Goal: Task Accomplishment & Management: Manage account settings

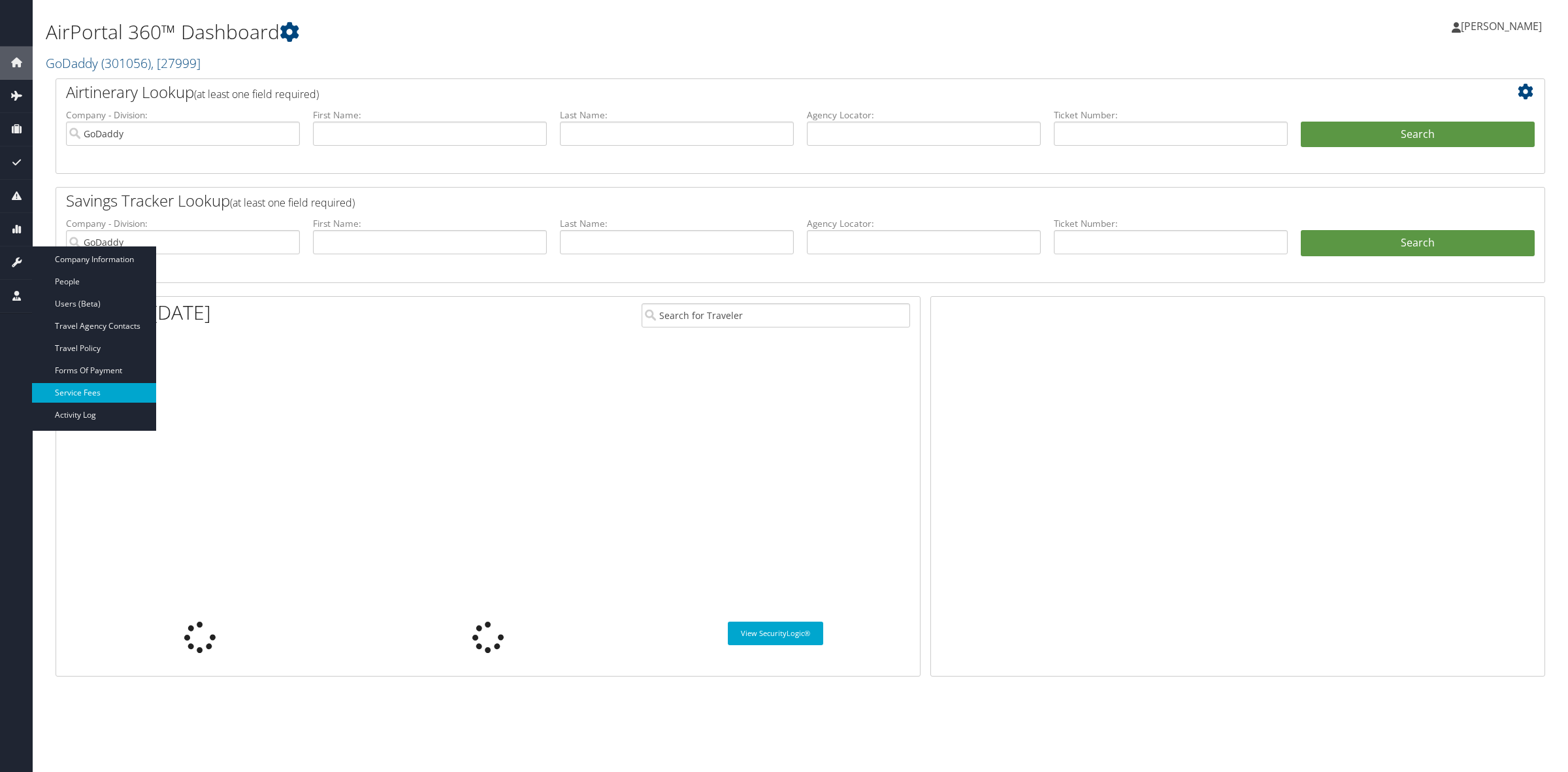
click at [79, 394] on link "Service Fees" at bounding box center [93, 393] width 124 height 20
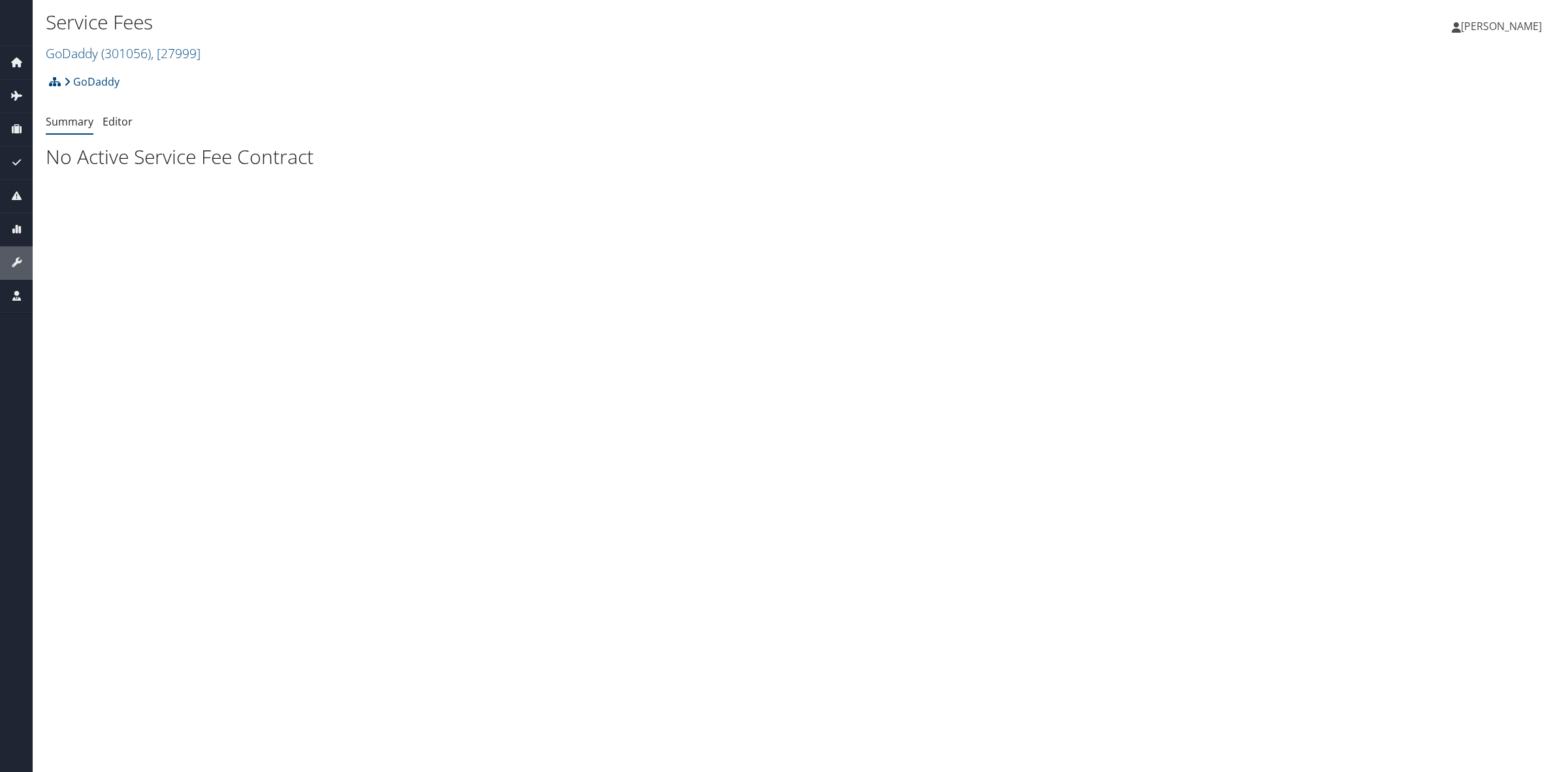
click at [122, 53] on span "( 301056 )" at bounding box center [125, 52] width 49 height 17
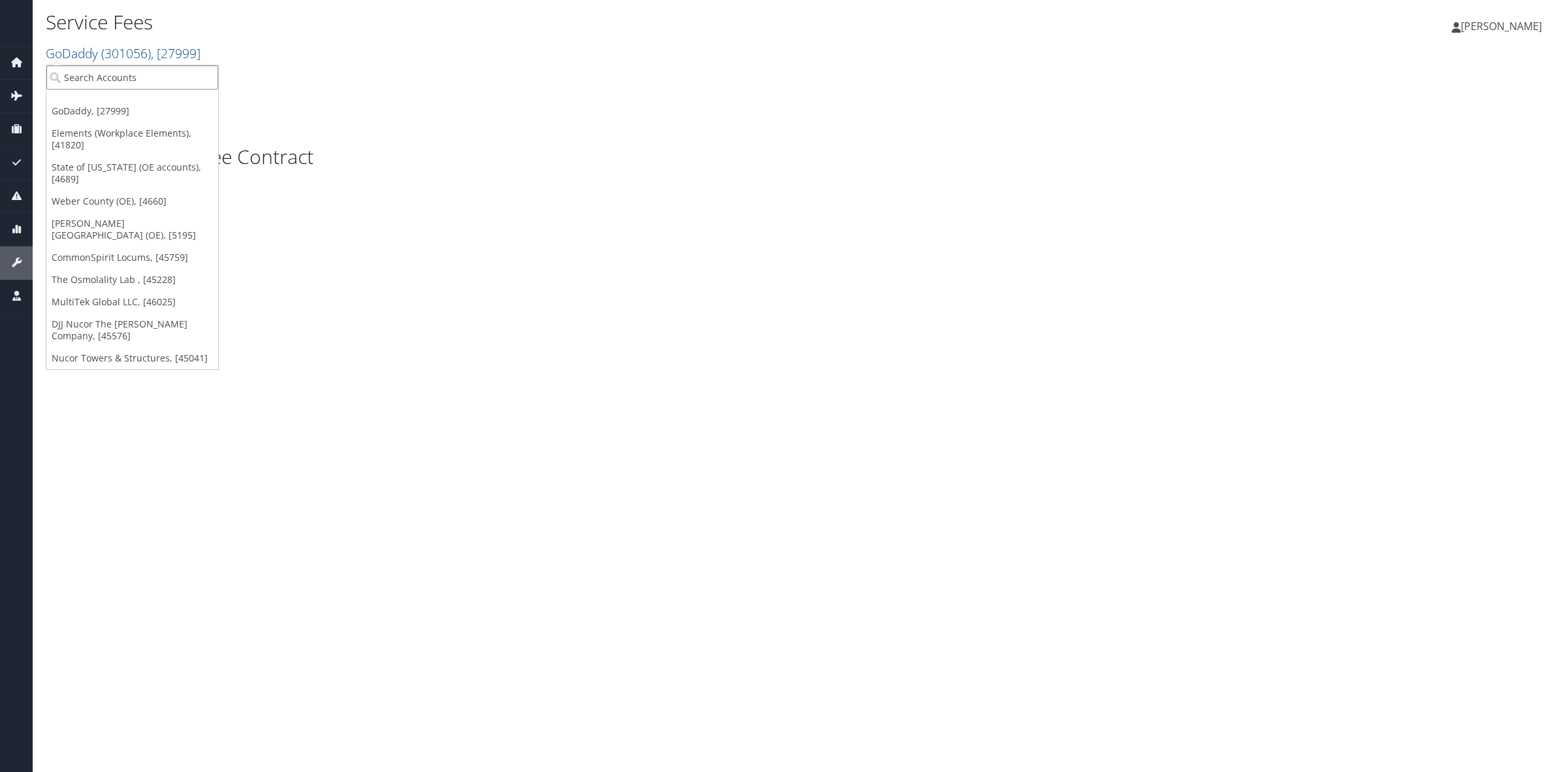
click at [138, 82] on input "search" at bounding box center [132, 78] width 172 height 24
type input "pikes peak co"
click at [144, 107] on div "Division" at bounding box center [182, 112] width 285 height 11
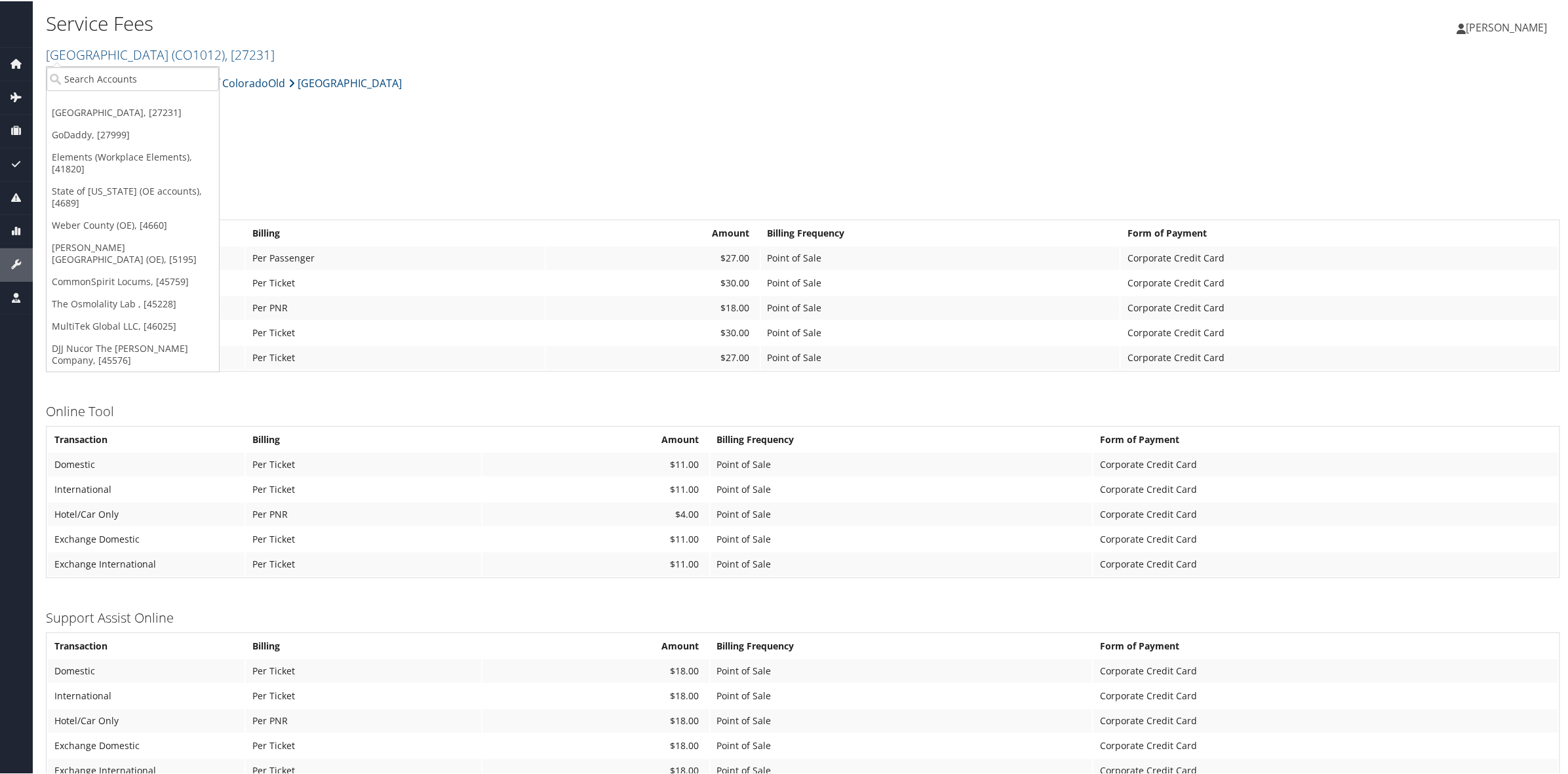
click at [440, 152] on h1 "State of CO 2021" at bounding box center [802, 157] width 1514 height 27
click at [120, 124] on link "Editor" at bounding box center [118, 122] width 30 height 14
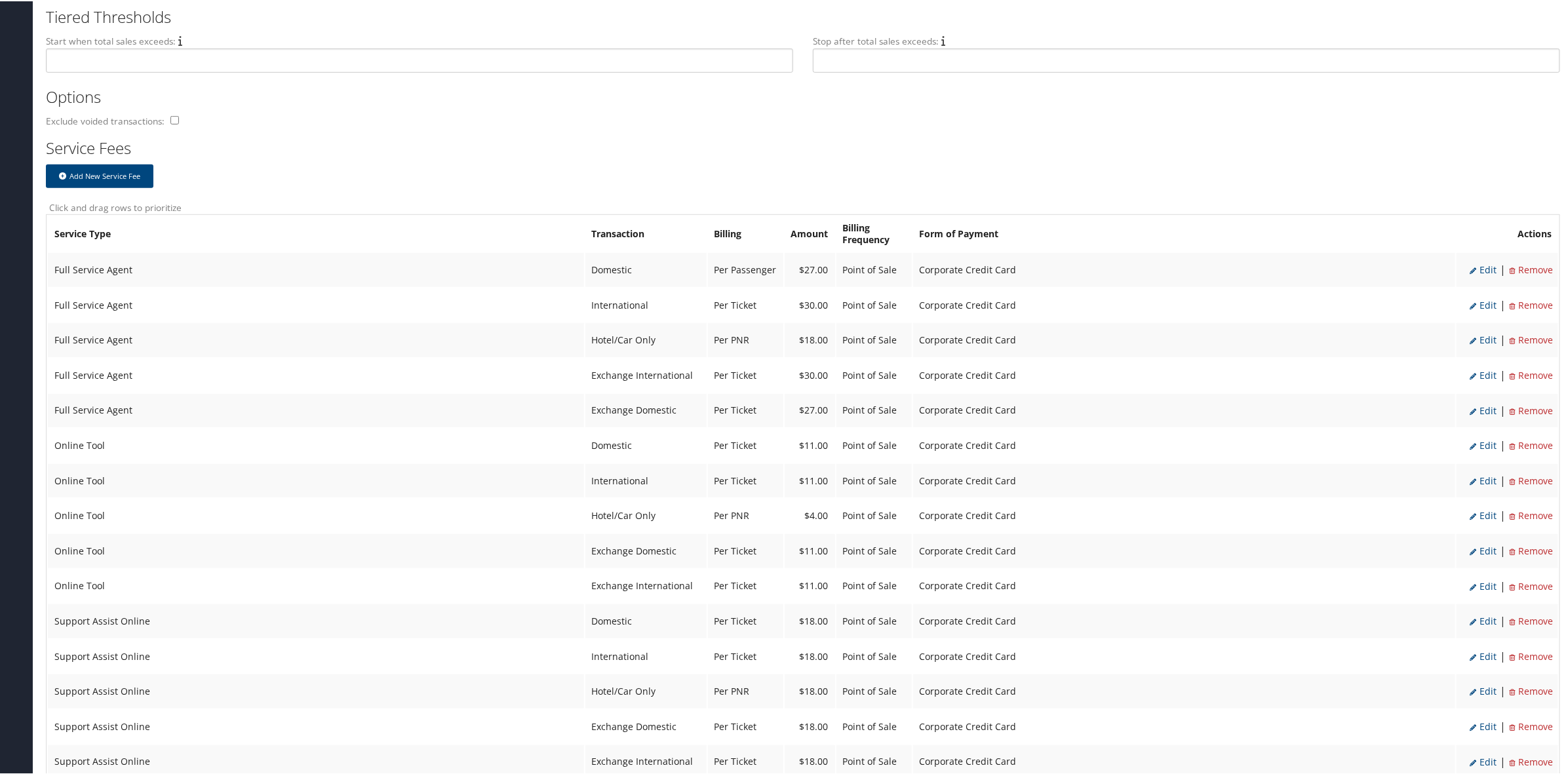
scroll to position [410, 0]
click at [1490, 269] on ul "Edit | Remove" at bounding box center [1511, 267] width 81 height 22
click at [1481, 267] on span "Edit" at bounding box center [1483, 267] width 27 height 12
select select "2"
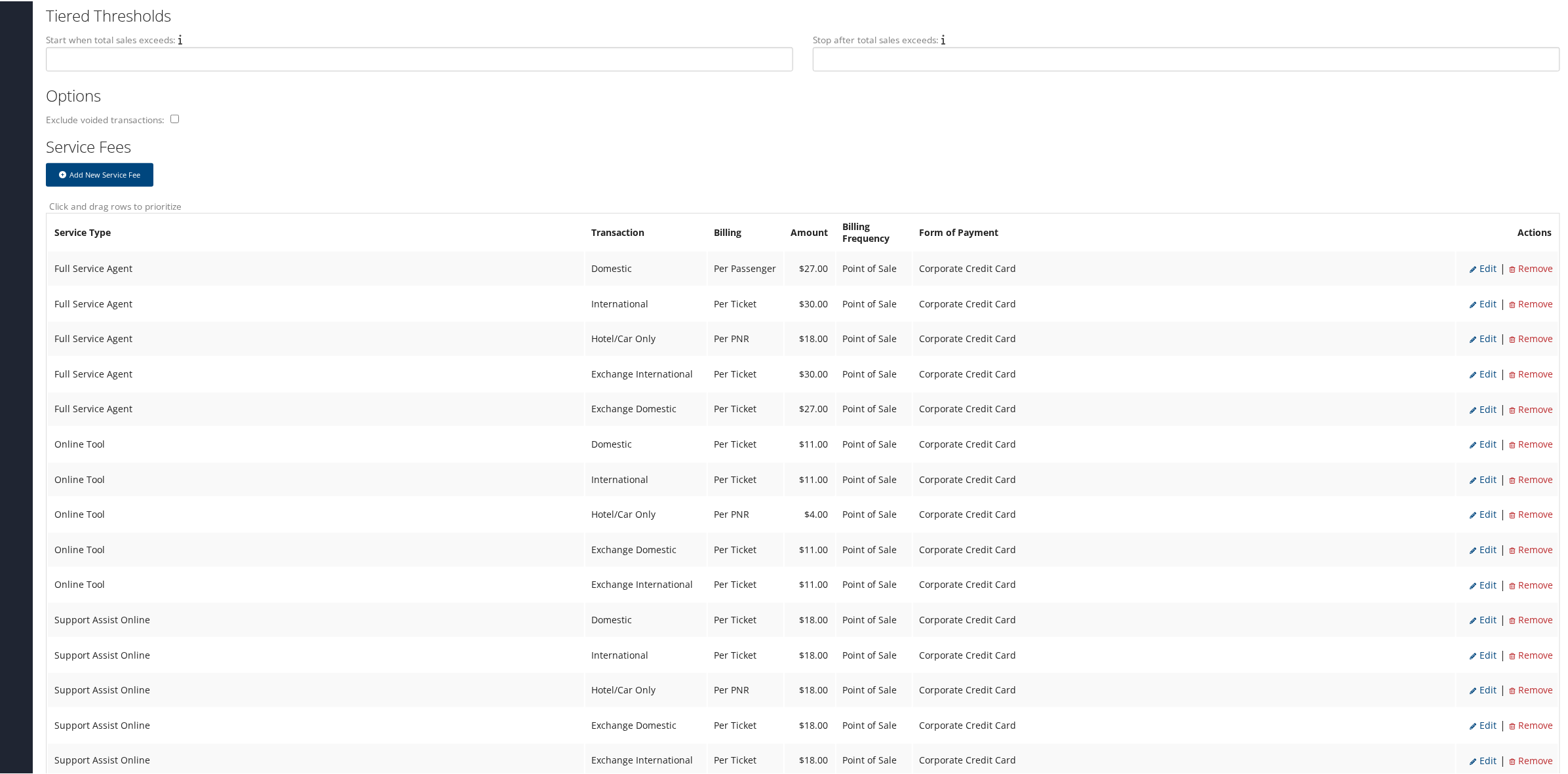
type input "27.0"
select select "20"
select select "2"
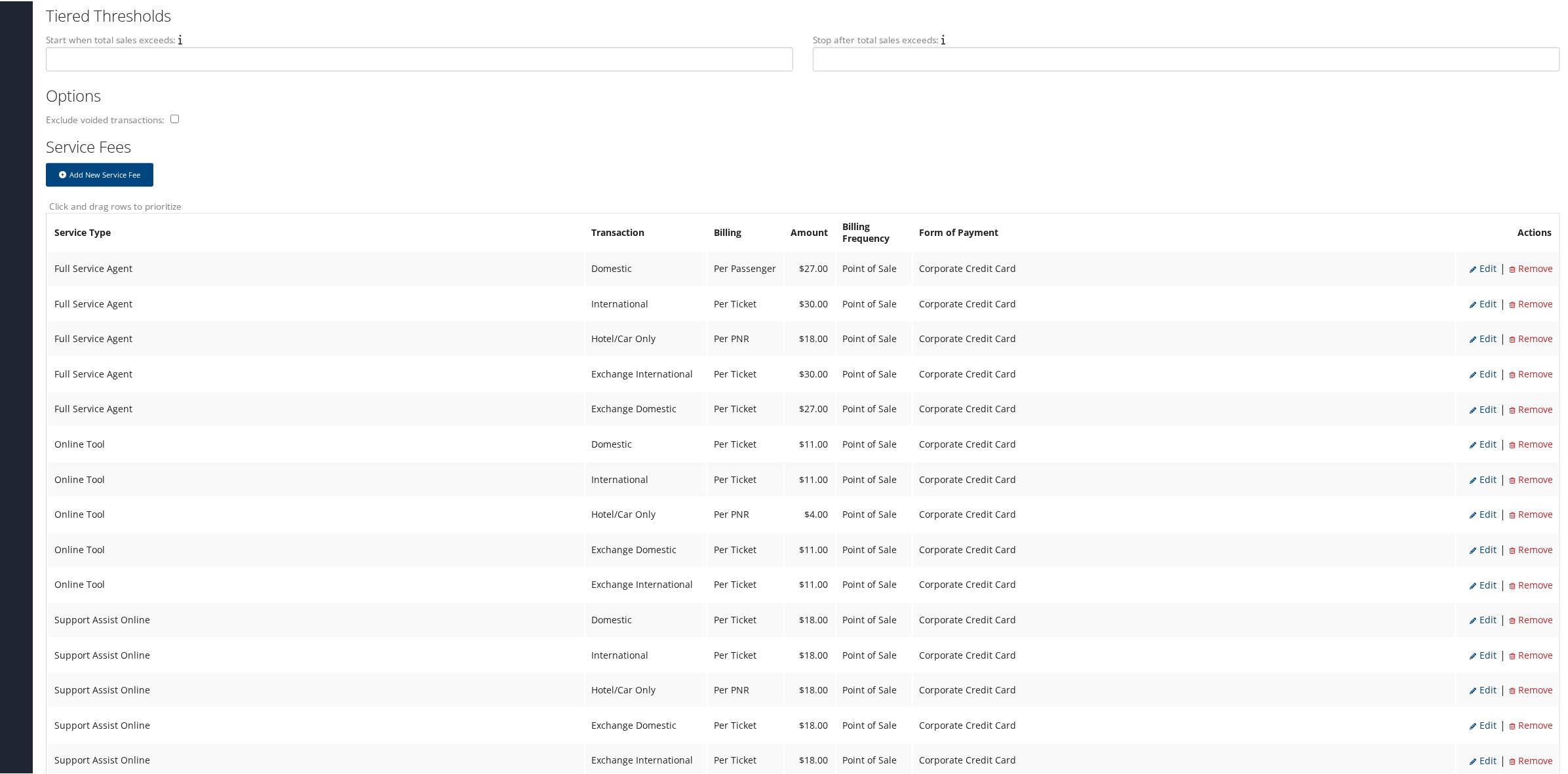
select select "2"
select select "20"
select select "2"
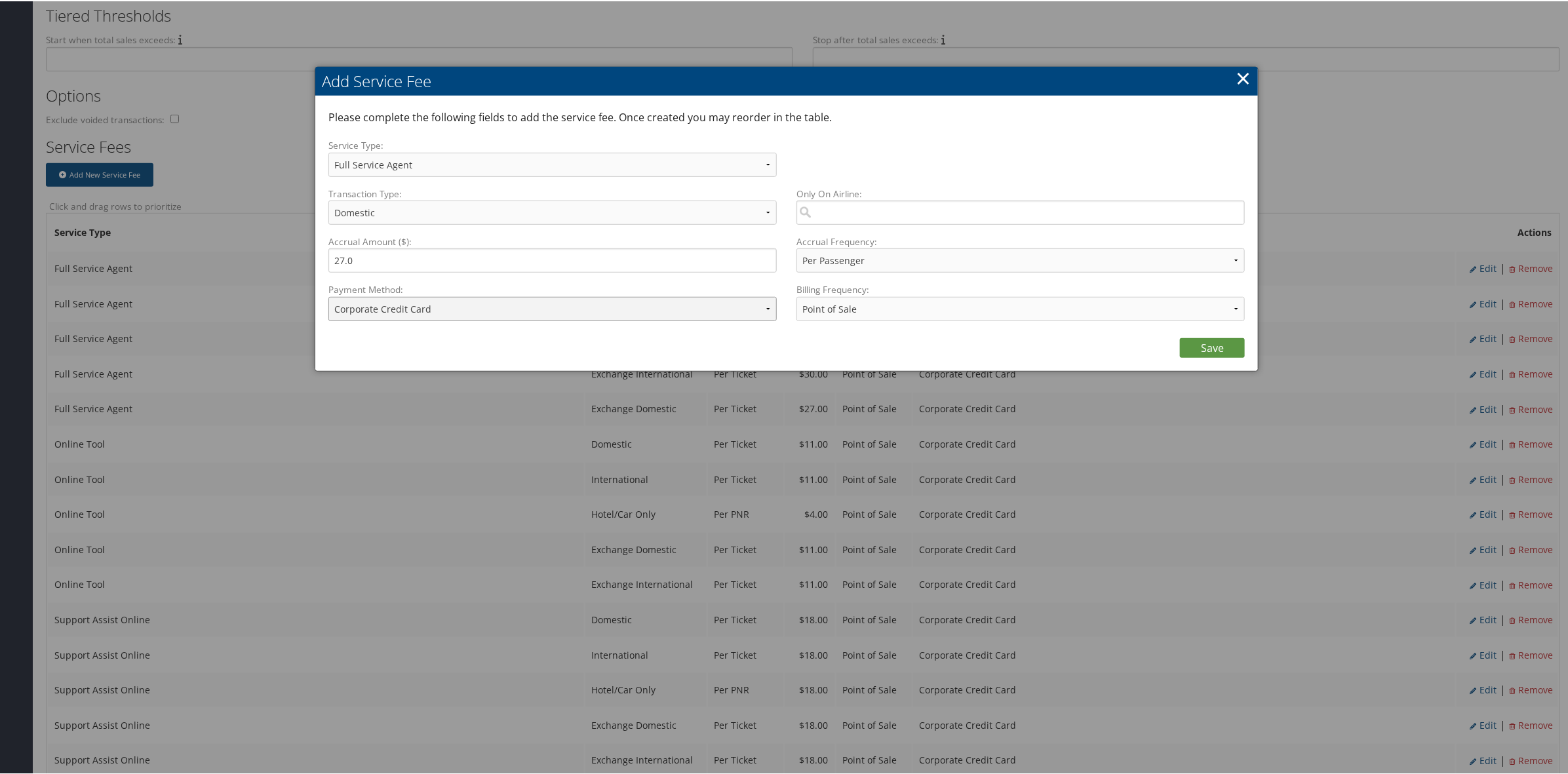
click at [535, 312] on select "ACH Transfer Cash / Check (AR) Corporate Credit Card Ghost Credit Card Hotel Gu…" at bounding box center [552, 308] width 448 height 24
select select "2_1458"
click at [328, 296] on select "ACH Transfer Cash / Check (AR) Corporate Credit Card Ghost Credit Card Hotel Gu…" at bounding box center [552, 308] width 448 height 24
click at [1203, 349] on link "Save" at bounding box center [1211, 347] width 65 height 20
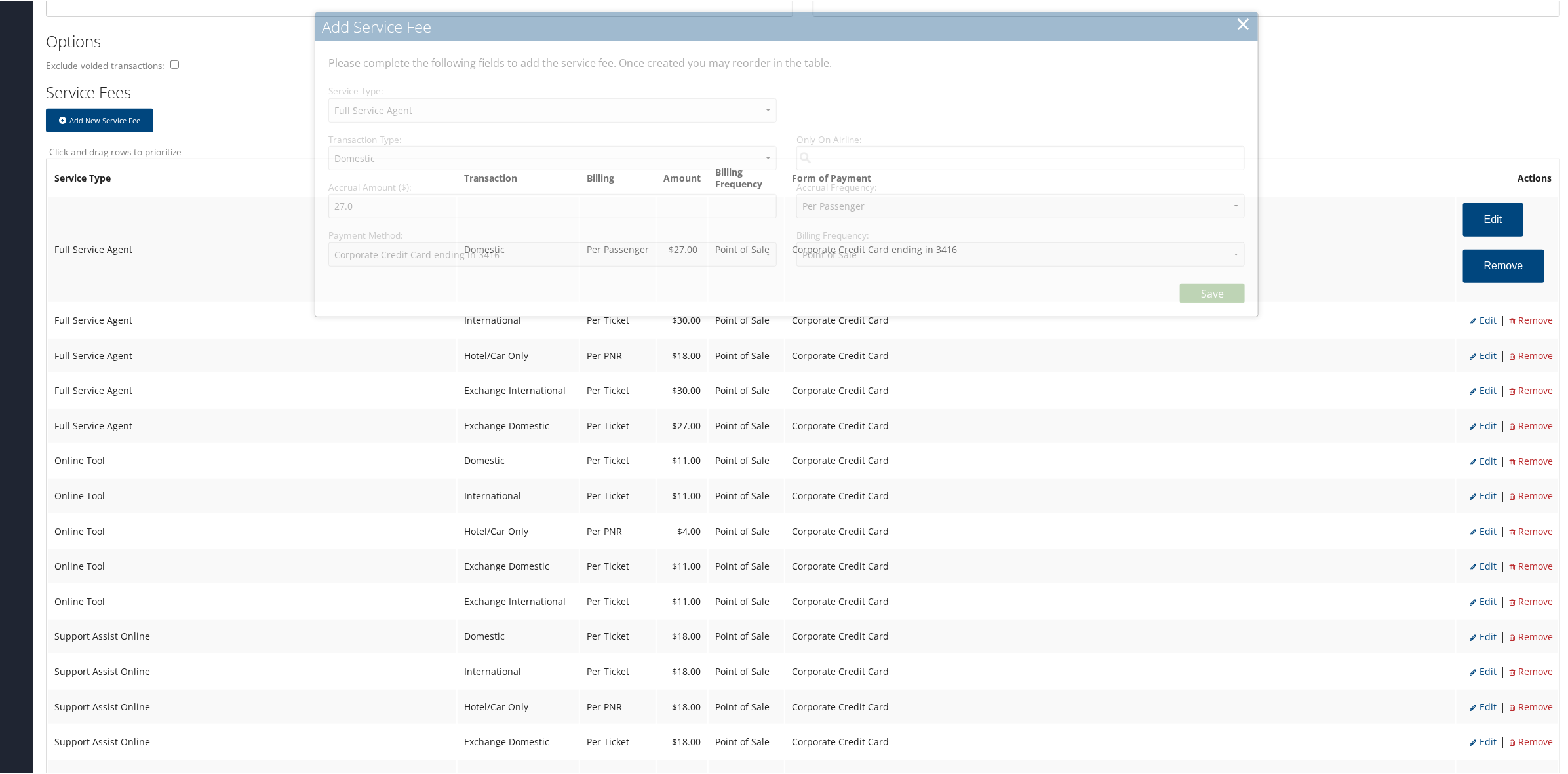
select select "2"
select select "20"
select select "2_1458"
select select "2"
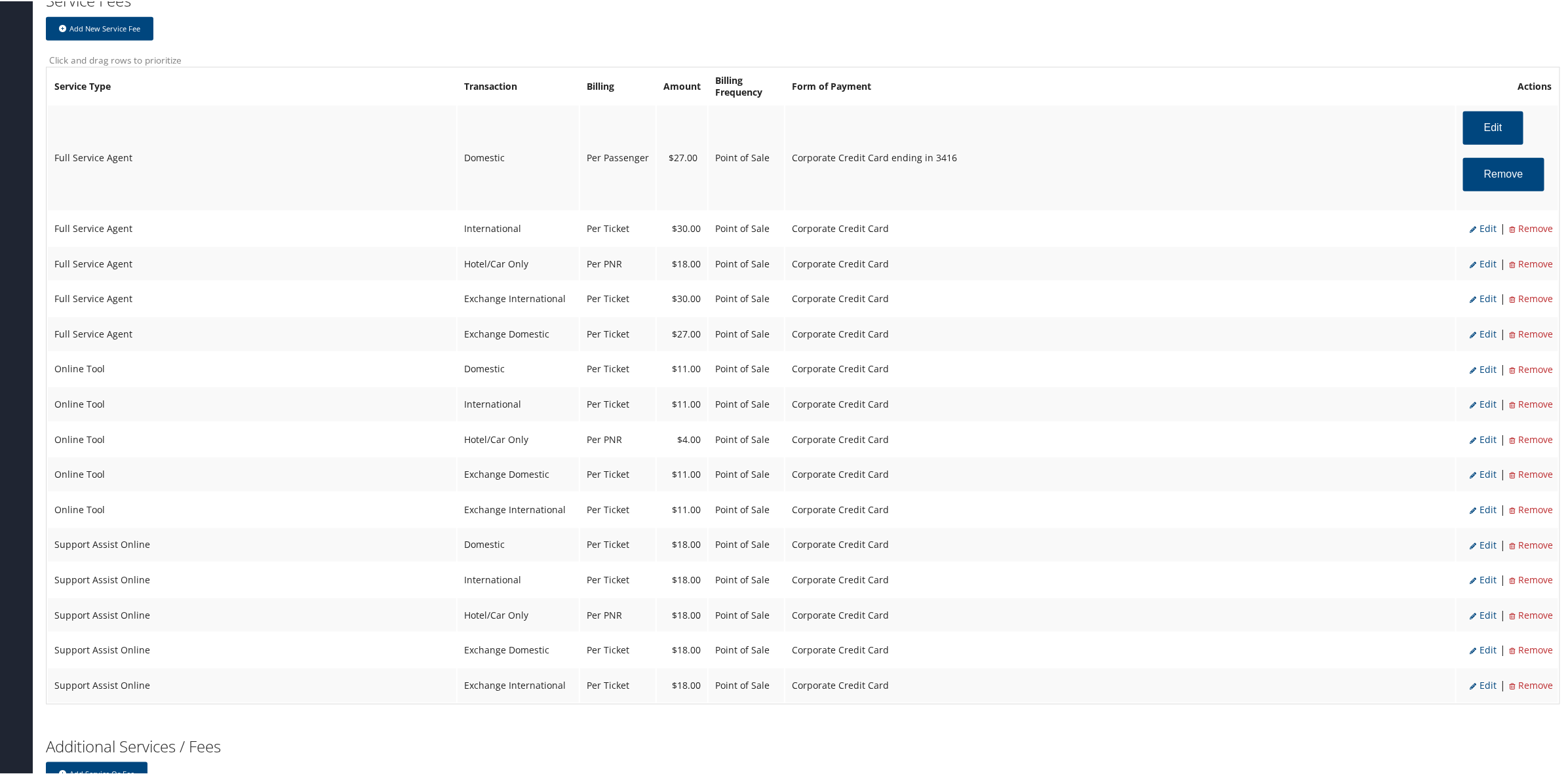
scroll to position [574, 0]
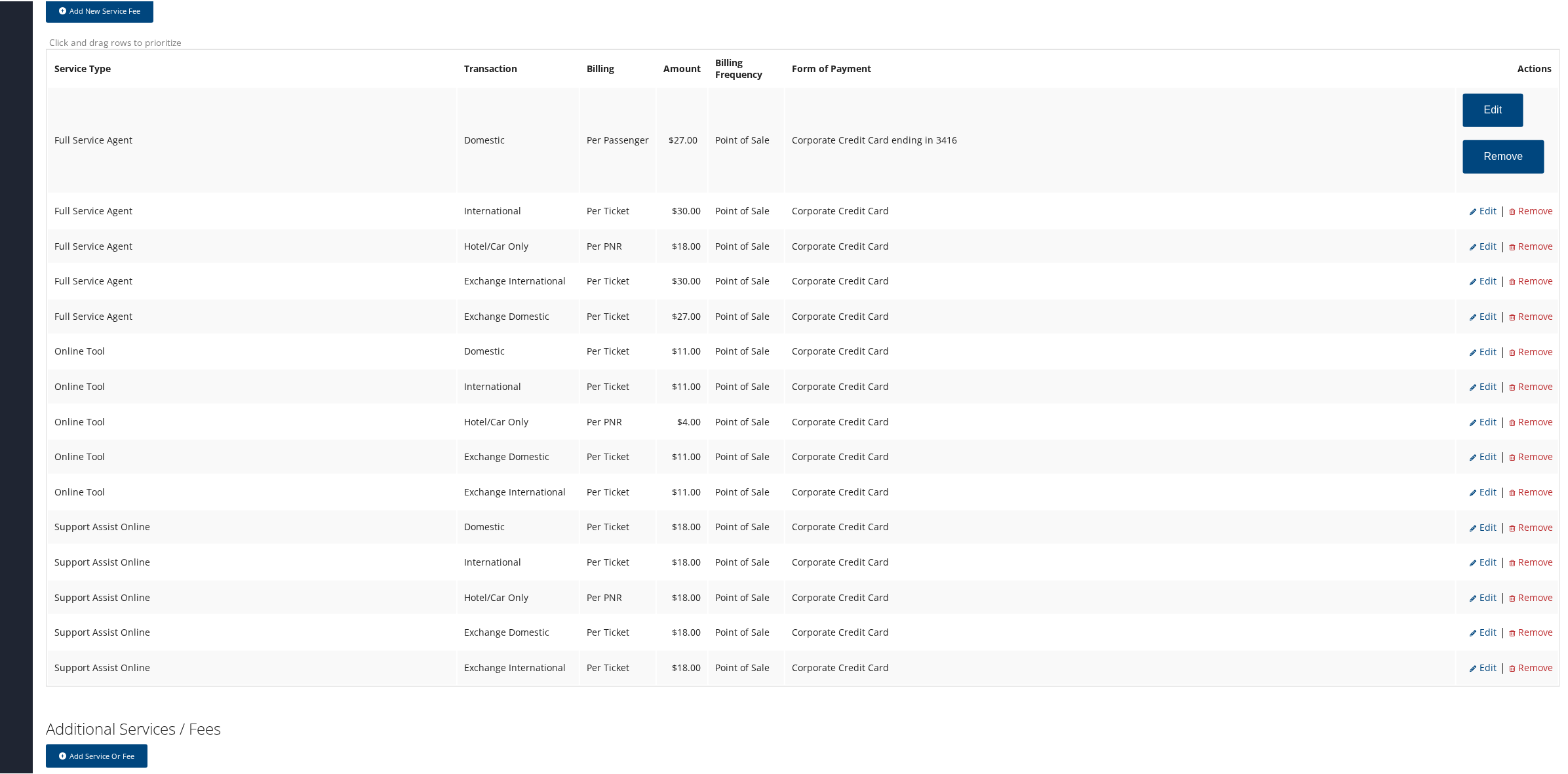
click at [1479, 205] on span "Edit" at bounding box center [1483, 209] width 27 height 12
select select "14"
type input "30.0"
select select "4"
select select "2"
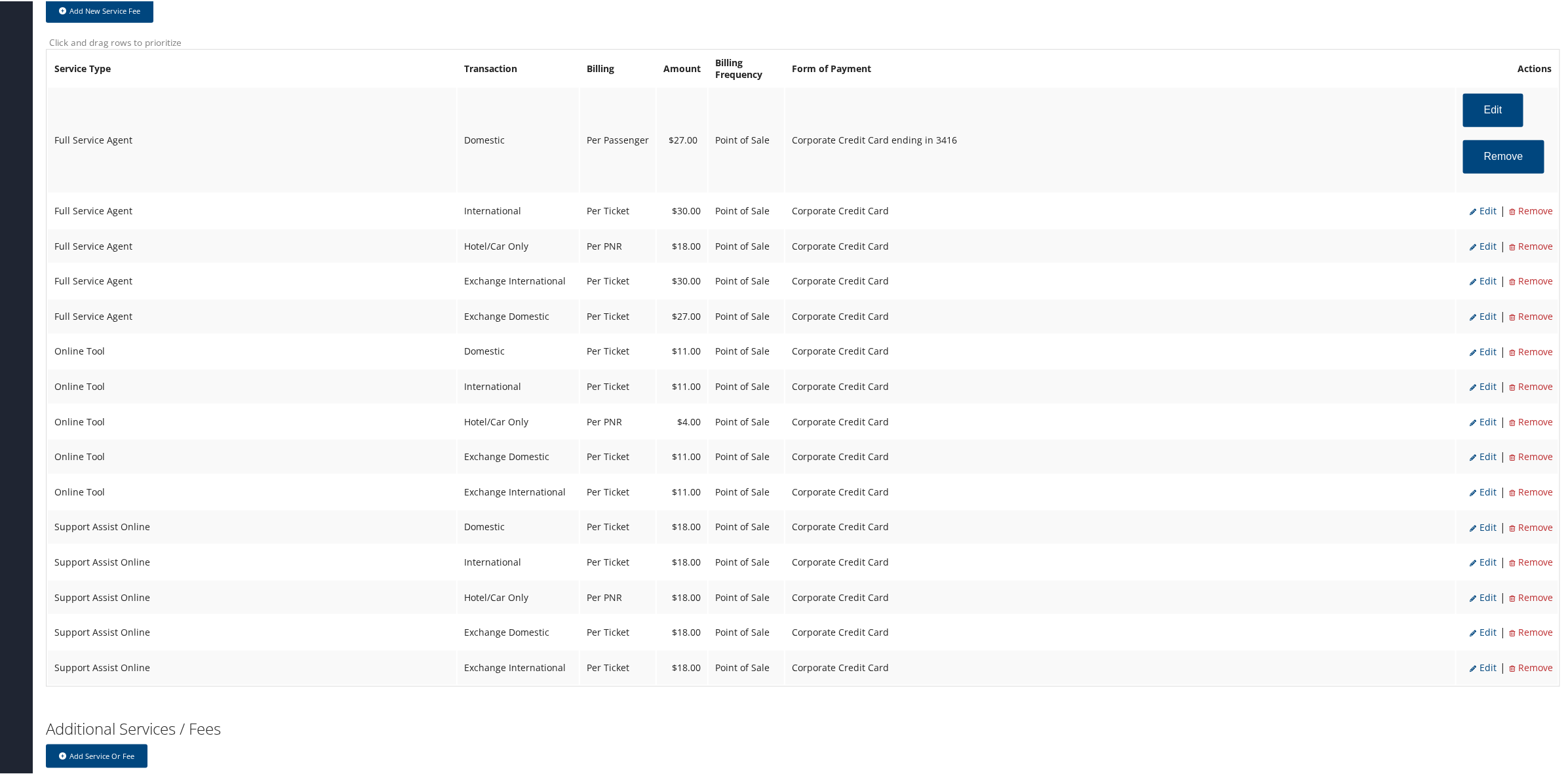
select select "2"
select select "14"
select select "4"
select select "2"
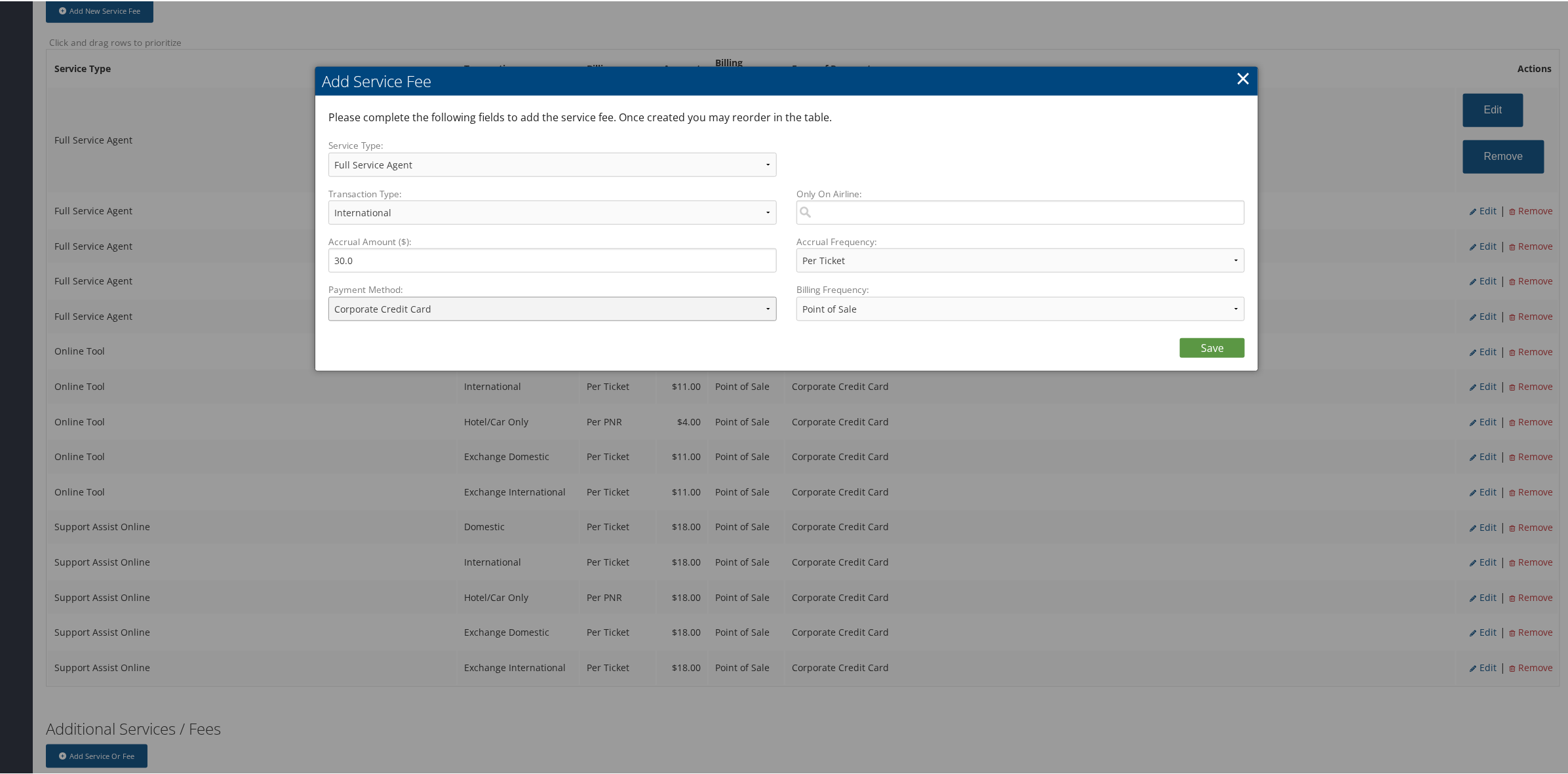
drag, startPoint x: 450, startPoint y: 306, endPoint x: 453, endPoint y: 325, distance: 19.2
click at [453, 325] on div "Payment Method: ACH Transfer Cash / Check (AR) Corporate Credit Card Ghost Cred…" at bounding box center [557, 305] width 458 height 48
select select "2_1458"
click at [328, 296] on select "ACH Transfer Cash / Check (AR) Corporate Credit Card Ghost Credit Card Hotel Gu…" at bounding box center [552, 308] width 448 height 24
click at [1205, 341] on link "Save" at bounding box center [1211, 347] width 65 height 20
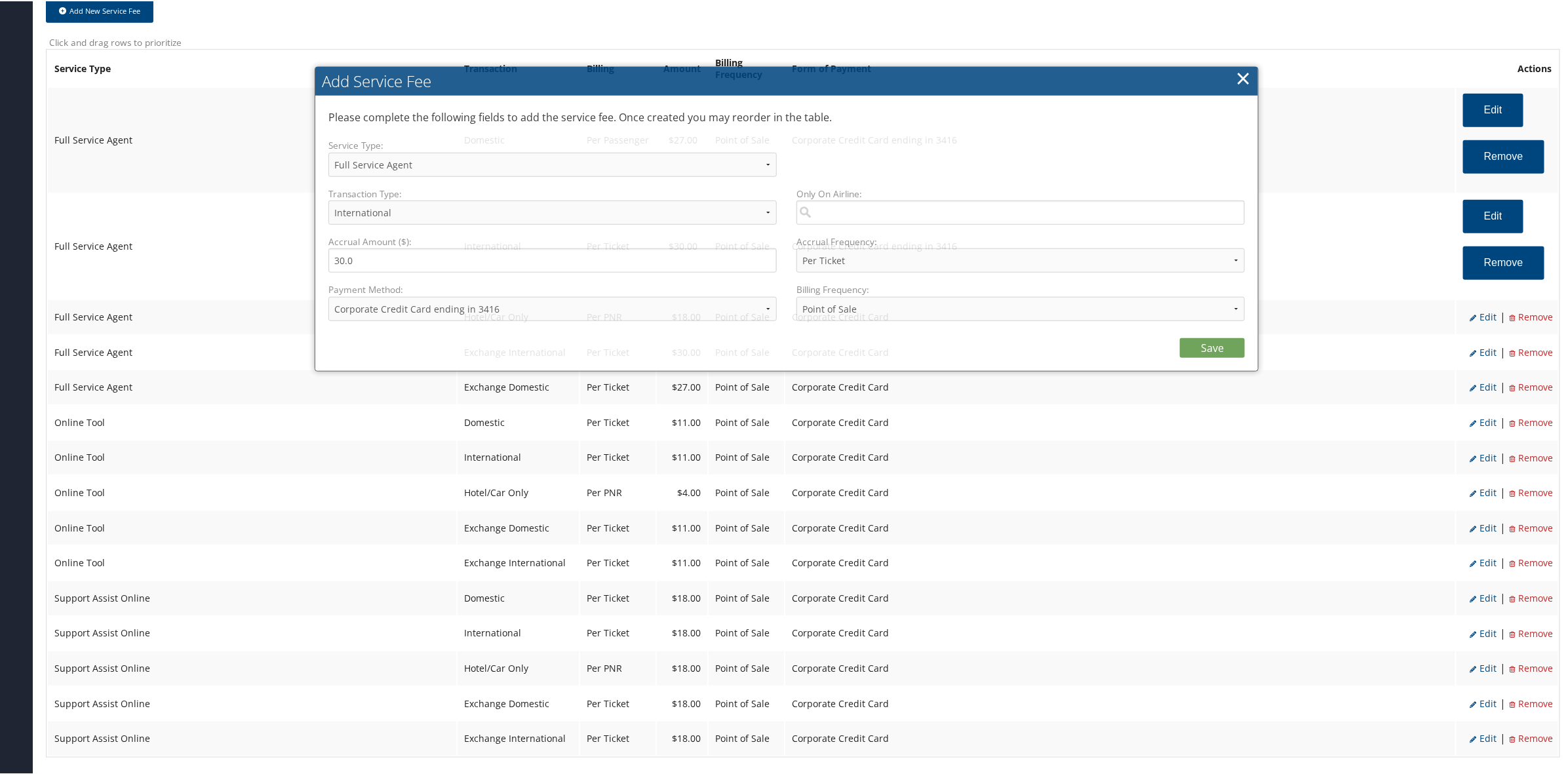
select select "2"
select select "14"
select select "4"
select select "2_1458"
select select "2"
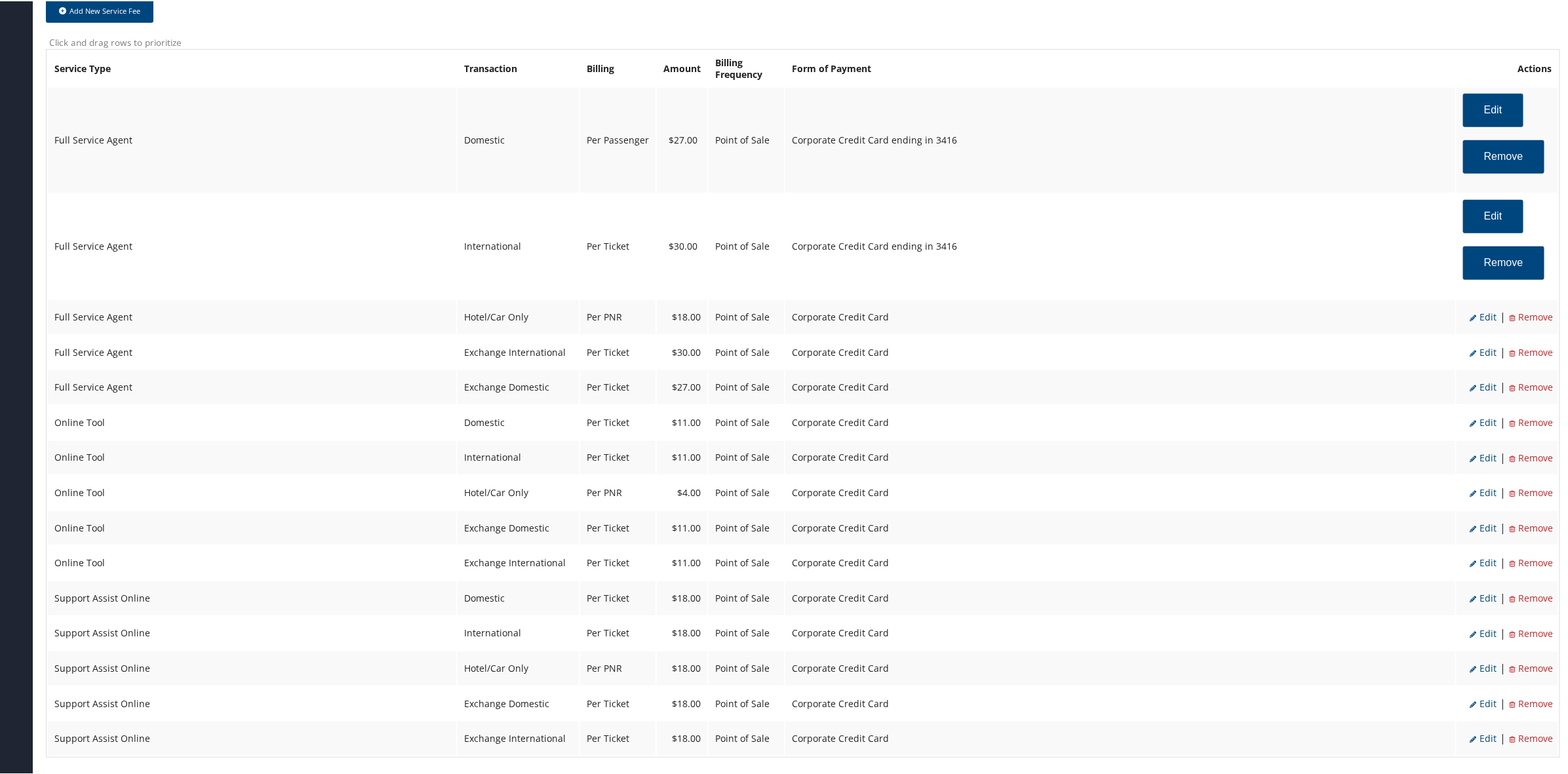
click at [1483, 312] on span "Edit" at bounding box center [1483, 315] width 27 height 12
select select "6"
type input "18.0"
select select "2"
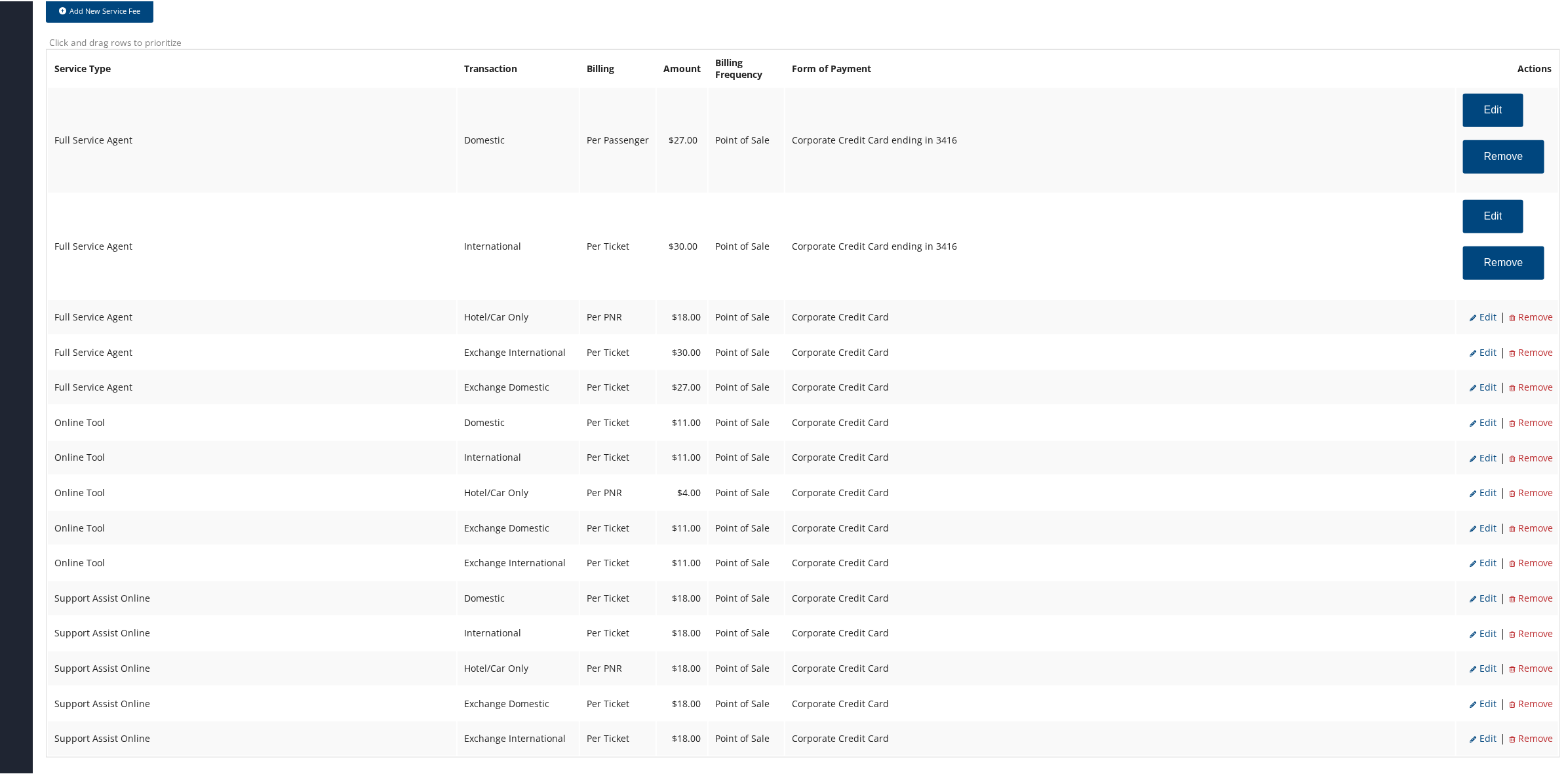
select select "2"
select select "6"
select select "2"
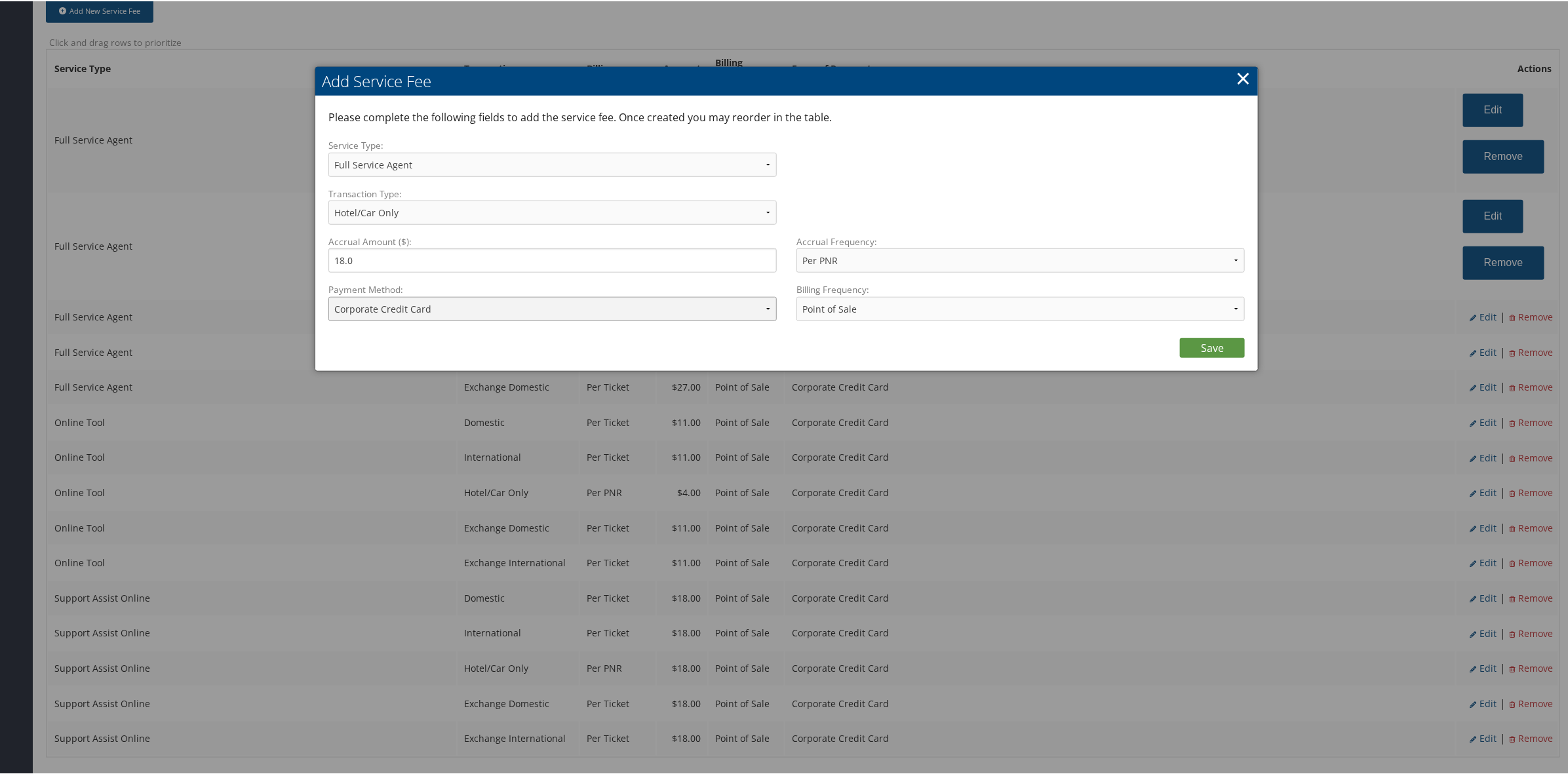
click at [433, 312] on select "ACH Transfer Cash / Check (AR) Corporate Credit Card Ghost Credit Card Hotel Gu…" at bounding box center [552, 308] width 448 height 24
select select "2_1458"
click at [328, 296] on select "ACH Transfer Cash / Check (AR) Corporate Credit Card Ghost Credit Card Hotel Gu…" at bounding box center [552, 308] width 448 height 24
click at [1211, 344] on link "Save" at bounding box center [1211, 347] width 65 height 20
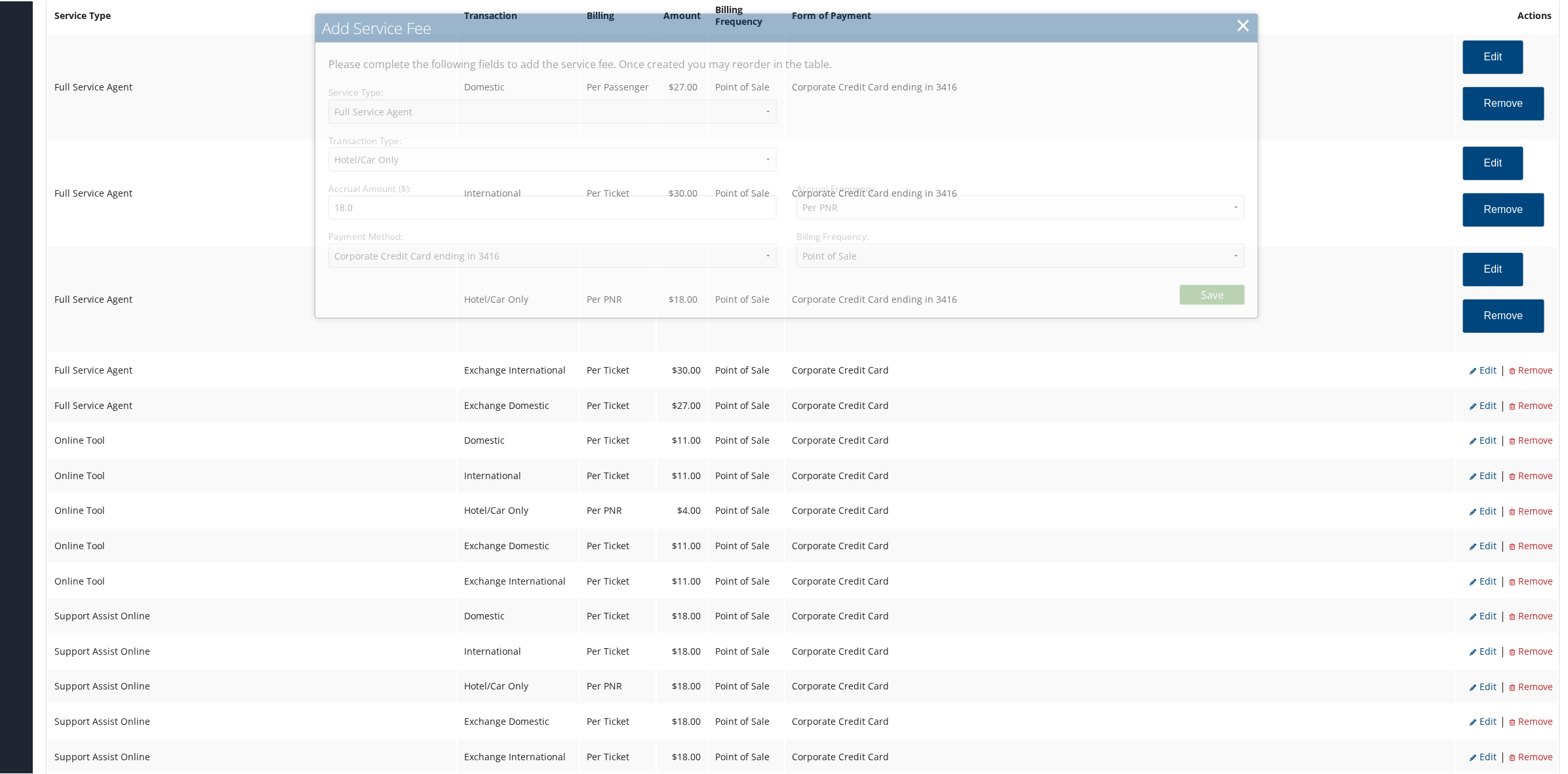
scroll to position [655, 0]
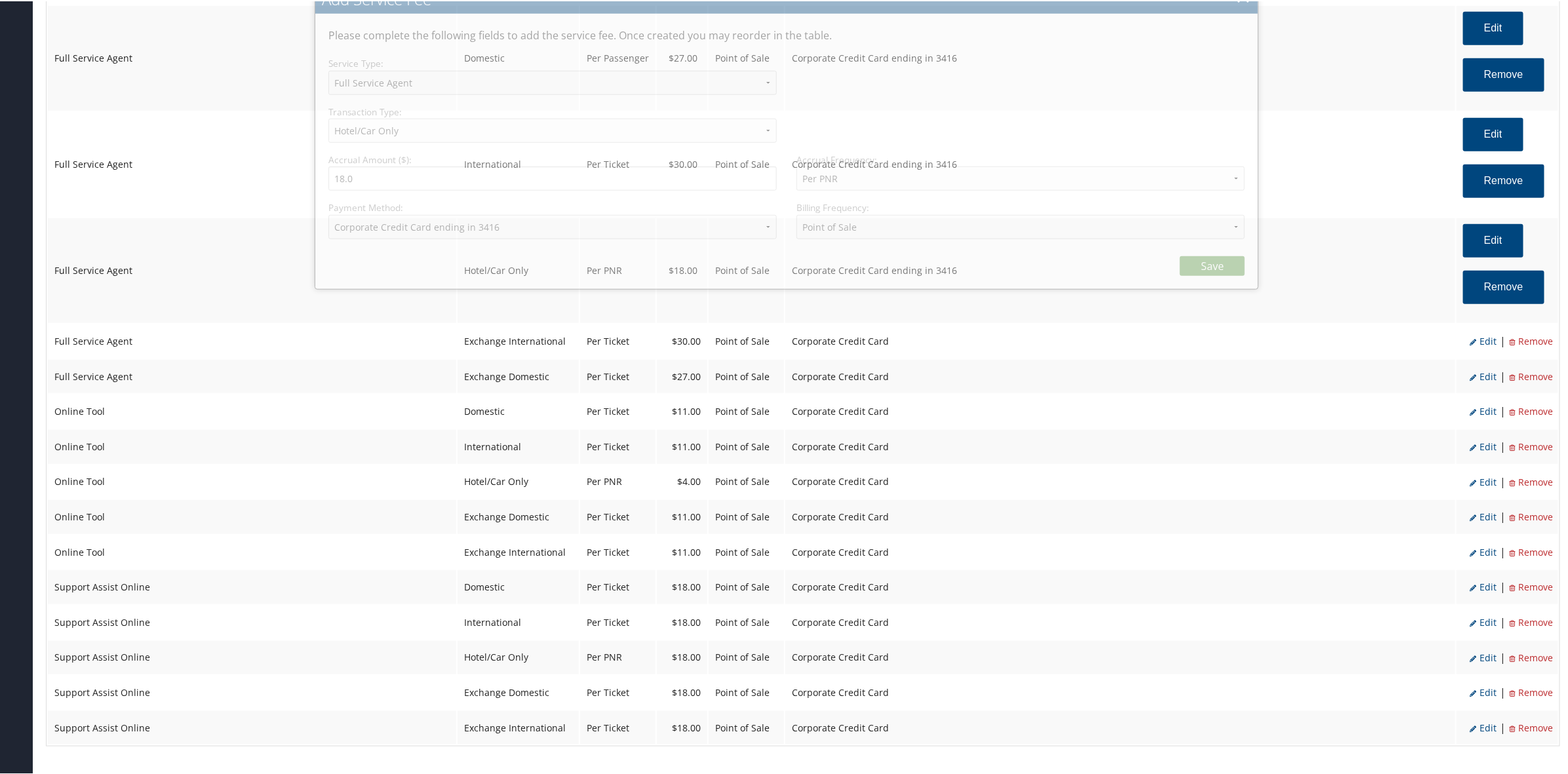
select select "2"
select select "6"
select select "2"
select select "2_1458"
select select "2"
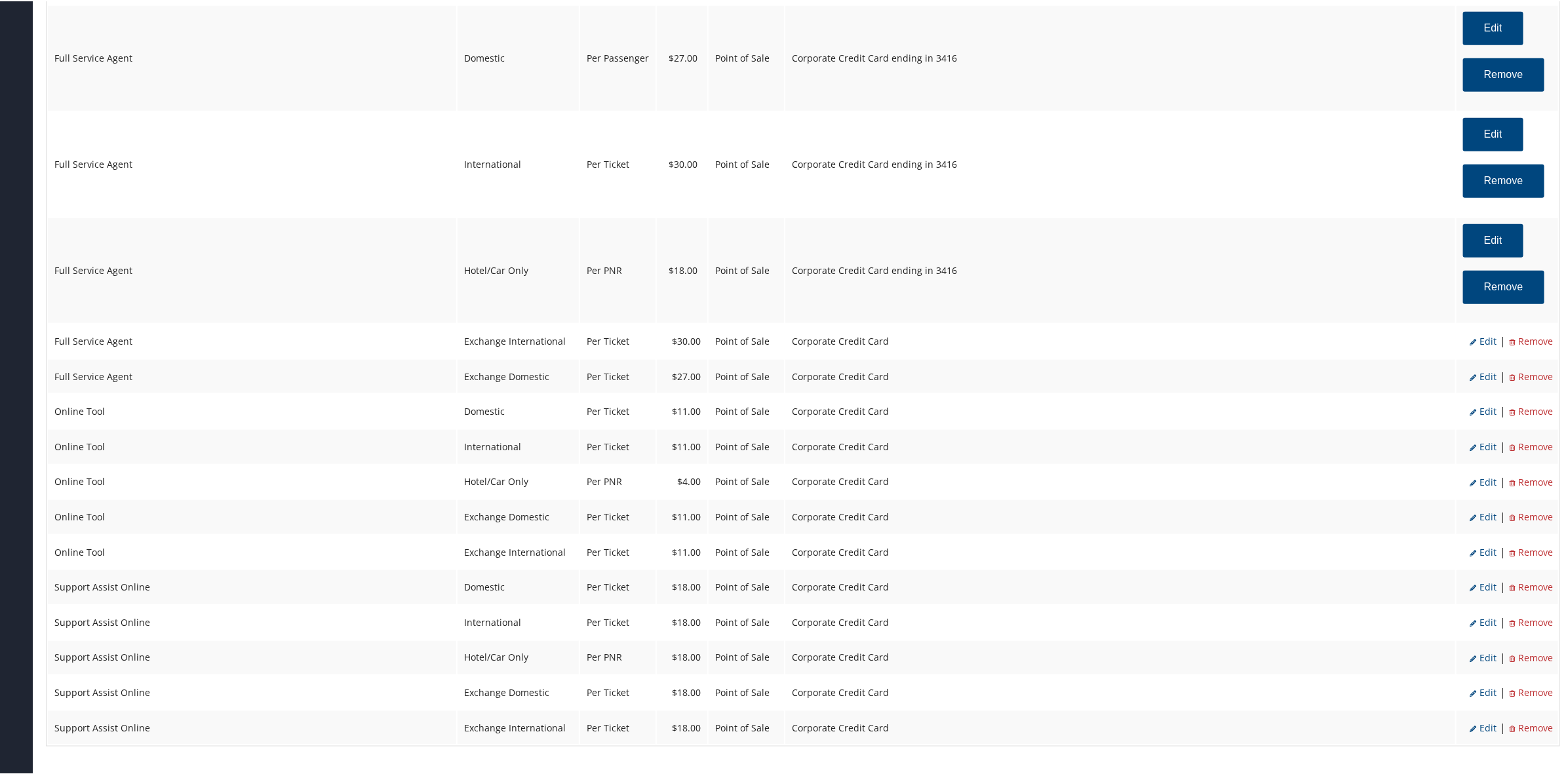
click at [1481, 336] on span "Edit" at bounding box center [1483, 340] width 27 height 12
select select "25"
type input "30.0"
select select "4"
select select "2"
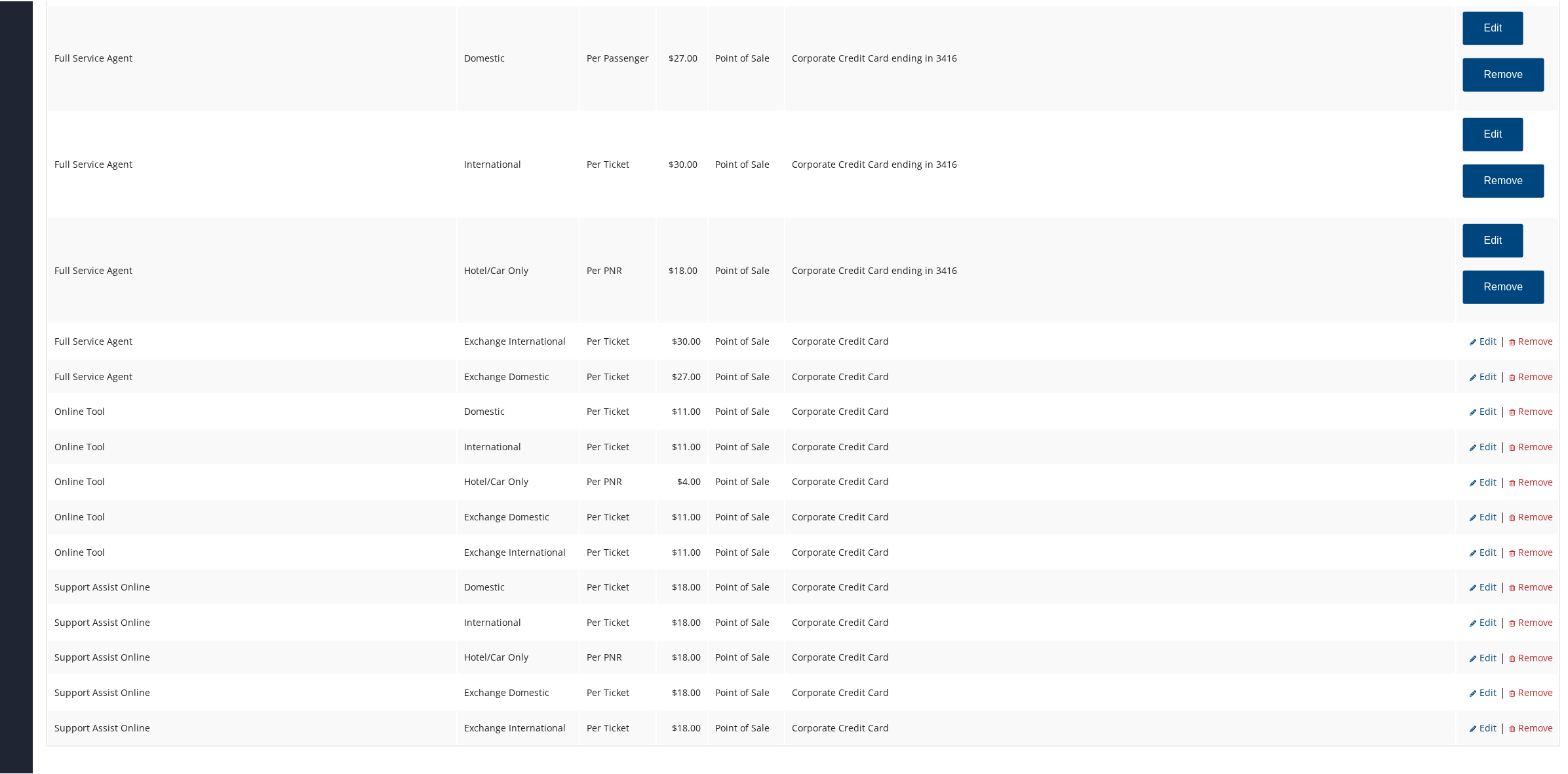
select select "2"
select select "25"
select select "4"
select select "2"
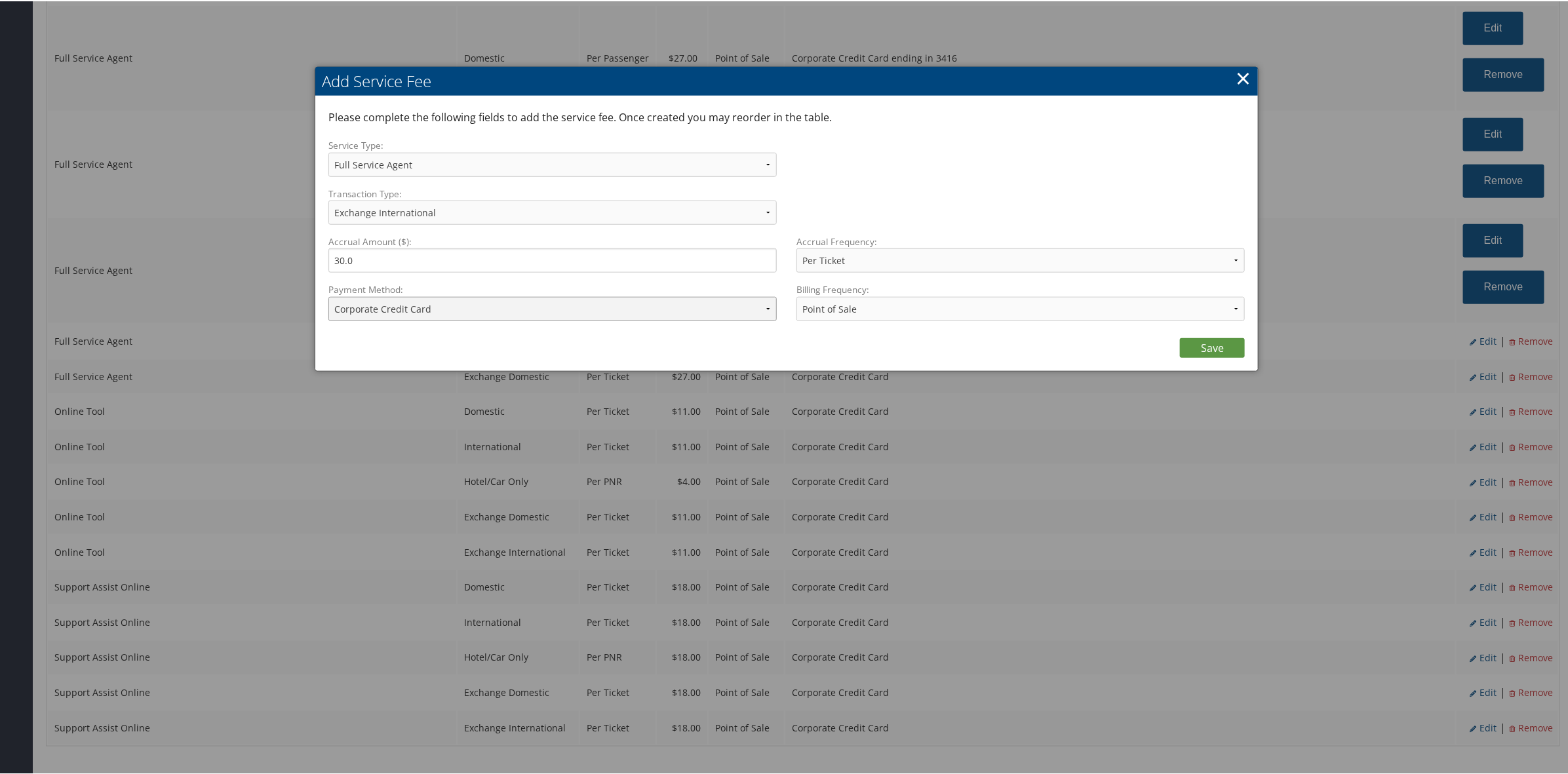
click at [406, 305] on select "ACH Transfer Cash / Check (AR) Corporate Credit Card Ghost Credit Card Hotel Gu…" at bounding box center [552, 308] width 448 height 24
select select "2_1458"
click at [328, 296] on select "ACH Transfer Cash / Check (AR) Corporate Credit Card Ghost Credit Card Hotel Gu…" at bounding box center [552, 308] width 448 height 24
click at [1205, 345] on link "Save" at bounding box center [1211, 347] width 65 height 20
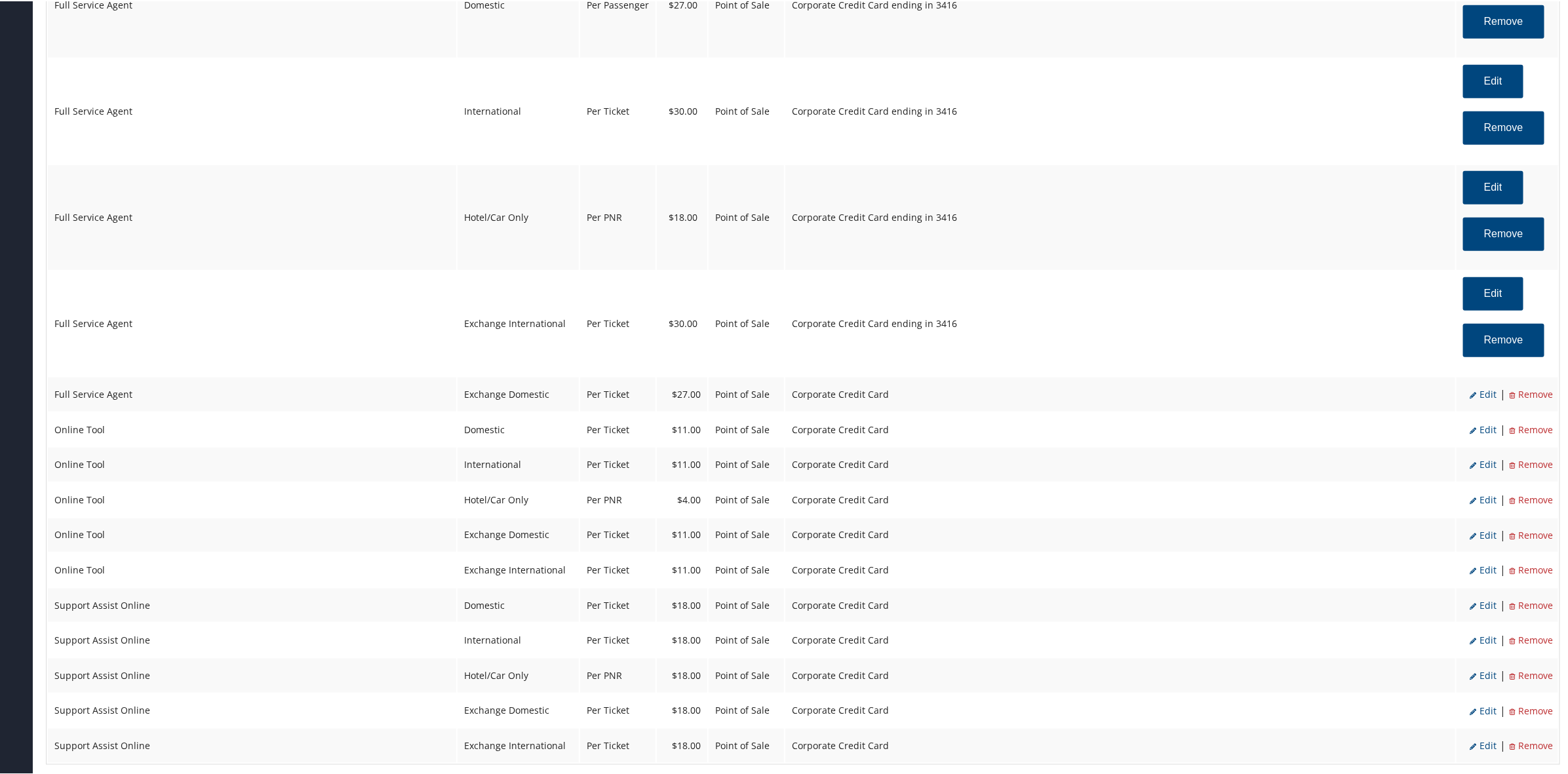
scroll to position [819, 0]
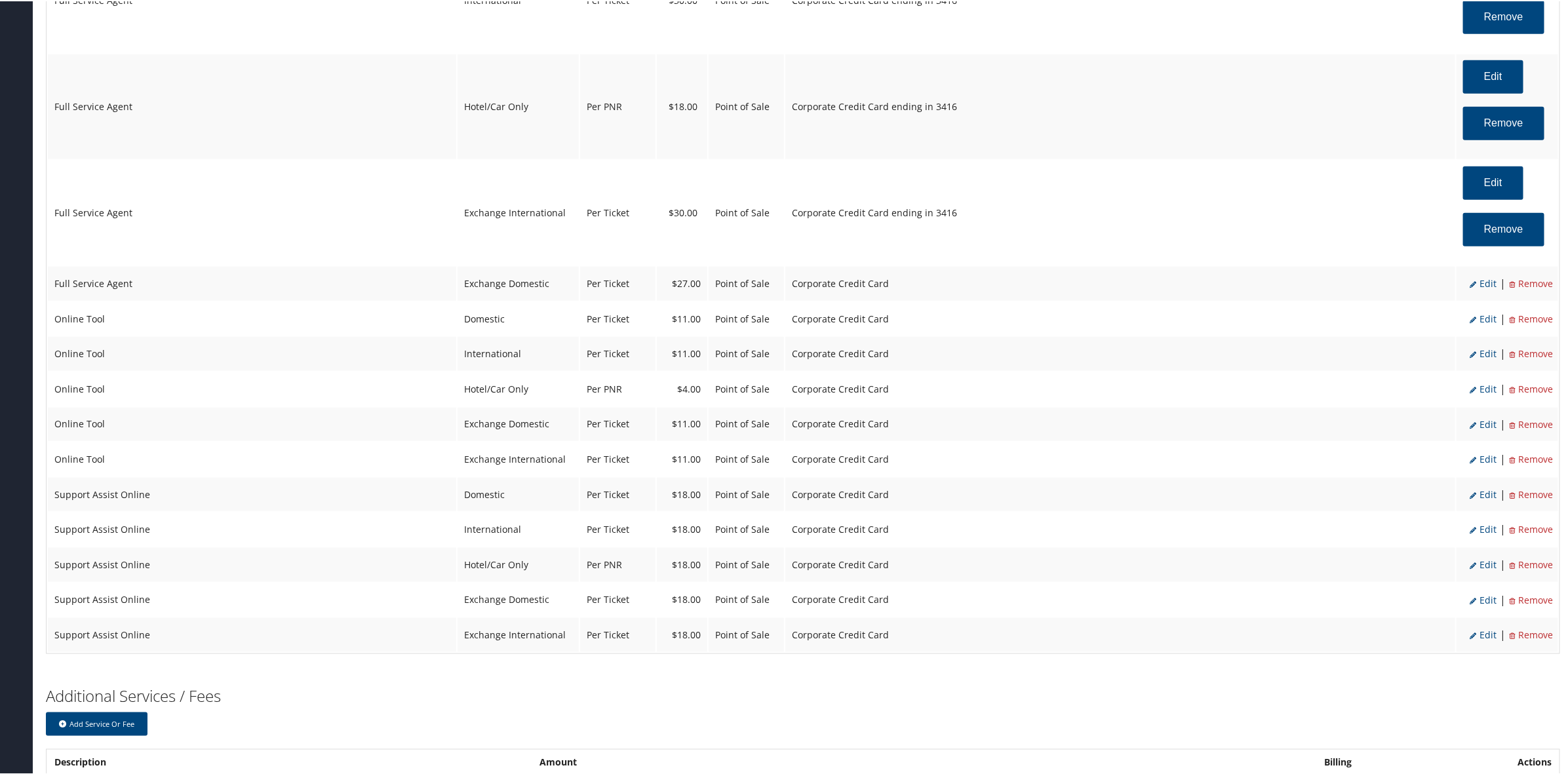
click at [1483, 285] on span "Edit" at bounding box center [1483, 282] width 27 height 12
select select "24"
type input "27.0"
select select "2"
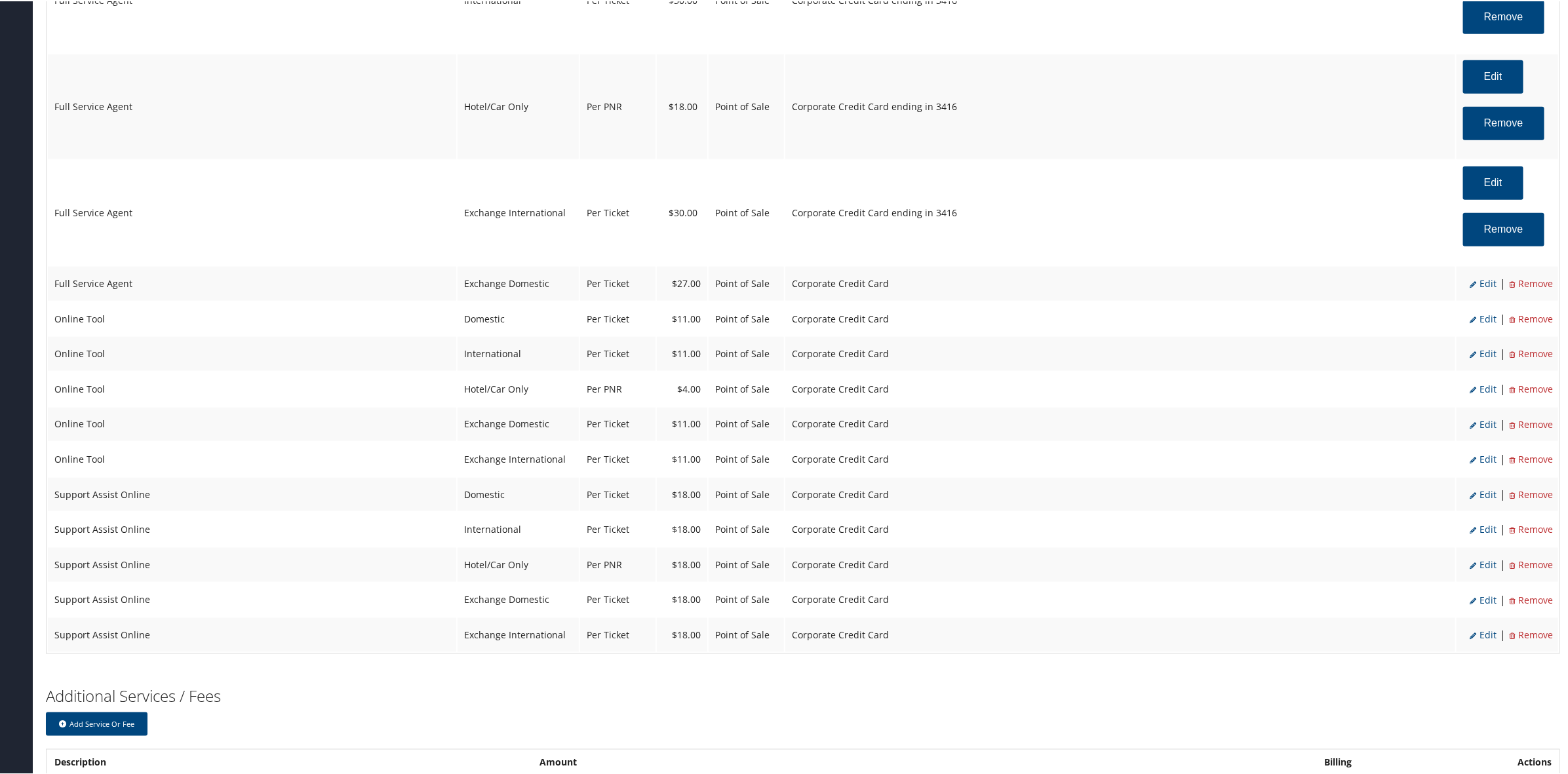
select select "24"
select select "4"
select select "2"
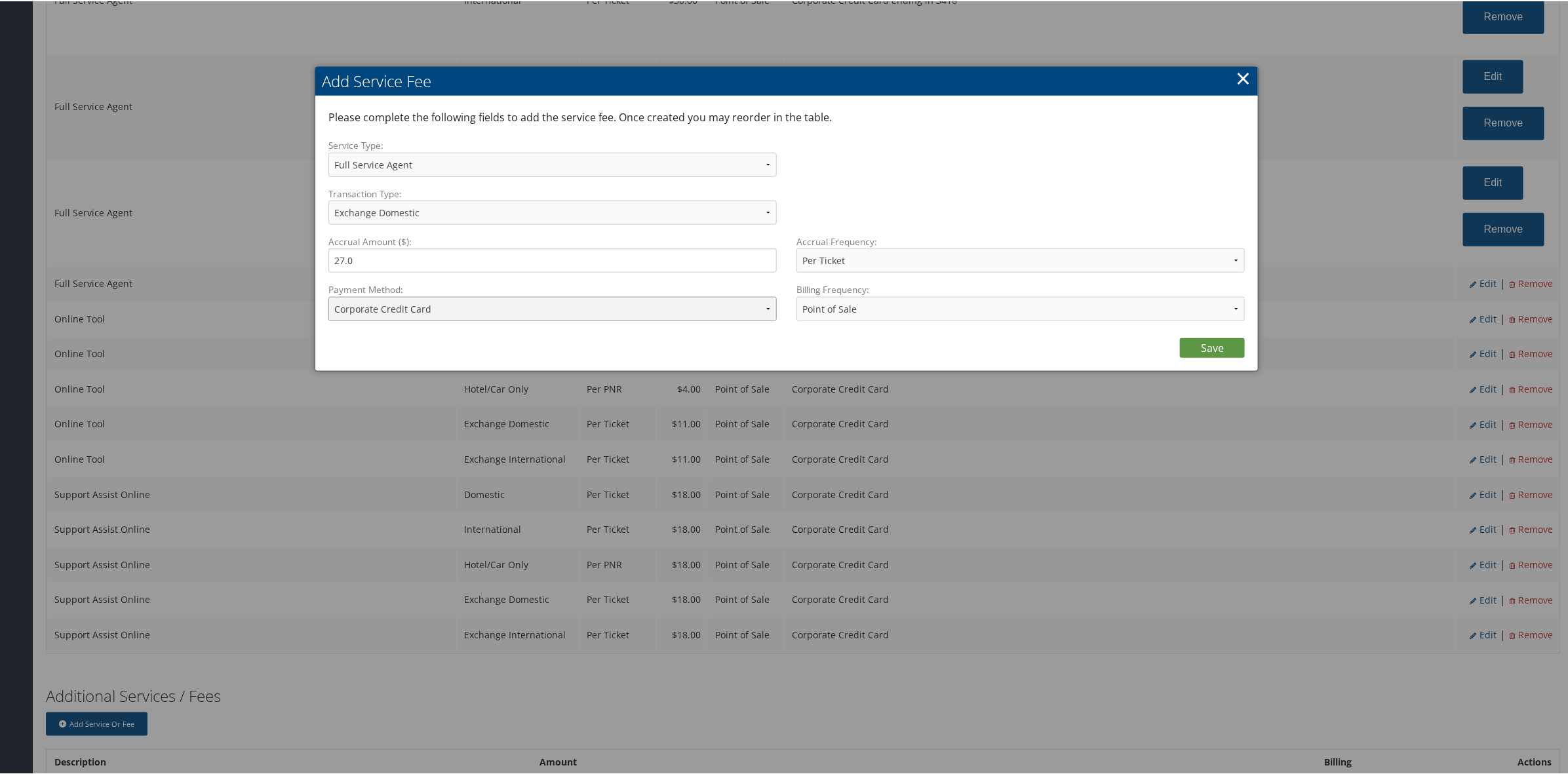
click at [504, 306] on select "ACH Transfer Cash / Check (AR) Corporate Credit Card Ghost Credit Card Hotel Gu…" at bounding box center [552, 308] width 448 height 24
select select "2_1458"
click at [328, 296] on select "ACH Transfer Cash / Check (AR) Corporate Credit Card Ghost Credit Card Hotel Gu…" at bounding box center [552, 308] width 448 height 24
click at [1210, 343] on link "Save" at bounding box center [1211, 347] width 65 height 20
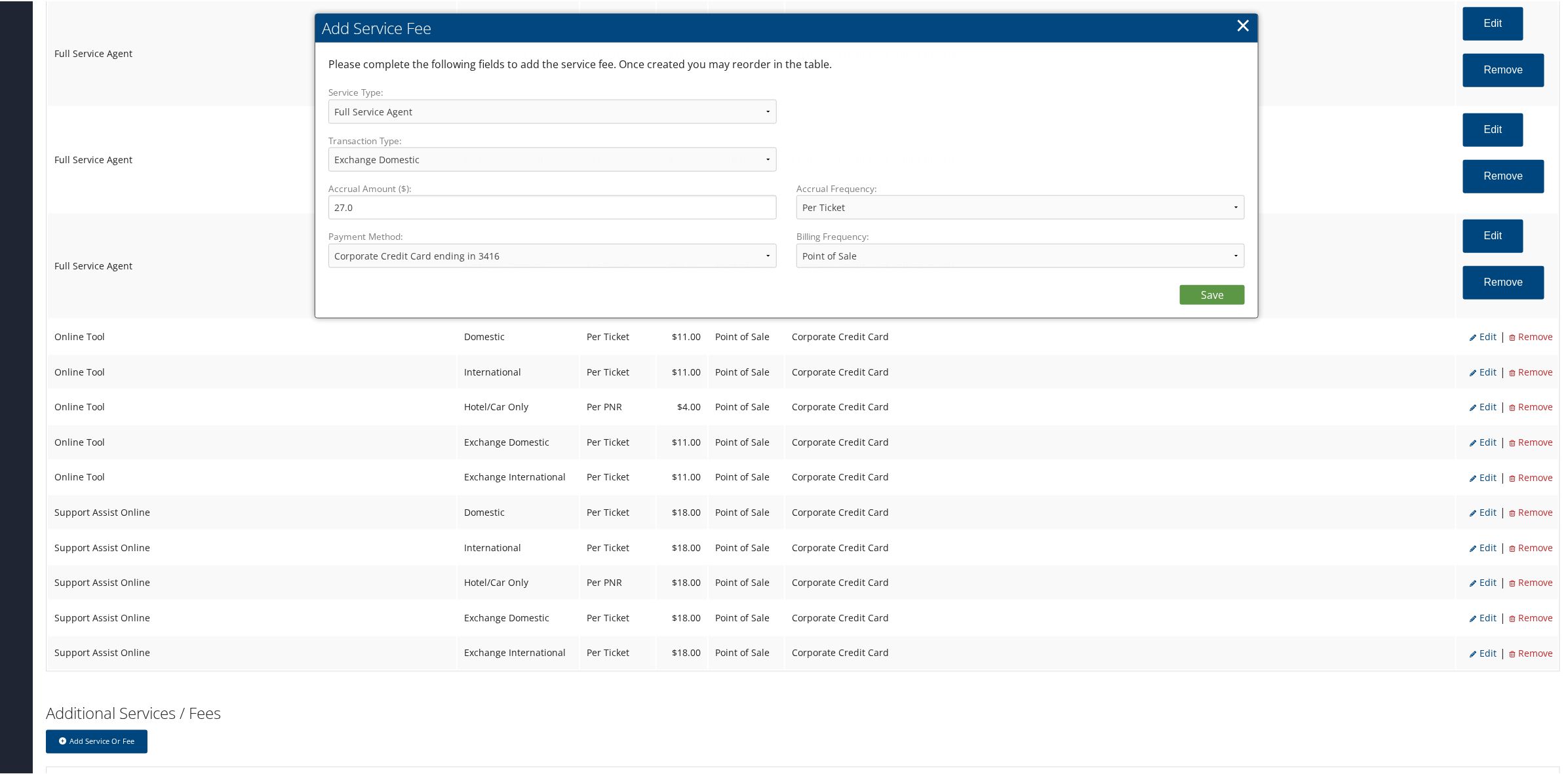
select select "2"
select select "24"
select select "4"
select select "2_1458"
select select "2"
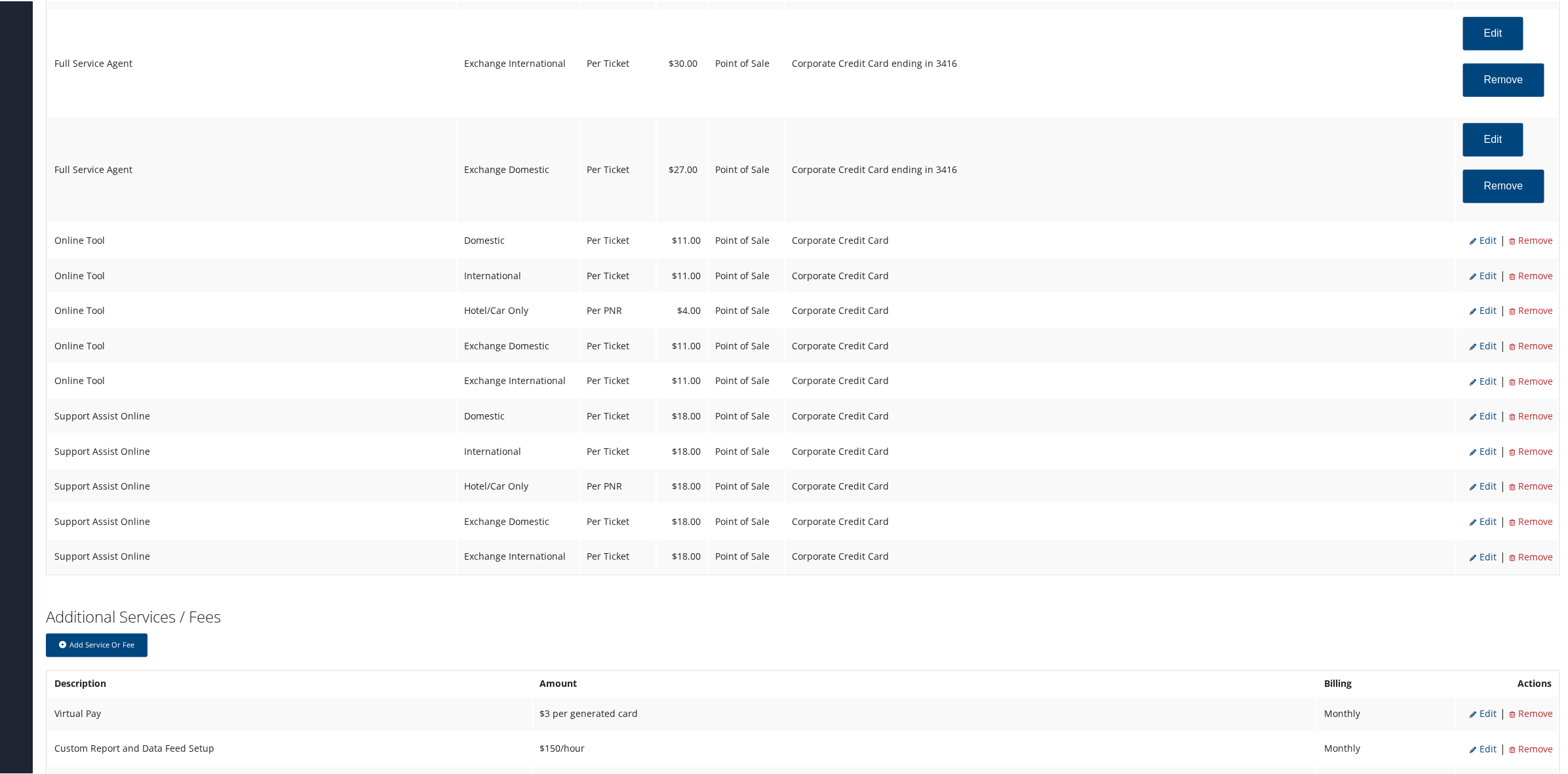
scroll to position [1063, 0]
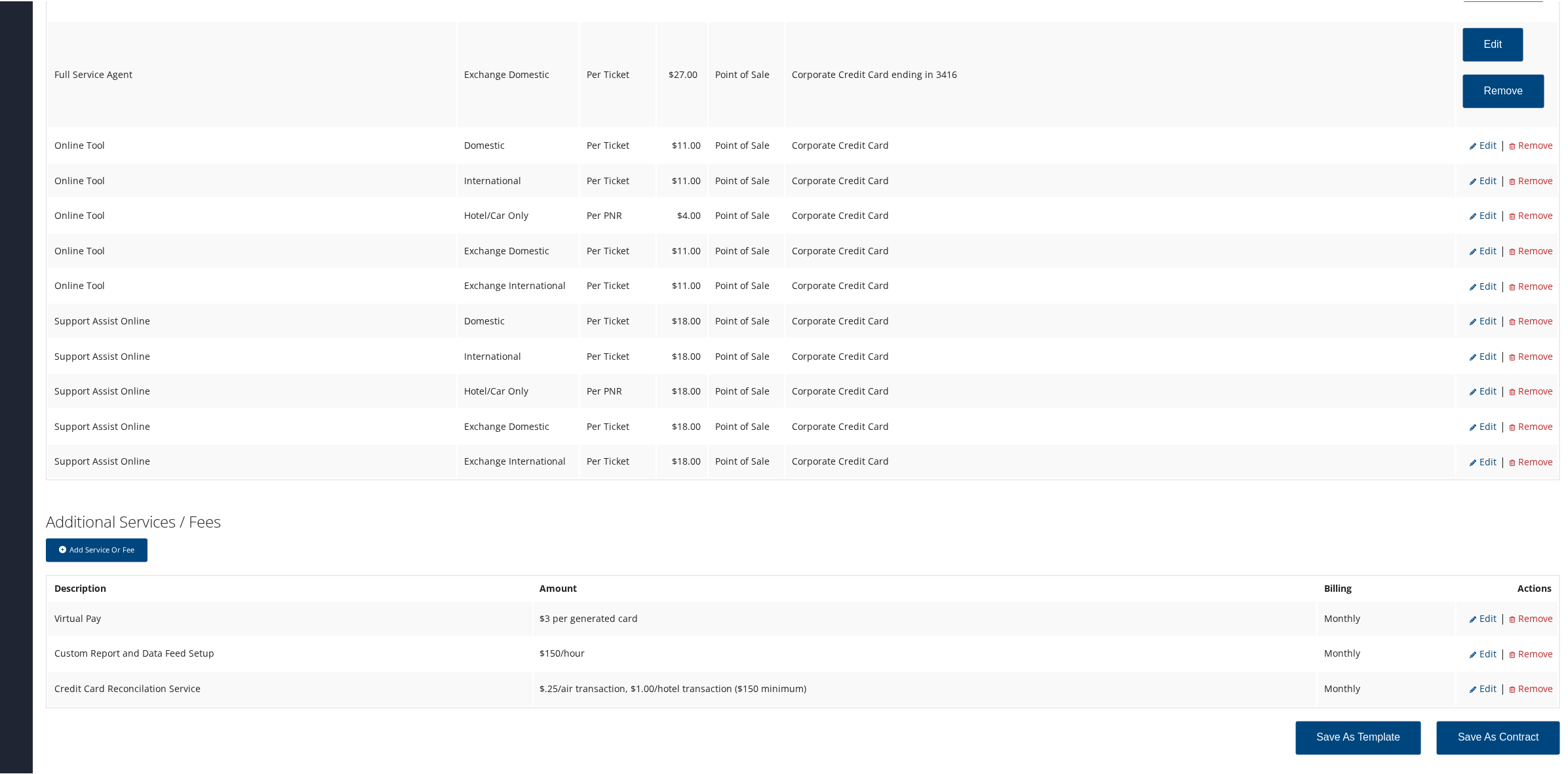
drag, startPoint x: 1480, startPoint y: 145, endPoint x: 1381, endPoint y: 132, distance: 99.8
click at [1478, 141] on span "Edit" at bounding box center [1483, 144] width 27 height 12
select select "6"
select select "2"
type input "11.0"
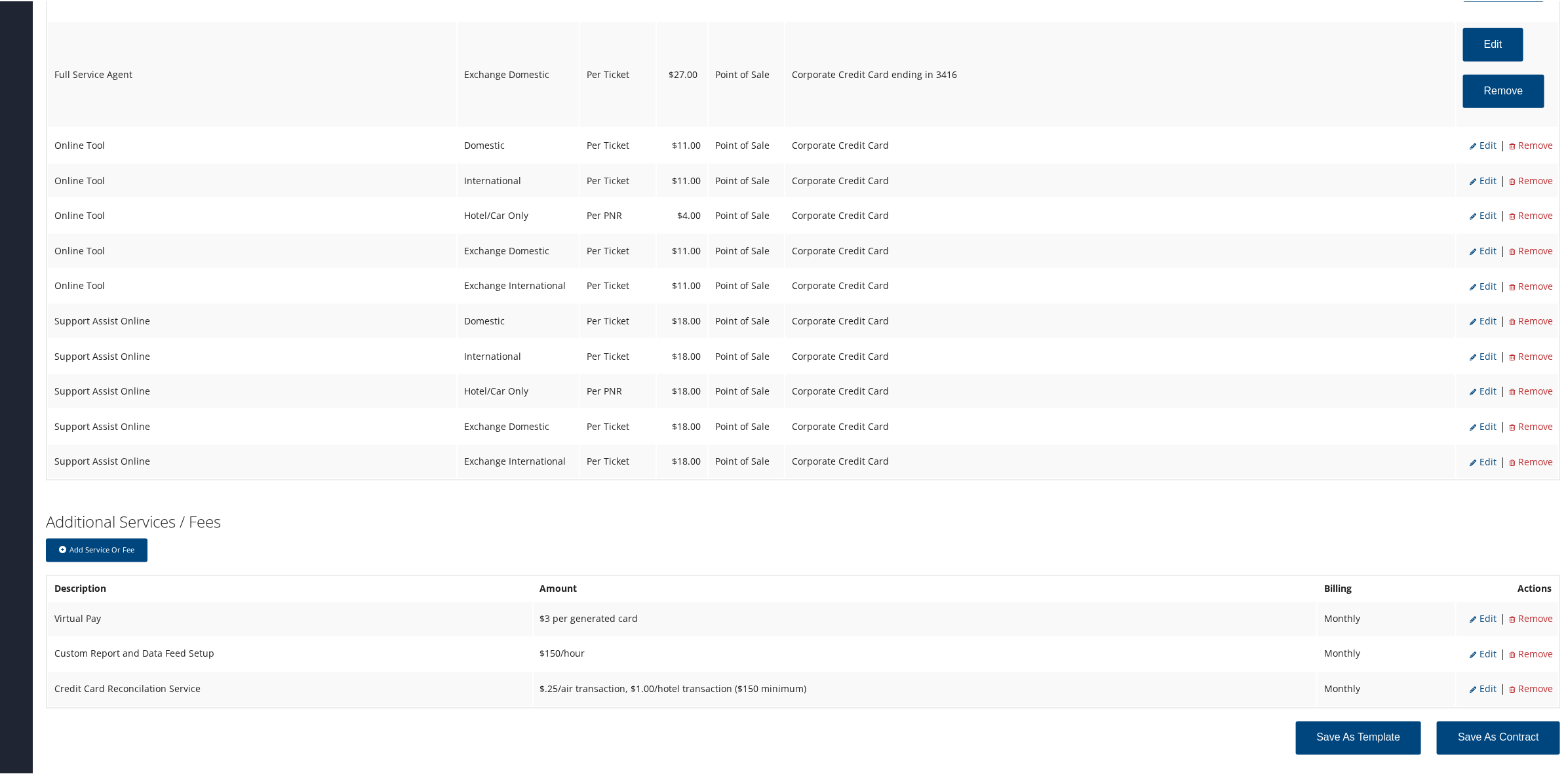
select select "2"
select select "6"
select select "2"
select select "4"
select select "2"
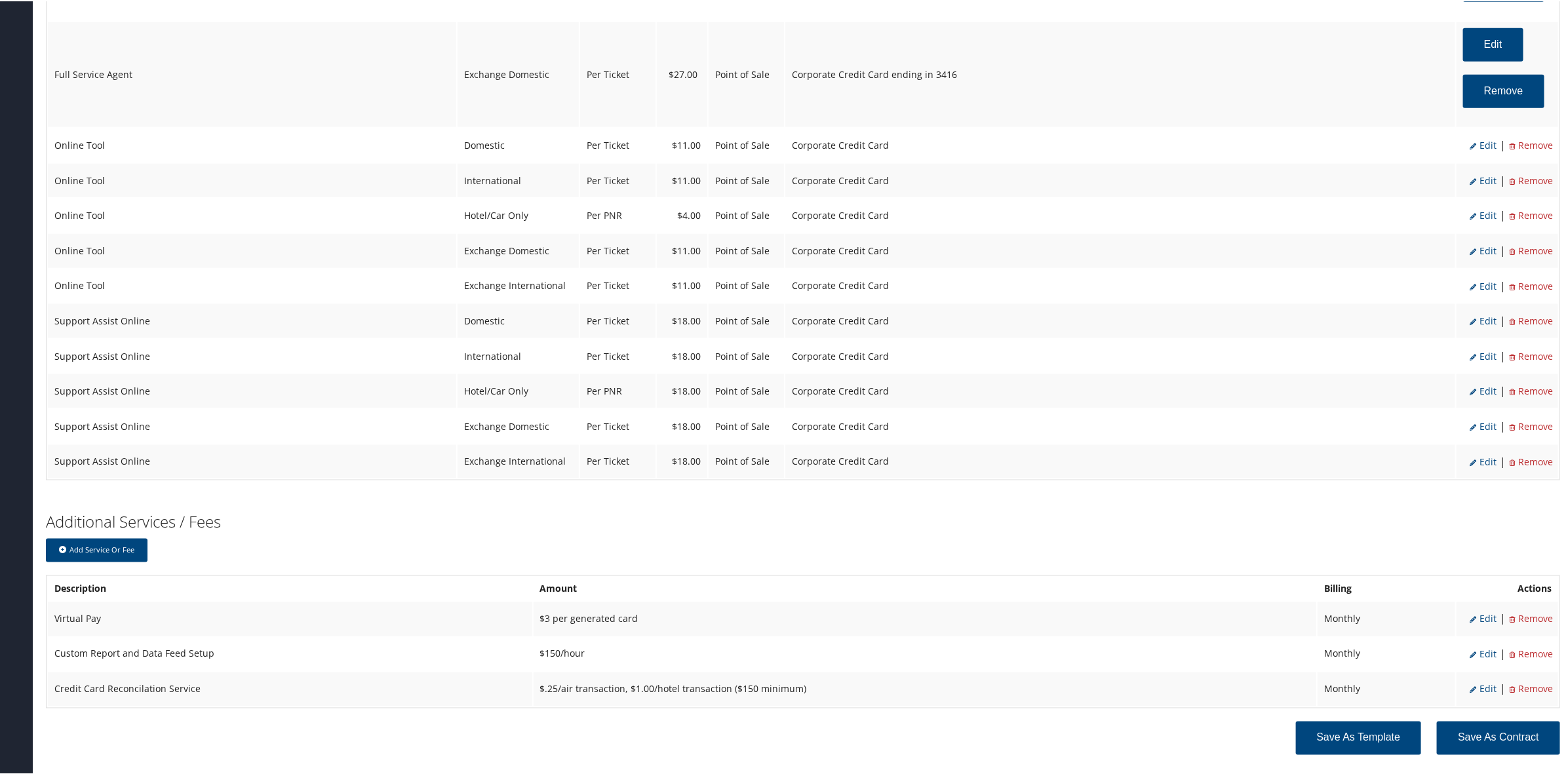
select select "2"
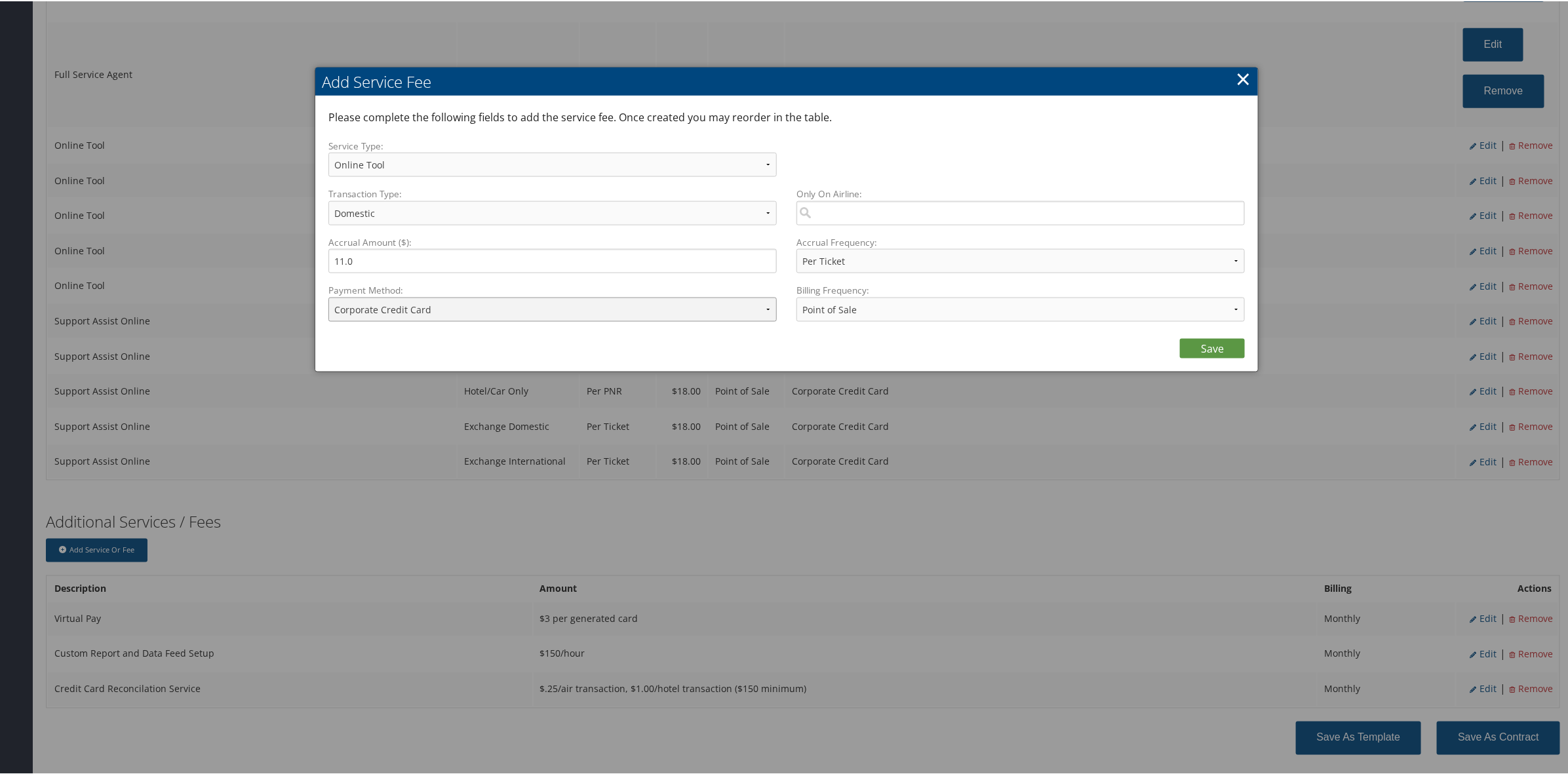
click at [519, 309] on select "ACH Transfer Cash / Check (AR) Corporate Credit Card Ghost Credit Card Hotel Gu…" at bounding box center [552, 309] width 448 height 24
select select "2_1458"
click at [328, 296] on select "ACH Transfer Cash / Check (AR) Corporate Credit Card Ghost Credit Card Hotel Gu…" at bounding box center [552, 309] width 448 height 24
click at [1183, 344] on link "Save" at bounding box center [1211, 347] width 65 height 20
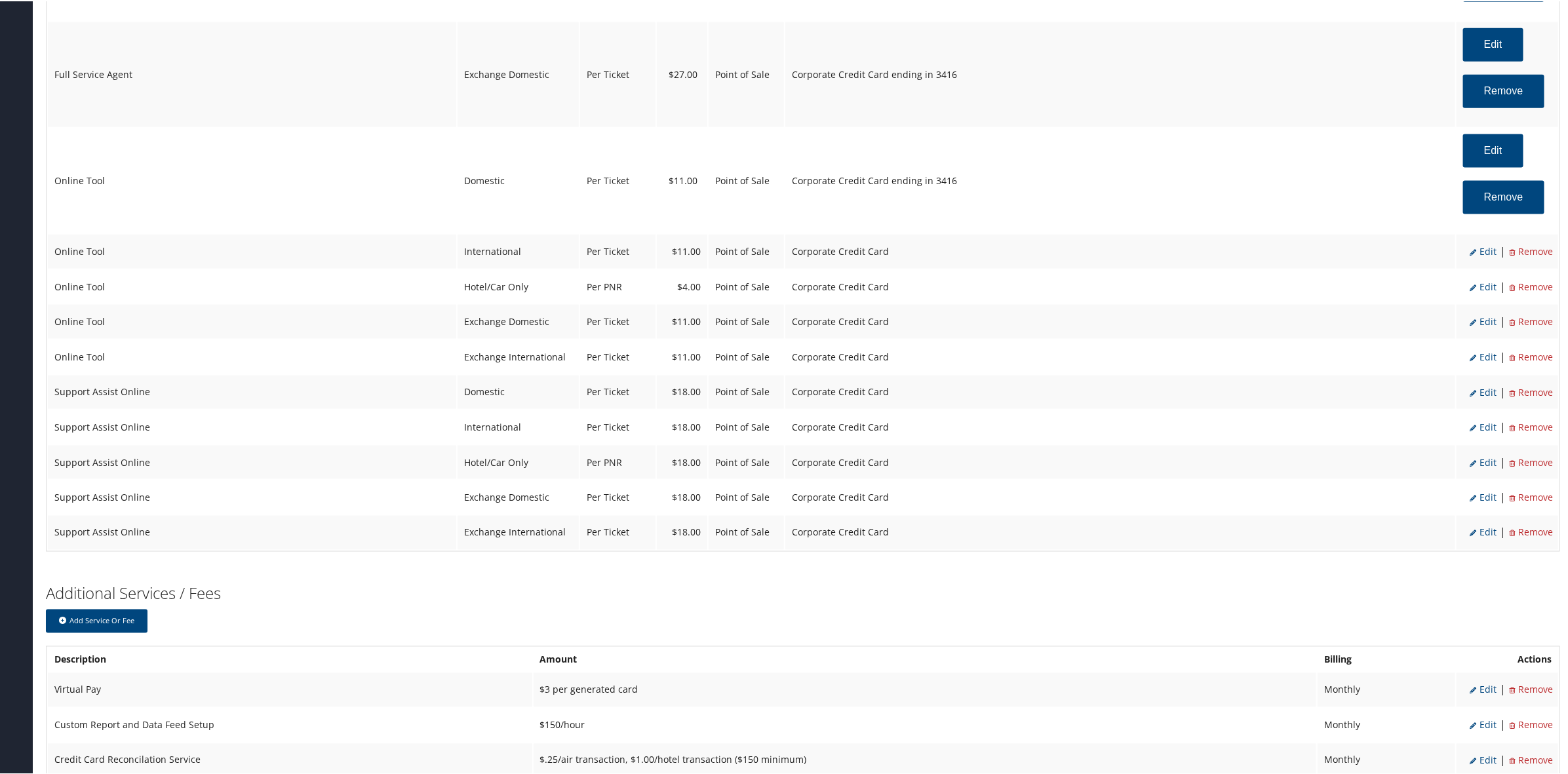
click at [1485, 247] on span "Edit" at bounding box center [1483, 250] width 27 height 12
select select "6"
select select "14"
select select "4"
select select "2"
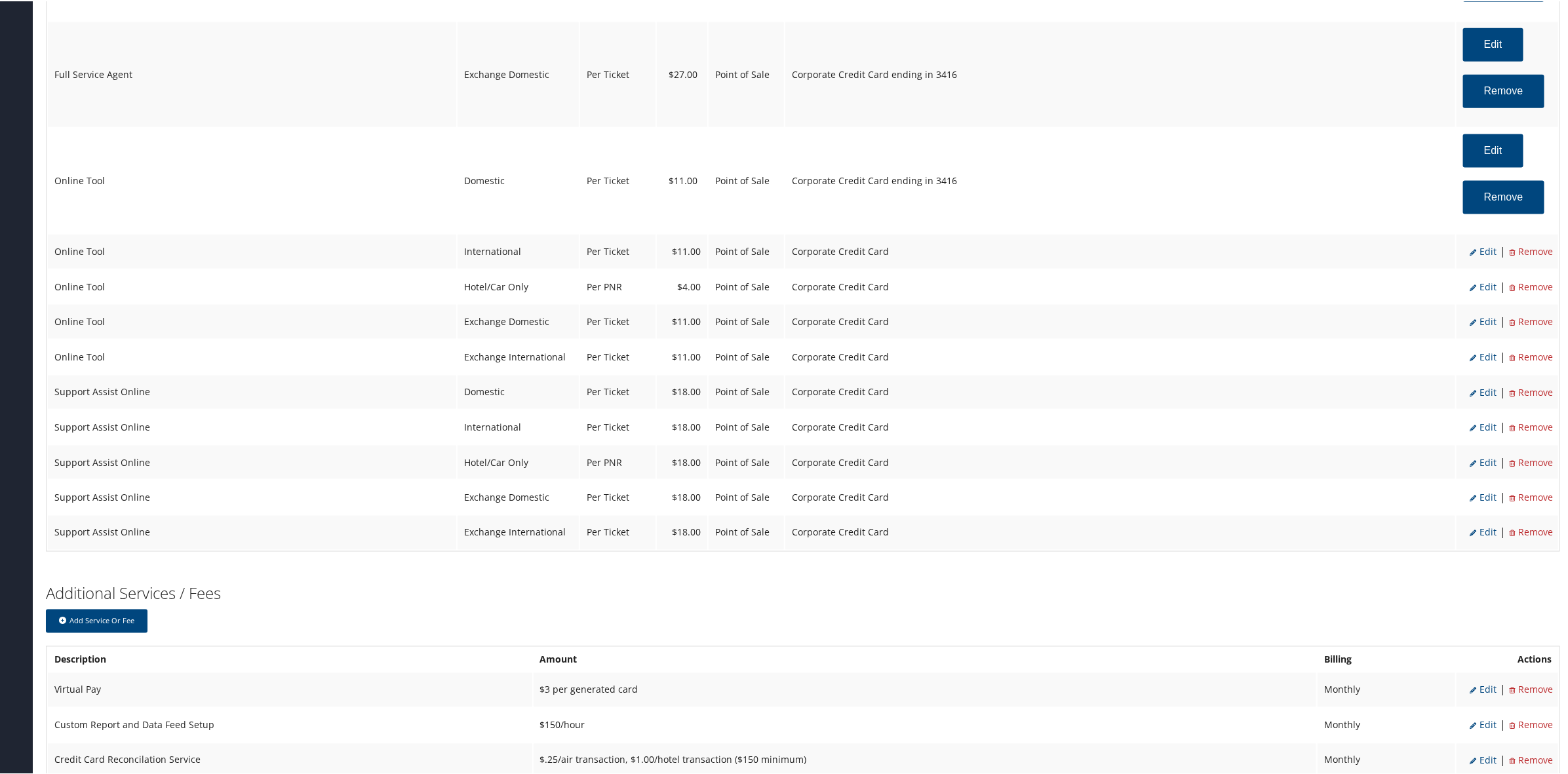
select select "2"
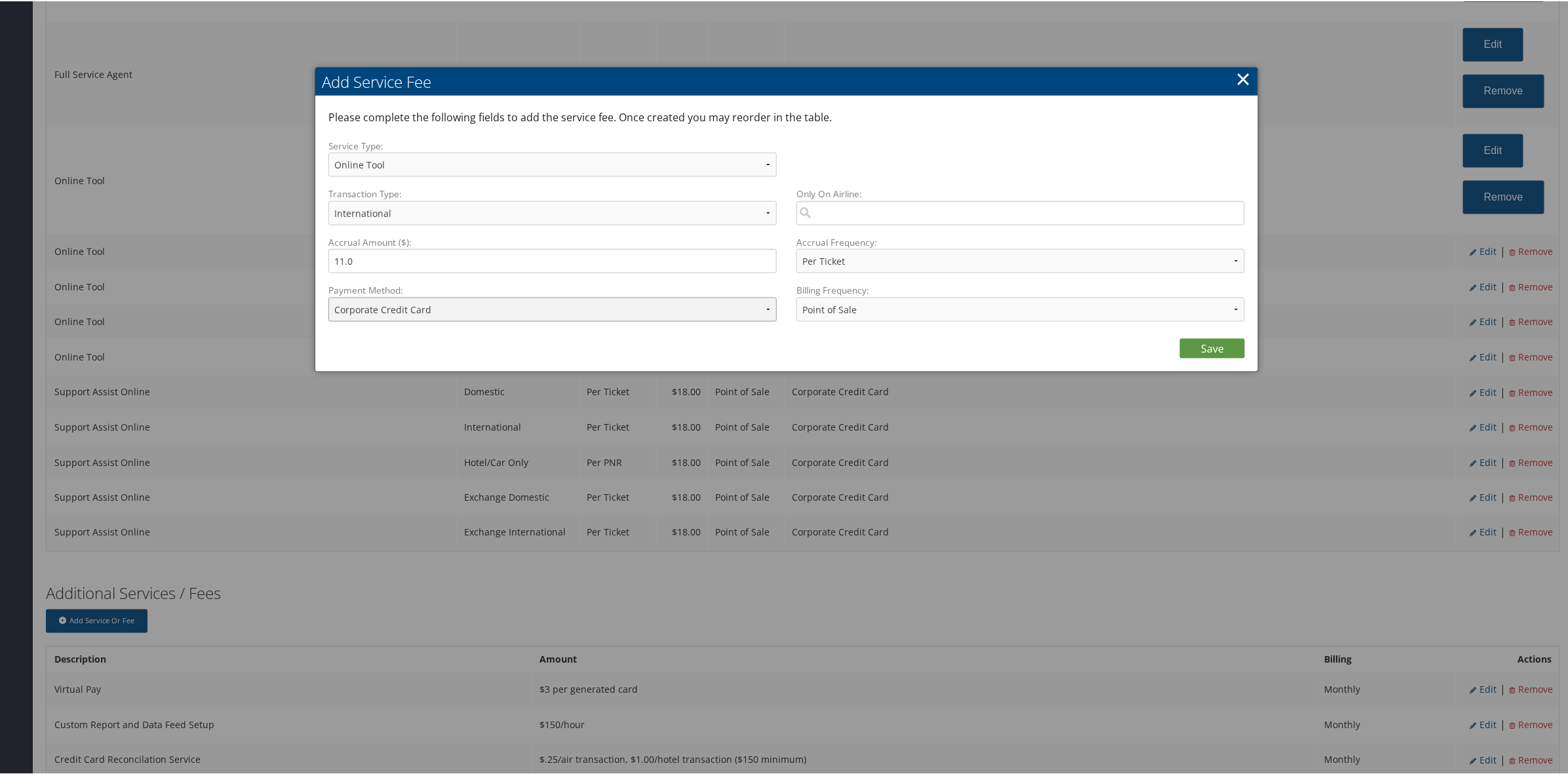
click at [502, 300] on select "ACH Transfer Cash / Check (AR) Corporate Credit Card Ghost Credit Card Hotel Gu…" at bounding box center [552, 309] width 448 height 24
select select "2_1458"
click at [328, 296] on select "ACH Transfer Cash / Check (AR) Corporate Credit Card Ghost Credit Card Hotel Gu…" at bounding box center [552, 309] width 448 height 24
click at [1211, 344] on link "Save" at bounding box center [1211, 347] width 65 height 20
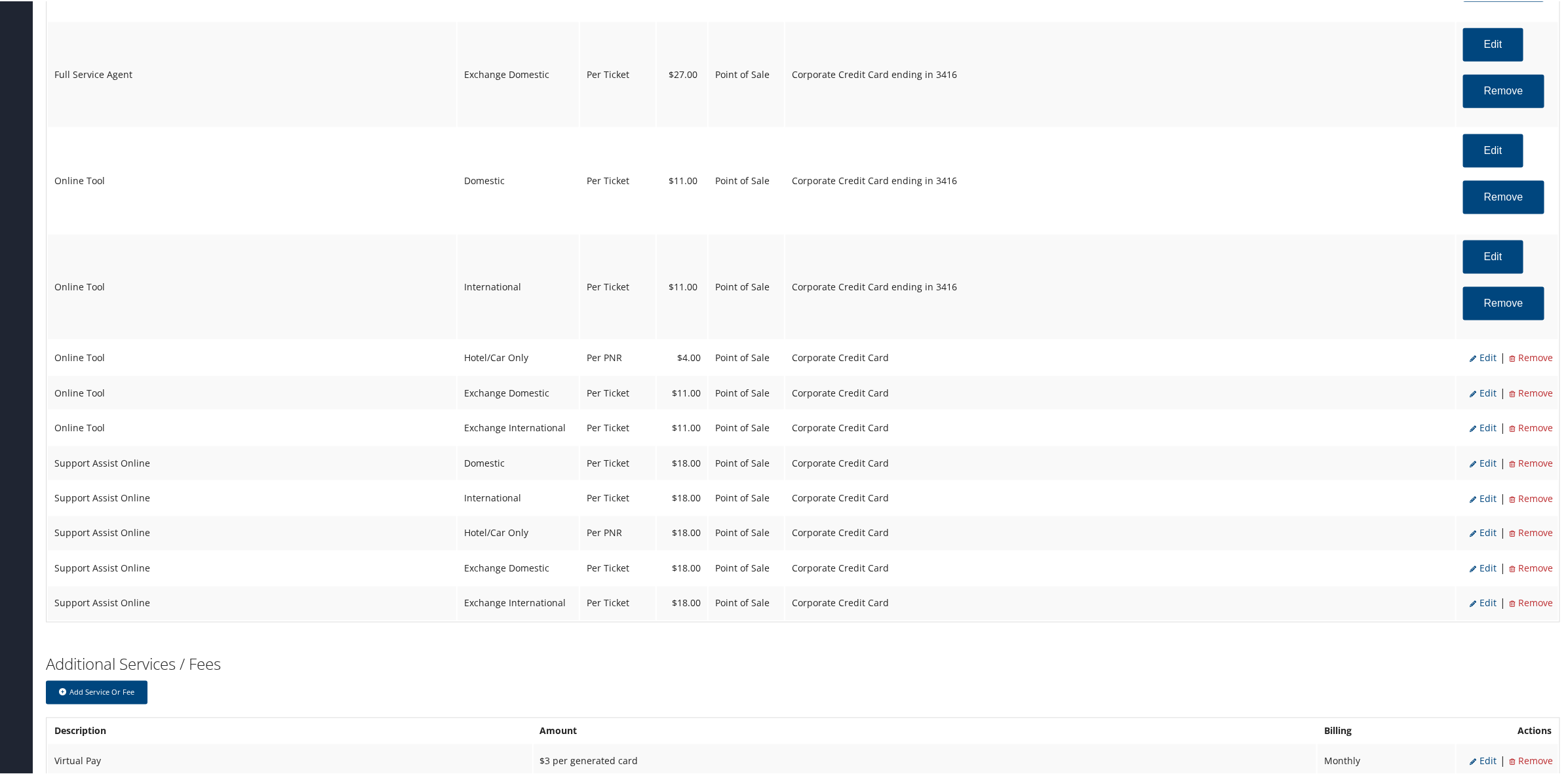
click at [1483, 363] on span "Edit" at bounding box center [1483, 356] width 27 height 12
select select "6"
type input "4.0"
select select "2"
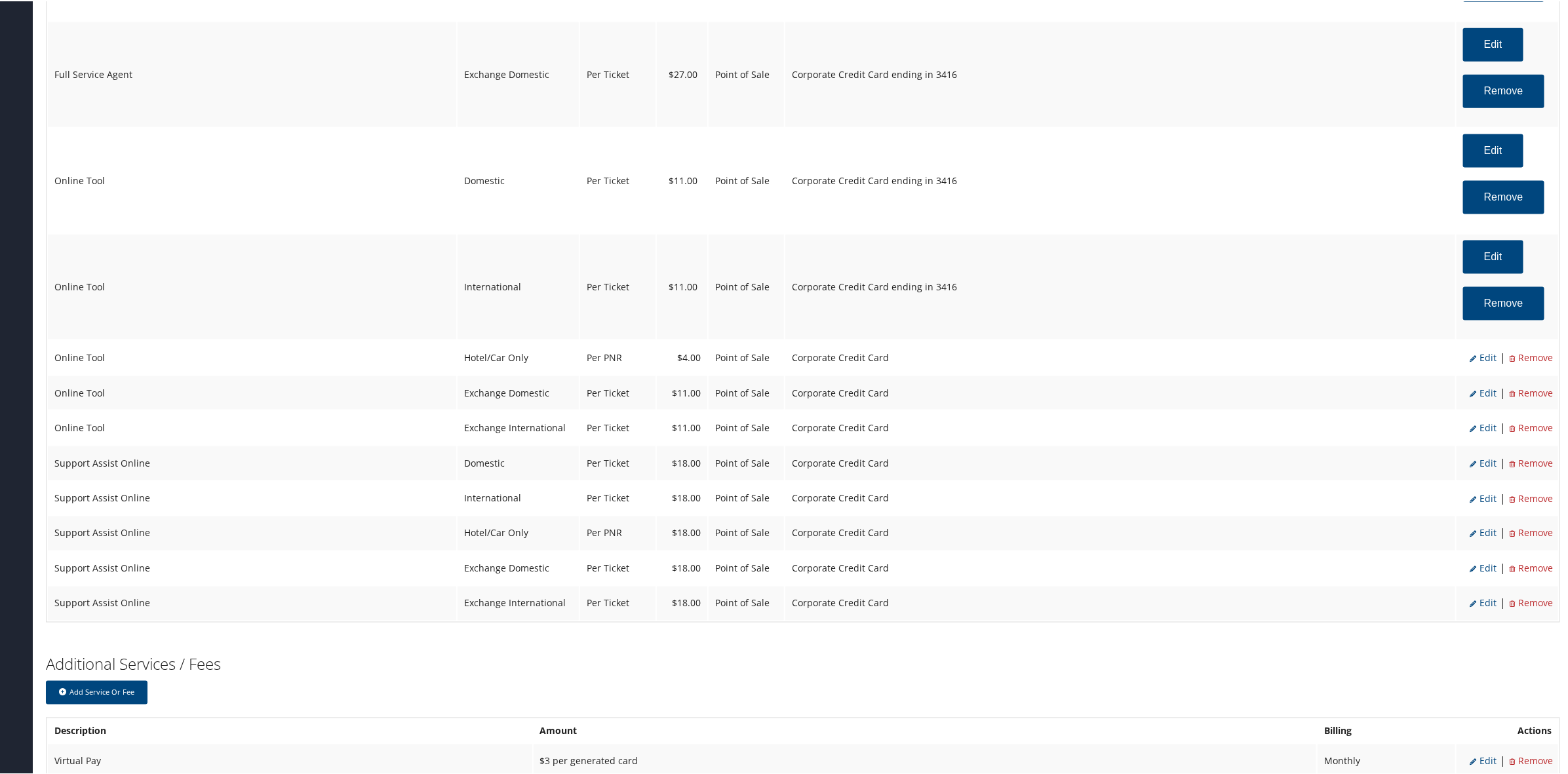
select select "6"
select select "2"
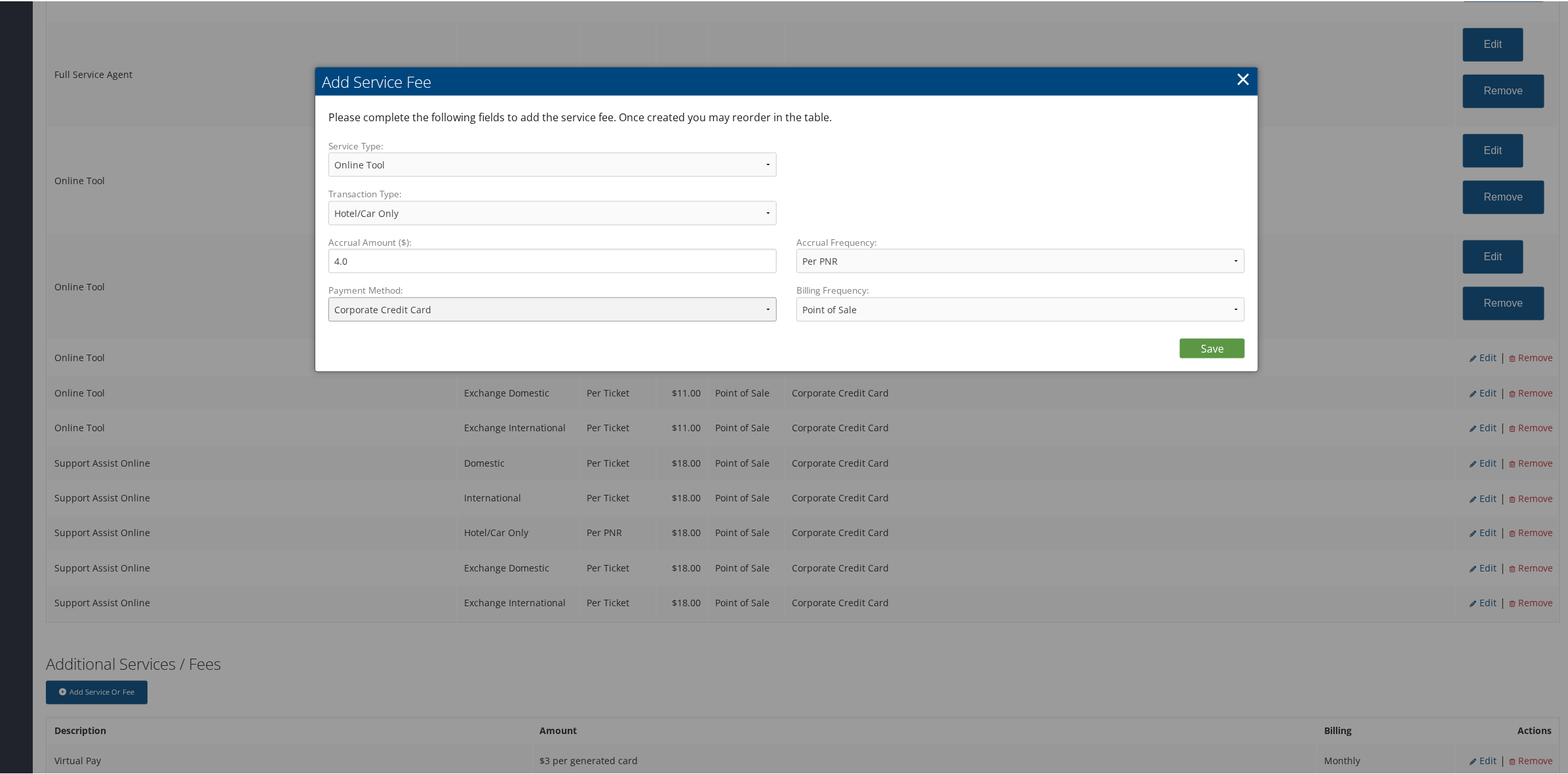
click at [439, 303] on select "ACH Transfer Cash / Check (AR) Corporate Credit Card Ghost Credit Card Hotel Gu…" at bounding box center [552, 309] width 448 height 24
select select "2_1458"
click at [328, 296] on select "ACH Transfer Cash / Check (AR) Corporate Credit Card Ghost Credit Card Hotel Gu…" at bounding box center [552, 309] width 448 height 24
click at [1211, 348] on link "Save" at bounding box center [1211, 347] width 65 height 20
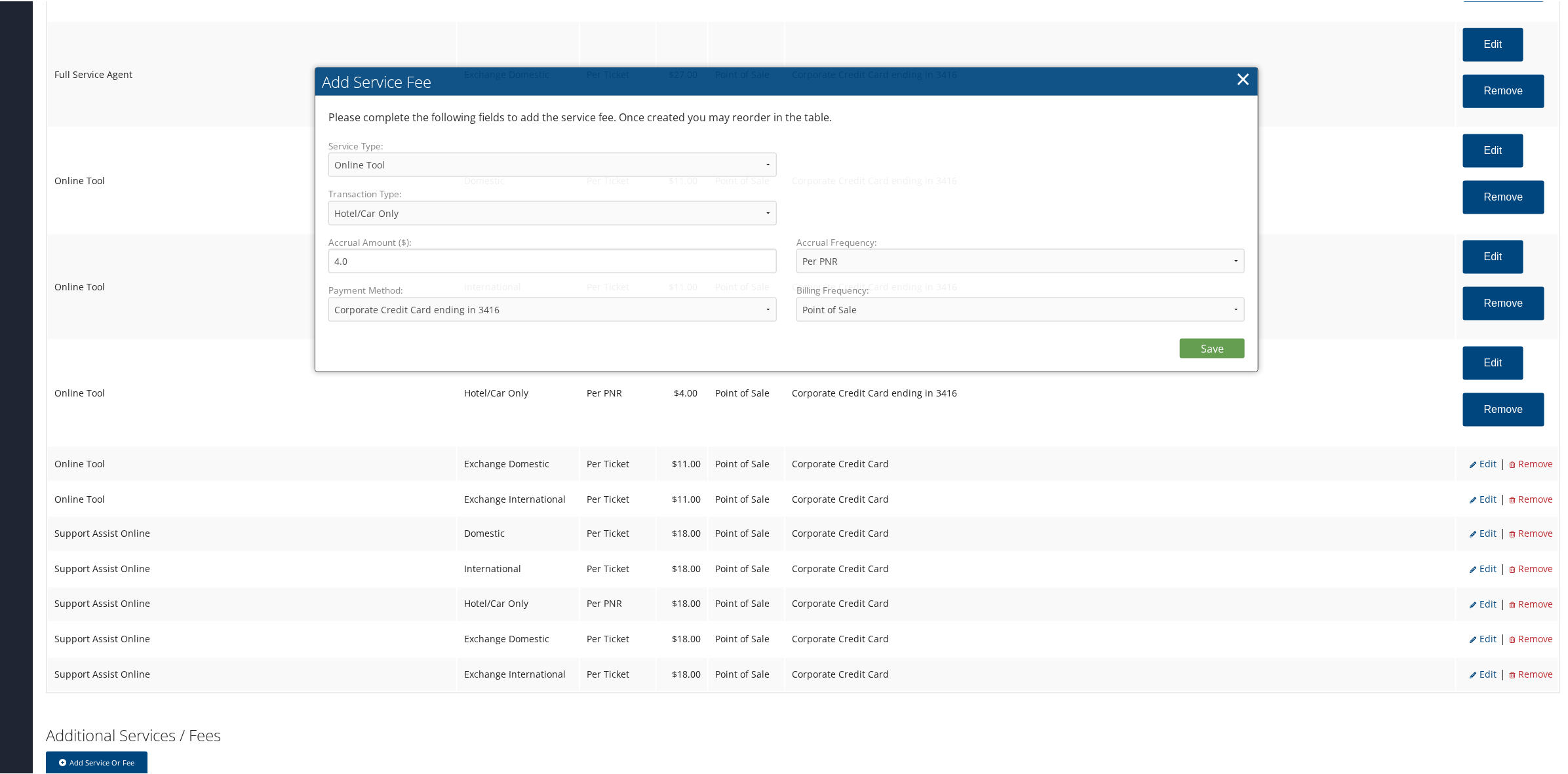
select select "6"
select select "2"
select select "2_1458"
select select "2"
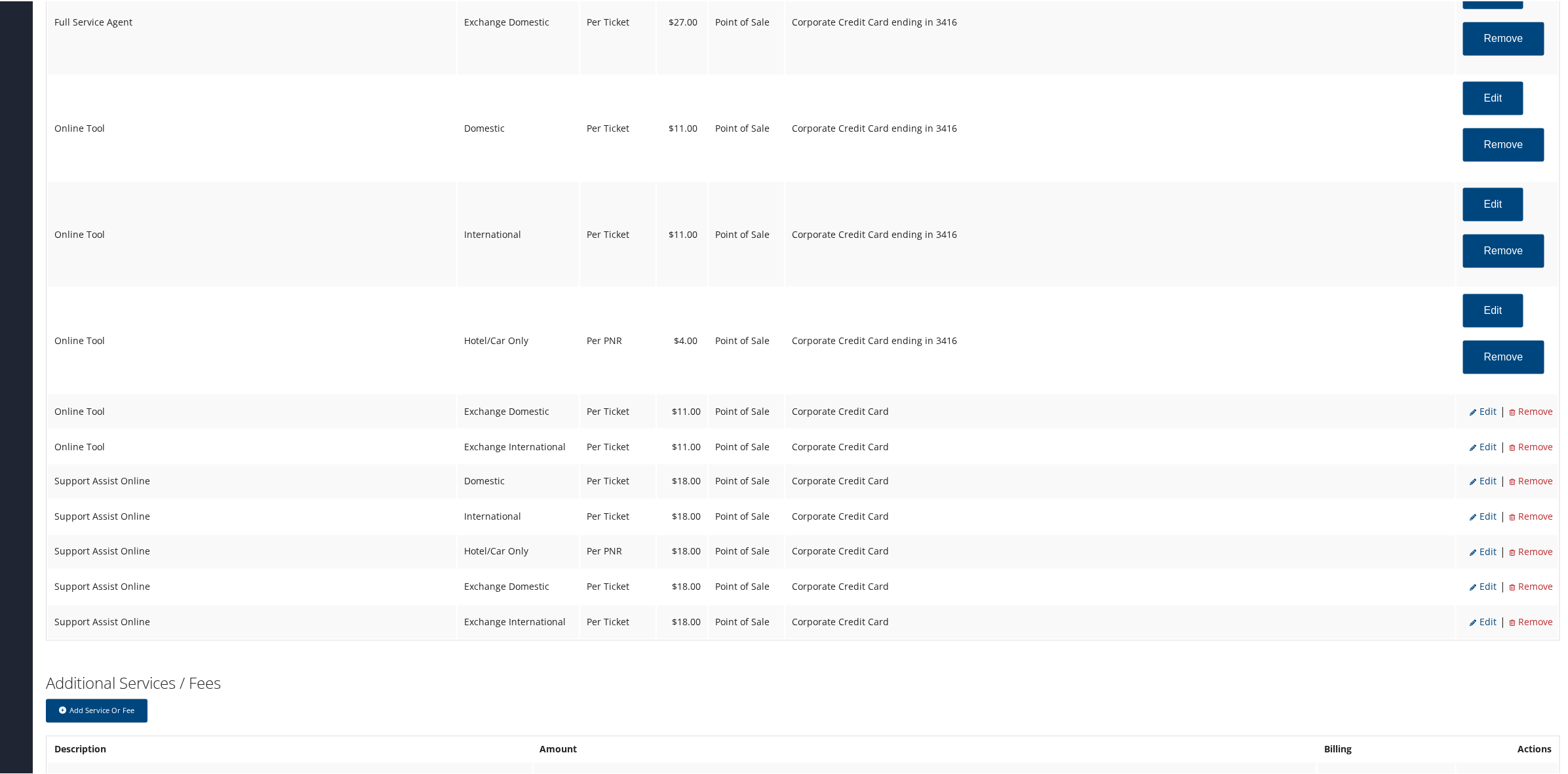
scroll to position [1146, 0]
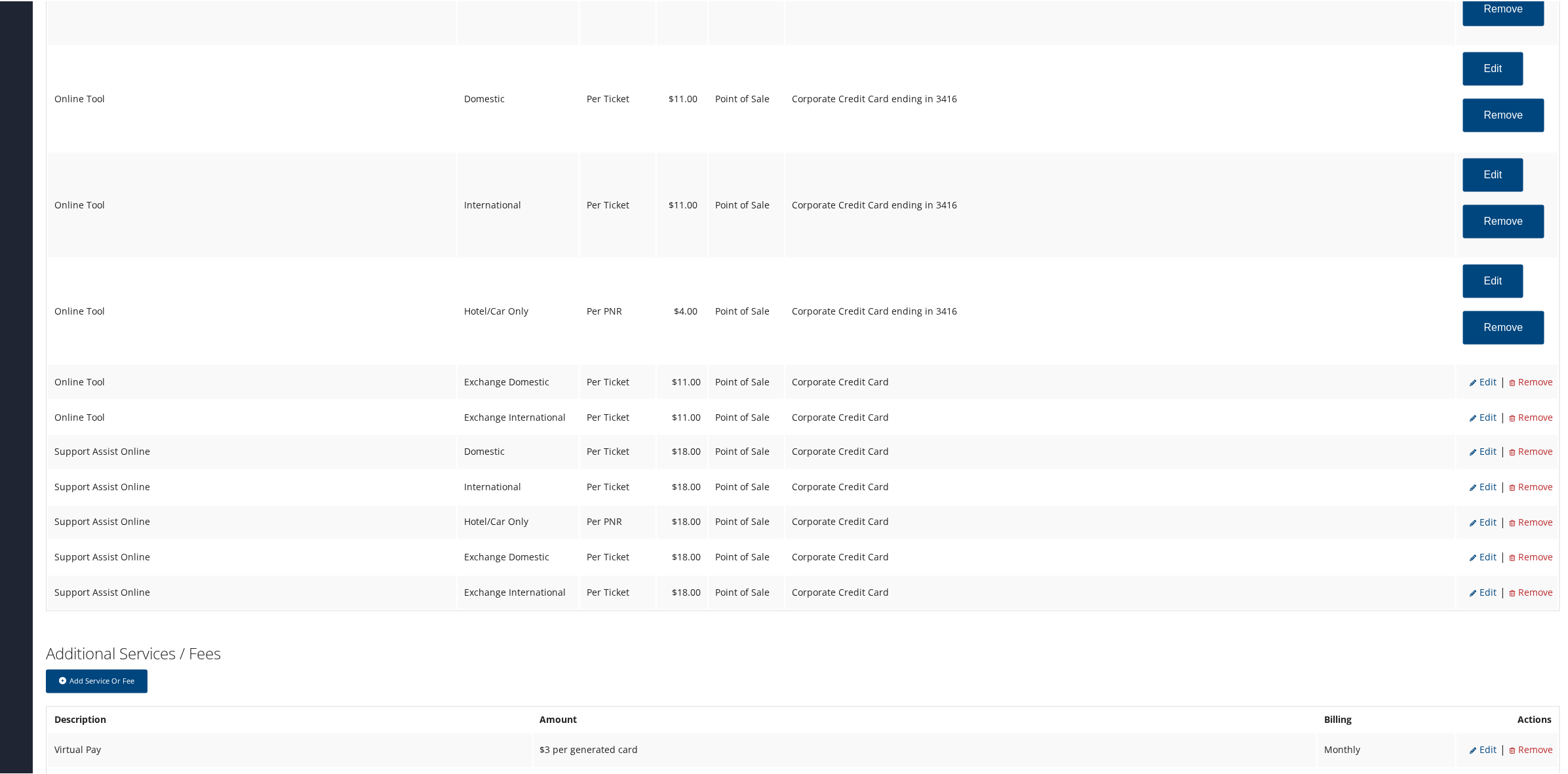
click at [1483, 385] on span "Edit" at bounding box center [1483, 380] width 27 height 12
select select "24"
type input "11.0"
select select "4"
select select "2"
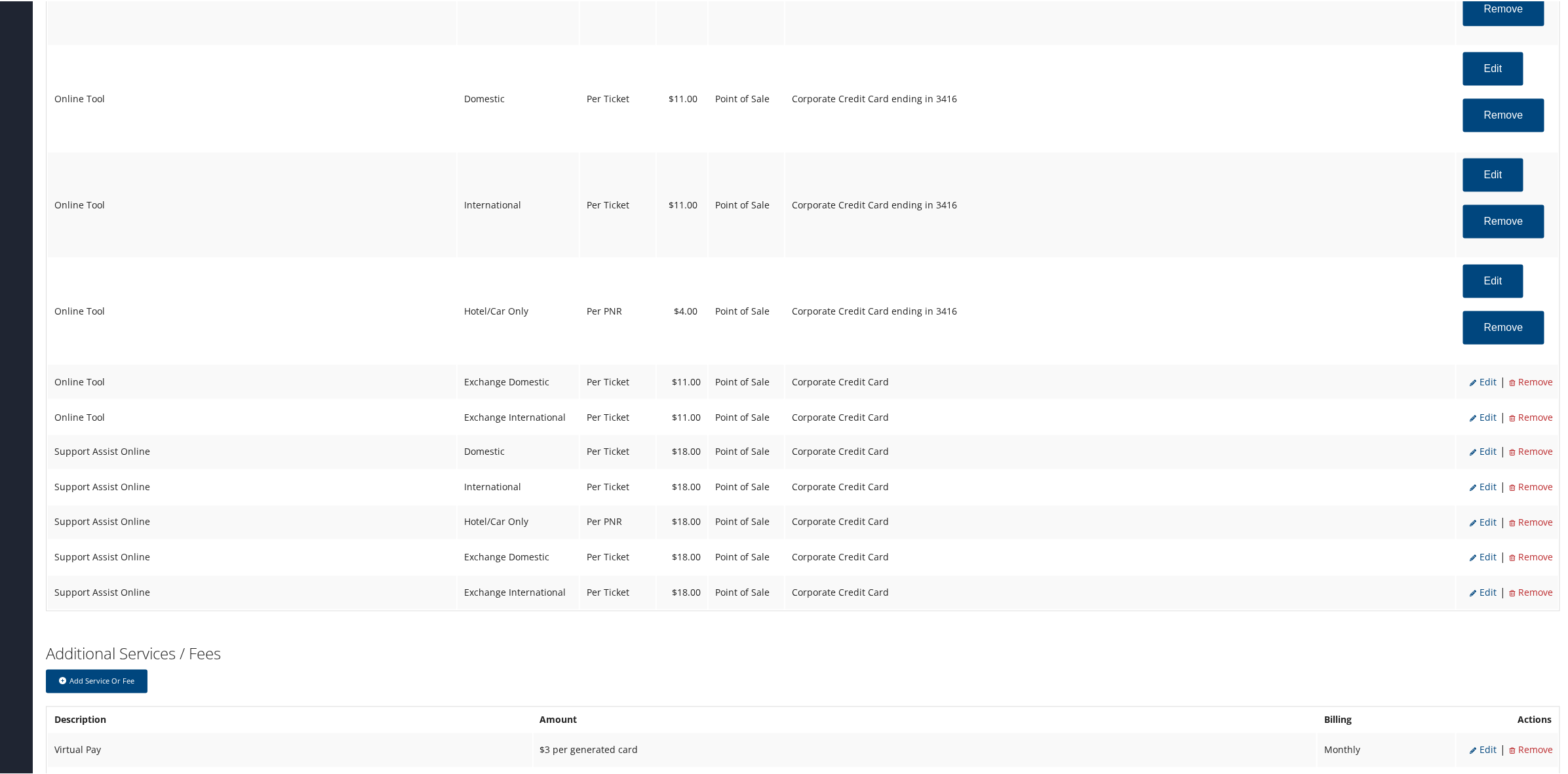
select select "6"
select select "24"
select select "4"
select select "2"
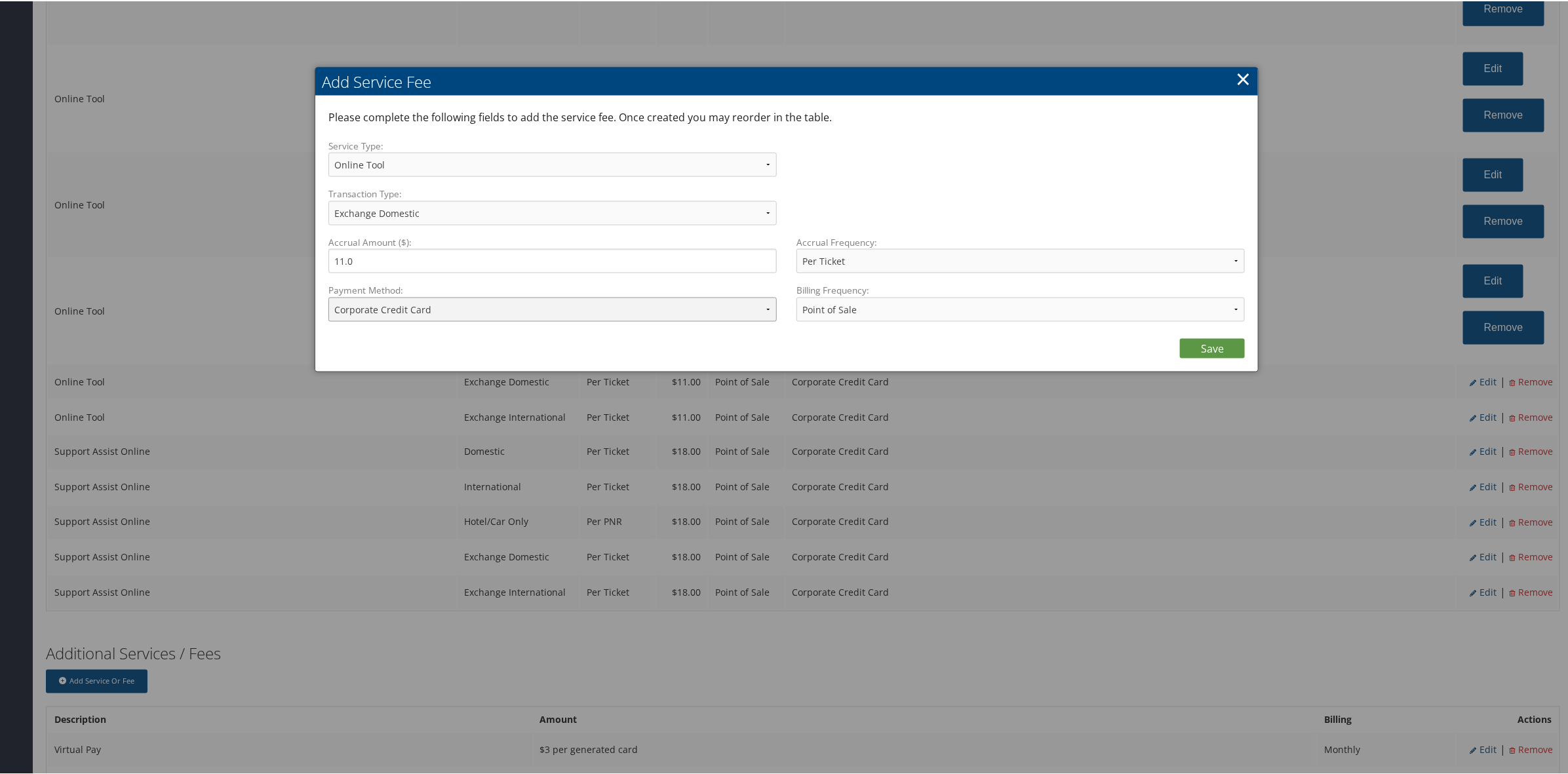
click at [407, 303] on select "ACH Transfer Cash / Check (AR) Corporate Credit Card Ghost Credit Card Hotel Gu…" at bounding box center [552, 309] width 448 height 24
select select "2_1458"
click at [328, 296] on select "ACH Transfer Cash / Check (AR) Corporate Credit Card Ghost Credit Card Hotel Gu…" at bounding box center [552, 309] width 448 height 24
click at [1214, 349] on link "Save" at bounding box center [1211, 347] width 65 height 20
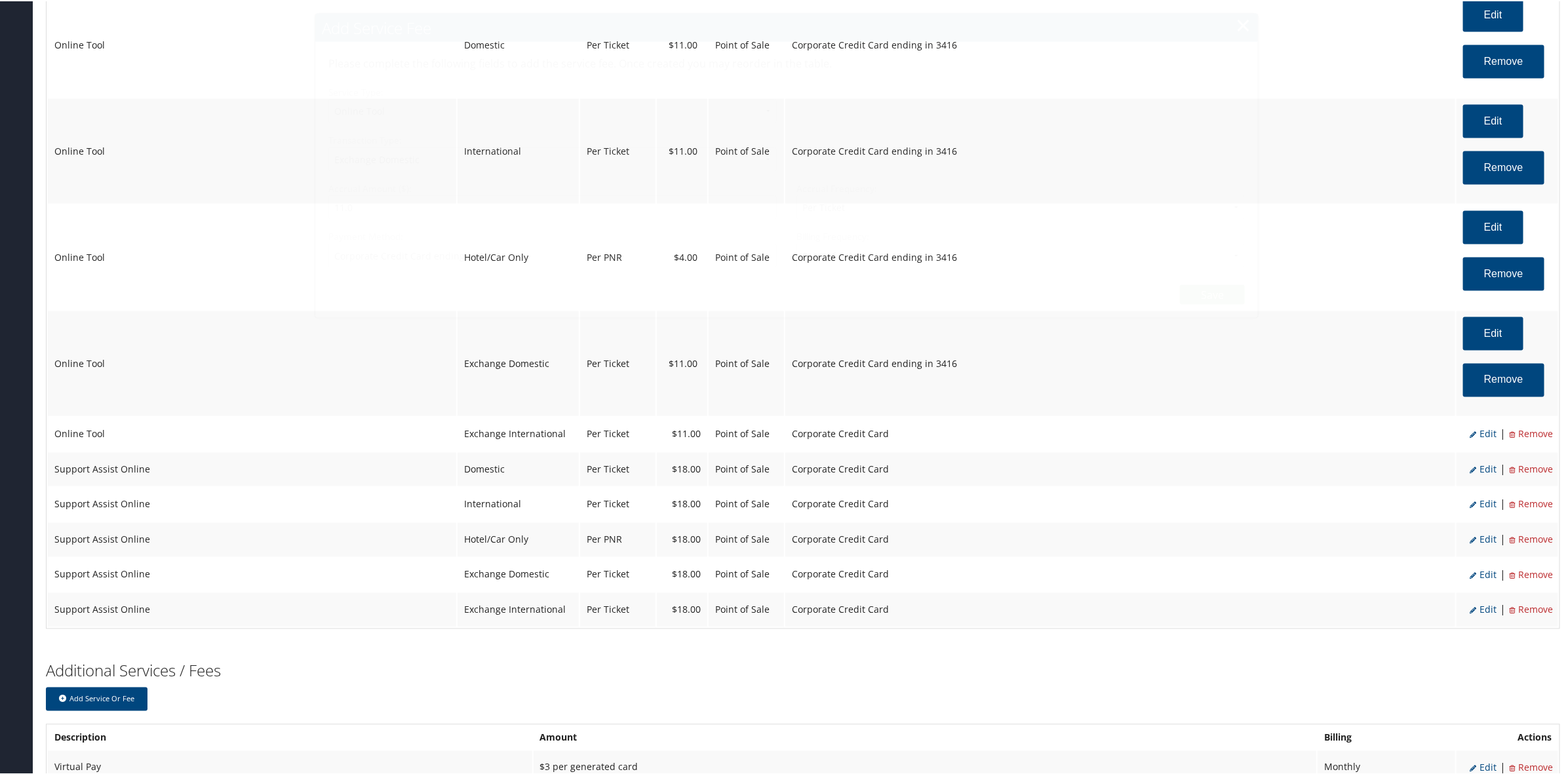
scroll to position [1227, 0]
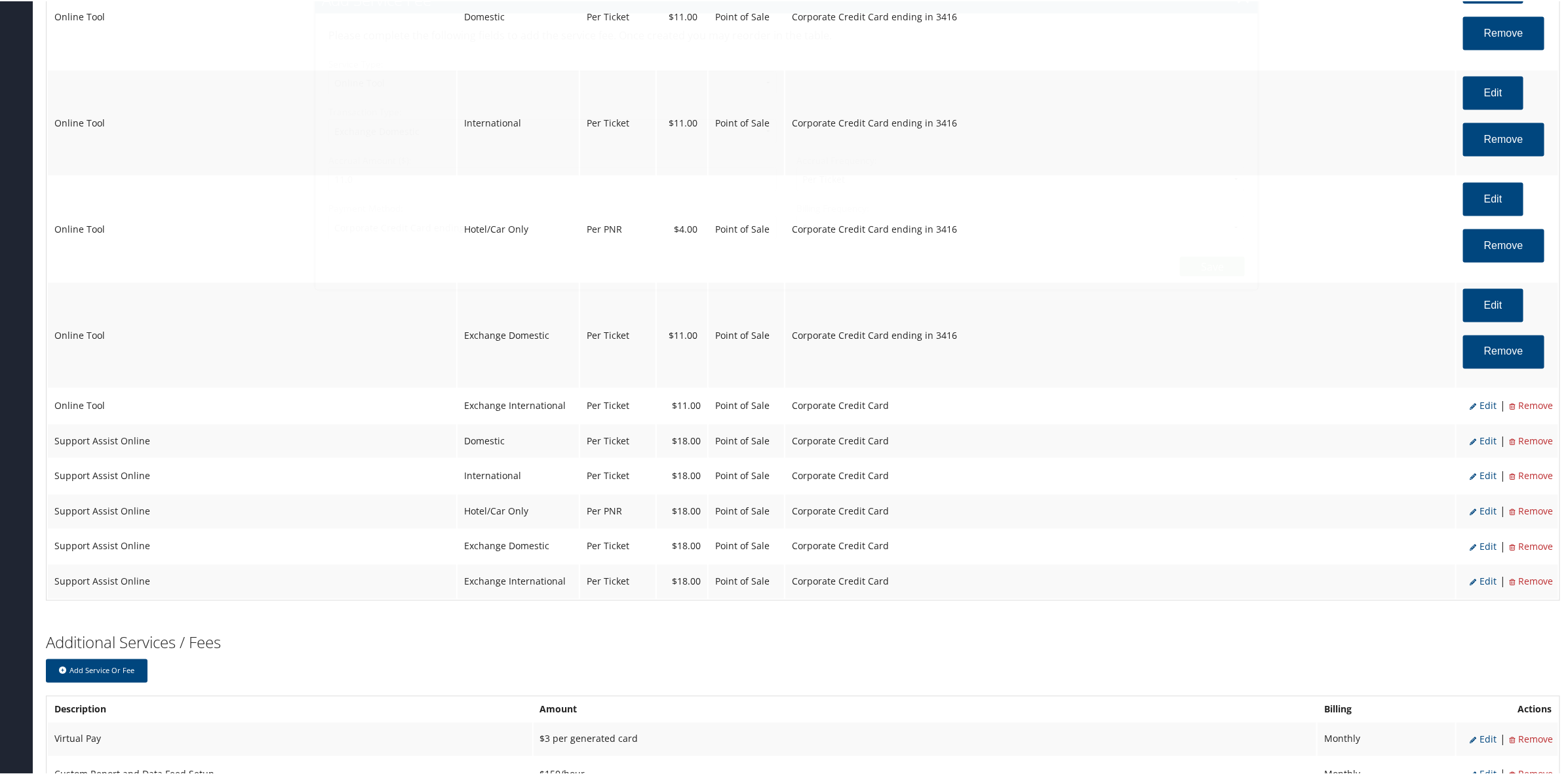
select select "6"
select select "24"
select select "4"
select select "2_1458"
select select "2"
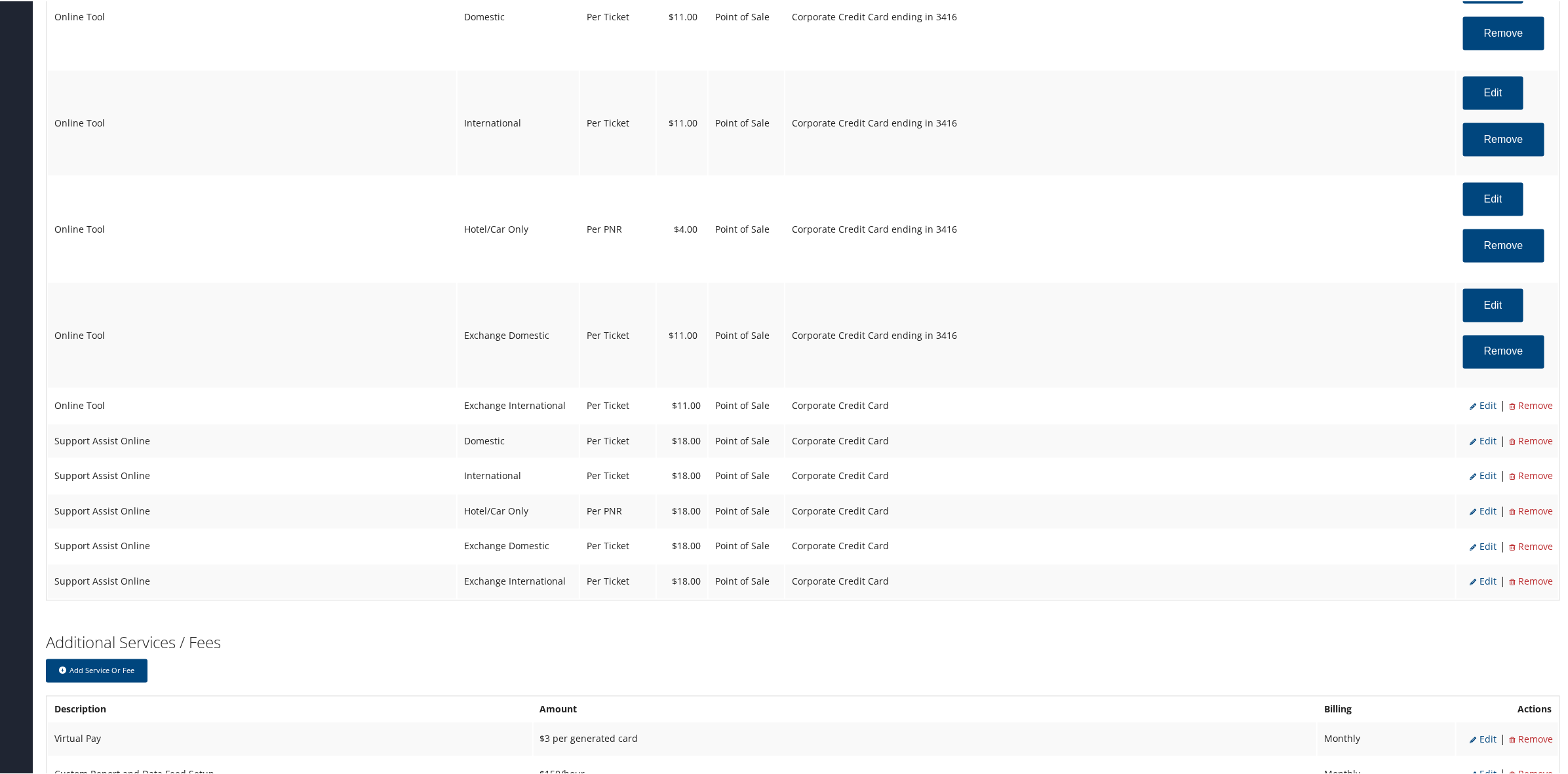
click at [1481, 403] on span "Edit" at bounding box center [1483, 405] width 27 height 12
select select "25"
select select "2"
select select "6"
select select "25"
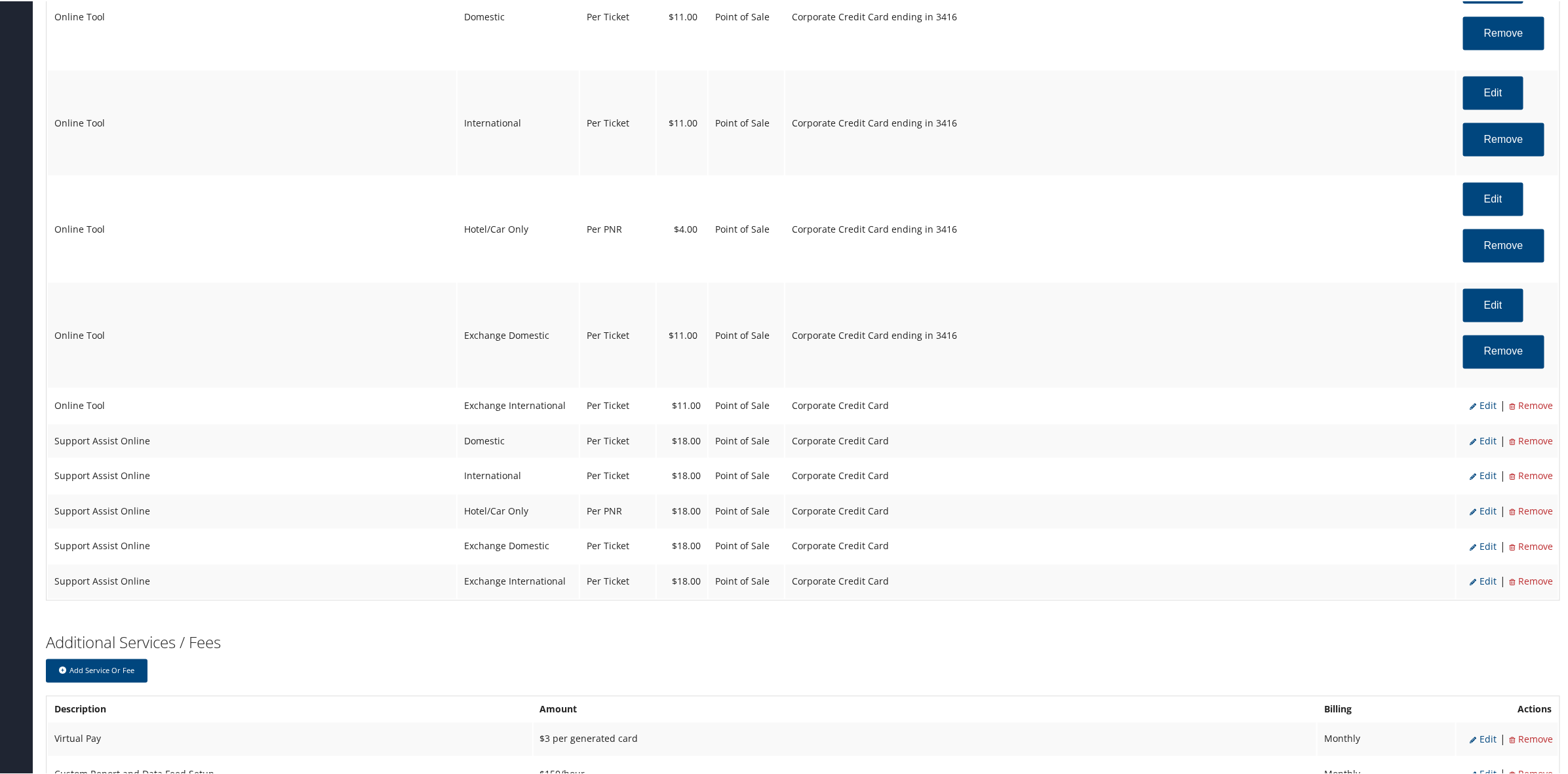
select select "4"
select select "2"
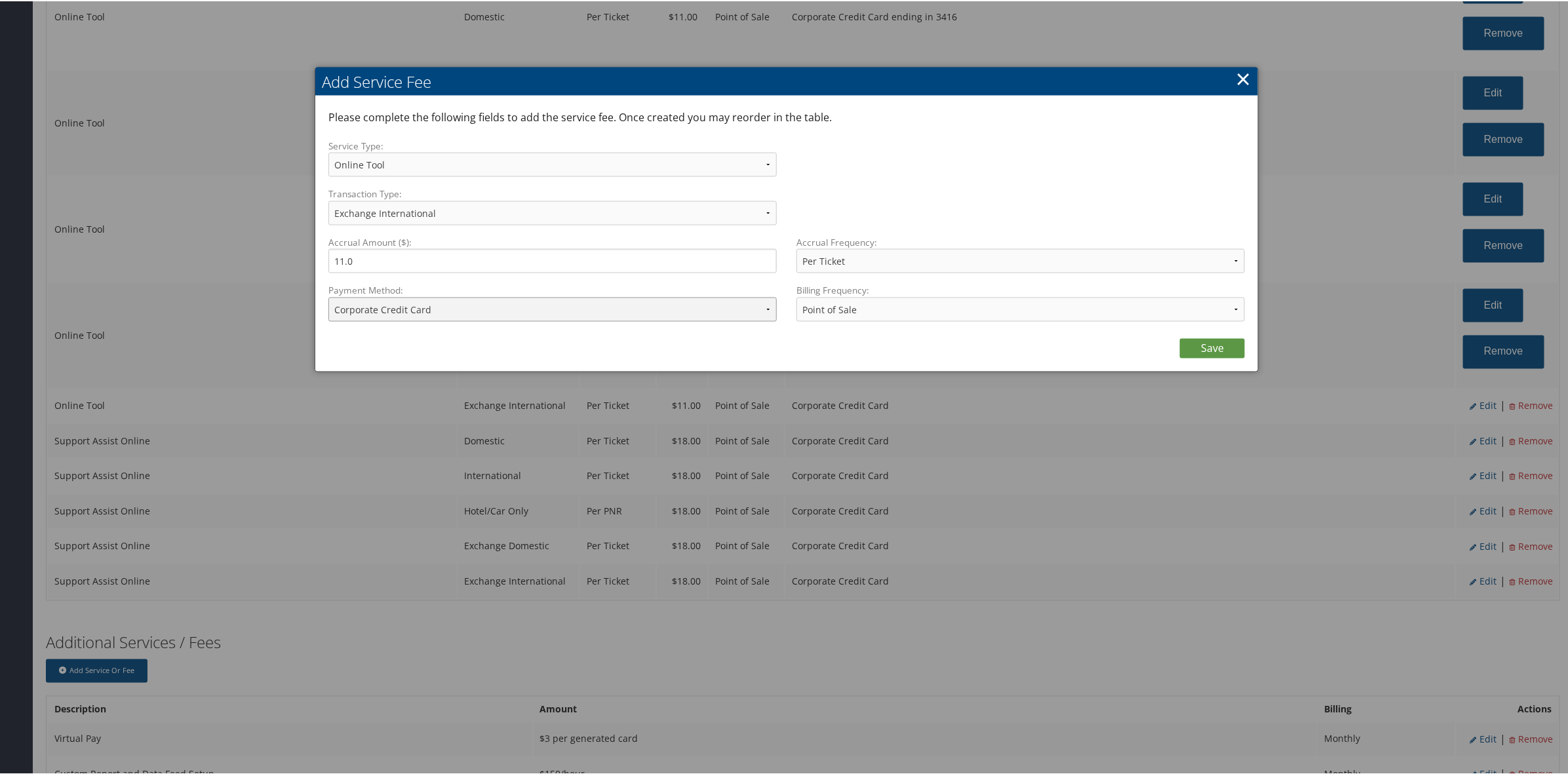
drag, startPoint x: 438, startPoint y: 309, endPoint x: 443, endPoint y: 316, distance: 8.6
click at [440, 309] on select "ACH Transfer Cash / Check (AR) Corporate Credit Card Ghost Credit Card Hotel Gu…" at bounding box center [552, 309] width 448 height 24
select select "2_1458"
click at [328, 296] on select "ACH Transfer Cash / Check (AR) Corporate Credit Card Ghost Credit Card Hotel Gu…" at bounding box center [552, 309] width 448 height 24
click at [1201, 346] on link "Save" at bounding box center [1211, 347] width 65 height 20
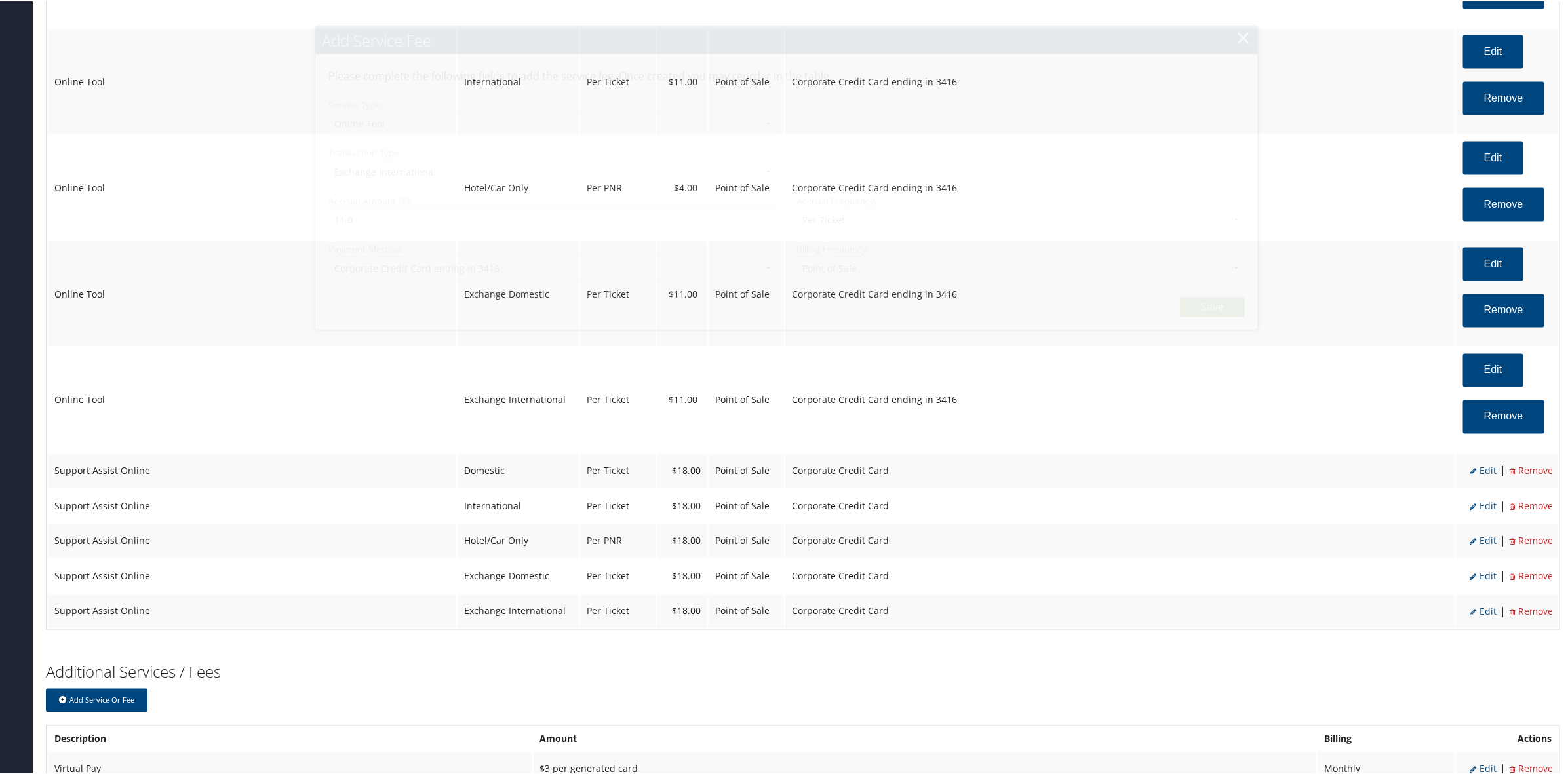
scroll to position [1310, 0]
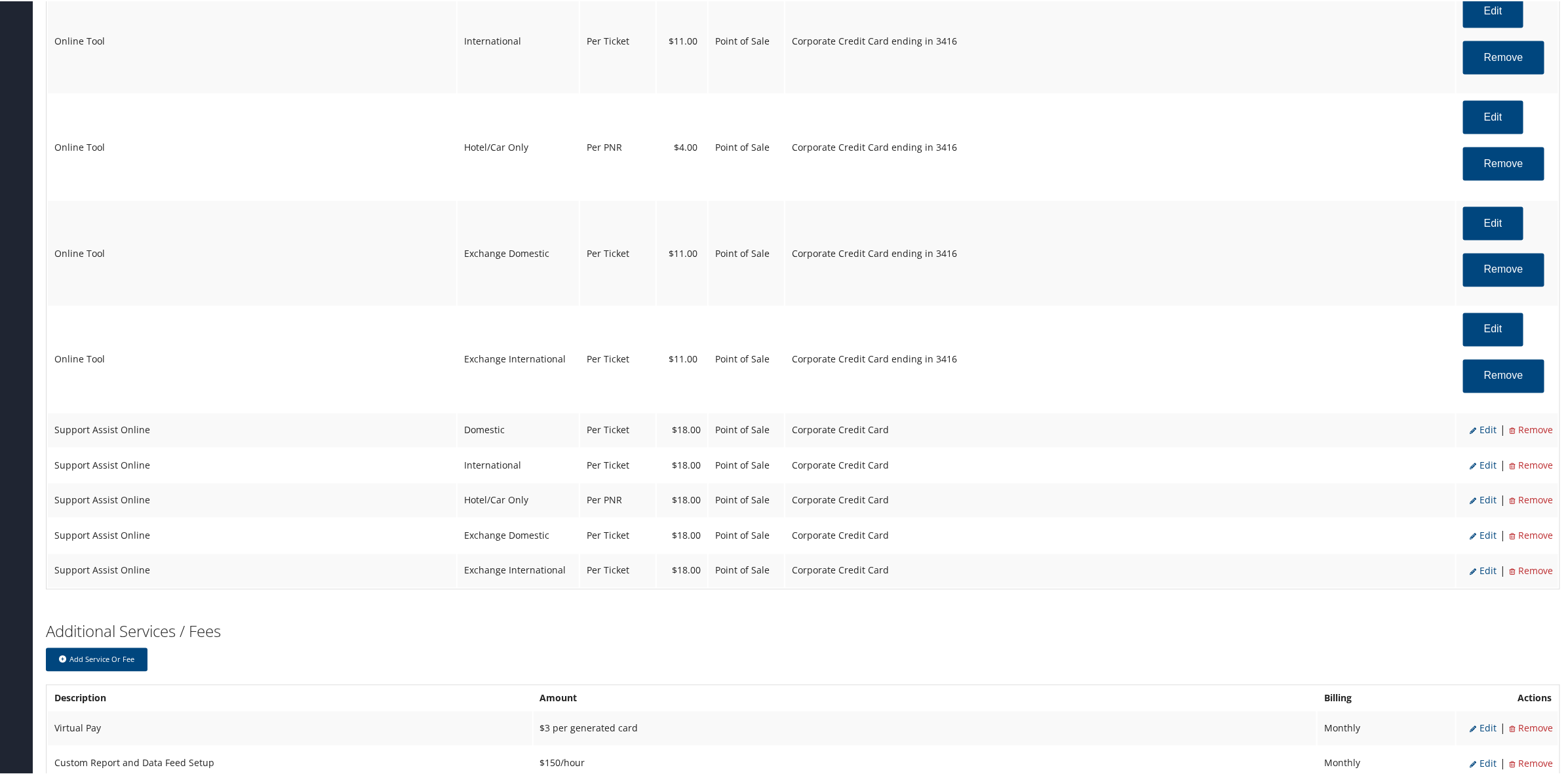
click at [1485, 433] on span "Edit" at bounding box center [1483, 429] width 27 height 12
select select "12"
select select "2"
select select "4"
select select "2"
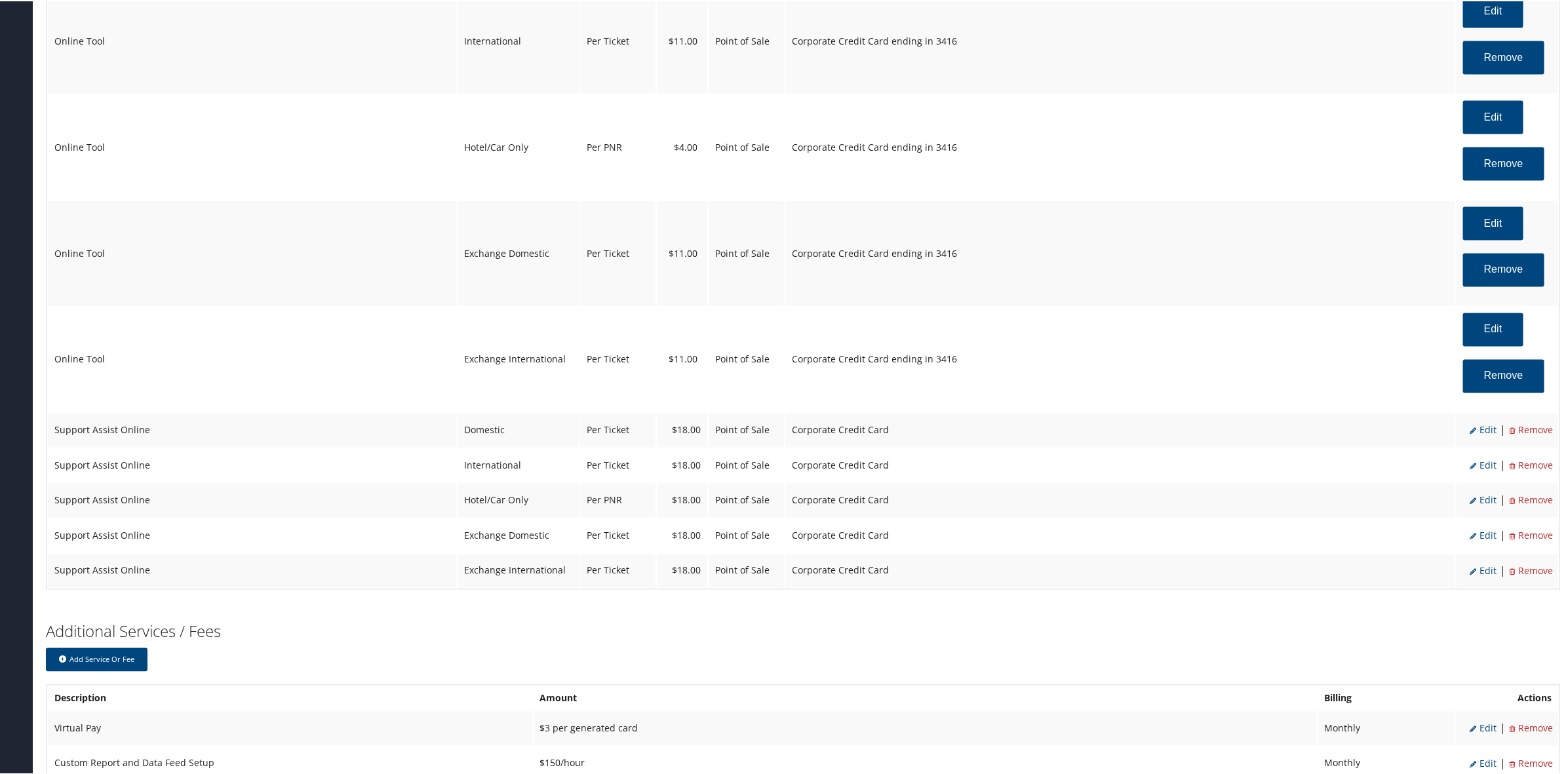
select select "2"
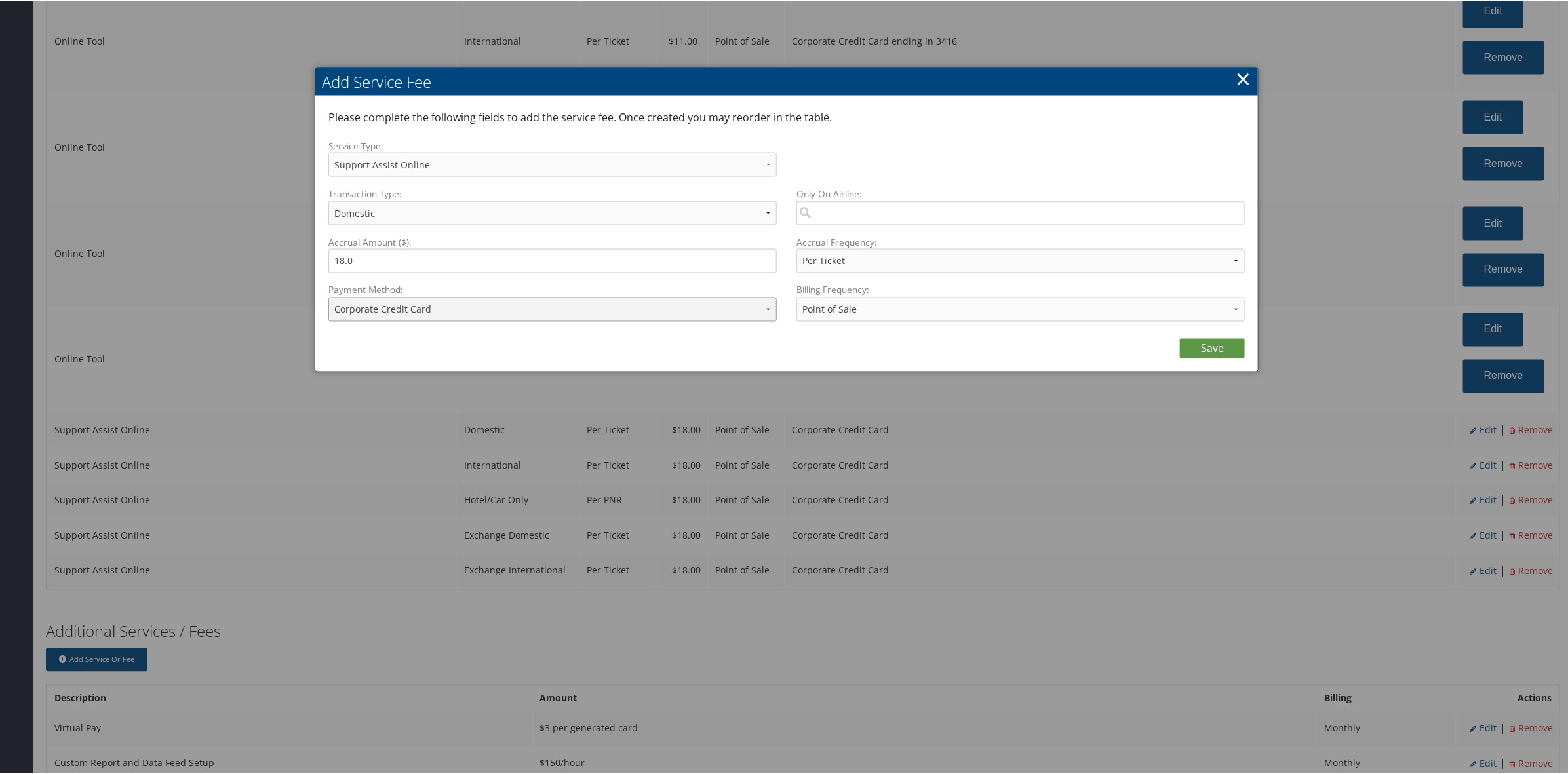
drag, startPoint x: 520, startPoint y: 309, endPoint x: 526, endPoint y: 318, distance: 10.8
click at [520, 309] on select "ACH Transfer Cash / Check (AR) Corporate Credit Card Ghost Credit Card Hotel Gu…" at bounding box center [552, 309] width 448 height 24
select select "2_1458"
click at [328, 296] on select "ACH Transfer Cash / Check (AR) Corporate Credit Card Ghost Credit Card Hotel Gu…" at bounding box center [552, 309] width 448 height 24
click at [1190, 340] on link "Save" at bounding box center [1211, 347] width 65 height 20
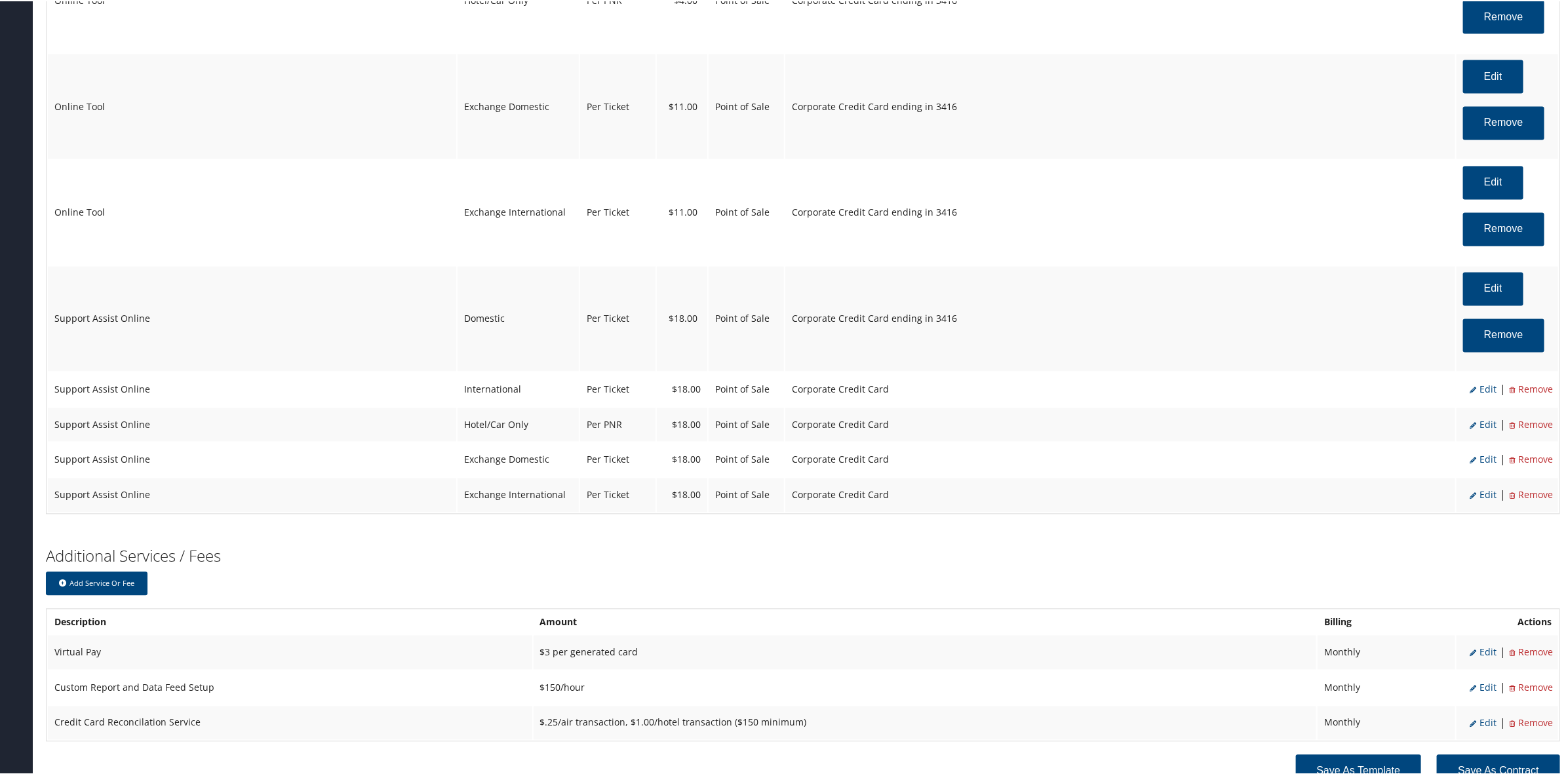
scroll to position [1473, 0]
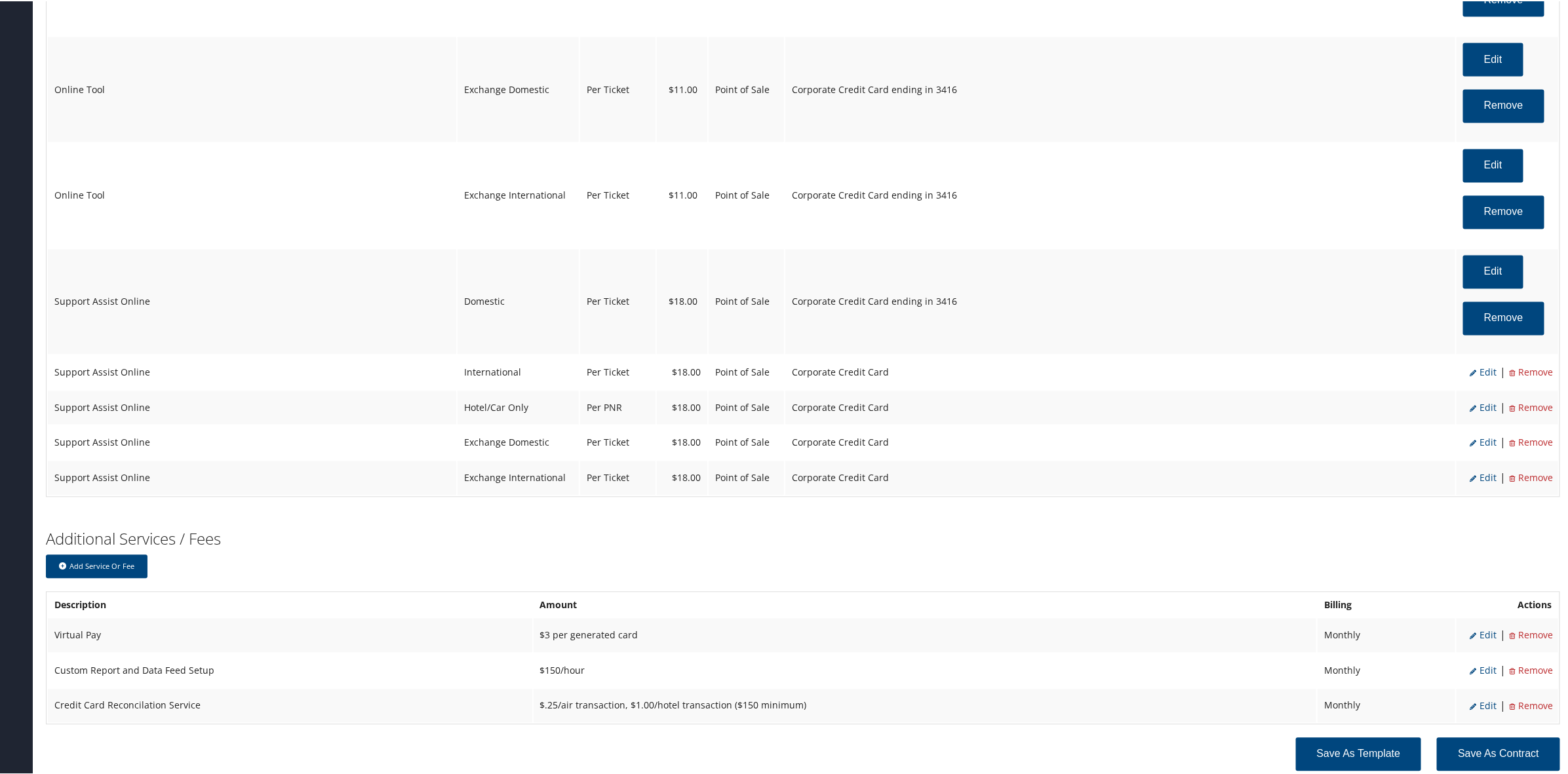
click at [1484, 375] on span "Edit" at bounding box center [1483, 371] width 27 height 12
select select "12"
select select "14"
select select "4"
select select "2"
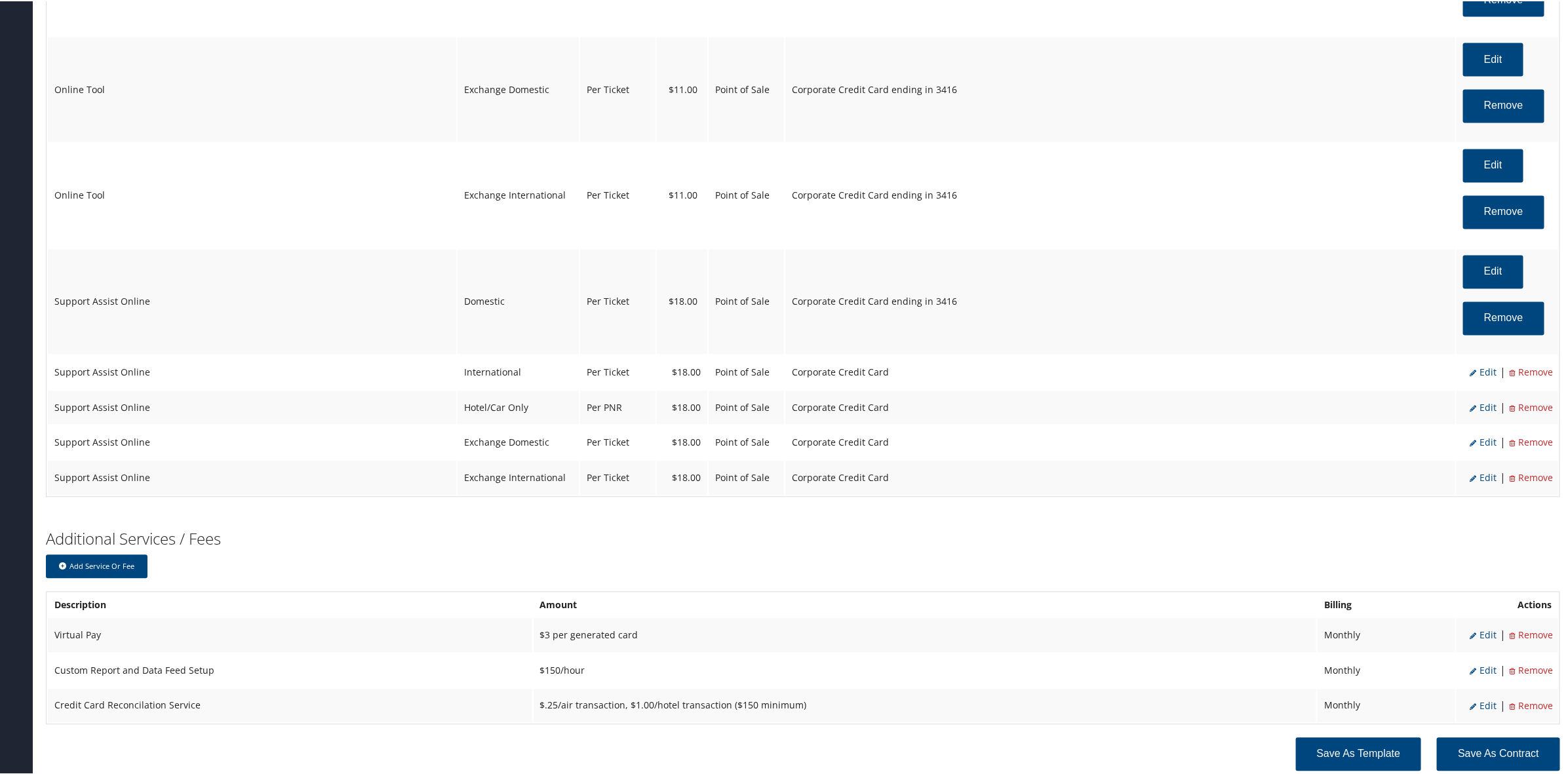
select select "2"
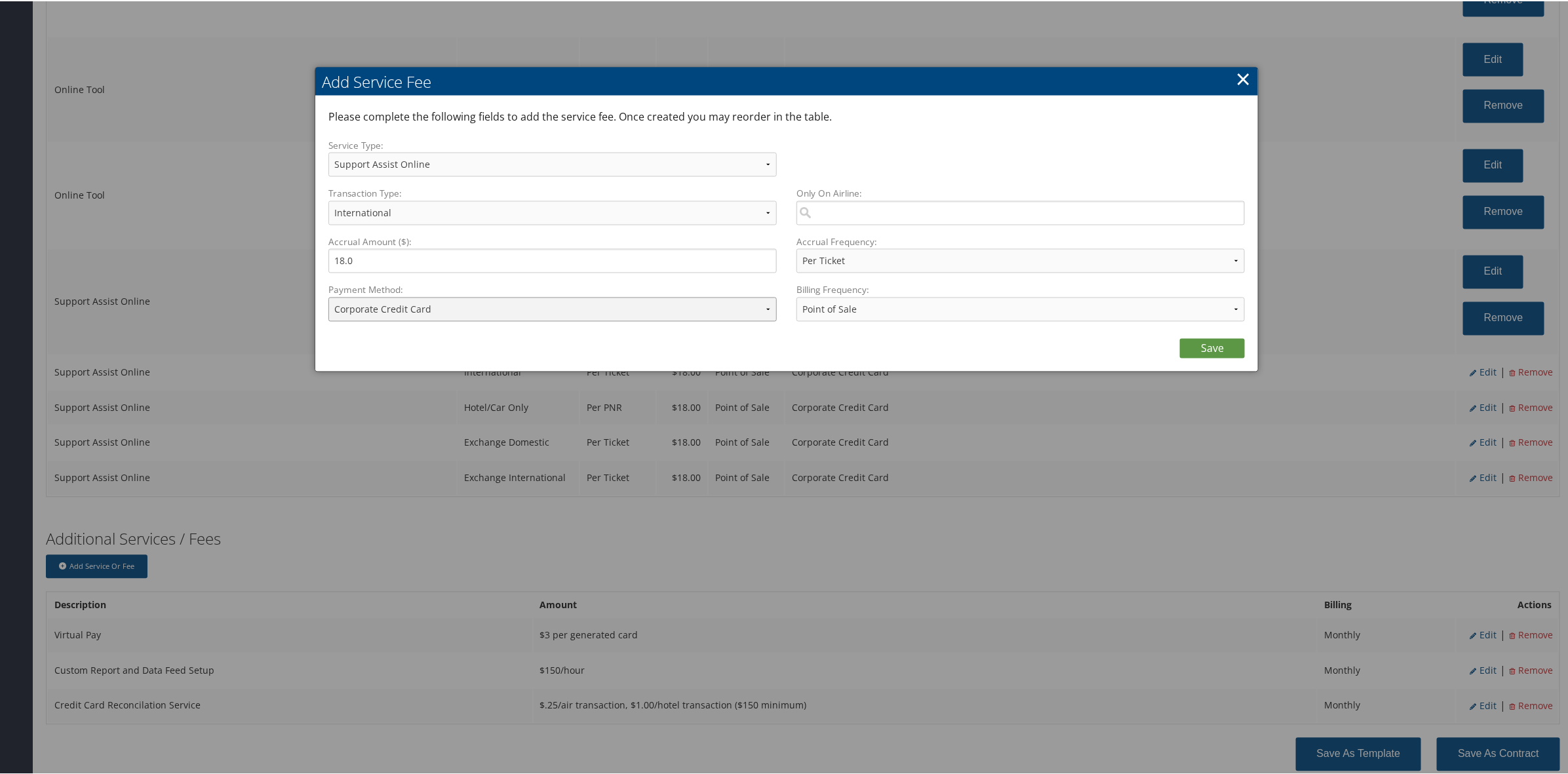
drag, startPoint x: 562, startPoint y: 303, endPoint x: 558, endPoint y: 318, distance: 15.5
click at [561, 305] on select "ACH Transfer Cash / Check (AR) Corporate Credit Card Ghost Credit Card Hotel Gu…" at bounding box center [552, 309] width 448 height 24
select select "2_1458"
click at [328, 296] on select "ACH Transfer Cash / Check (AR) Corporate Credit Card Ghost Credit Card Hotel Gu…" at bounding box center [552, 309] width 448 height 24
click at [1218, 352] on link "Save" at bounding box center [1211, 347] width 65 height 20
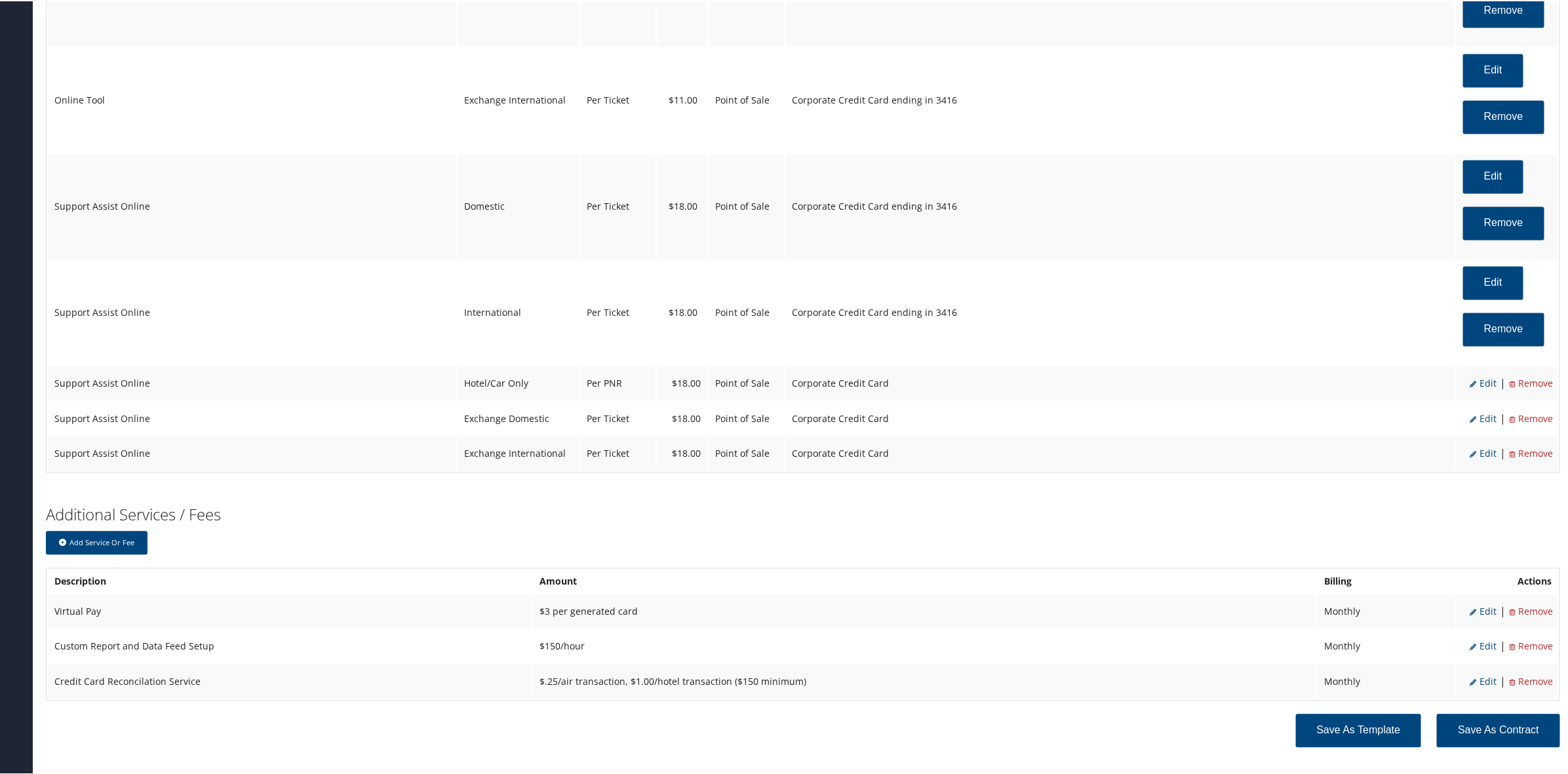
scroll to position [1582, 0]
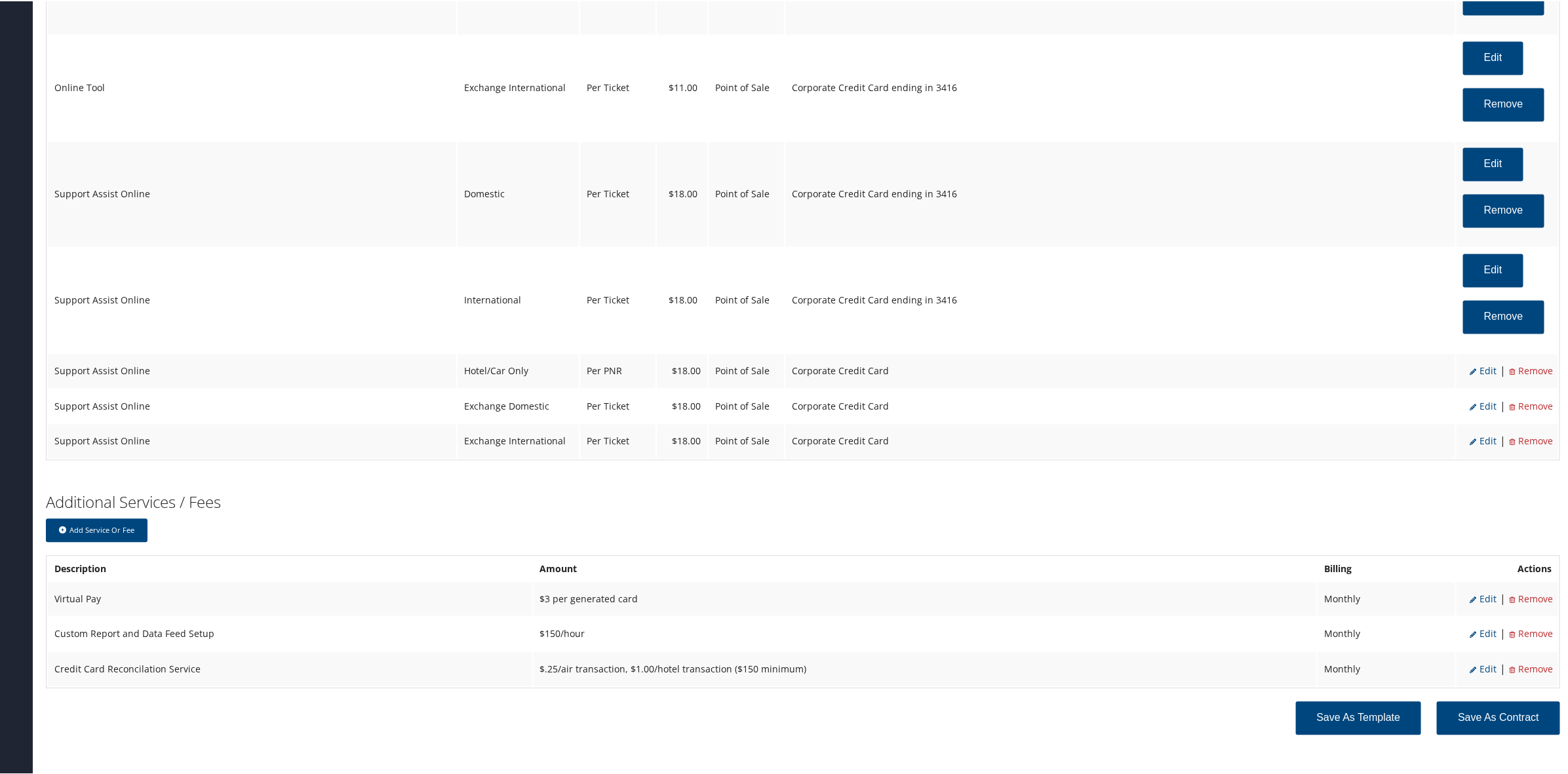
click at [1478, 369] on span "Edit" at bounding box center [1483, 369] width 27 height 12
select select "12"
select select "6"
select select "2"
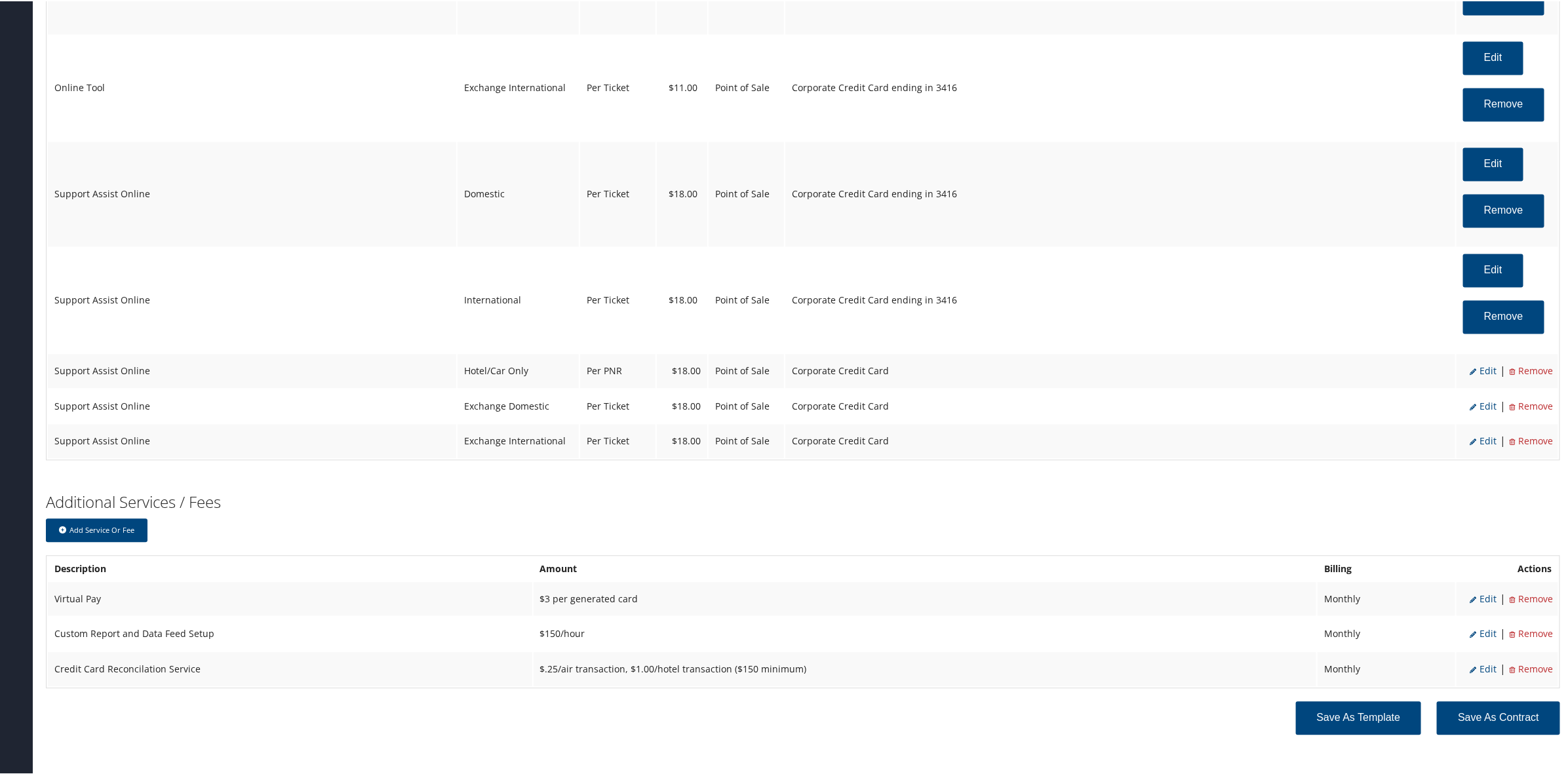
select select "2"
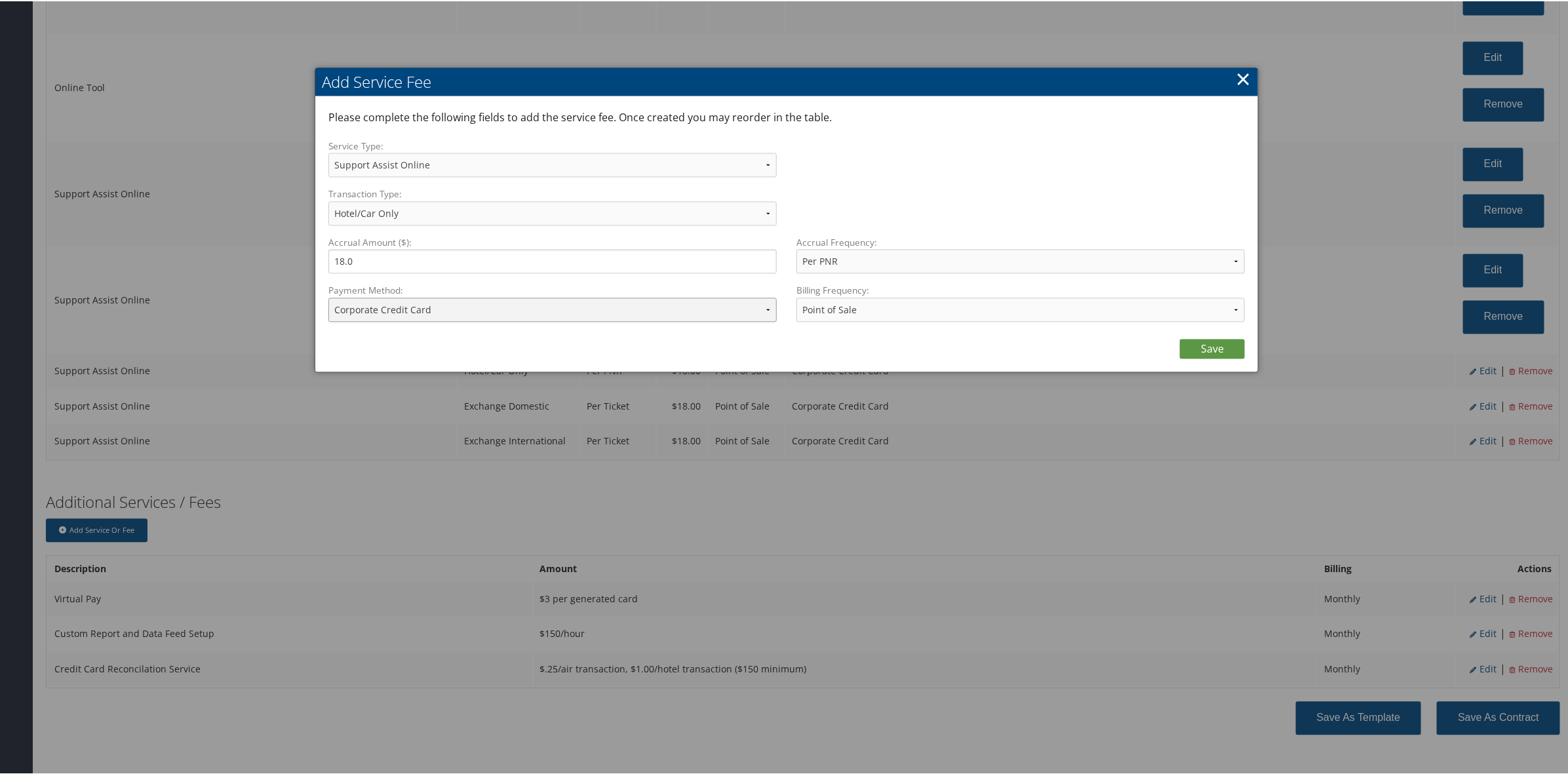
drag, startPoint x: 545, startPoint y: 308, endPoint x: 542, endPoint y: 316, distance: 8.5
click at [545, 308] on select "ACH Transfer Cash / Check (AR) Corporate Credit Card Ghost Credit Card Hotel Gu…" at bounding box center [552, 309] width 448 height 24
select select "2_1458"
click at [328, 296] on select "ACH Transfer Cash / Check (AR) Corporate Credit Card Ghost Credit Card Hotel Gu…" at bounding box center [552, 309] width 448 height 24
click at [1191, 341] on link "Save" at bounding box center [1211, 347] width 65 height 20
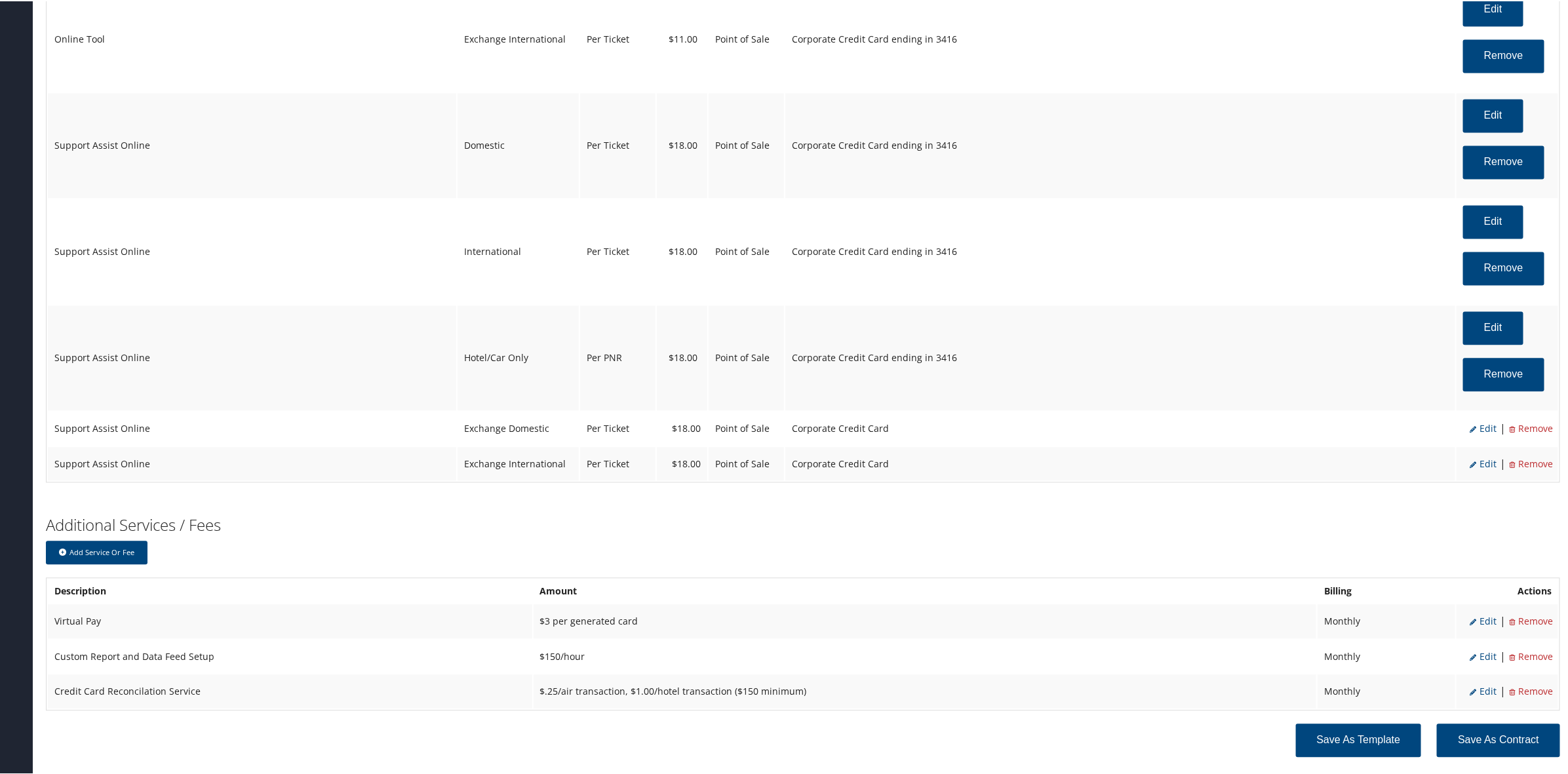
scroll to position [1656, 0]
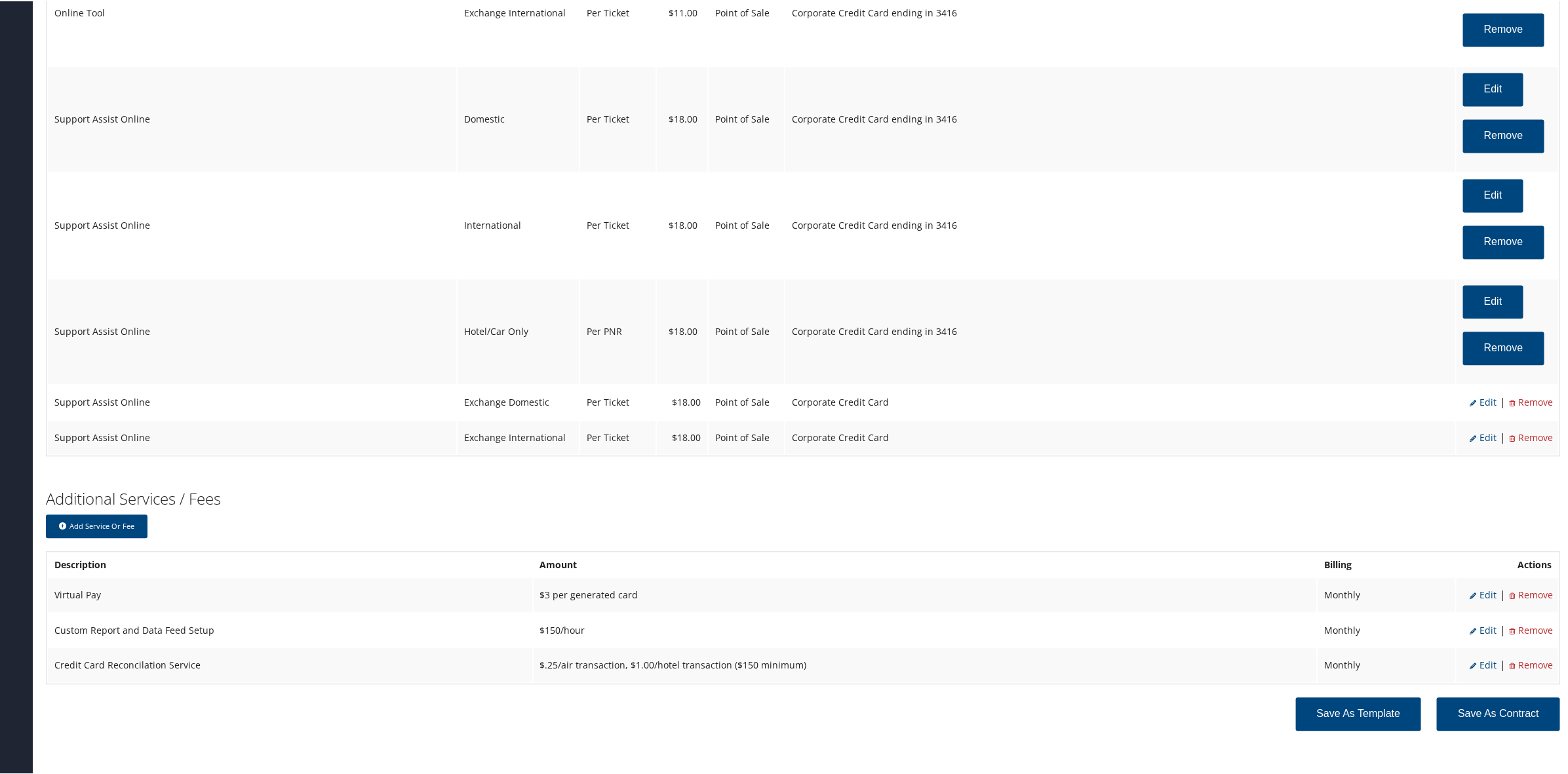
click at [1484, 407] on span "Edit" at bounding box center [1483, 401] width 27 height 12
select select "24"
select select "4"
select select "2"
select select "12"
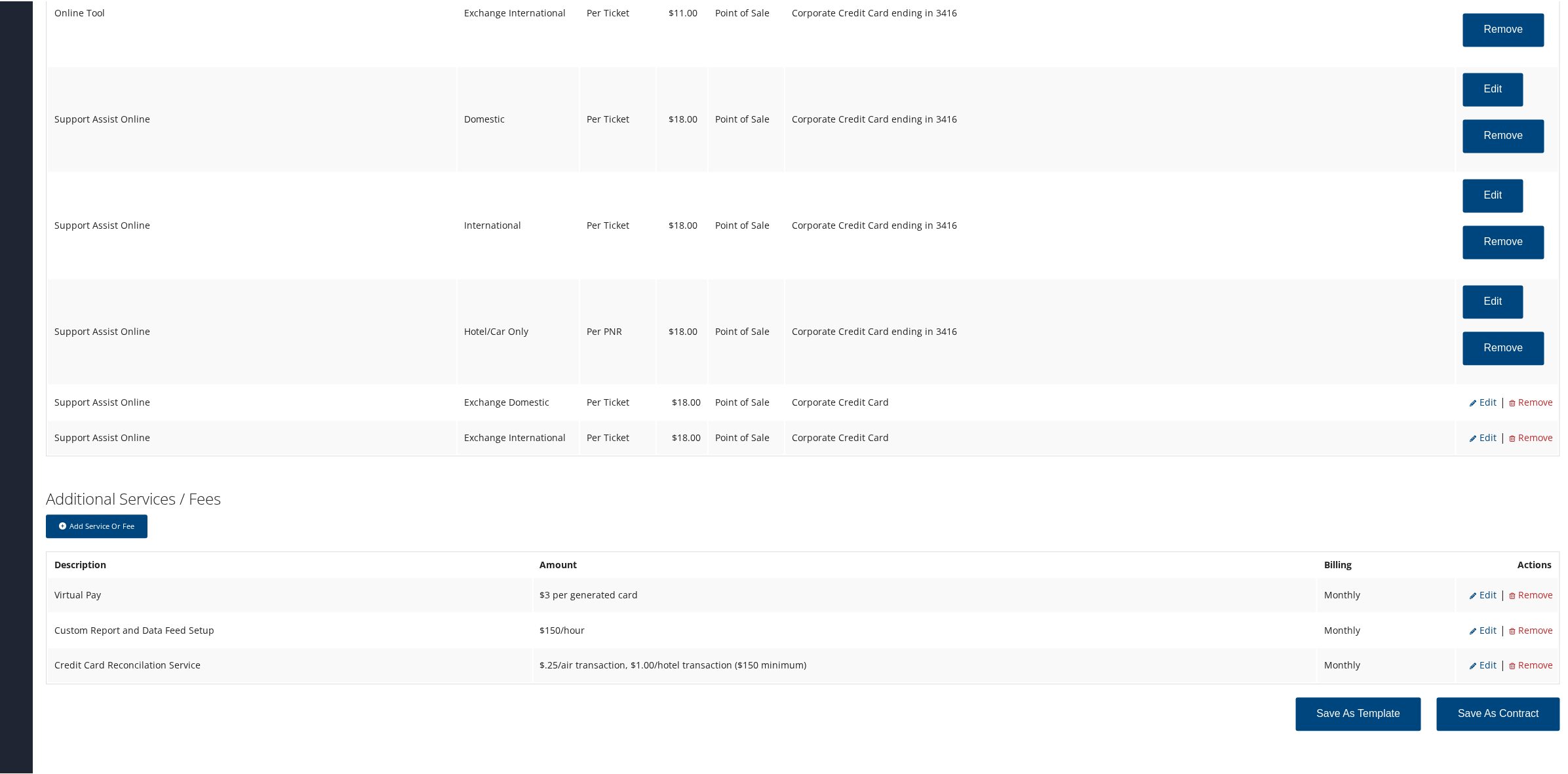
select select "24"
select select "4"
select select "2"
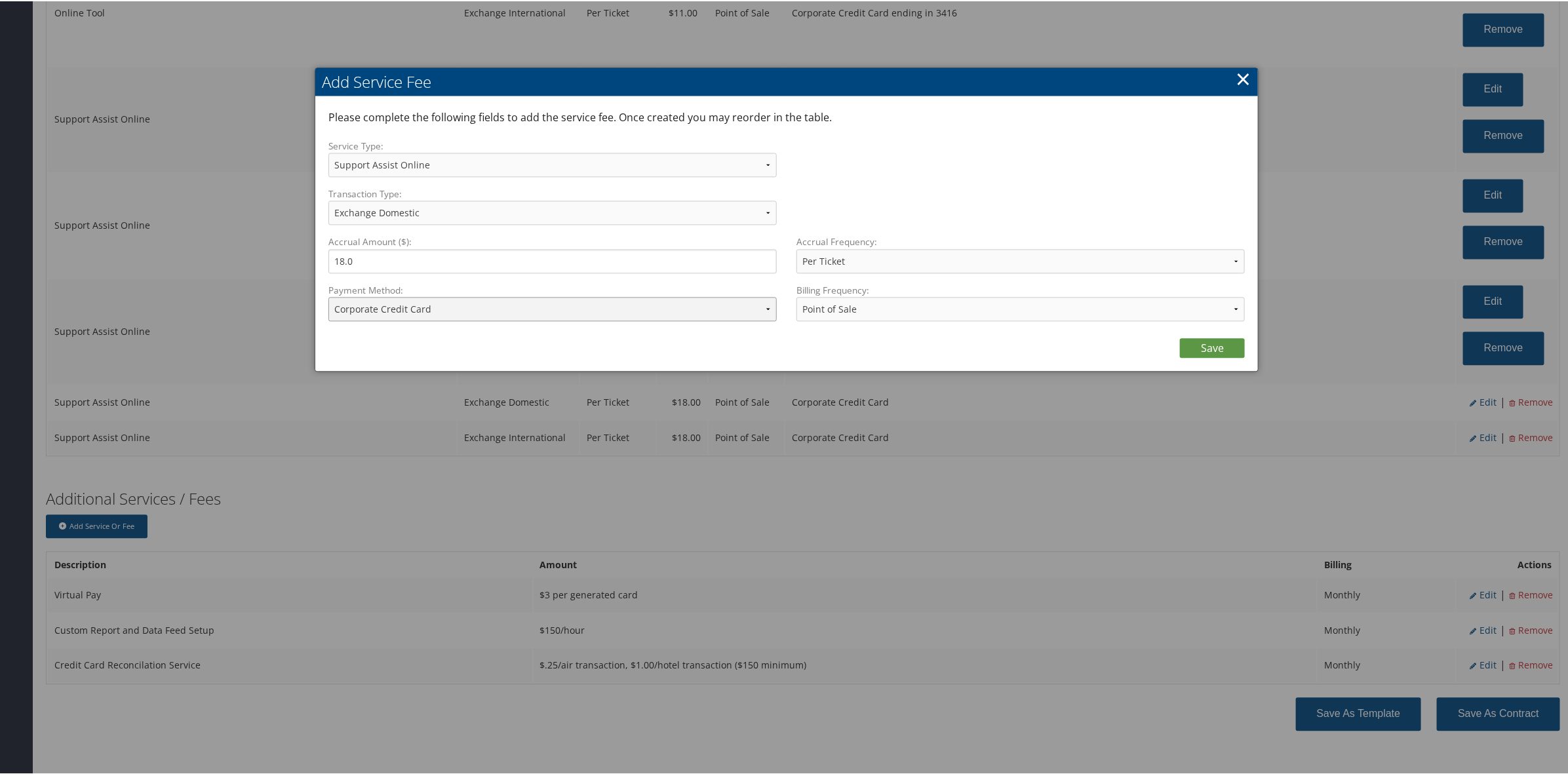
drag, startPoint x: 434, startPoint y: 302, endPoint x: 437, endPoint y: 318, distance: 16.3
click at [434, 307] on select "ACH Transfer Cash / Check (AR) Corporate Credit Card Ghost Credit Card Hotel Gu…" at bounding box center [552, 308] width 448 height 24
select select "2_1458"
click at [328, 296] on select "ACH Transfer Cash / Check (AR) Corporate Credit Card Ghost Credit Card Hotel Gu…" at bounding box center [552, 308] width 448 height 24
click at [1193, 332] on div "Save" at bounding box center [786, 344] width 917 height 26
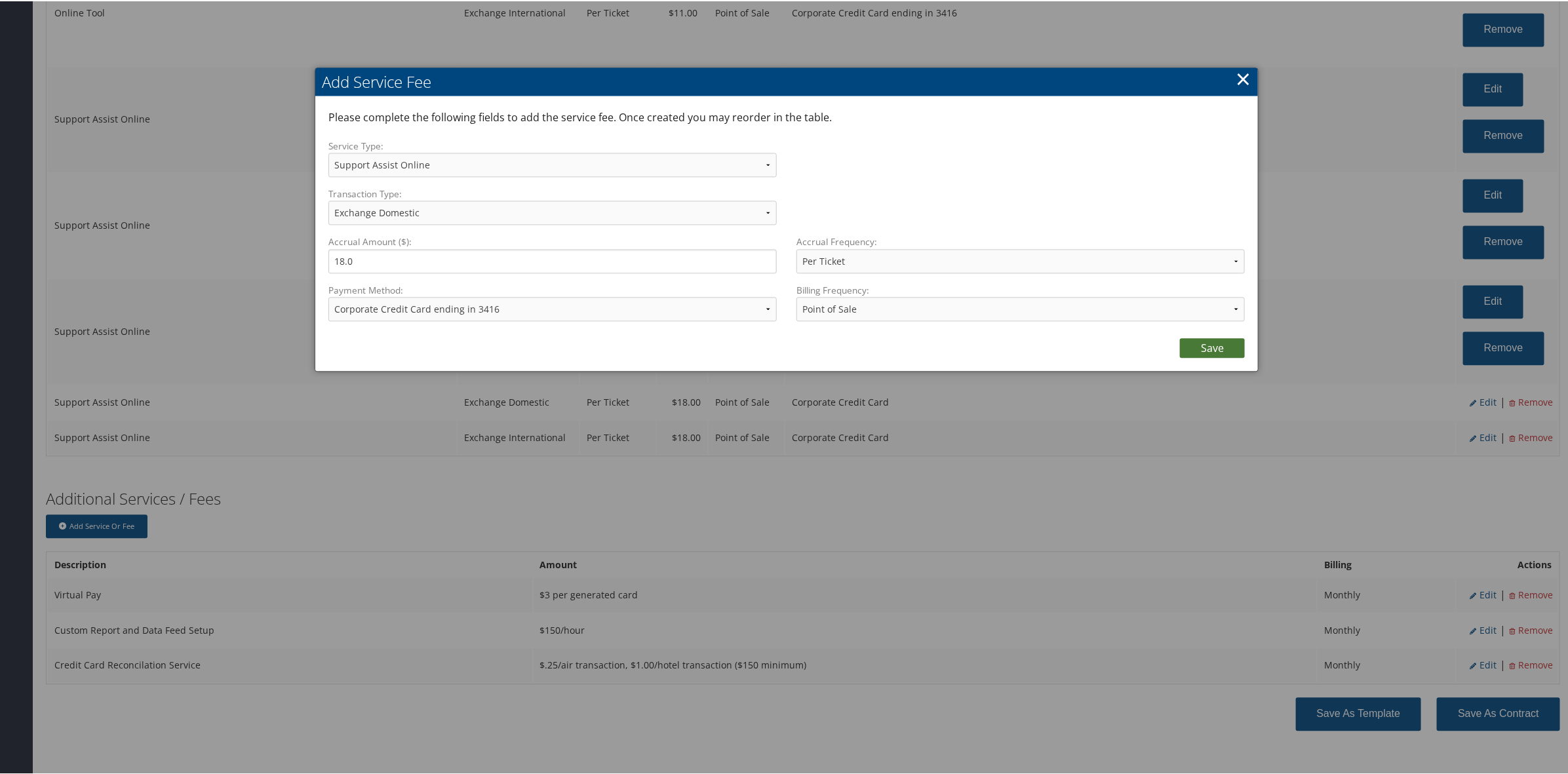
click at [1198, 342] on link "Save" at bounding box center [1211, 347] width 65 height 20
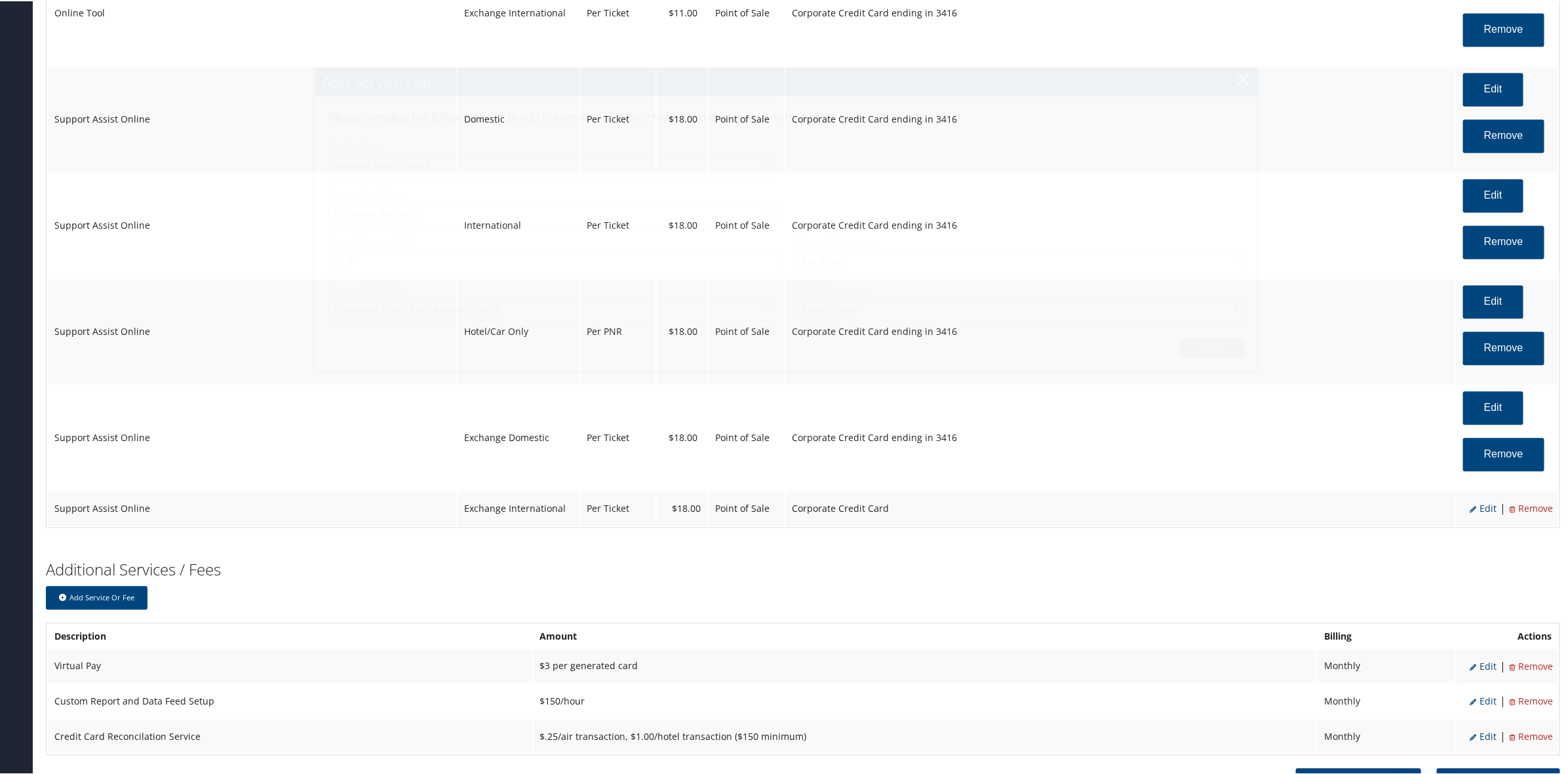
scroll to position [1730, 0]
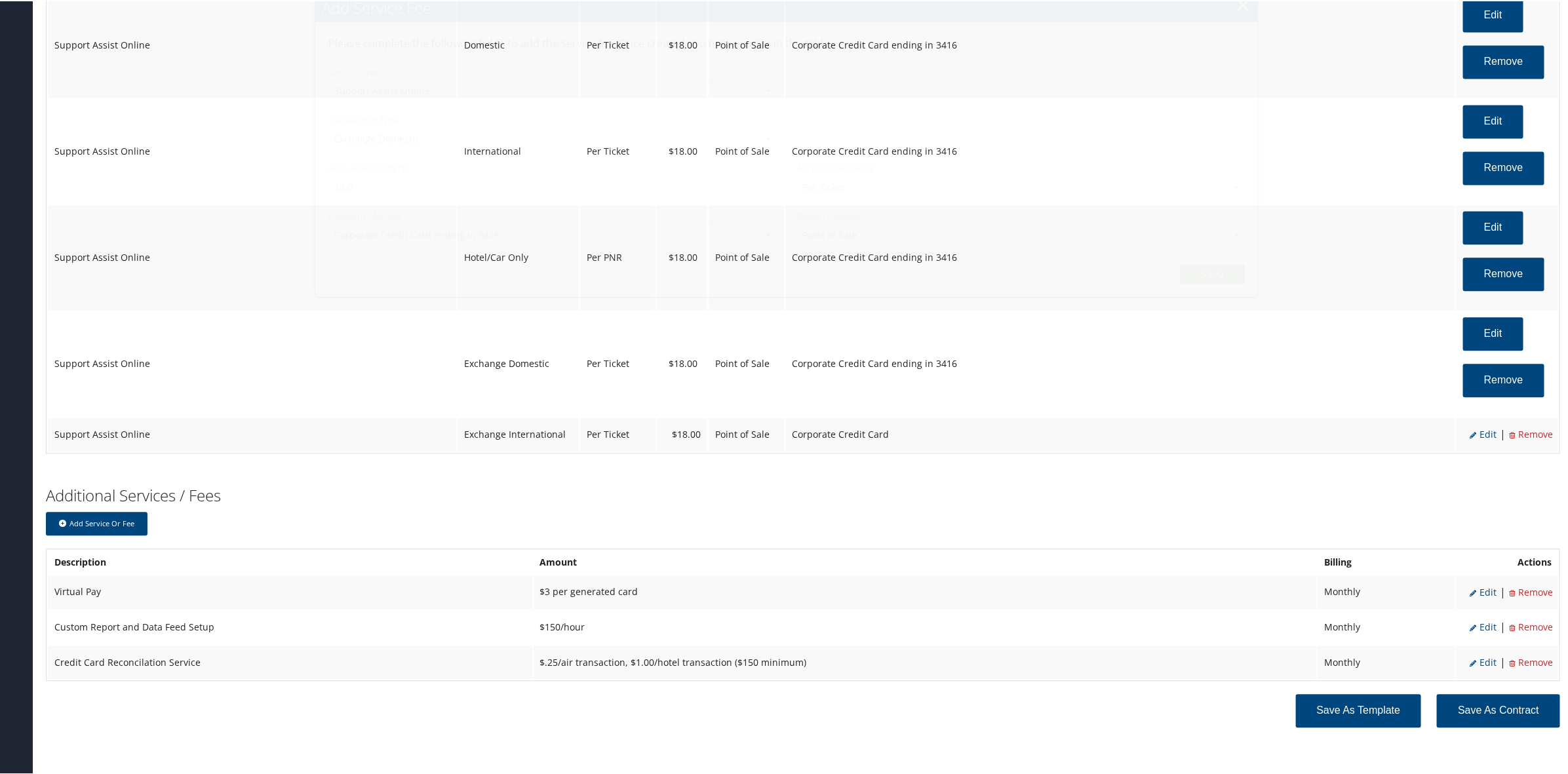
select select "12"
select select "24"
select select "4"
select select "2_1458"
select select "2"
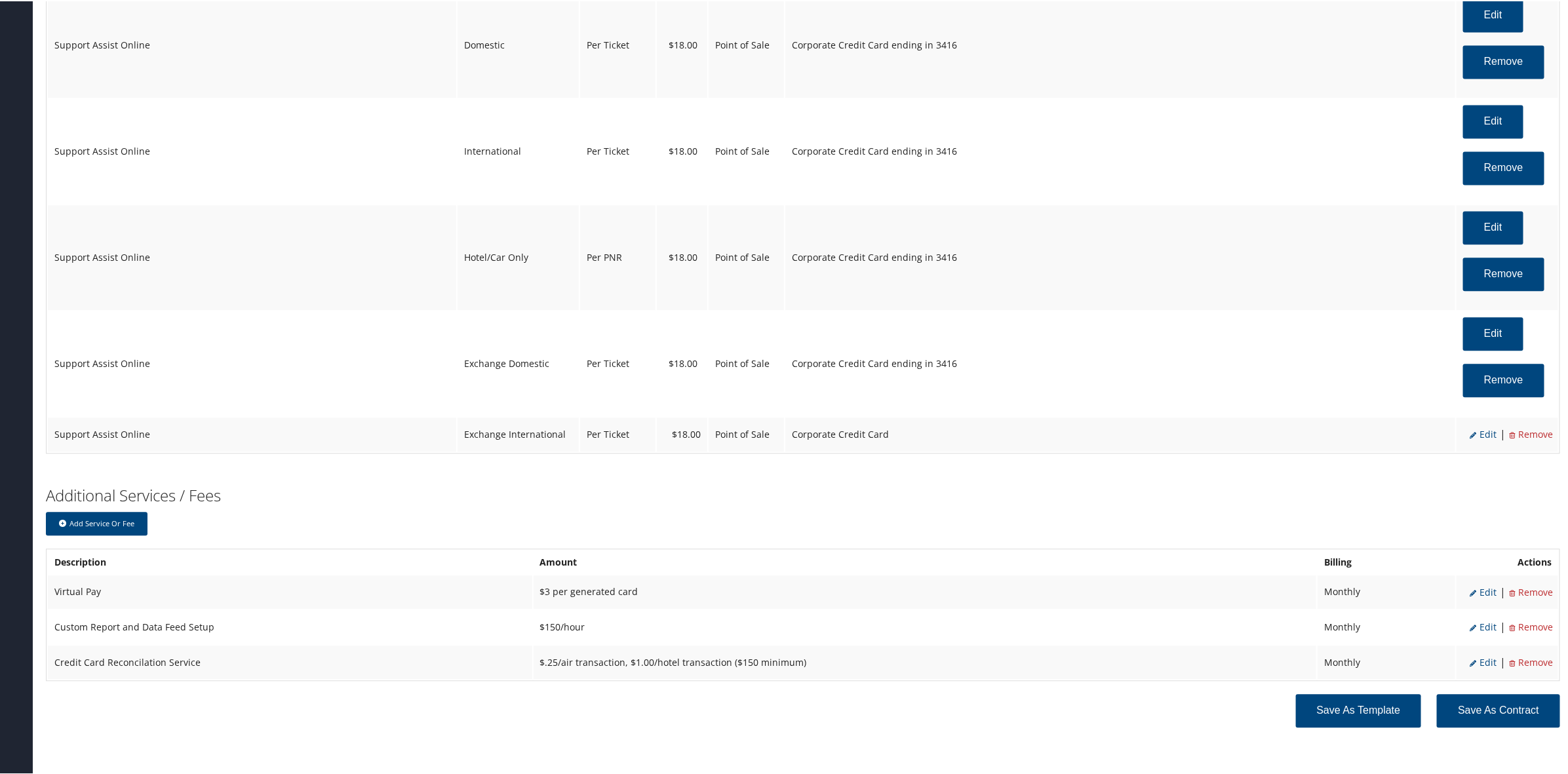
click at [1482, 437] on span "Edit" at bounding box center [1483, 433] width 27 height 12
select select "25"
select select "2"
select select "12"
select select "25"
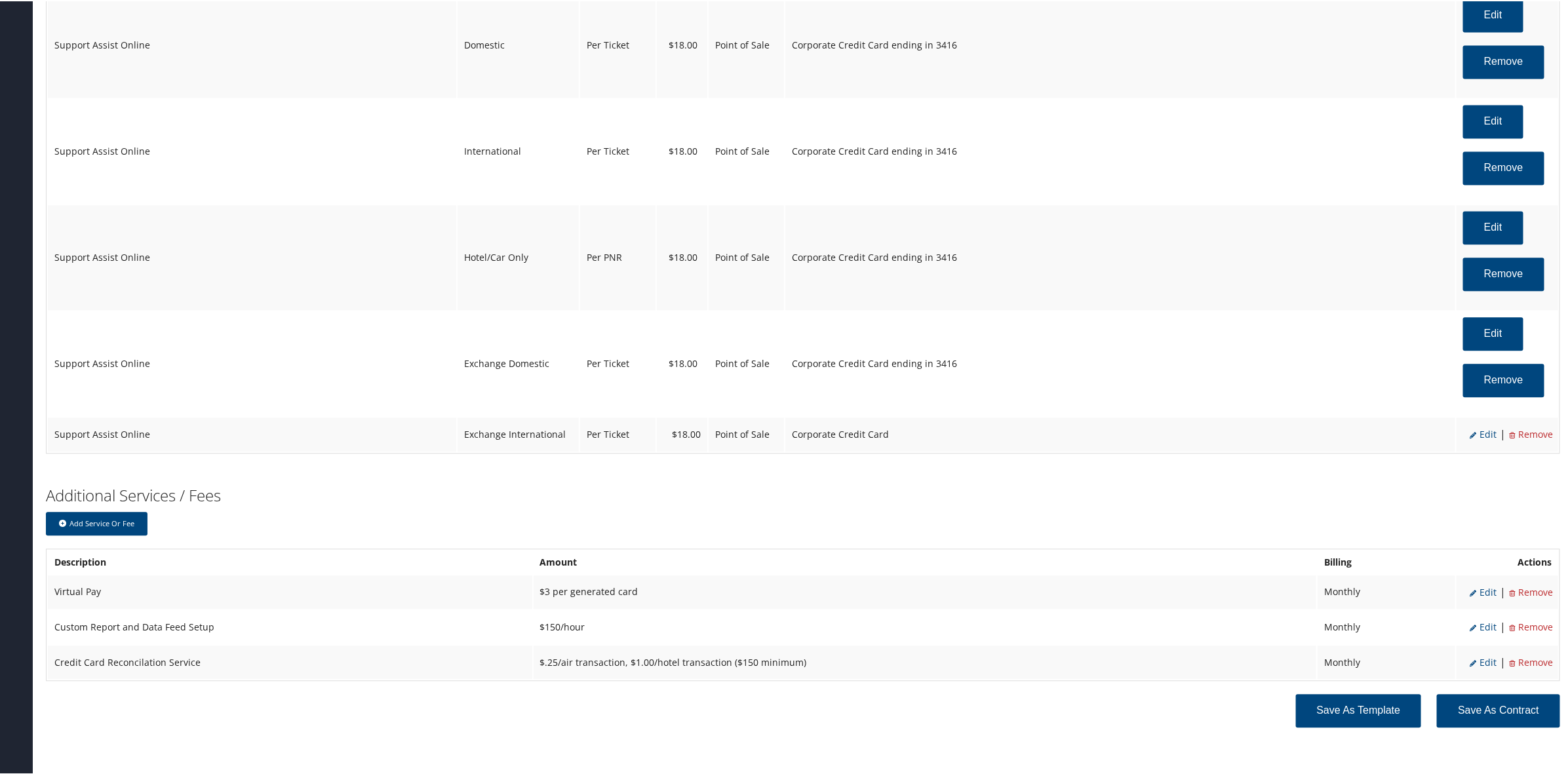
select select "4"
select select "2"
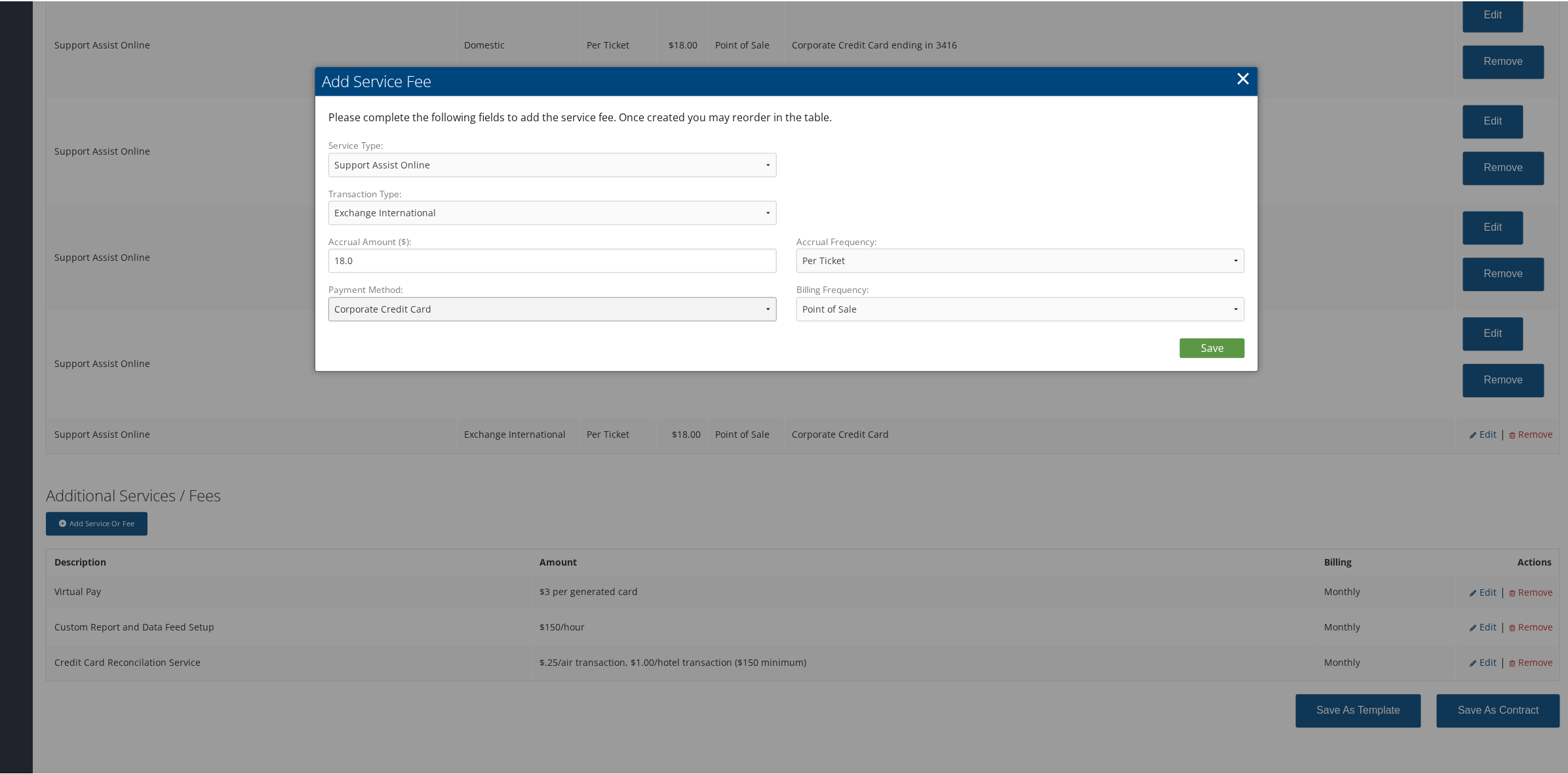
click at [570, 305] on select "ACH Transfer Cash / Check (AR) Corporate Credit Card Ghost Credit Card Hotel Gu…" at bounding box center [552, 308] width 448 height 24
select select "2_1458"
click at [328, 296] on select "ACH Transfer Cash / Check (AR) Corporate Credit Card Ghost Credit Card Hotel Gu…" at bounding box center [552, 308] width 448 height 24
click at [1176, 335] on div "Save" at bounding box center [786, 344] width 917 height 26
click at [1195, 346] on link "Save" at bounding box center [1211, 347] width 65 height 20
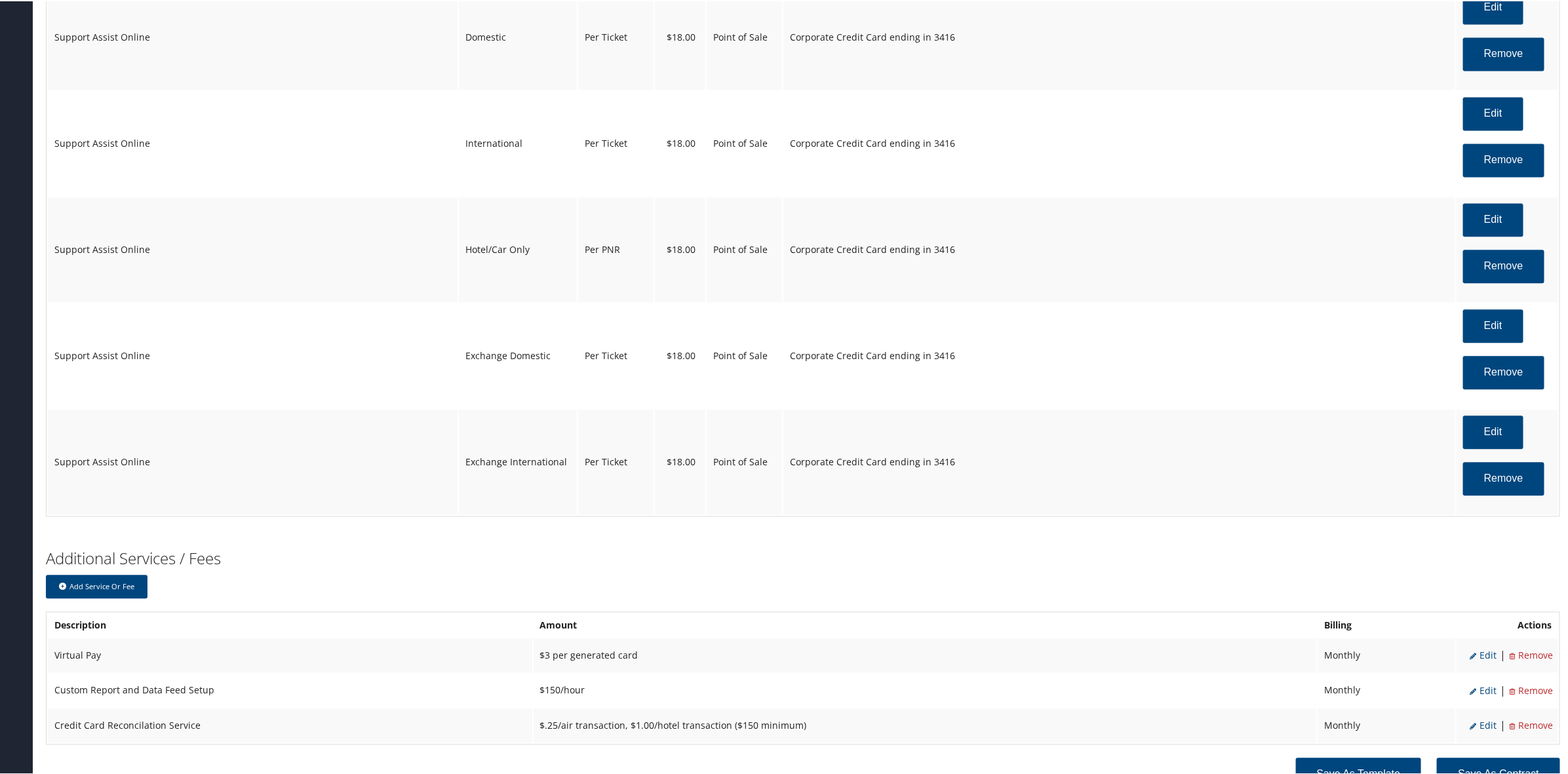
scroll to position [1802, 0]
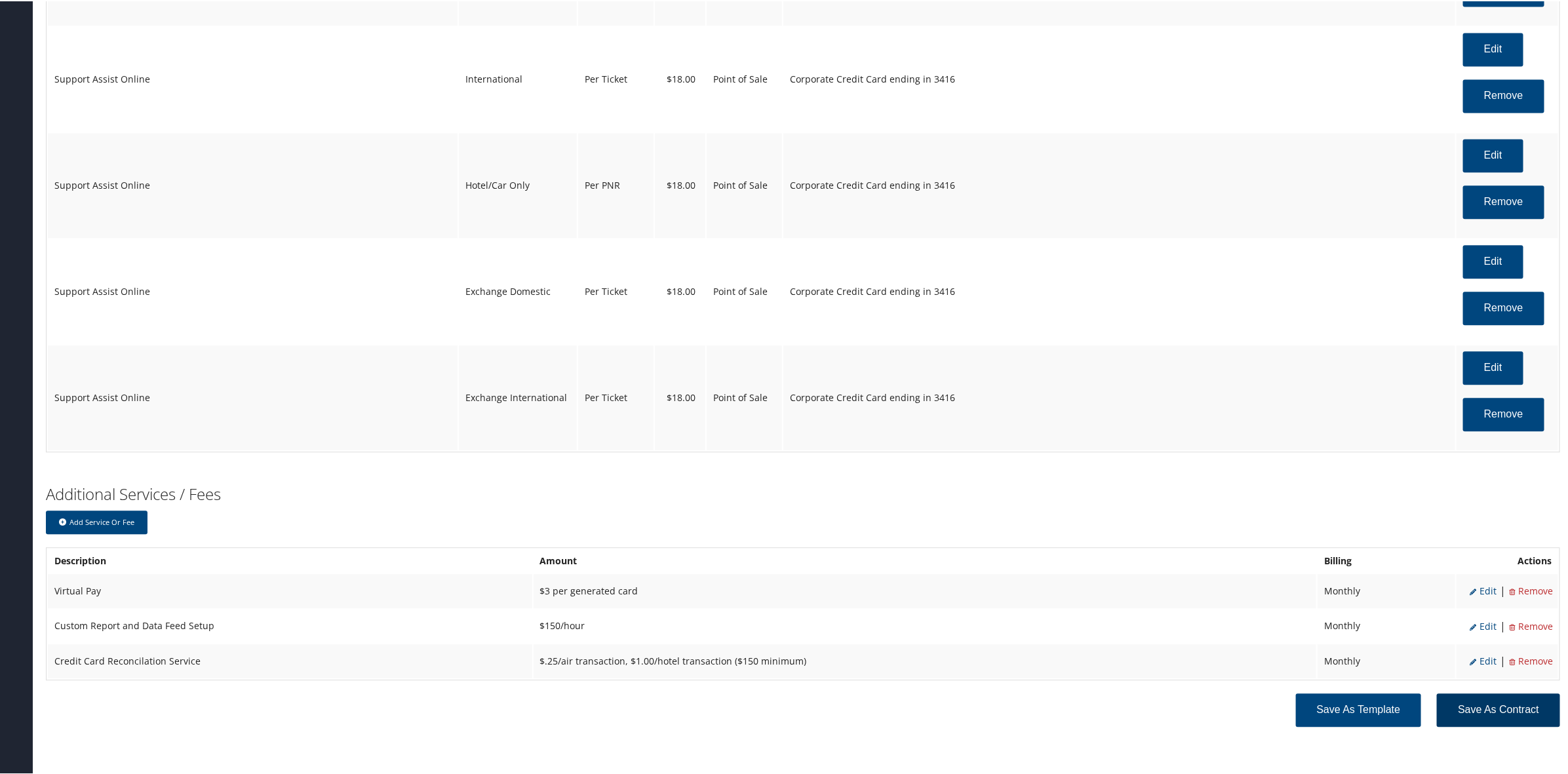
click at [1488, 703] on button "Save as Contract" at bounding box center [1499, 708] width 123 height 34
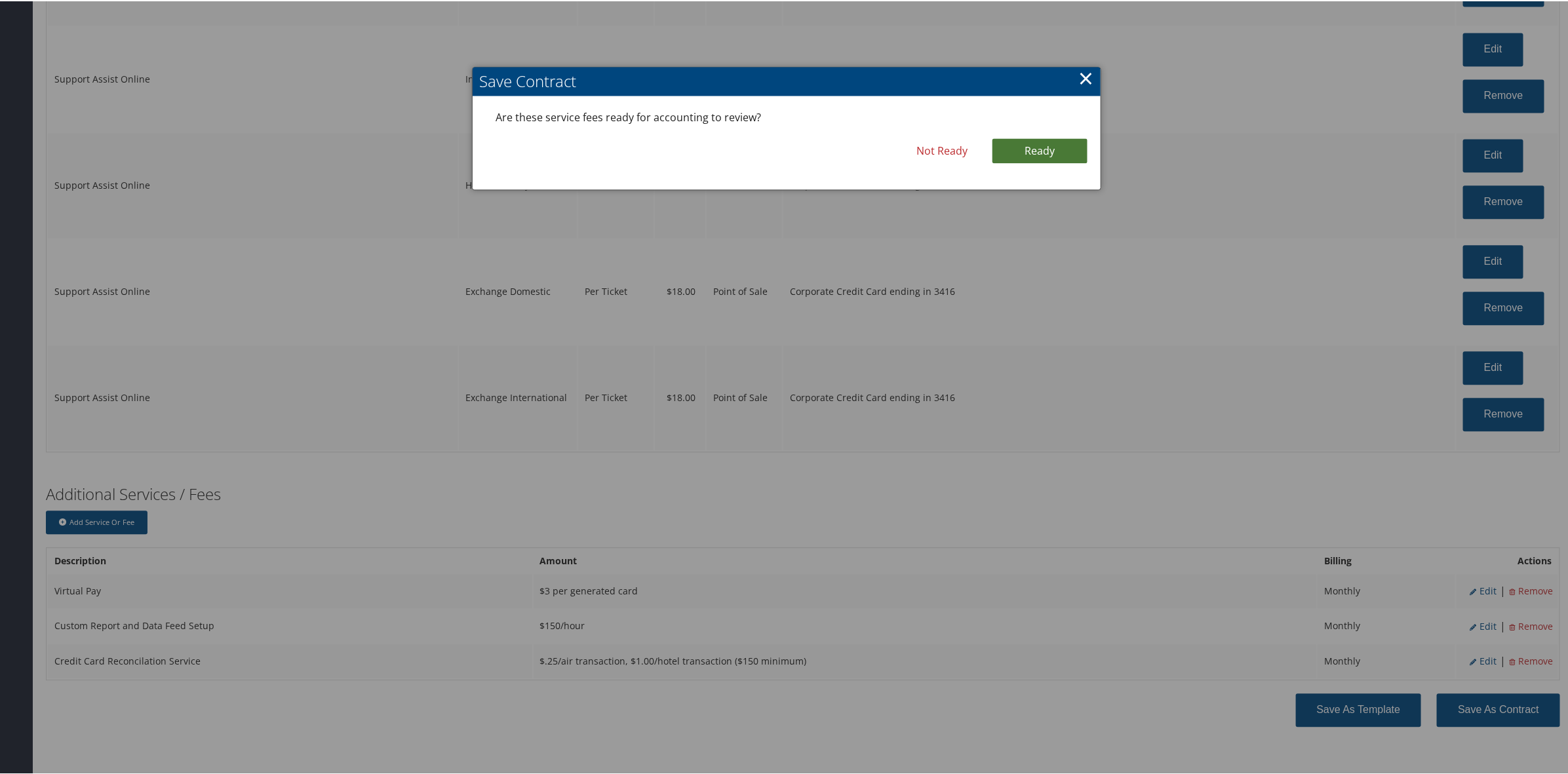
click at [1035, 152] on link "Ready" at bounding box center [1039, 149] width 95 height 25
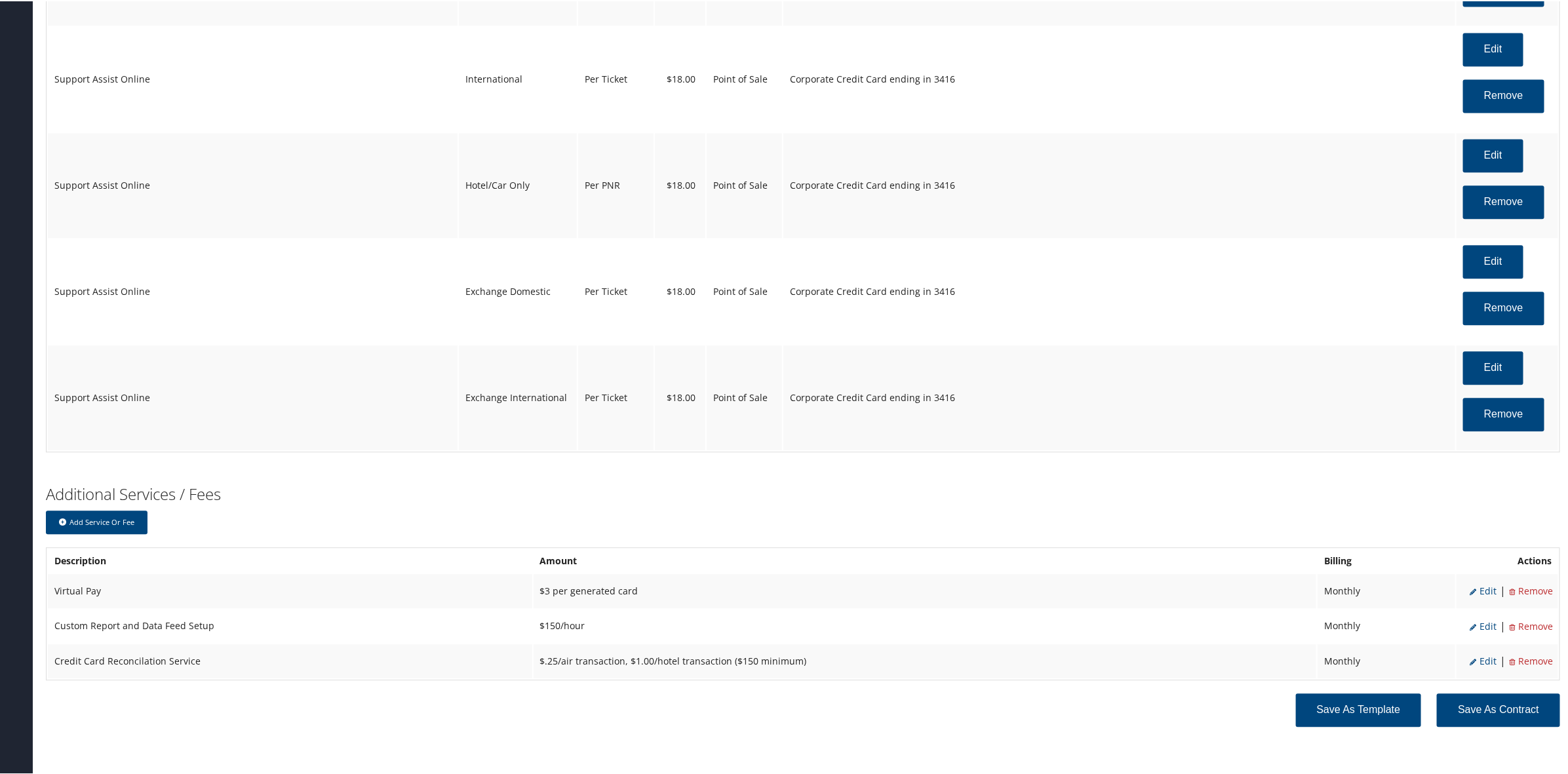
scroll to position [1844, 0]
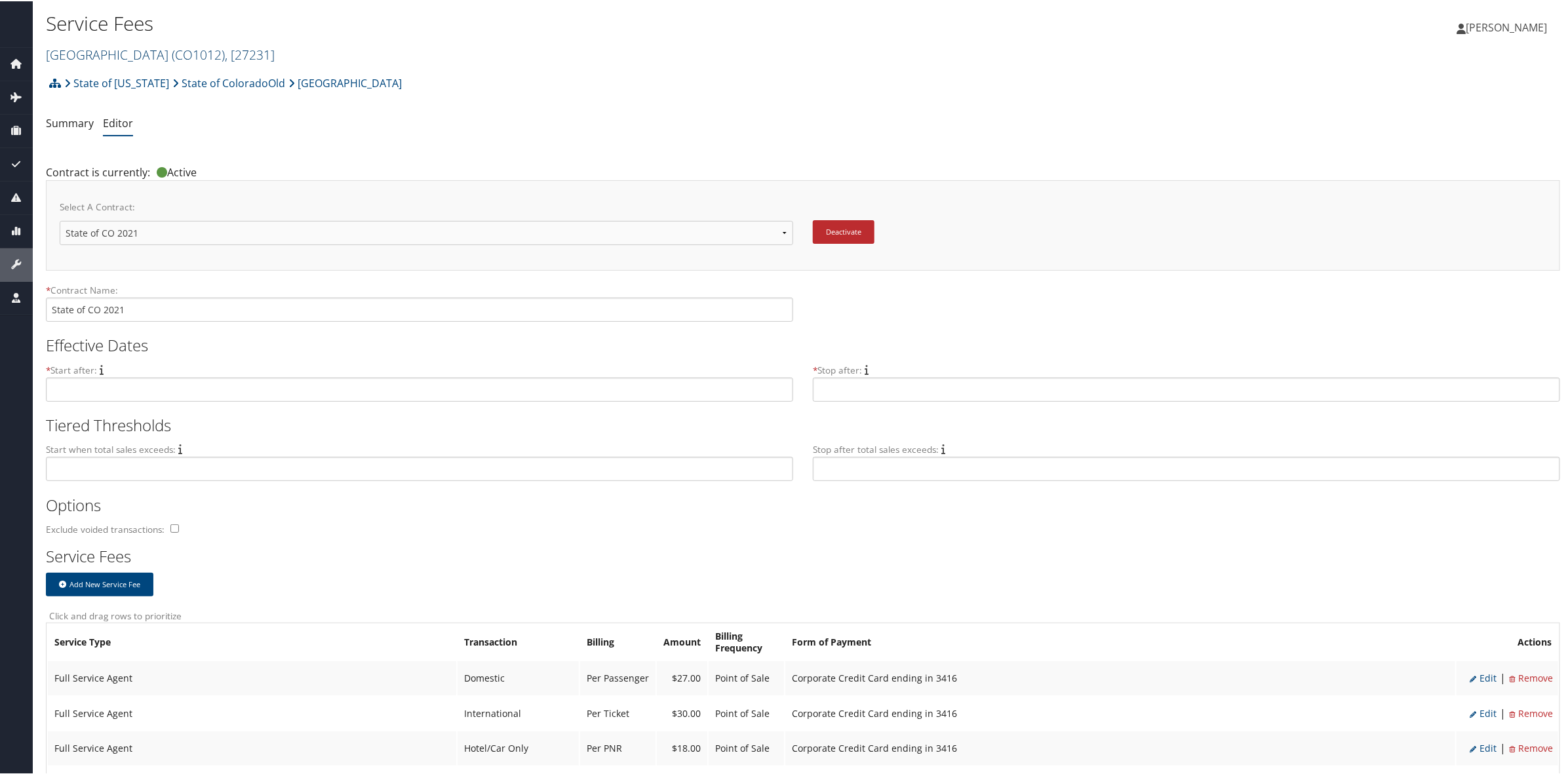
click at [225, 53] on span "( CO1012 )" at bounding box center [198, 53] width 53 height 18
click at [142, 77] on input "search" at bounding box center [133, 78] width 172 height 24
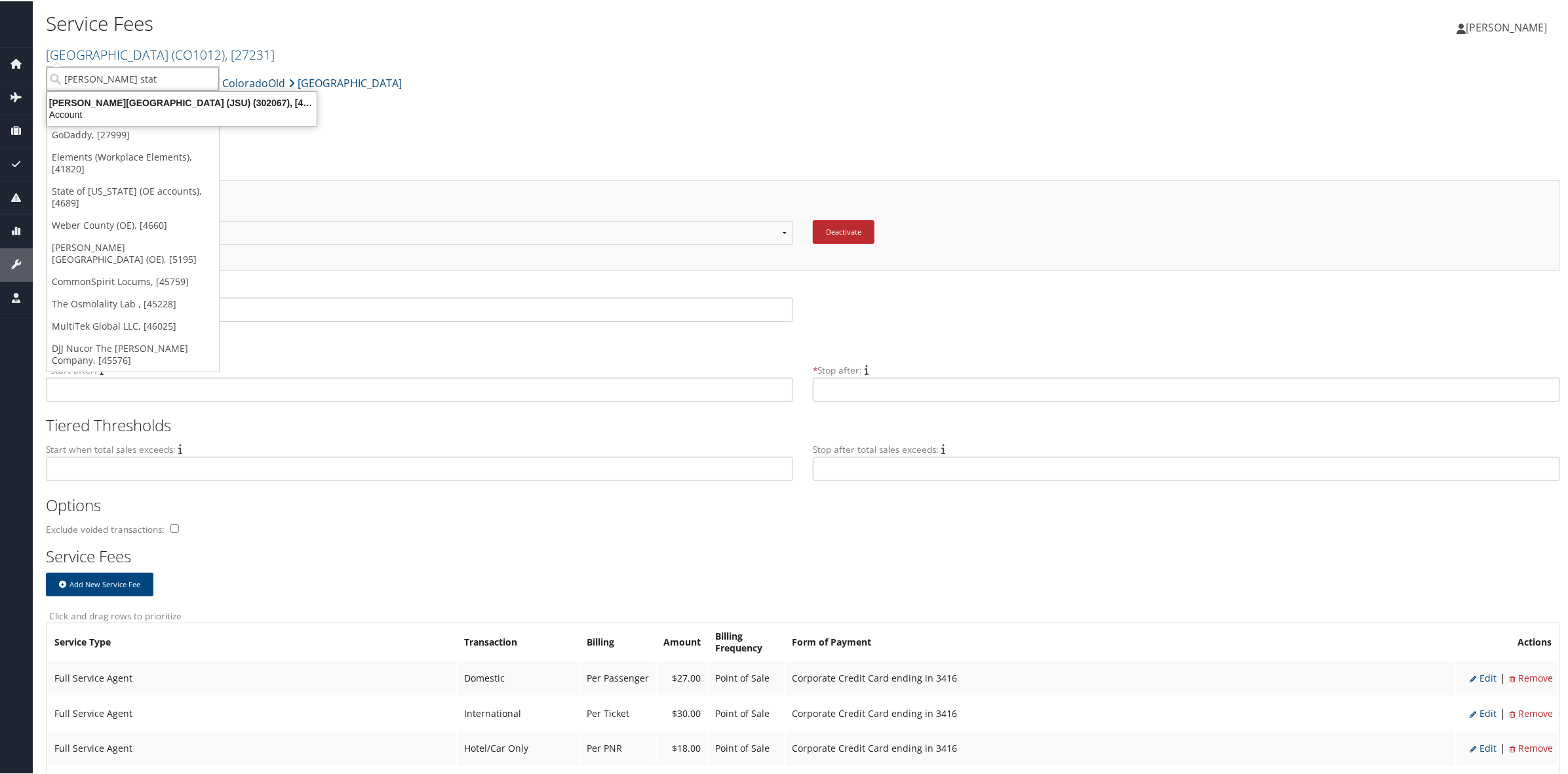
type input "Jackson state"
click at [238, 113] on div "Account" at bounding box center [182, 113] width 285 height 11
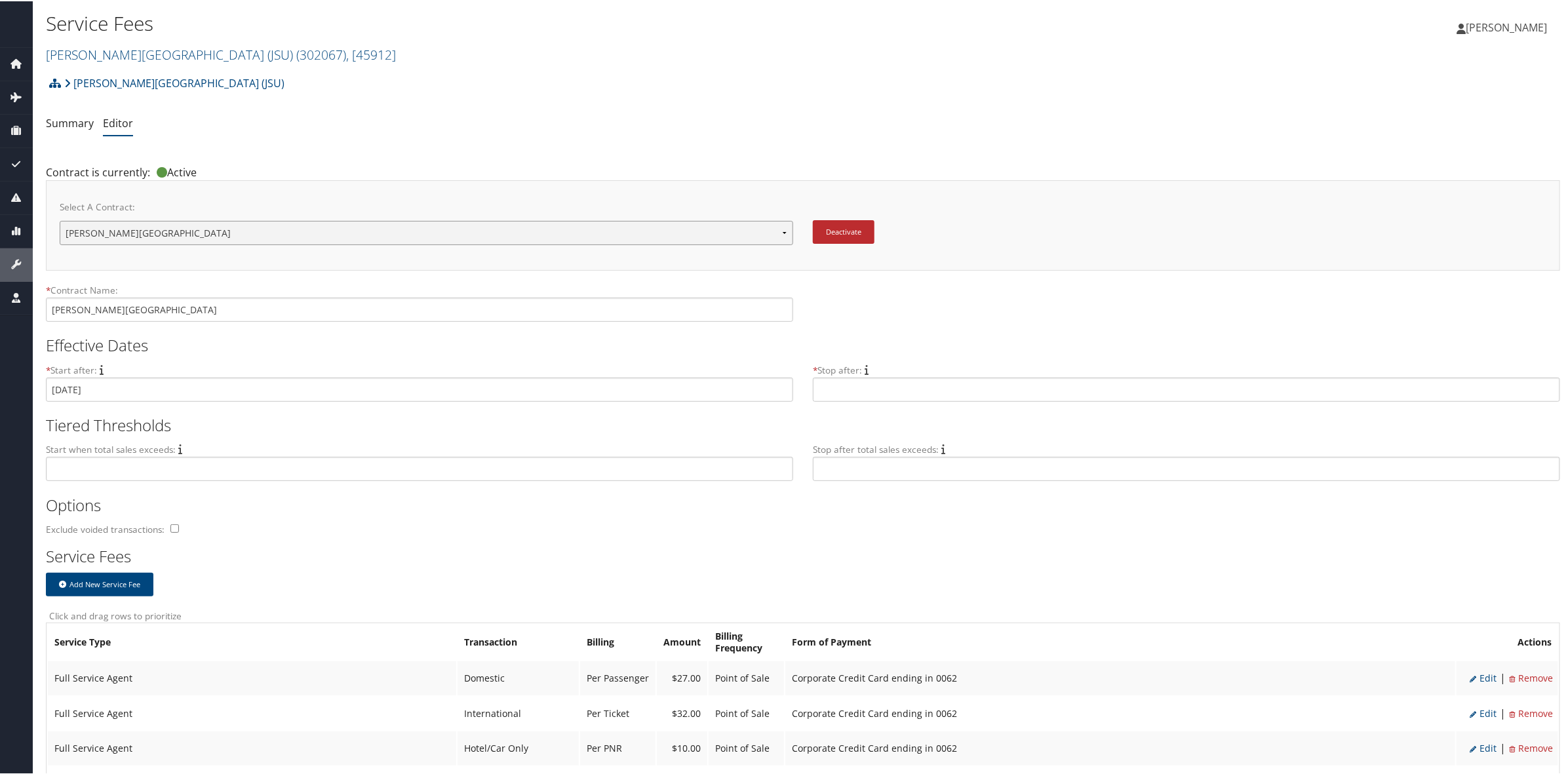
click at [427, 228] on select "Jackson State University Jackson State University Jackson State University Jack…" at bounding box center [426, 232] width 734 height 24
click at [837, 235] on button "Deactivate" at bounding box center [843, 230] width 62 height 24
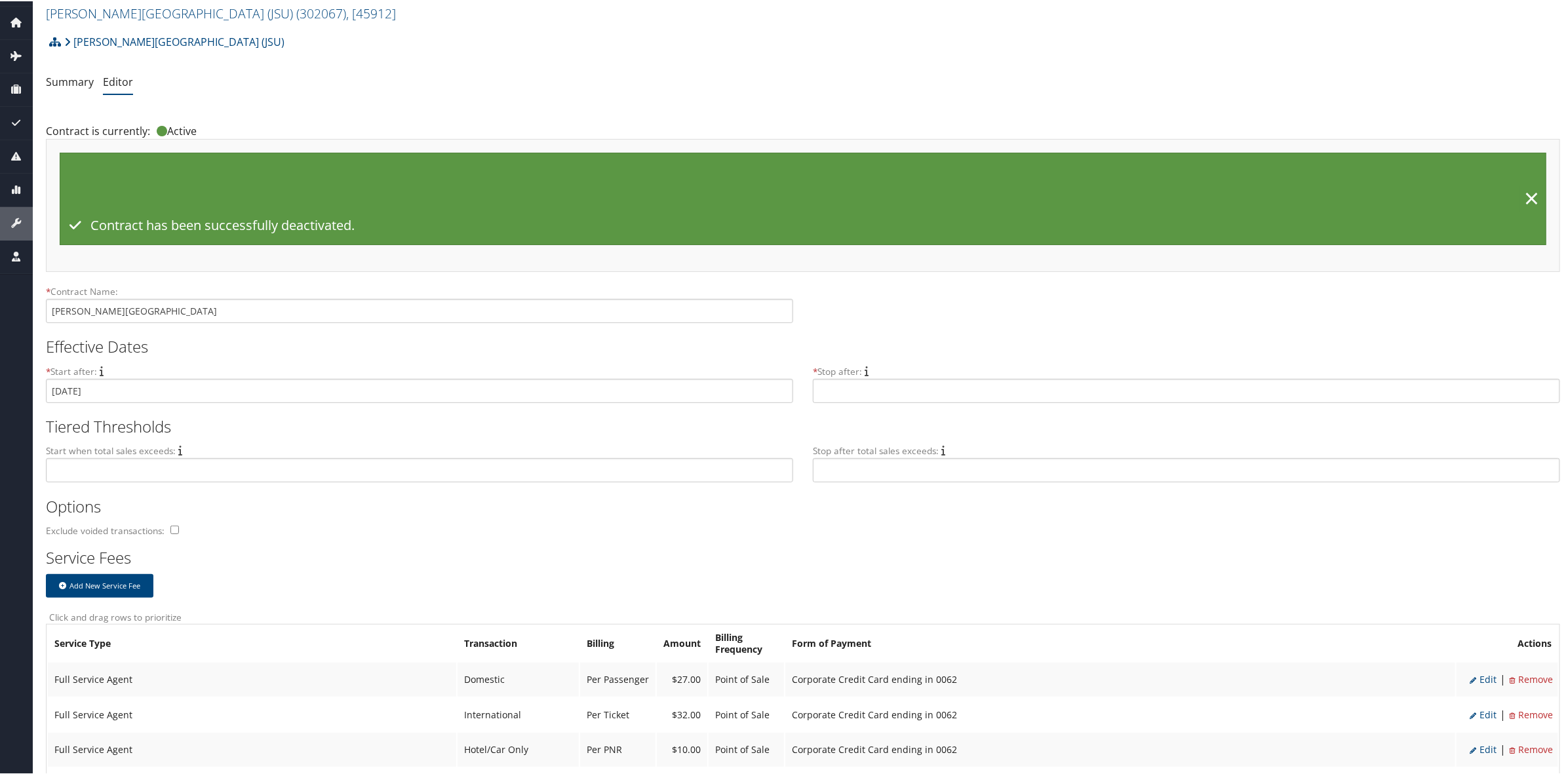
scroll to position [82, 0]
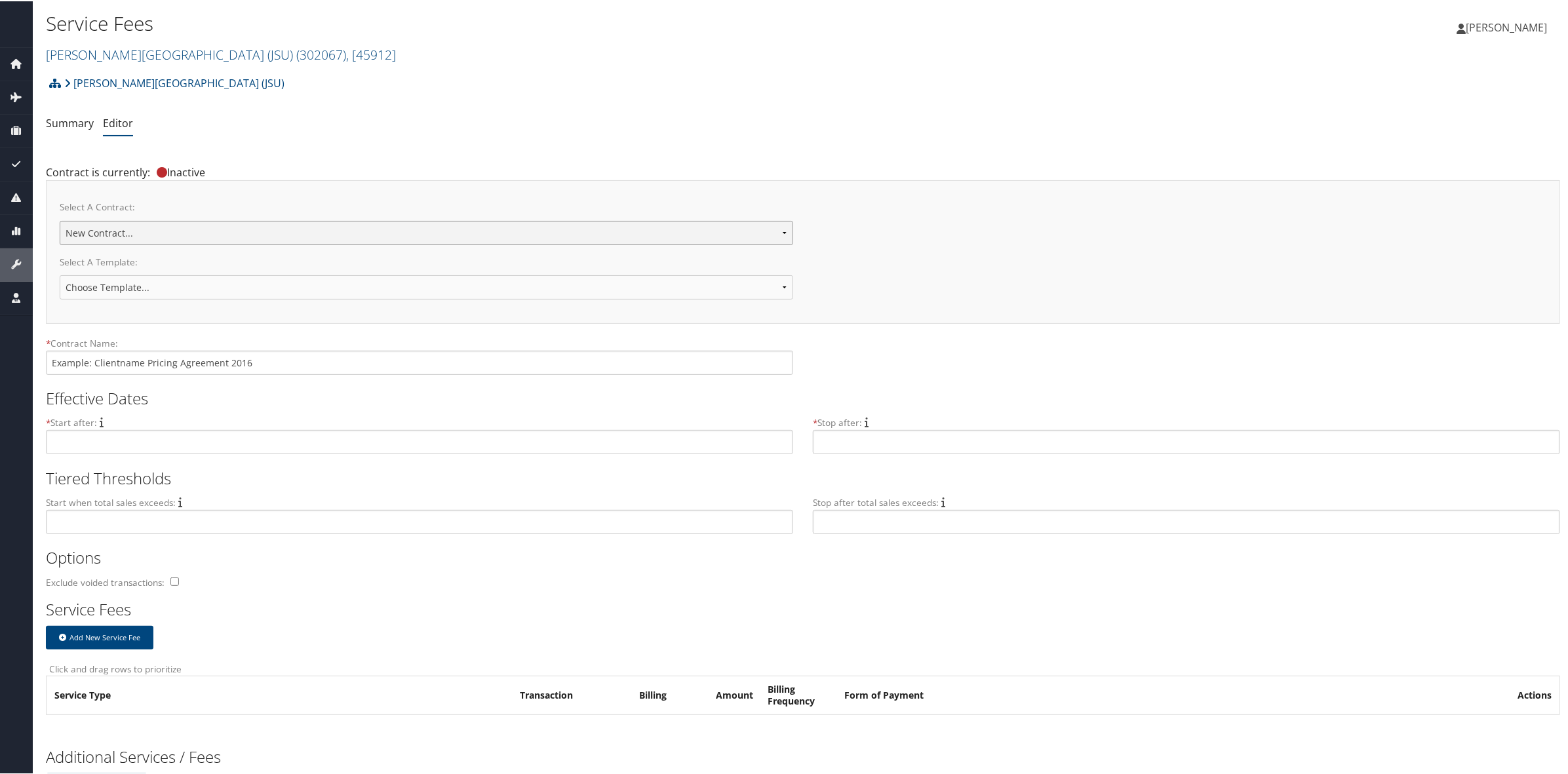
click at [224, 230] on select "[PERSON_NAME][GEOGRAPHIC_DATA] [PERSON_NAME][GEOGRAPHIC_DATA] [PERSON_NAME][GEO…" at bounding box center [426, 232] width 734 height 24
select select "23142"
click at [59, 219] on select "[PERSON_NAME][GEOGRAPHIC_DATA] [PERSON_NAME][GEOGRAPHIC_DATA] [PERSON_NAME][GEO…" at bounding box center [426, 232] width 734 height 24
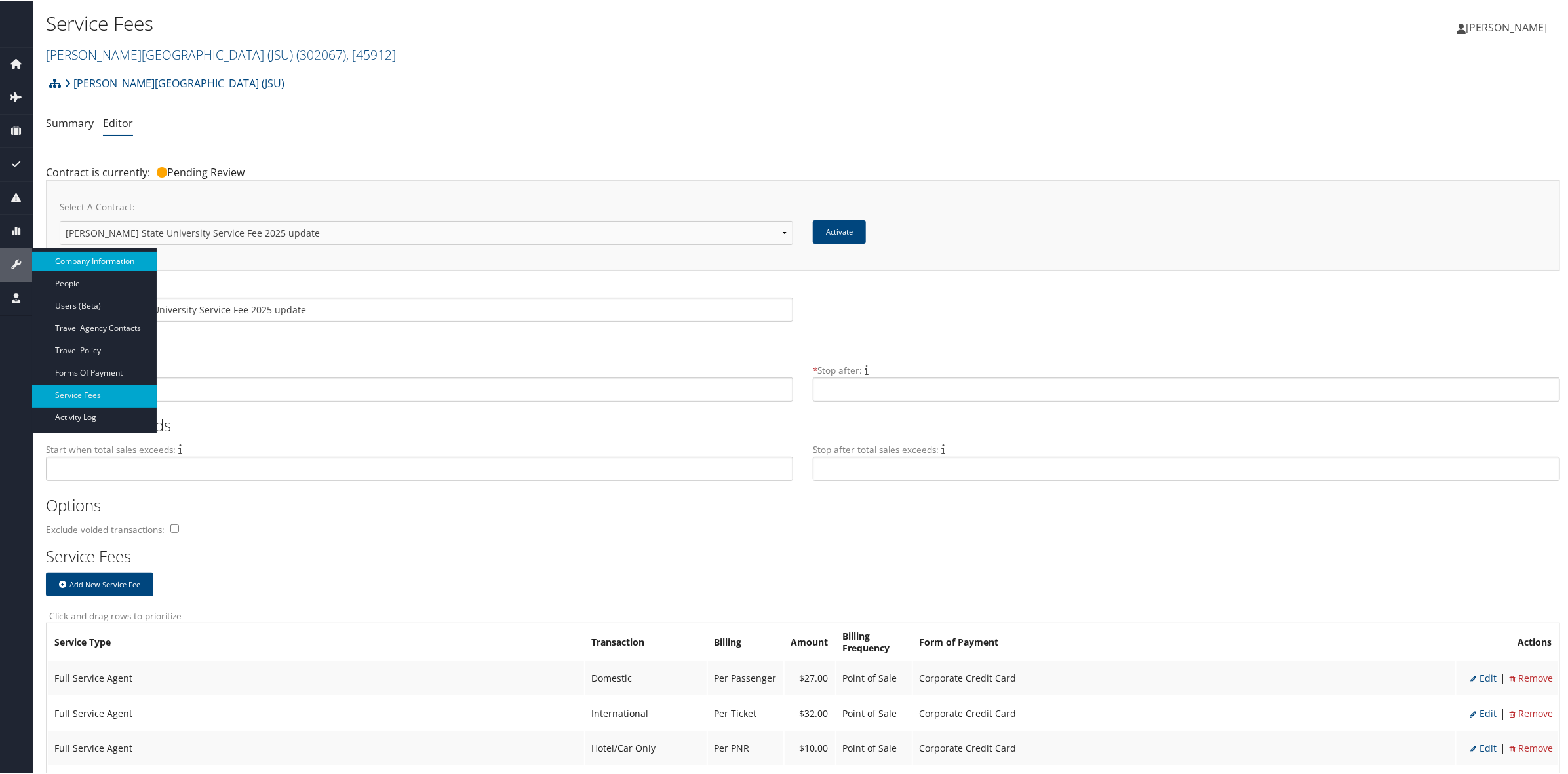
click at [96, 254] on link "Company Information" at bounding box center [94, 261] width 124 height 20
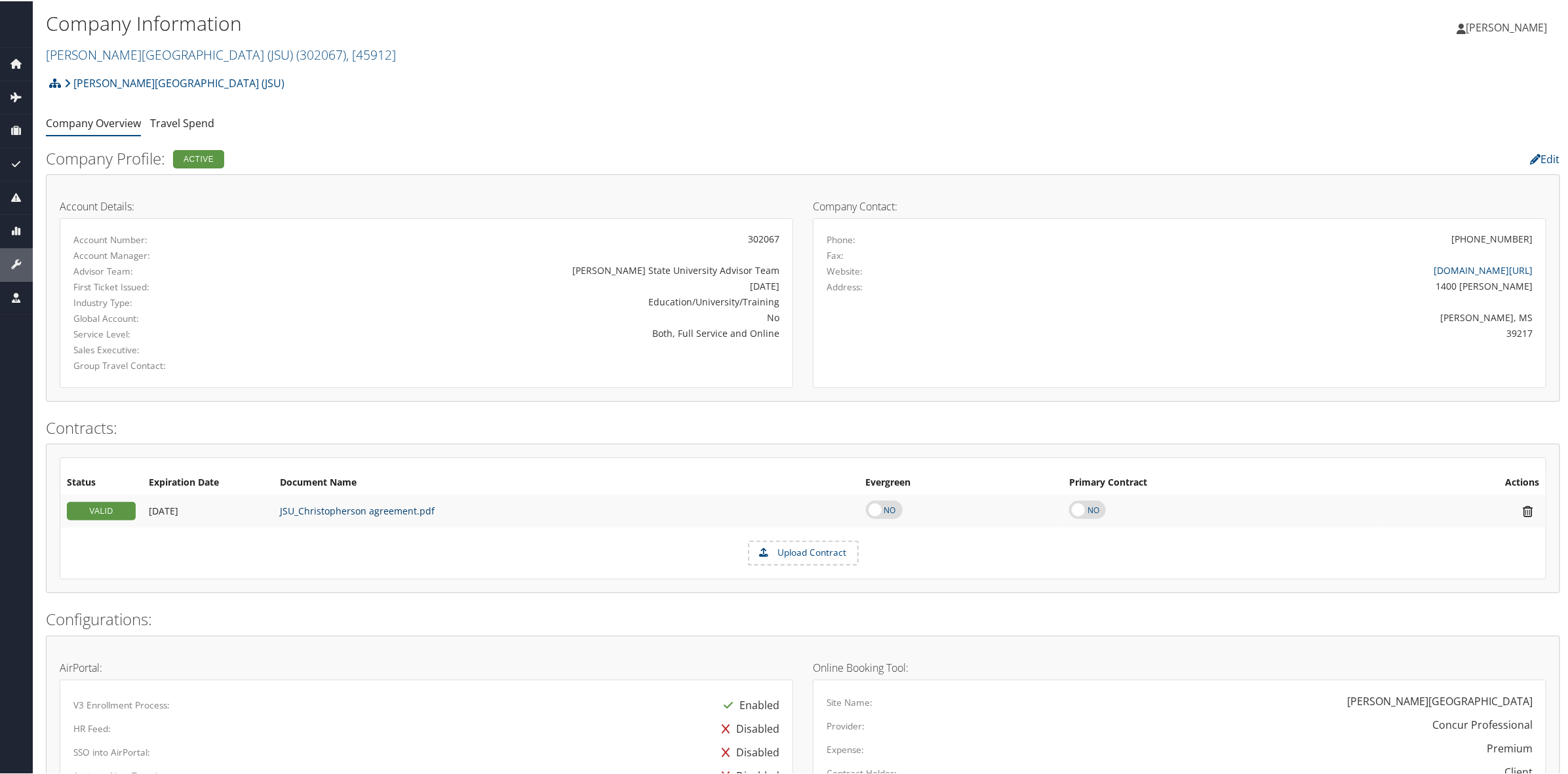
click at [312, 511] on link "JSU_Christopherson agreement.pdf" at bounding box center [357, 510] width 155 height 12
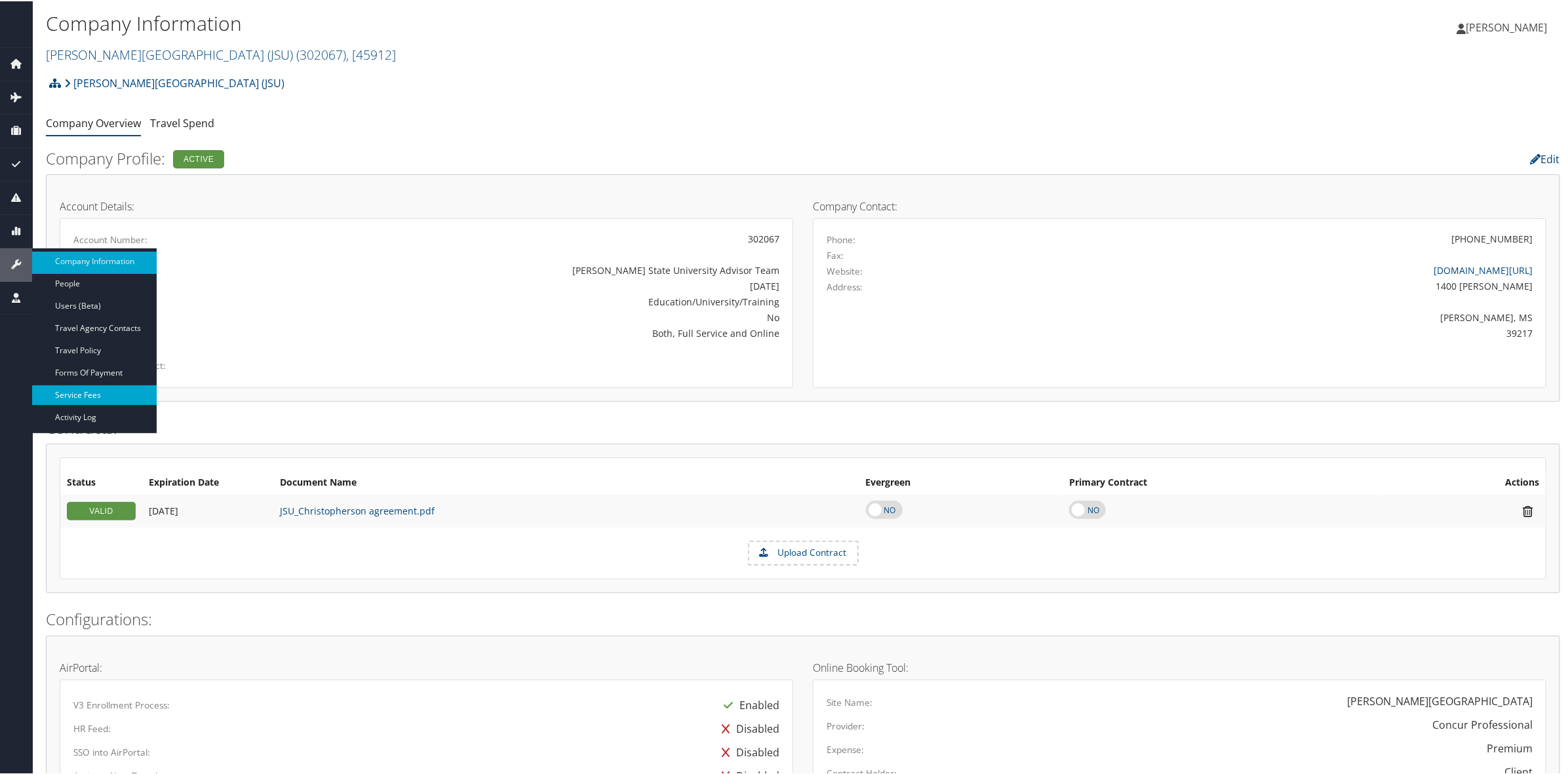
click at [93, 393] on link "Service Fees" at bounding box center [94, 394] width 124 height 20
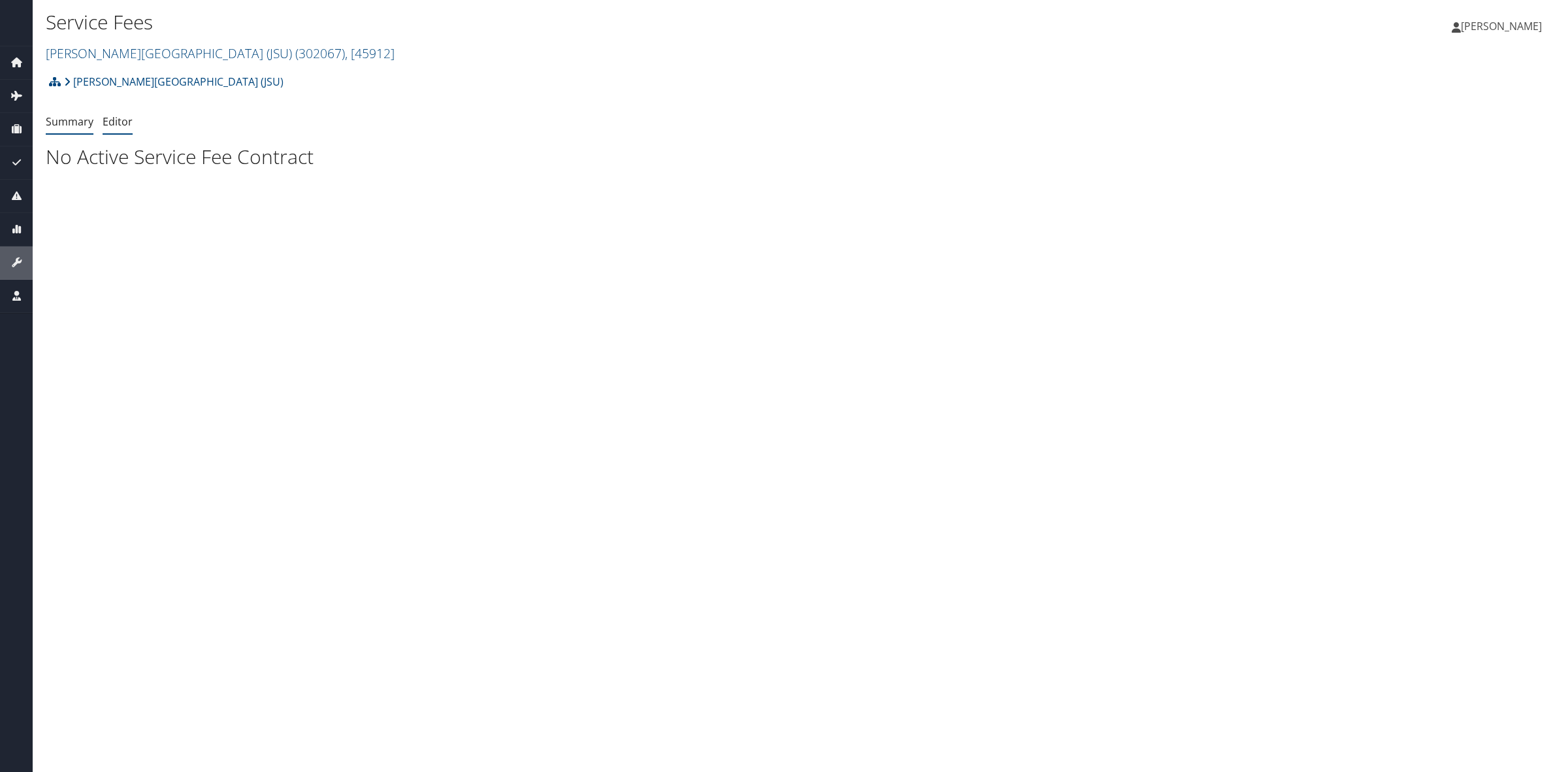
click at [119, 119] on link "Editor" at bounding box center [118, 122] width 30 height 14
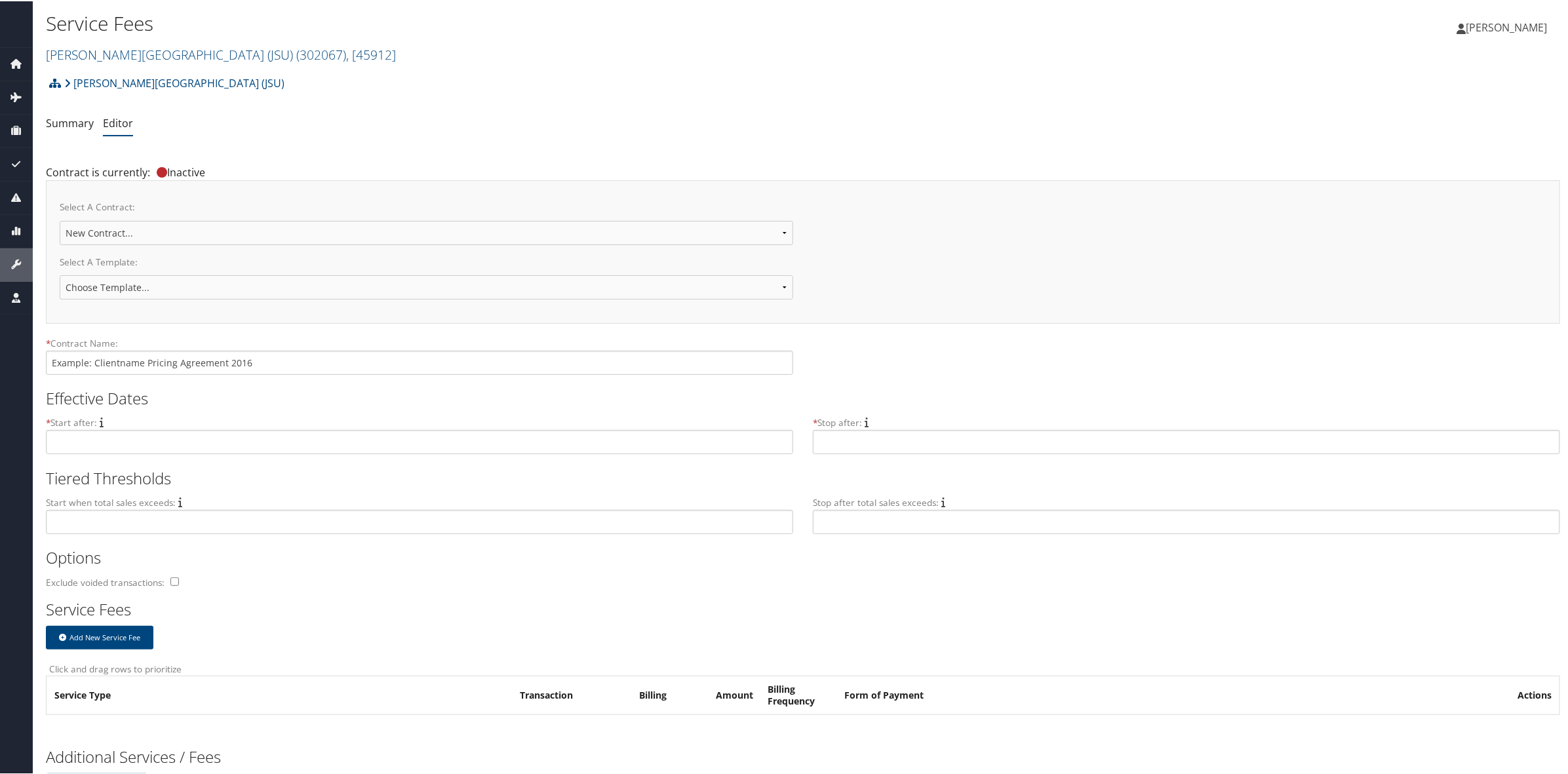
select select "23142"
click at [59, 219] on select "Jackson State University Jackson State University Jackson State University Jack…" at bounding box center [426, 232] width 734 height 24
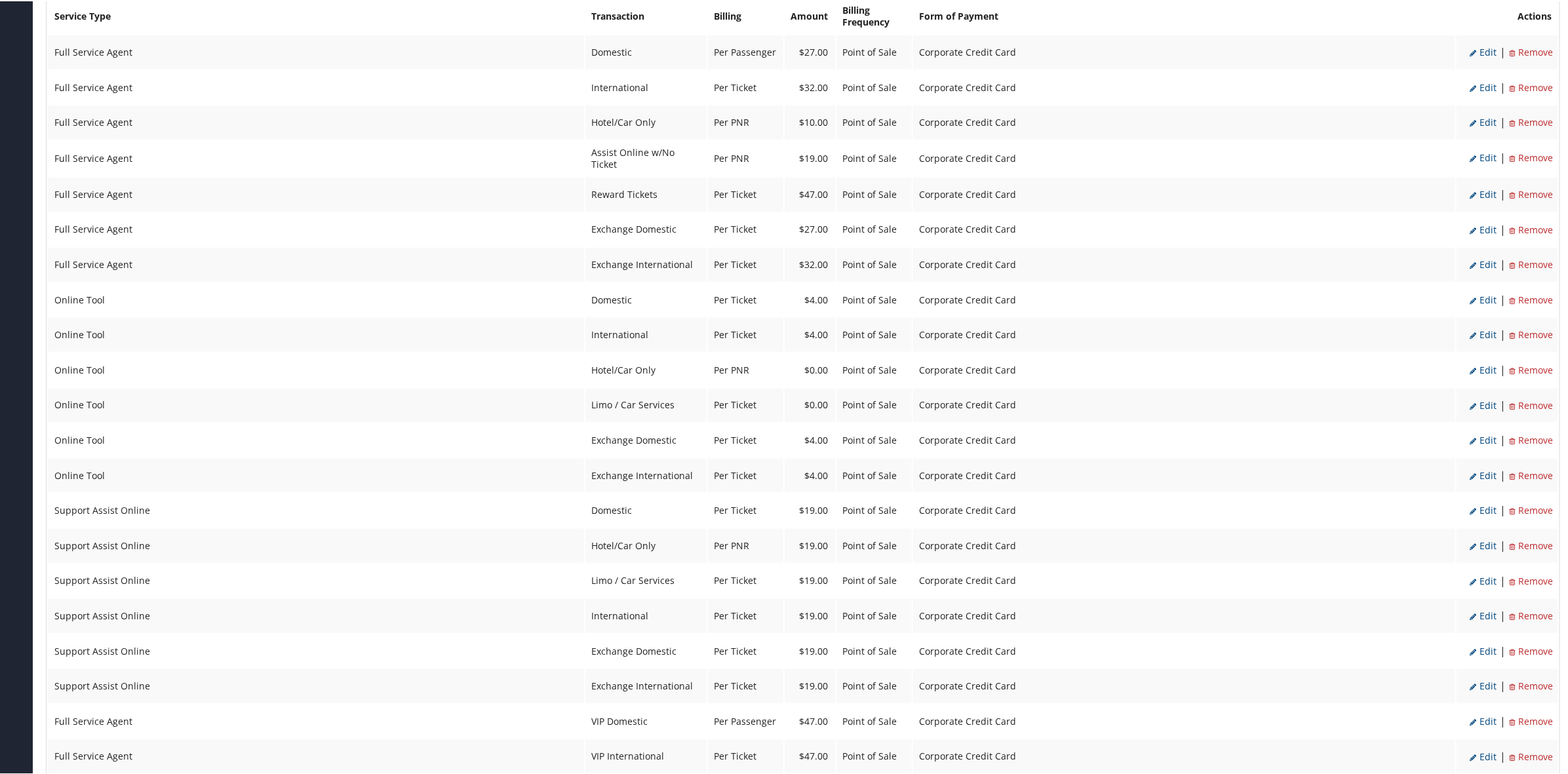
scroll to position [655, 0]
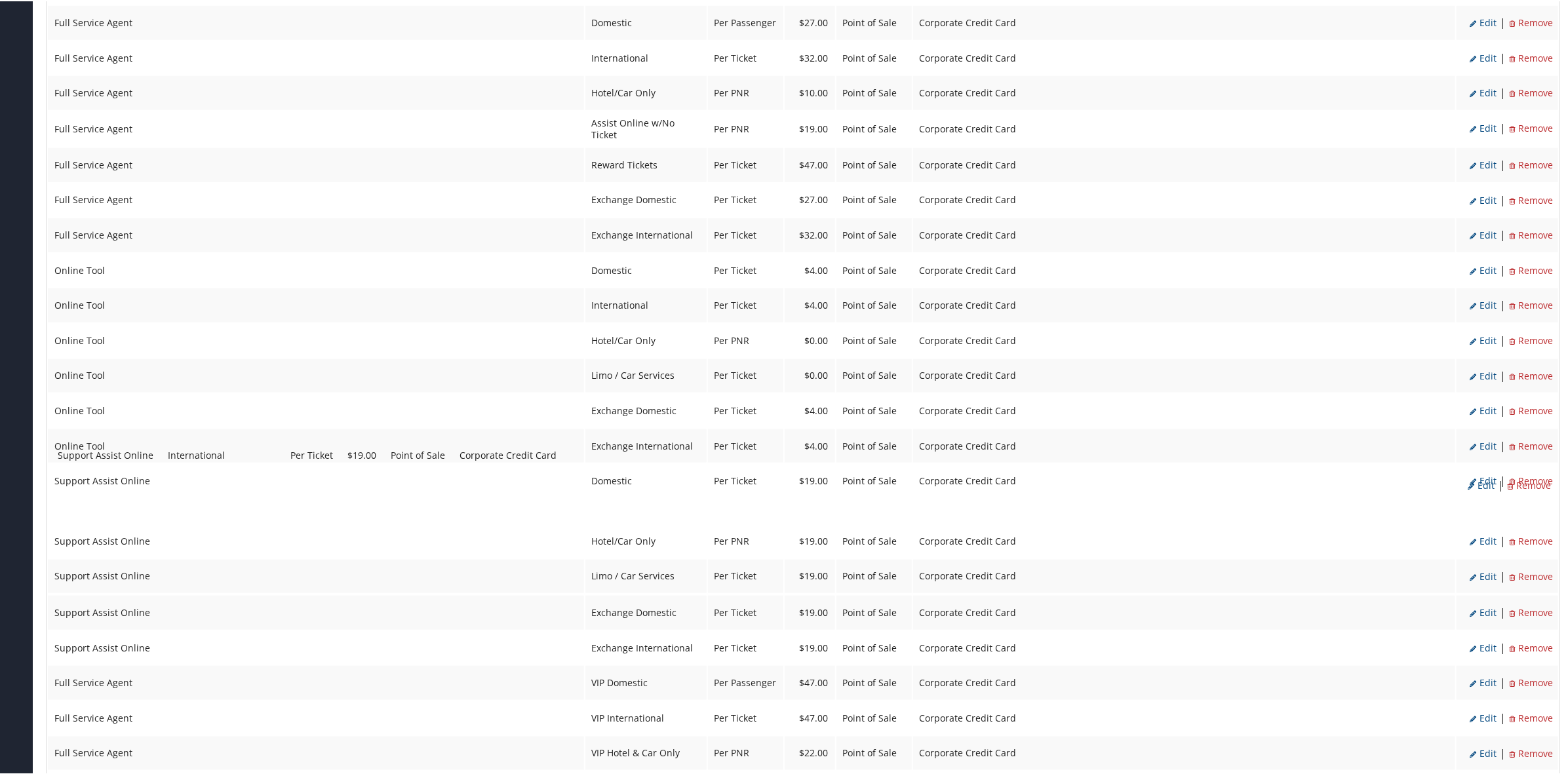
drag, startPoint x: 621, startPoint y: 539, endPoint x: 624, endPoint y: 462, distance: 77.1
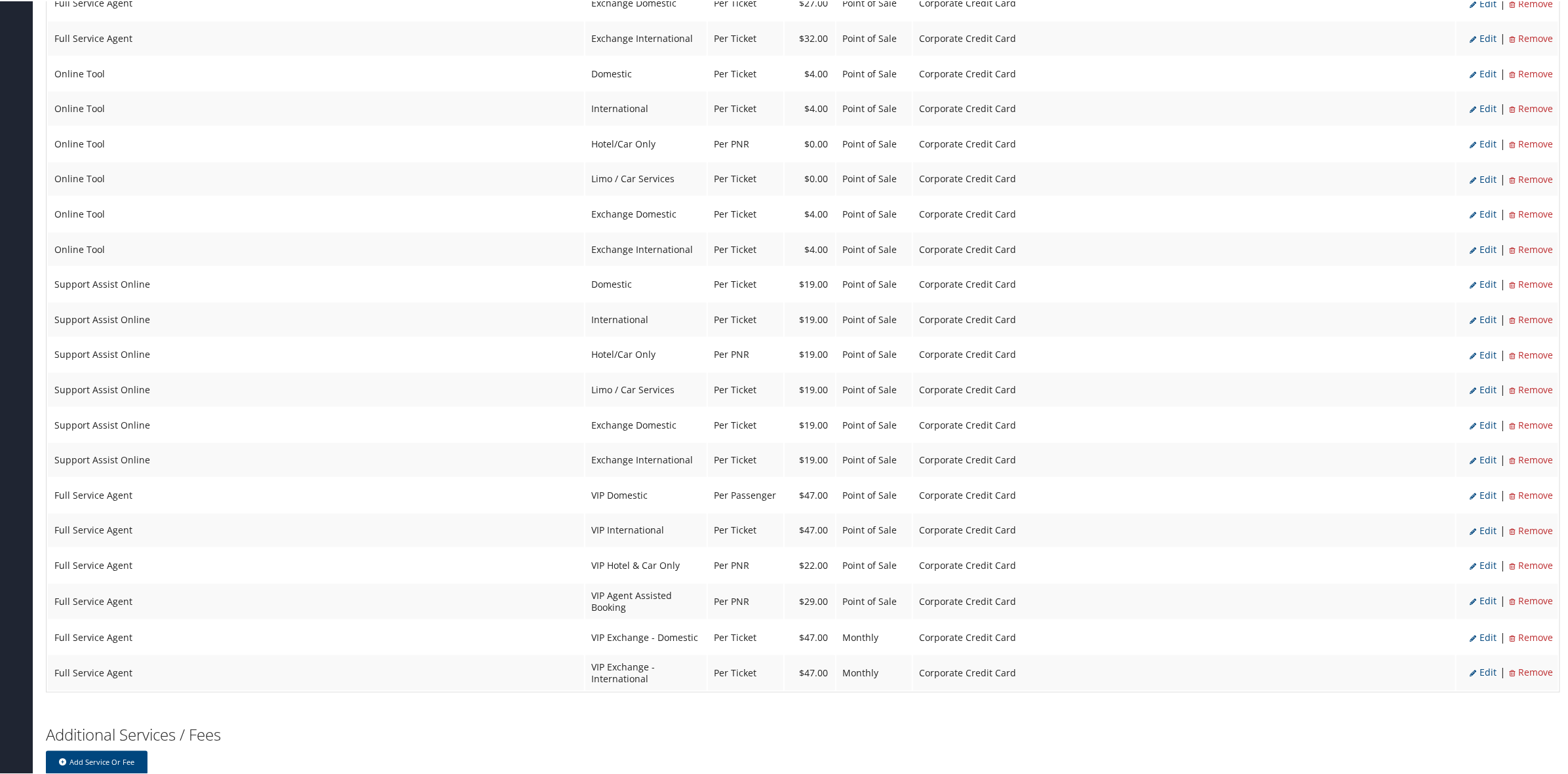
scroll to position [962, 0]
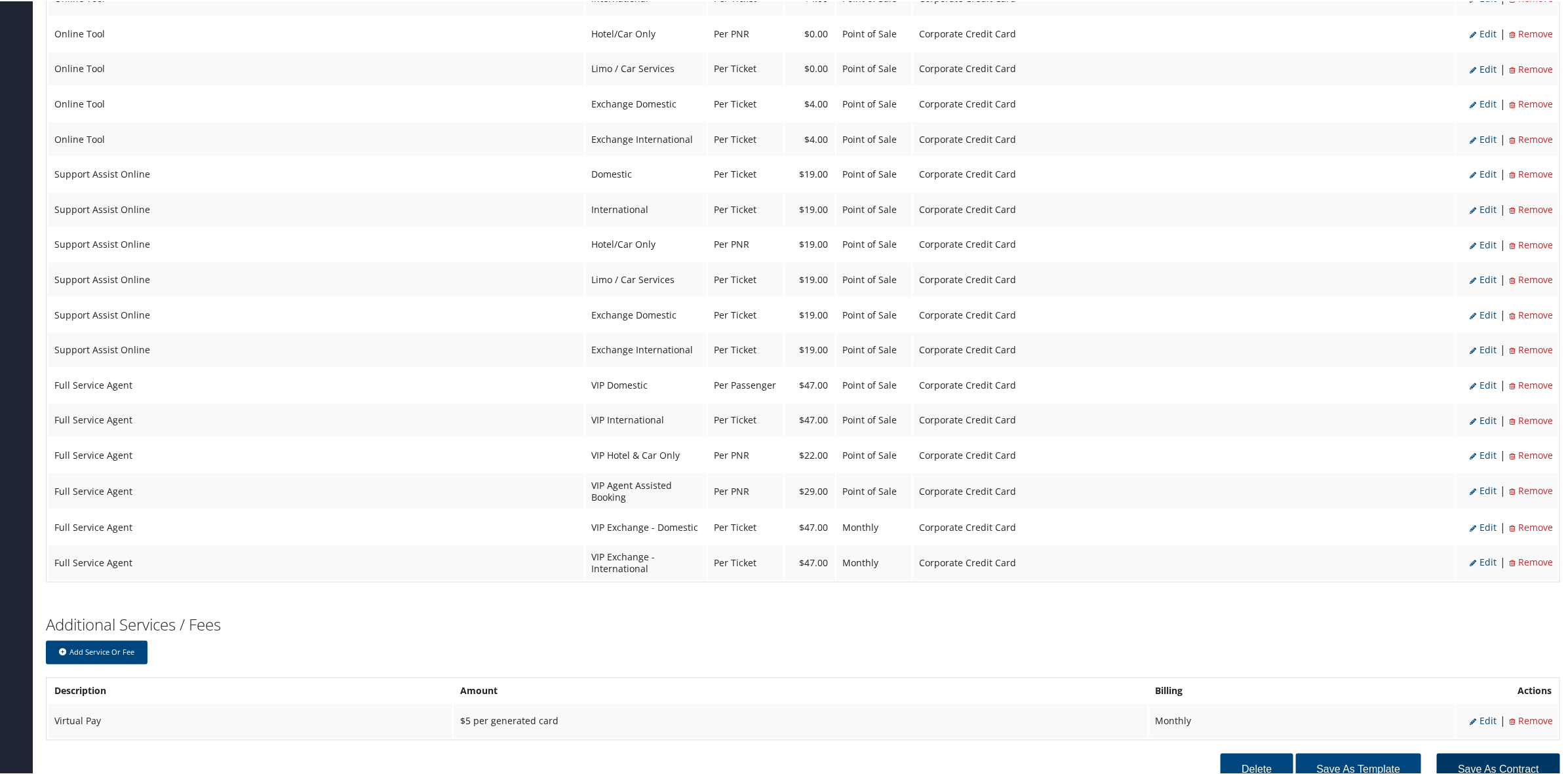
click at [1485, 752] on button "Save as Contract" at bounding box center [1499, 769] width 123 height 34
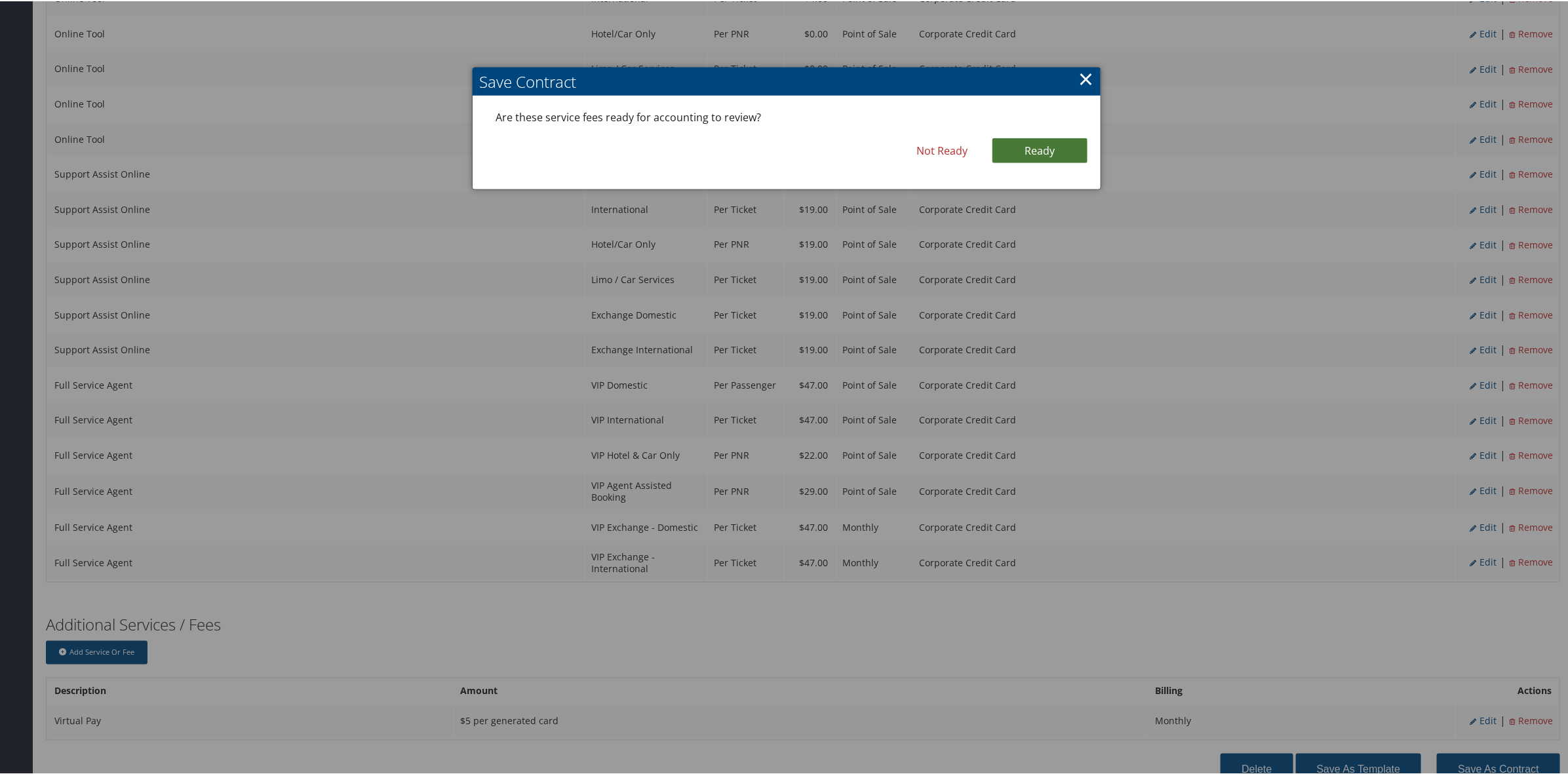
click at [1024, 148] on link "Ready" at bounding box center [1039, 149] width 95 height 25
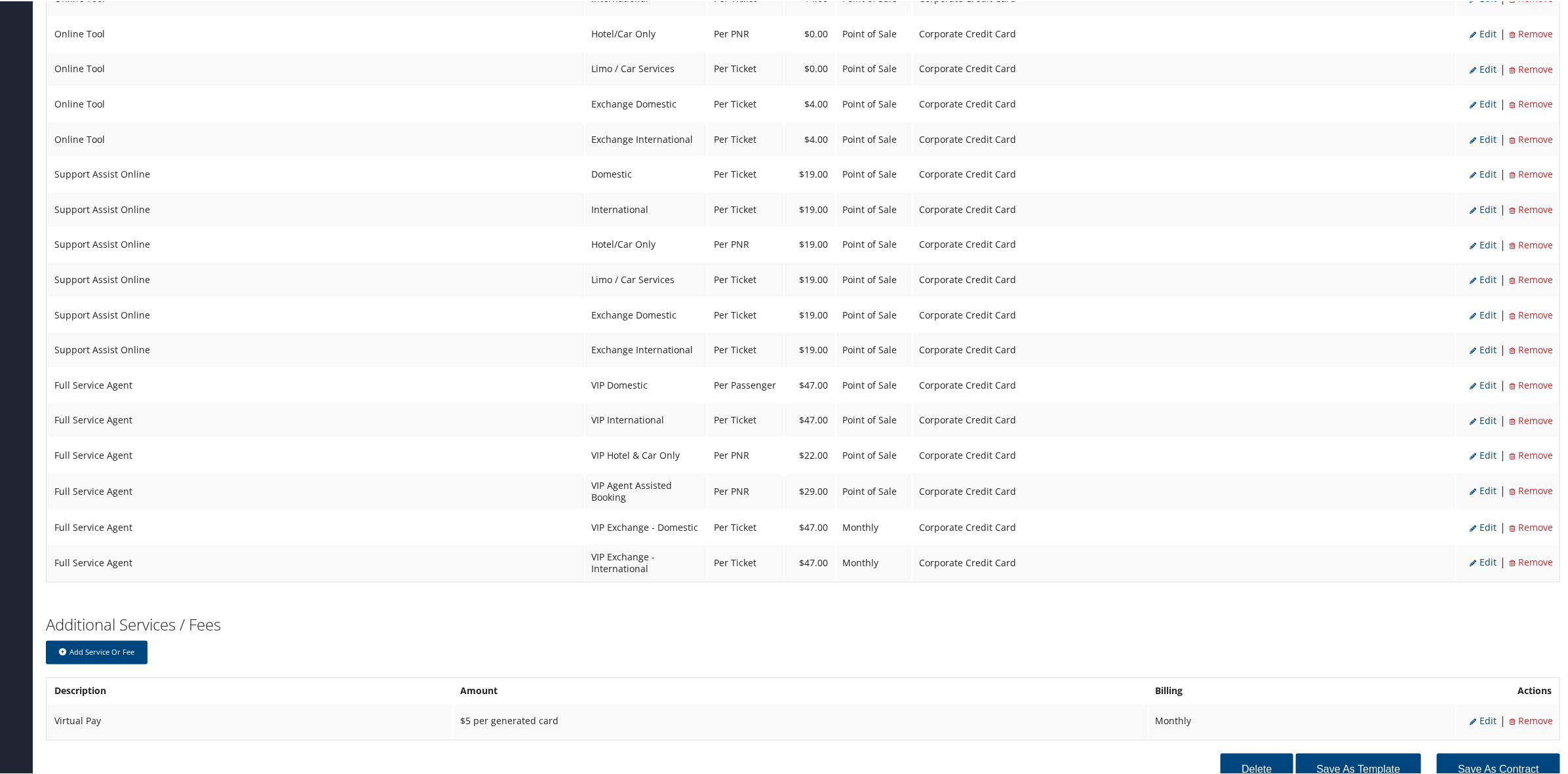
scroll to position [1005, 0]
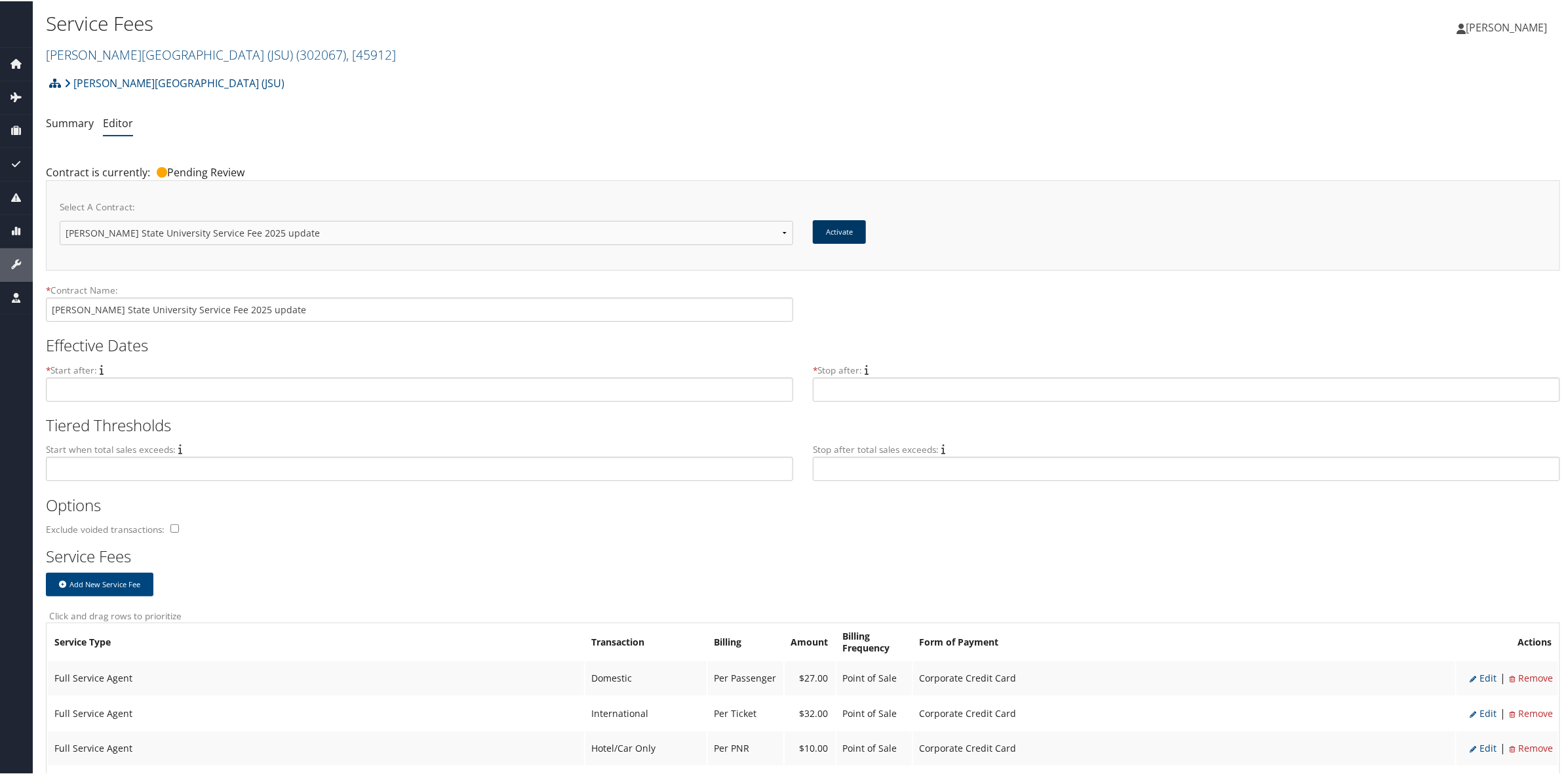
click at [831, 226] on button "Activate" at bounding box center [840, 230] width 53 height 24
click at [113, 58] on link "[PERSON_NAME][GEOGRAPHIC_DATA] (JSU) ( 302067 ) , [ 45912 ]" at bounding box center [220, 53] width 350 height 18
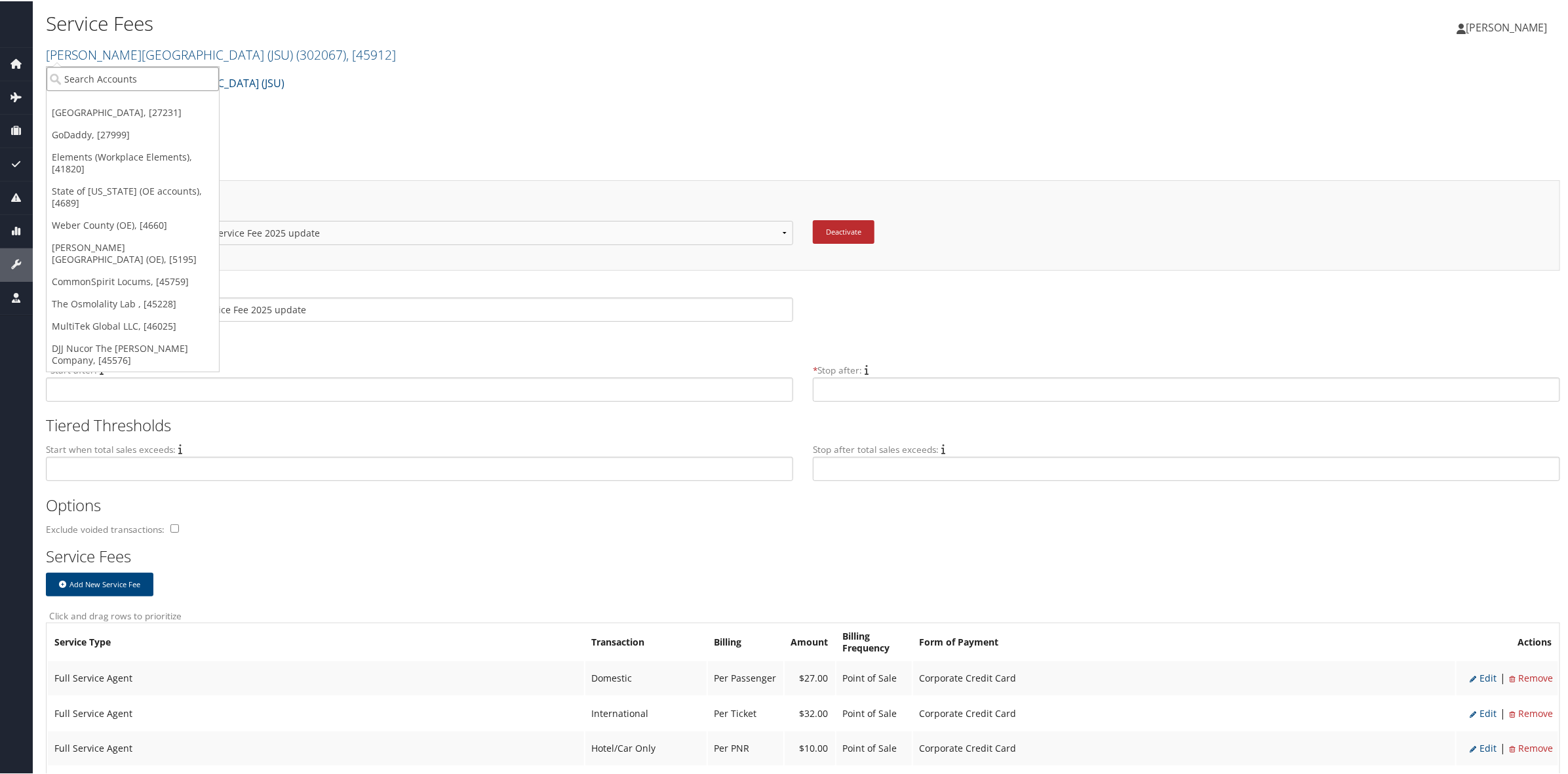
click at [125, 79] on input "search" at bounding box center [133, 78] width 172 height 24
type input "traeg"
click at [123, 101] on div "[PERSON_NAME] (301273), [33237]" at bounding box center [133, 101] width 187 height 11
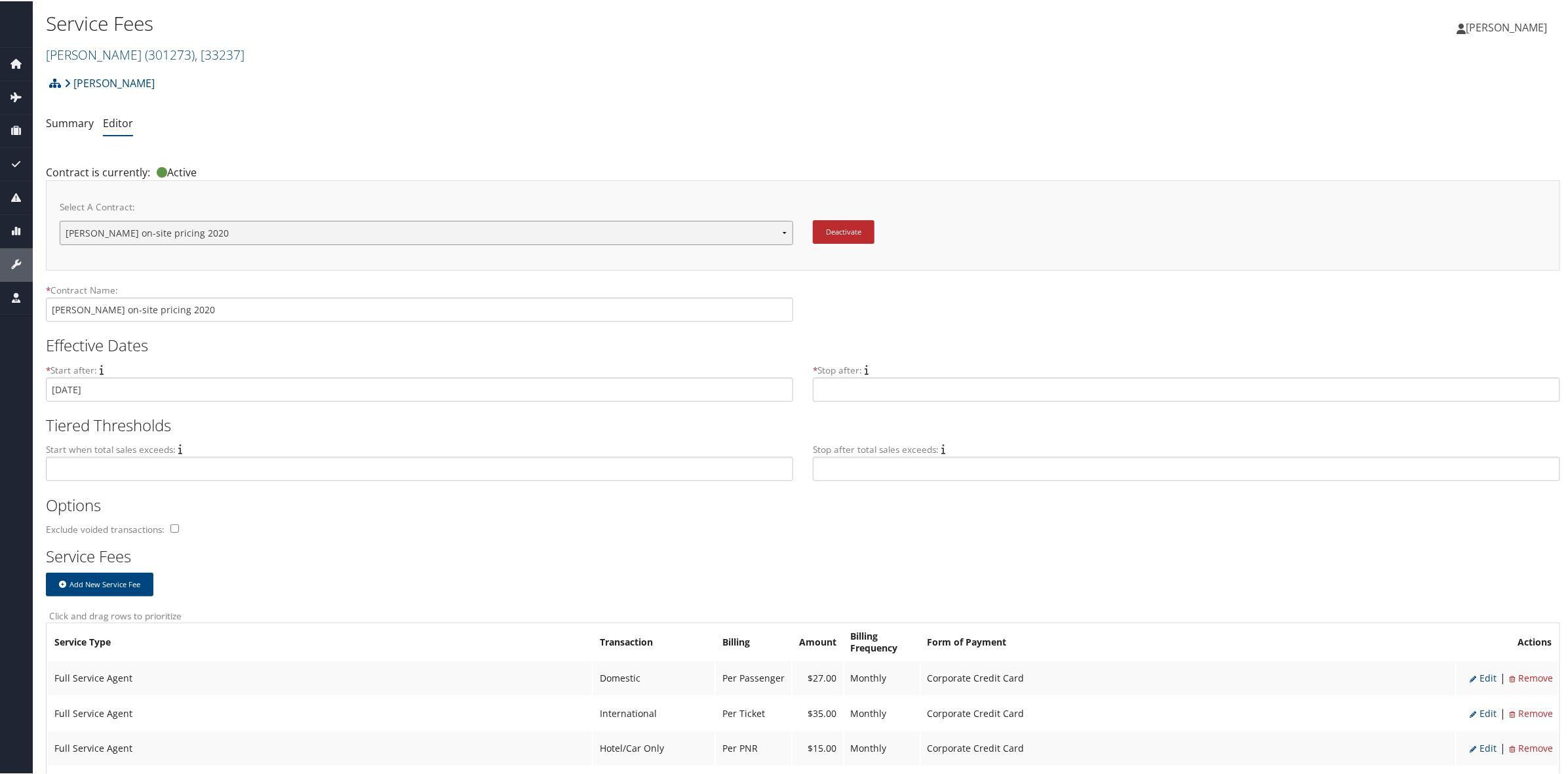
drag, startPoint x: 0, startPoint y: 0, endPoint x: 405, endPoint y: 232, distance: 466.7
click at [405, 232] on select "[PERSON_NAME] on-site pricing 2020 New Contract..." at bounding box center [426, 232] width 734 height 24
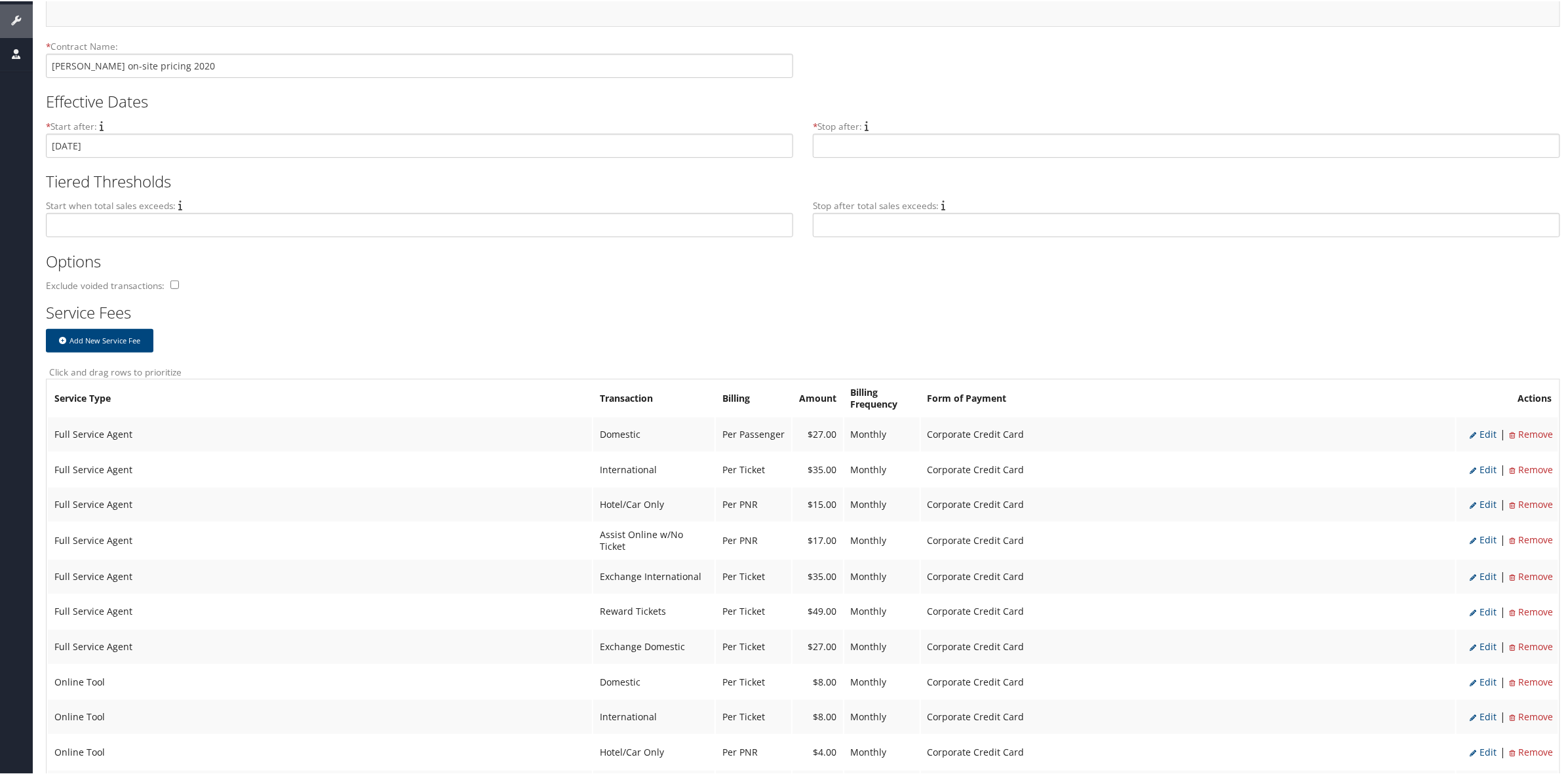
scroll to position [246, 0]
click at [1482, 429] on span "Edit" at bounding box center [1483, 430] width 27 height 12
select select "2"
type input "27.0"
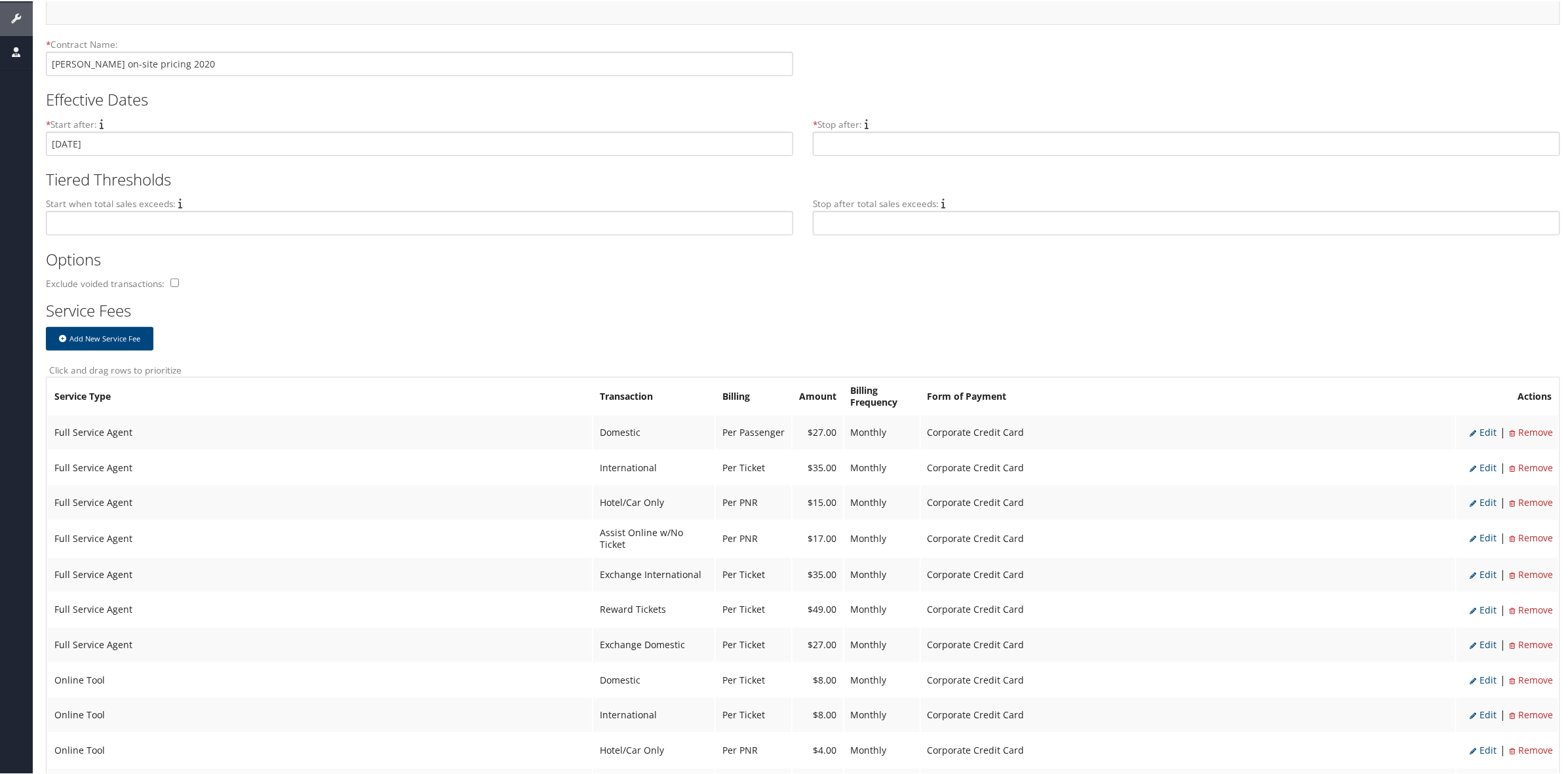
select select "20"
select select "2"
select select "6"
select select "2"
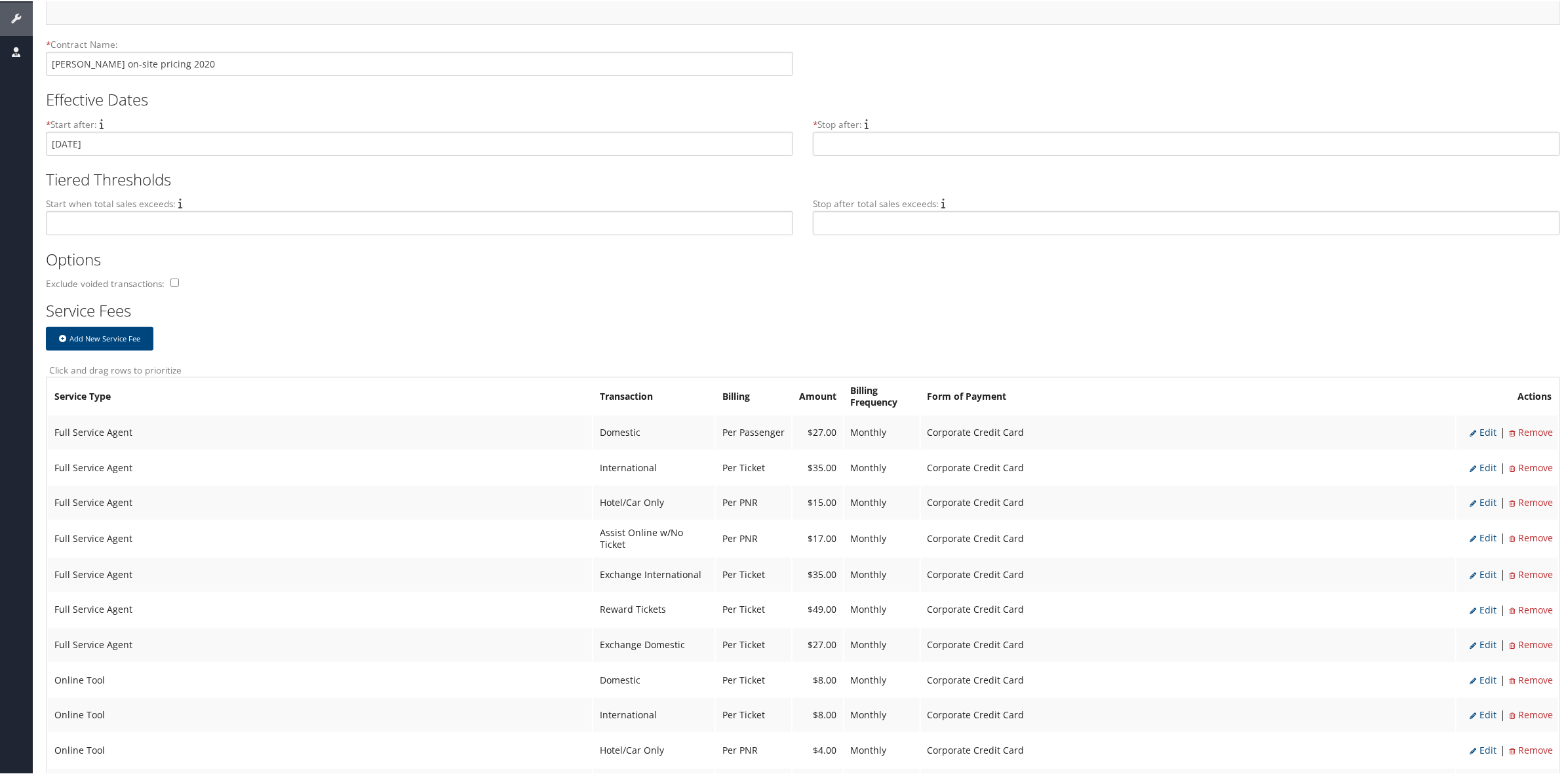
select select "20"
select select "2"
select select "6"
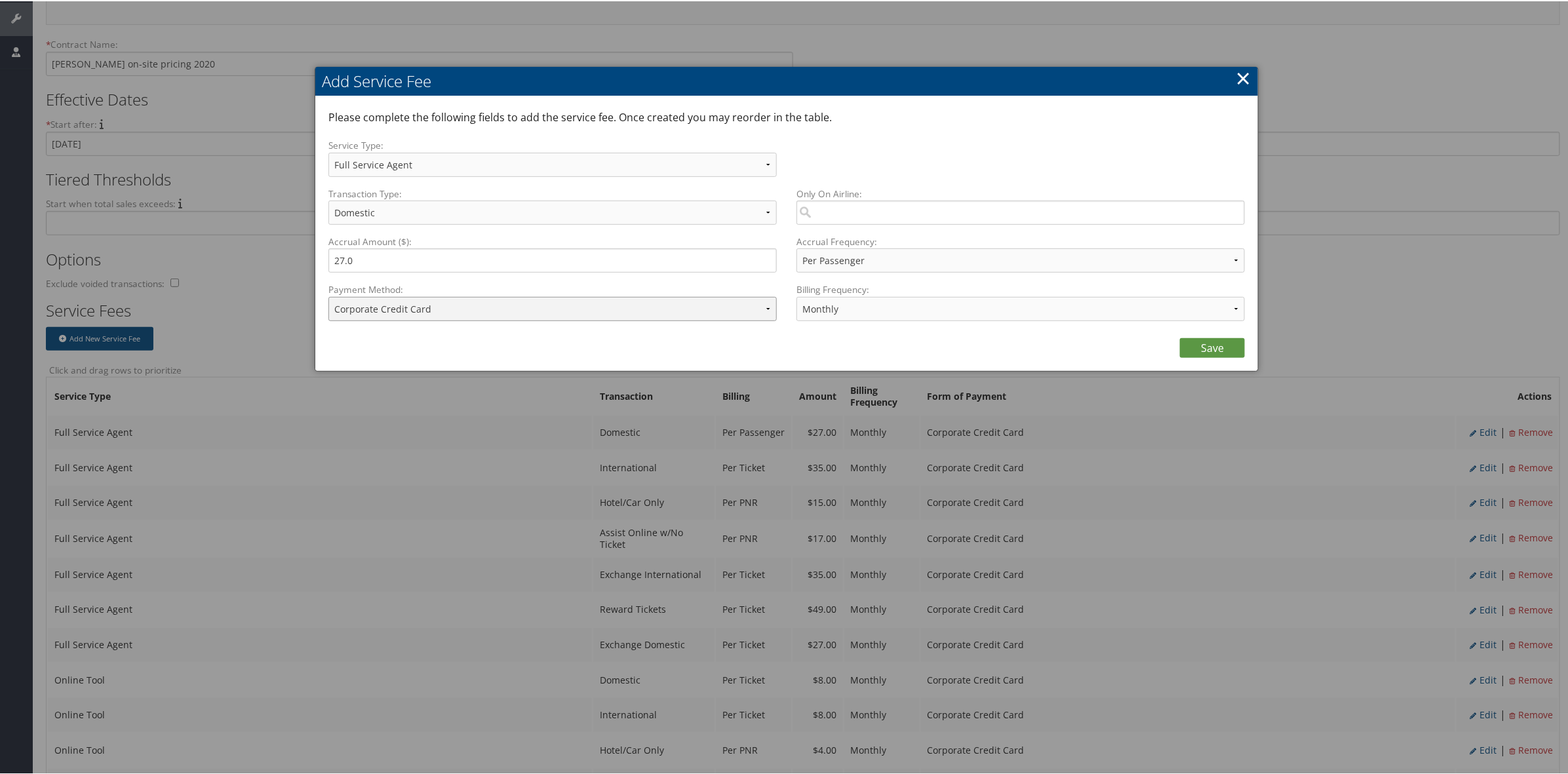
click at [457, 302] on select "ACH Transfer Cash / Check (AR) Corporate Credit Card Ghost Credit Card Hotel Gu…" at bounding box center [552, 308] width 448 height 24
click at [520, 305] on select "ACH Transfer Cash / Check (AR) Corporate Credit Card Ghost Credit Card Hotel Gu…" at bounding box center [552, 308] width 448 height 24
click at [1240, 76] on link "×" at bounding box center [1243, 76] width 15 height 26
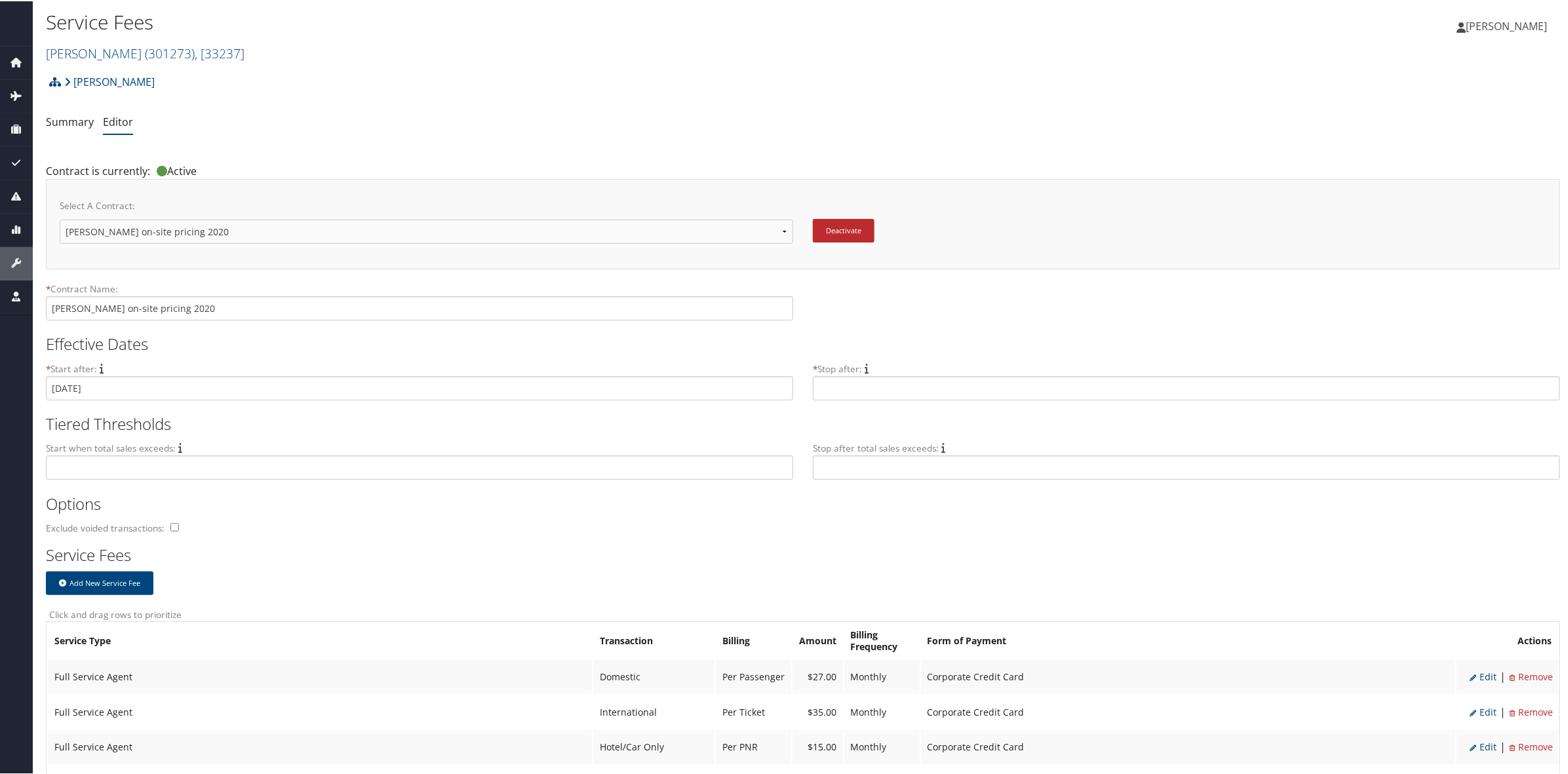
scroll to position [0, 0]
click at [145, 56] on span "( 301273 )" at bounding box center [169, 53] width 50 height 18
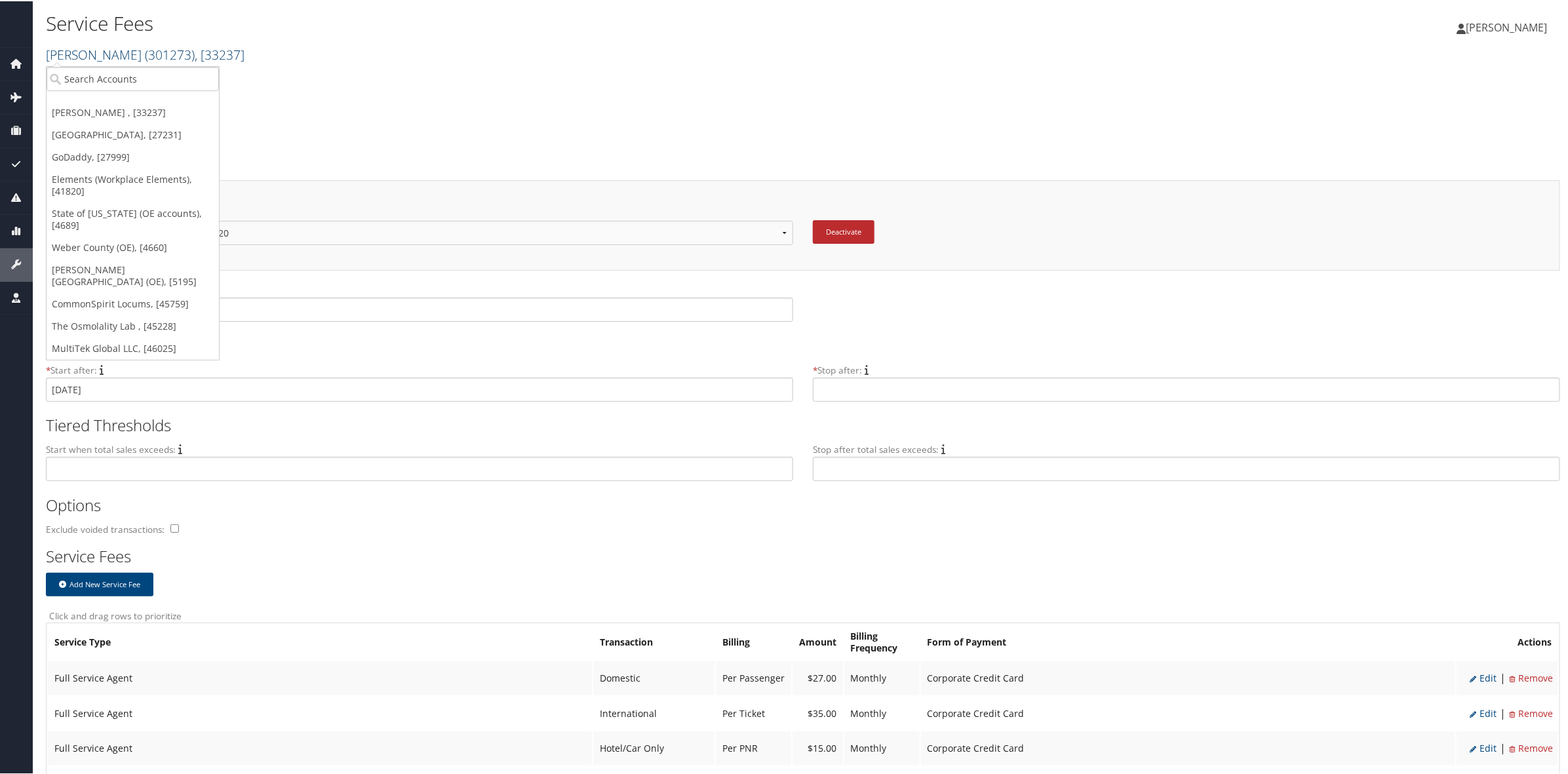
click at [145, 61] on span "( 301273 )" at bounding box center [169, 53] width 50 height 18
click at [155, 78] on input "search" at bounding box center [133, 78] width 172 height 24
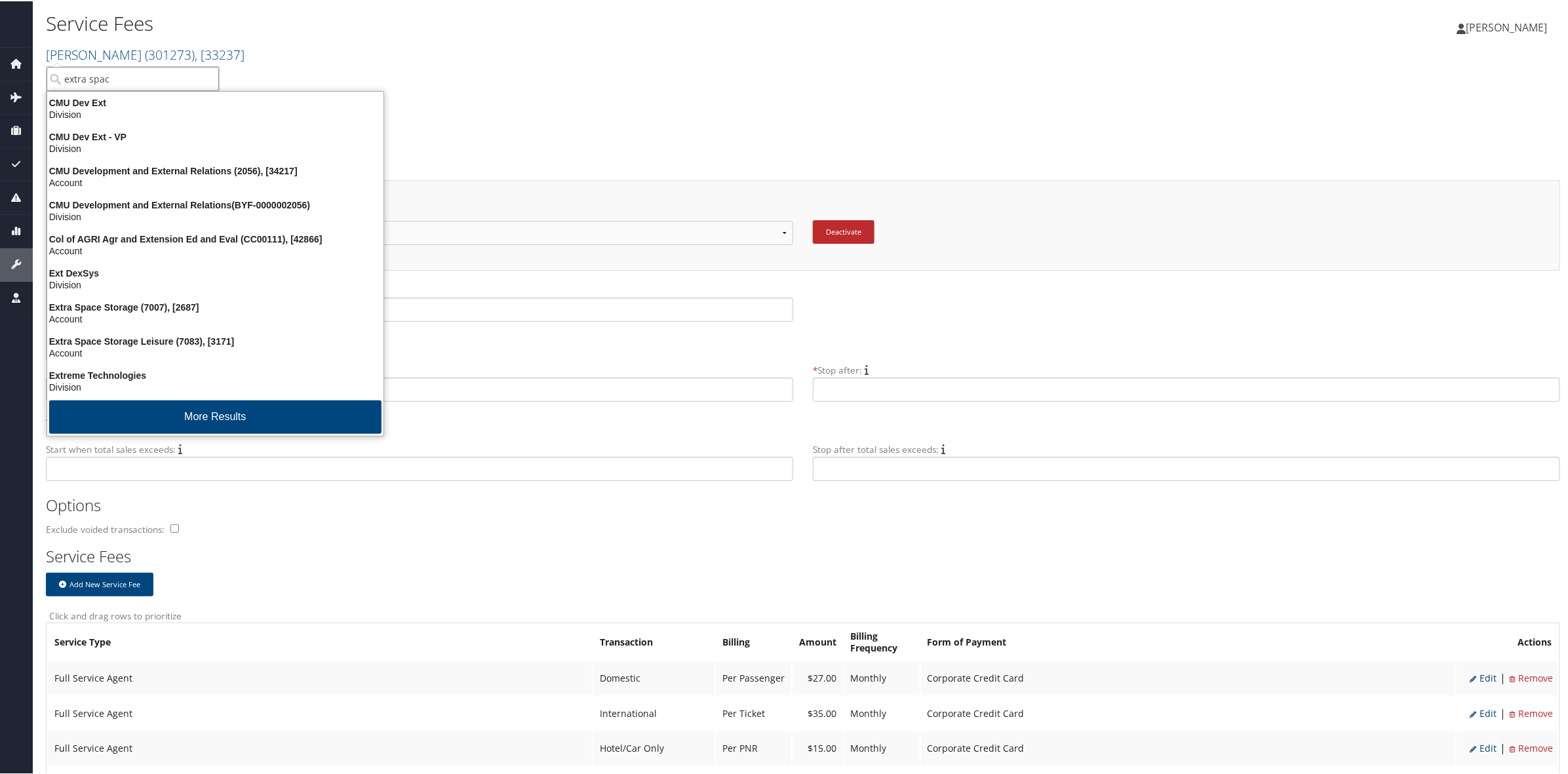
type input "extra space"
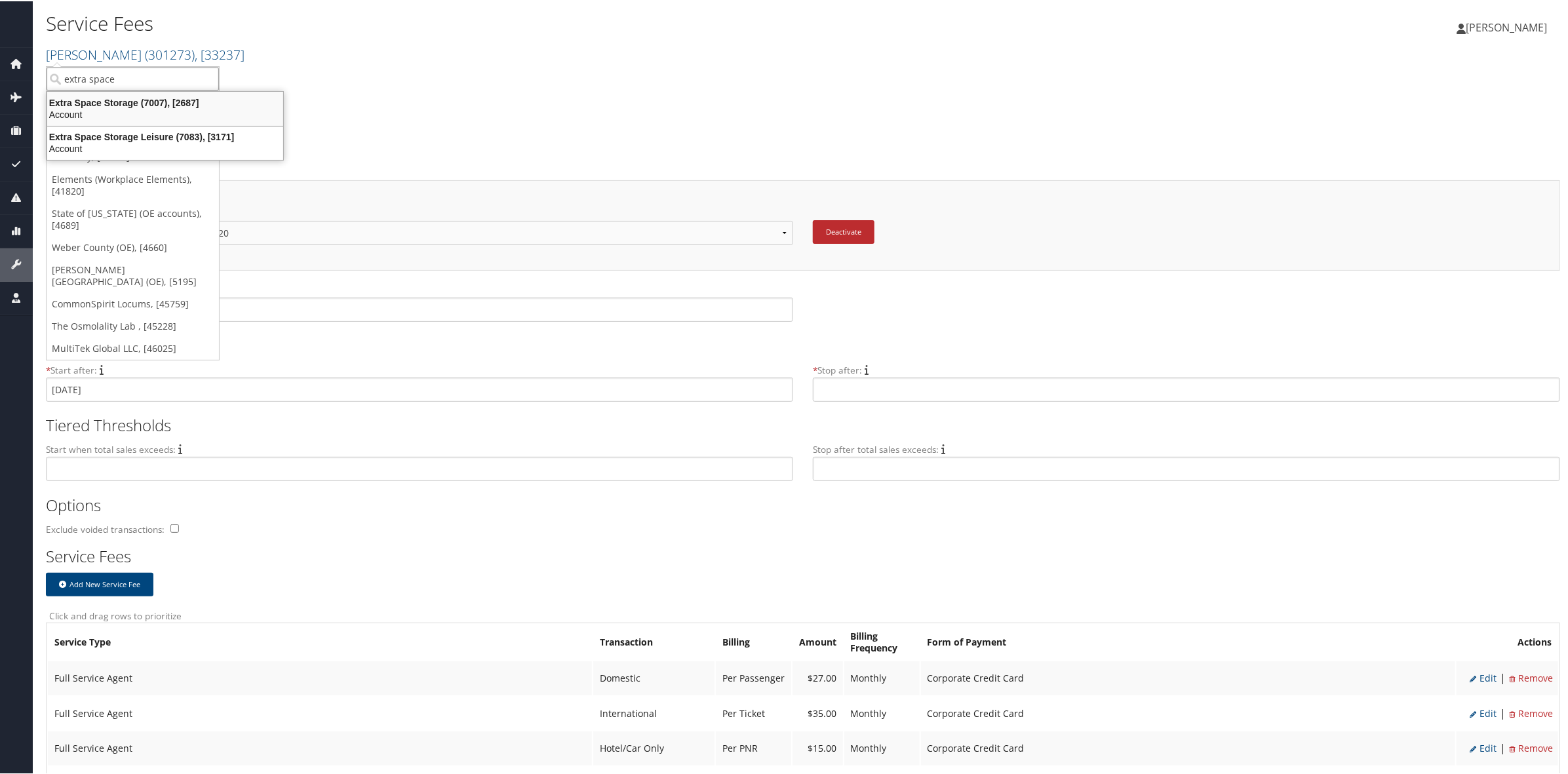
drag, startPoint x: 143, startPoint y: 96, endPoint x: 129, endPoint y: 96, distance: 14.0
click at [144, 95] on div "Extra Space Storage (7007), [2687] Account" at bounding box center [165, 107] width 232 height 30
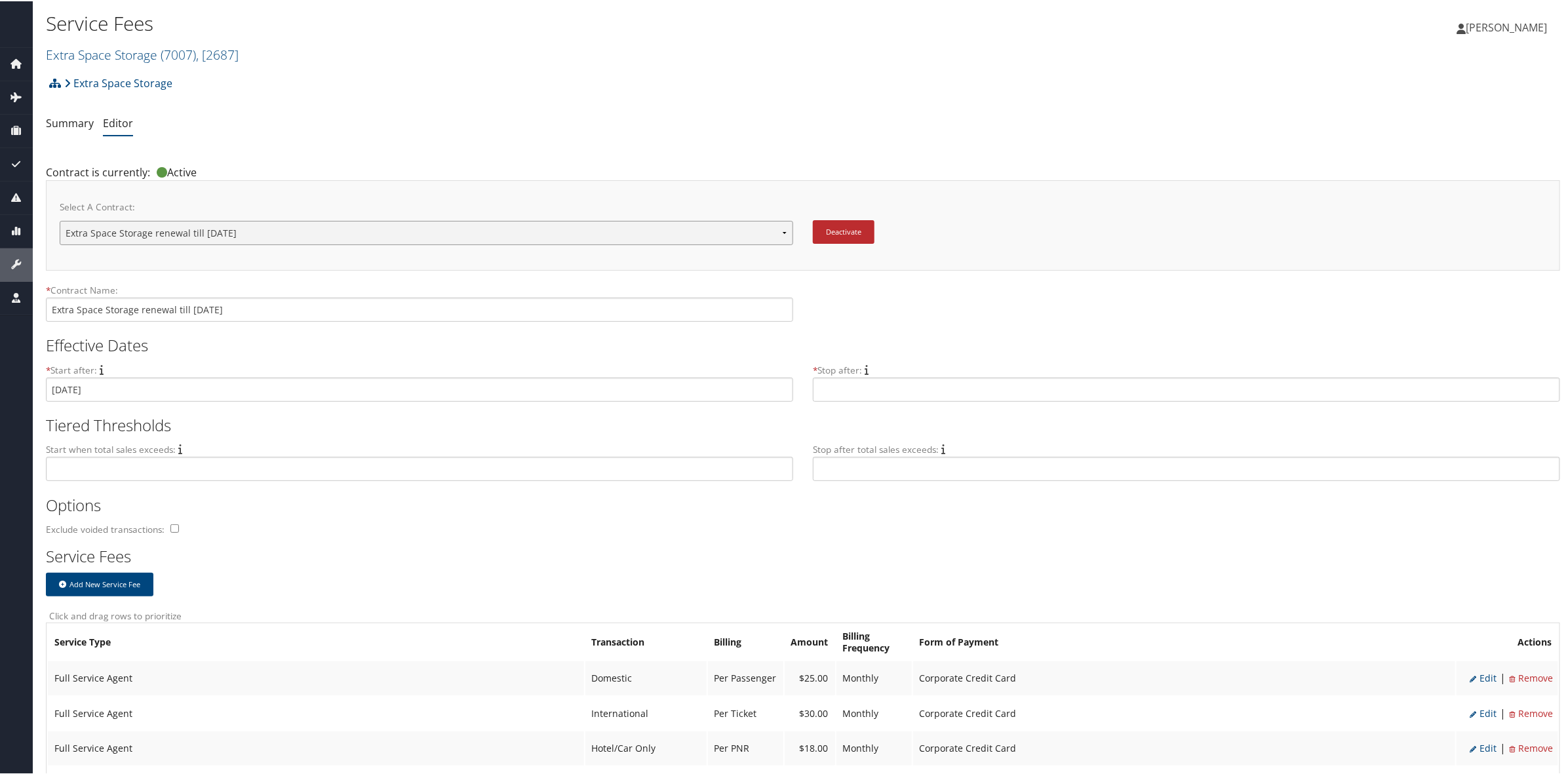
click at [348, 224] on select "Extra Space pricing 2015 Extra Space pricing 2015 Extra Space Storage Extra Spa…" at bounding box center [426, 232] width 734 height 24
click at [349, 234] on select "Extra Space pricing 2015 Extra Space pricing 2015 Extra Space Storage Extra Spa…" at bounding box center [426, 232] width 734 height 24
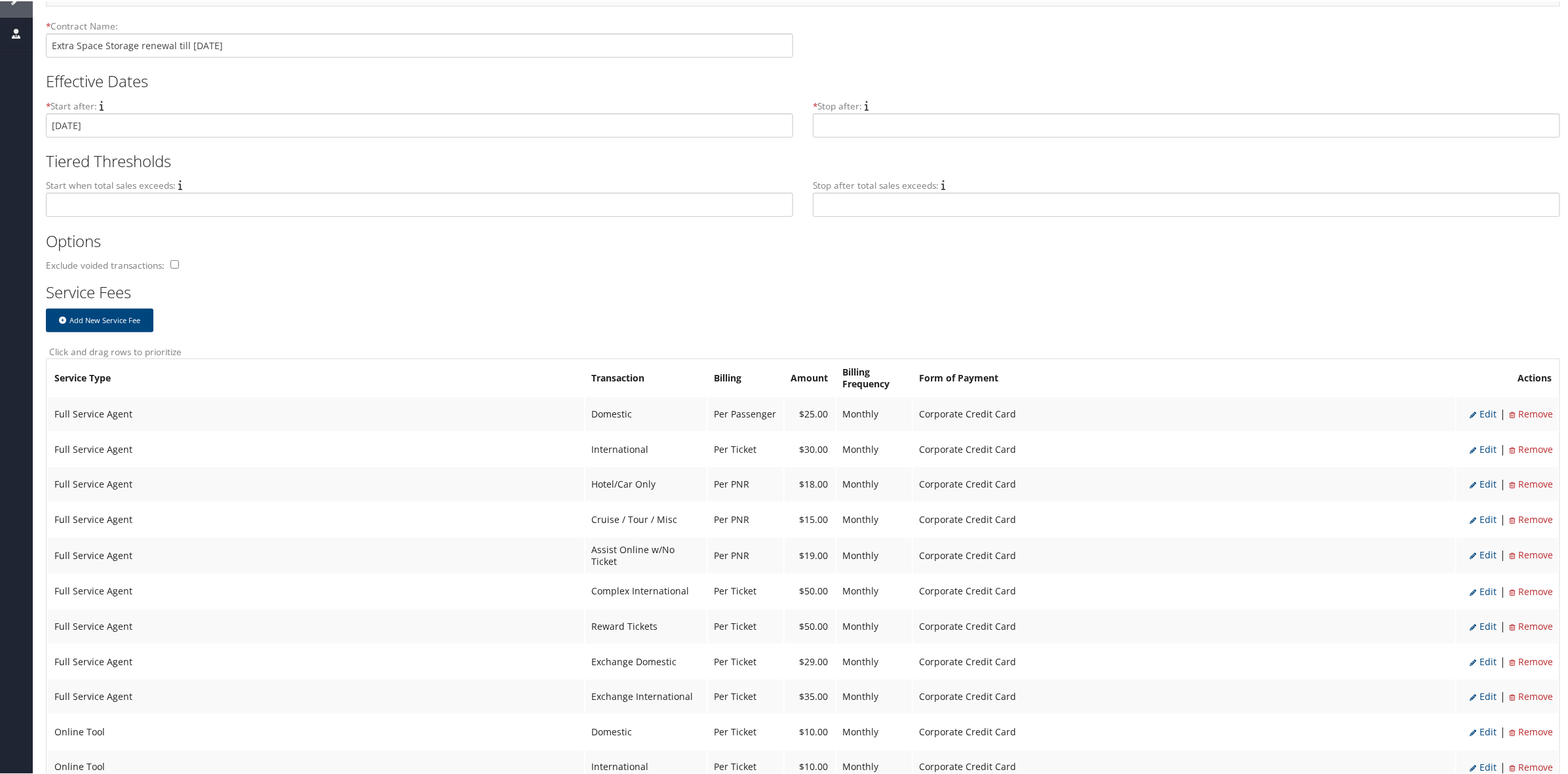
scroll to position [328, 0]
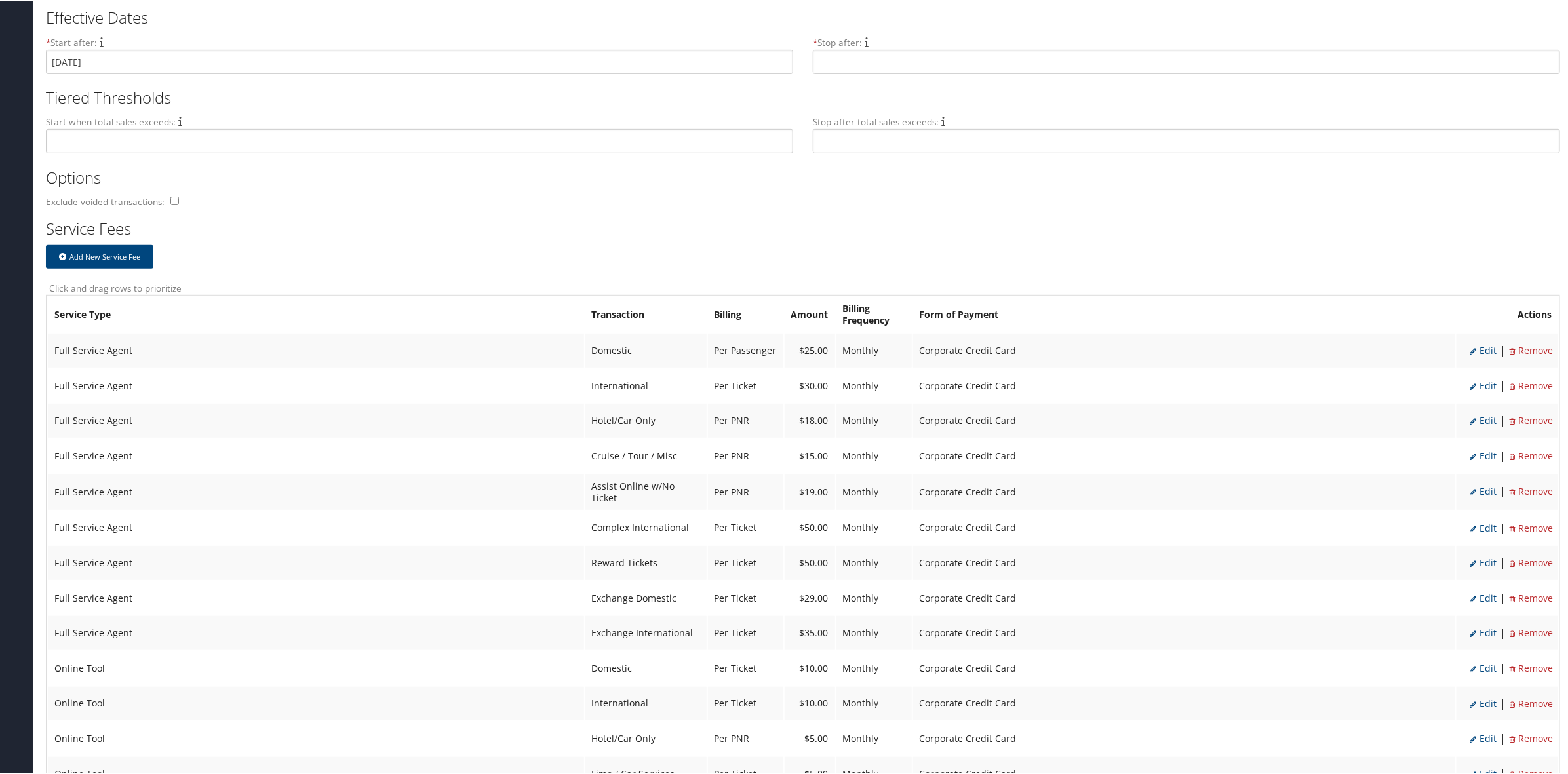
click at [1483, 590] on span "Edit" at bounding box center [1483, 596] width 27 height 12
select select "2"
select select "24"
type input "29.0"
select select "4"
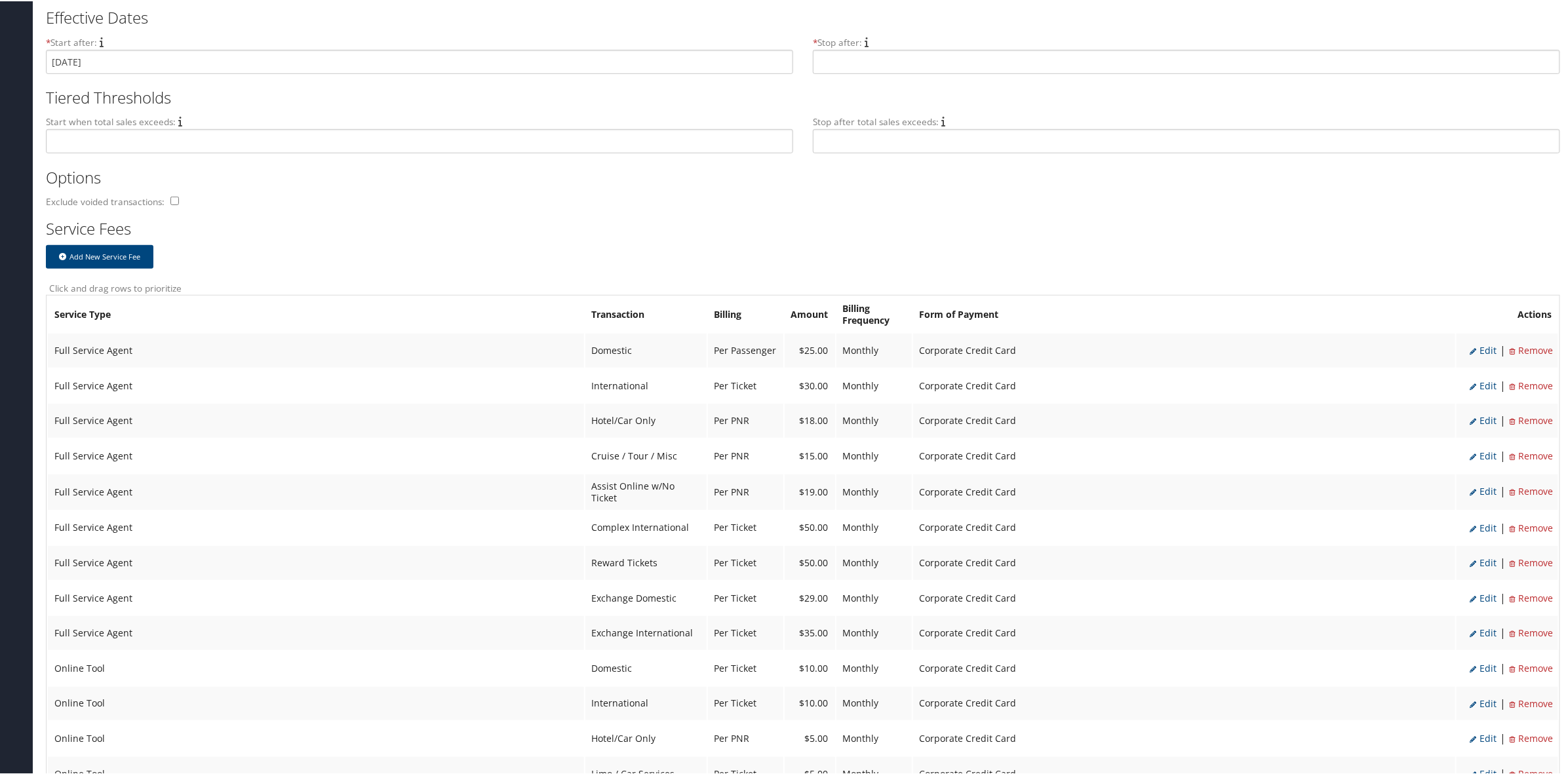
select select "2"
select select "6"
select select "2"
select select "24"
select select "4"
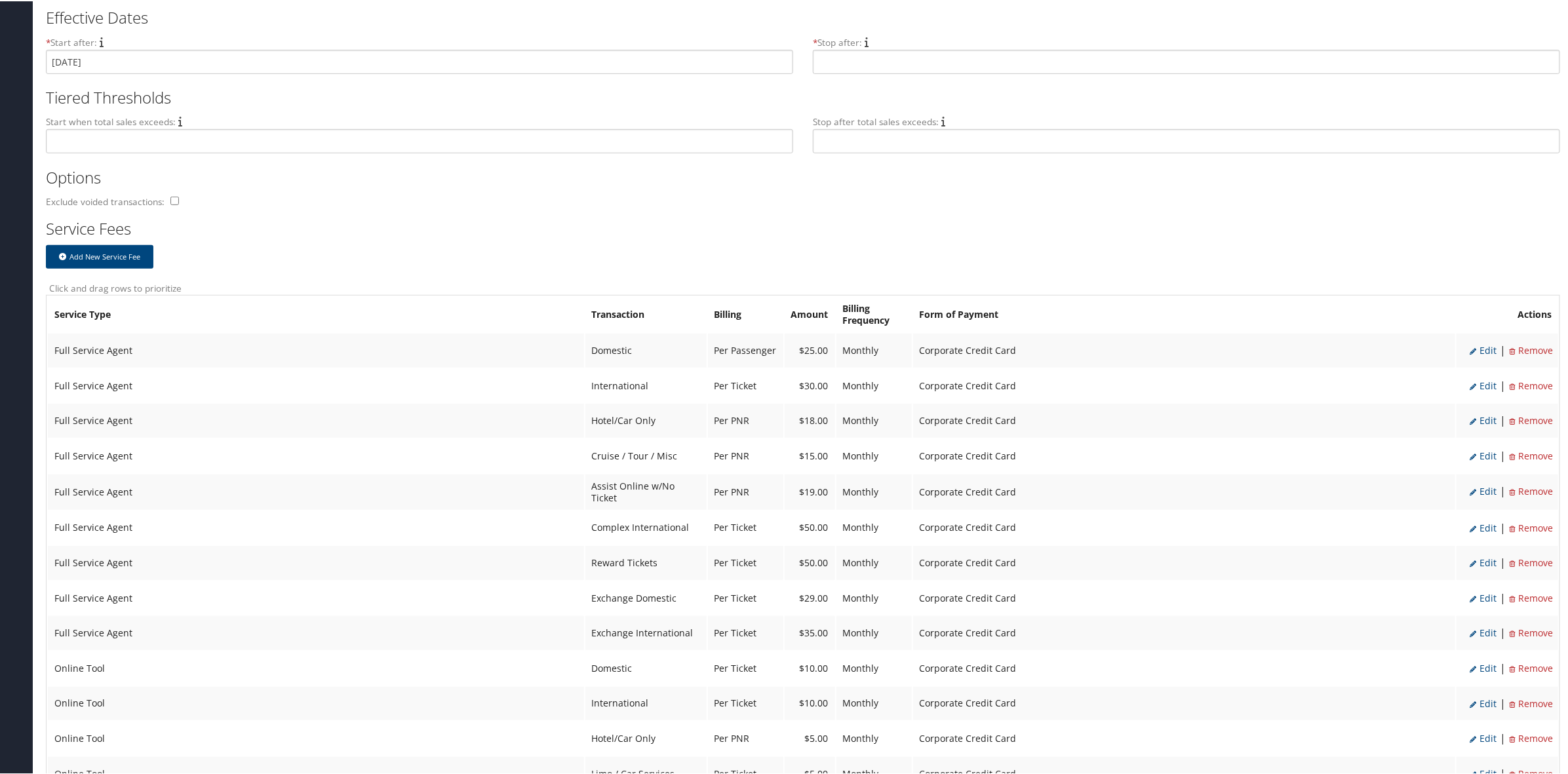
select select "2"
select select "6"
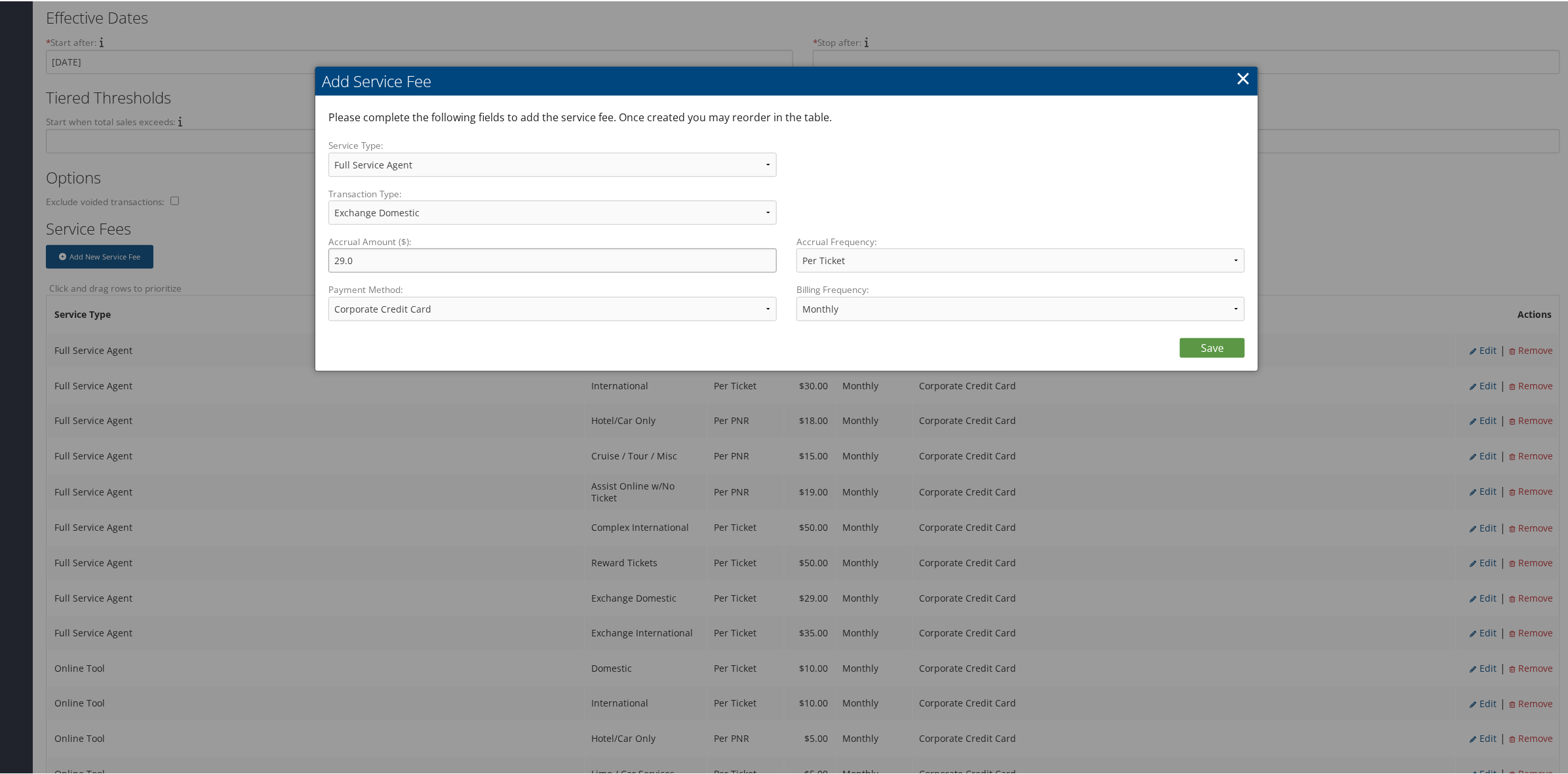
drag, startPoint x: 382, startPoint y: 253, endPoint x: 152, endPoint y: 232, distance: 231.0
click at [161, 229] on body "Menu Dashboards ► AirPortal 360™ (Agent) My Travel Dashboard Trips ► Airtinerar…" at bounding box center [786, 59] width 1573 height 774
type input "25.00"
click at [1214, 344] on link "Save" at bounding box center [1211, 347] width 65 height 20
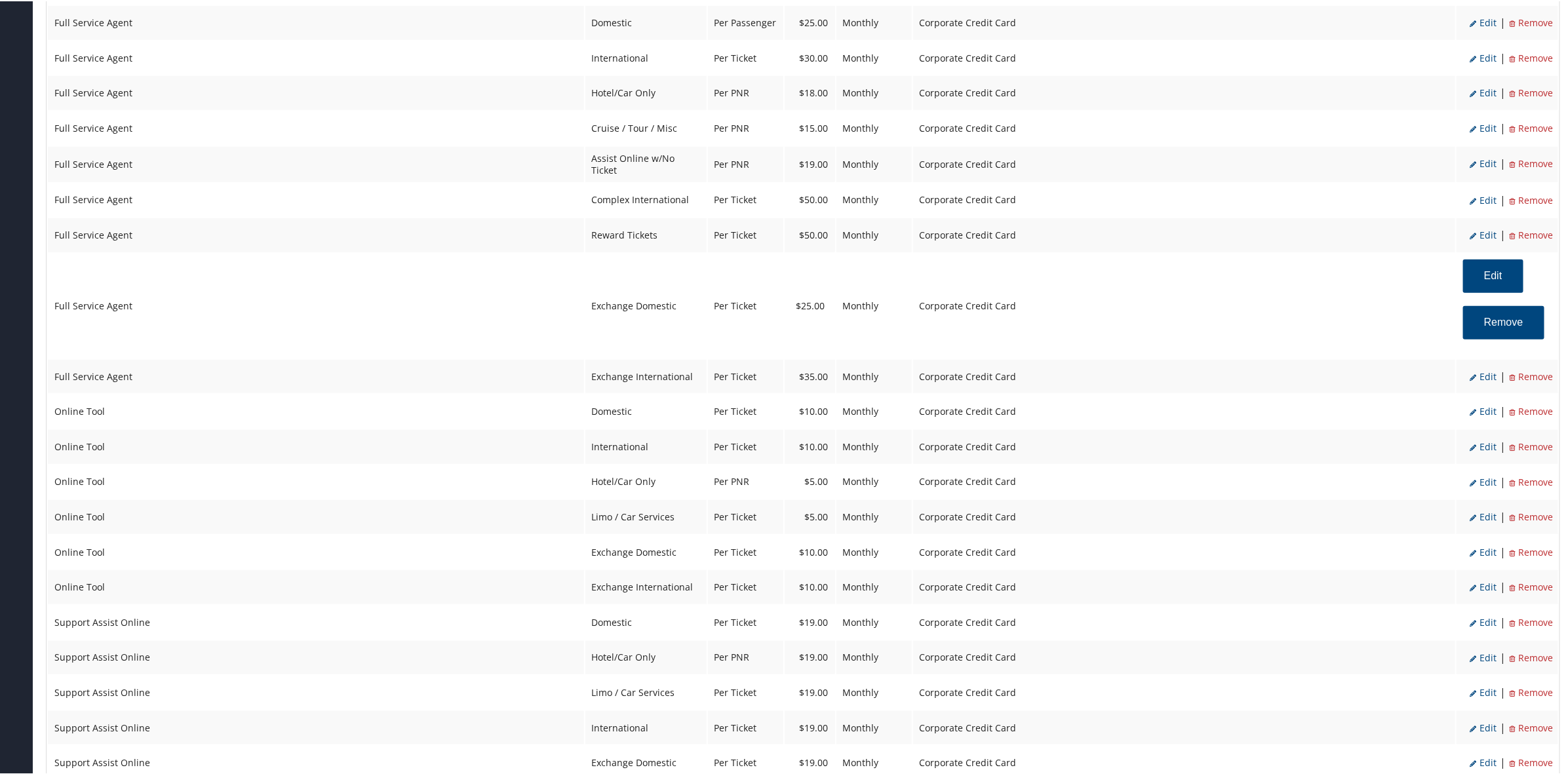
scroll to position [737, 0]
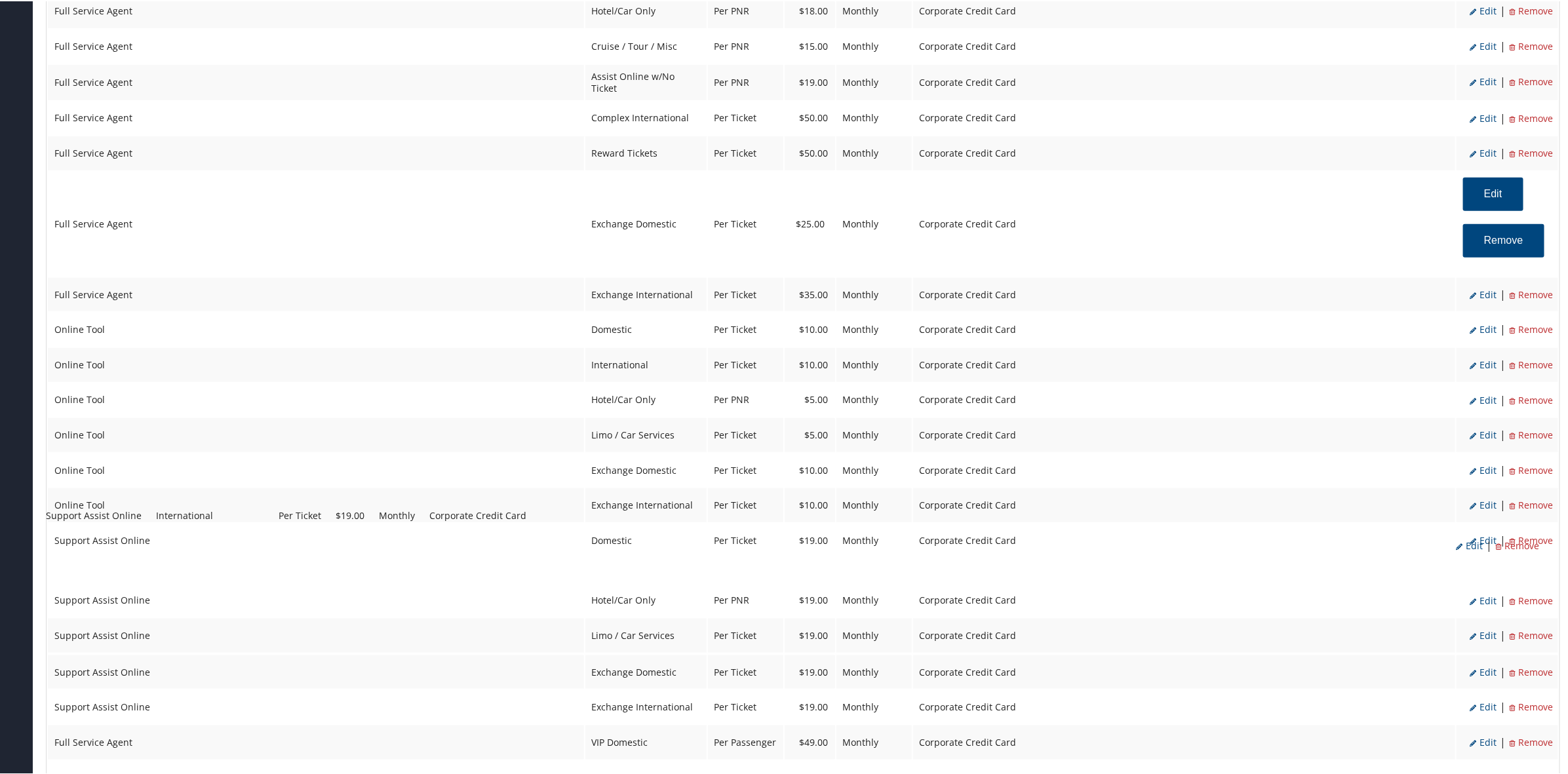
drag, startPoint x: 623, startPoint y: 606, endPoint x: 614, endPoint y: 524, distance: 82.5
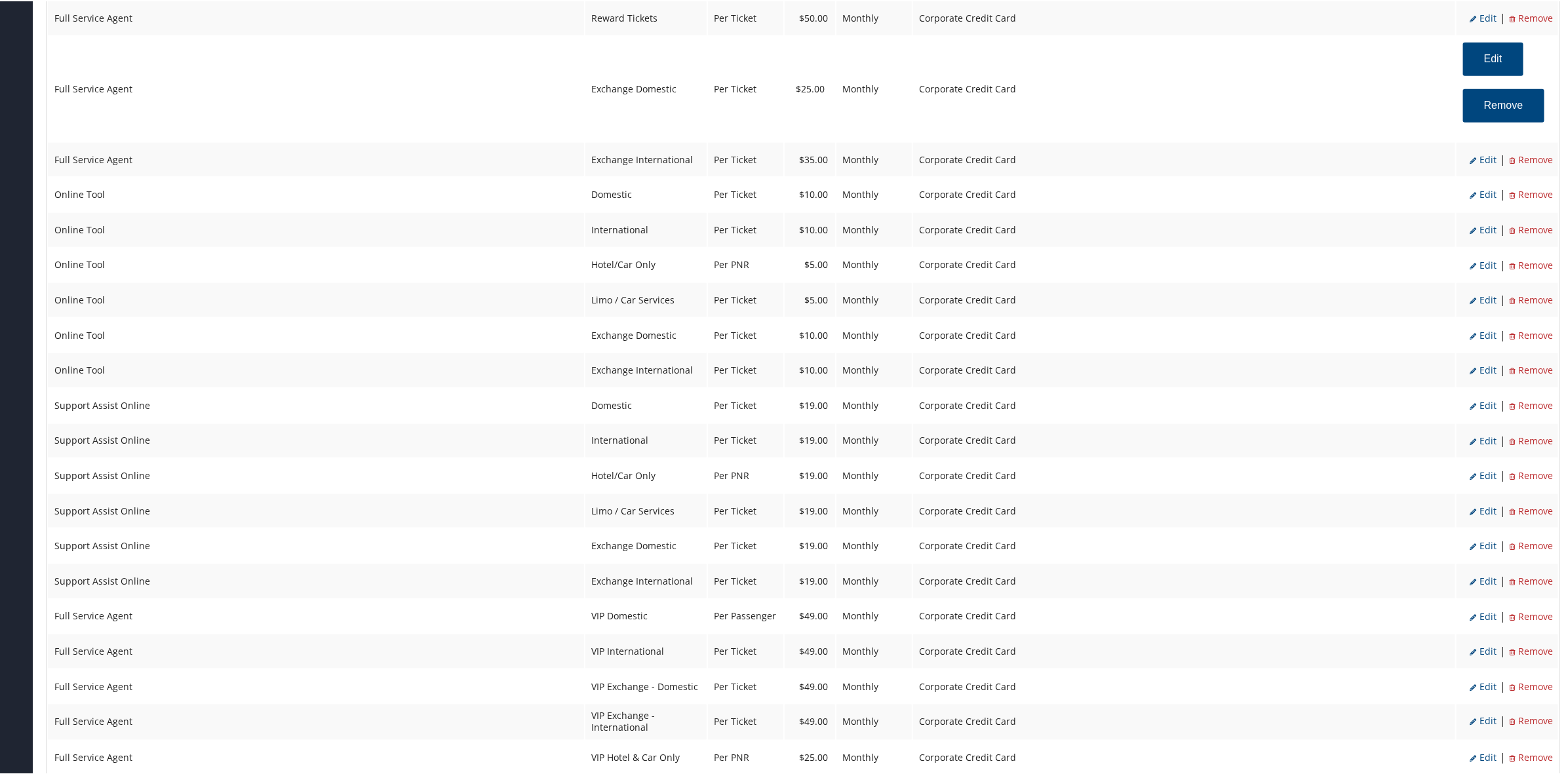
scroll to position [901, 0]
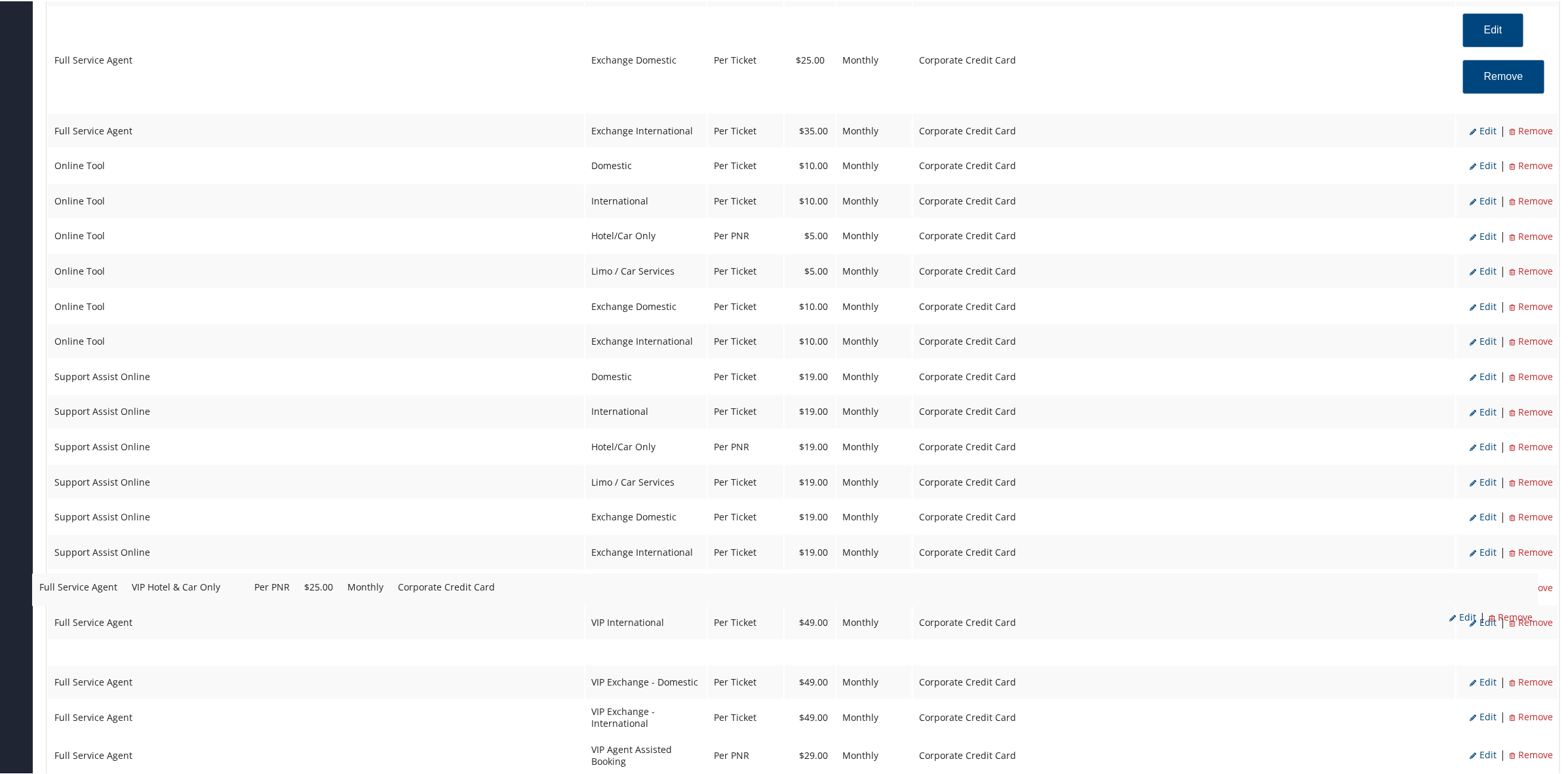
drag, startPoint x: 650, startPoint y: 670, endPoint x: 635, endPoint y: 592, distance: 79.4
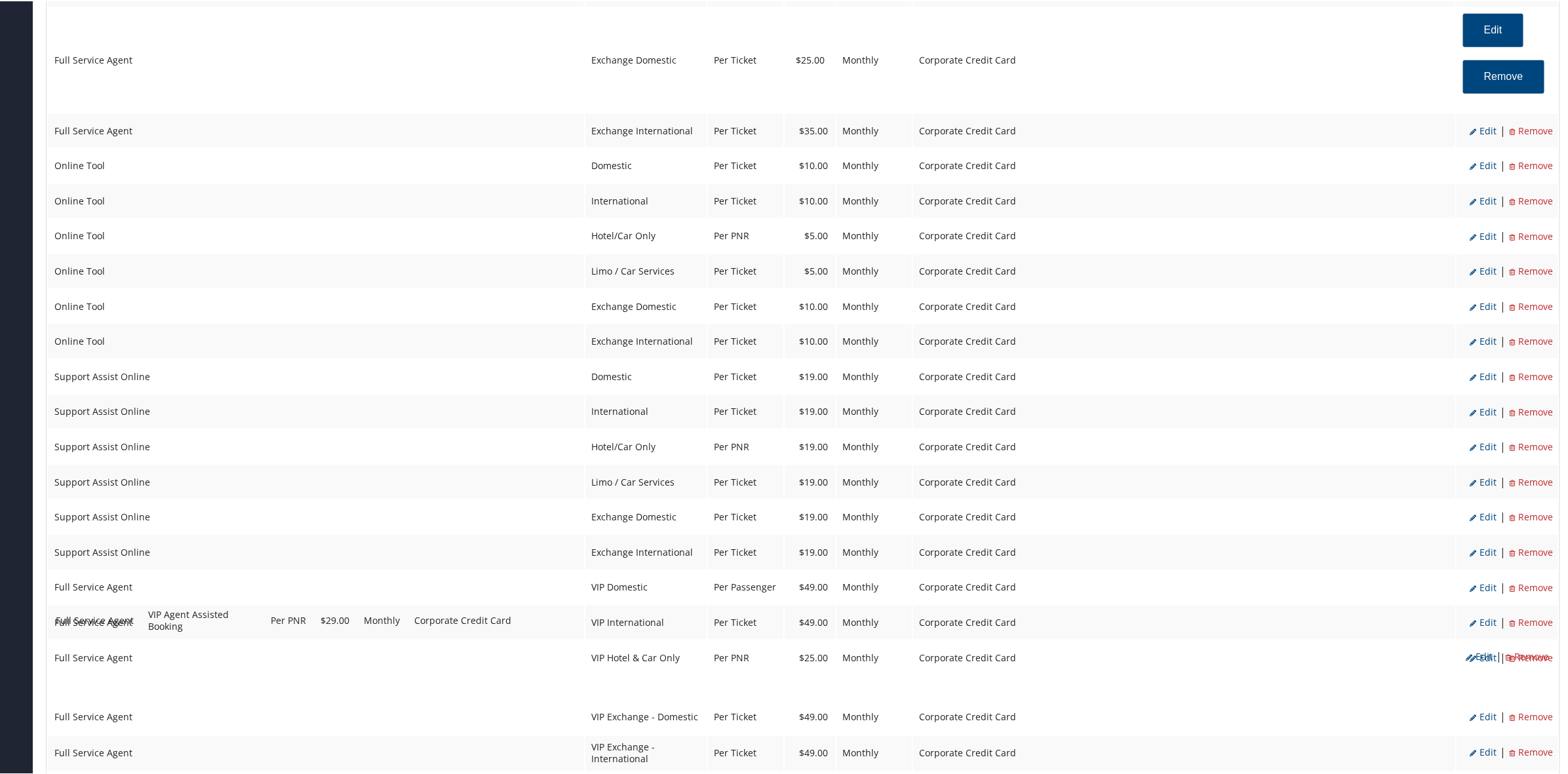
drag, startPoint x: 632, startPoint y: 705, endPoint x: 633, endPoint y: 621, distance: 84.0
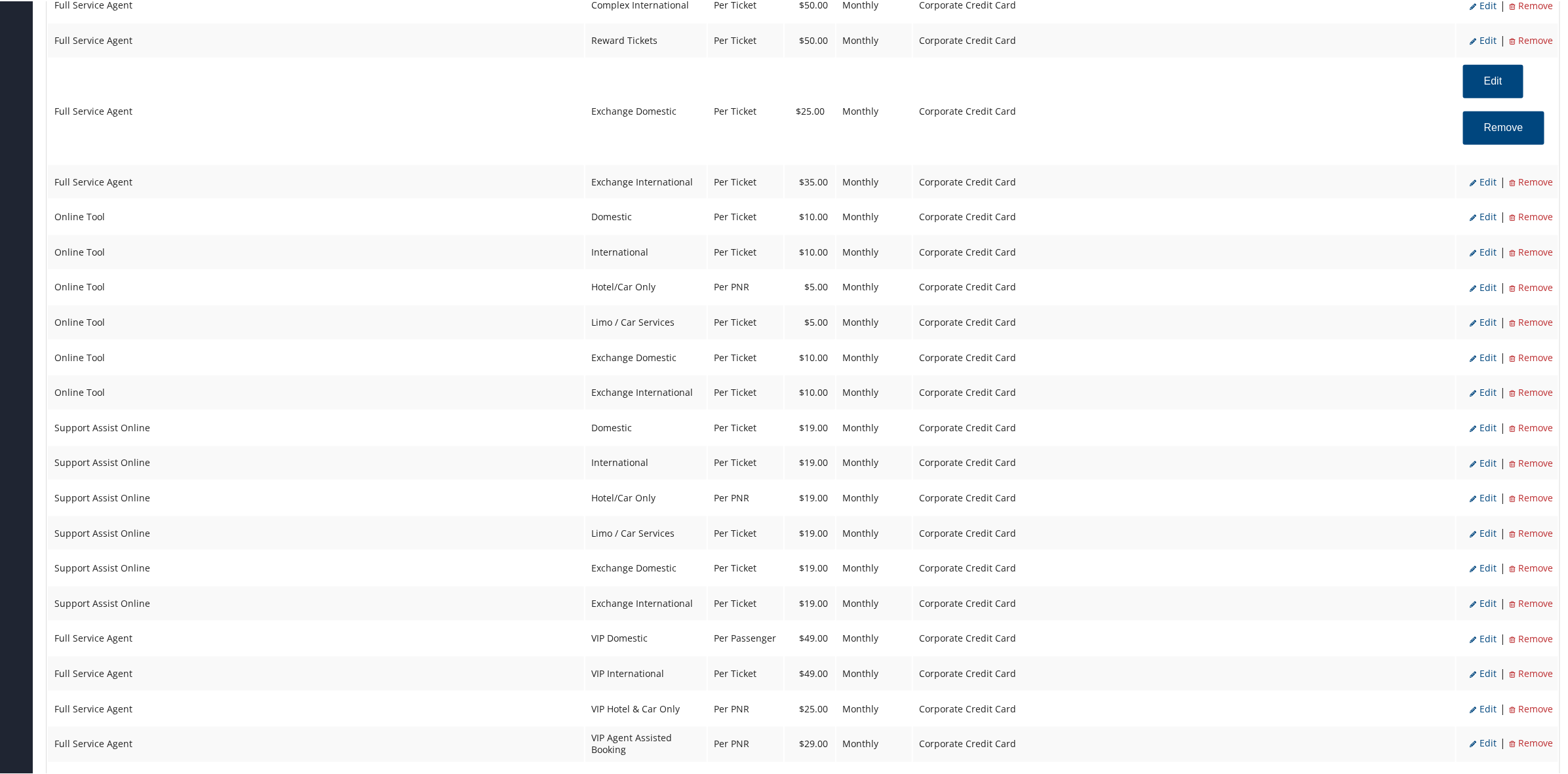
scroll to position [1167, 0]
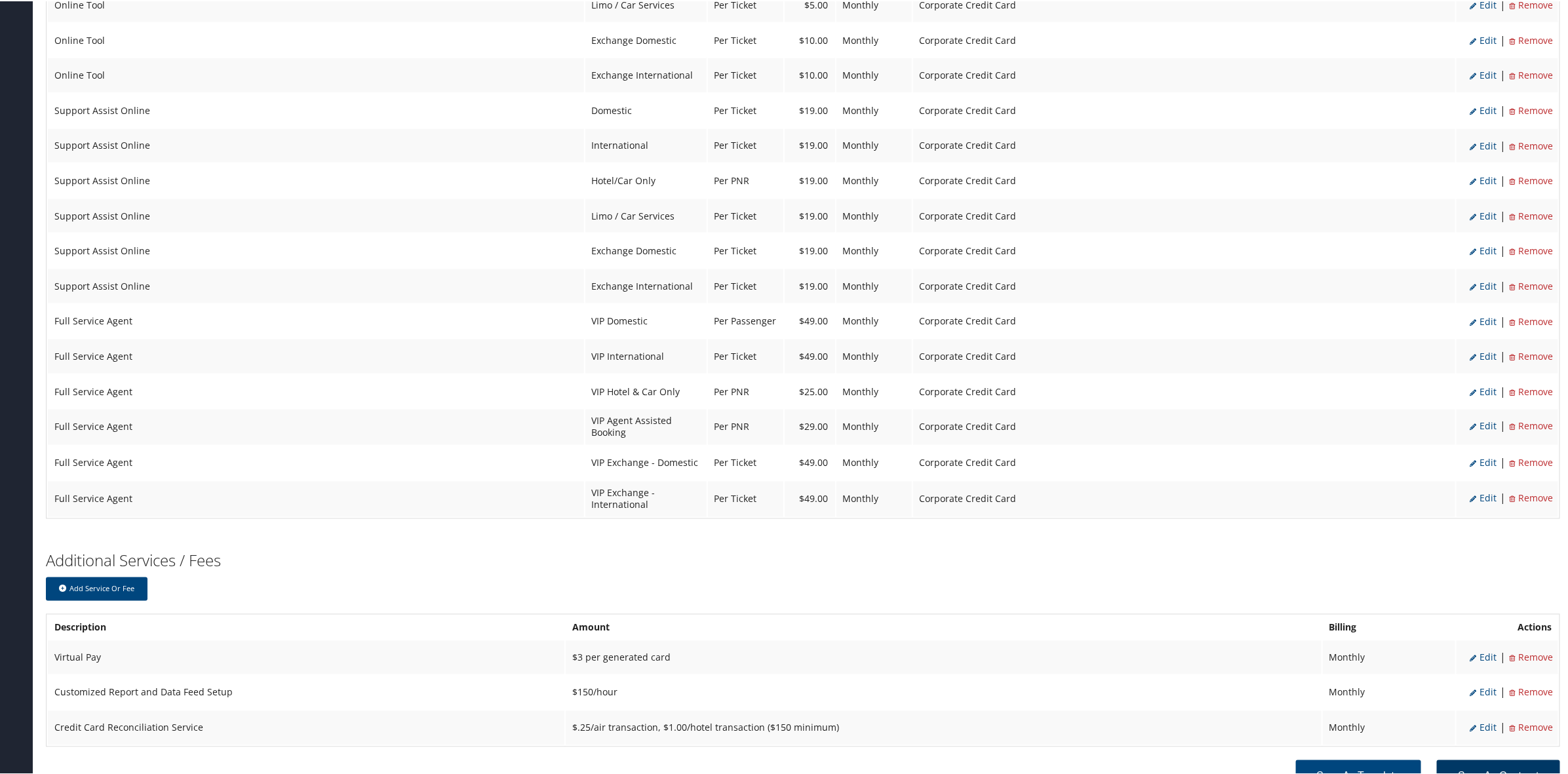
click at [1484, 759] on button "Save as Contract" at bounding box center [1499, 776] width 123 height 34
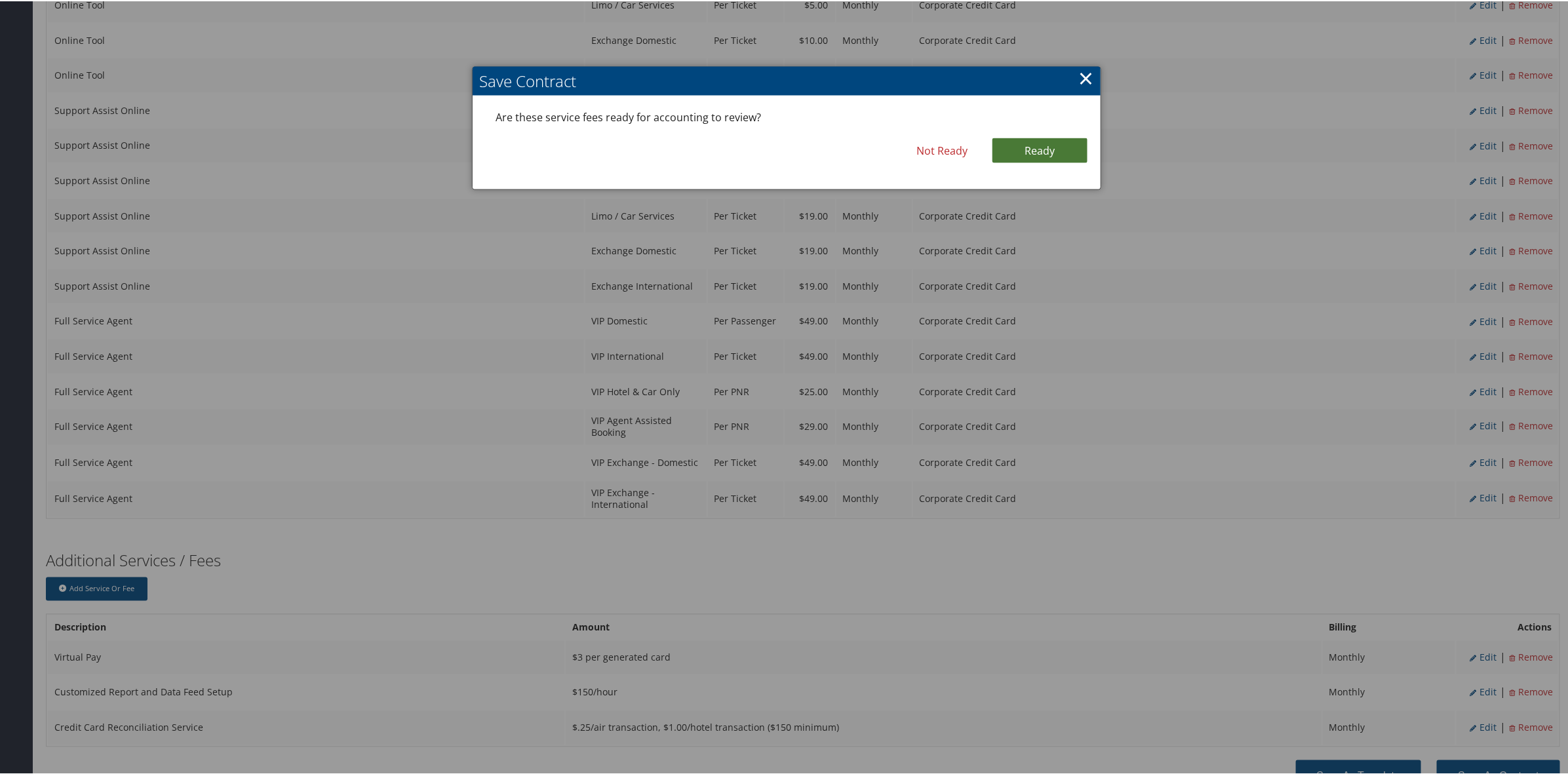
click at [1023, 146] on link "Ready" at bounding box center [1039, 149] width 95 height 25
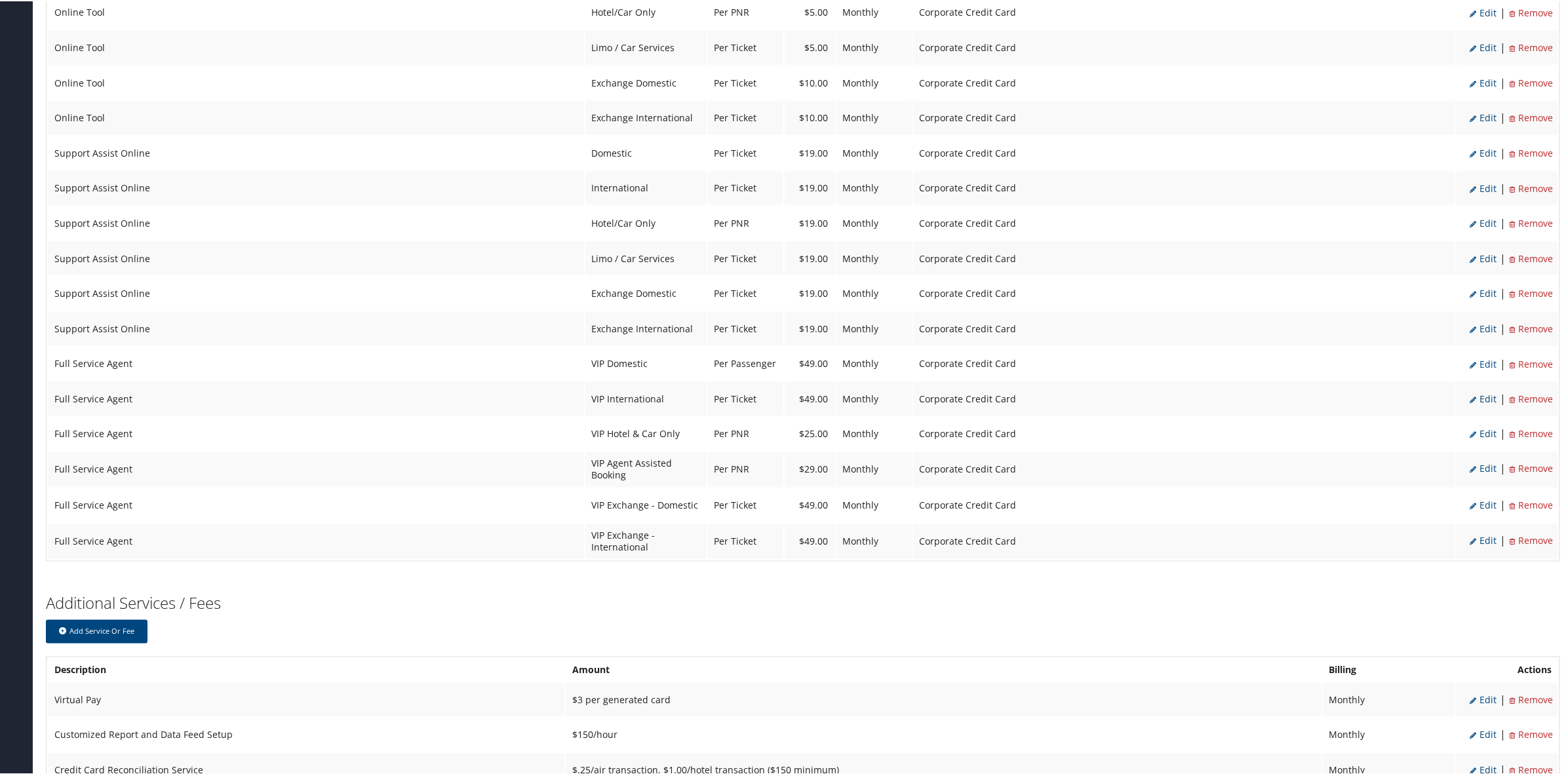
scroll to position [1210, 0]
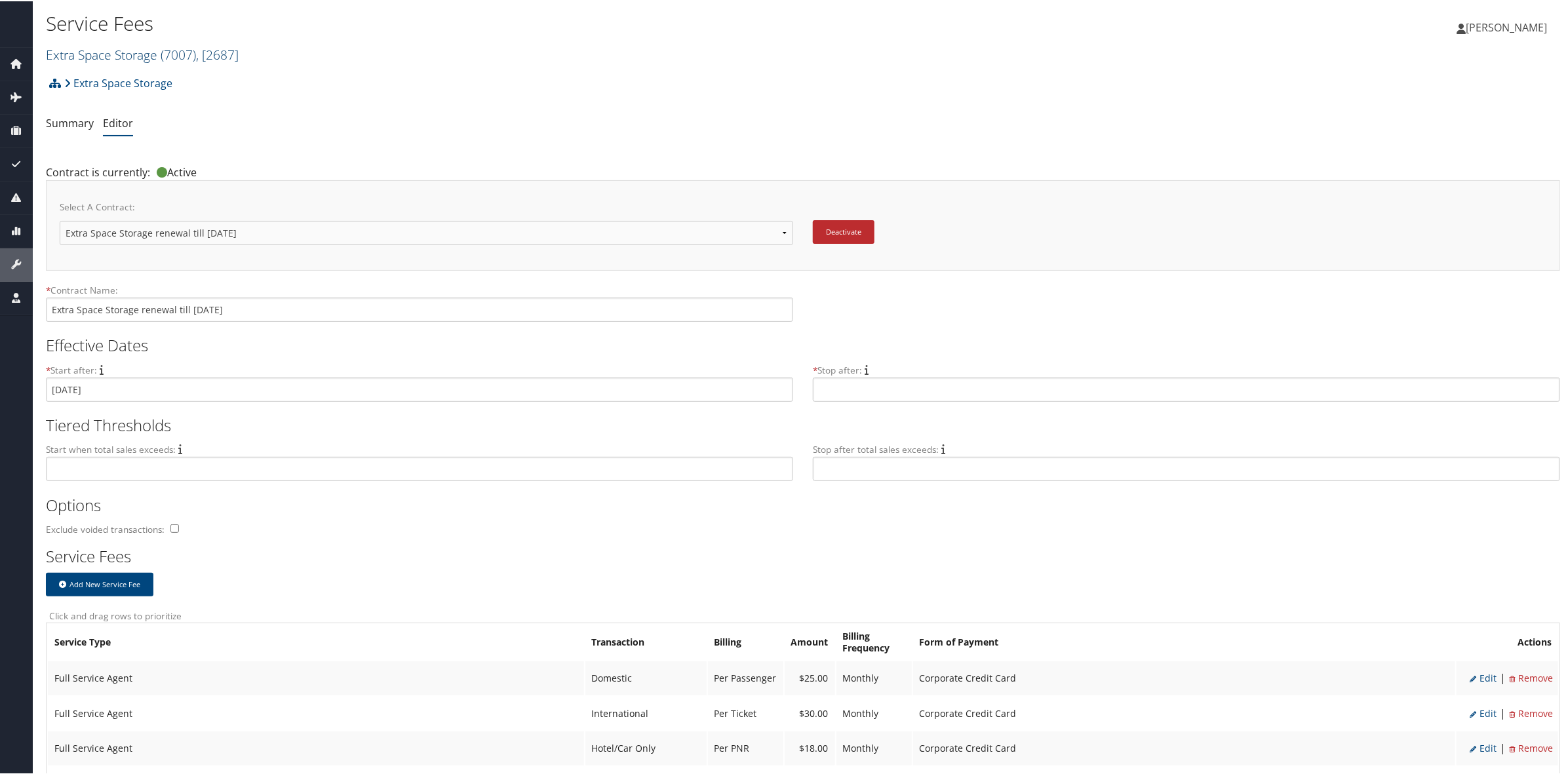
click at [184, 47] on span "( 7007 )" at bounding box center [178, 53] width 35 height 18
click at [164, 78] on input "search" at bounding box center [133, 78] width 172 height 24
click at [123, 63] on div "Service Fees Extra Space Storage ( 7007 ) , [ 2687 ] Extra Space Storage [PERSO…" at bounding box center [550, 38] width 1010 height 62
click at [118, 50] on link "Extra Space Storage ( 7007 ) , [ 2687 ]" at bounding box center [142, 53] width 193 height 18
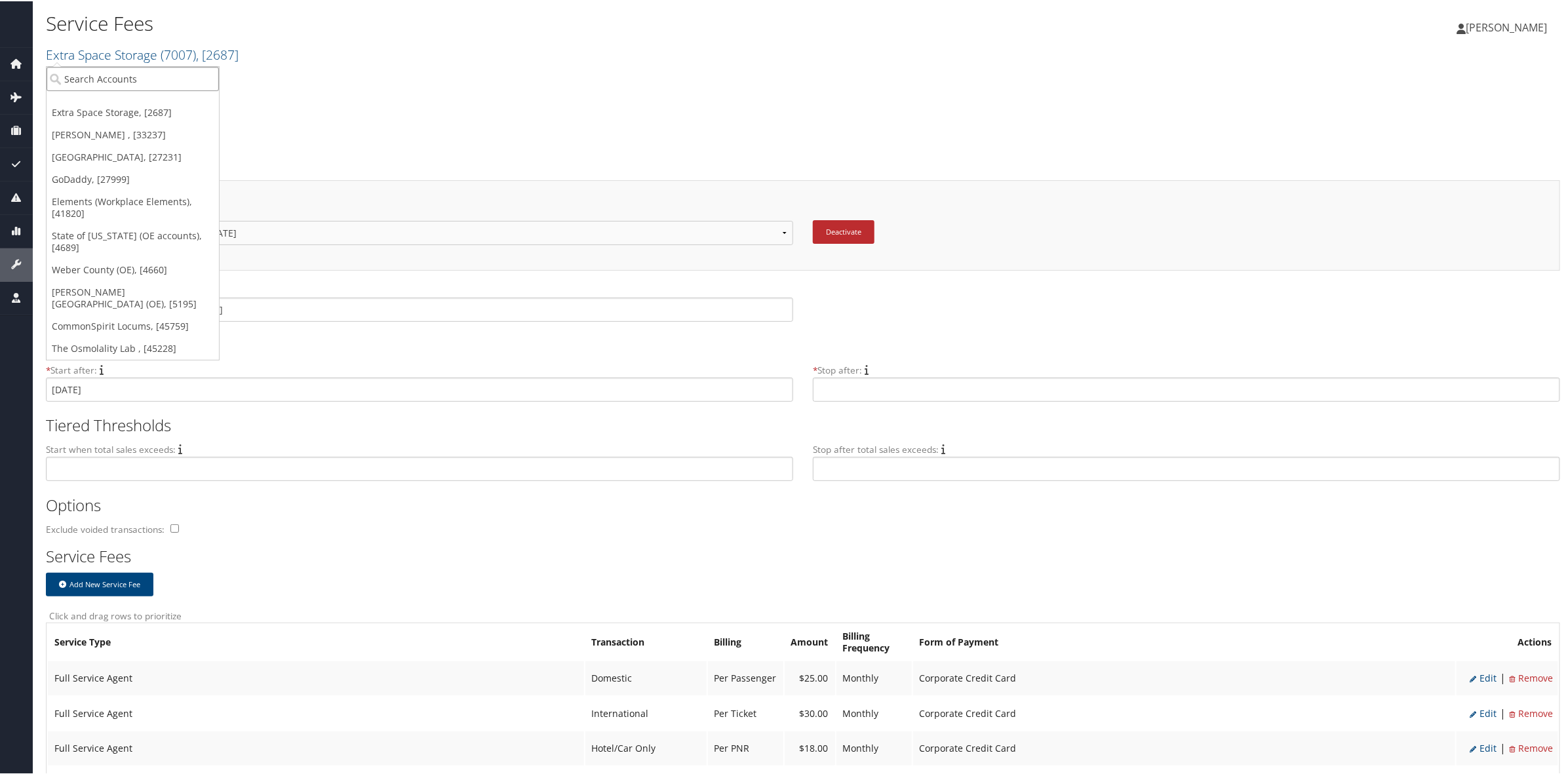
click at [119, 76] on input "search" at bounding box center [133, 78] width 172 height 24
type input "muviq"
click at [128, 119] on div "Account" at bounding box center [133, 113] width 187 height 11
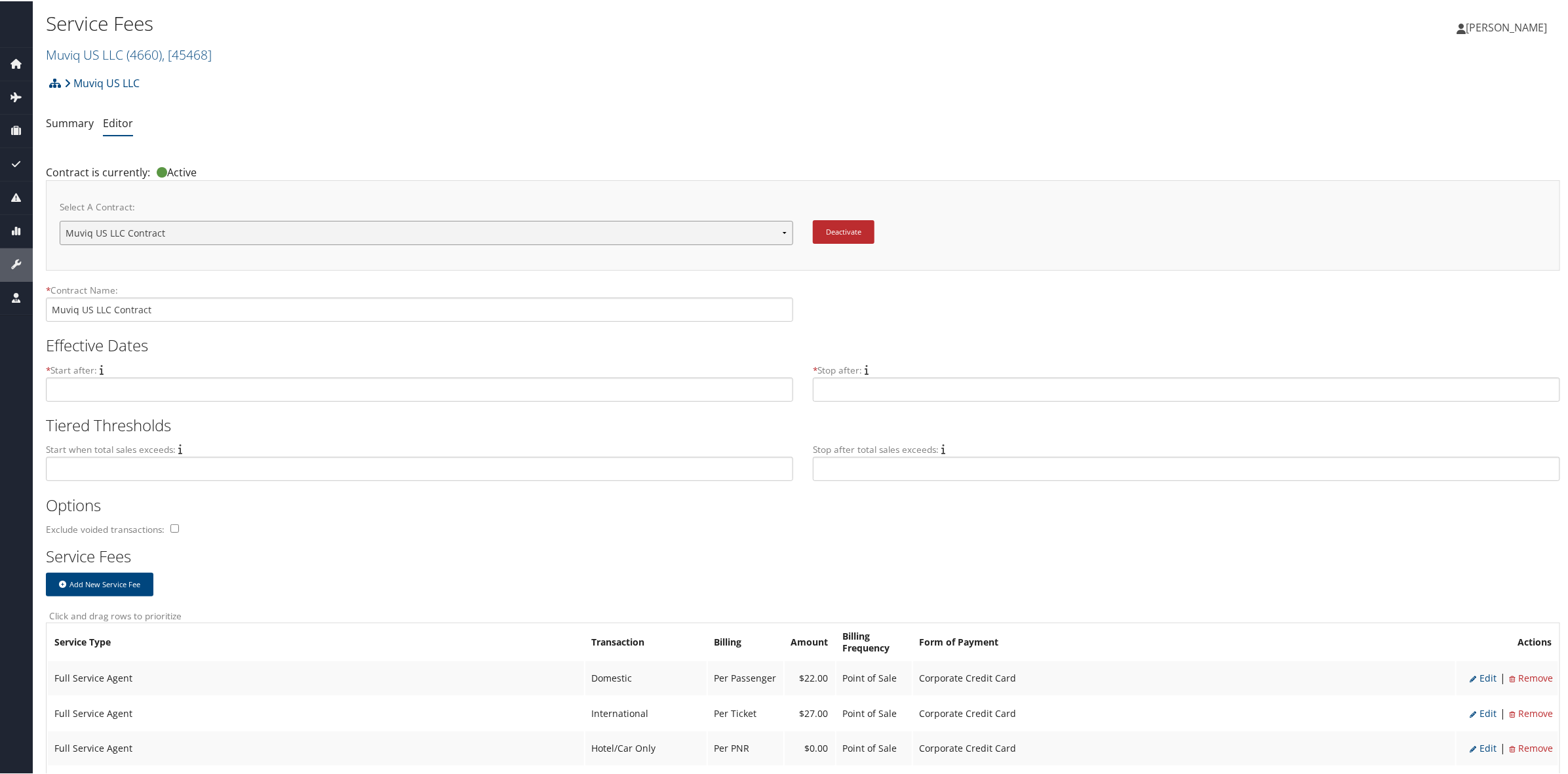
click at [274, 241] on select "Muviq US LLC Contract Muviq US LLC Contract 9/29/25 New Contract..." at bounding box center [426, 232] width 734 height 24
click at [270, 238] on select "Muviq US LLC Contract Muviq US LLC Contract 9/29/25 New Contract..." at bounding box center [426, 232] width 734 height 24
click at [830, 226] on button "Deactivate" at bounding box center [843, 230] width 62 height 24
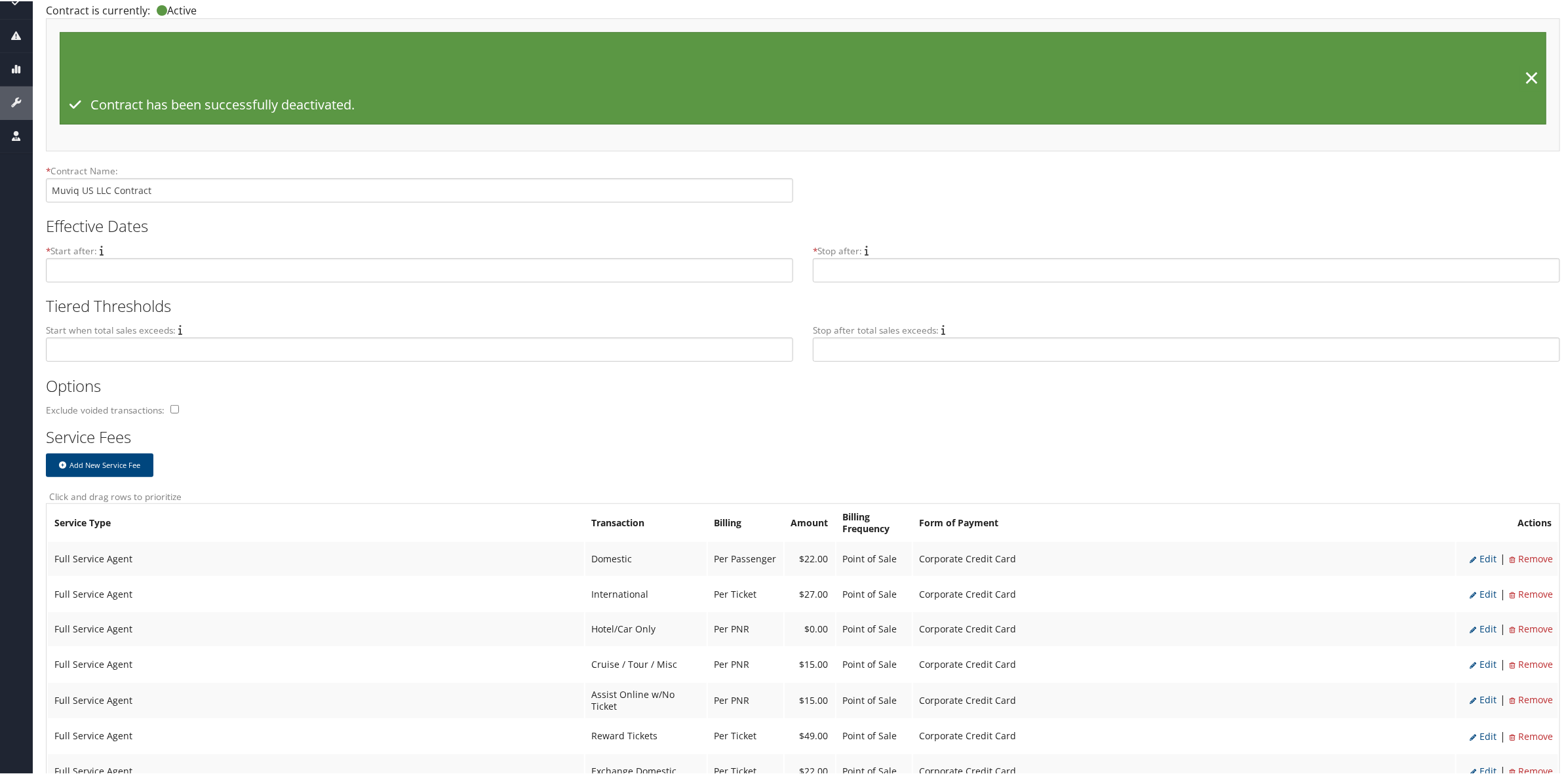
scroll to position [164, 0]
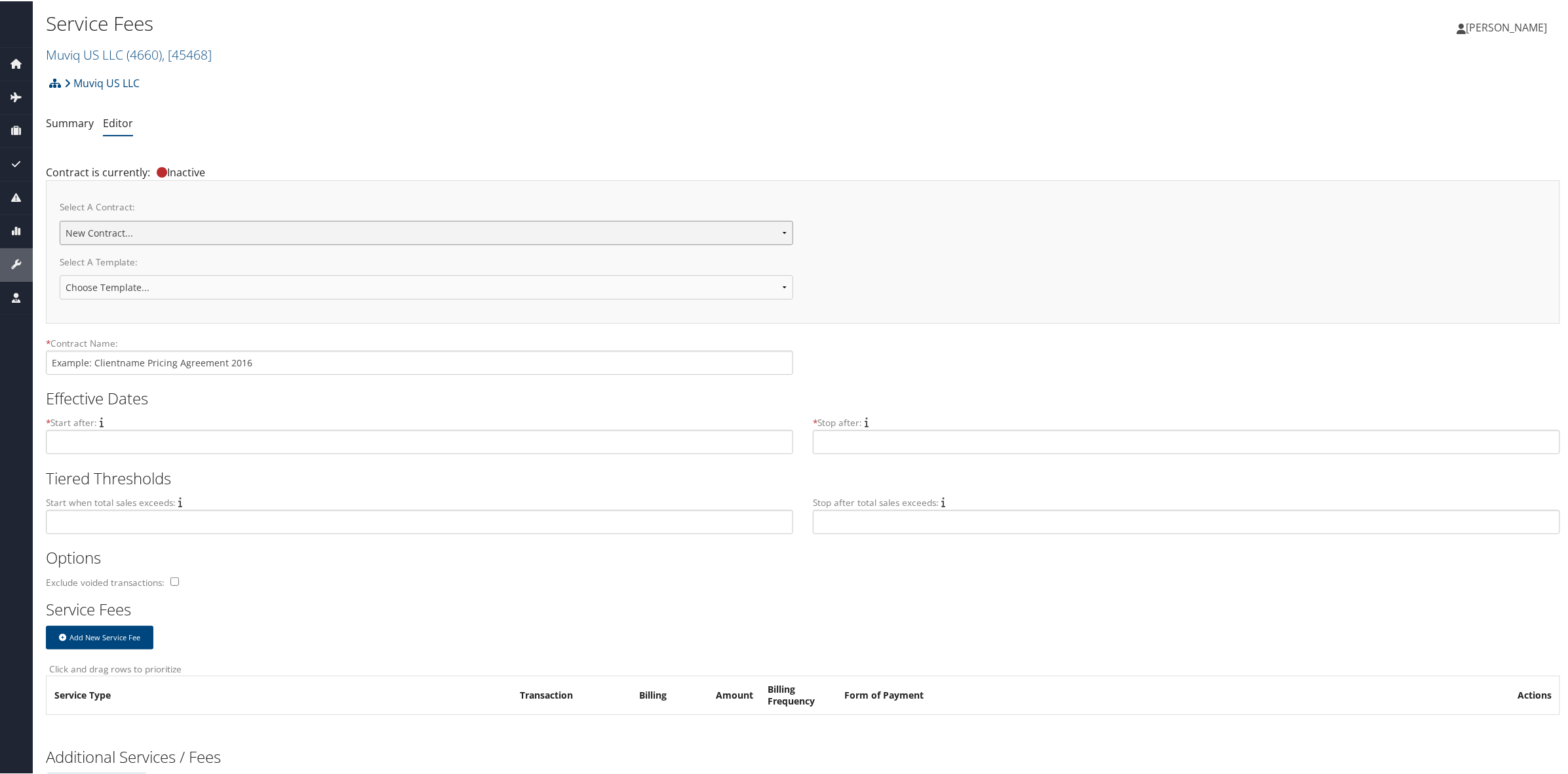
click at [254, 227] on select "Muviq US LLC Contract Muviq US LLC Contract [DATE] New Contract..." at bounding box center [426, 232] width 734 height 24
select select "23139"
click at [59, 219] on select "Muviq US LLC Contract Muviq US LLC Contract [DATE] New Contract..." at bounding box center [426, 232] width 734 height 24
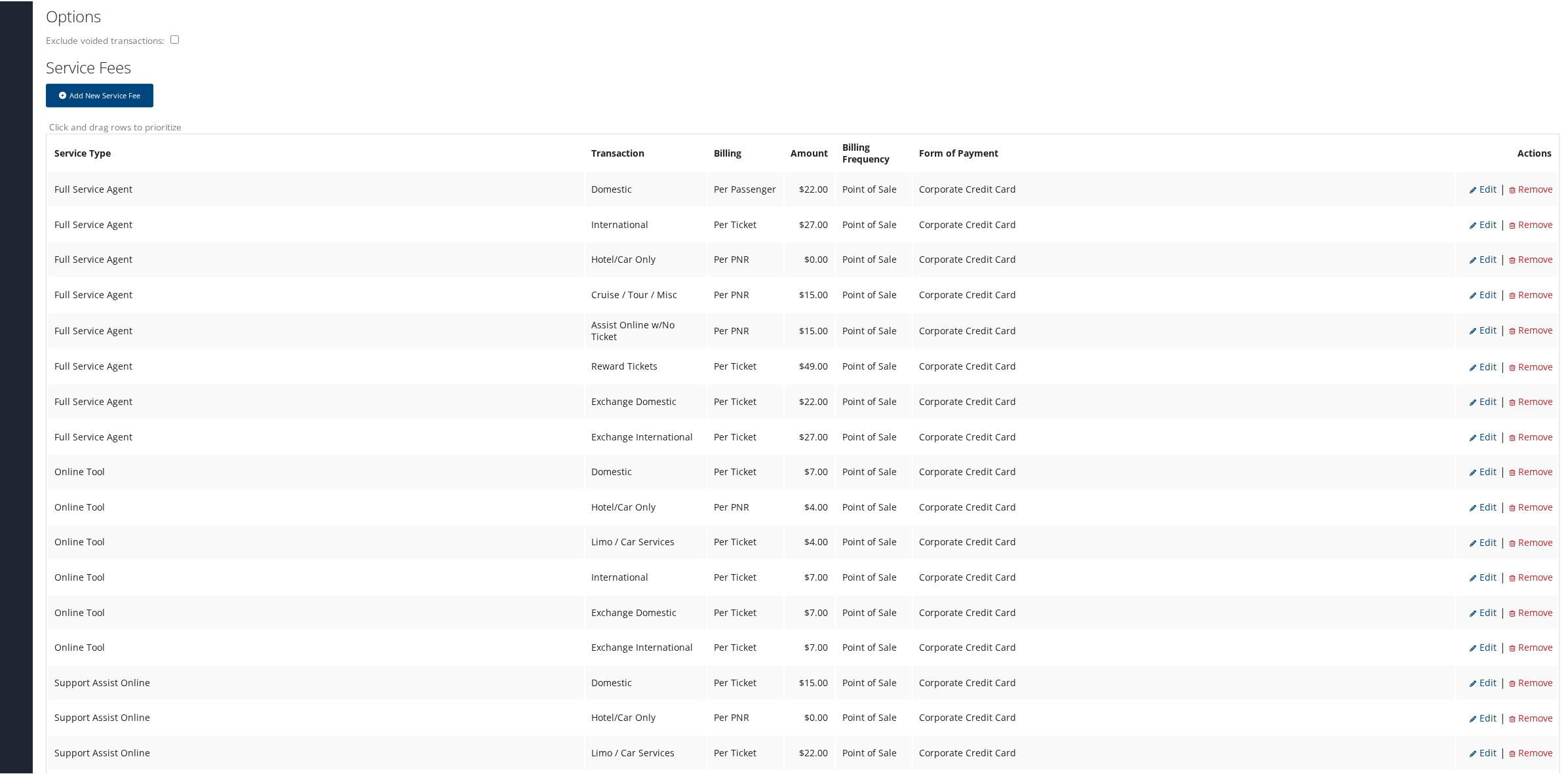
scroll to position [491, 0]
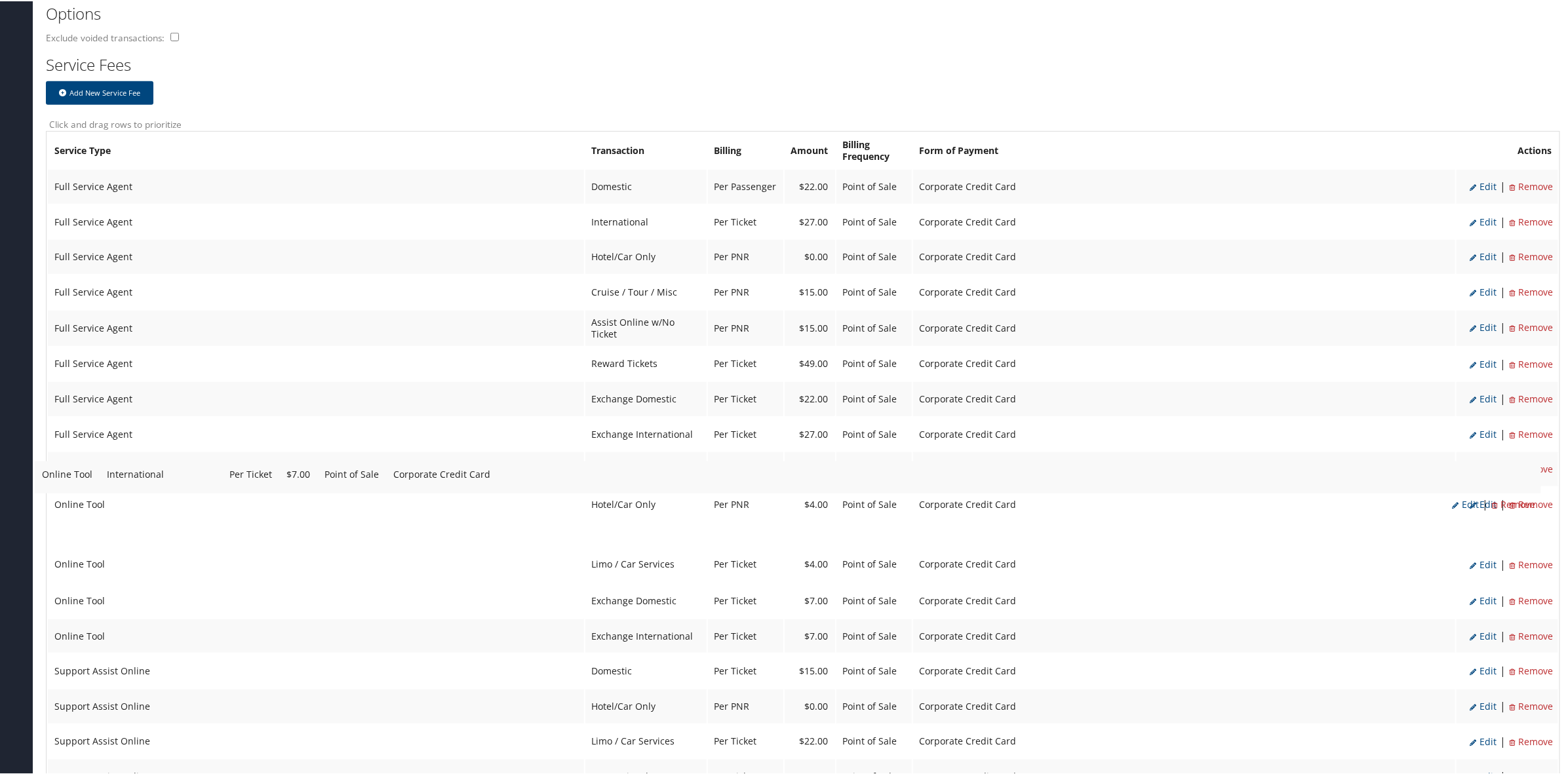
drag, startPoint x: 482, startPoint y: 545, endPoint x: 473, endPoint y: 476, distance: 69.6
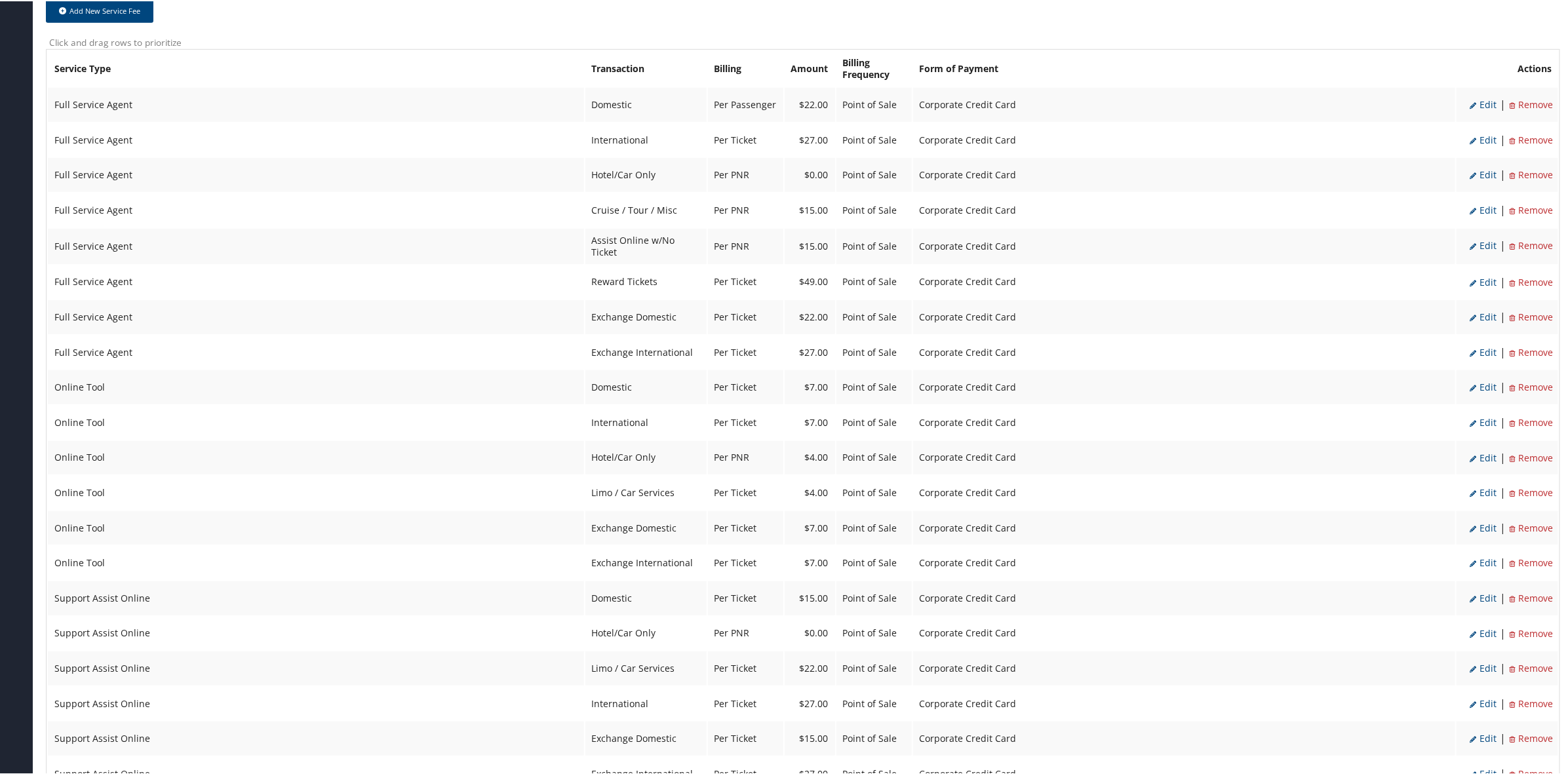
scroll to position [655, 0]
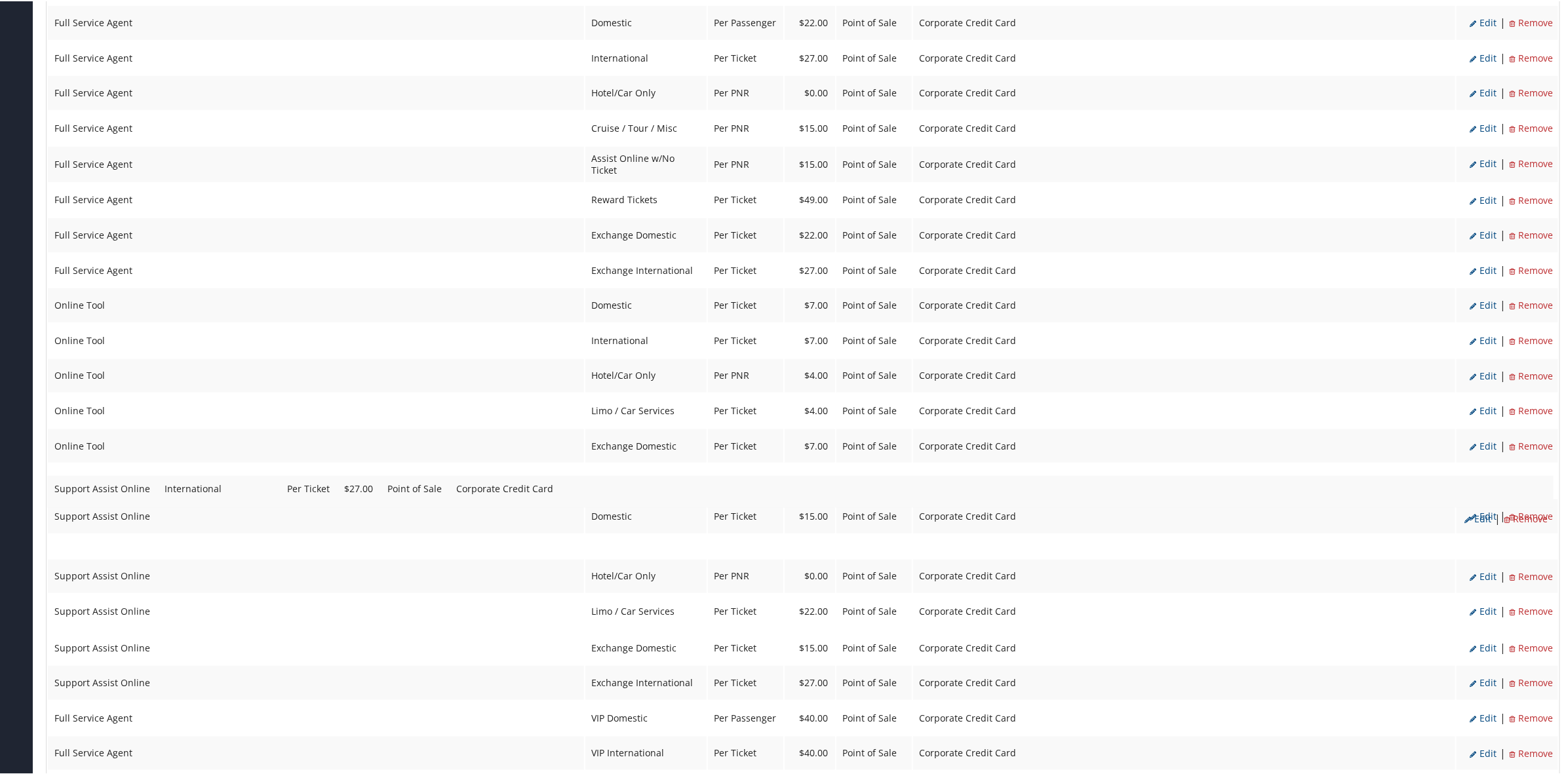
drag, startPoint x: 487, startPoint y: 571, endPoint x: 486, endPoint y: 487, distance: 84.0
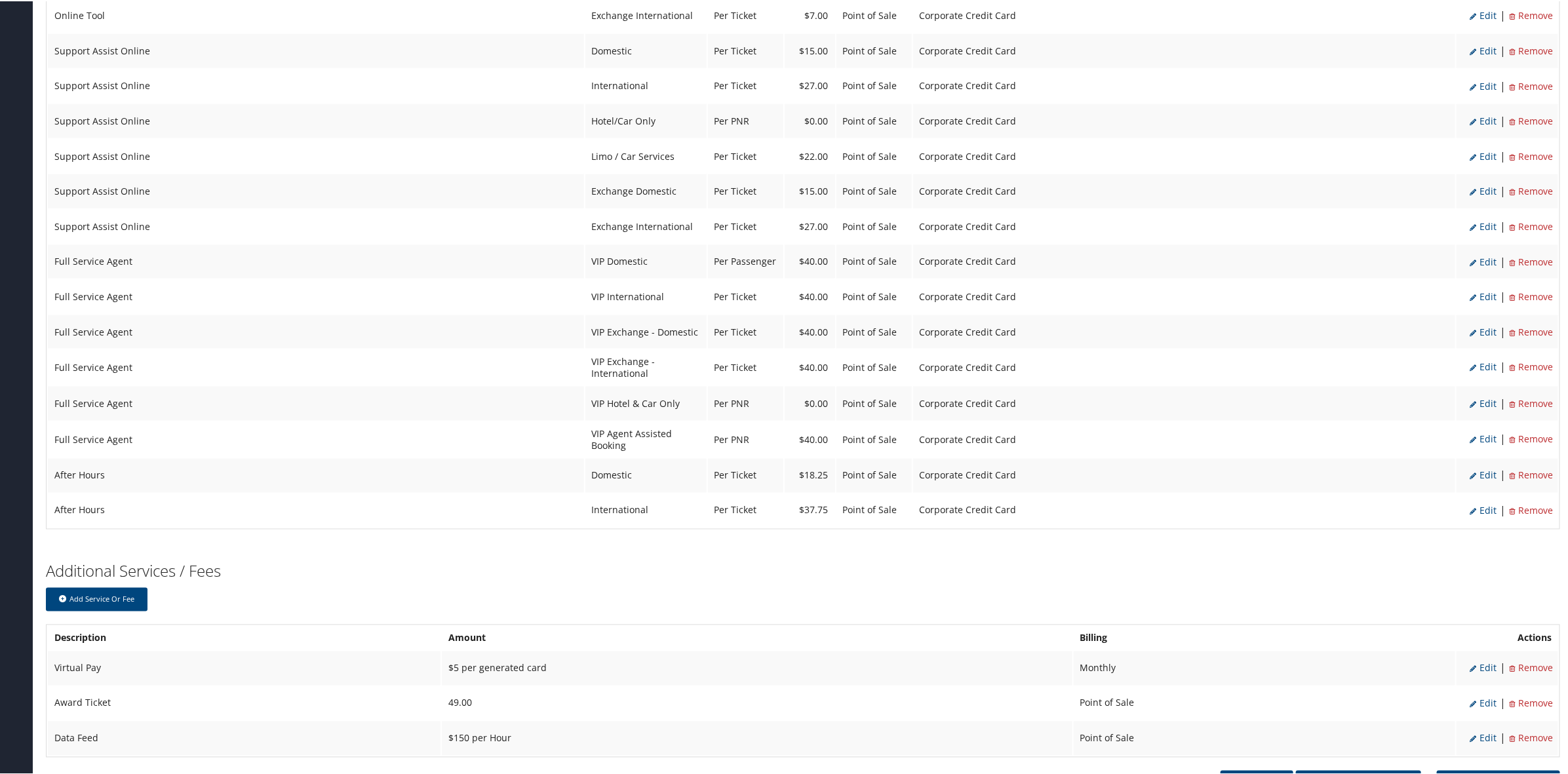
scroll to position [1125, 0]
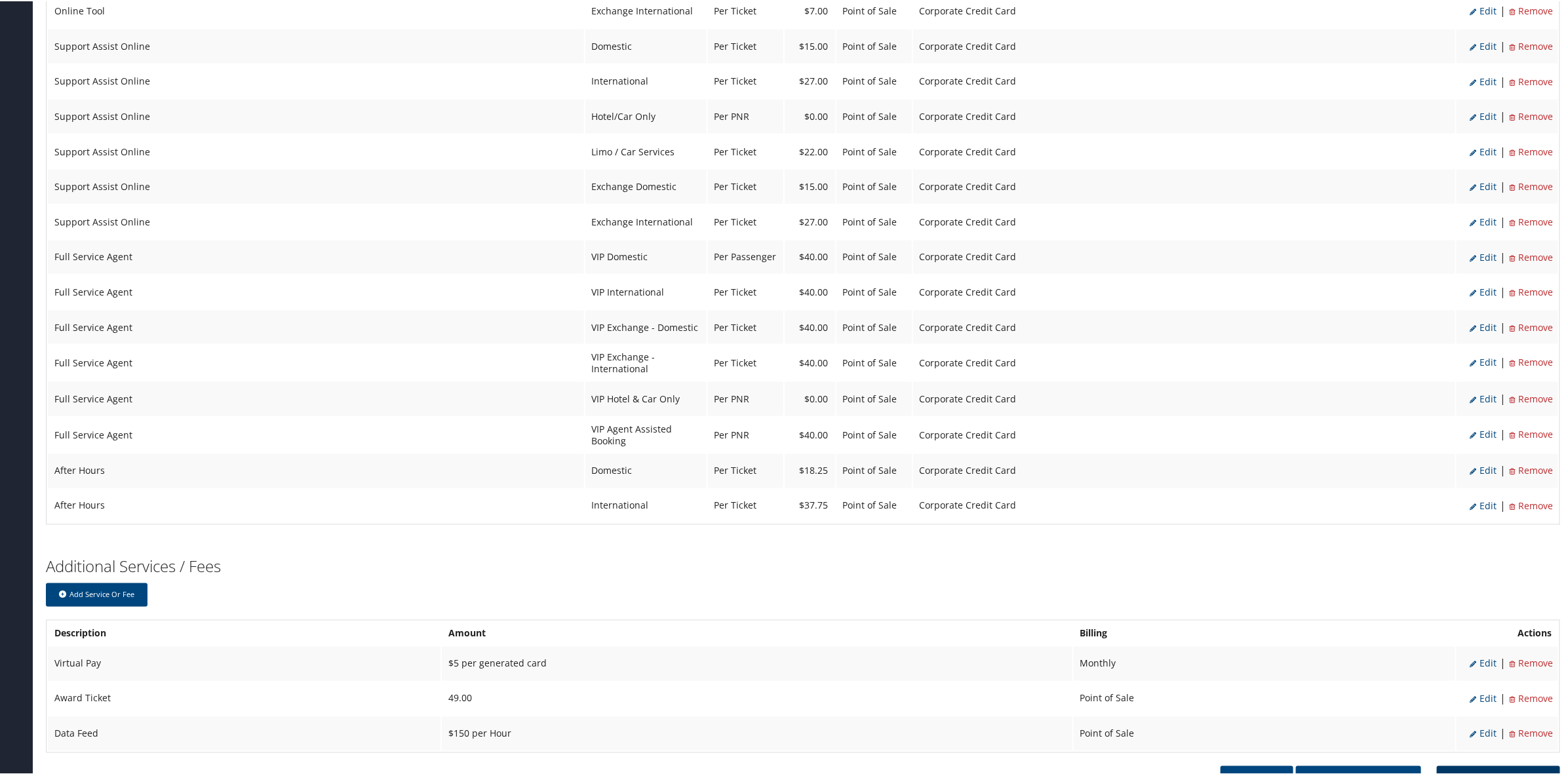
click at [1468, 765] on button "Save as Contract" at bounding box center [1499, 782] width 123 height 34
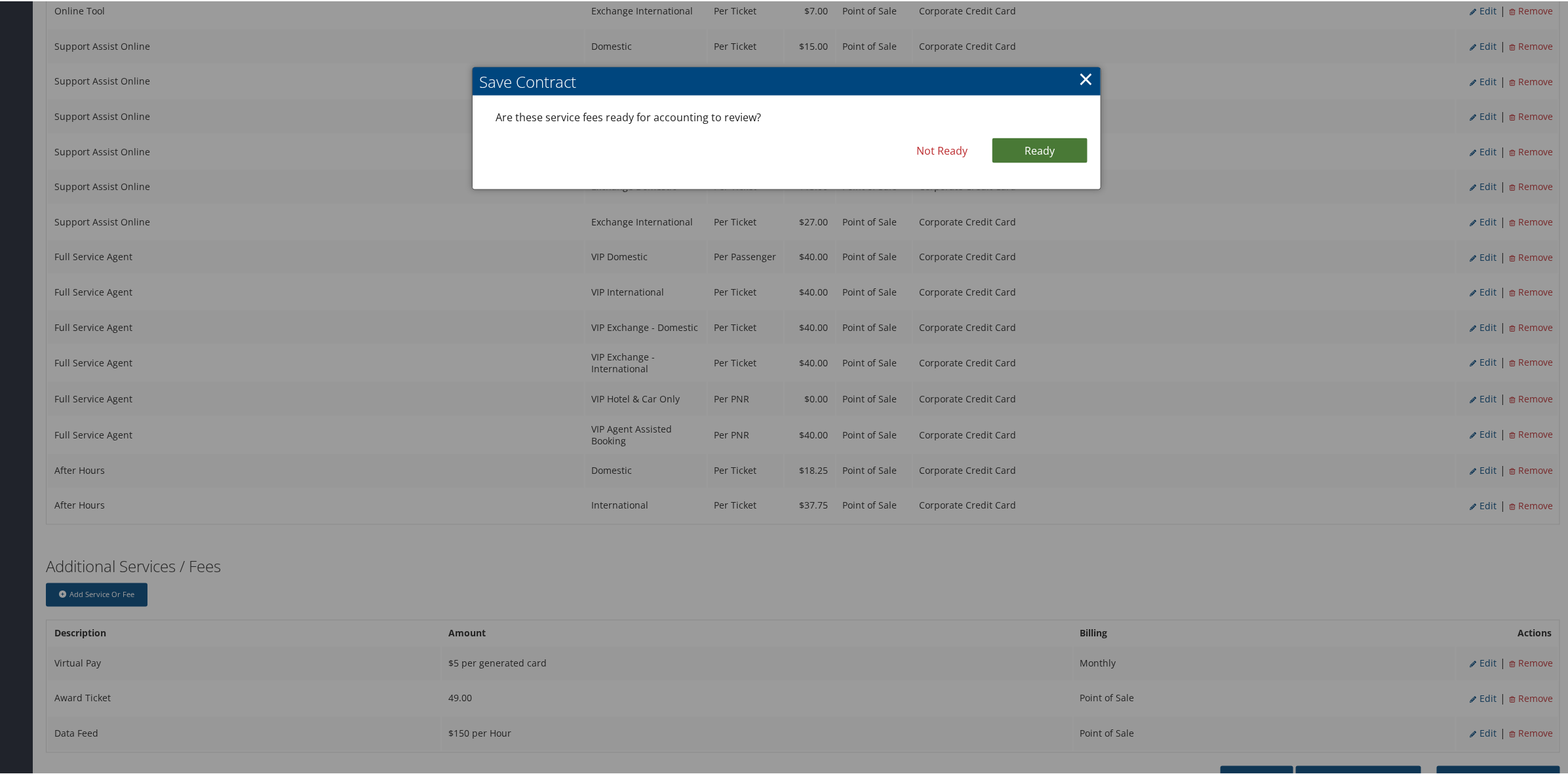
click at [1016, 148] on link "Ready" at bounding box center [1039, 149] width 95 height 25
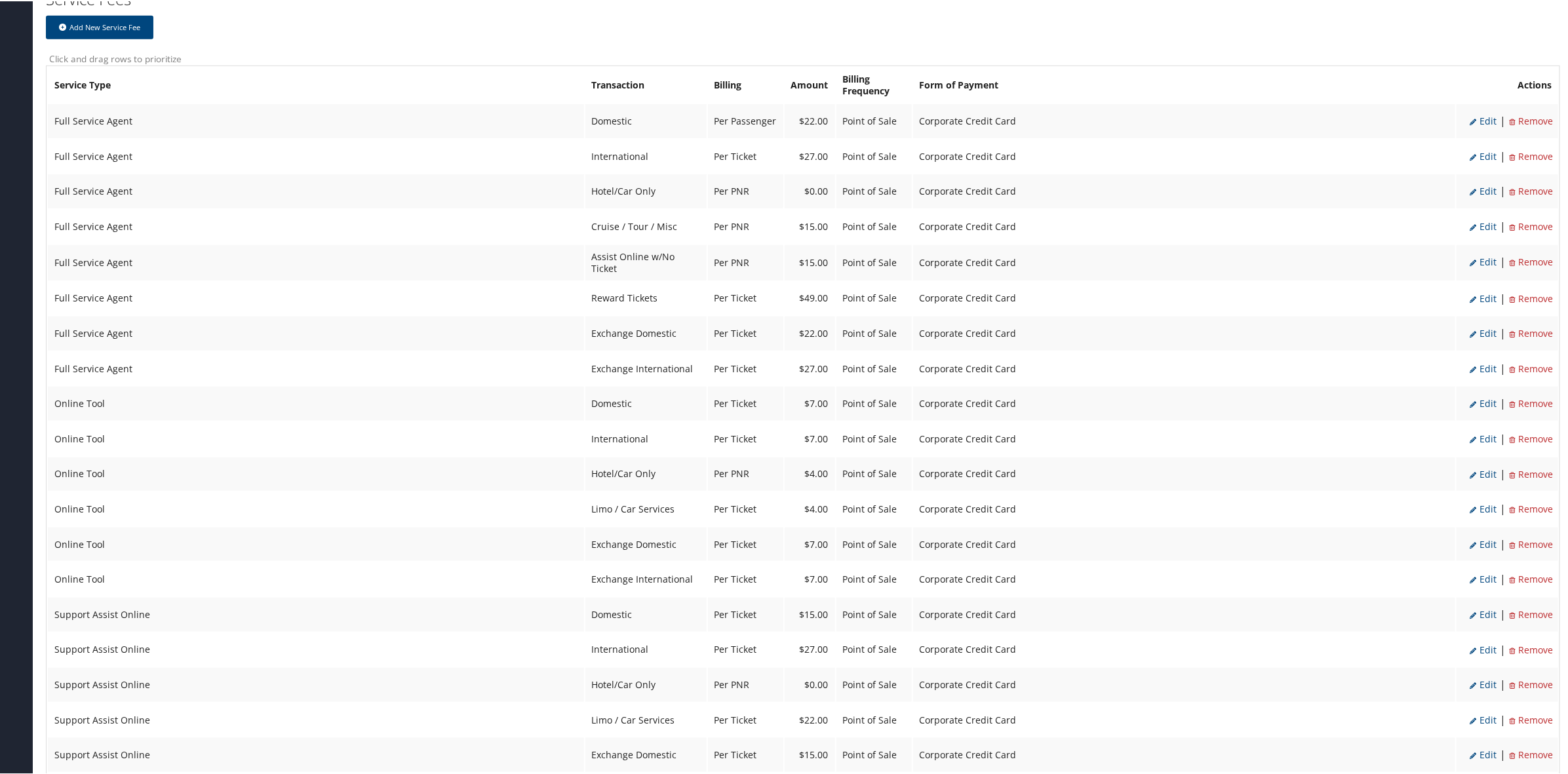
scroll to position [594, 0]
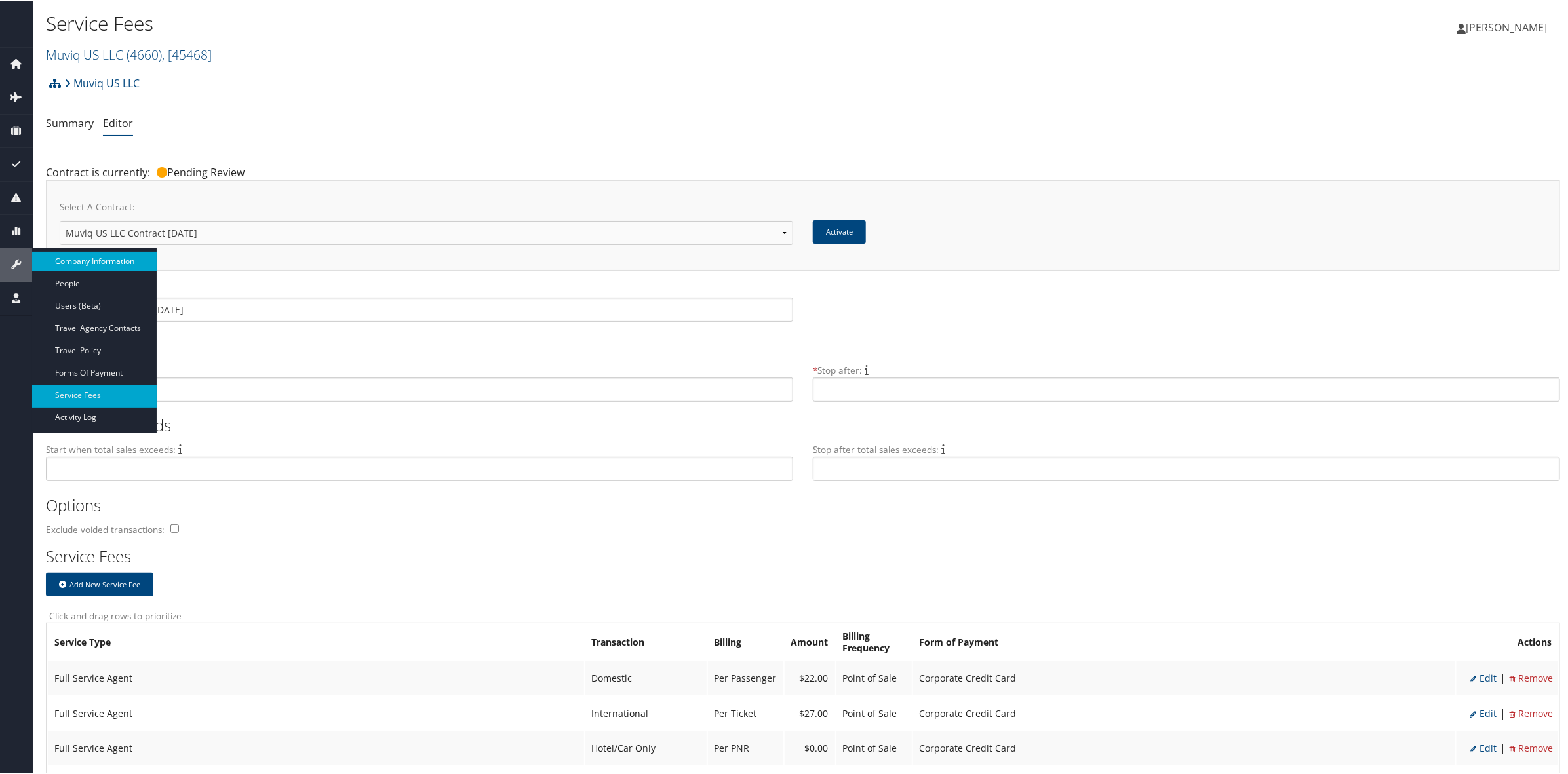
click at [108, 263] on link "Company Information" at bounding box center [94, 261] width 124 height 20
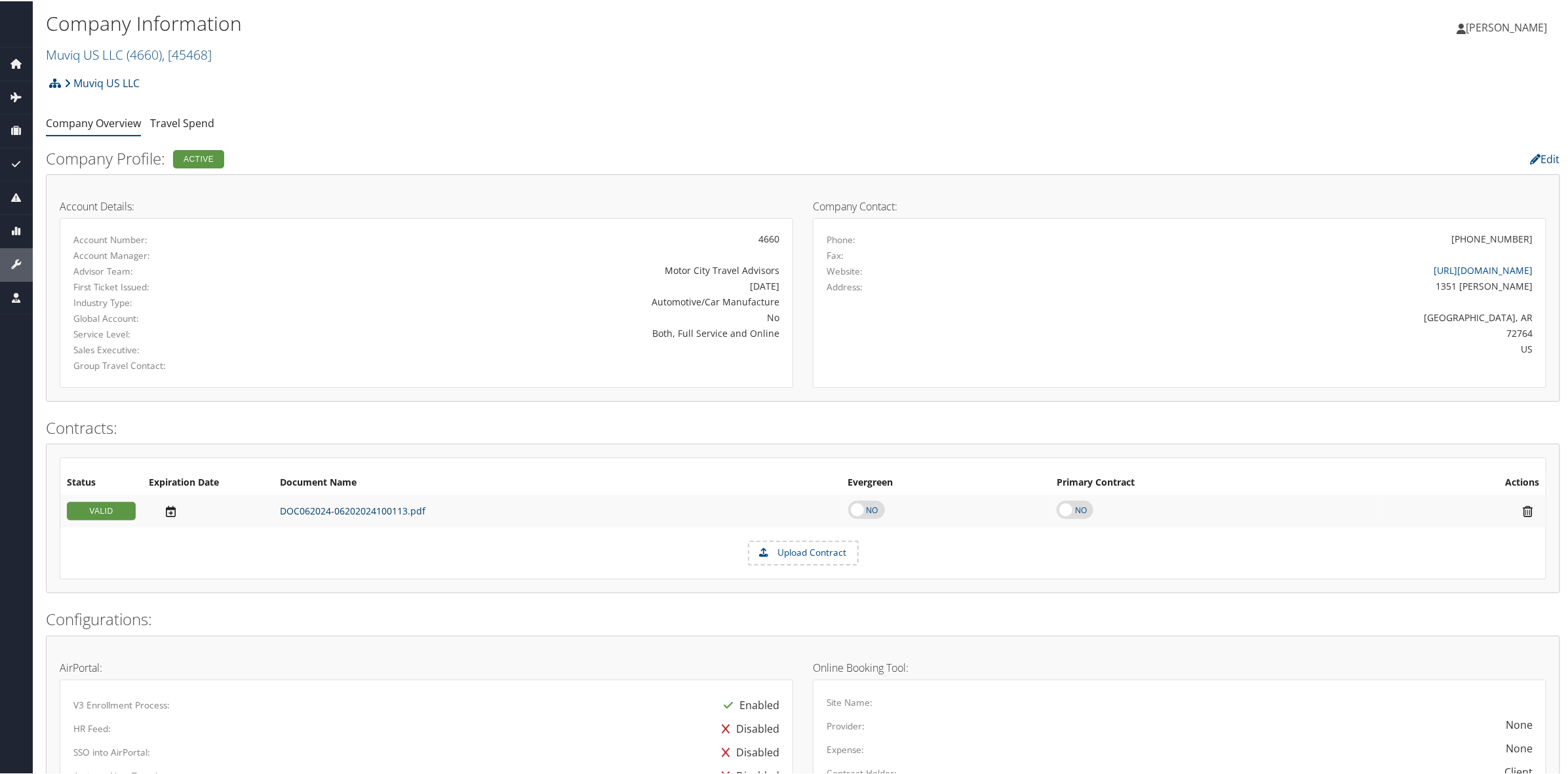
click at [321, 511] on link "DOC062024-06202024100113.pdf" at bounding box center [352, 510] width 146 height 12
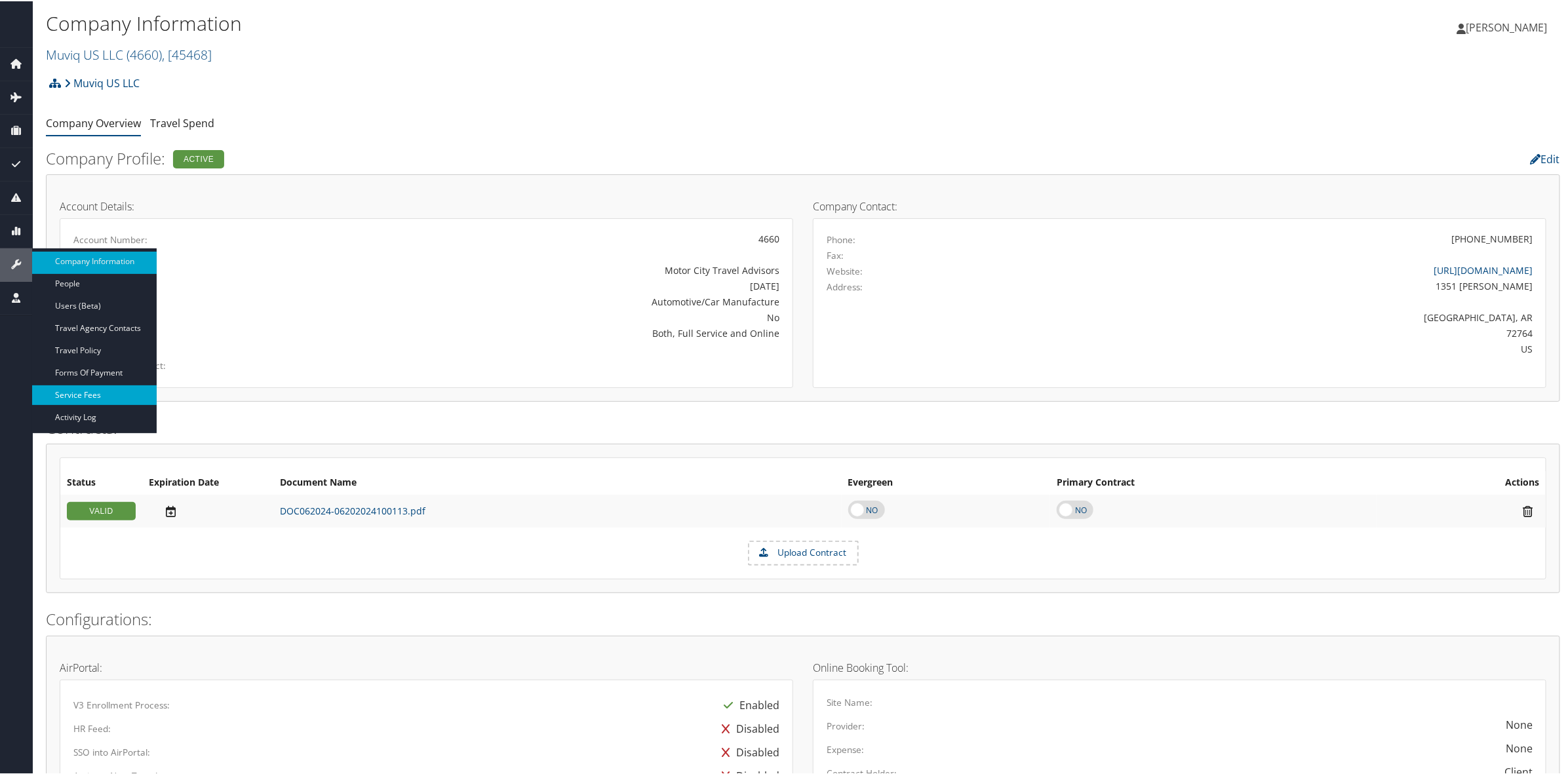
click at [91, 392] on link "Service Fees" at bounding box center [94, 394] width 124 height 20
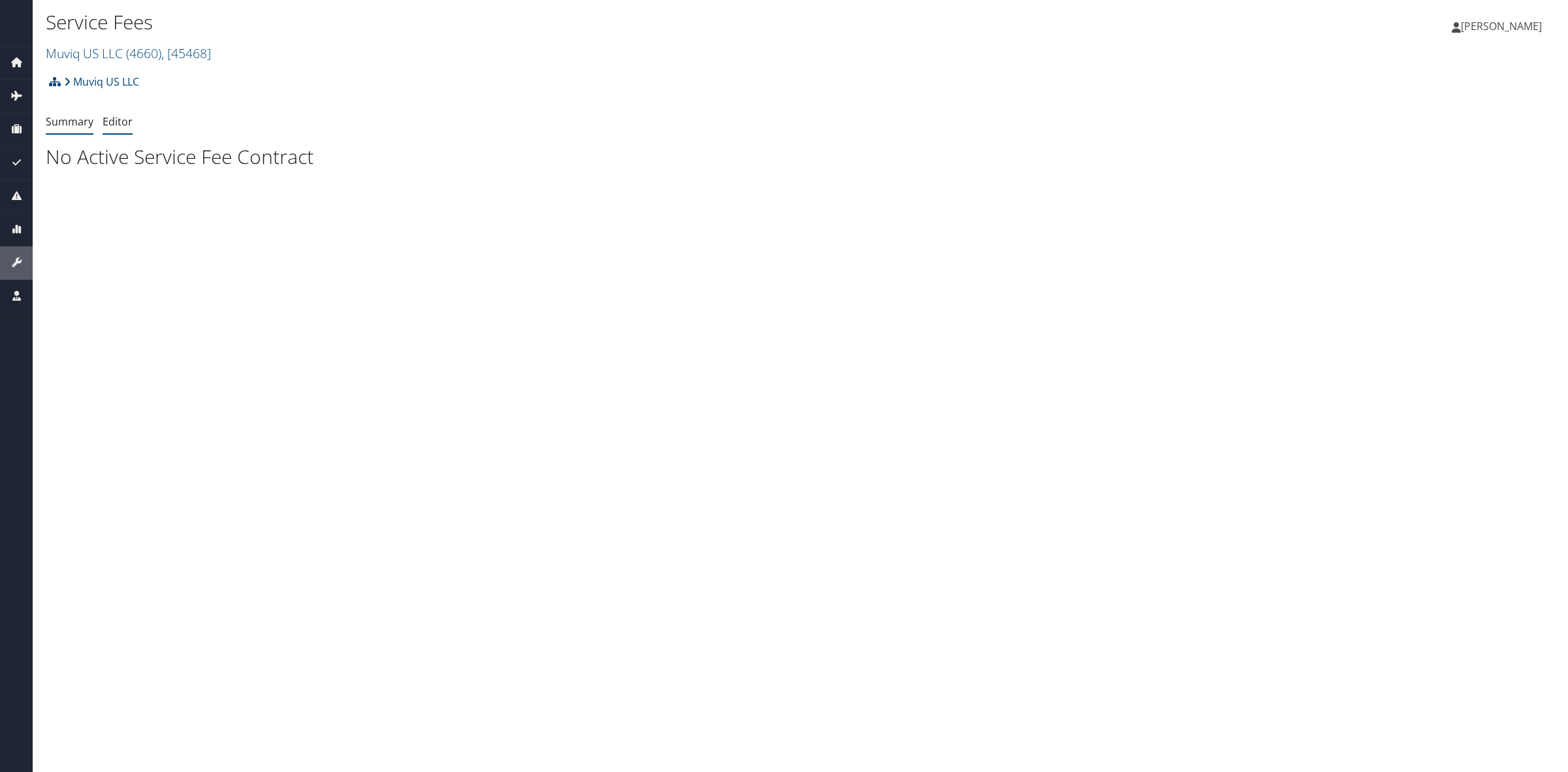
click at [128, 115] on link "Editor" at bounding box center [118, 122] width 30 height 14
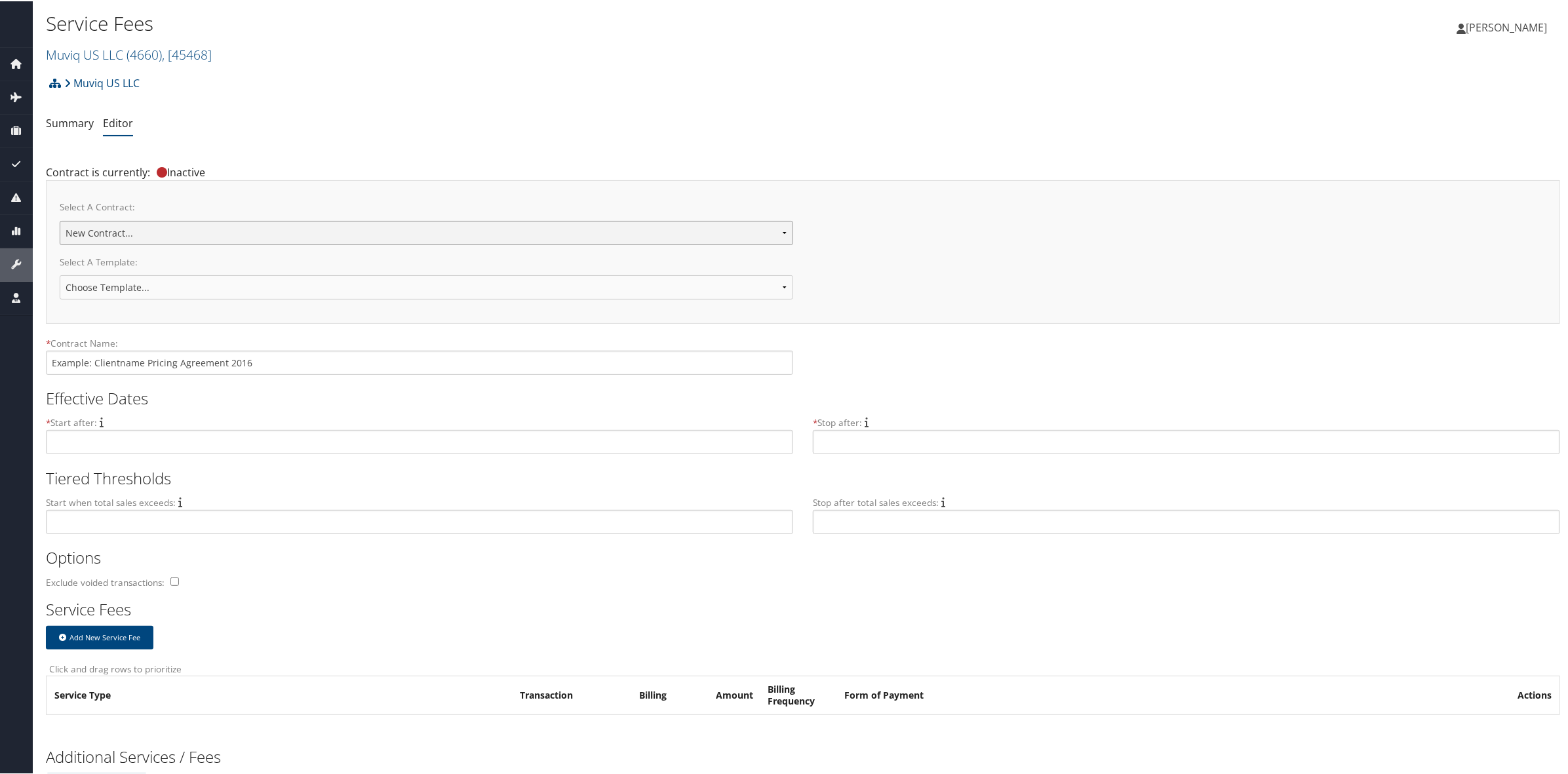
click at [162, 224] on select "Muviq US LLC Contract Muviq US LLC Contract [DATE] New Contract..." at bounding box center [426, 232] width 734 height 24
select select "23139"
click at [59, 219] on select "Muviq US LLC Contract Muviq US LLC Contract 9/29/25 New Contract..." at bounding box center [426, 232] width 734 height 24
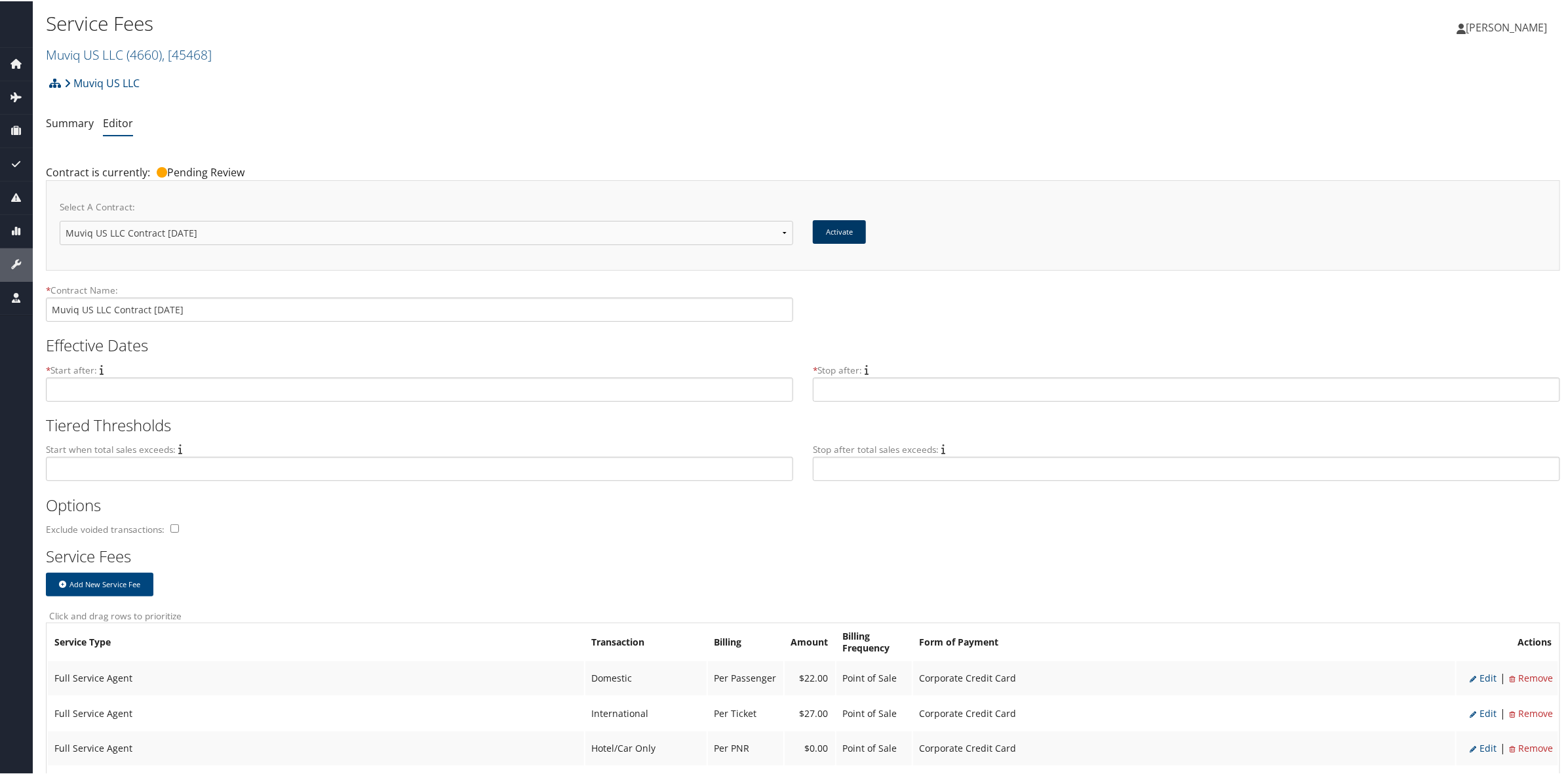
click at [840, 232] on button "Activate" at bounding box center [840, 230] width 53 height 24
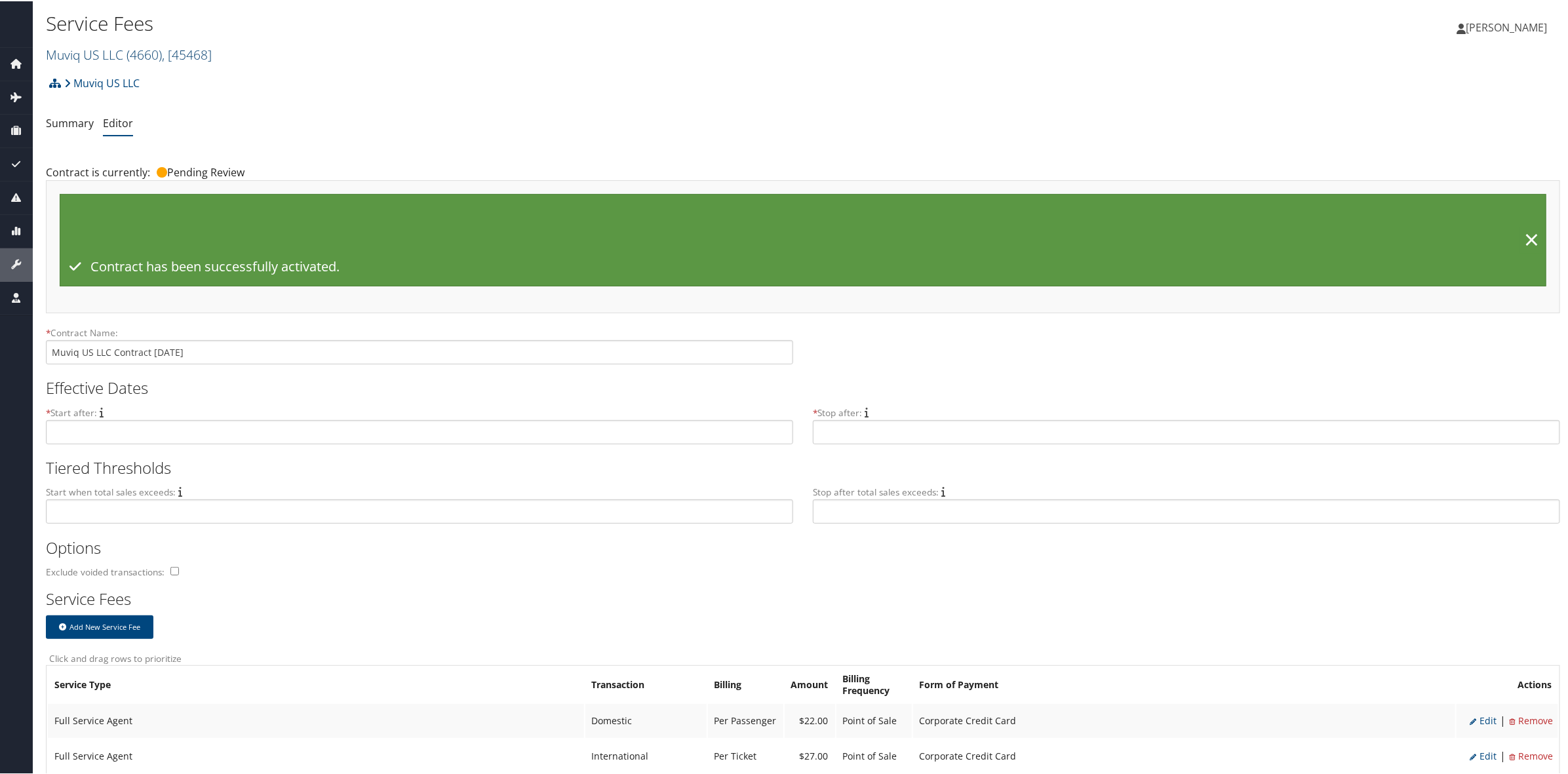
click at [157, 51] on span "( 4660 )" at bounding box center [144, 53] width 35 height 18
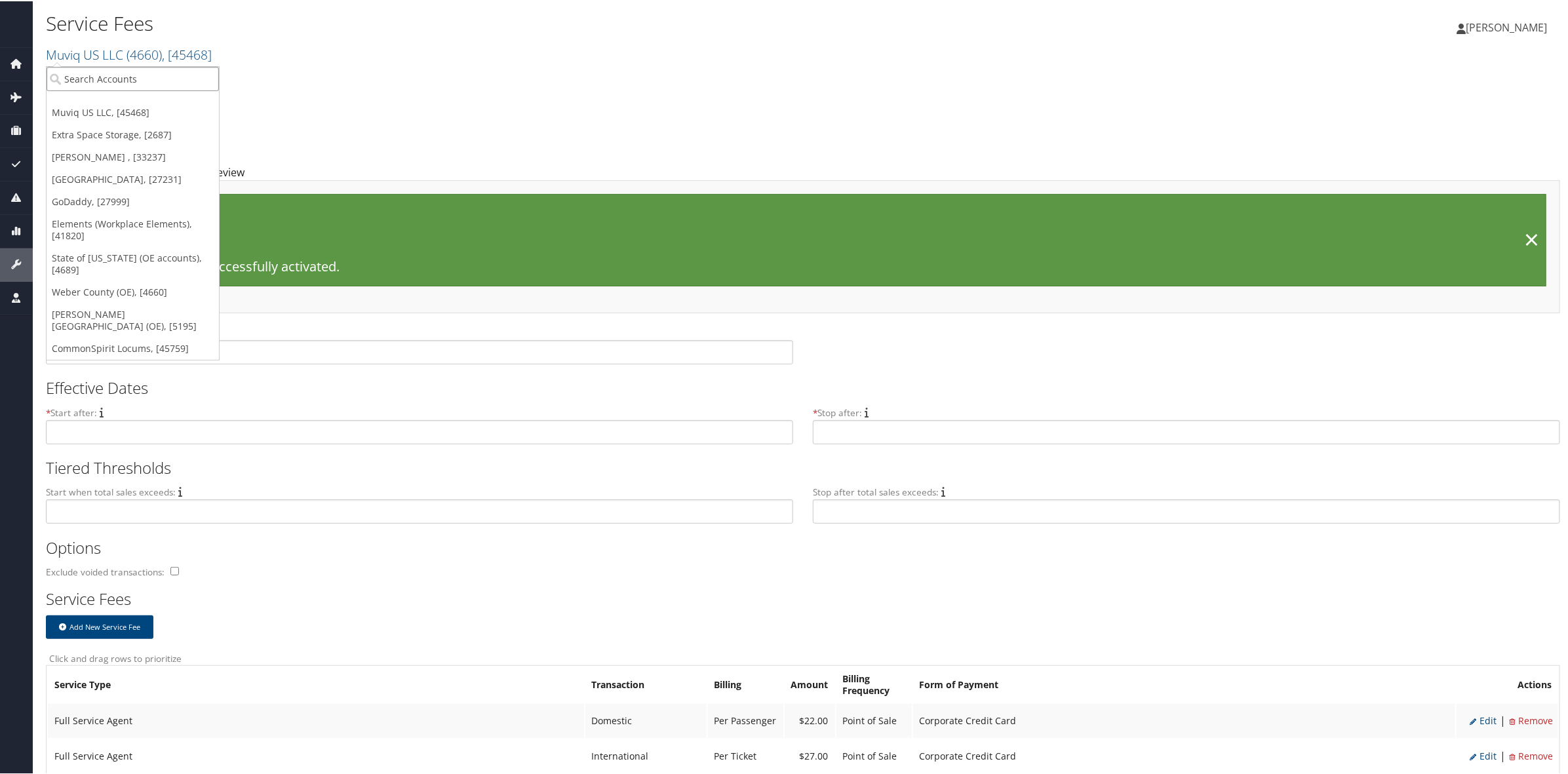
click at [151, 81] on input "search" at bounding box center [133, 78] width 172 height 24
type input "Palmer"
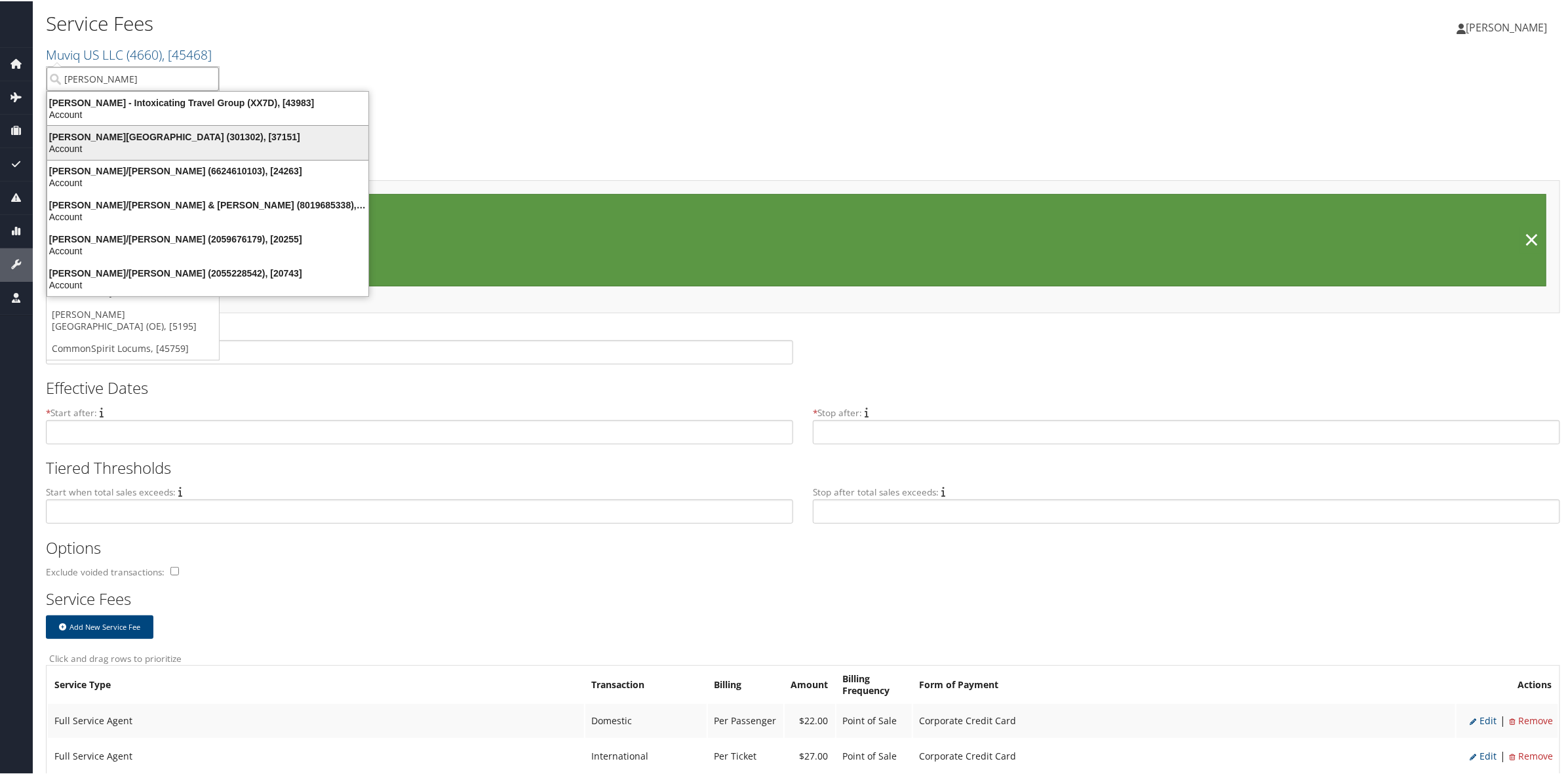
click at [149, 133] on div "Palmer College (301302), [37151]" at bounding box center [208, 135] width 337 height 11
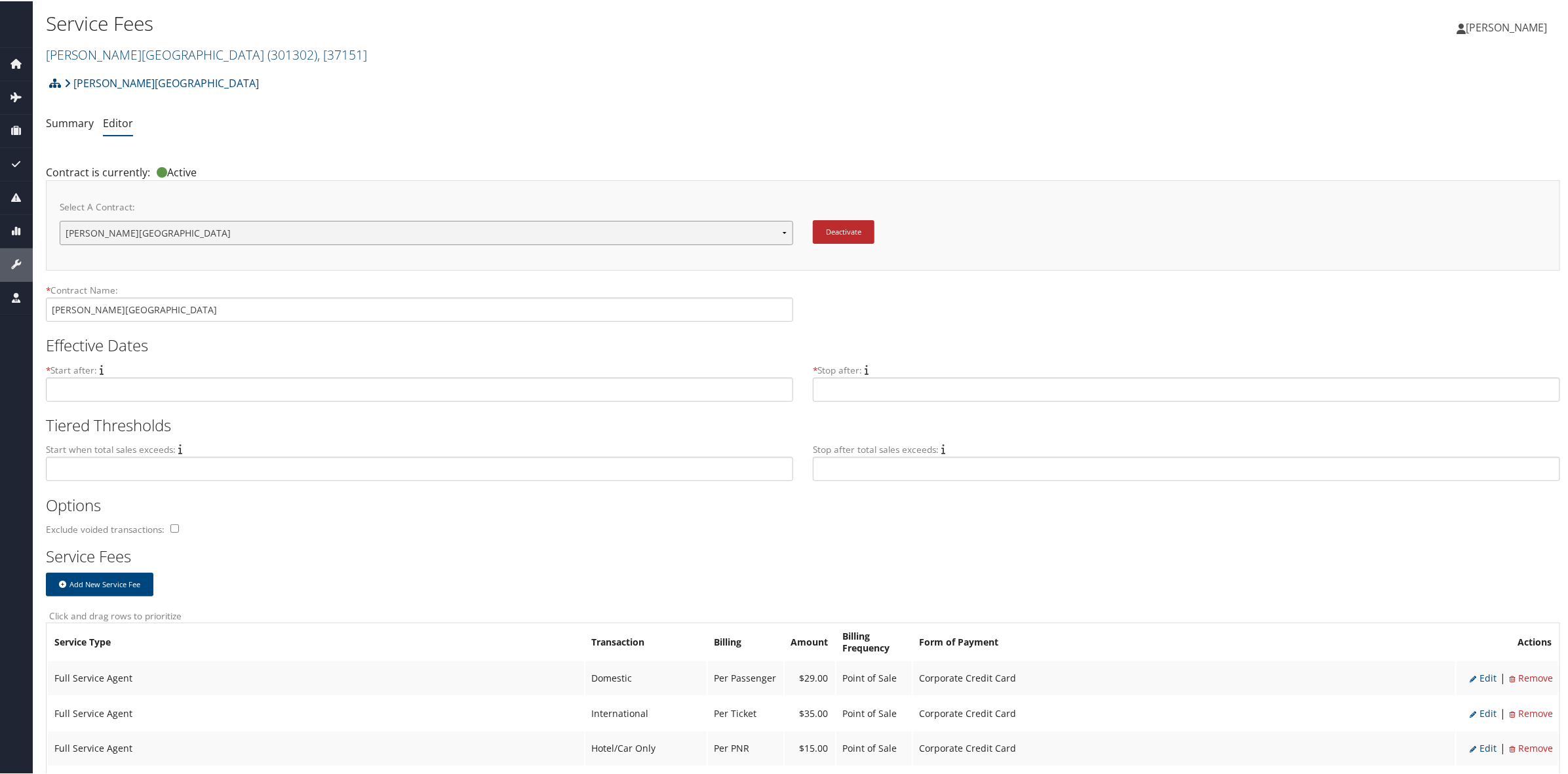
drag, startPoint x: 0, startPoint y: 0, endPoint x: 303, endPoint y: 232, distance: 381.6
click at [303, 232] on select "[PERSON_NAME][GEOGRAPHIC_DATA][PERSON_NAME] New Contract..." at bounding box center [426, 232] width 734 height 24
click at [303, 232] on select "Palmer College Palmer College New Contract..." at bounding box center [426, 232] width 734 height 24
click at [374, 230] on select "Palmer College Palmer College New Contract..." at bounding box center [426, 232] width 734 height 24
select select "23138"
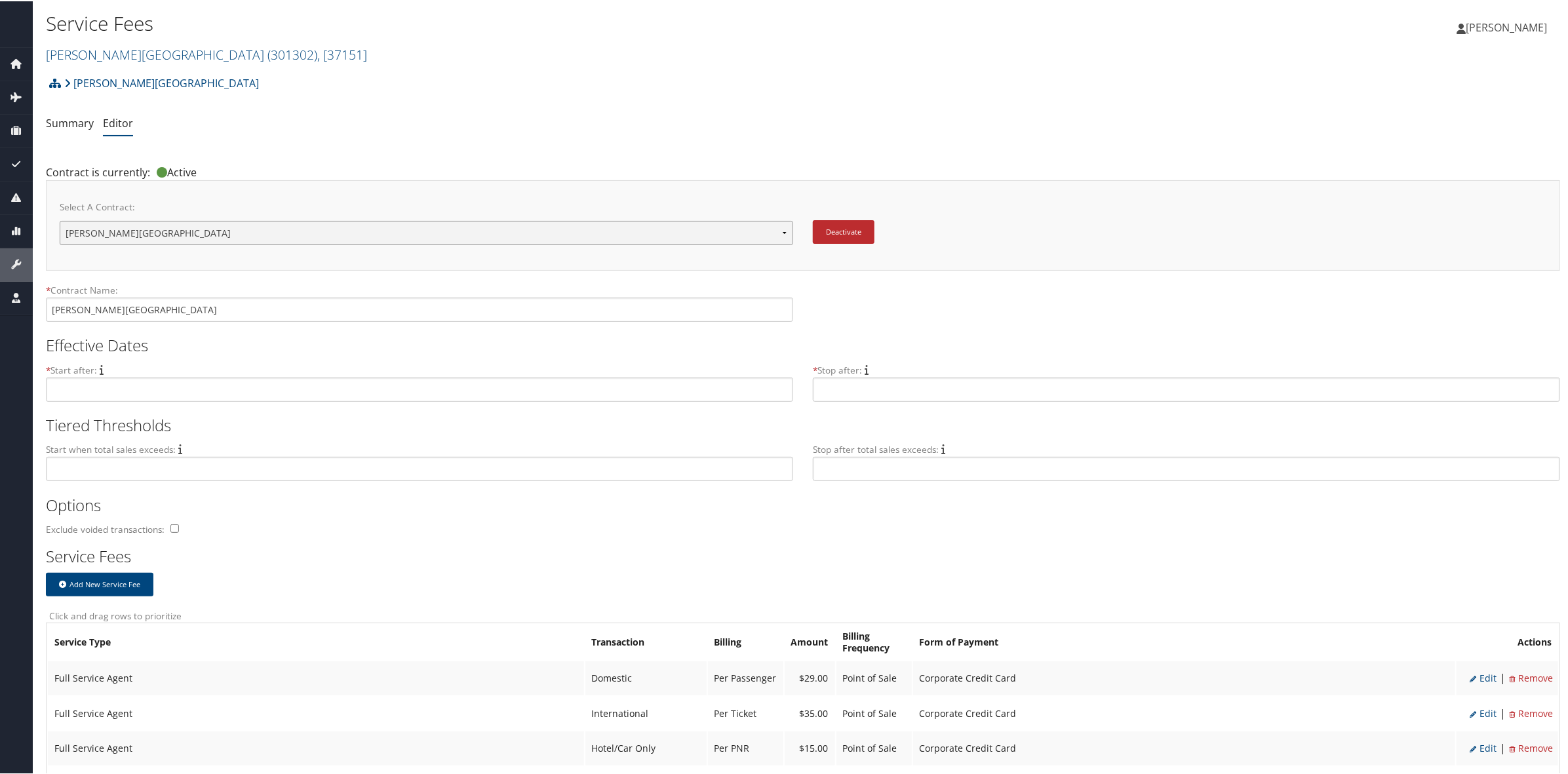
click at [59, 219] on select "Palmer College Palmer College New Contract..." at bounding box center [426, 232] width 734 height 24
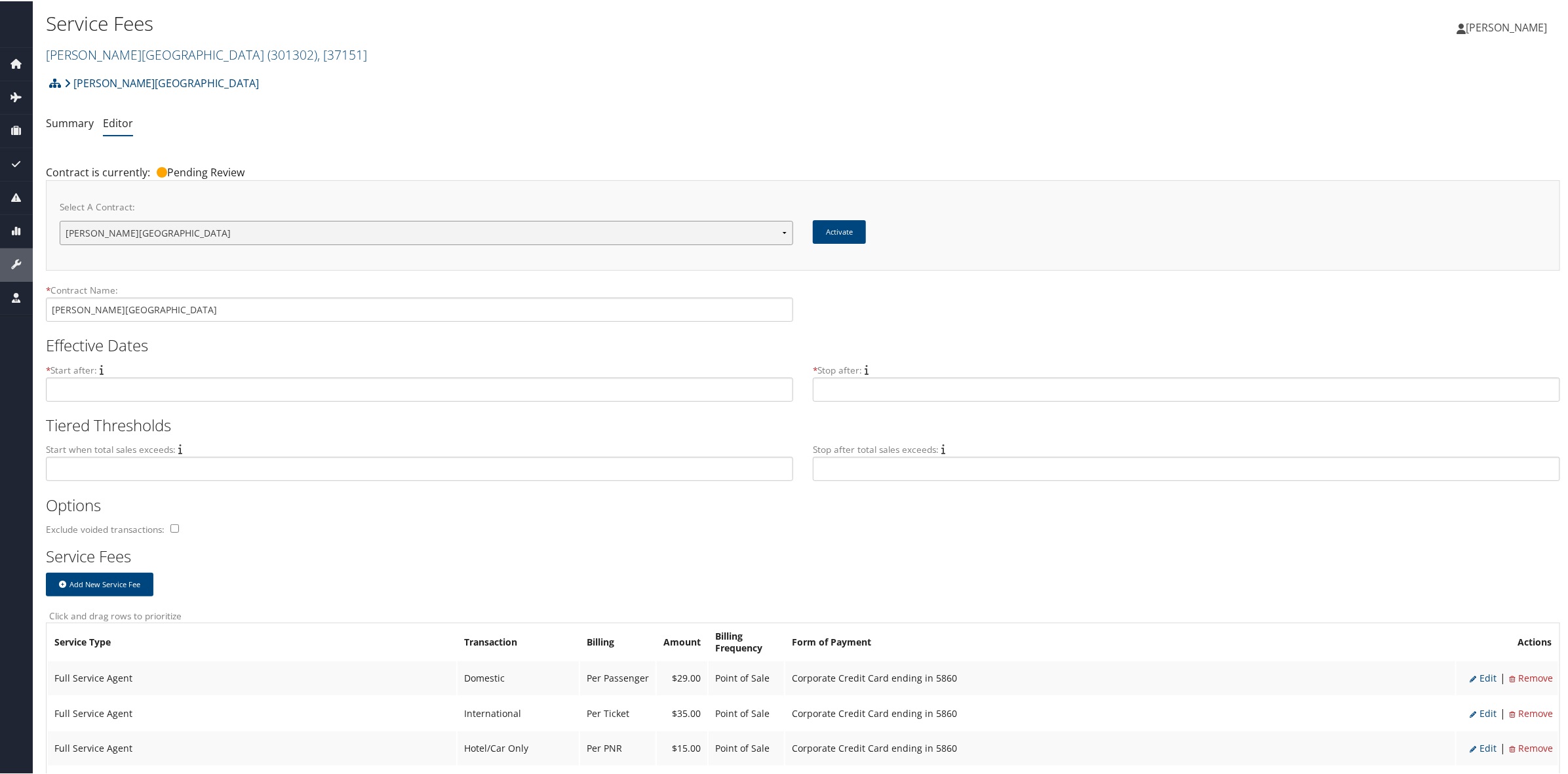
click at [366, 222] on select "[PERSON_NAME][GEOGRAPHIC_DATA][PERSON_NAME] New Contract..." at bounding box center [426, 232] width 734 height 24
select select "21231"
click at [59, 219] on select "[PERSON_NAME][GEOGRAPHIC_DATA][PERSON_NAME] New Contract..." at bounding box center [426, 232] width 734 height 24
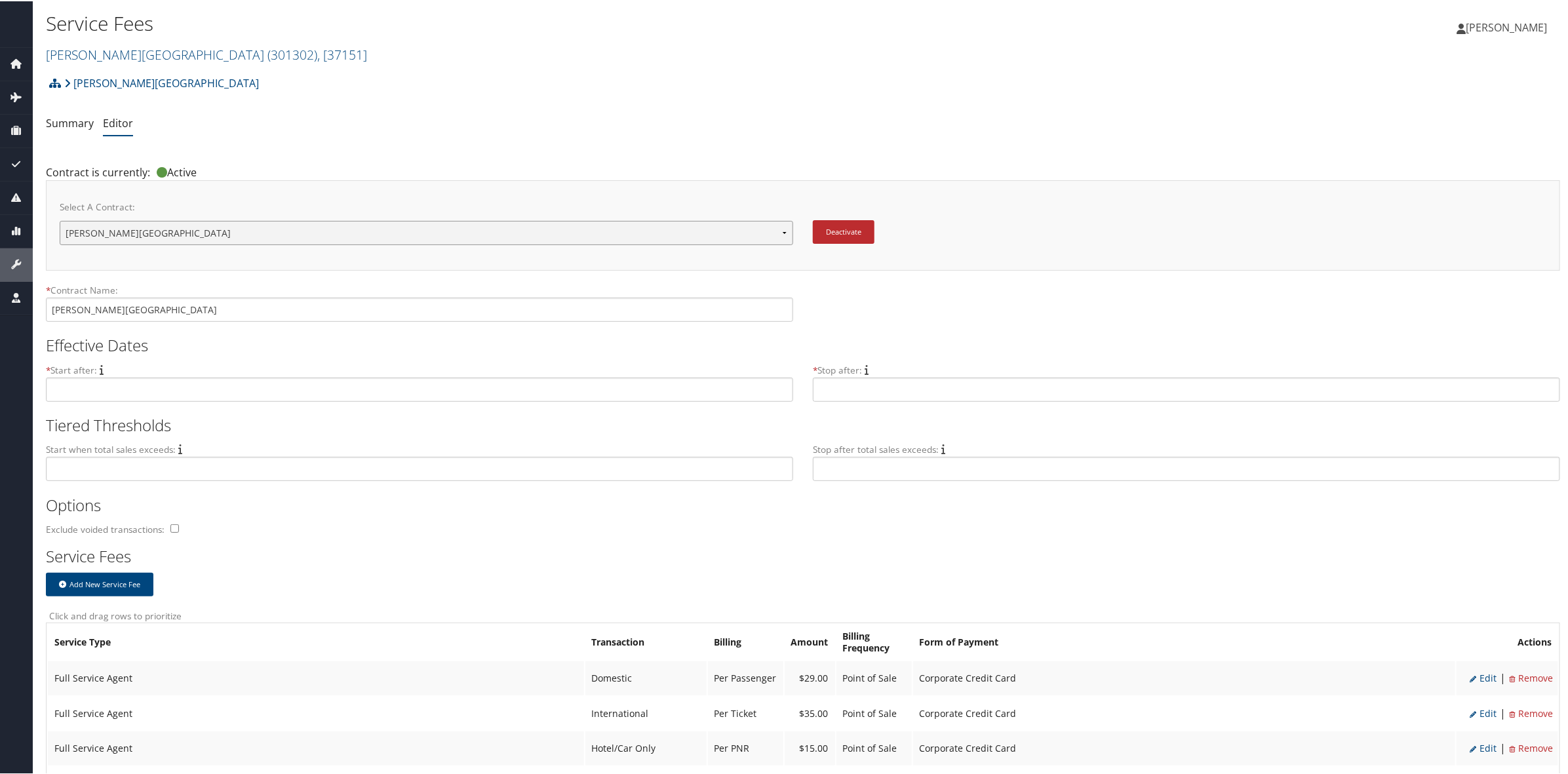
click at [607, 227] on select "[PERSON_NAME][GEOGRAPHIC_DATA][PERSON_NAME] New Contract..." at bounding box center [426, 232] width 734 height 24
click at [1080, 251] on div "Deactivate" at bounding box center [1174, 237] width 743 height 37
click at [844, 222] on button "Deactivate" at bounding box center [843, 230] width 62 height 24
drag, startPoint x: 0, startPoint y: 0, endPoint x: 472, endPoint y: 234, distance: 526.8
click at [472, 234] on select "[PERSON_NAME][GEOGRAPHIC_DATA][PERSON_NAME] New Contract..." at bounding box center [426, 232] width 734 height 24
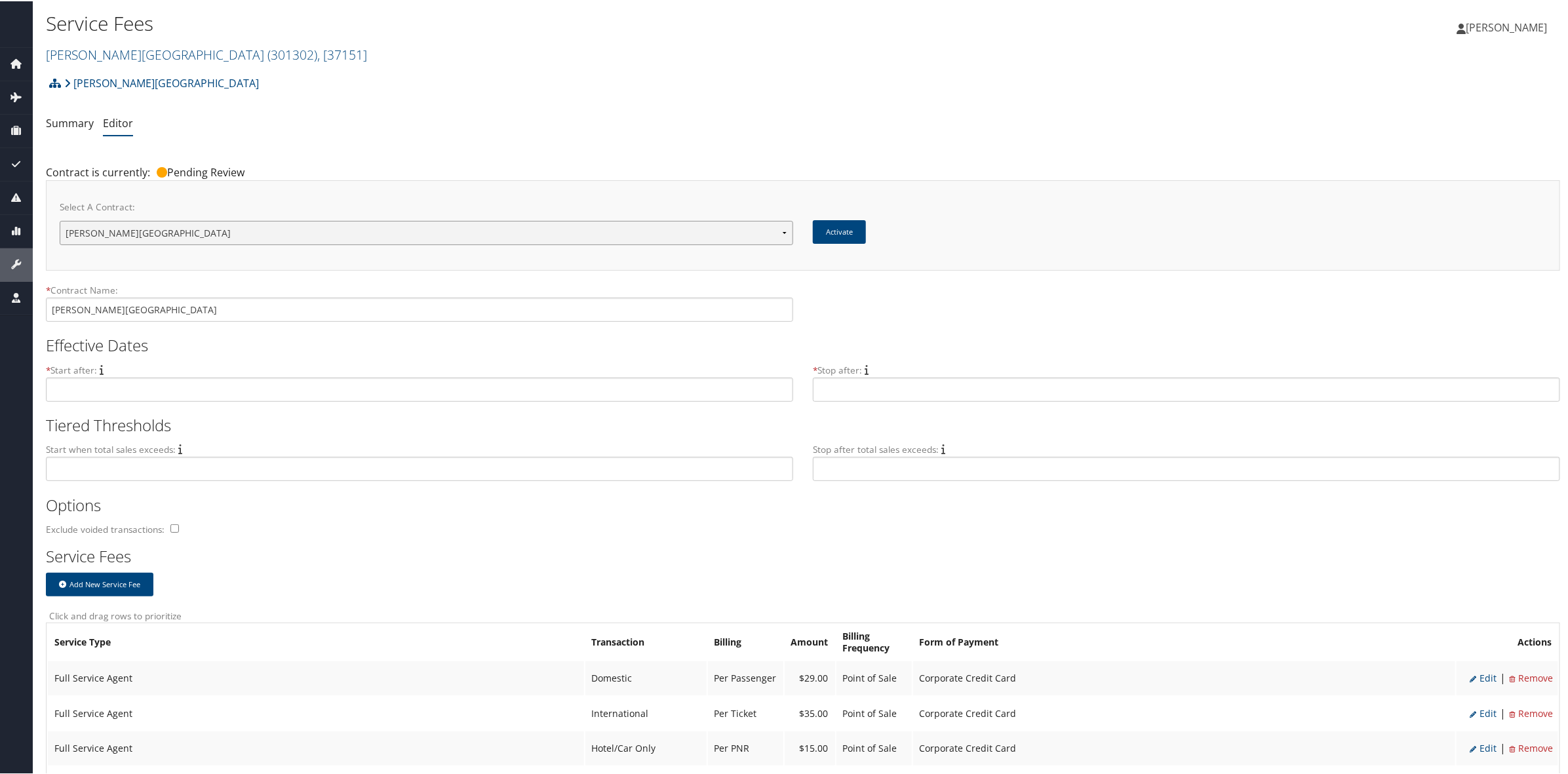
select select "23138"
click at [59, 219] on select "[PERSON_NAME][GEOGRAPHIC_DATA][PERSON_NAME] New Contract..." at bounding box center [426, 232] width 734 height 24
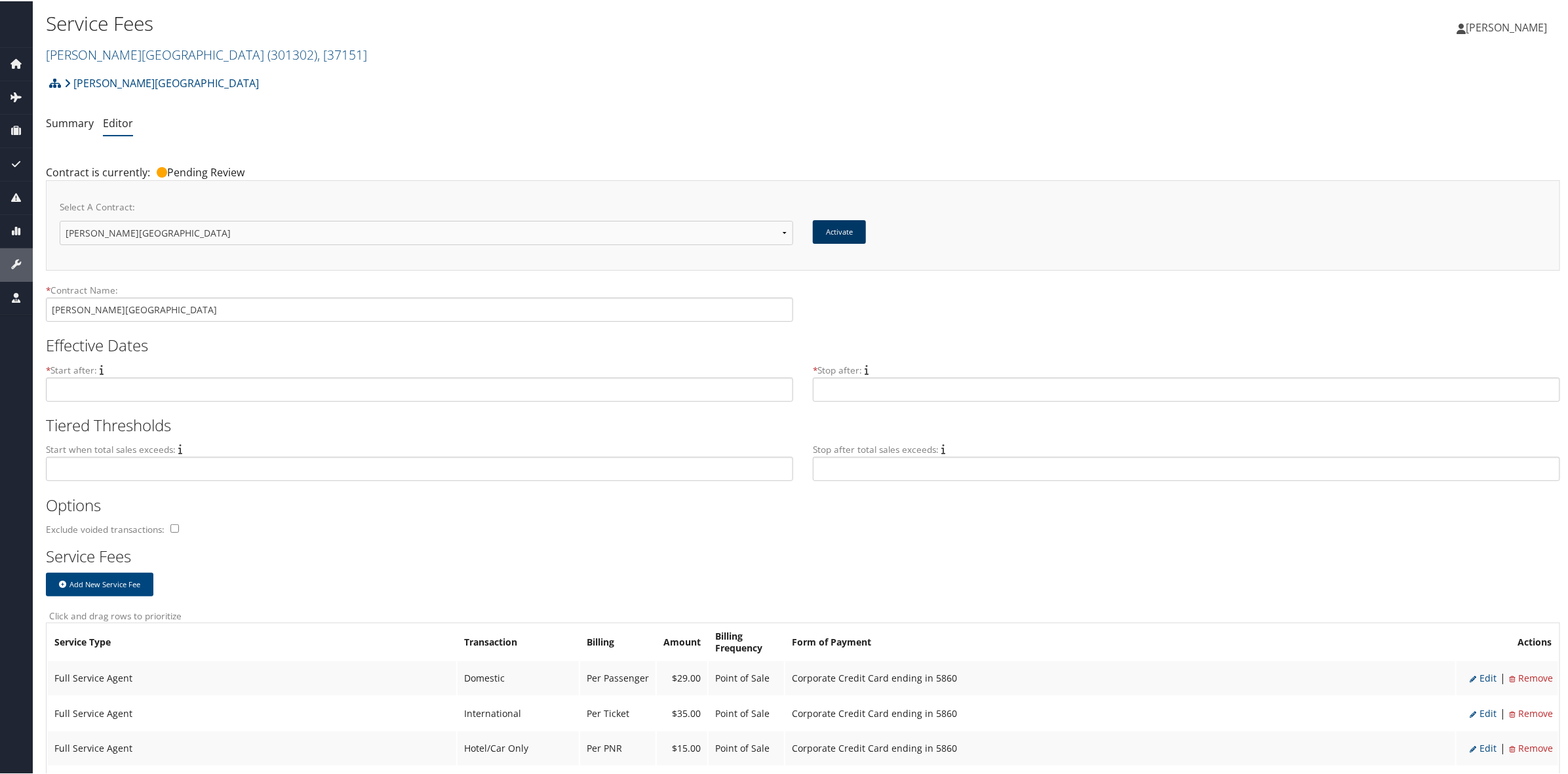
click at [841, 224] on button "Activate" at bounding box center [840, 230] width 53 height 24
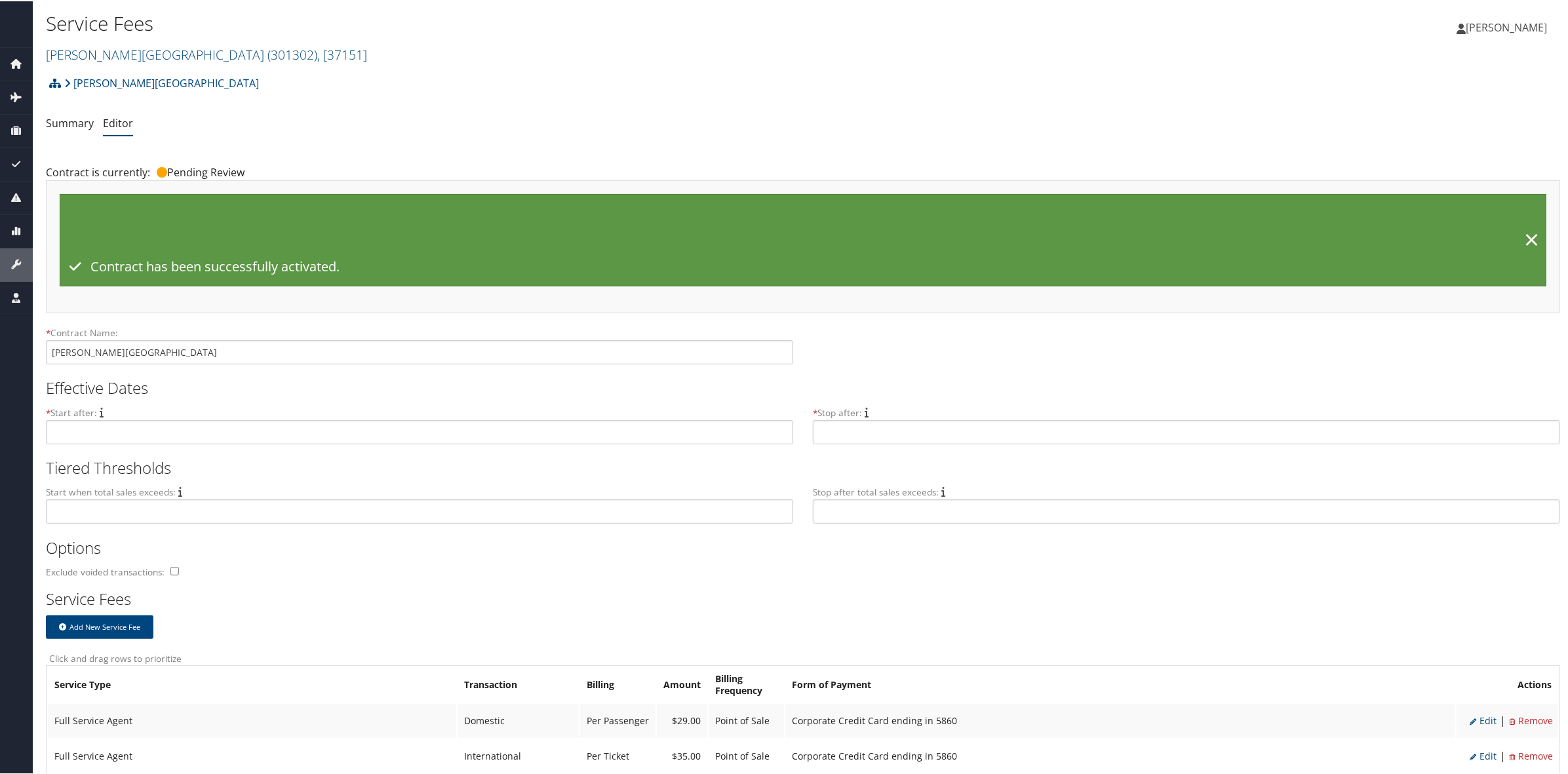
click at [521, 120] on ul "Summary Editor" at bounding box center [802, 122] width 1514 height 24
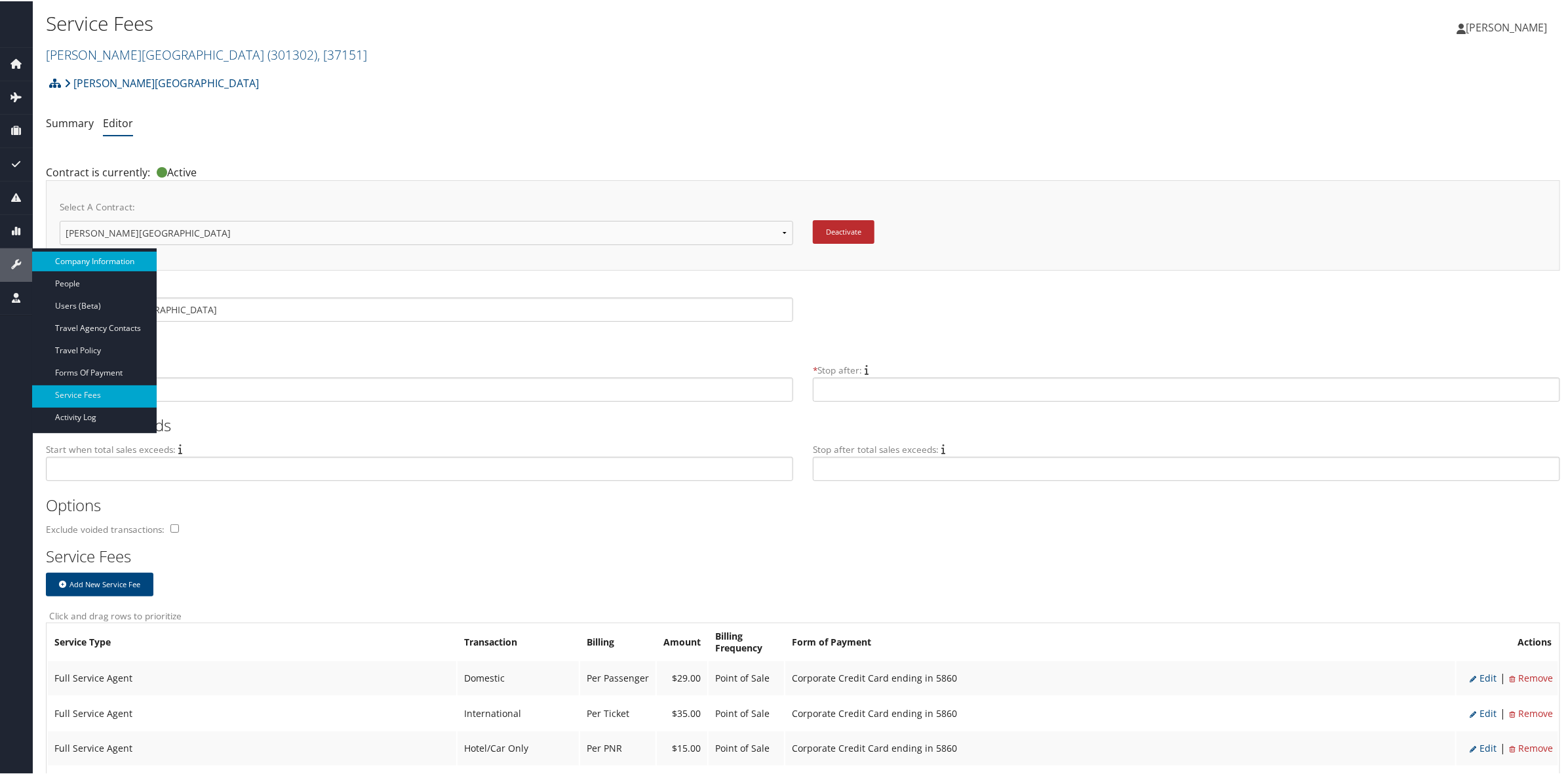
click at [87, 254] on link "Company Information" at bounding box center [94, 261] width 124 height 20
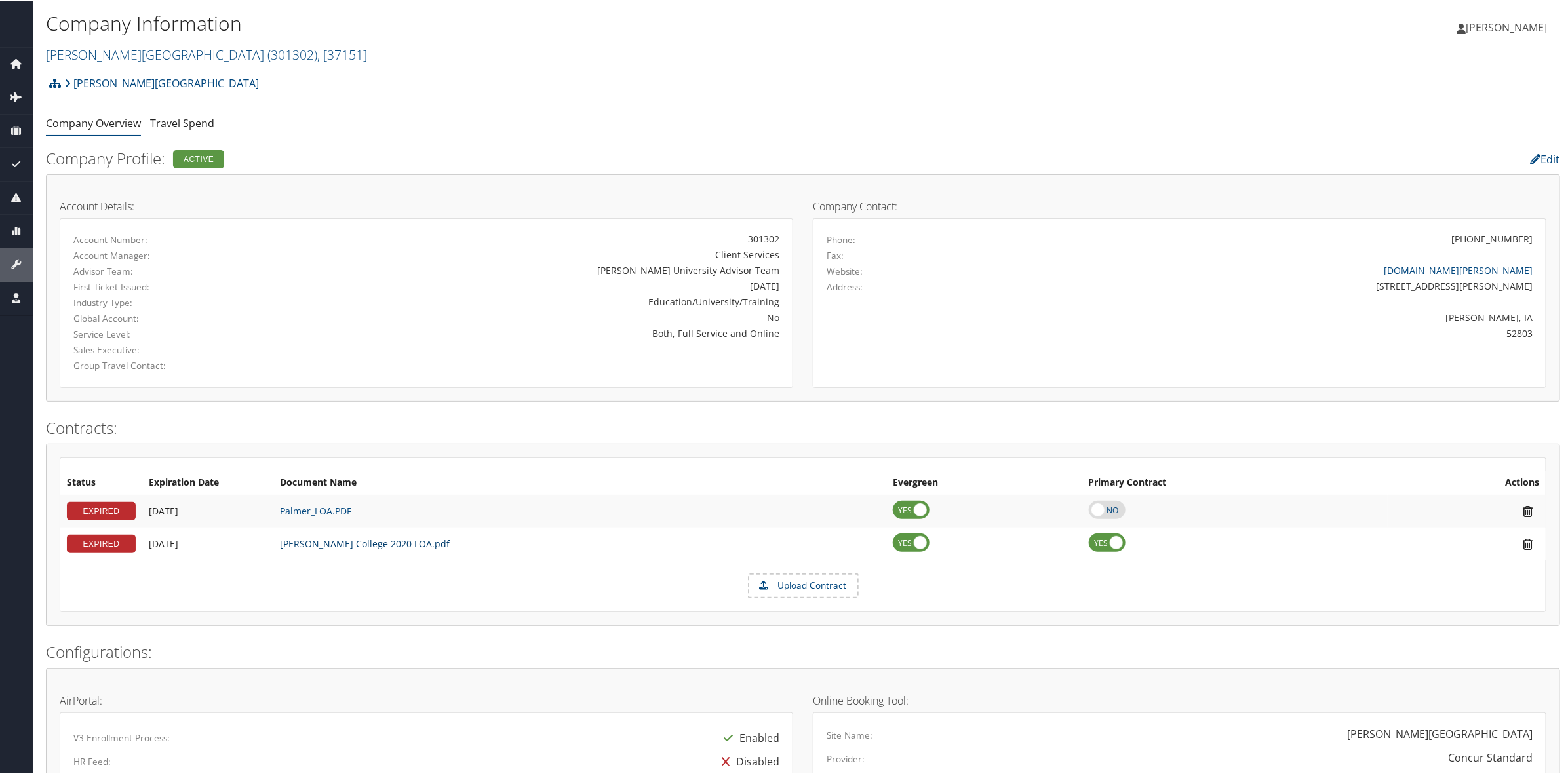
click at [331, 537] on link "[PERSON_NAME] College 2020 LOA.pdf" at bounding box center [364, 542] width 170 height 12
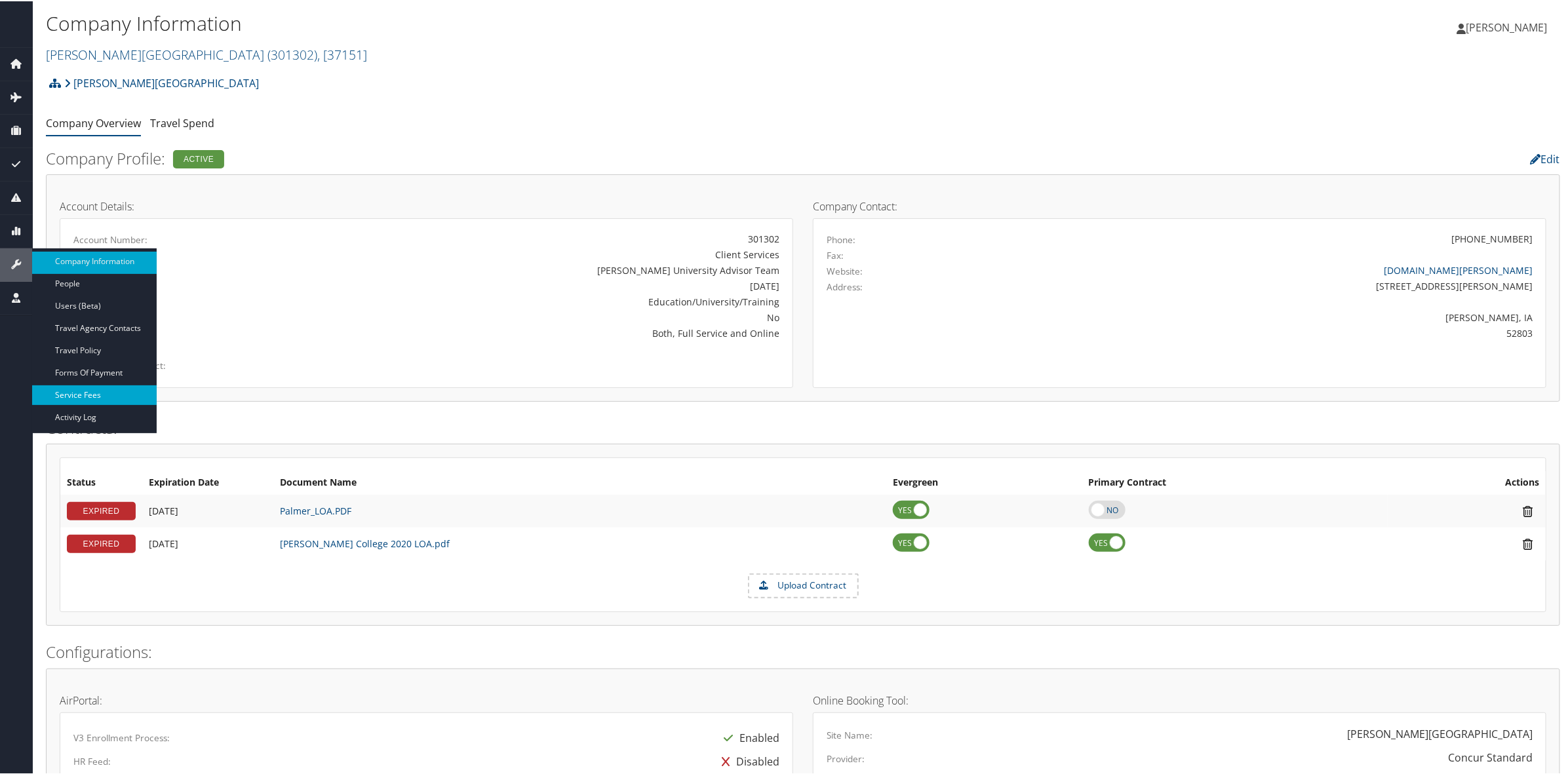
click at [117, 392] on link "Service Fees" at bounding box center [94, 394] width 124 height 20
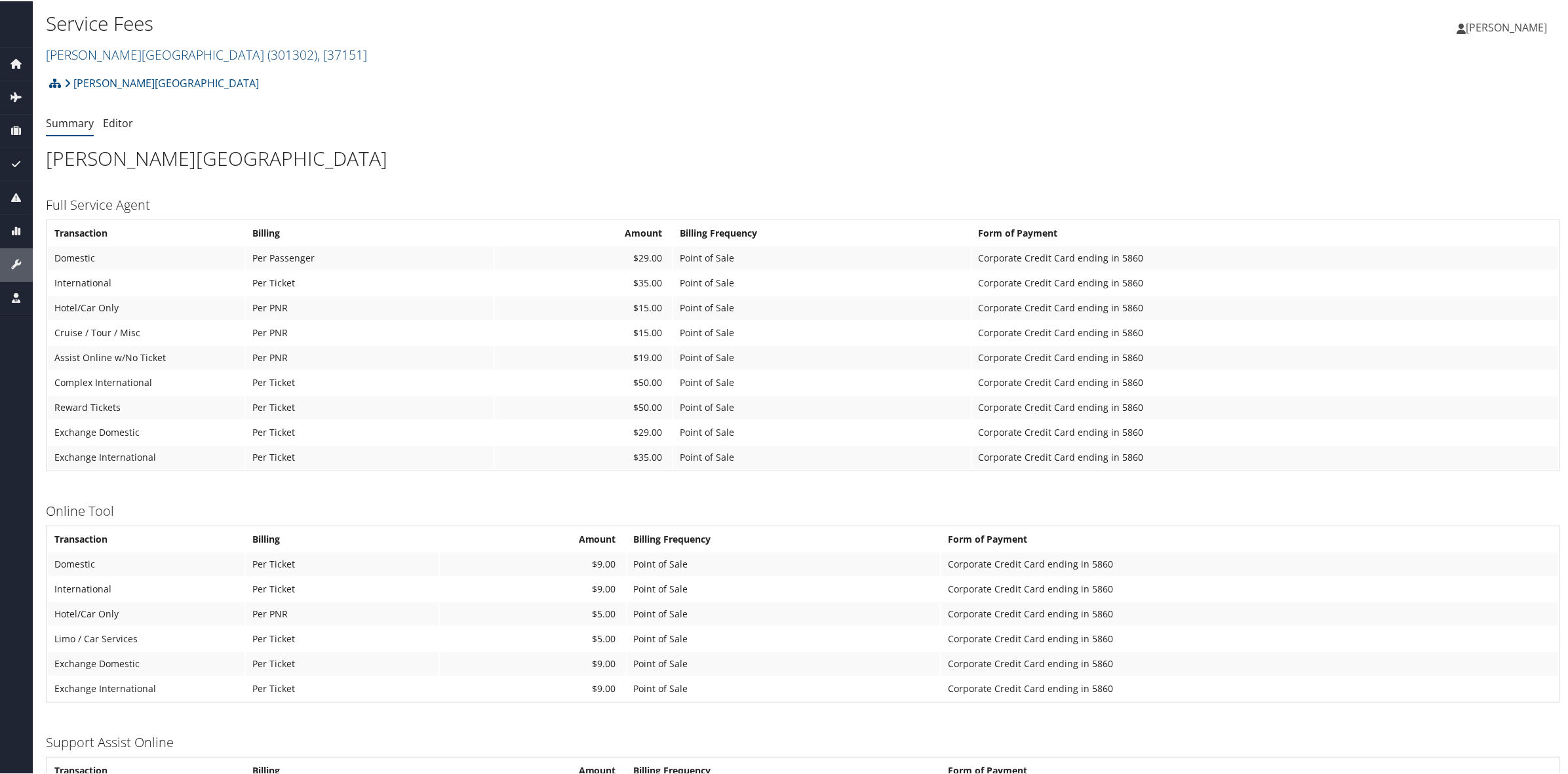
click at [192, 63] on div "Service Fees [PERSON_NAME][GEOGRAPHIC_DATA] ( 301302 ) , [ 37151 ] [PERSON_NAME…" at bounding box center [550, 38] width 1010 height 62
click at [267, 56] on span "( 301302 )" at bounding box center [292, 53] width 50 height 18
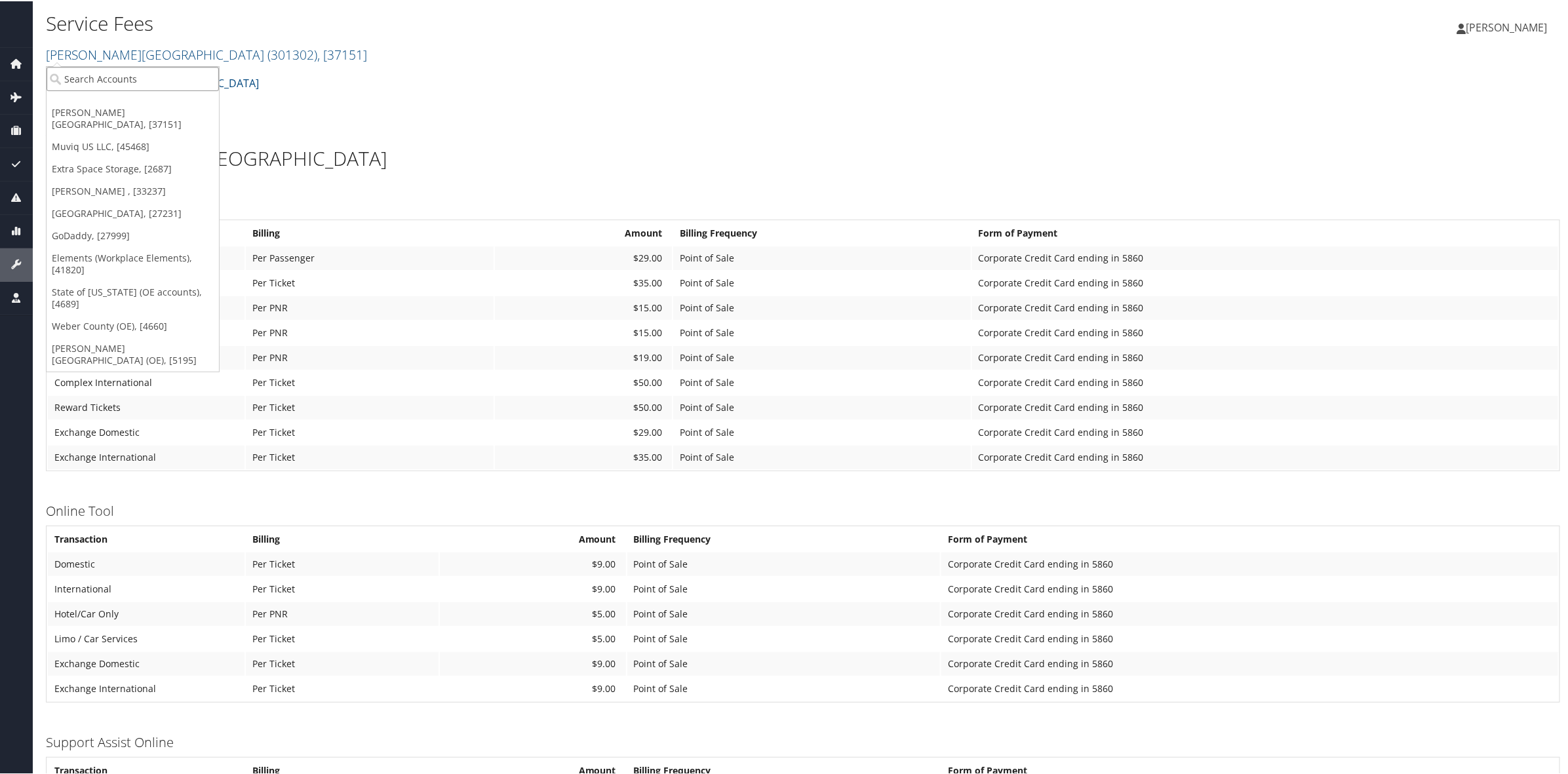
click at [155, 87] on input "search" at bounding box center [133, 78] width 172 height 24
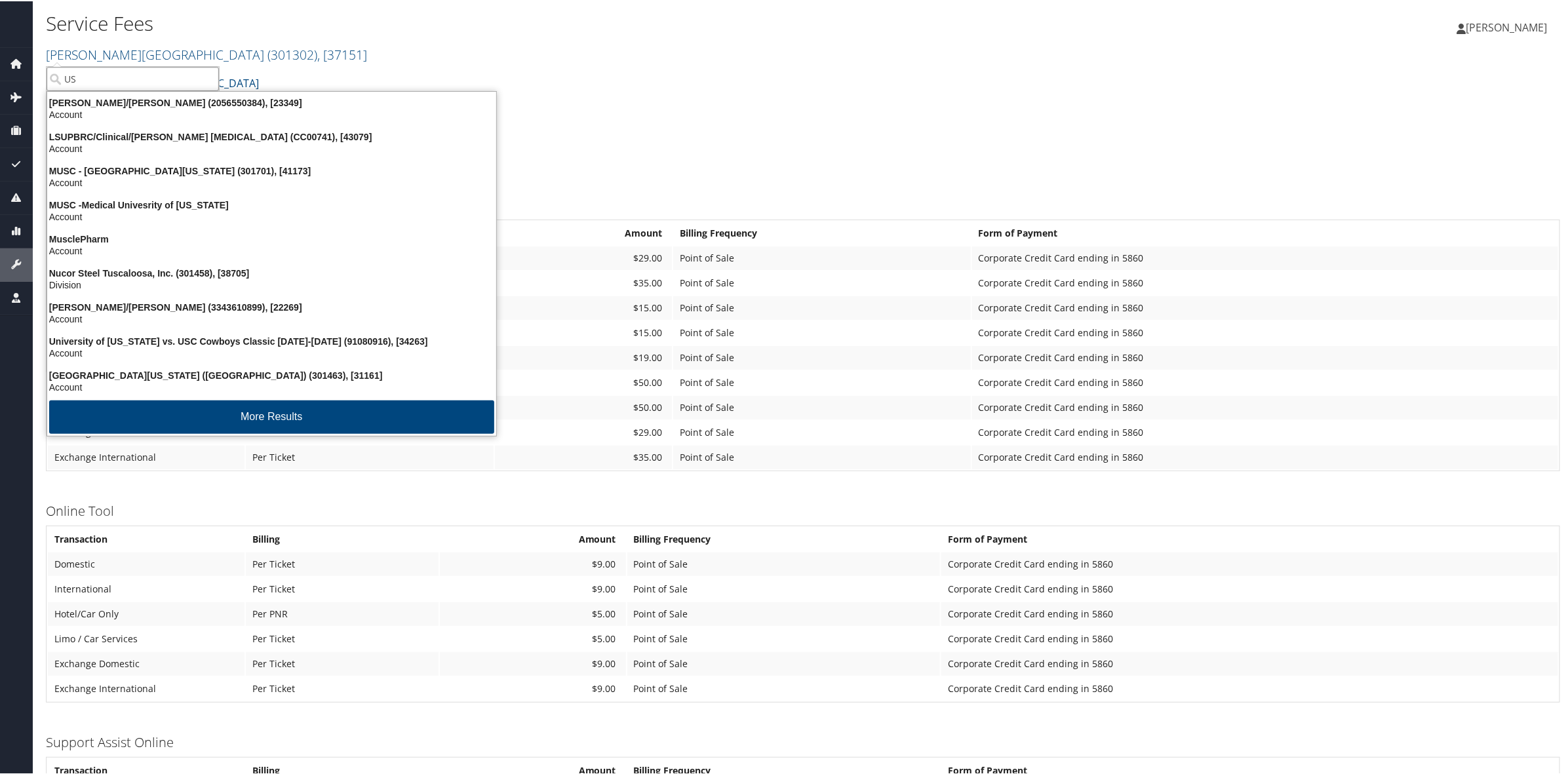
type input "U"
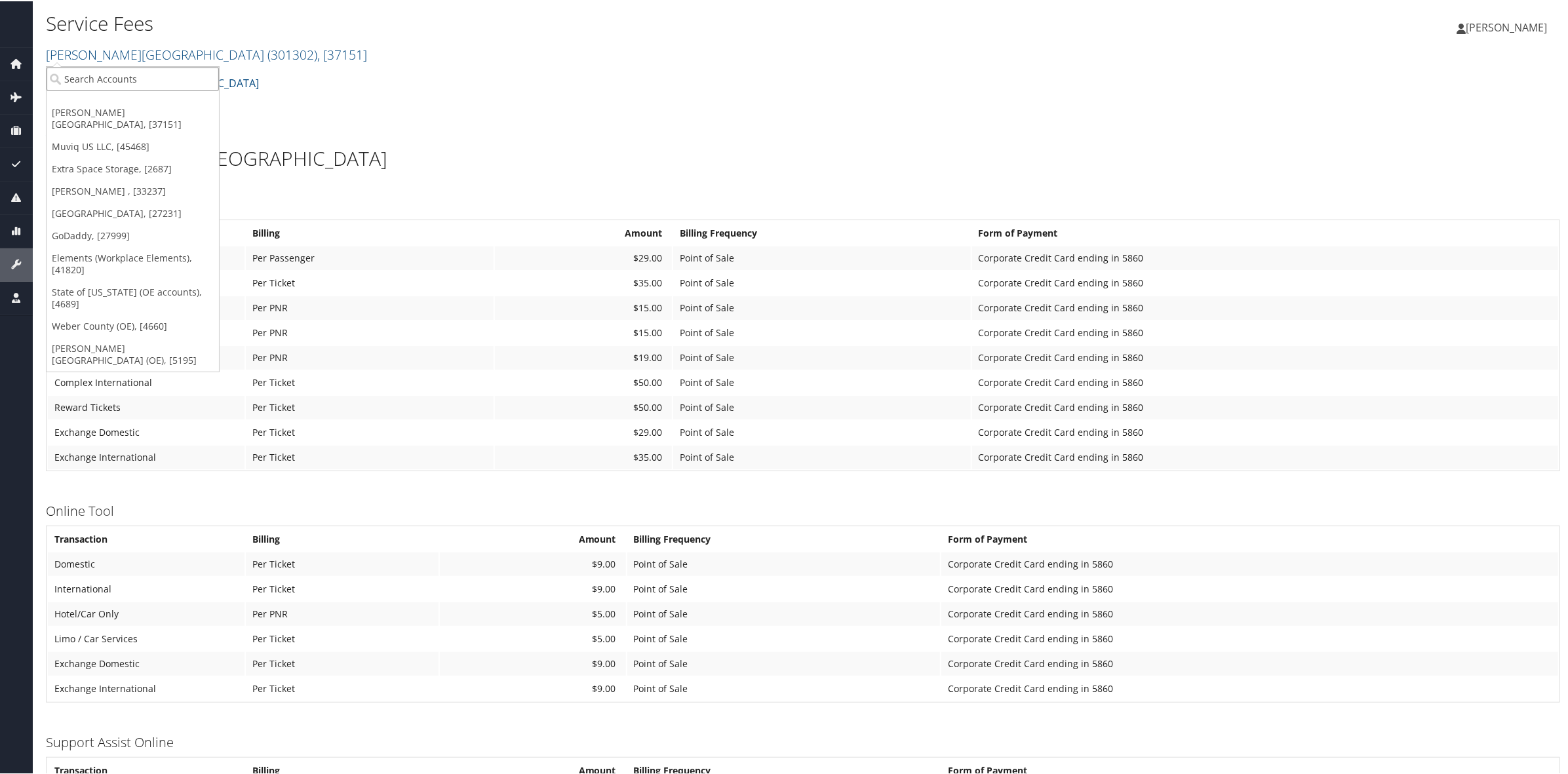
type input "u"
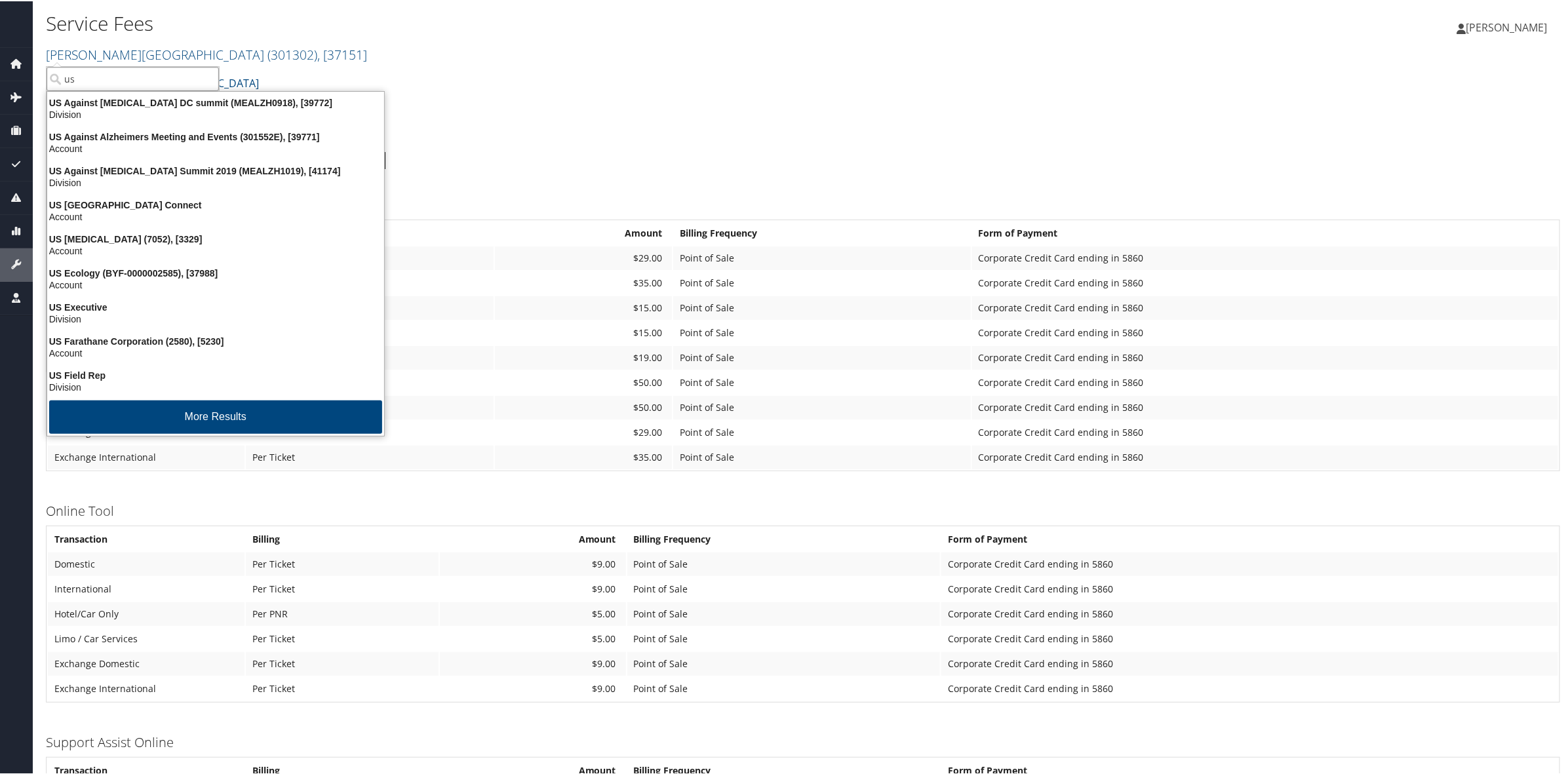
type input "usc"
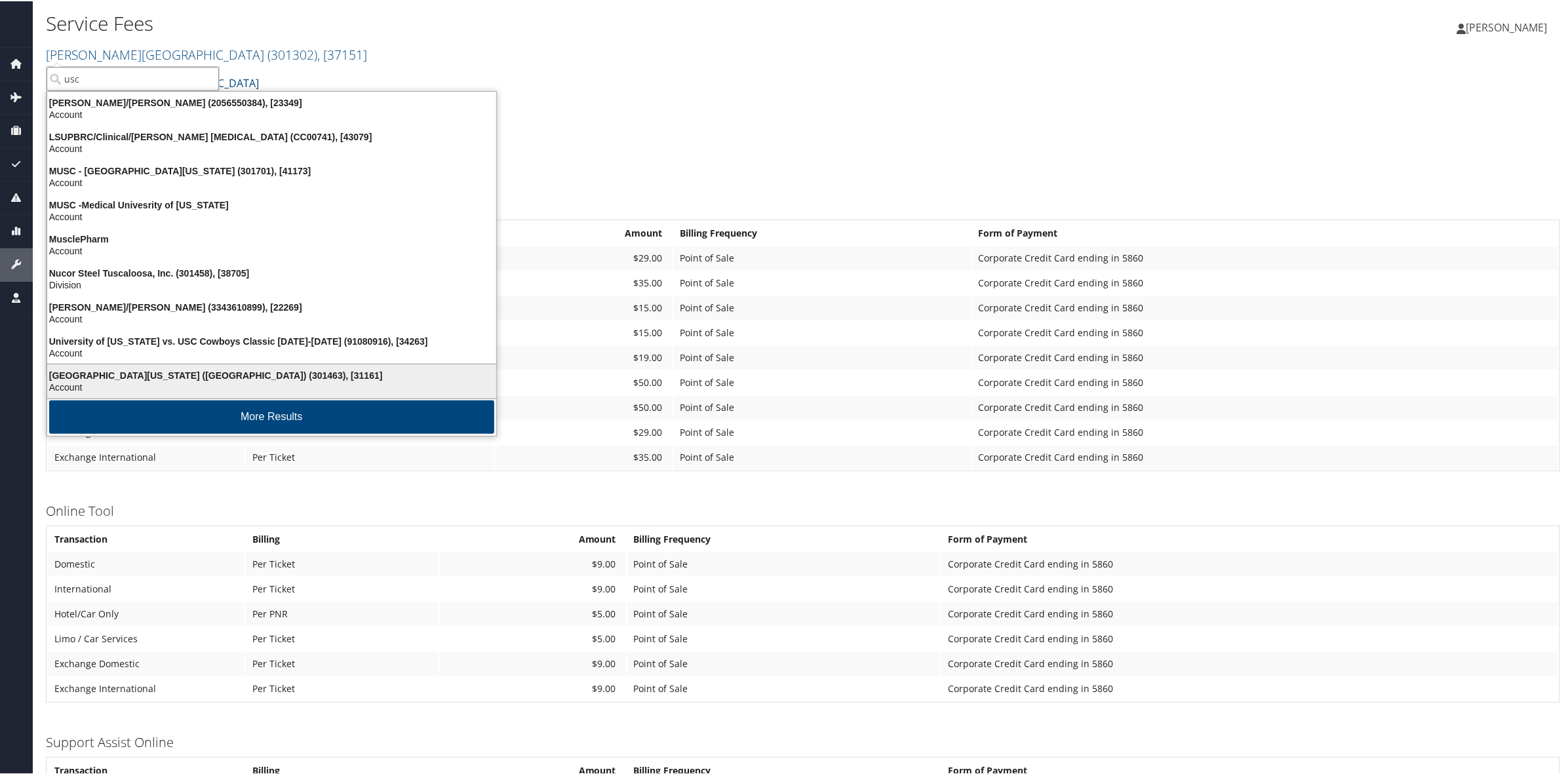
click at [194, 380] on div "Account" at bounding box center [272, 385] width 465 height 11
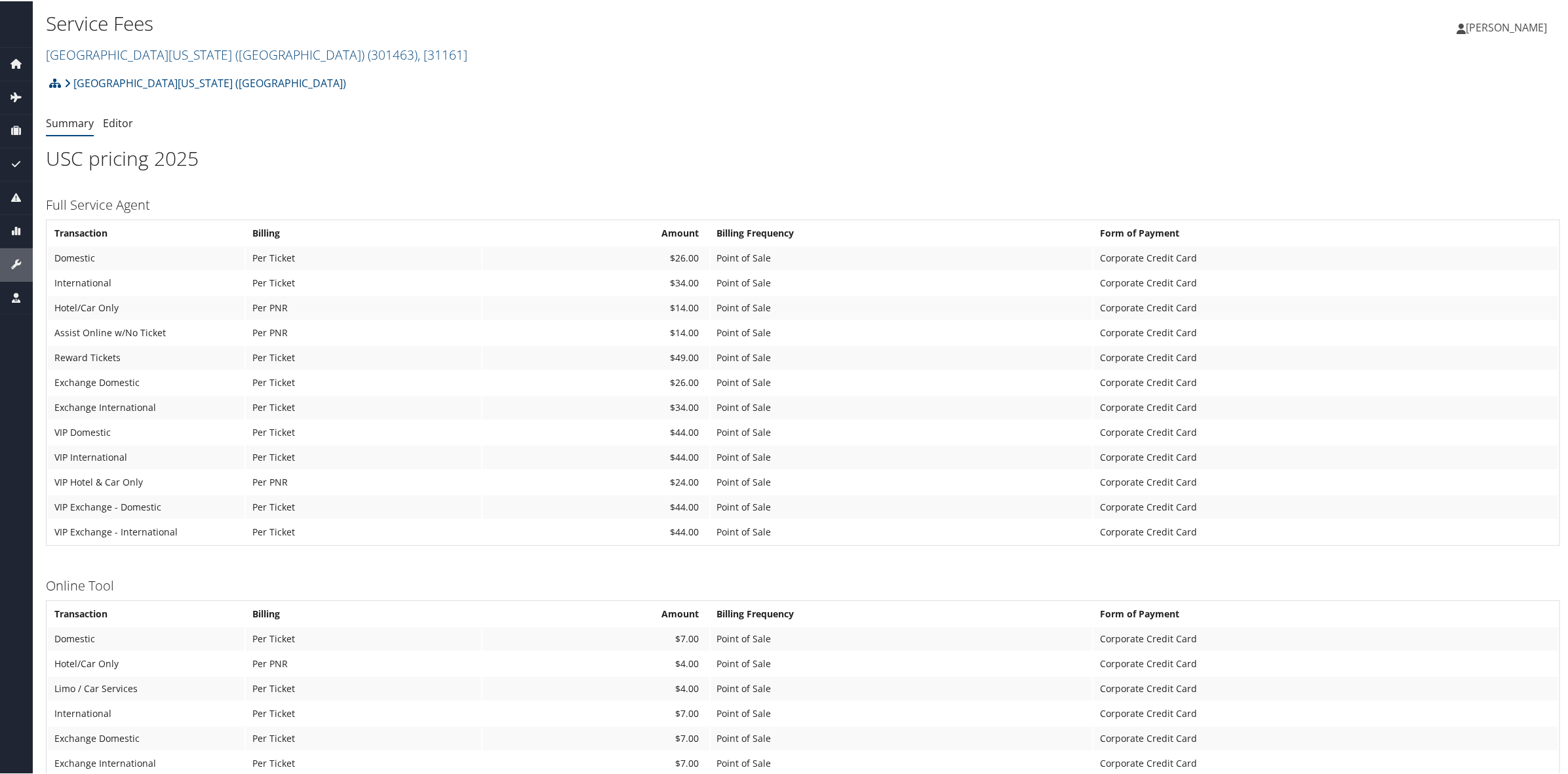
click at [123, 126] on link "Editor" at bounding box center [118, 122] width 30 height 14
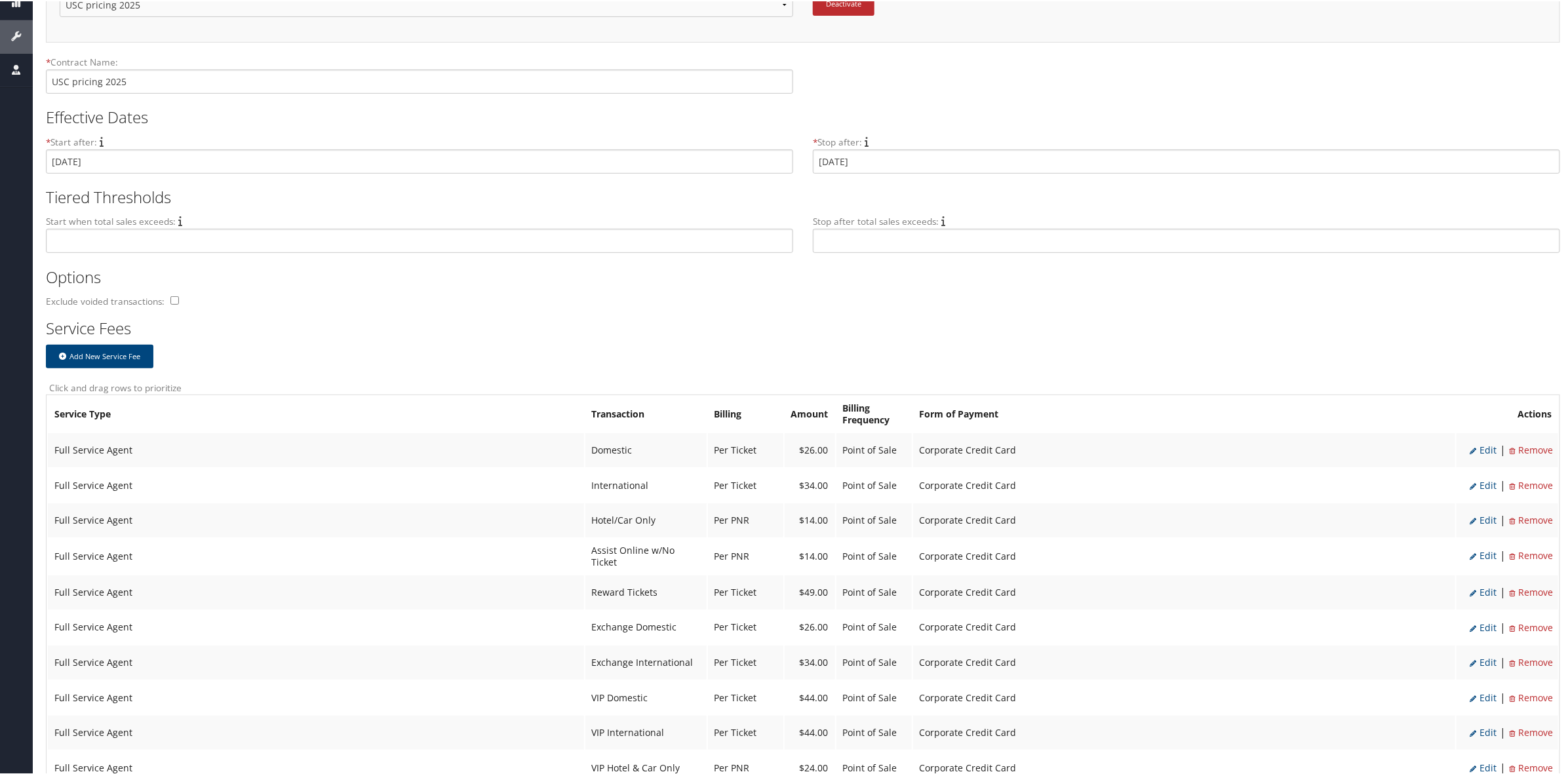
scroll to position [328, 0]
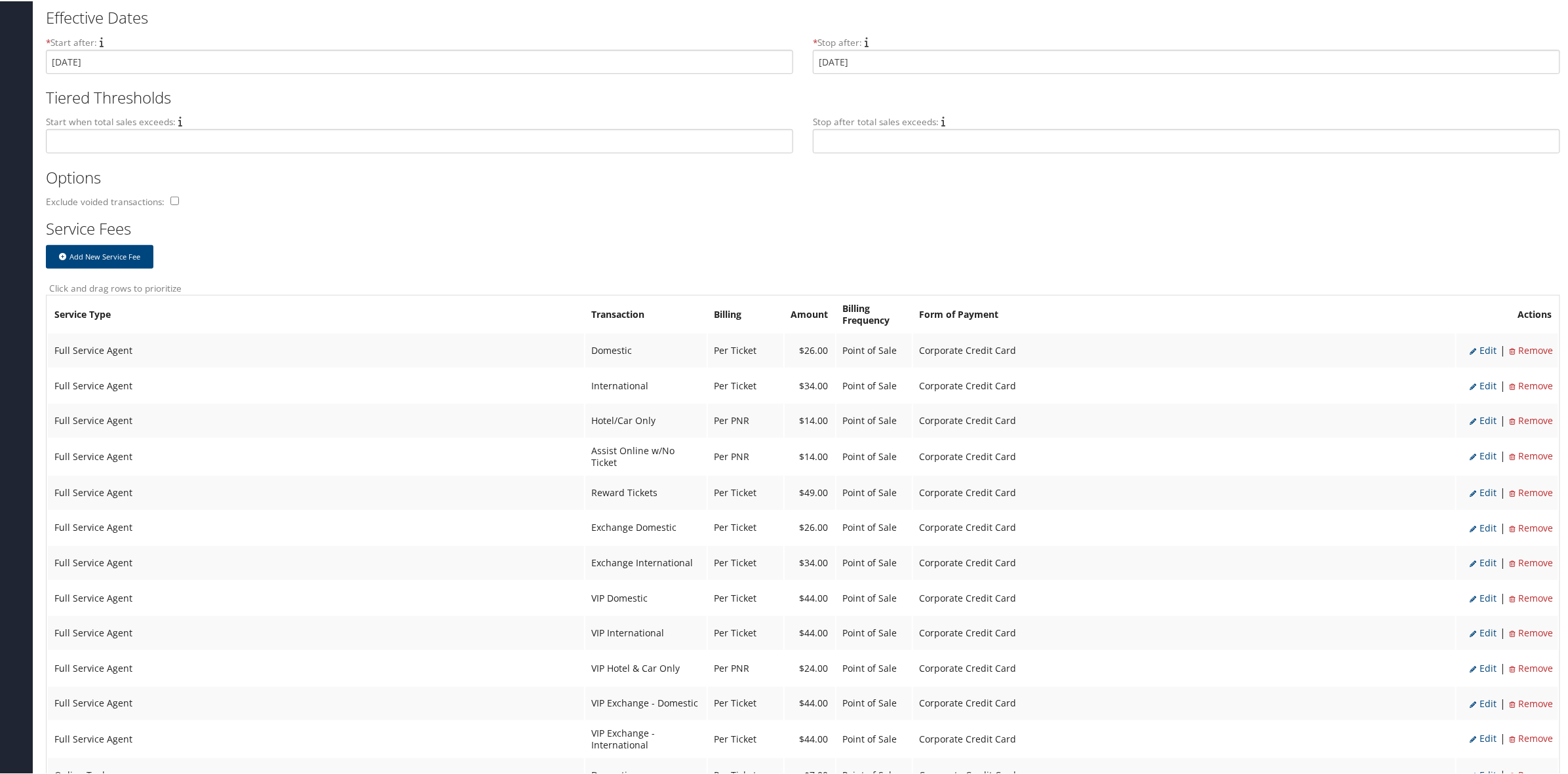
click at [1480, 348] on span "Edit" at bounding box center [1483, 349] width 27 height 12
select select "2"
type input "26.0"
select select "4"
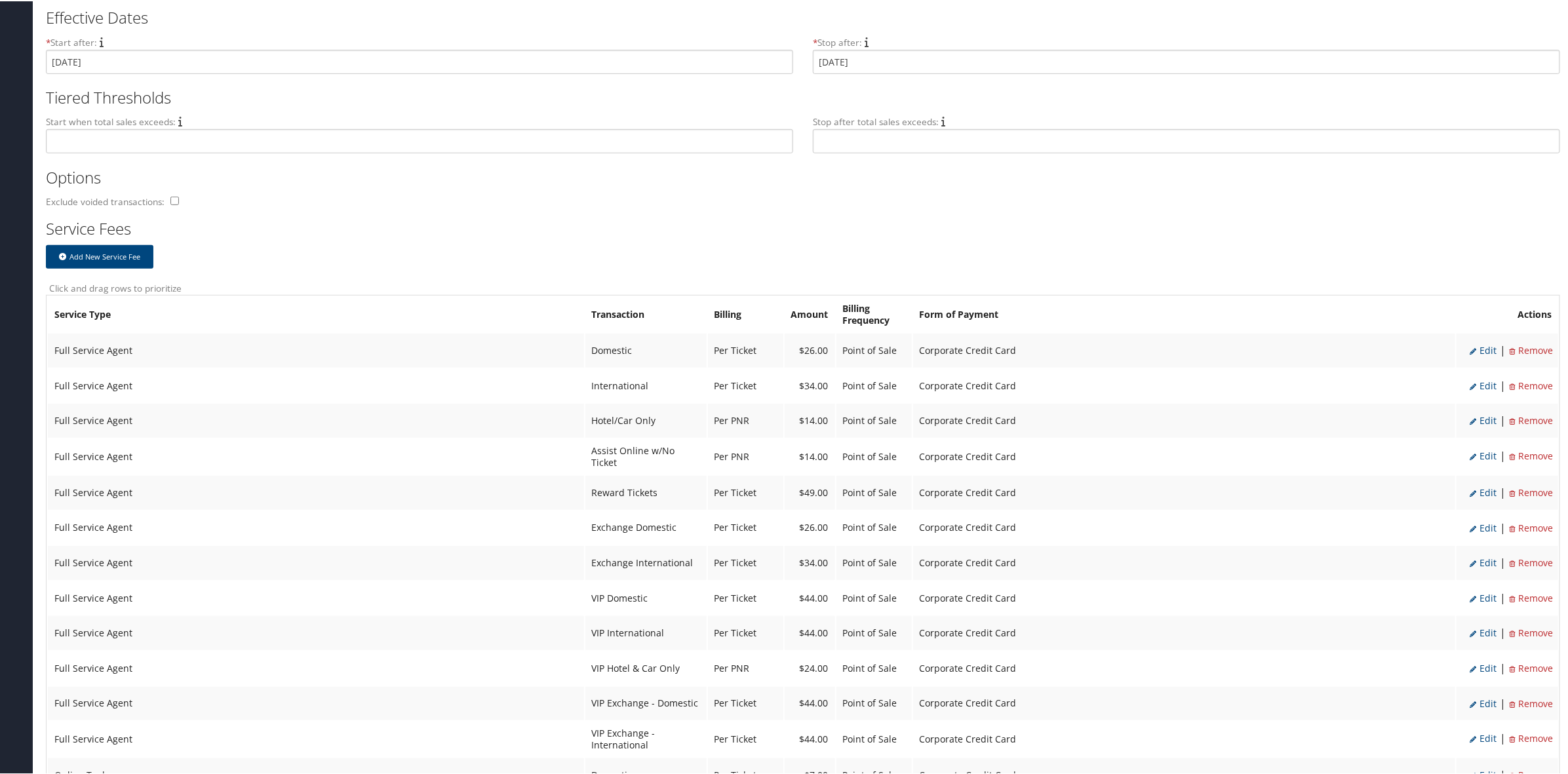
select select "2"
select select "4"
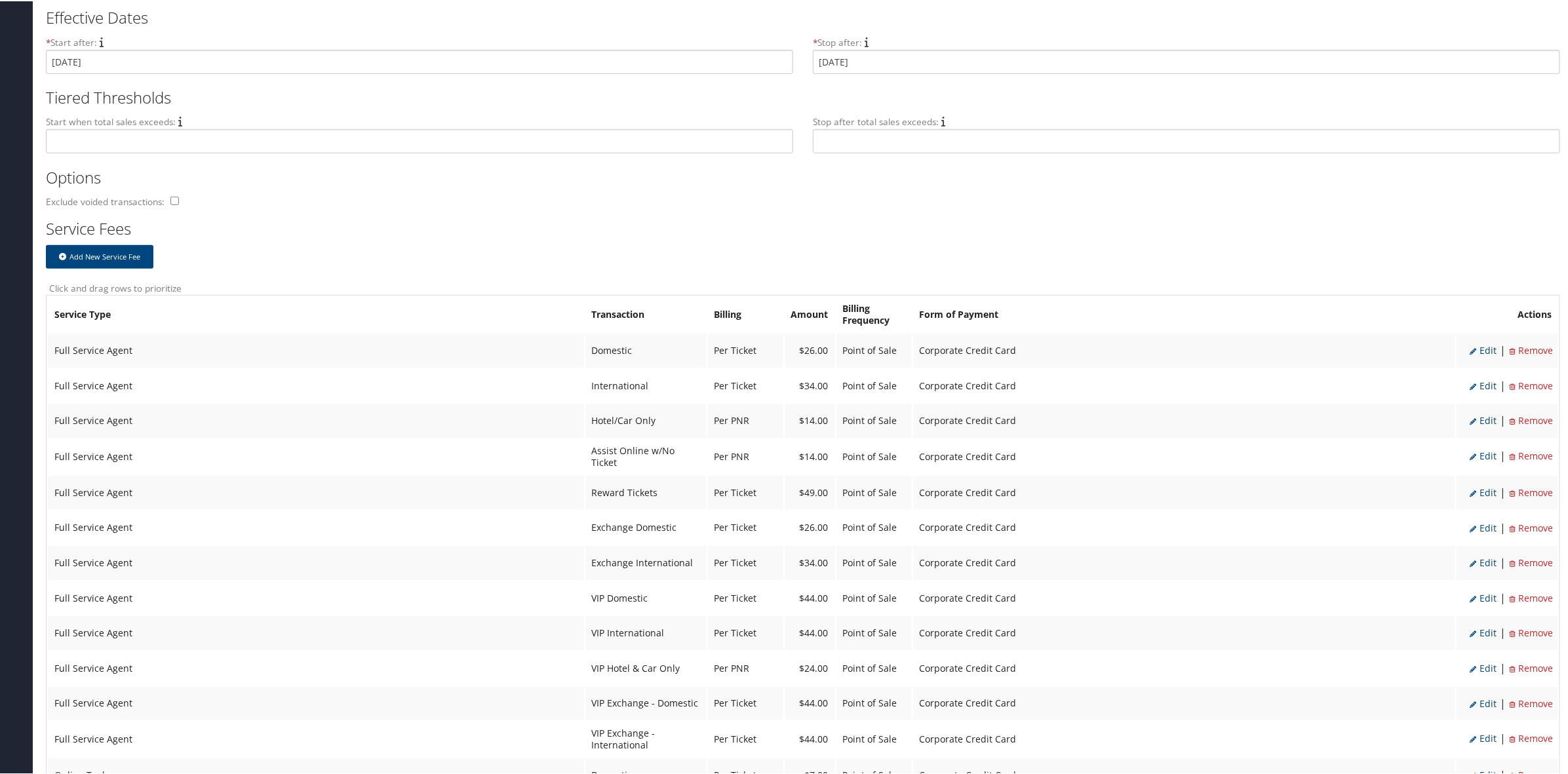
select select "2"
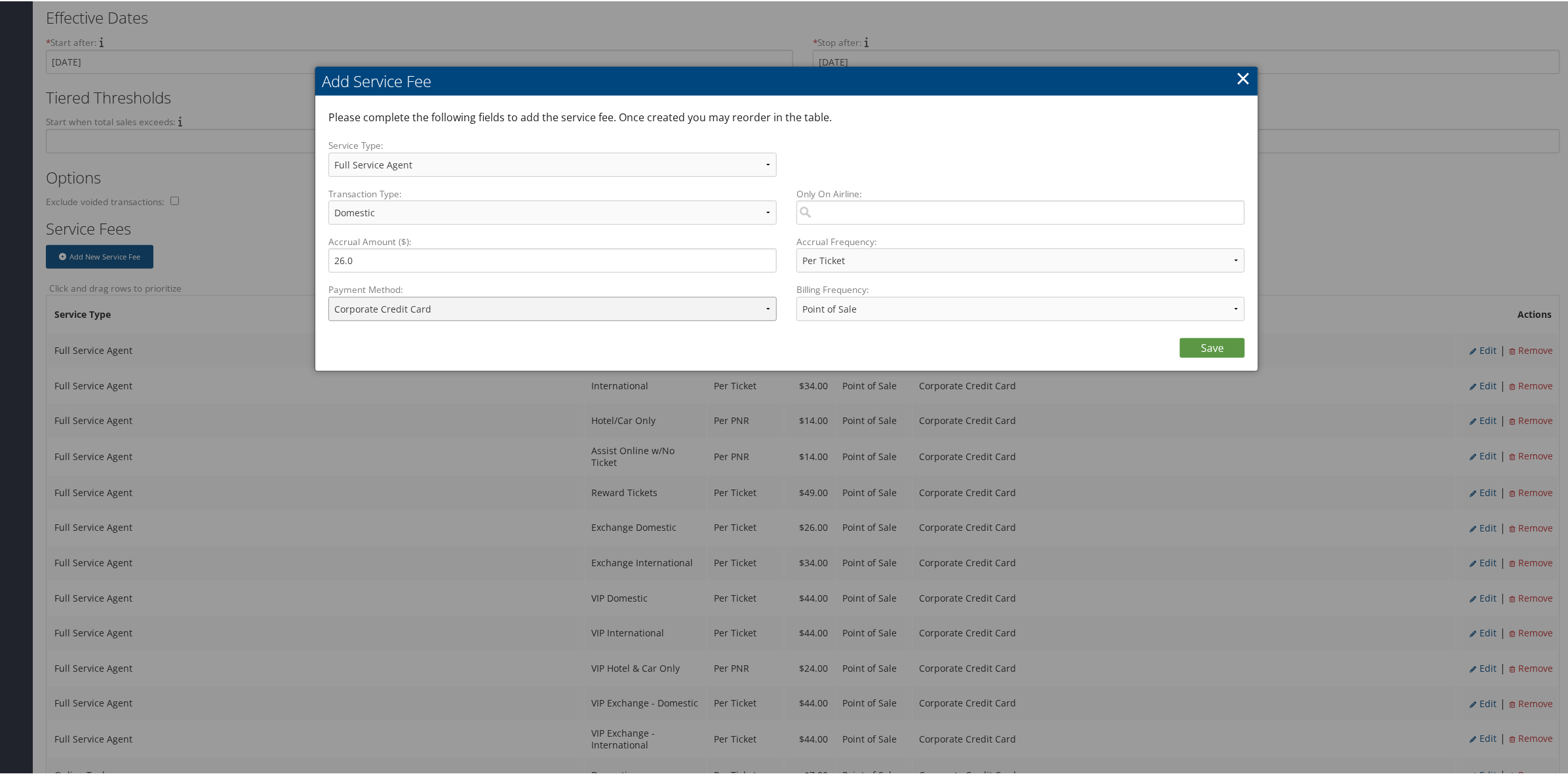
click at [493, 312] on select "ACH Transfer Cash / Check (AR) Corporate Credit Card Ghost Credit Card Hotel Gu…" at bounding box center [552, 308] width 448 height 24
select select "2_1856"
click at [328, 296] on select "ACH Transfer Cash / Check (AR) Corporate Credit Card Ghost Credit Card Hotel Gu…" at bounding box center [552, 308] width 448 height 24
click at [1227, 344] on link "Save" at bounding box center [1211, 347] width 65 height 20
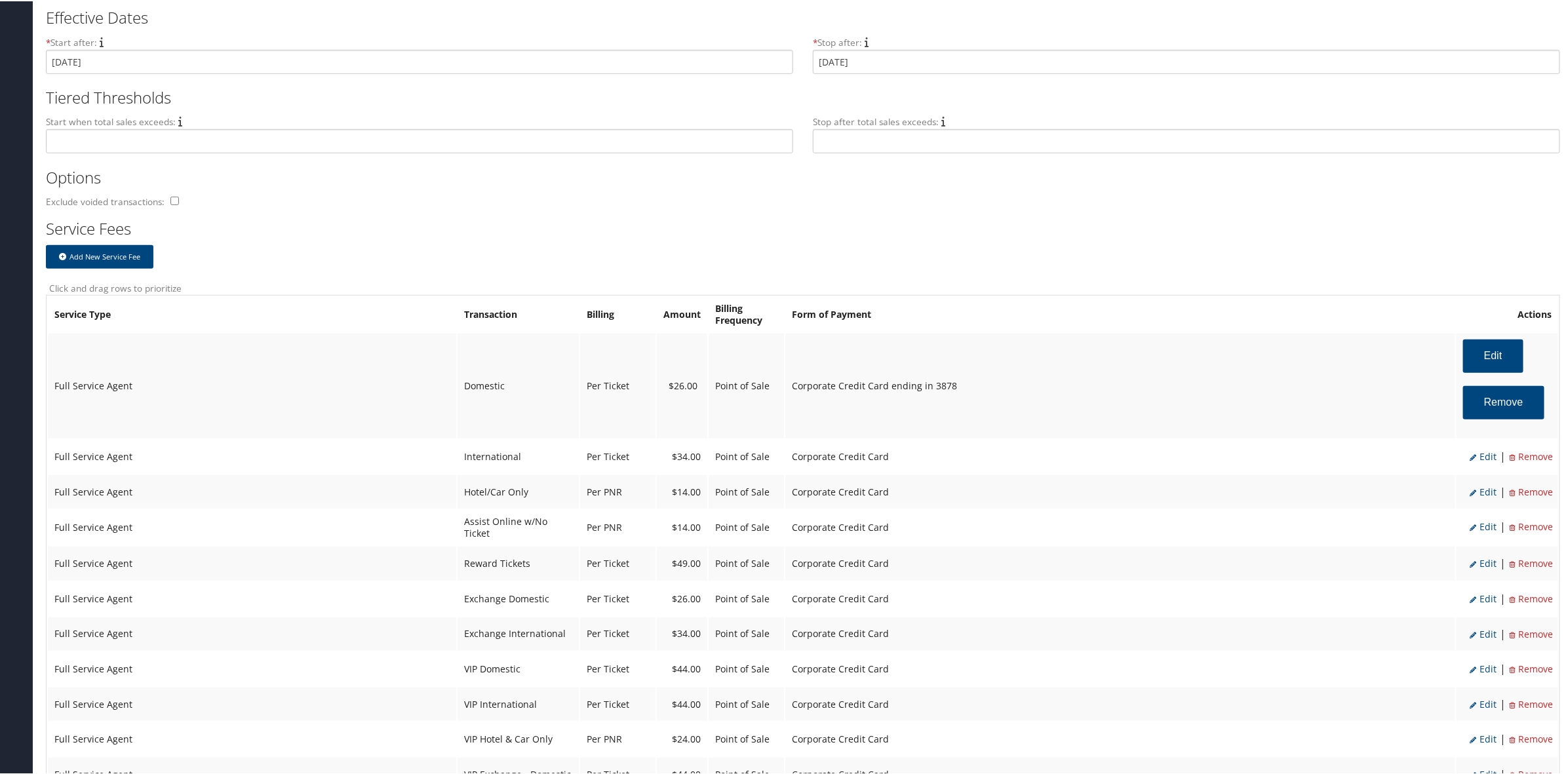
click at [1481, 457] on span "Edit" at bounding box center [1483, 455] width 27 height 12
select select "14"
type input "34.0"
select select "2"
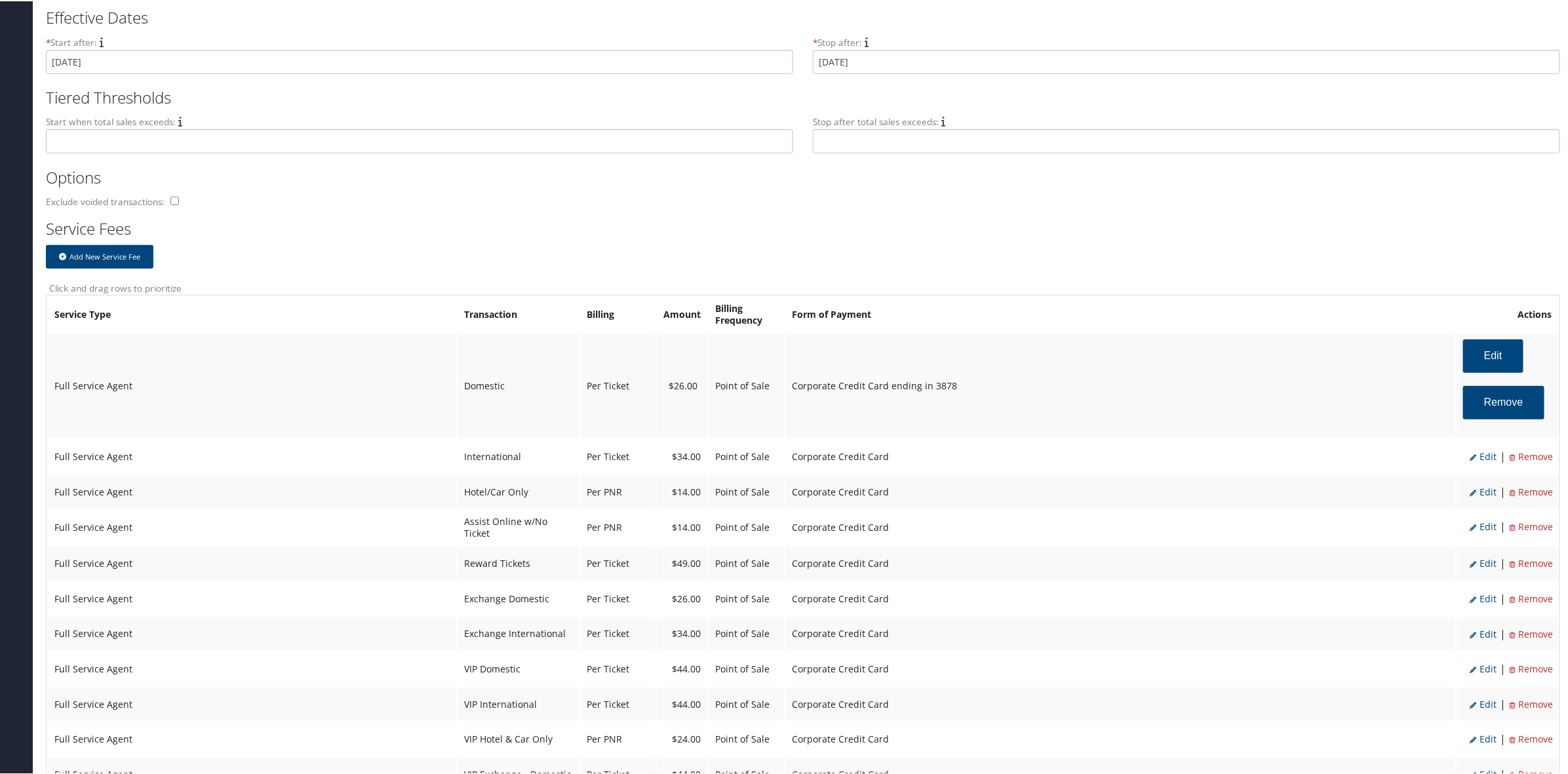
select select "14"
select select "4"
select select "2"
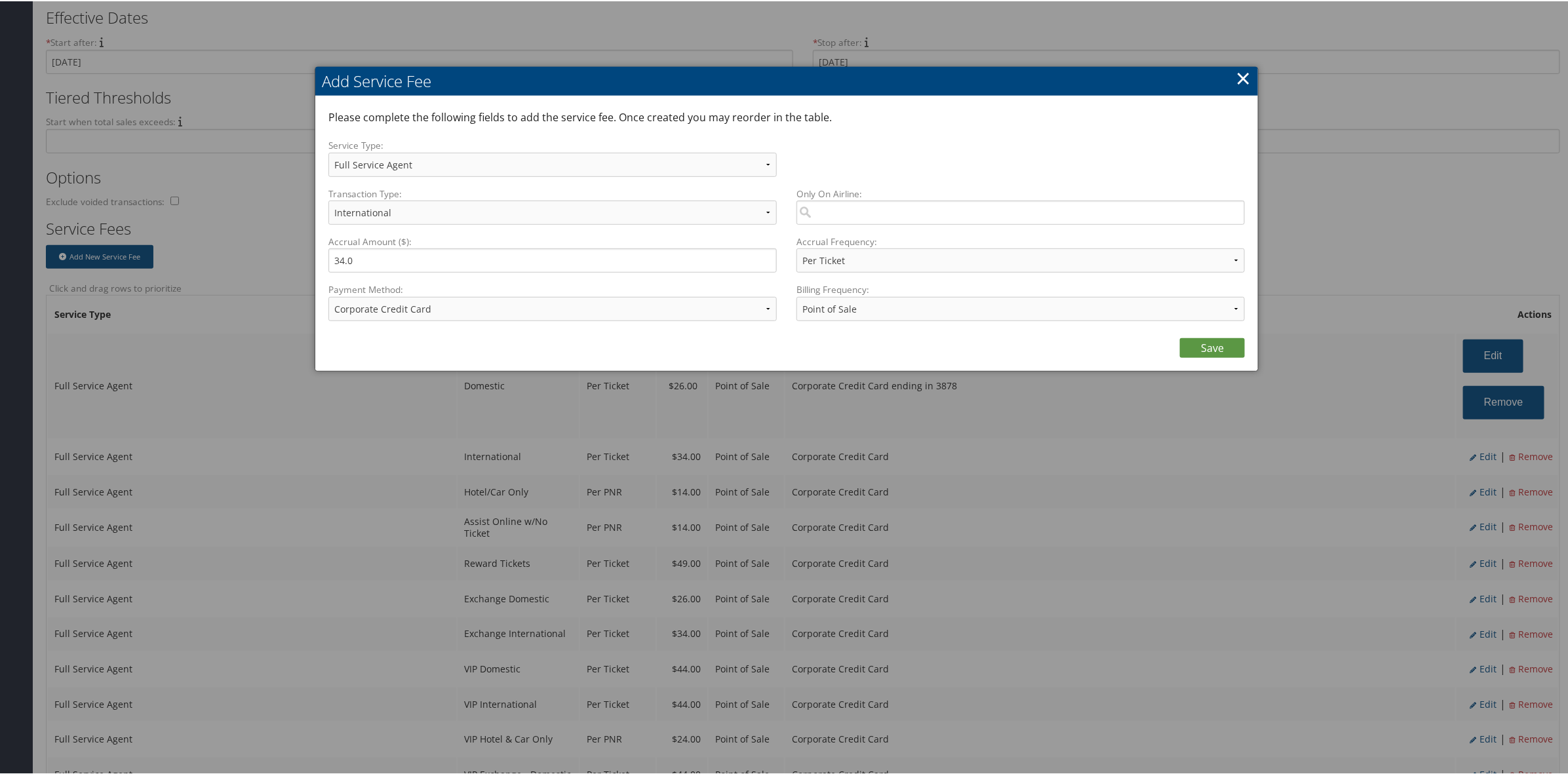
drag, startPoint x: 428, startPoint y: 293, endPoint x: 434, endPoint y: 300, distance: 9.2
click at [434, 300] on div "Payment Method: ACH Transfer Cash / Check (AR) Corporate Credit Card Ghost Cred…" at bounding box center [557, 305] width 458 height 48
click at [430, 307] on select "ACH Transfer Cash / Check (AR) Corporate Credit Card Ghost Credit Card Hotel Gu…" at bounding box center [552, 308] width 448 height 24
select select "2_1856"
click at [328, 296] on select "ACH Transfer Cash / Check (AR) Corporate Credit Card Ghost Credit Card Hotel Gu…" at bounding box center [552, 308] width 448 height 24
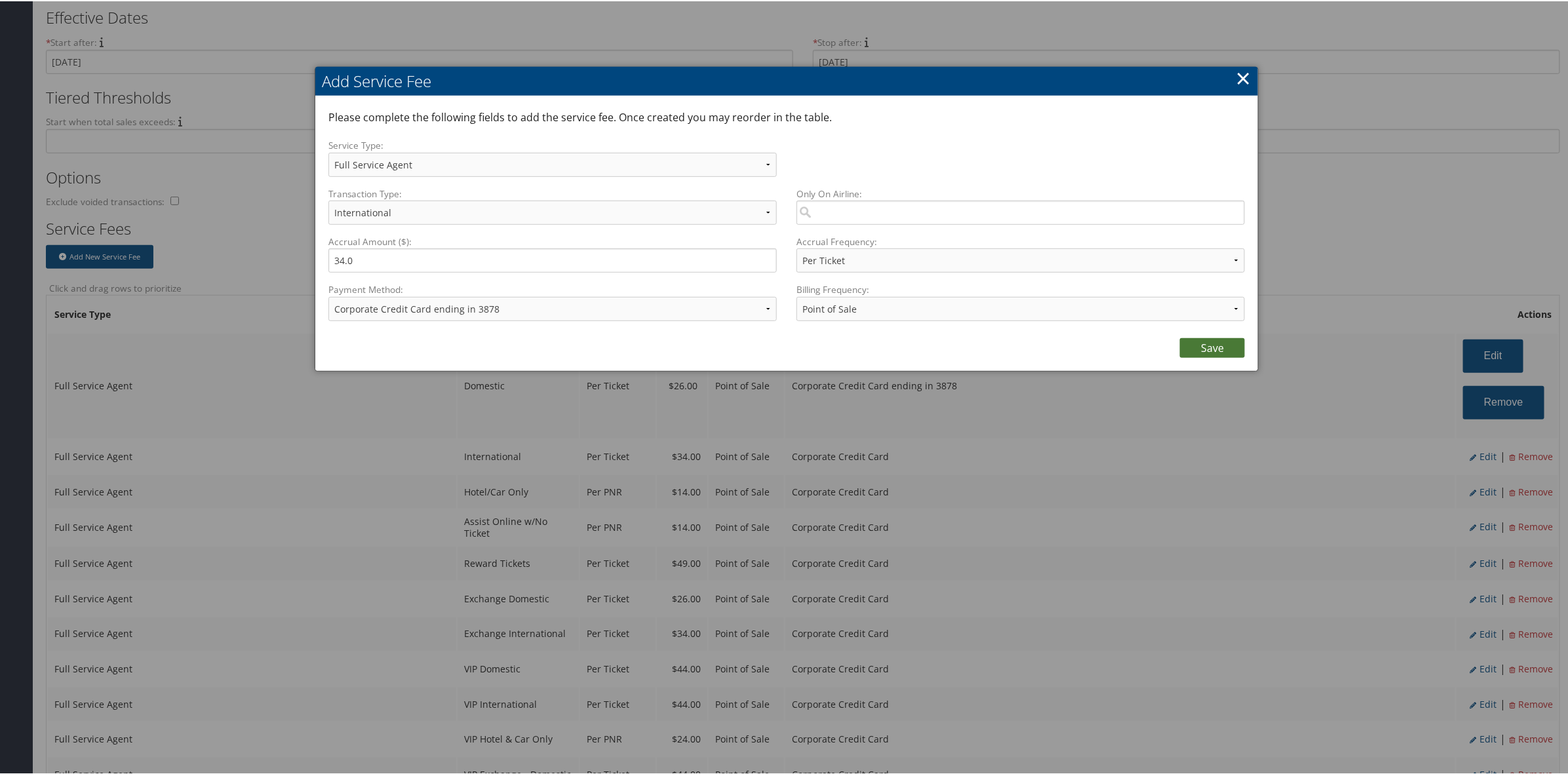
click at [1183, 337] on link "Save" at bounding box center [1211, 347] width 65 height 20
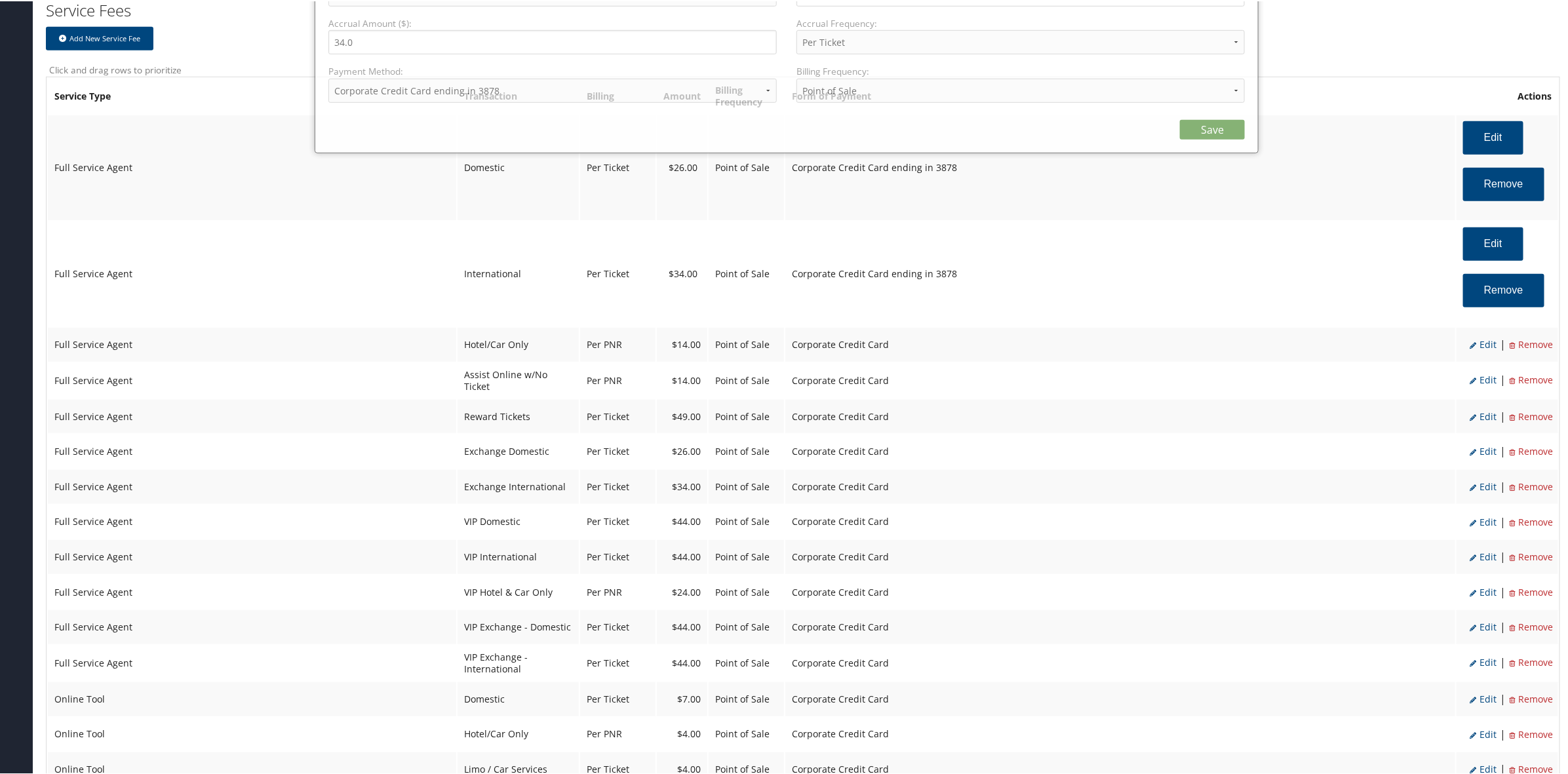
select select "2"
select select "14"
select select "4"
select select "2_1856"
select select "2"
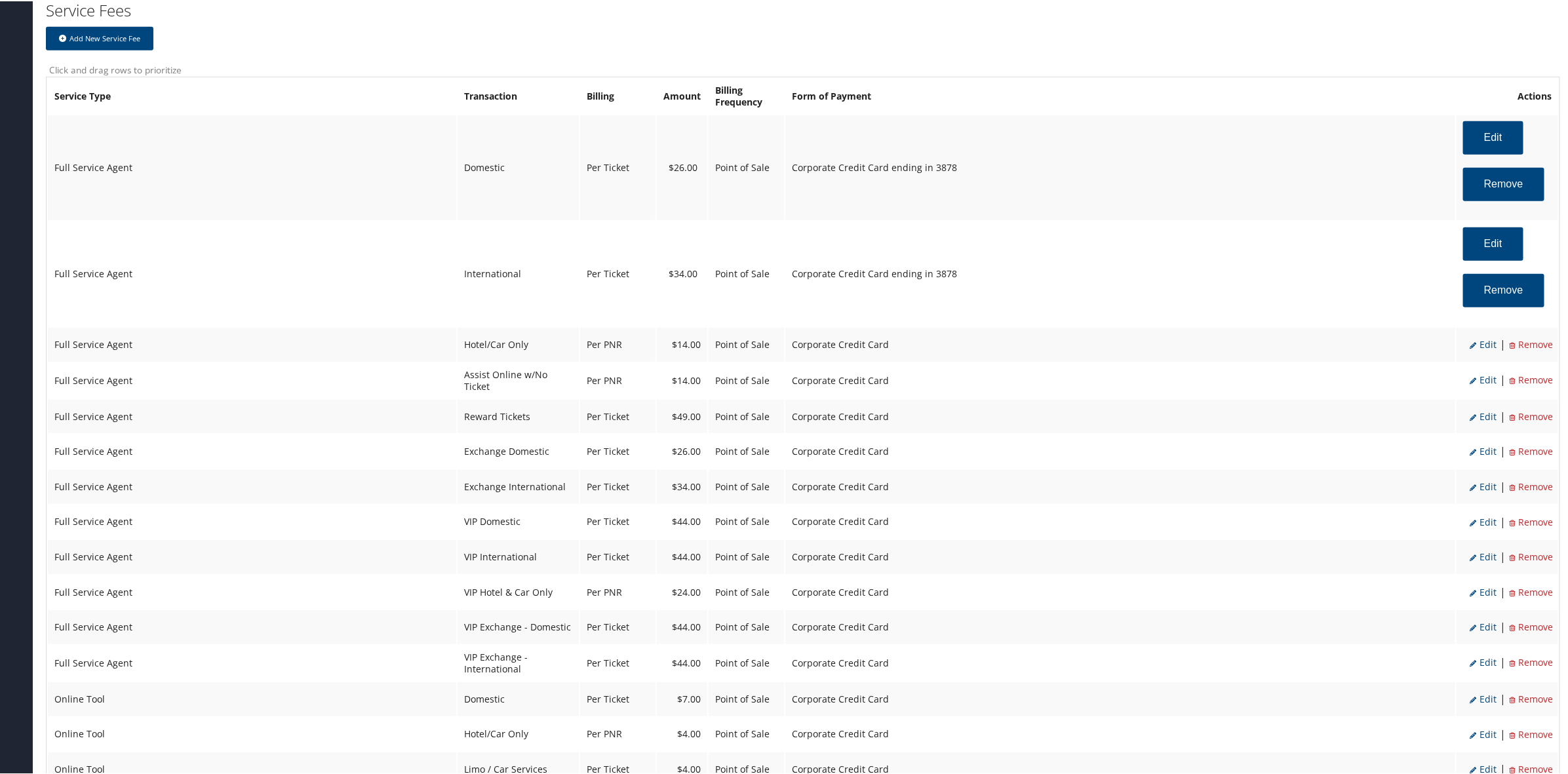
scroll to position [574, 0]
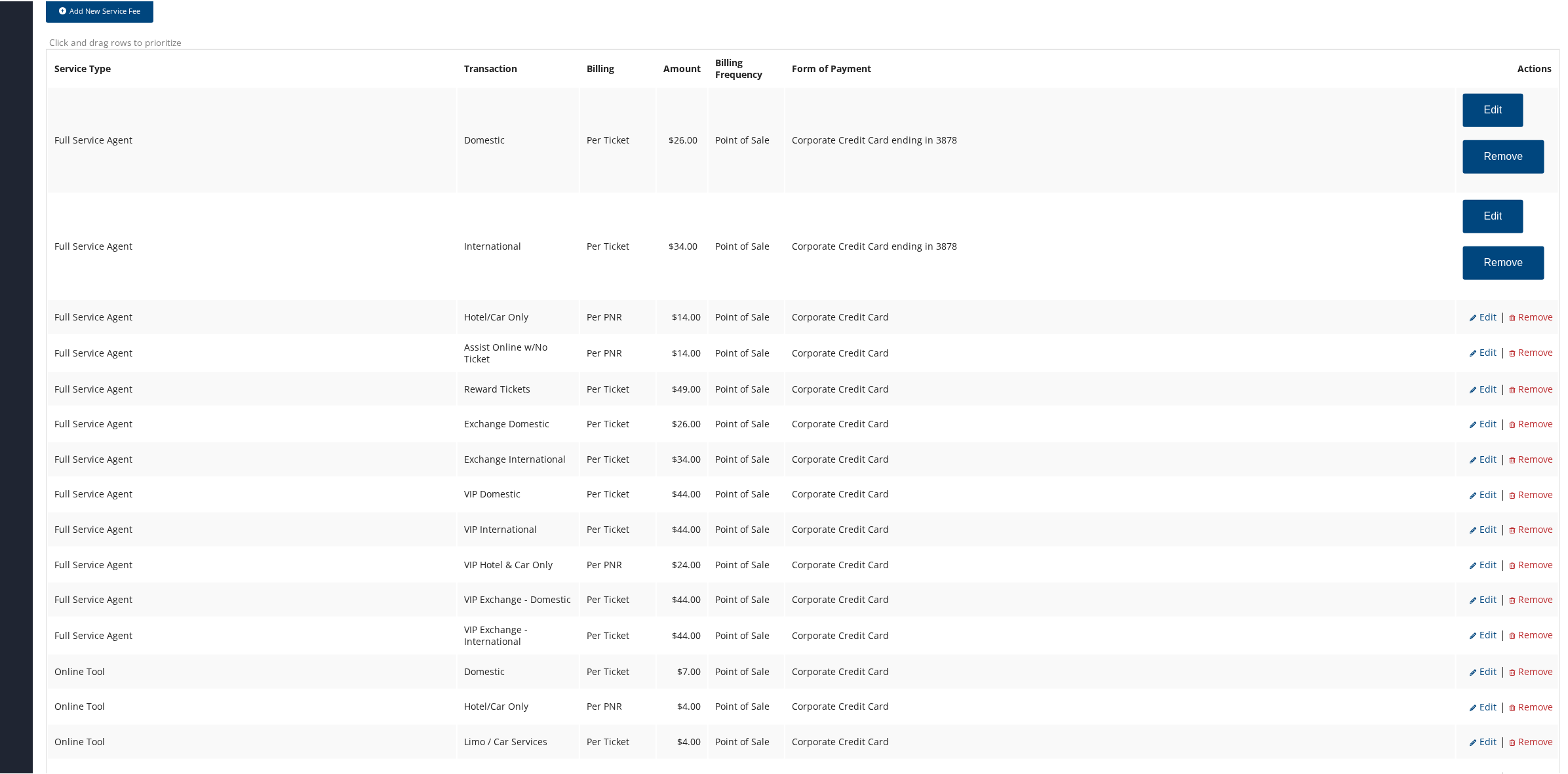
click at [1479, 316] on span "Edit" at bounding box center [1483, 315] width 27 height 12
select select "6"
type input "14.0"
select select "2"
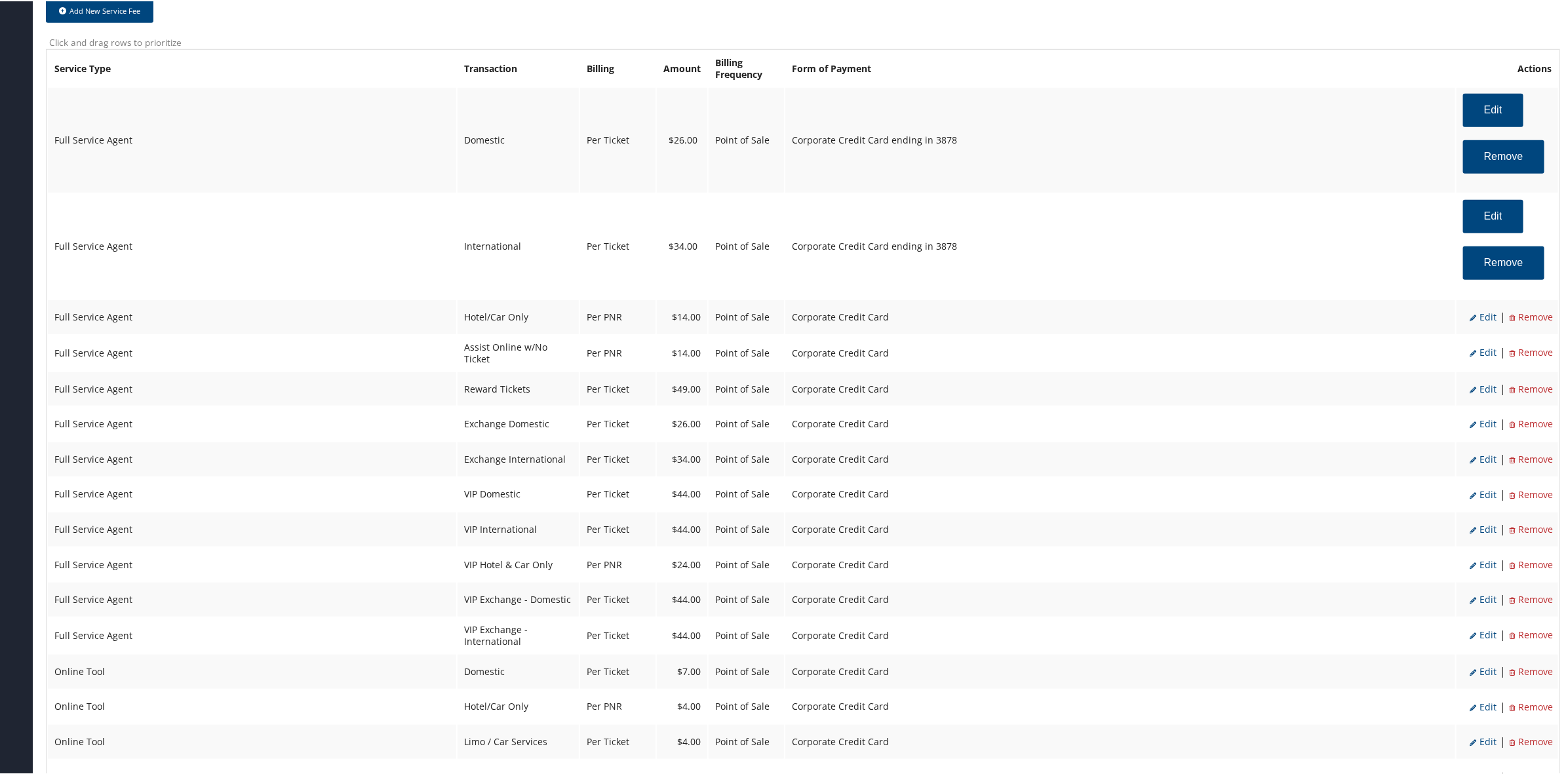
select select "2"
select select "6"
select select "2"
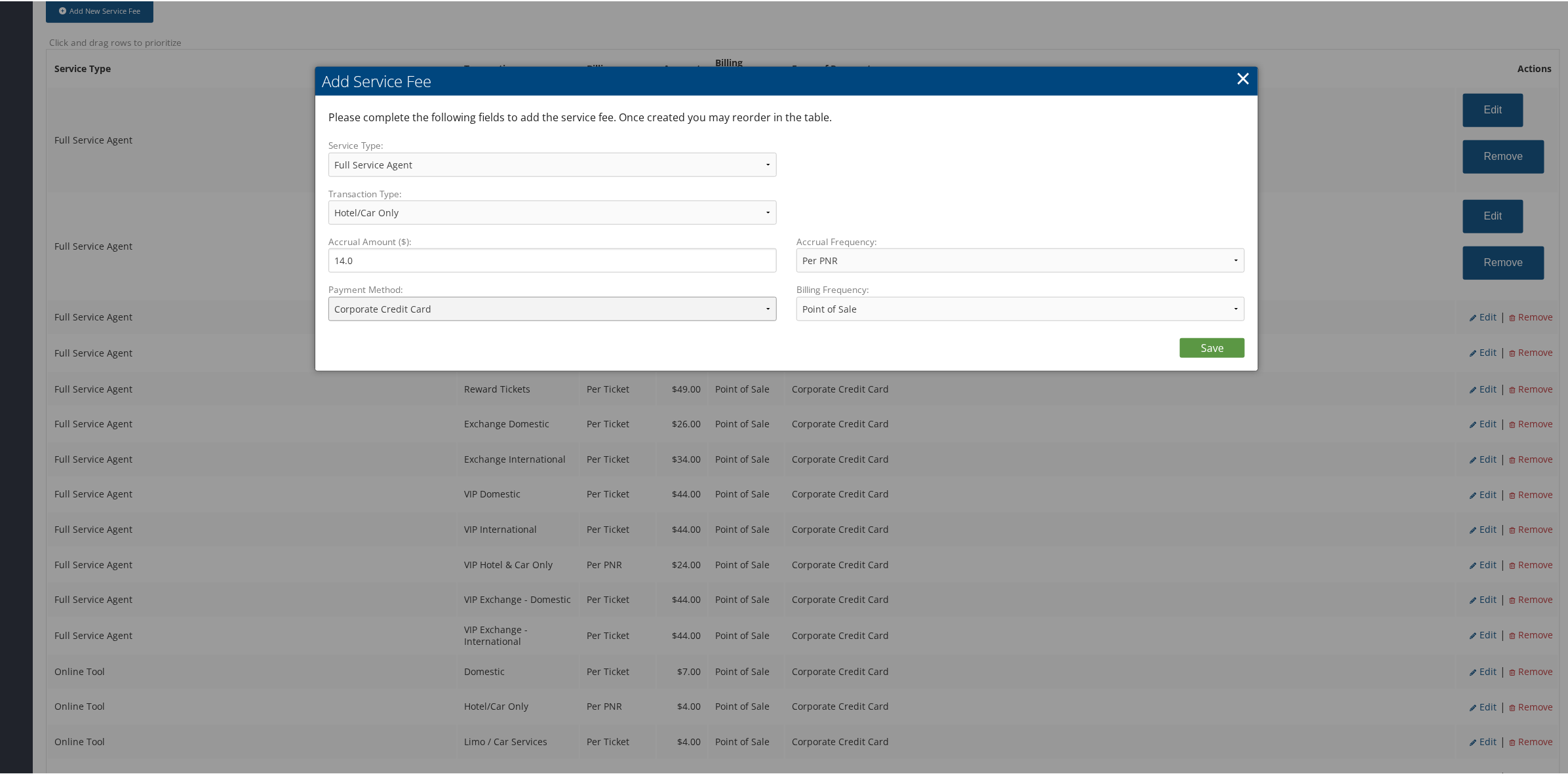
click at [405, 306] on select "ACH Transfer Cash / Check (AR) Corporate Credit Card Ghost Credit Card Hotel Gu…" at bounding box center [552, 308] width 448 height 24
select select "2_1856"
click at [328, 296] on select "ACH Transfer Cash / Check (AR) Corporate Credit Card Ghost Credit Card Hotel Gu…" at bounding box center [552, 308] width 448 height 24
click at [1211, 352] on link "Save" at bounding box center [1211, 347] width 65 height 20
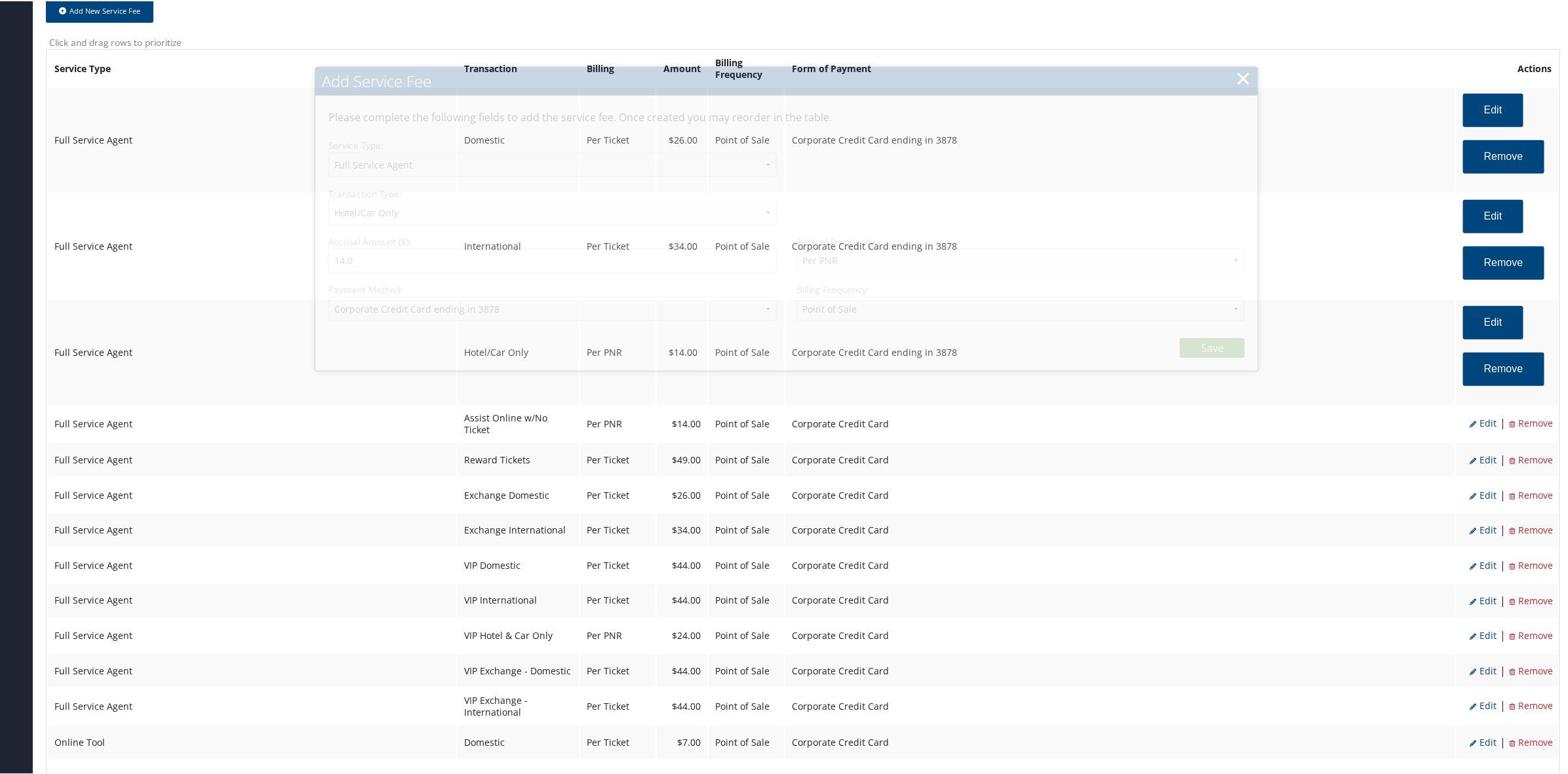
select select "2"
select select "6"
select select "2"
select select "2_1856"
select select "2"
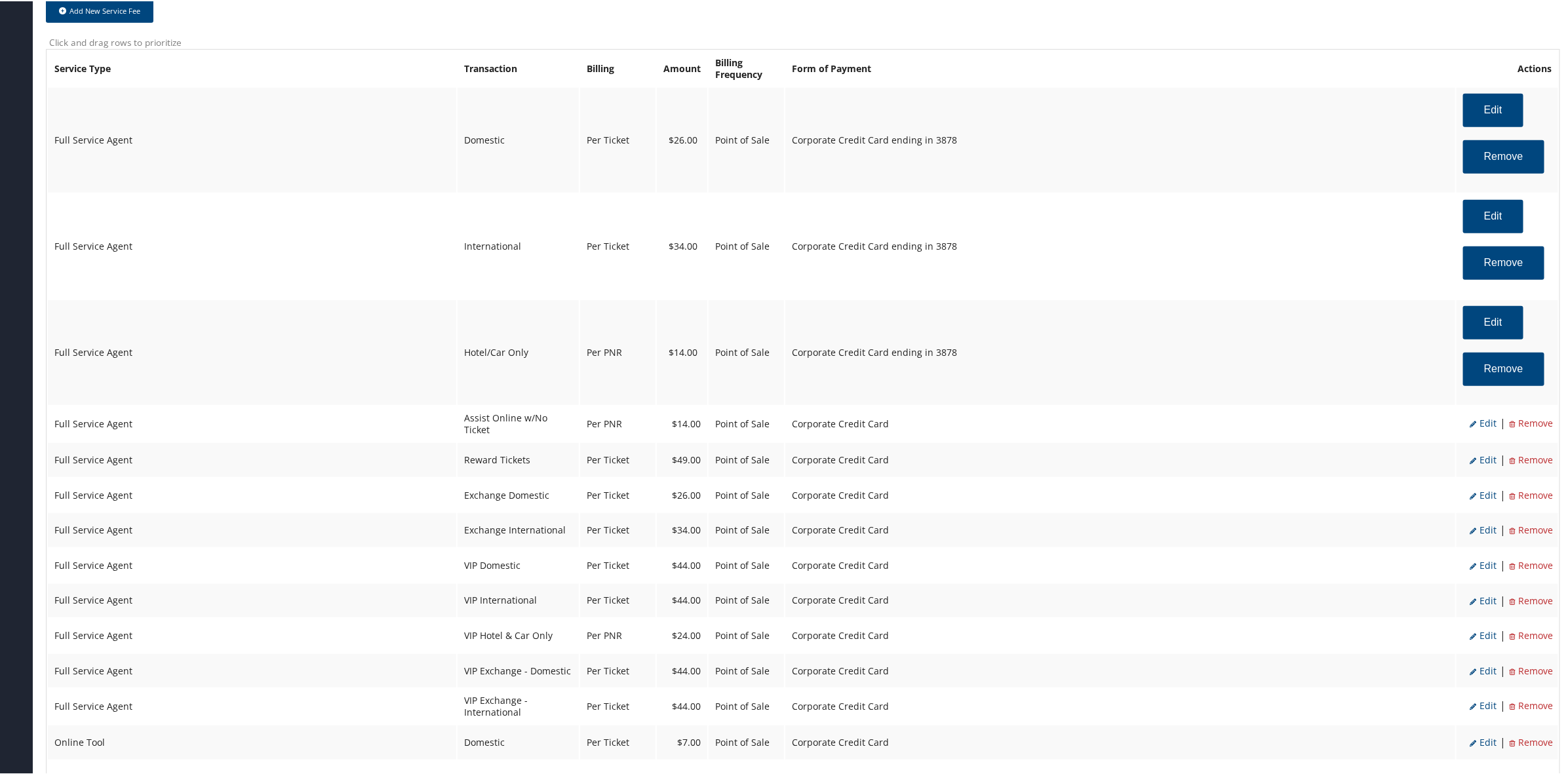
click at [1482, 424] on span "Edit" at bounding box center [1483, 421] width 27 height 12
select select "22"
select select "2"
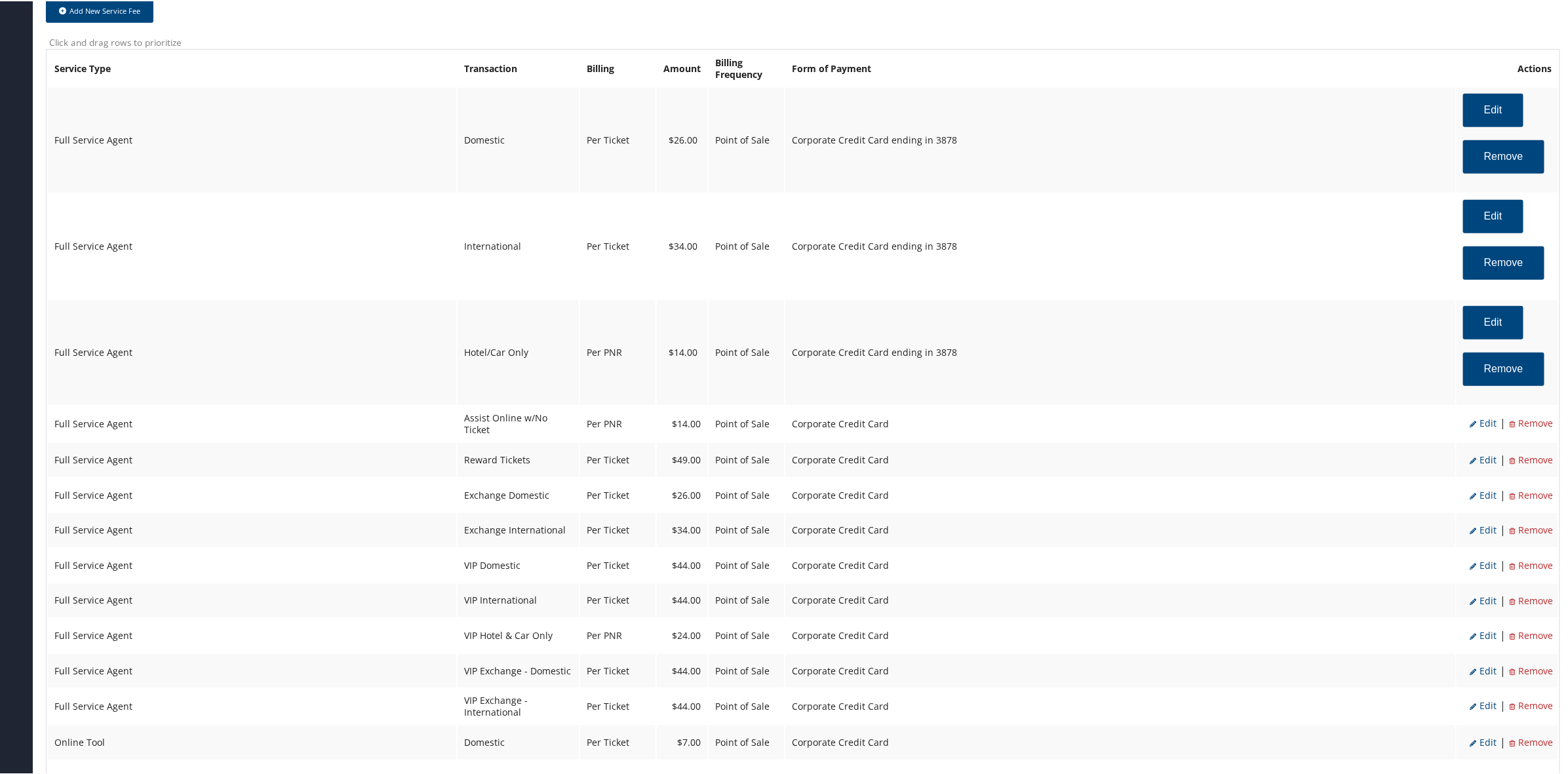
select select "2"
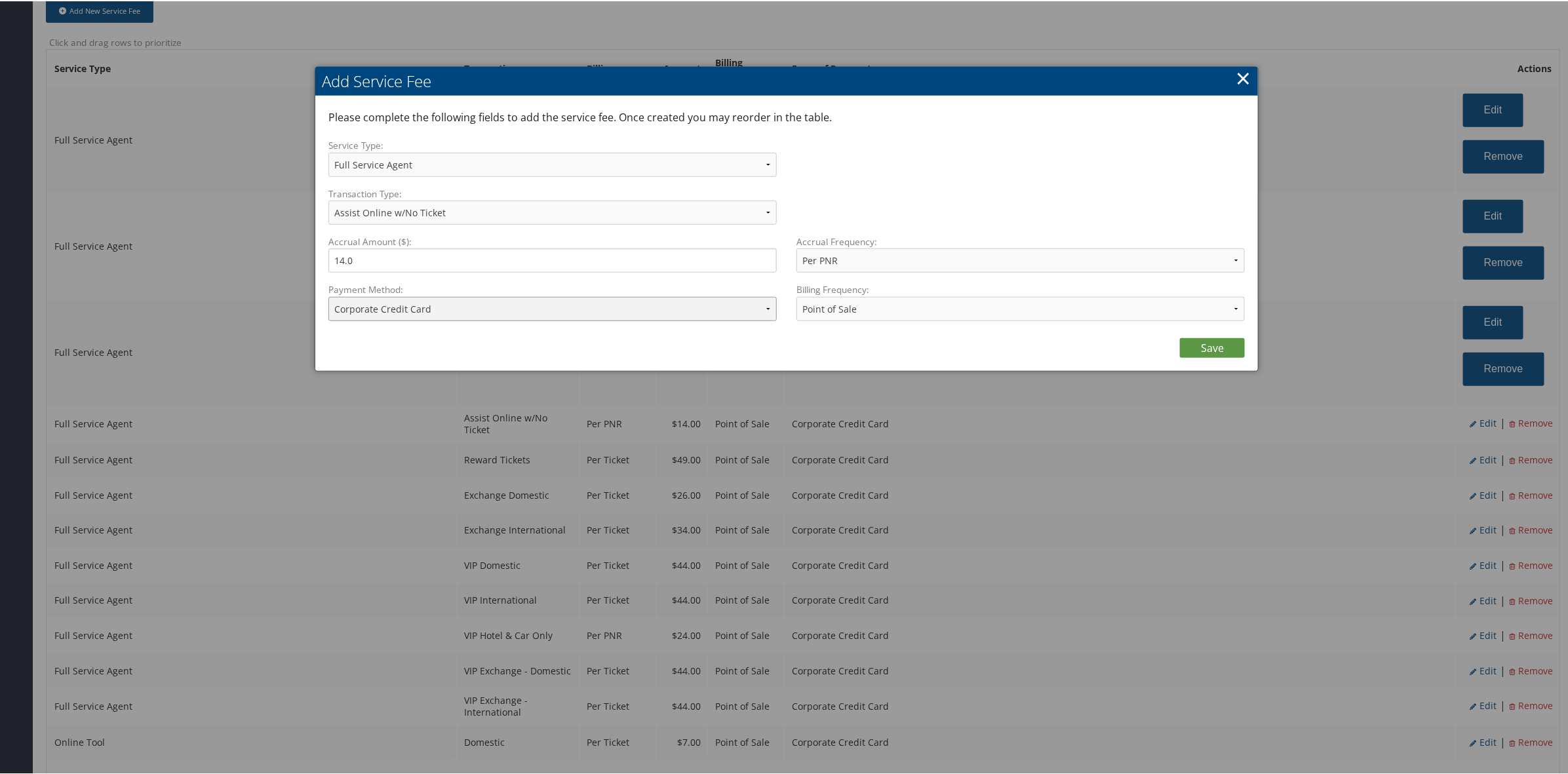
drag, startPoint x: 424, startPoint y: 308, endPoint x: 427, endPoint y: 315, distance: 7.6
click at [424, 308] on select "ACH Transfer Cash / Check (AR) Corporate Credit Card Ghost Credit Card Hotel Gu…" at bounding box center [552, 308] width 448 height 24
select select "2_1856"
click at [328, 296] on select "ACH Transfer Cash / Check (AR) Corporate Credit Card Ghost Credit Card Hotel Gu…" at bounding box center [552, 308] width 448 height 24
click at [1216, 340] on link "Save" at bounding box center [1211, 347] width 65 height 20
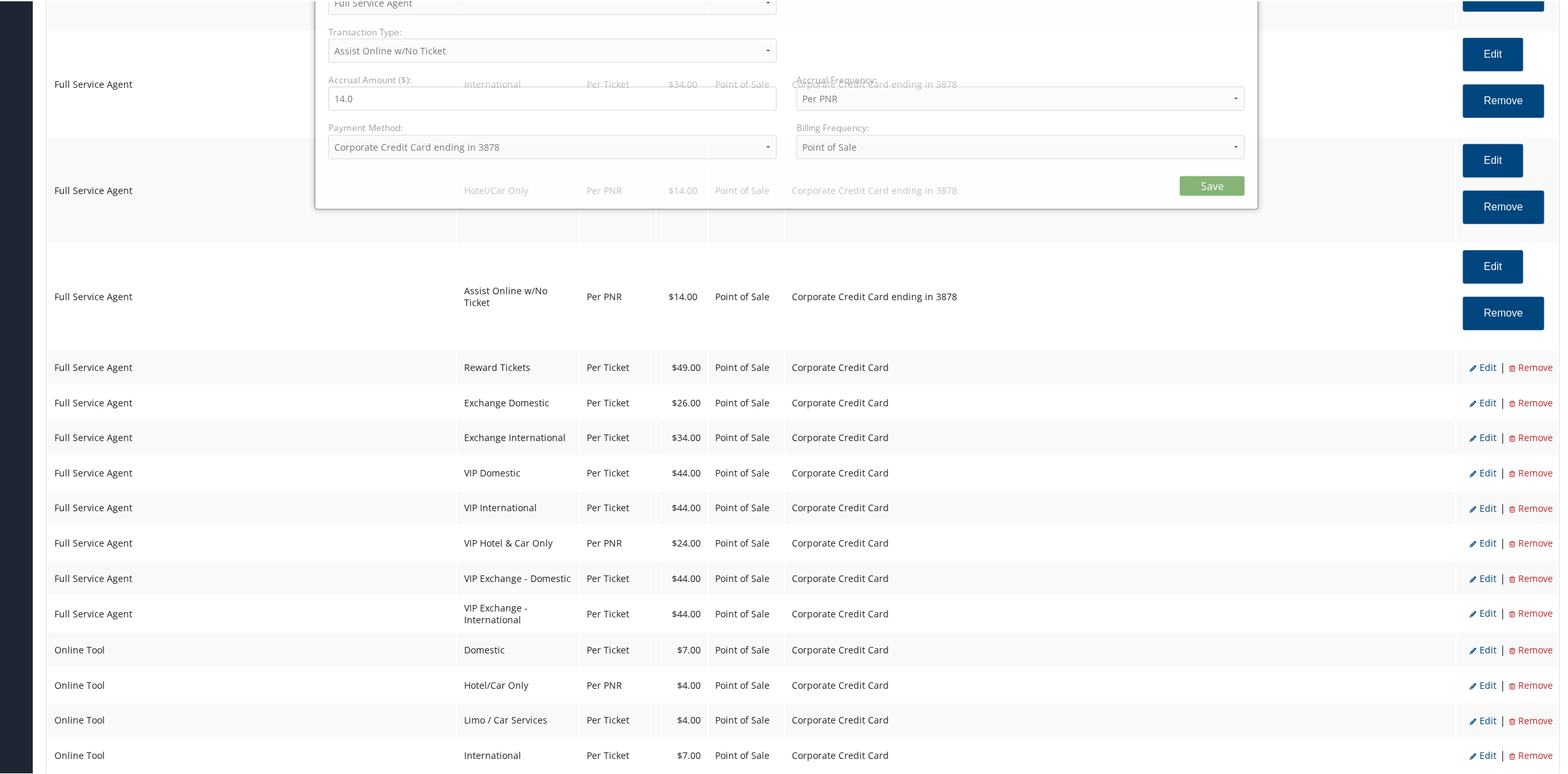
select select "2"
select select "2_1856"
select select "2"
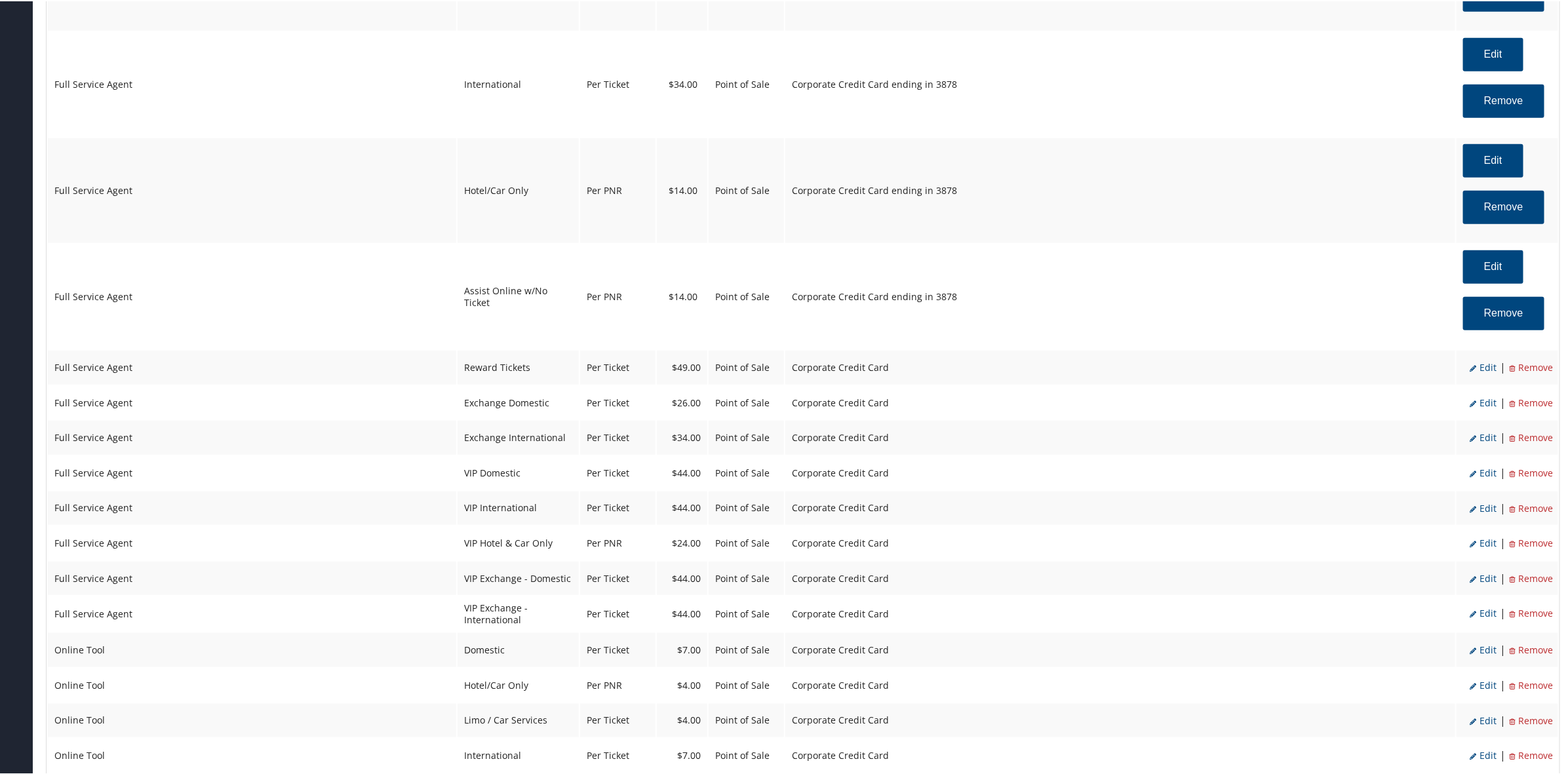
scroll to position [737, 0]
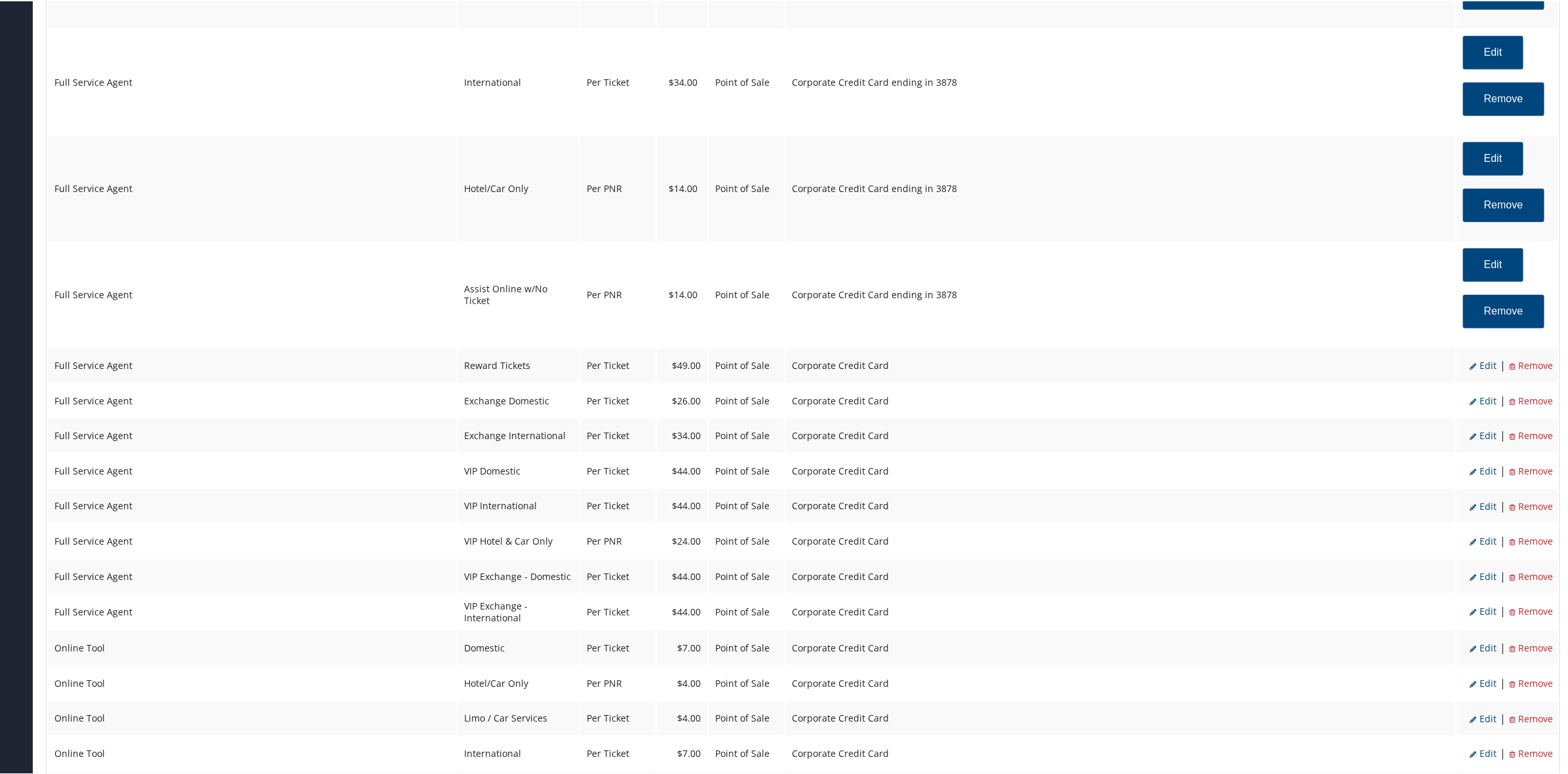
click at [1488, 366] on span "Edit" at bounding box center [1483, 364] width 27 height 12
select select "2"
select select "16"
select select "4"
select select "2"
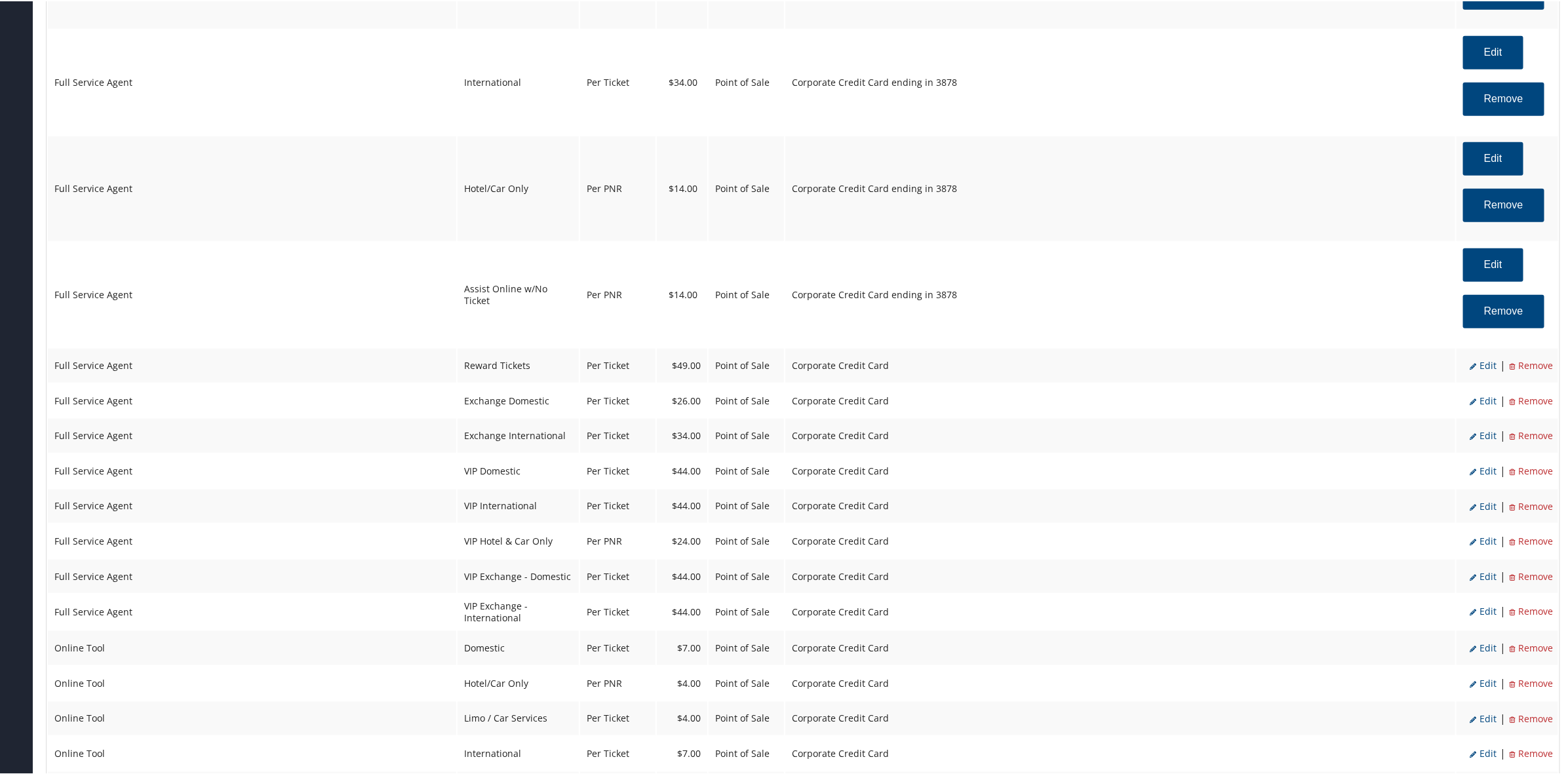
select select "2"
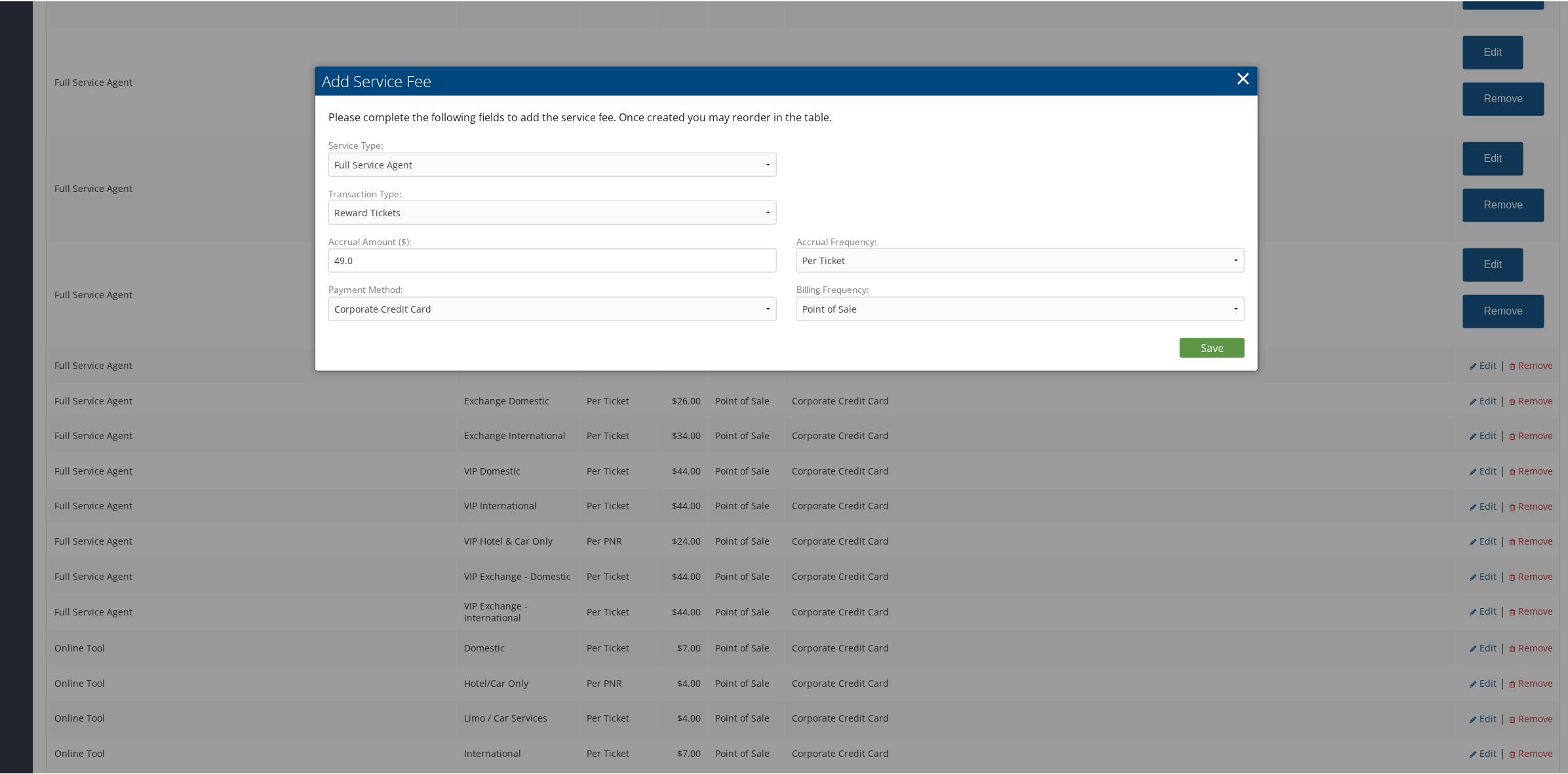
click at [498, 320] on div "Payment Method: ACH Transfer Cash / Check (AR) Corporate Credit Card Ghost Cred…" at bounding box center [557, 305] width 458 height 48
drag, startPoint x: 490, startPoint y: 302, endPoint x: 487, endPoint y: 315, distance: 13.3
click at [490, 302] on select "ACH Transfer Cash / Check (AR) Corporate Credit Card Ghost Credit Card Hotel Gu…" at bounding box center [552, 308] width 448 height 24
select select "2_1856"
click at [328, 296] on select "ACH Transfer Cash / Check (AR) Corporate Credit Card Ghost Credit Card Hotel Gu…" at bounding box center [552, 308] width 448 height 24
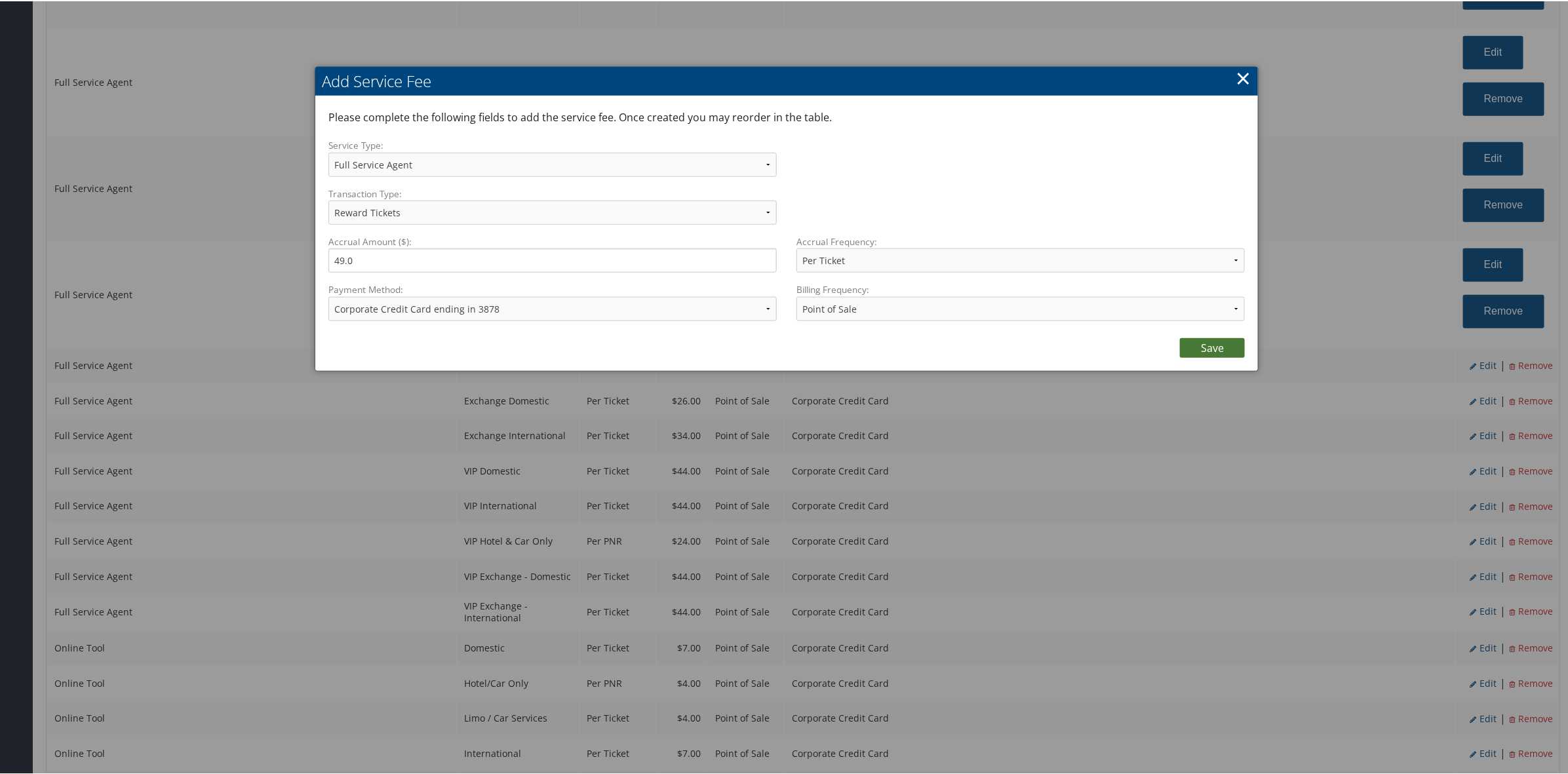
click at [1193, 344] on link "Save" at bounding box center [1211, 347] width 65 height 20
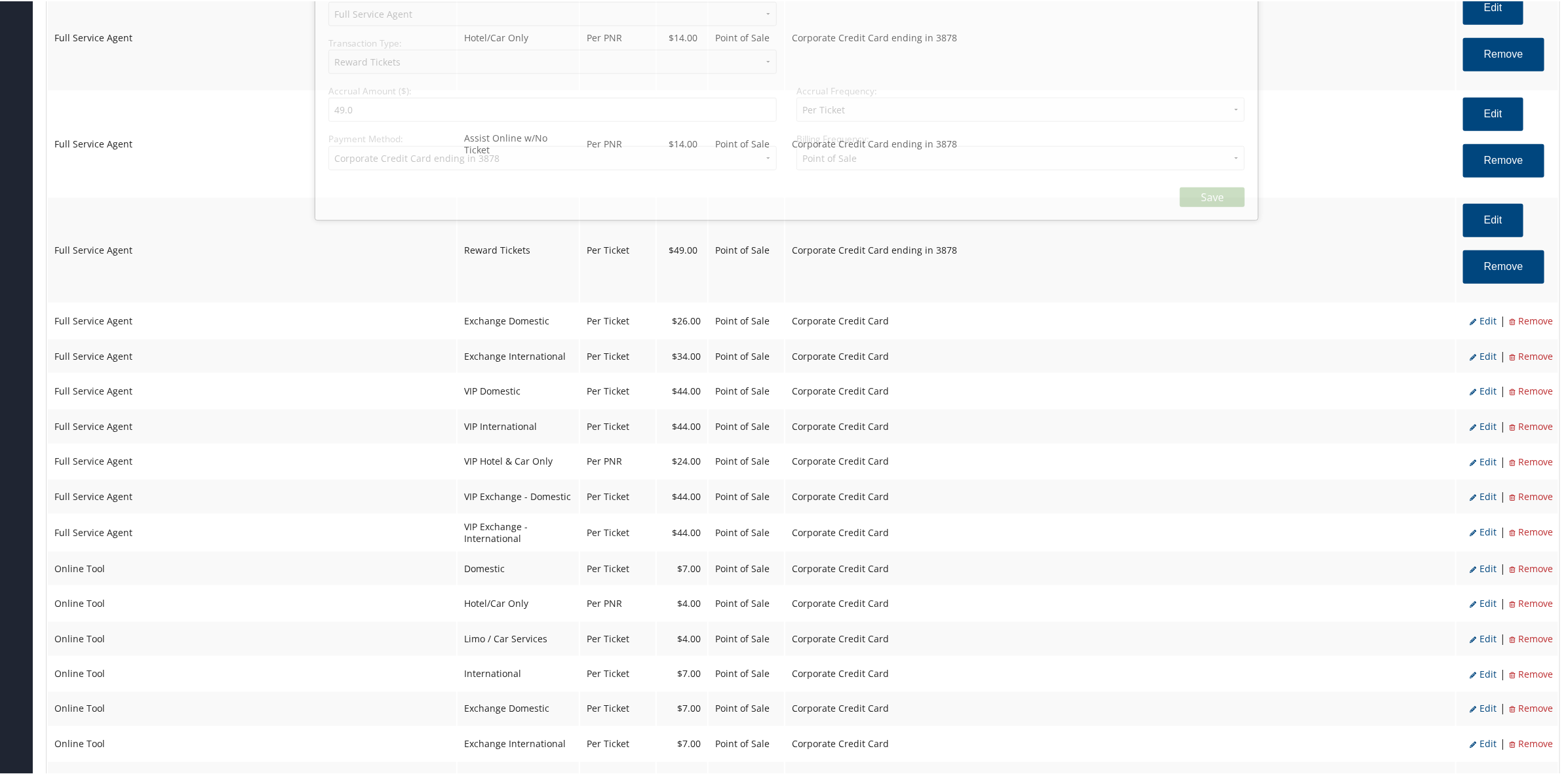
scroll to position [901, 0]
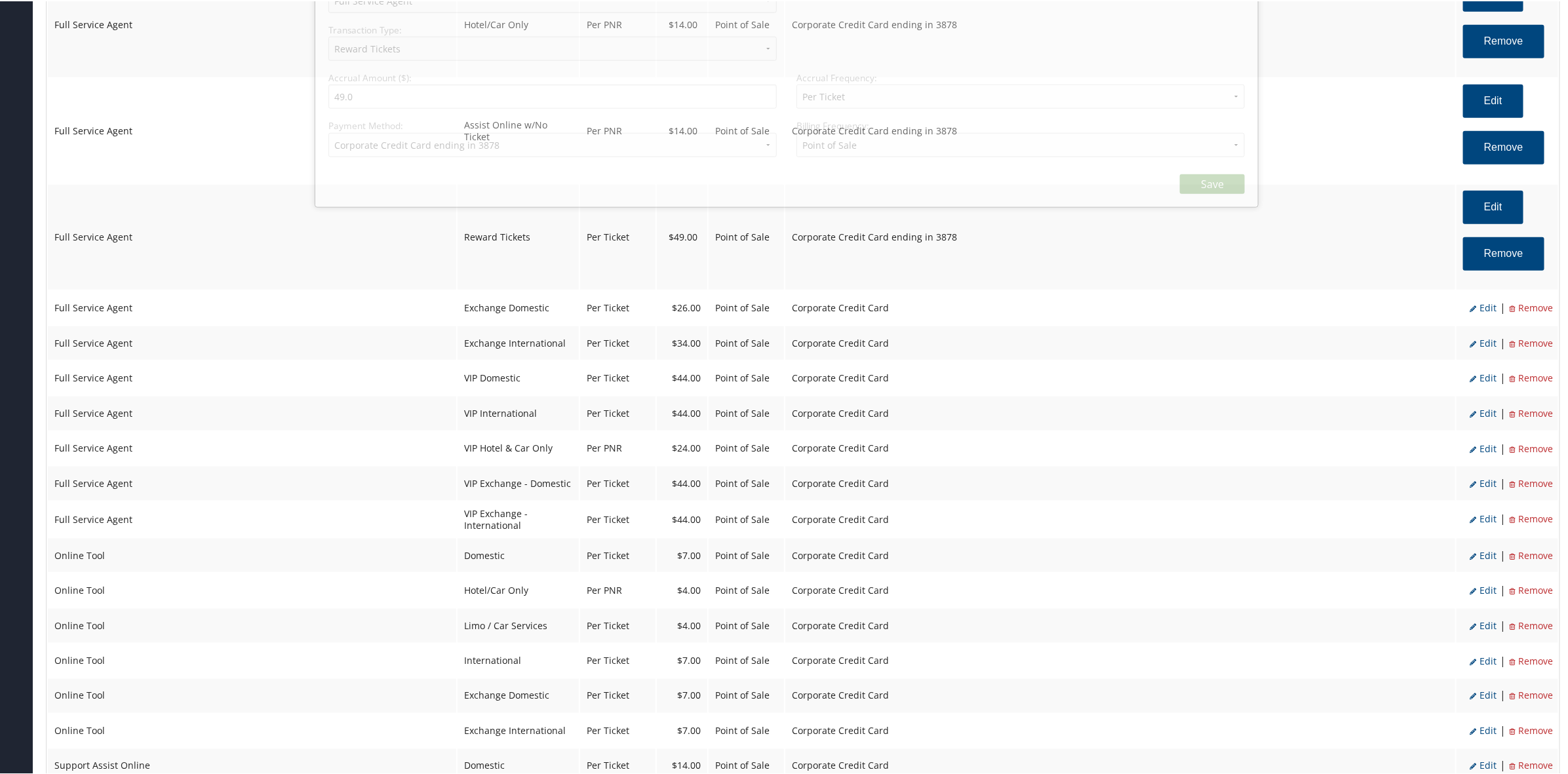
select select "2"
select select "16"
select select "4"
select select "2_1856"
select select "2"
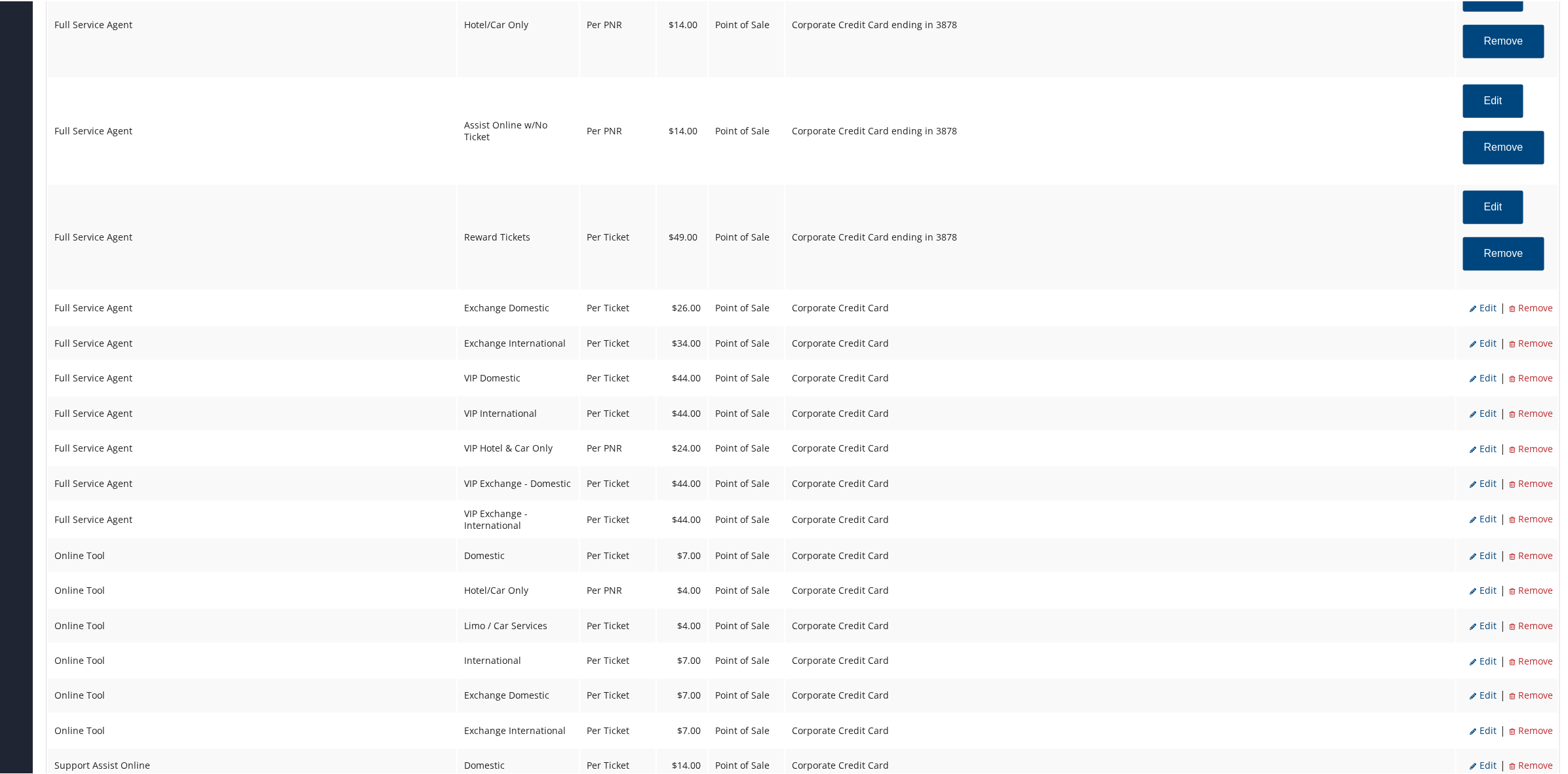
click at [1485, 307] on span "Edit" at bounding box center [1483, 306] width 27 height 12
select select "24"
type input "26.0"
select select "2"
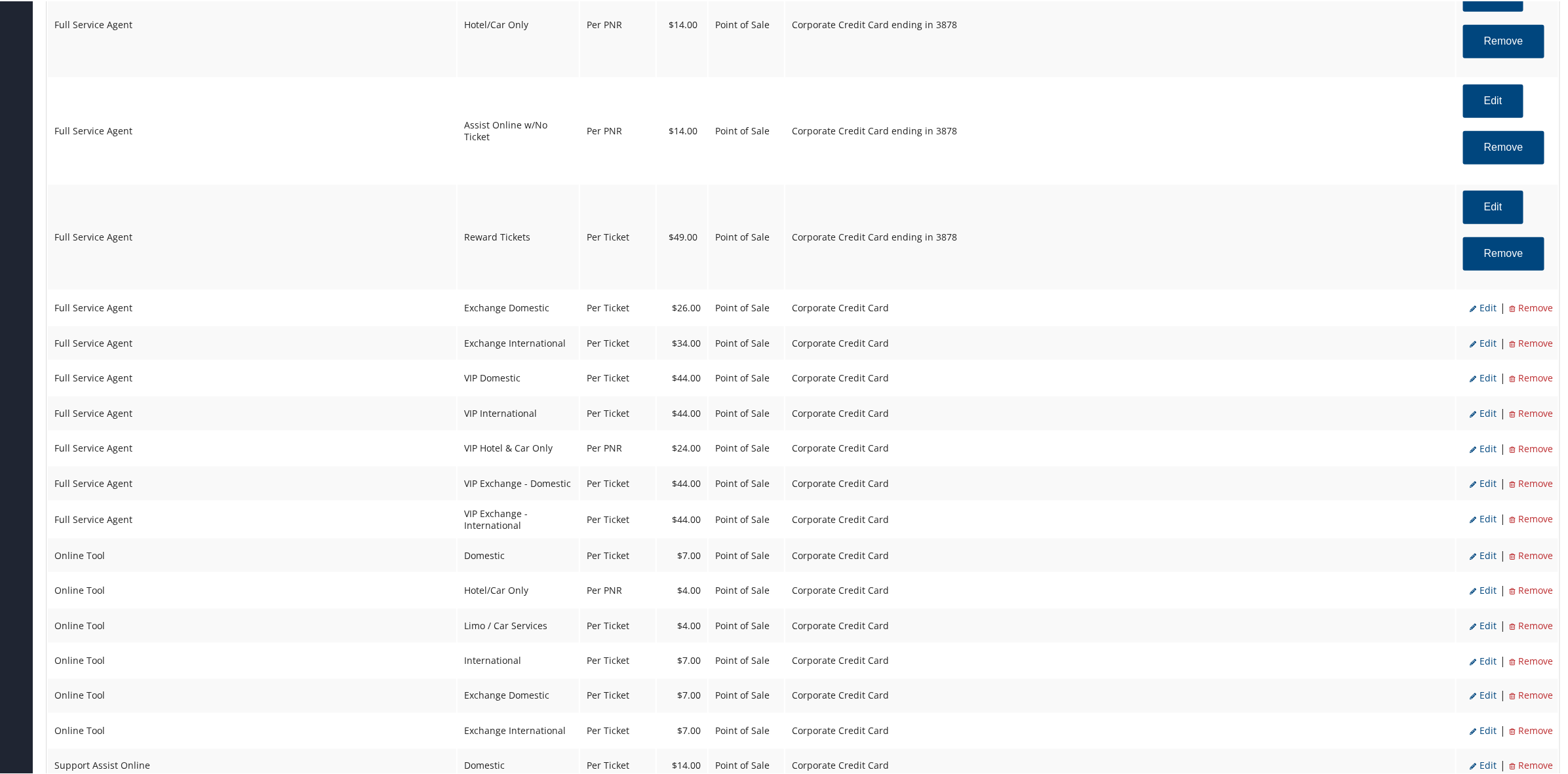
select select "24"
select select "4"
select select "2"
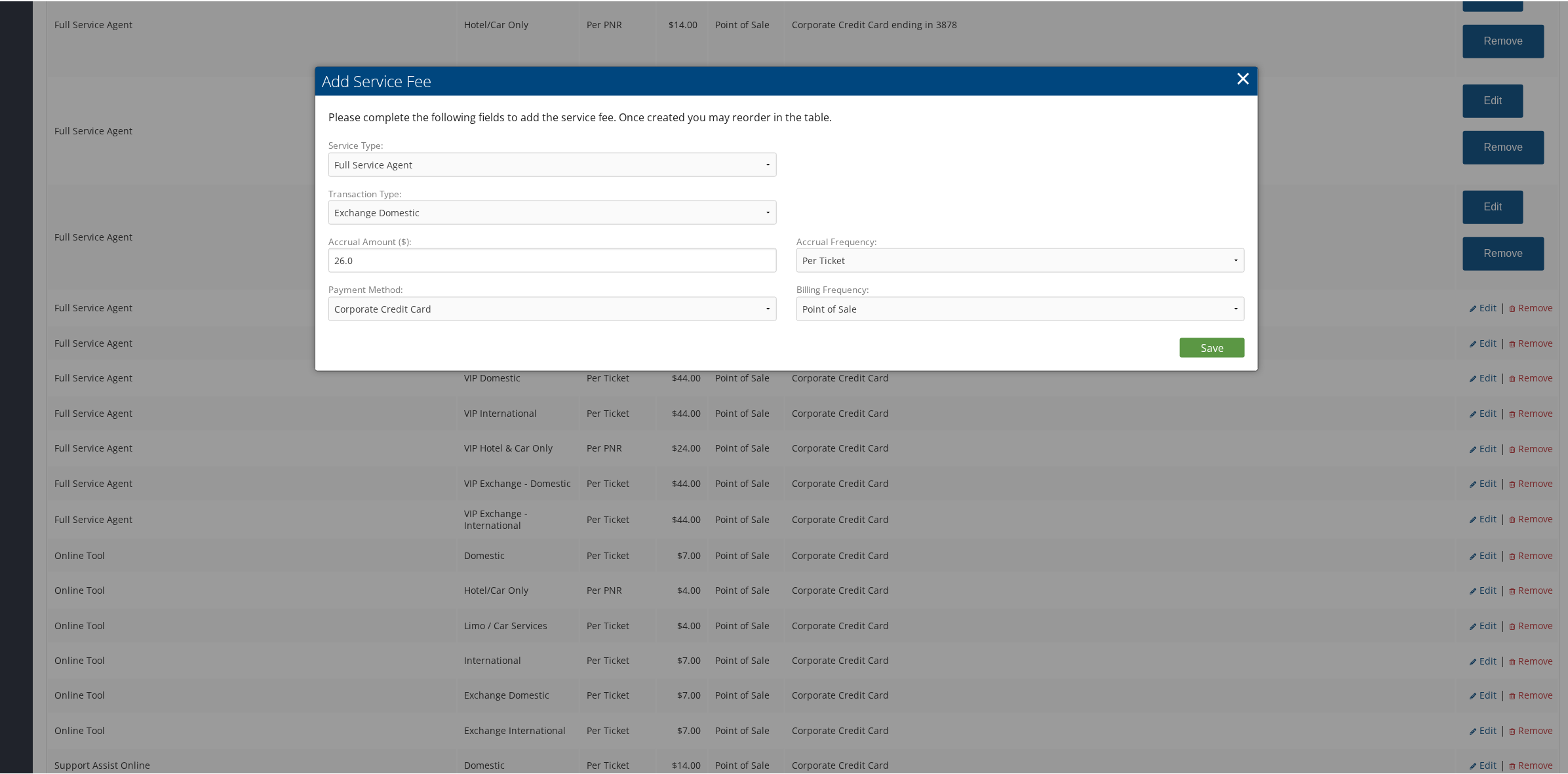
drag, startPoint x: 427, startPoint y: 325, endPoint x: 434, endPoint y: 326, distance: 7.1
click at [428, 325] on div "Payment Method: ACH Transfer Cash / Check (AR) Corporate Credit Card Ghost Cred…" at bounding box center [557, 305] width 458 height 48
drag, startPoint x: 420, startPoint y: 305, endPoint x: 418, endPoint y: 316, distance: 11.2
click at [420, 309] on select "ACH Transfer Cash / Check (AR) Corporate Credit Card Ghost Credit Card Hotel Gu…" at bounding box center [552, 308] width 448 height 24
select select "2_1856"
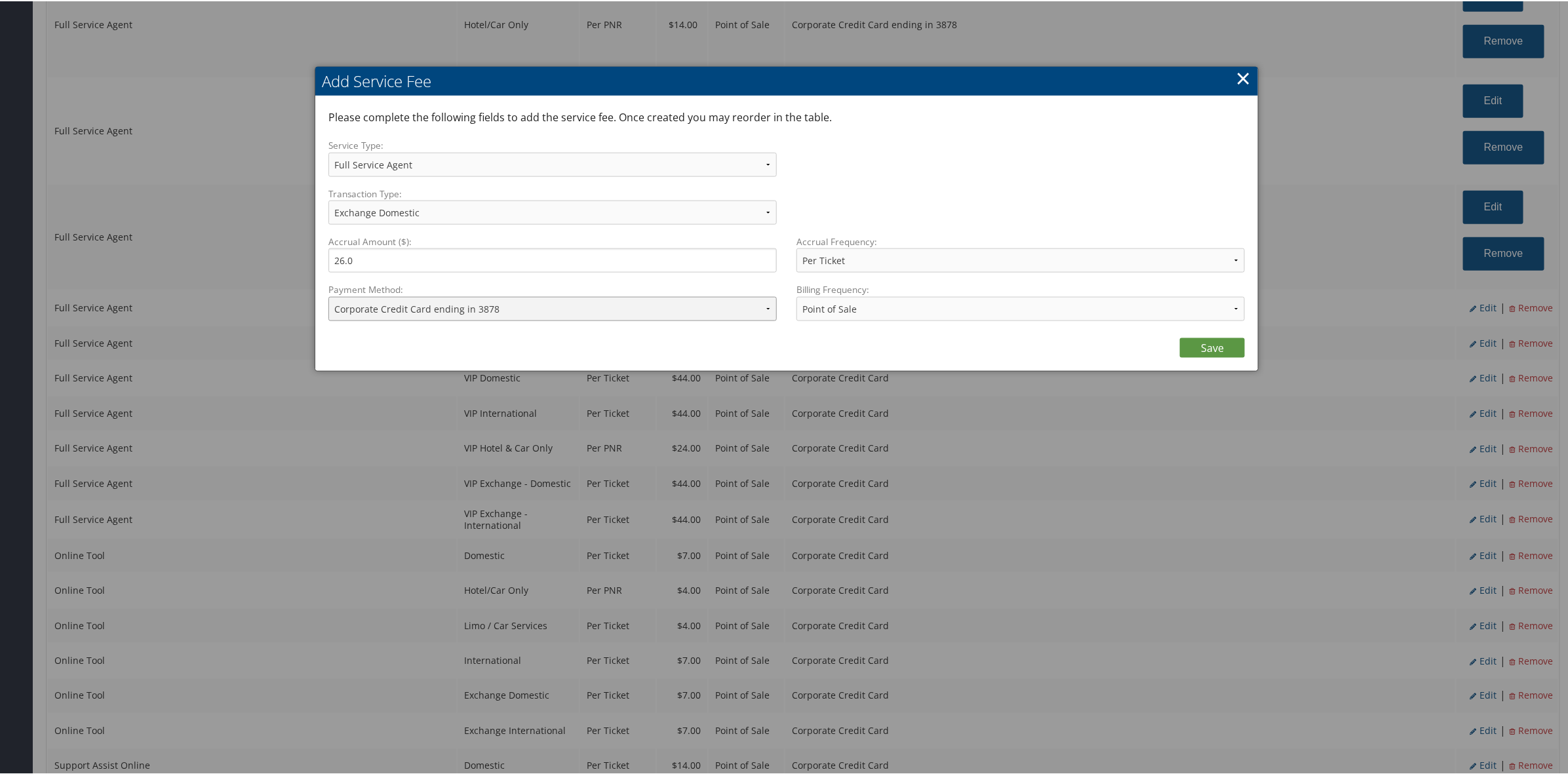
click at [328, 296] on select "ACH Transfer Cash / Check (AR) Corporate Credit Card Ghost Credit Card Hotel Gu…" at bounding box center [552, 308] width 448 height 24
click at [1207, 346] on link "Save" at bounding box center [1211, 347] width 65 height 20
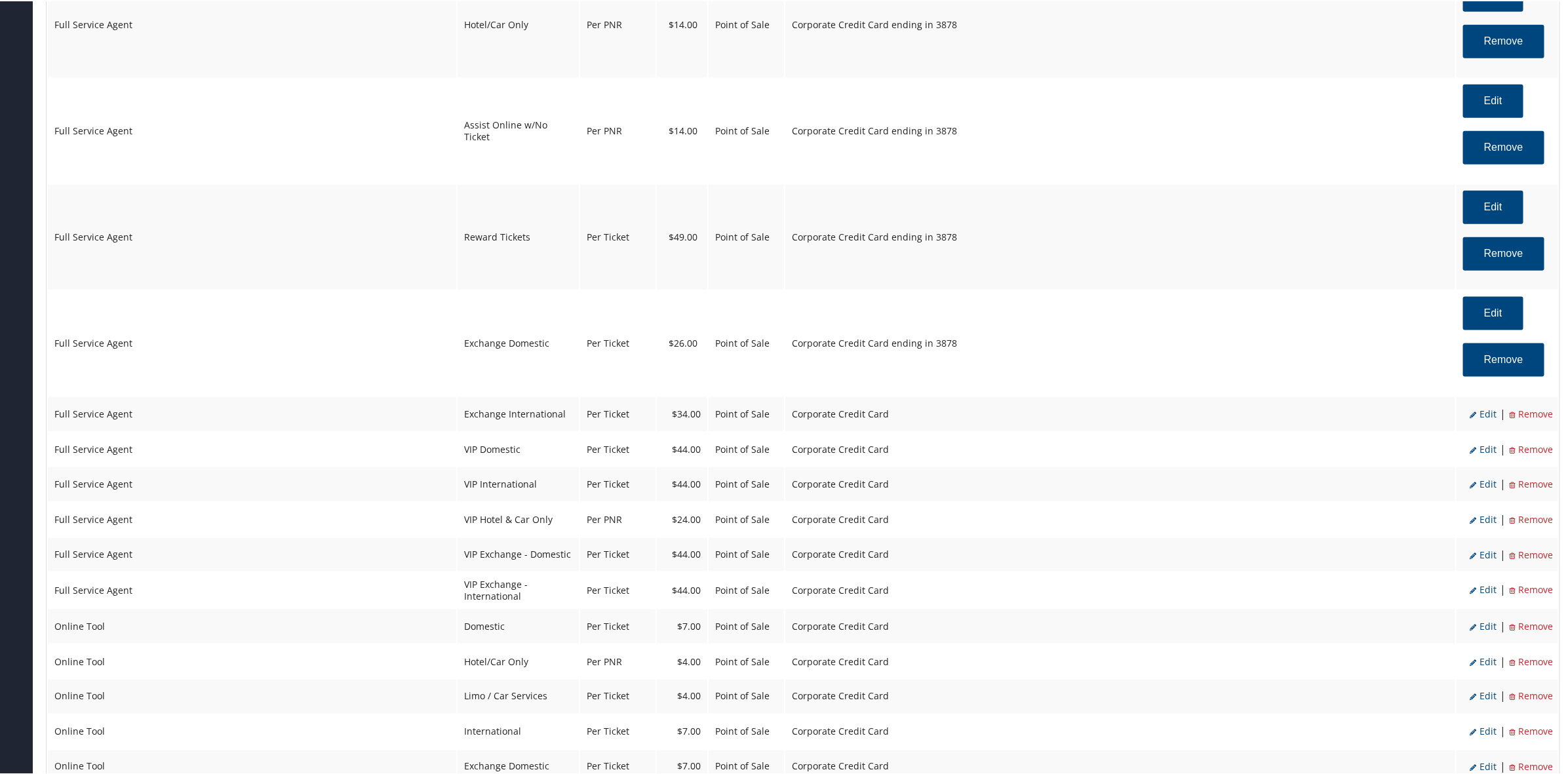
click at [1476, 410] on span "Edit" at bounding box center [1483, 412] width 27 height 12
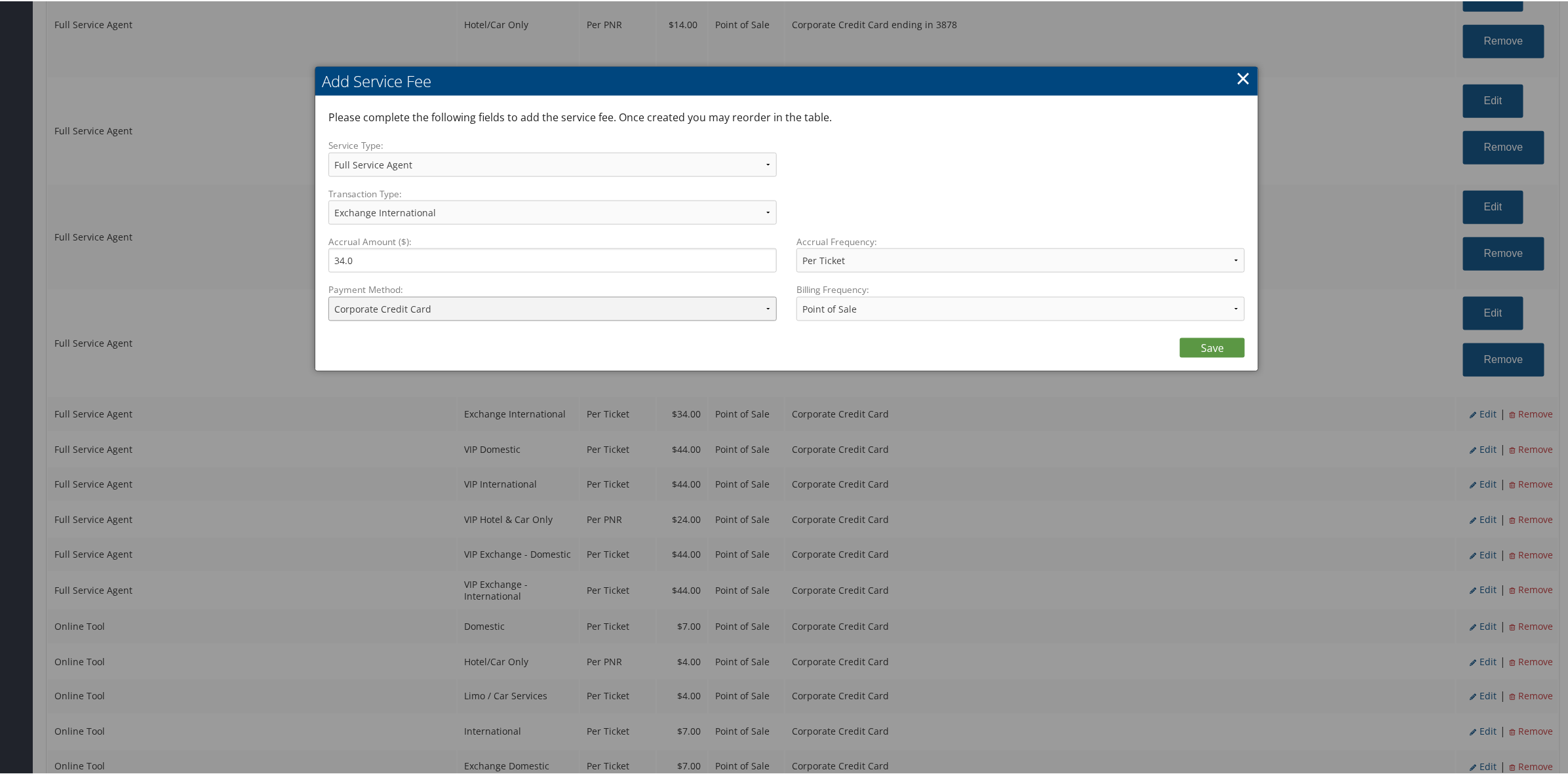
click at [551, 307] on select "ACH Transfer Cash / Check (AR) Corporate Credit Card Ghost Credit Card Hotel Gu…" at bounding box center [552, 308] width 448 height 24
select select "2_1856"
click at [328, 296] on select "ACH Transfer Cash / Check (AR) Corporate Credit Card Ghost Credit Card Hotel Gu…" at bounding box center [552, 308] width 448 height 24
drag, startPoint x: 1219, startPoint y: 341, endPoint x: 1234, endPoint y: 344, distance: 15.3
click at [1220, 342] on link "Save" at bounding box center [1211, 347] width 65 height 20
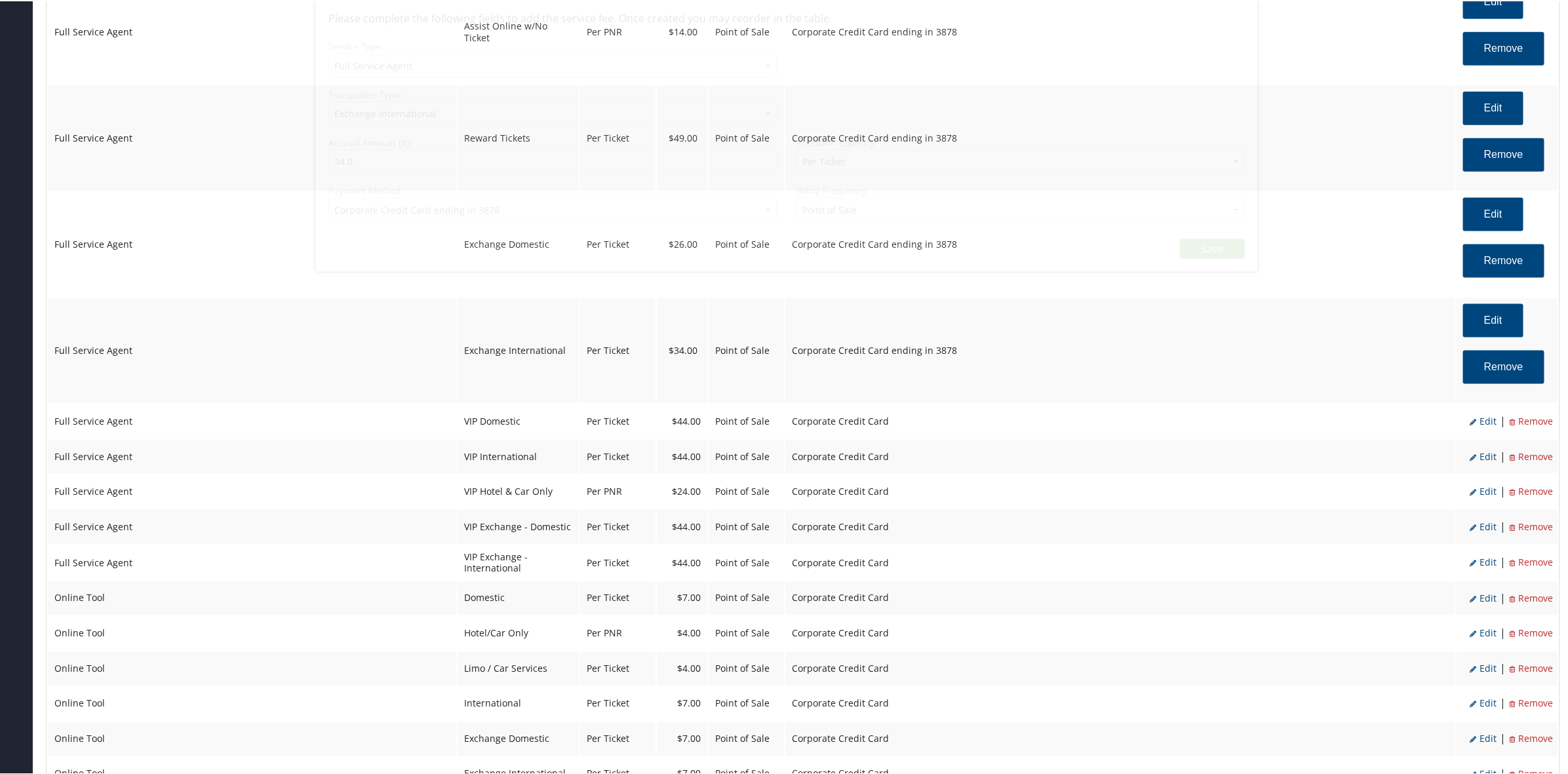
scroll to position [1065, 0]
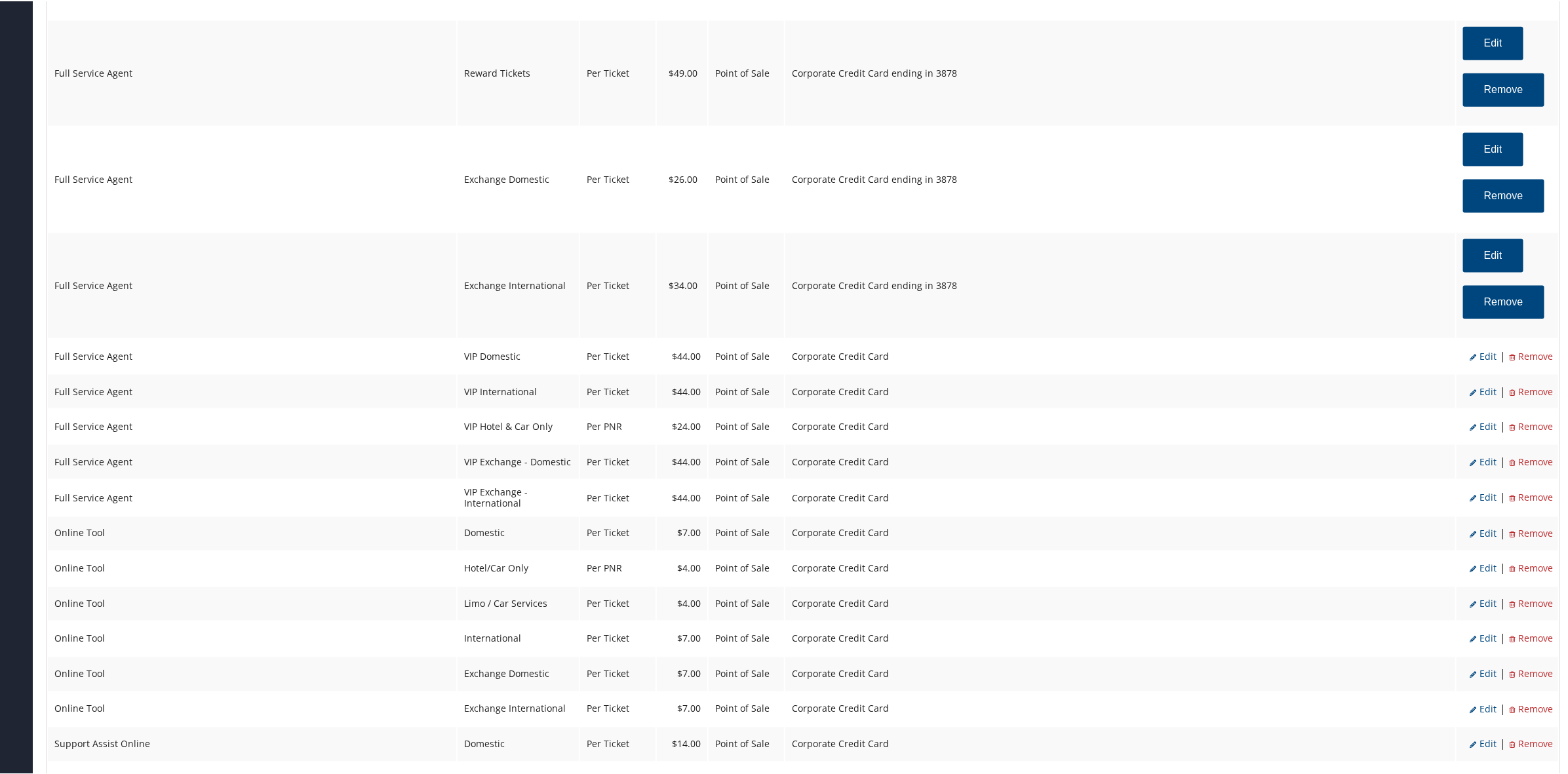
click at [1483, 357] on span "Edit" at bounding box center [1483, 355] width 27 height 12
select select "2"
select select "18"
select select "4"
select select "2"
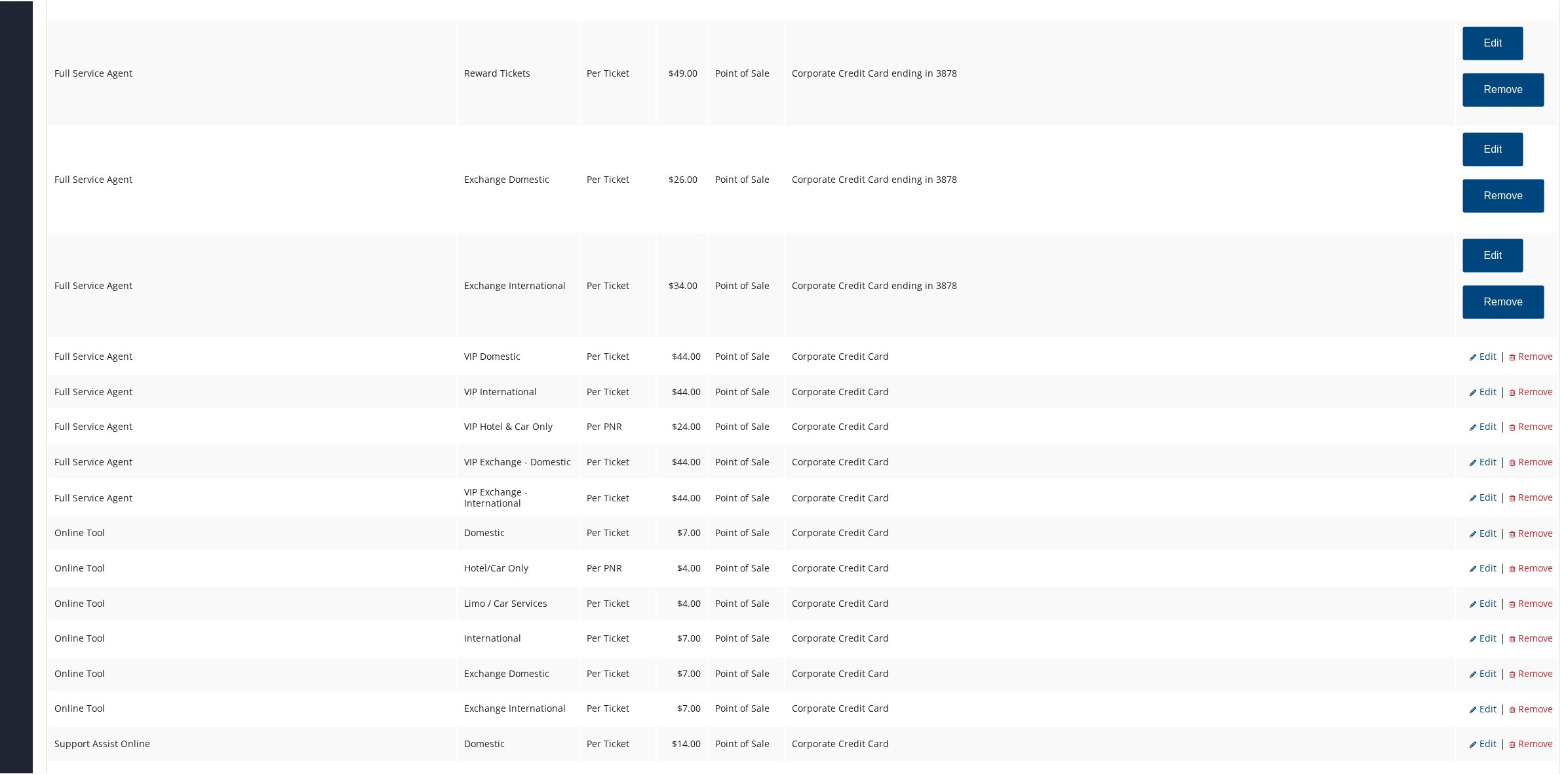
select select "2"
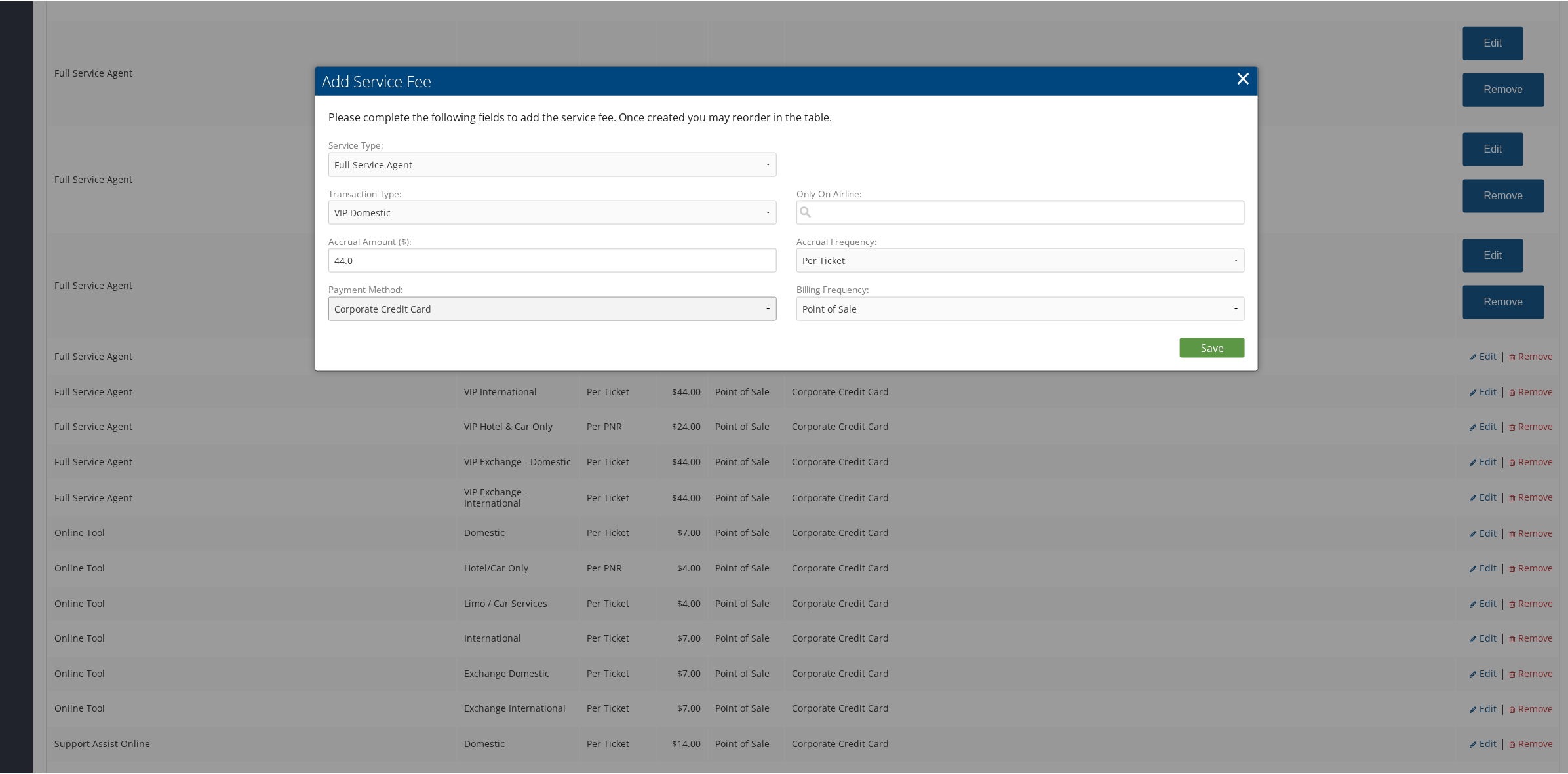
click at [411, 315] on select "ACH Transfer Cash / Check (AR) Corporate Credit Card Ghost Credit Card Hotel Gu…" at bounding box center [552, 308] width 448 height 24
select select "2_1856"
click at [328, 296] on select "ACH Transfer Cash / Check (AR) Corporate Credit Card Ghost Credit Card Hotel Gu…" at bounding box center [552, 308] width 448 height 24
click at [1216, 354] on link "Save" at bounding box center [1211, 347] width 65 height 20
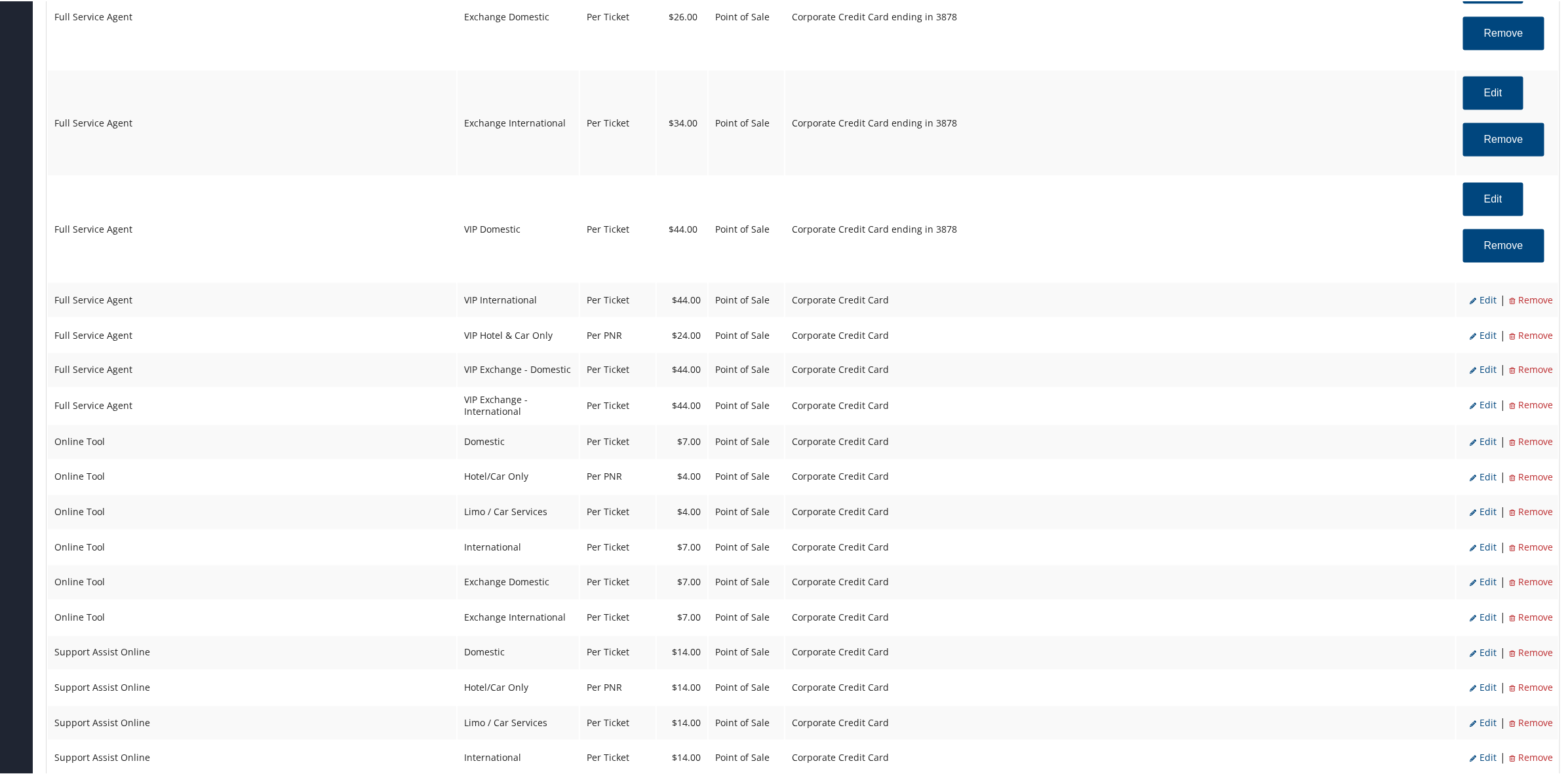
scroll to position [1229, 0]
click at [1485, 302] on span "Edit" at bounding box center [1483, 297] width 27 height 12
select select "2"
select select "20"
select select "4"
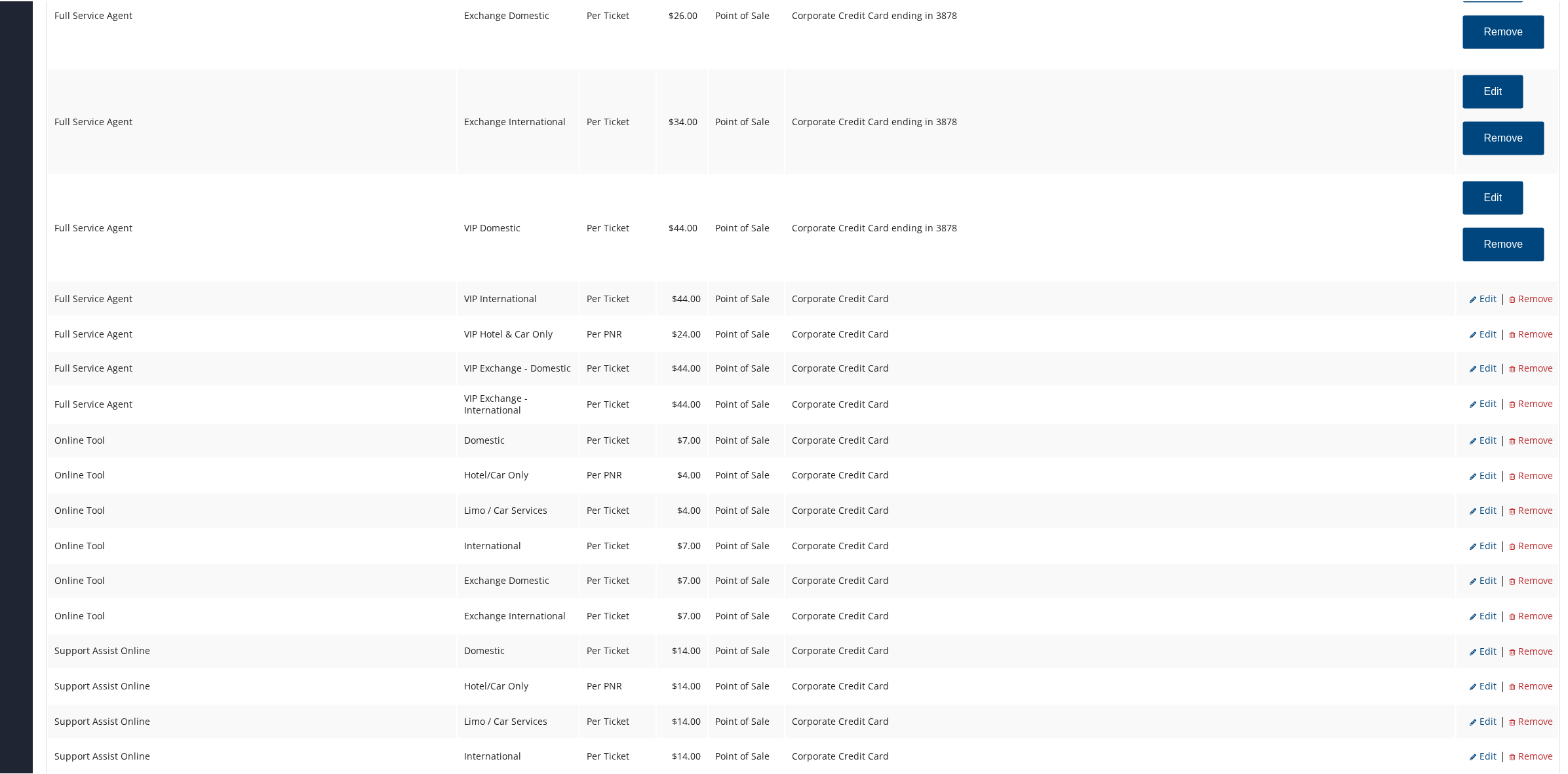
select select "2"
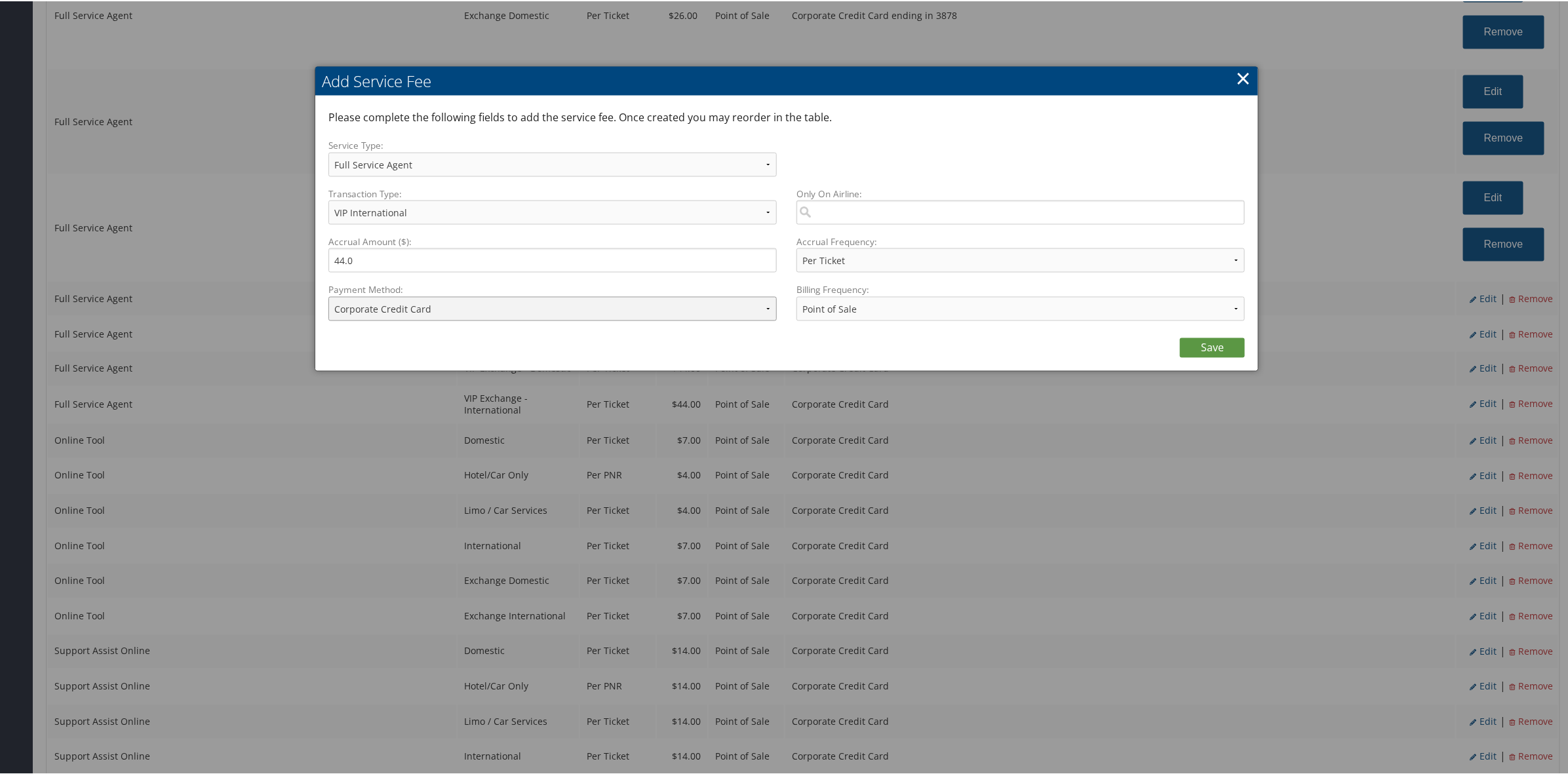
drag, startPoint x: 392, startPoint y: 298, endPoint x: 410, endPoint y: 305, distance: 19.3
click at [395, 298] on select "ACH Transfer Cash / Check (AR) Corporate Credit Card Ghost Credit Card Hotel Gu…" at bounding box center [552, 308] width 448 height 24
select select "2_1856"
click at [328, 296] on select "ACH Transfer Cash / Check (AR) Corporate Credit Card Ghost Credit Card Hotel Gu…" at bounding box center [552, 308] width 448 height 24
click at [1230, 349] on link "Save" at bounding box center [1211, 347] width 65 height 20
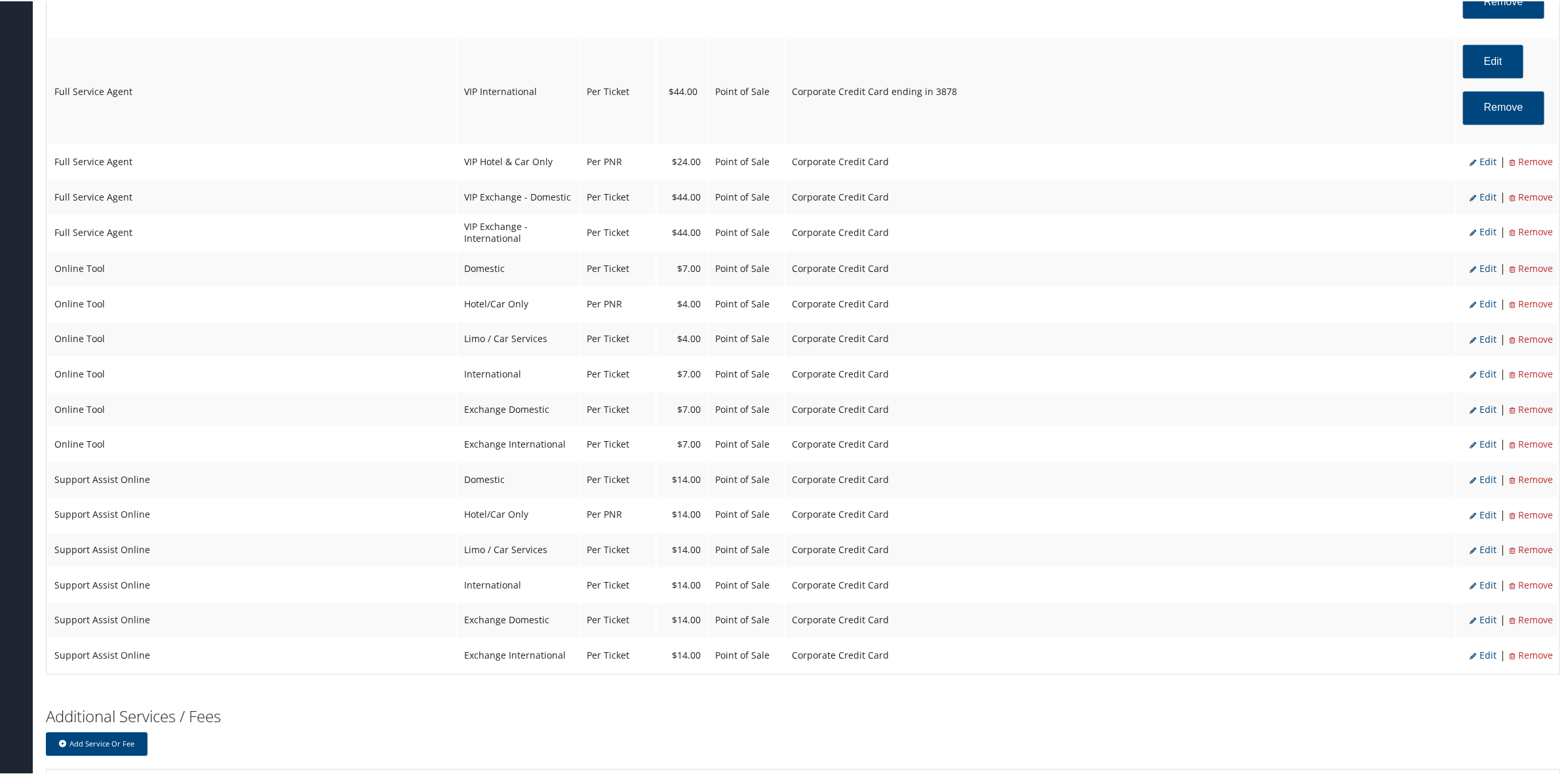
scroll to position [1474, 0]
click at [1482, 157] on span "Edit" at bounding box center [1483, 158] width 27 height 12
select select "40"
type input "24.0"
select select "2"
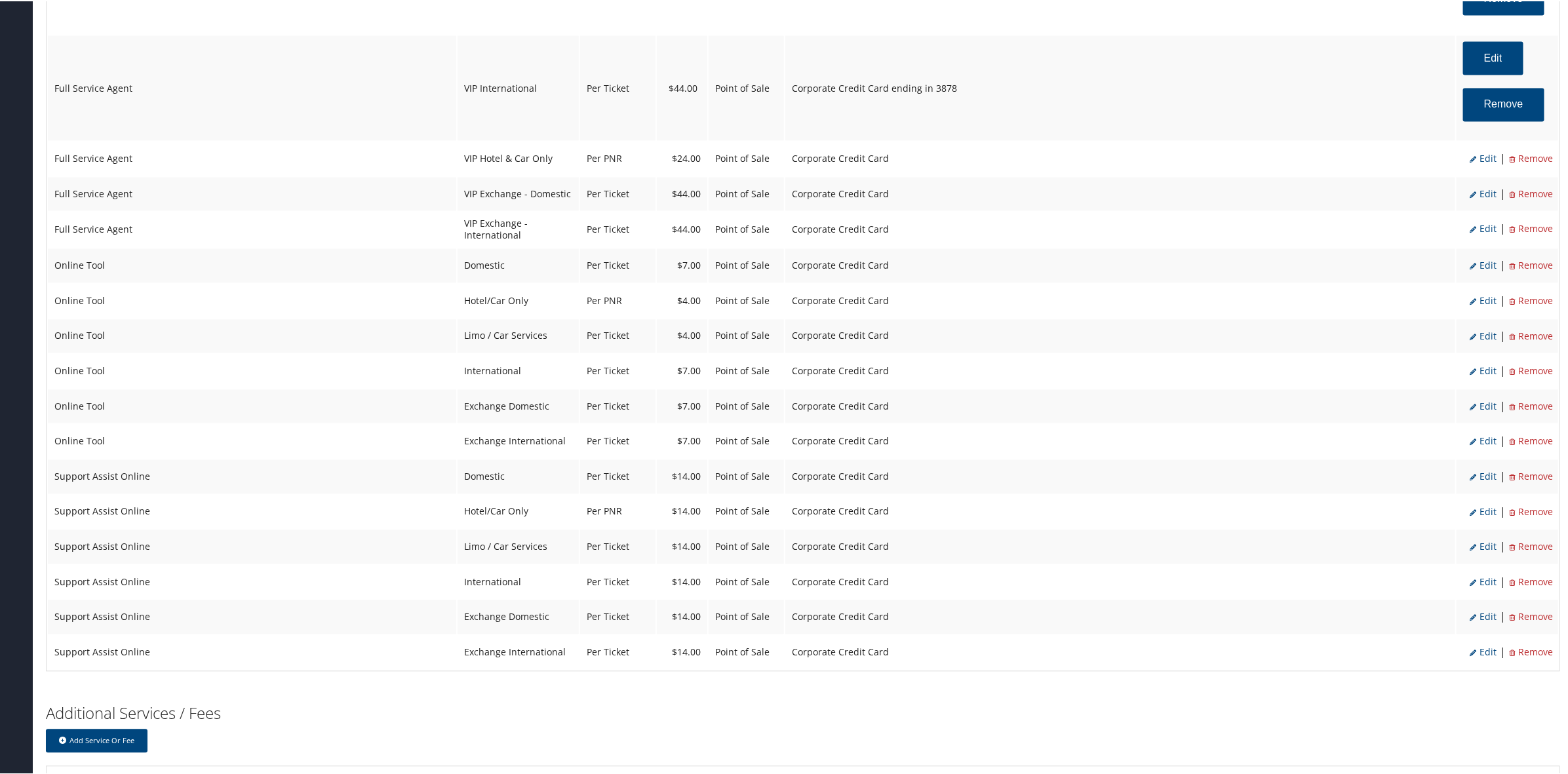
select select "2"
select select "40"
select select "2"
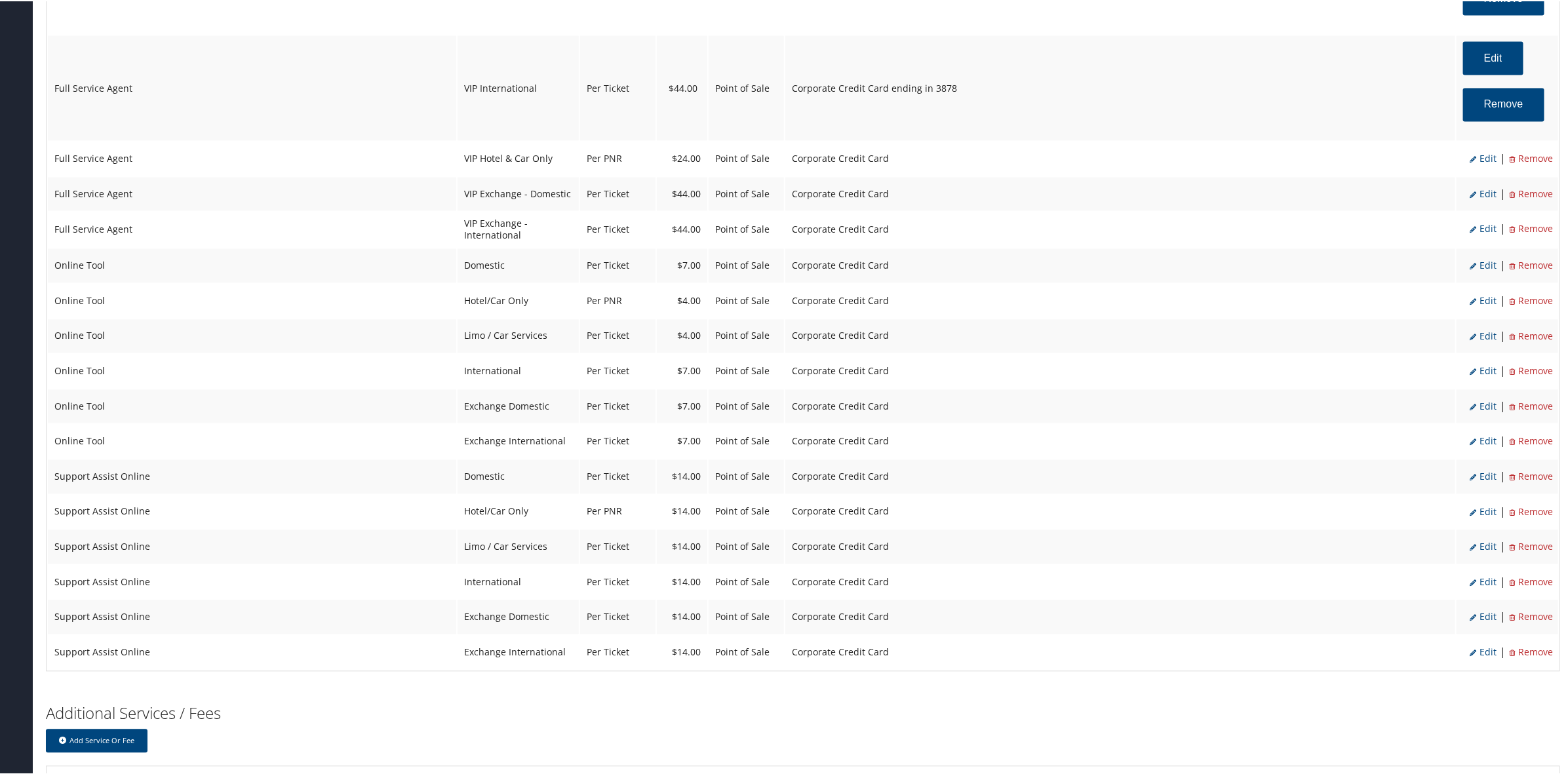
select select "2"
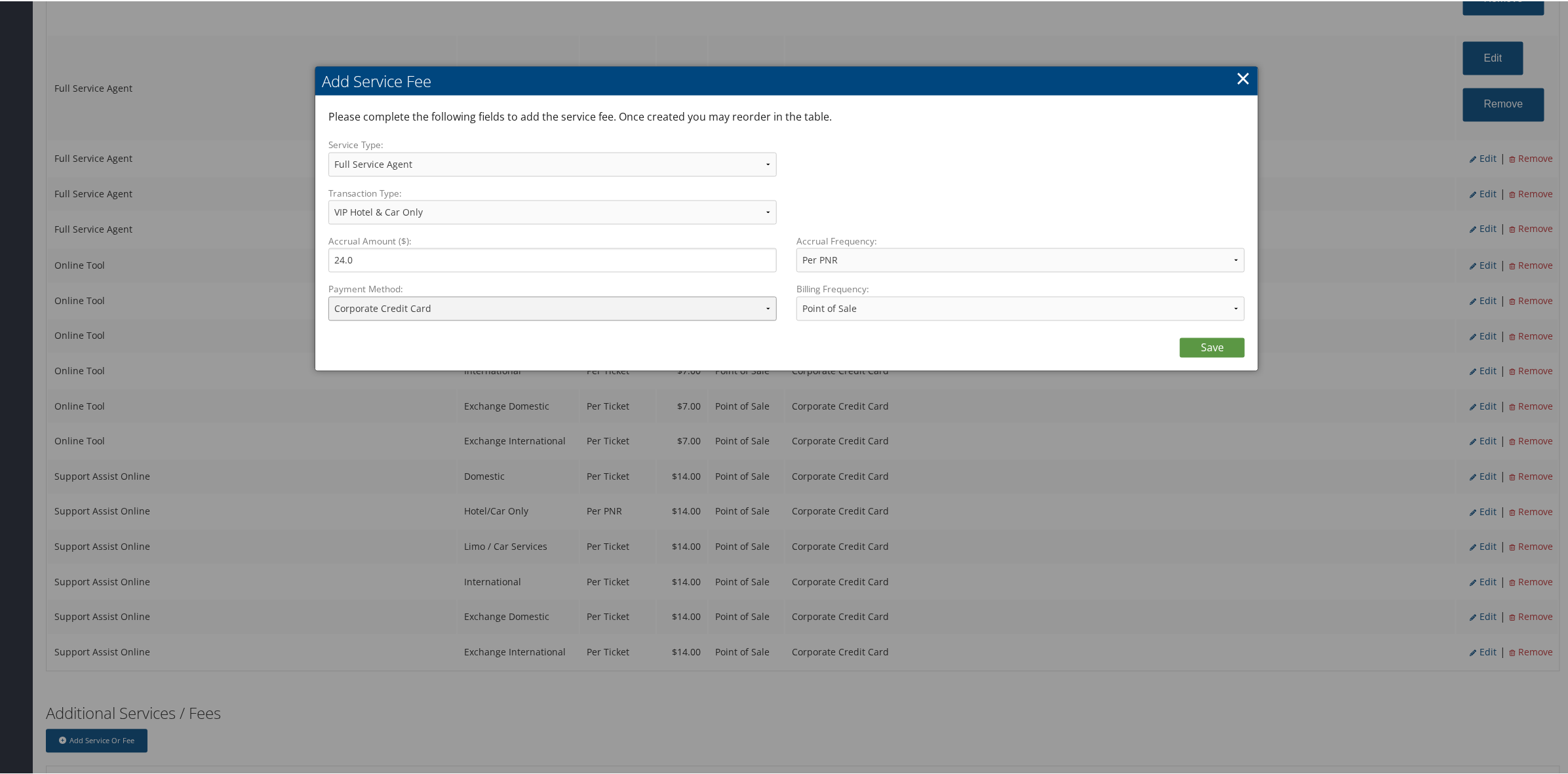
click at [568, 298] on select "ACH Transfer Cash / Check (AR) Corporate Credit Card Ghost Credit Card Hotel Gu…" at bounding box center [552, 308] width 448 height 24
select select "2_1856"
click at [328, 296] on select "ACH Transfer Cash / Check (AR) Corporate Credit Card Ghost Credit Card Hotel Gu…" at bounding box center [552, 308] width 448 height 24
click at [1221, 344] on link "Save" at bounding box center [1211, 347] width 65 height 20
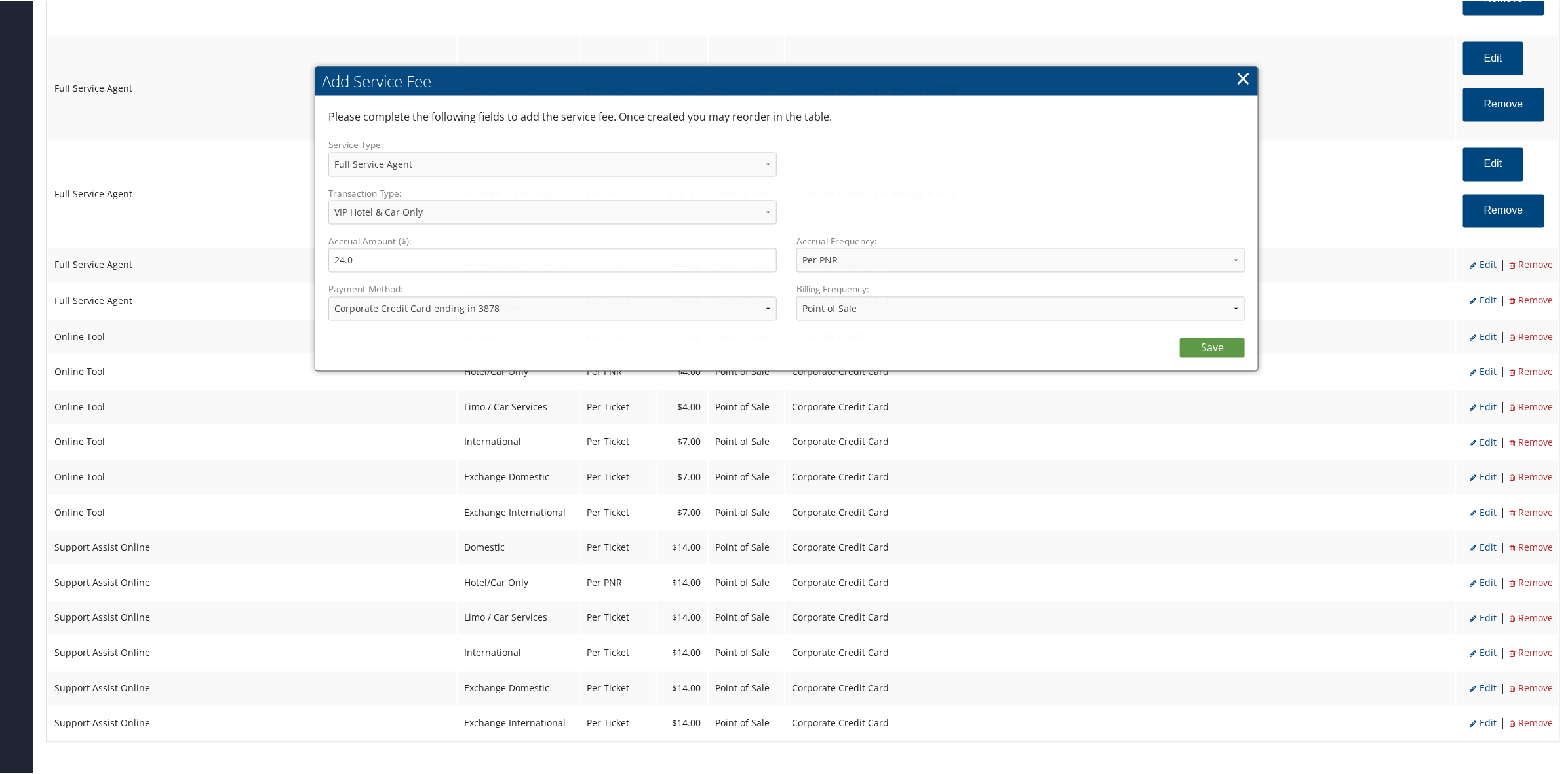
select select "2"
select select "40"
select select "2"
select select "2_1856"
select select "2"
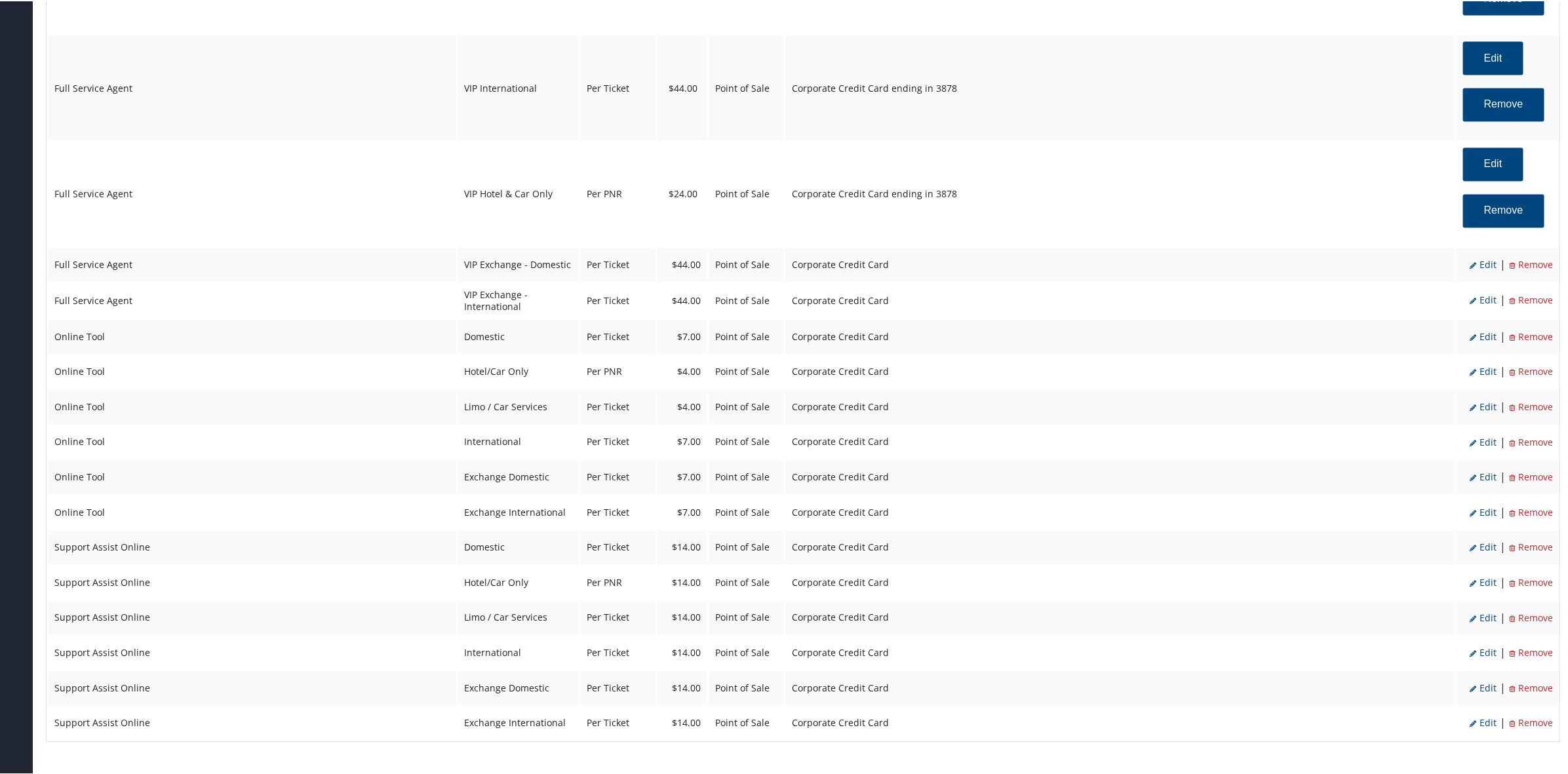
click at [1482, 265] on span "Edit" at bounding box center [1483, 264] width 27 height 12
select select "38"
type input "44.0"
select select "4"
select select "2"
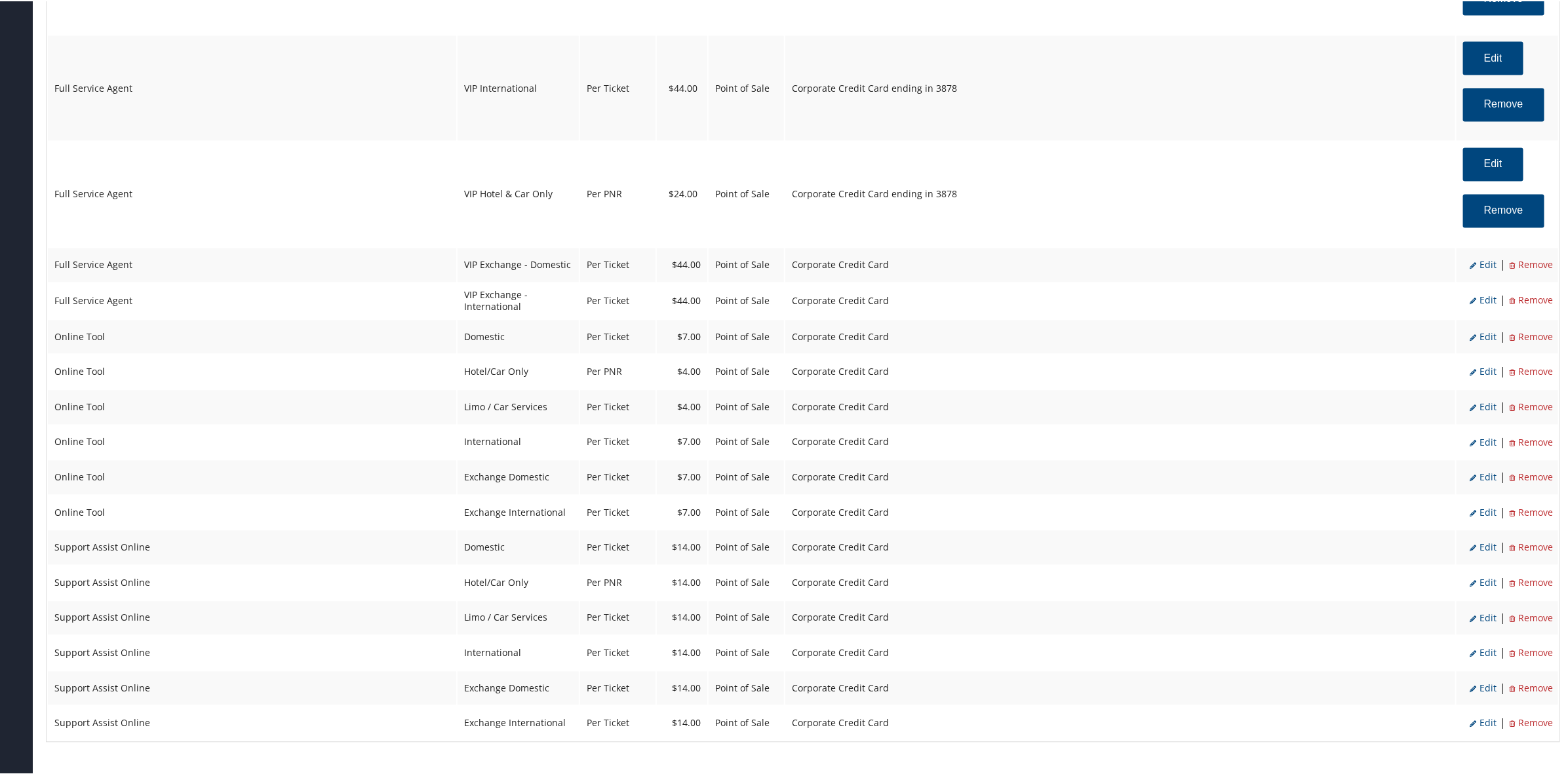
select select "2"
select select "38"
select select "4"
select select "2"
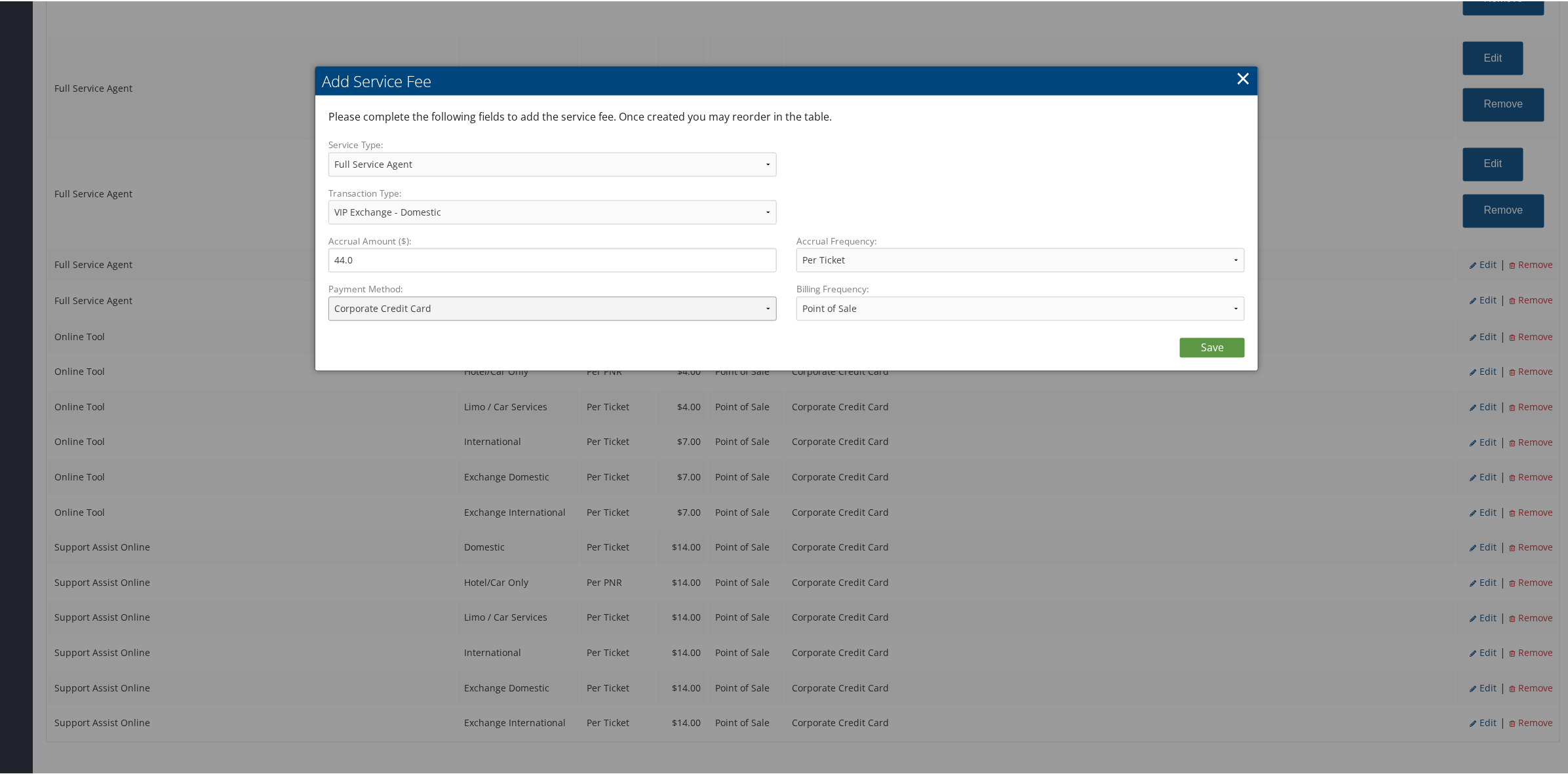
click at [552, 312] on select "ACH Transfer Cash / Check (AR) Corporate Credit Card Ghost Credit Card Hotel Gu…" at bounding box center [552, 308] width 448 height 24
select select "2_1856"
click at [328, 296] on select "ACH Transfer Cash / Check (AR) Corporate Credit Card Ghost Credit Card Hotel Gu…" at bounding box center [552, 308] width 448 height 24
click at [1198, 340] on link "Save" at bounding box center [1211, 347] width 65 height 20
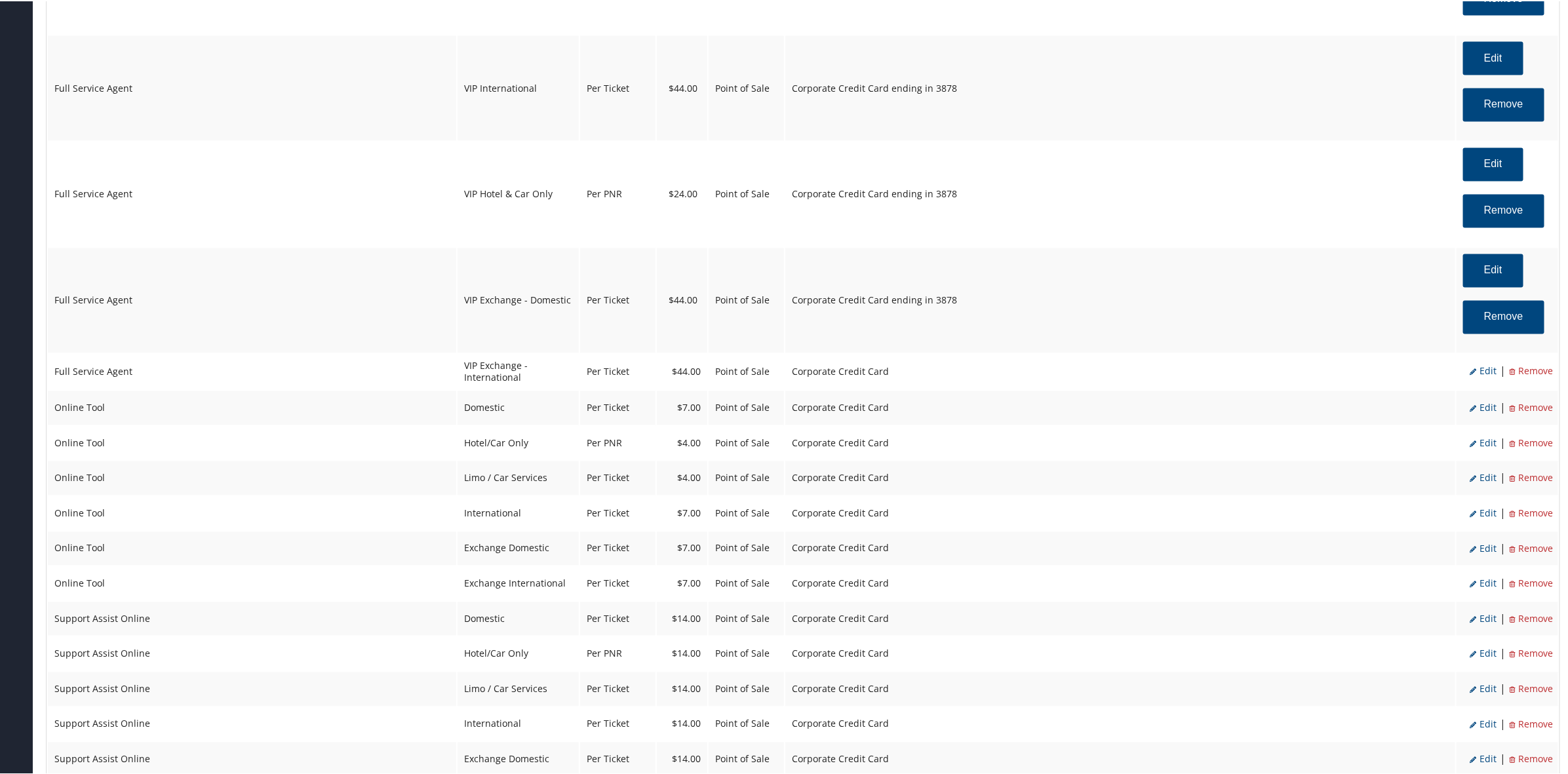
click at [1482, 368] on span "Edit" at bounding box center [1483, 369] width 27 height 12
select select "2"
select select "39"
select select "4"
select select "2"
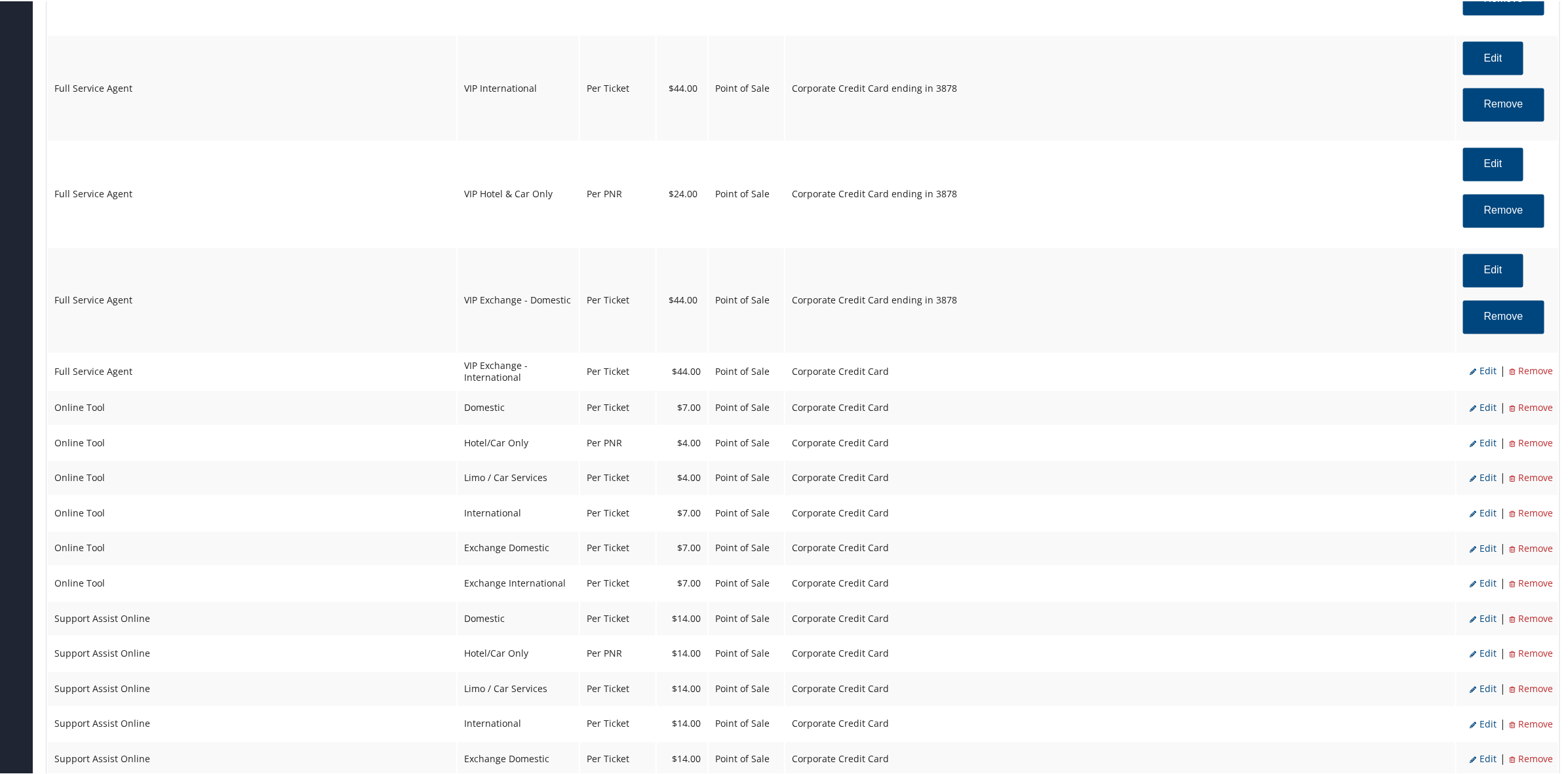
select select "2"
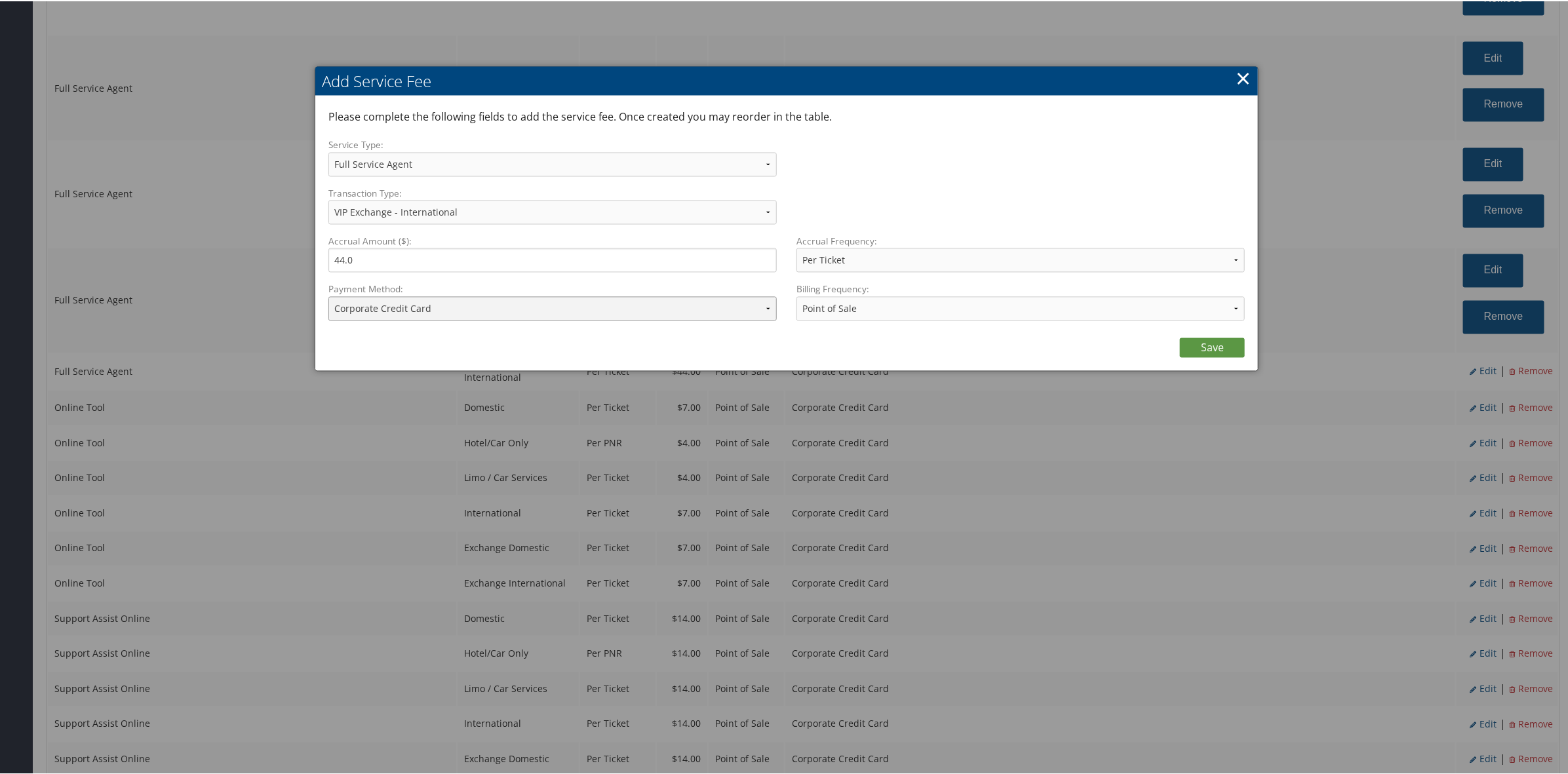
drag, startPoint x: 544, startPoint y: 312, endPoint x: 549, endPoint y: 318, distance: 7.8
click at [548, 316] on select "ACH Transfer Cash / Check (AR) Corporate Credit Card Ghost Credit Card Hotel Gu…" at bounding box center [552, 308] width 448 height 24
select select "2_1856"
click at [328, 296] on select "ACH Transfer Cash / Check (AR) Corporate Credit Card Ghost Credit Card Hotel Gu…" at bounding box center [552, 308] width 448 height 24
drag, startPoint x: 1204, startPoint y: 342, endPoint x: 1221, endPoint y: 343, distance: 17.0
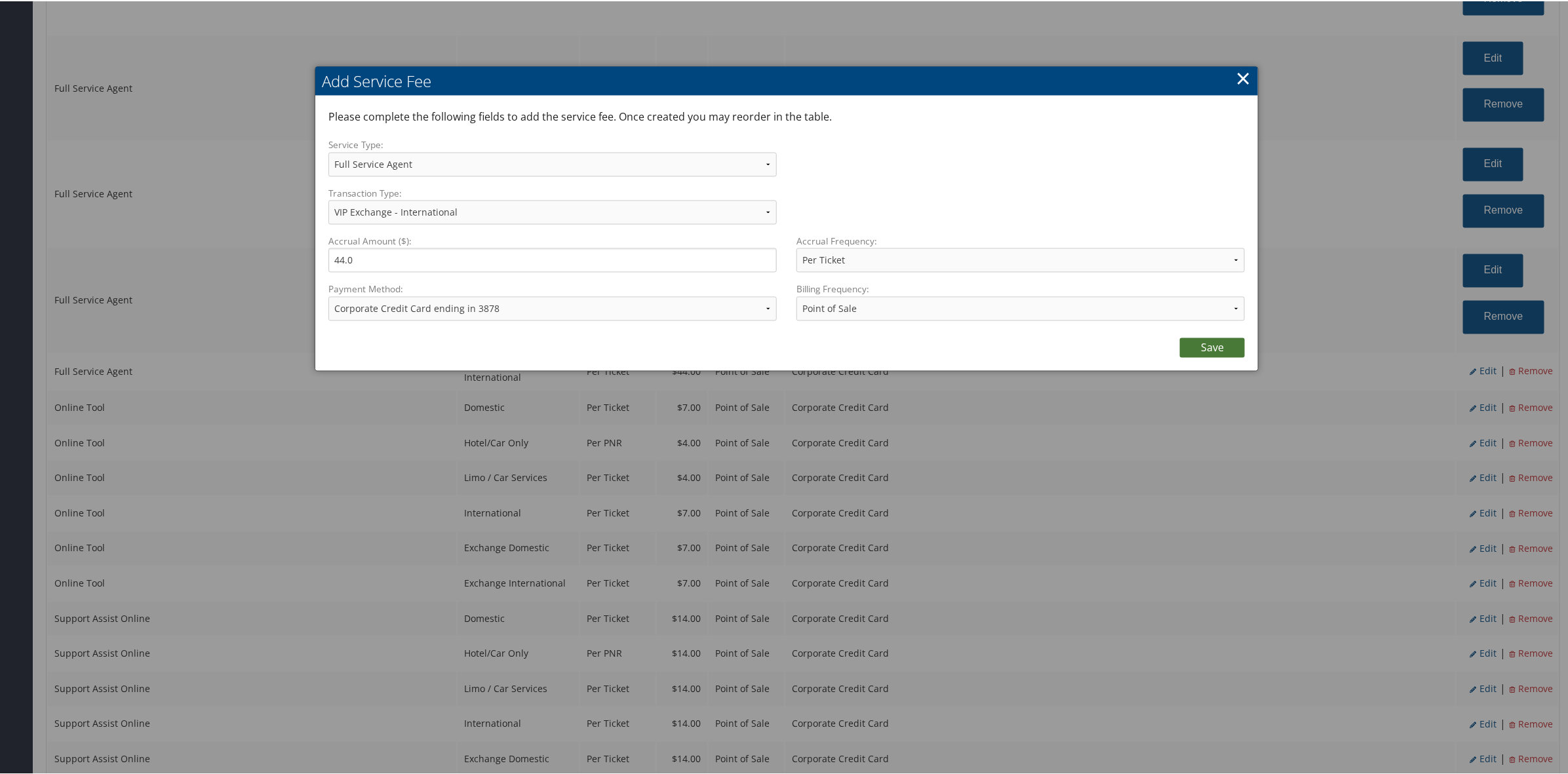
click at [1211, 343] on link "Save" at bounding box center [1211, 347] width 65 height 20
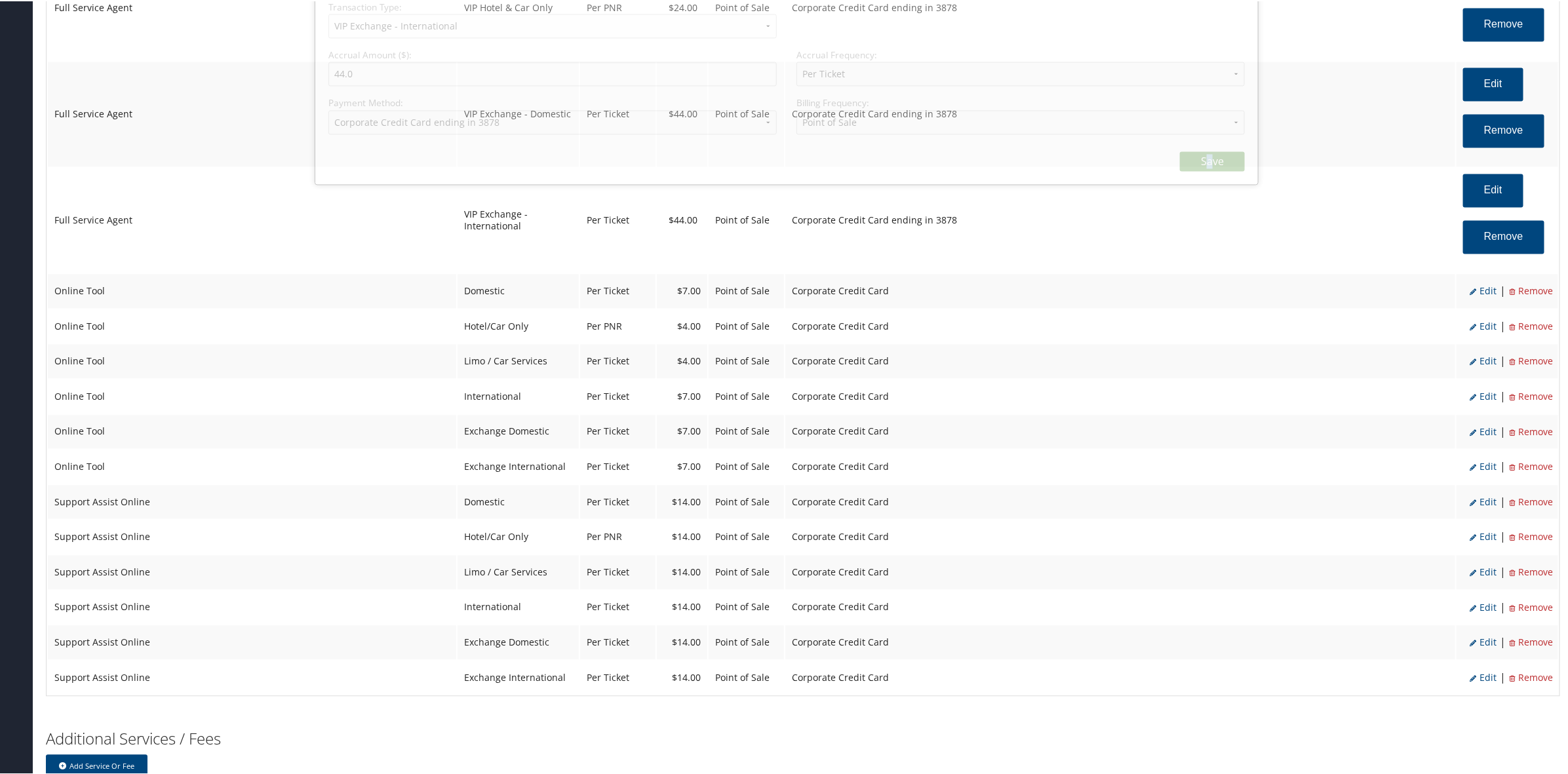
select select "2"
select select "39"
select select "4"
select select "2_1856"
select select "2"
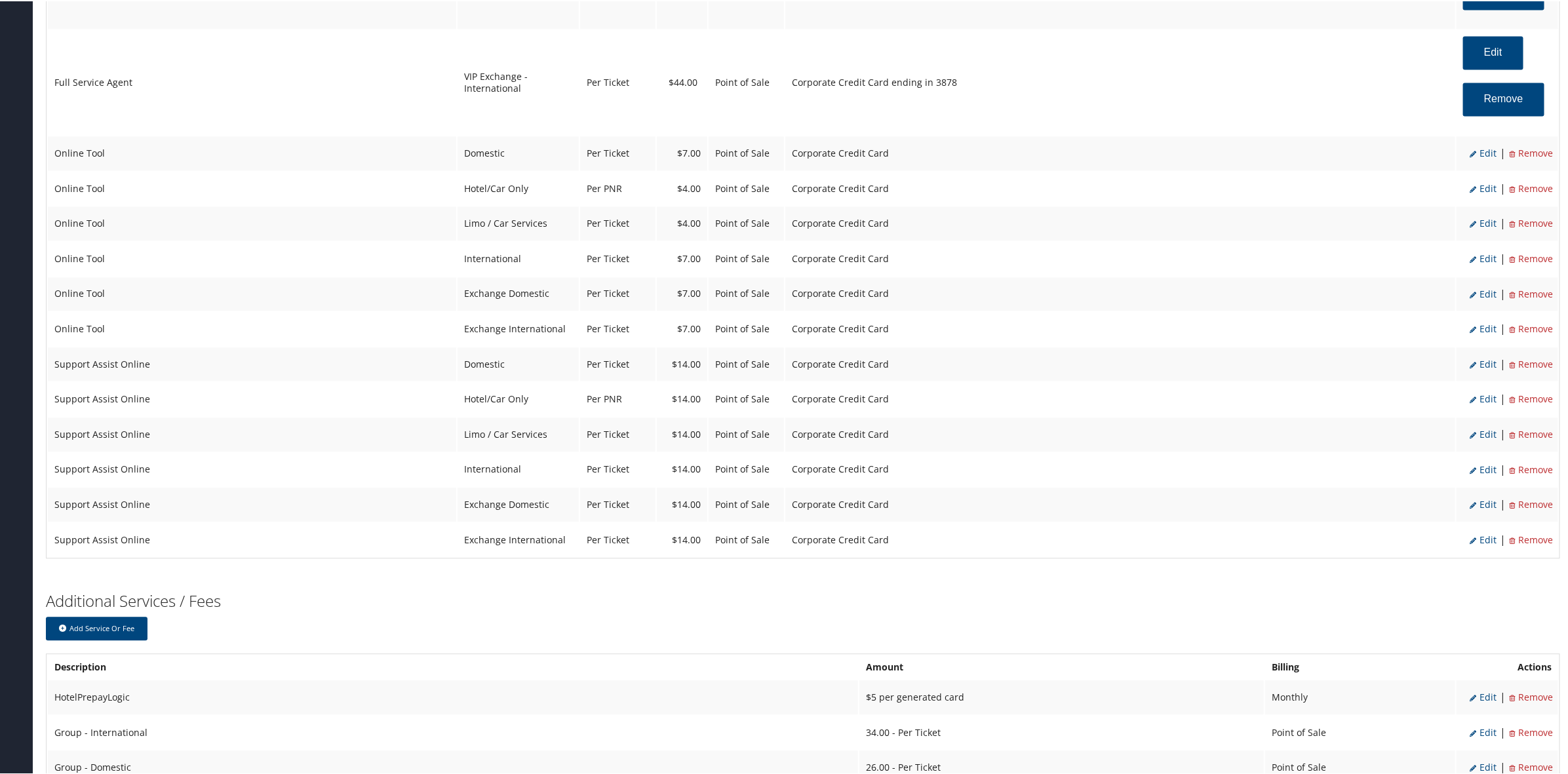
scroll to position [1802, 0]
click at [1479, 146] on span "Edit" at bounding box center [1483, 149] width 27 height 12
select select "6"
select select "2"
type input "7.0"
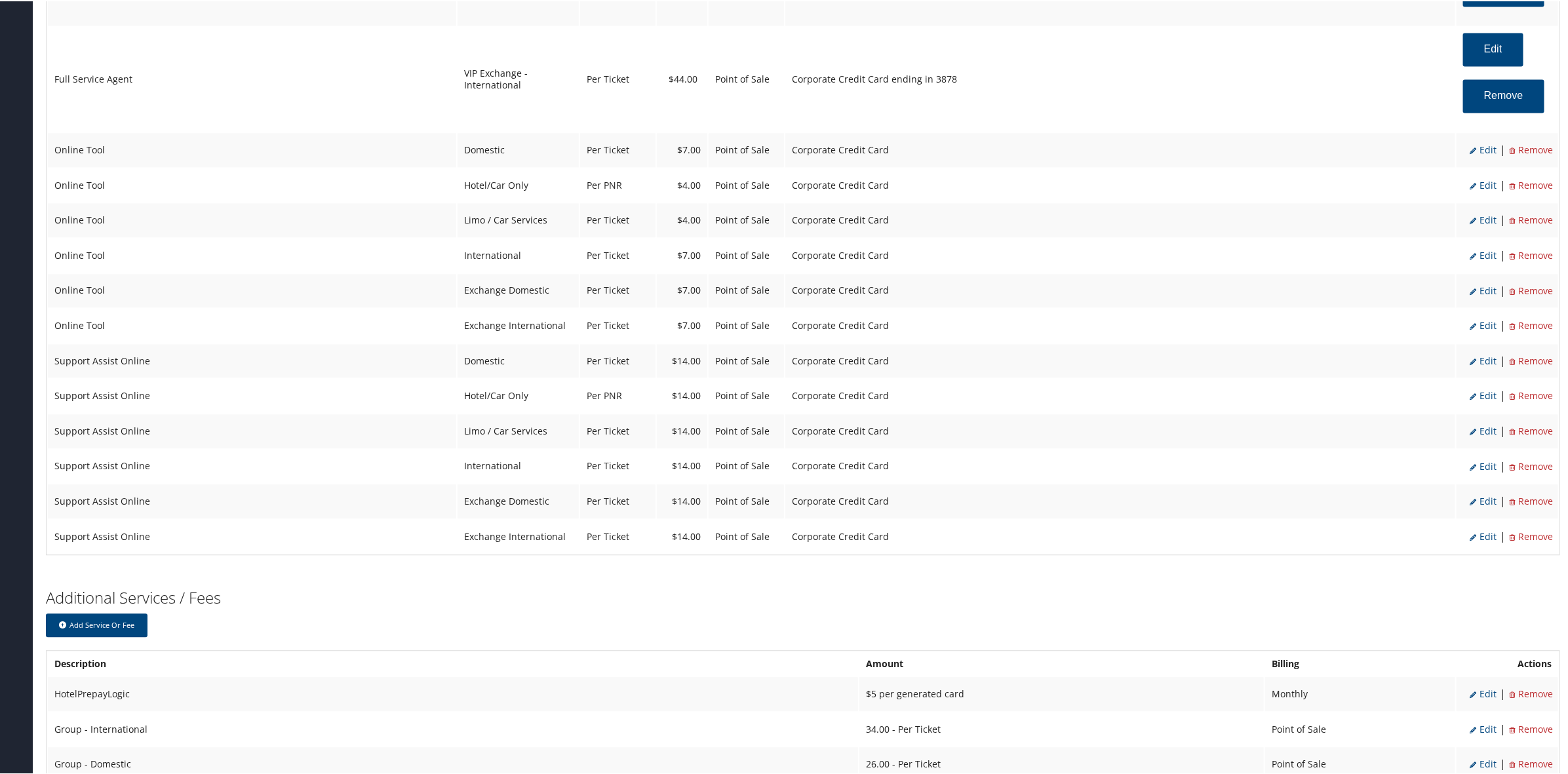
select select "2"
select select "6"
select select "2"
select select "4"
select select "2"
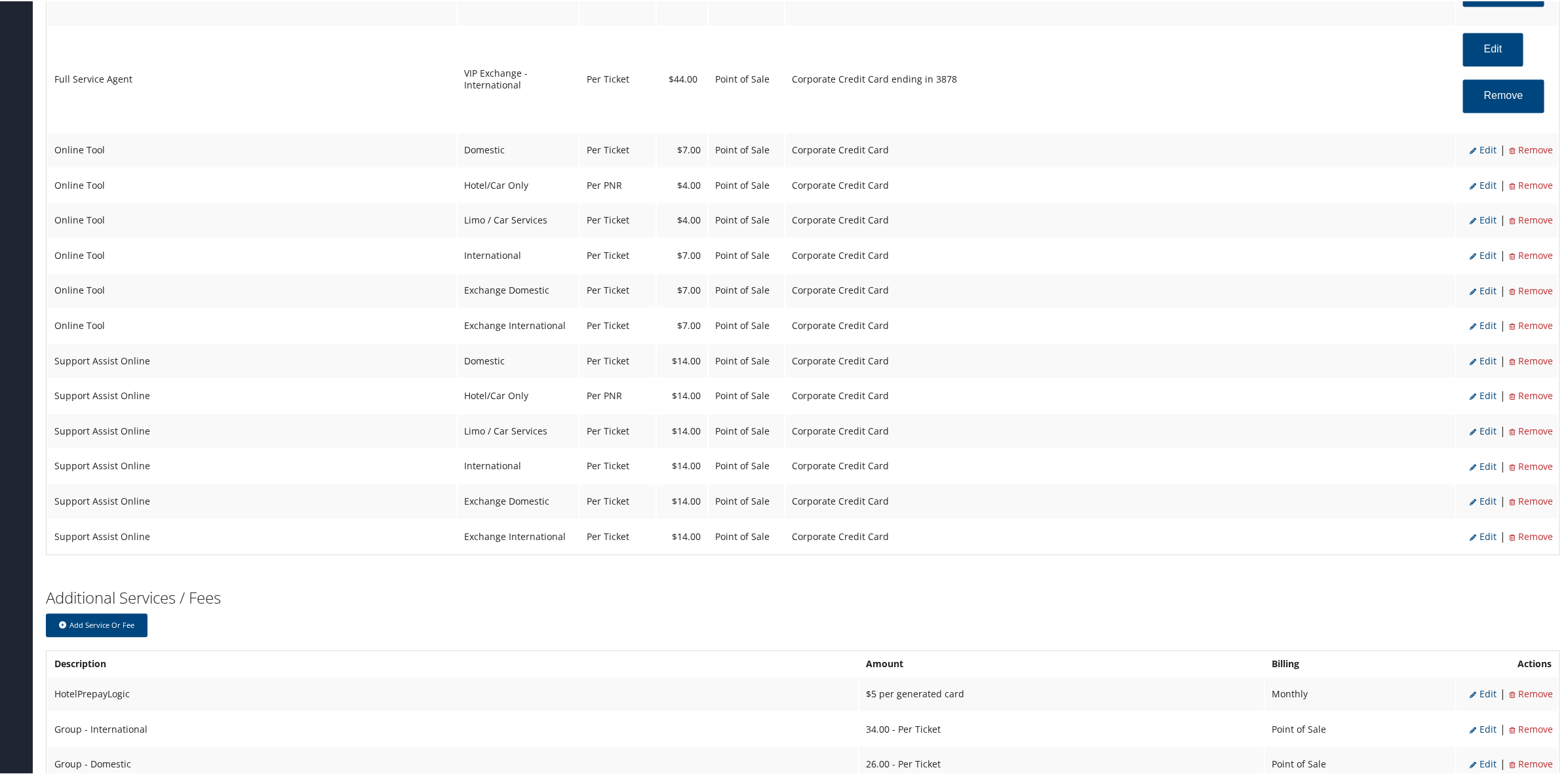
select select "2"
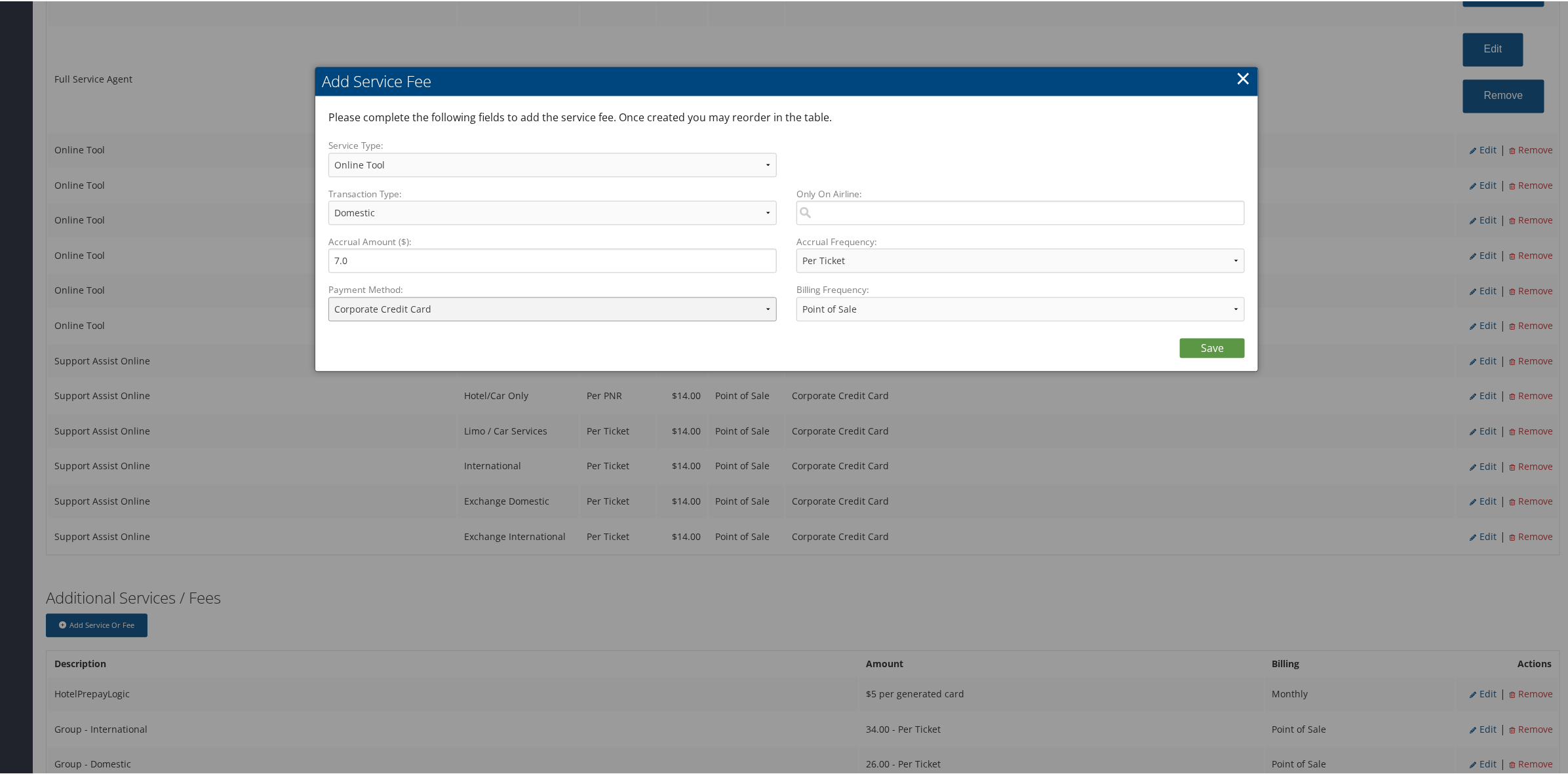
click at [456, 315] on select "ACH Transfer Cash / Check (AR) Corporate Credit Card Ghost Credit Card Hotel Gu…" at bounding box center [552, 308] width 448 height 24
select select "2_1856"
click at [328, 296] on select "ACH Transfer Cash / Check (AR) Corporate Credit Card Ghost Credit Card Hotel Gu…" at bounding box center [552, 308] width 448 height 24
drag, startPoint x: 1193, startPoint y: 325, endPoint x: 1199, endPoint y: 335, distance: 11.7
click at [1198, 330] on div "Billing Frequency: Annually Bi-Monthly Monthly Point of Sale Pre Monthly Pre Qu…" at bounding box center [1015, 305] width 458 height 48
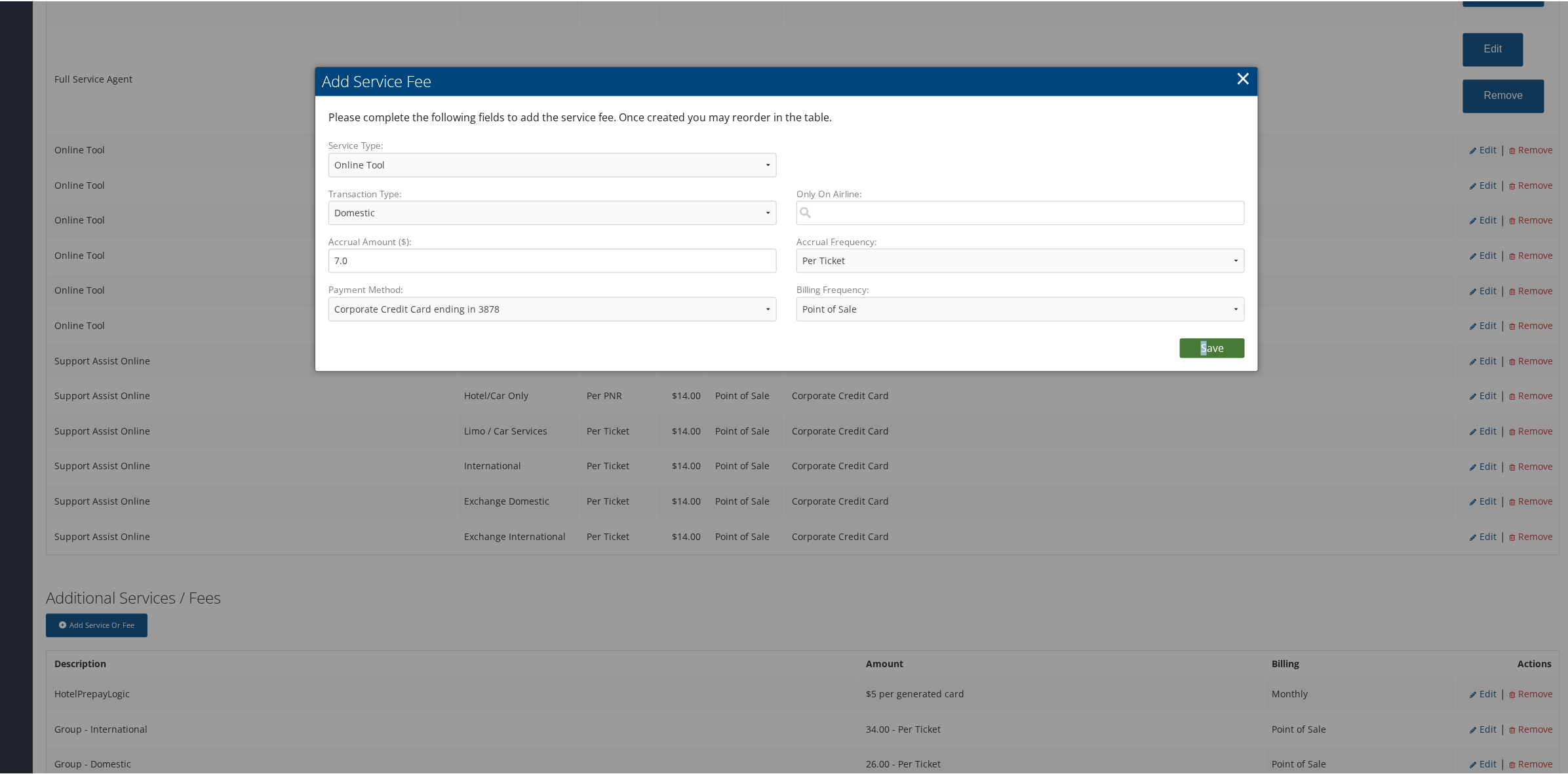
drag, startPoint x: 1199, startPoint y: 335, endPoint x: 1207, endPoint y: 349, distance: 16.1
click at [1207, 347] on div "Save" at bounding box center [786, 344] width 917 height 26
click at [1212, 348] on link "Save" at bounding box center [1211, 347] width 65 height 20
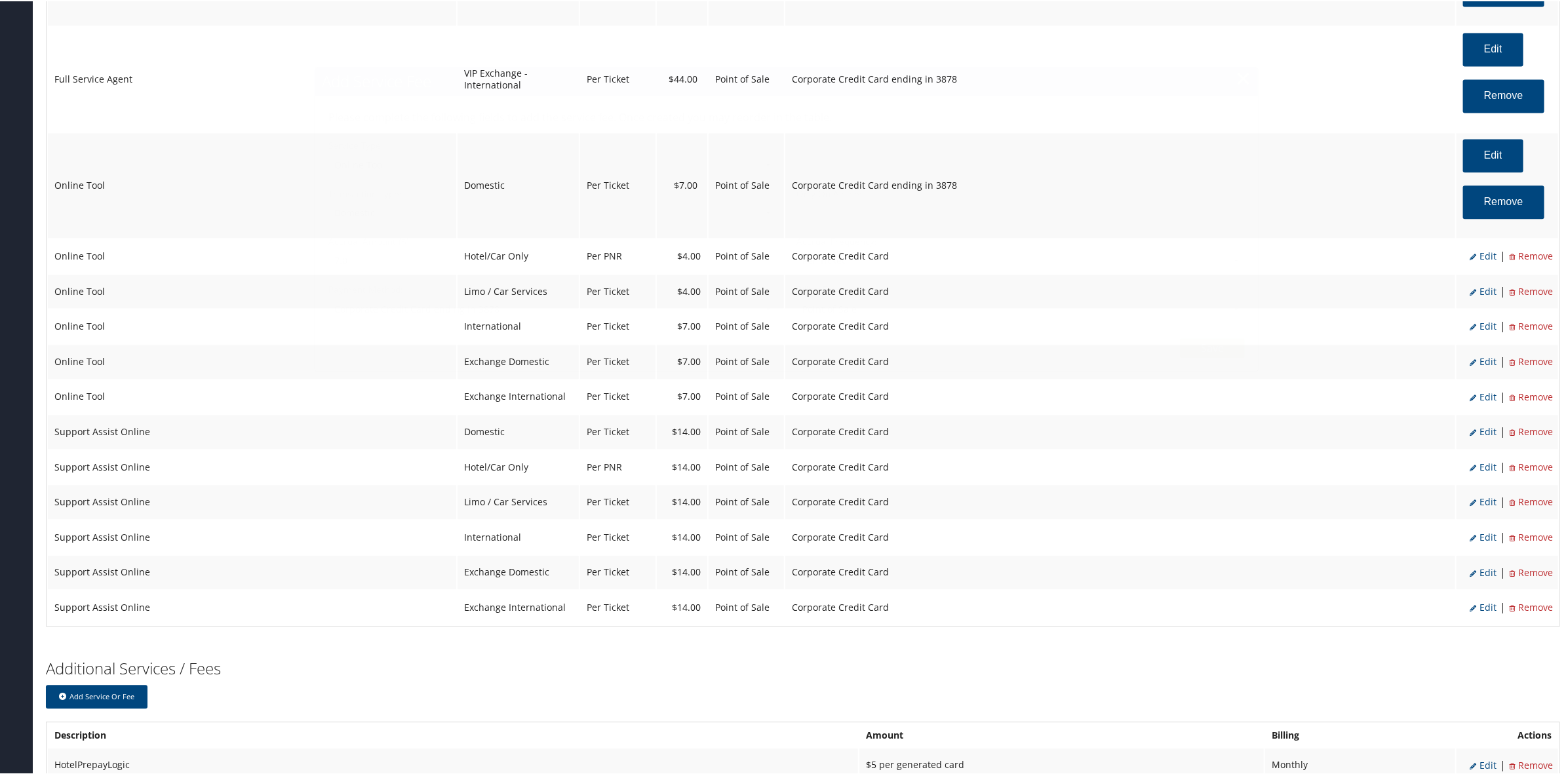
select select "6"
select select "2"
select select "4"
select select "2_1856"
select select "2"
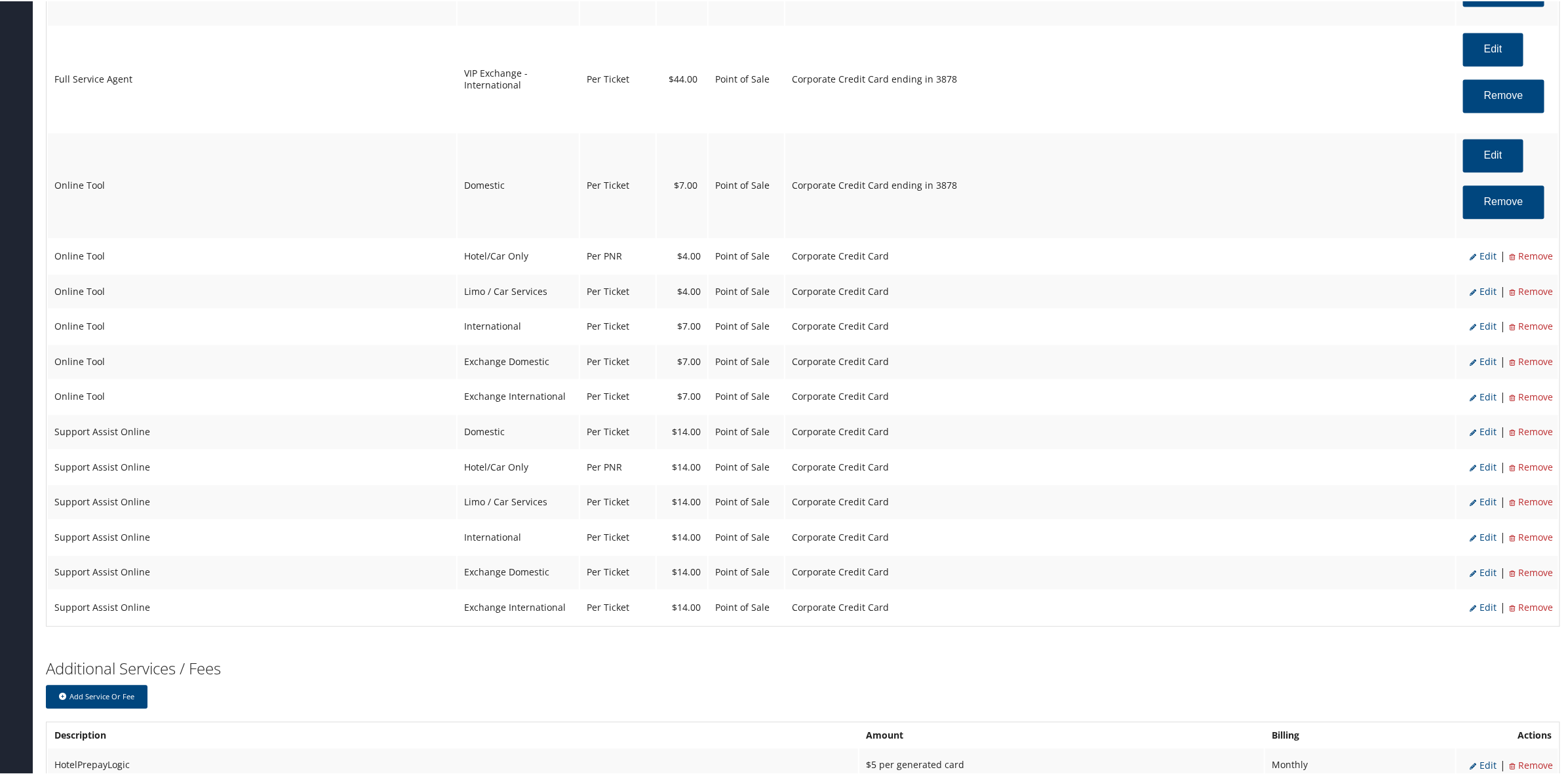
click at [1485, 260] on span "Edit" at bounding box center [1483, 254] width 27 height 12
select select "6"
type input "4.0"
select select "2"
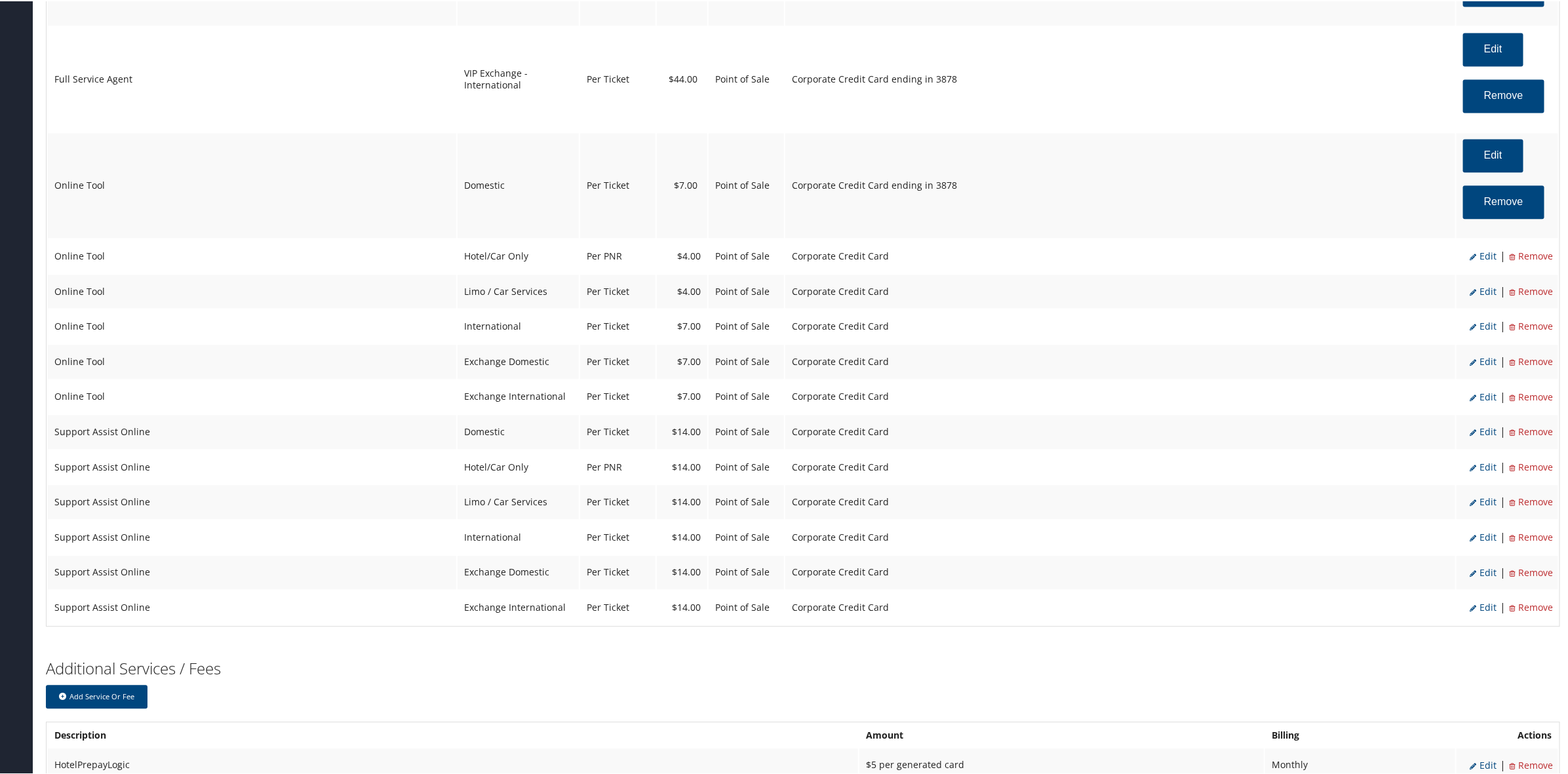
select select "6"
select select "2"
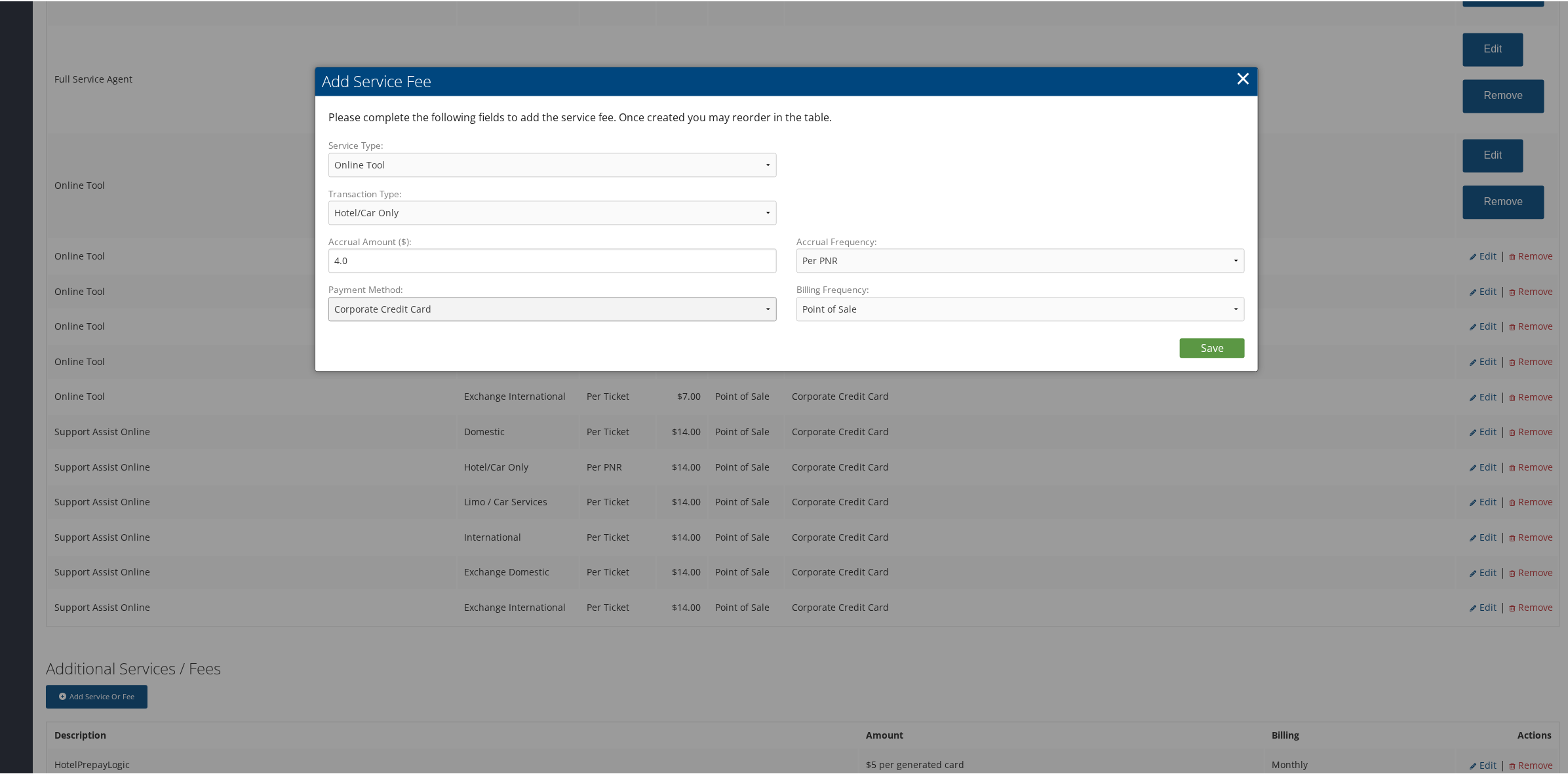
drag, startPoint x: 414, startPoint y: 299, endPoint x: 424, endPoint y: 309, distance: 14.1
click at [420, 305] on select "ACH Transfer Cash / Check (AR) Corporate Credit Card Ghost Credit Card Hotel Gu…" at bounding box center [552, 308] width 448 height 24
select select "2_1856"
click at [328, 296] on select "ACH Transfer Cash / Check (AR) Corporate Credit Card Ghost Credit Card Hotel Gu…" at bounding box center [552, 308] width 448 height 24
click at [1204, 341] on link "Save" at bounding box center [1211, 347] width 65 height 20
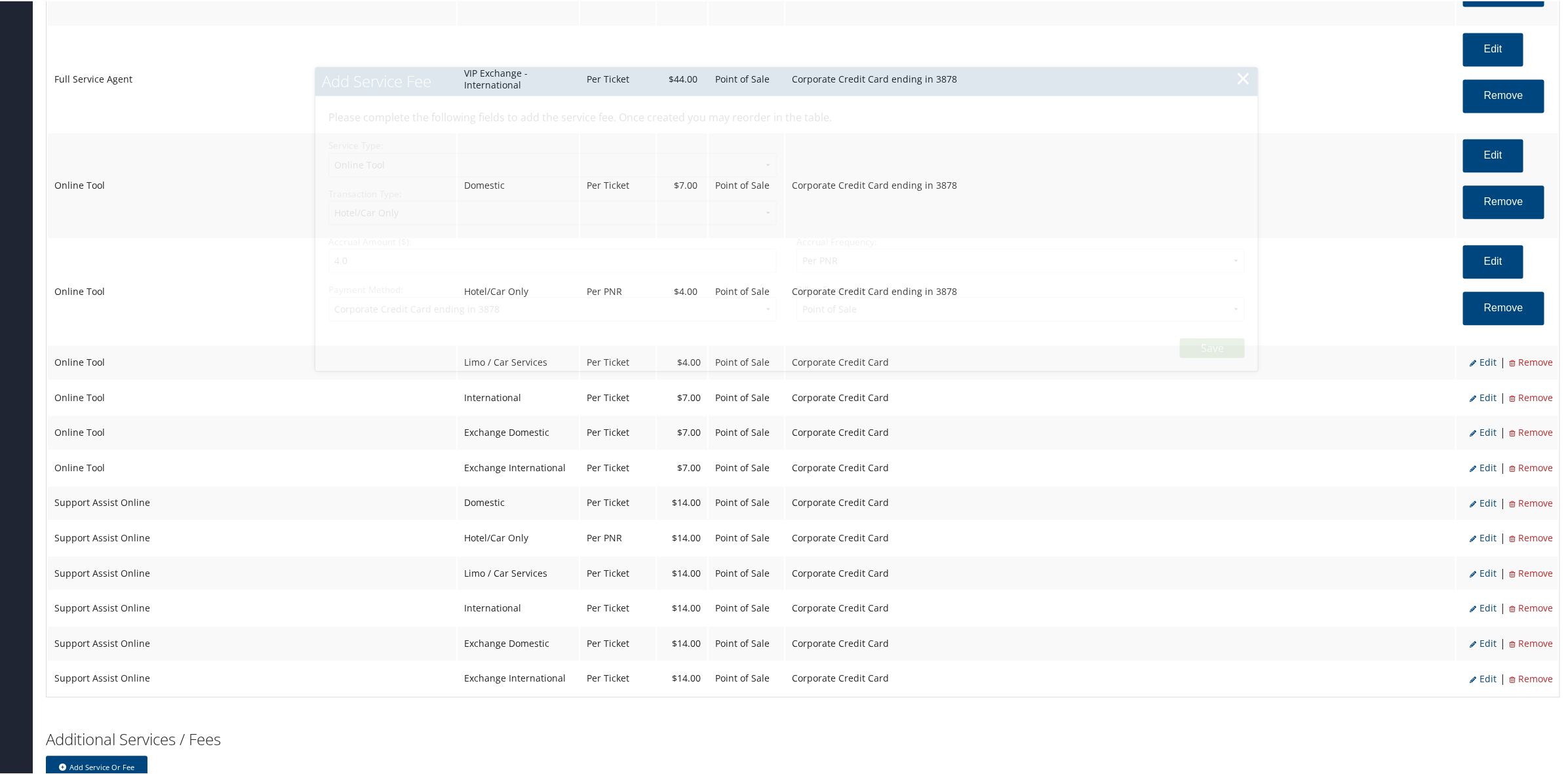
select select "6"
select select "2"
select select "2_1856"
select select "2"
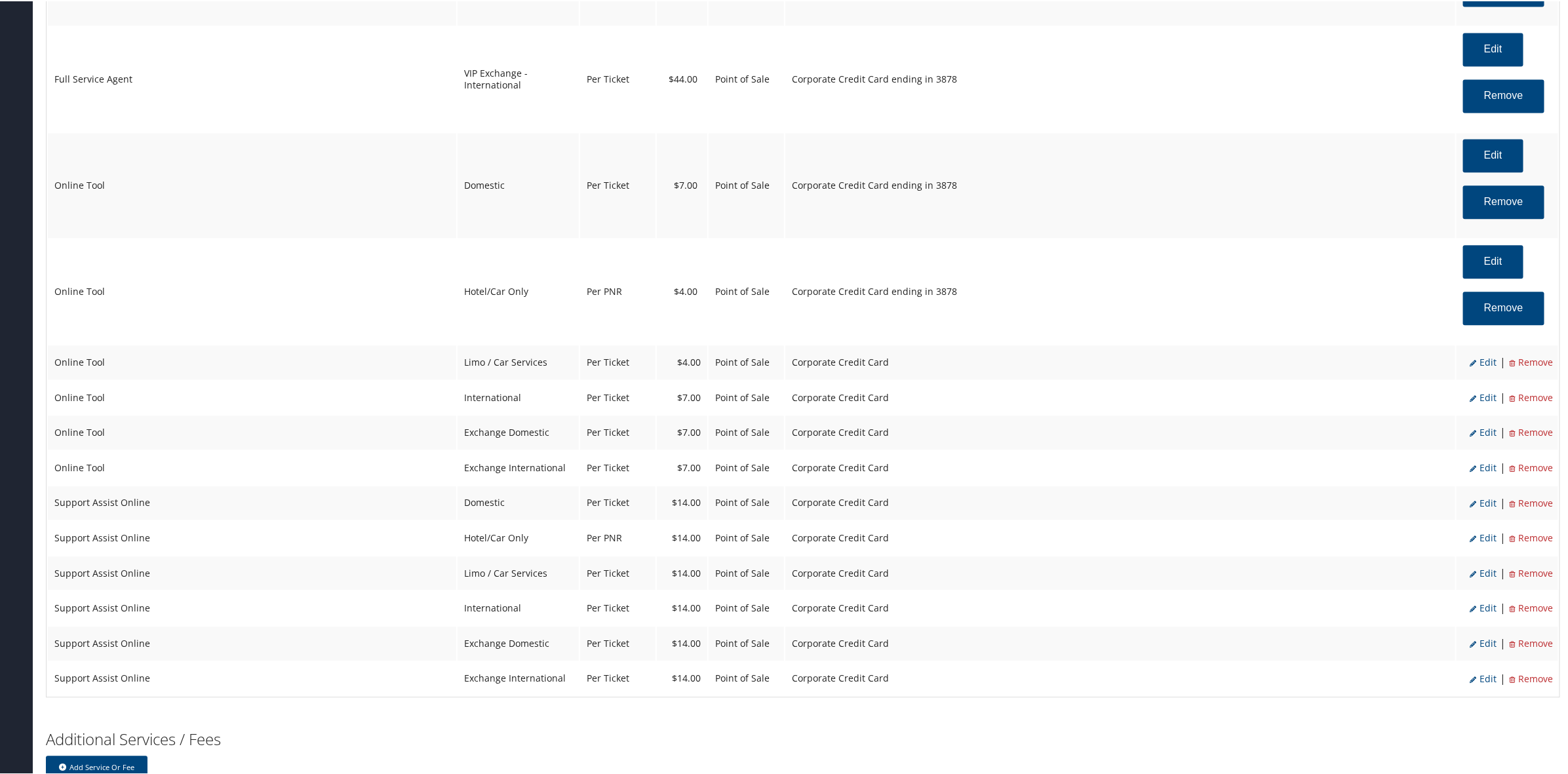
click at [1483, 367] on span "Edit" at bounding box center [1483, 360] width 27 height 12
select select "26"
select select "4"
select select "2"
select select "6"
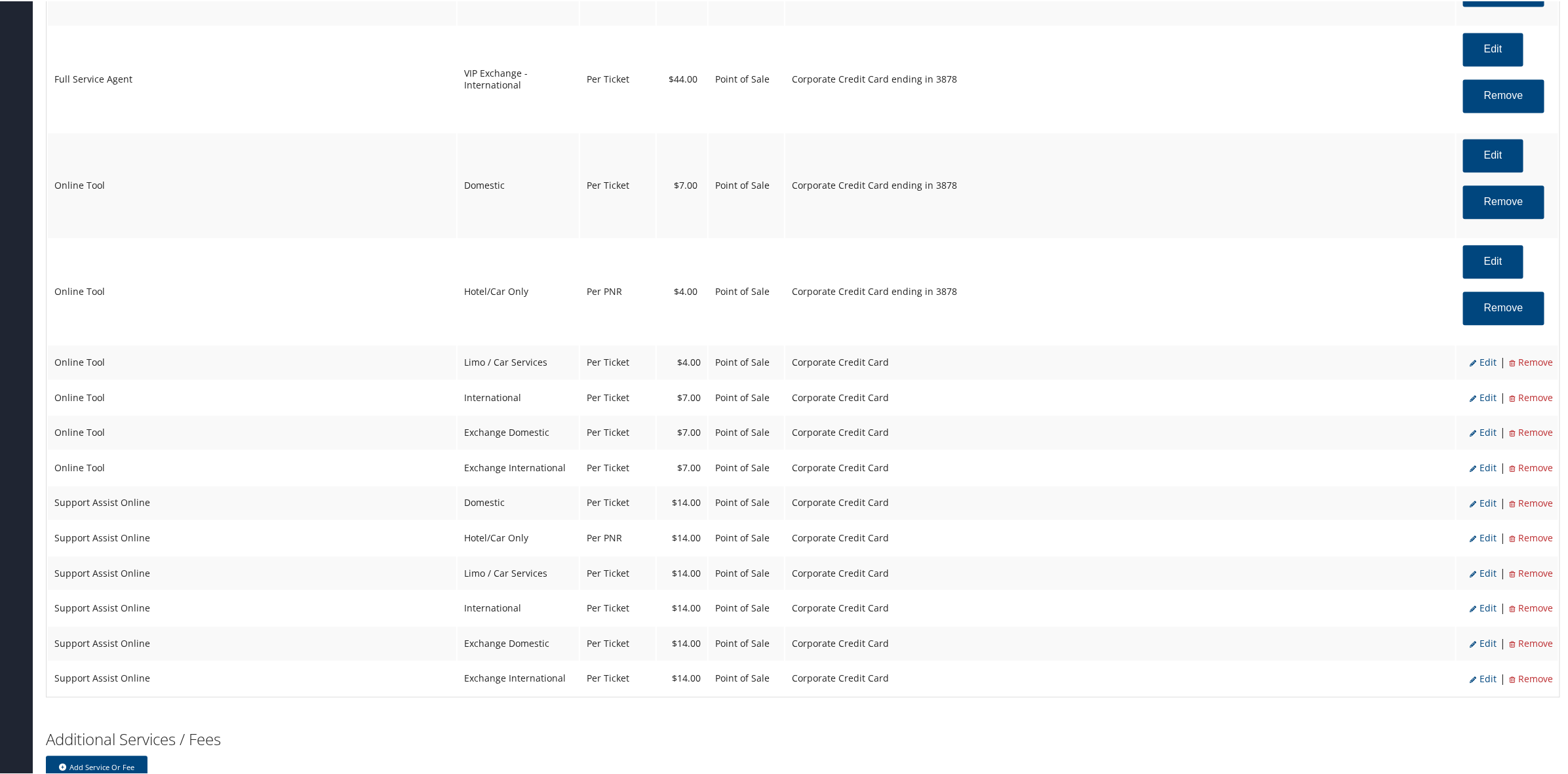
select select "26"
select select "4"
select select "2"
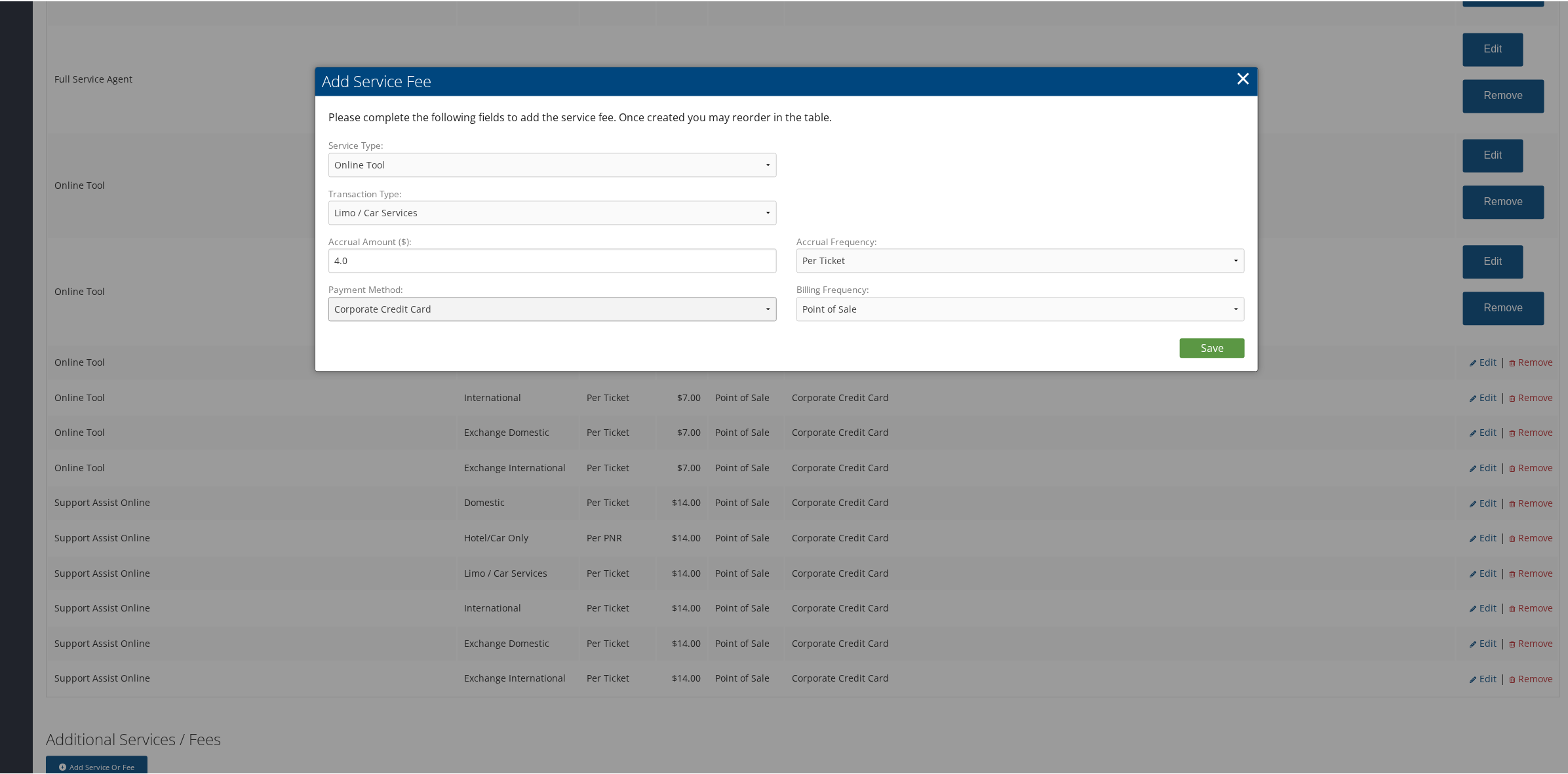
click at [418, 315] on select "ACH Transfer Cash / Check (AR) Corporate Credit Card Ghost Credit Card Hotel Gu…" at bounding box center [552, 308] width 448 height 24
select select "2_1856"
click at [328, 296] on select "ACH Transfer Cash / Check (AR) Corporate Credit Card Ghost Credit Card Hotel Gu…" at bounding box center [552, 308] width 448 height 24
click at [1223, 371] on div at bounding box center [786, 387] width 1573 height 774
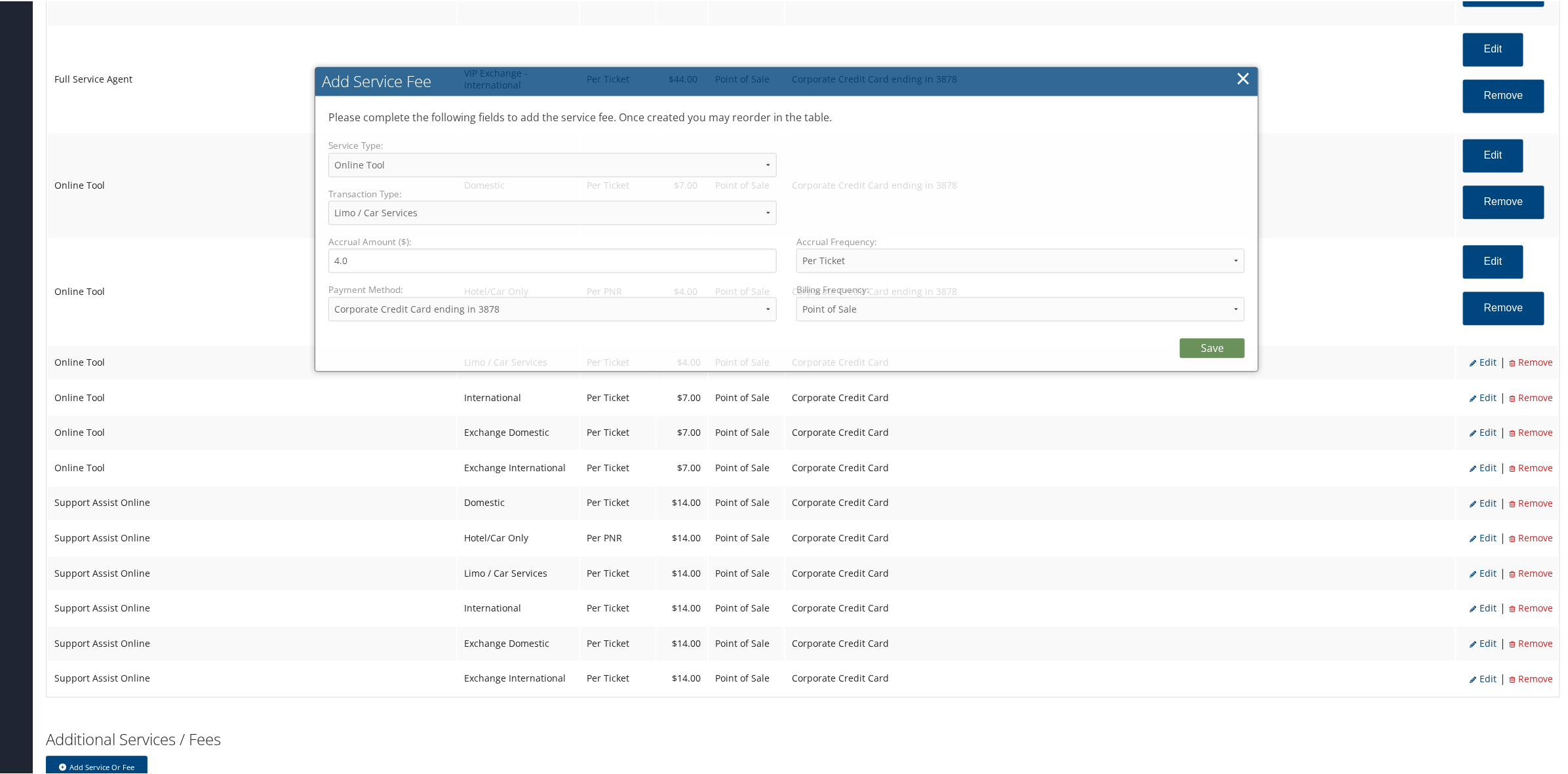
click at [1196, 338] on link "Save" at bounding box center [1211, 347] width 65 height 20
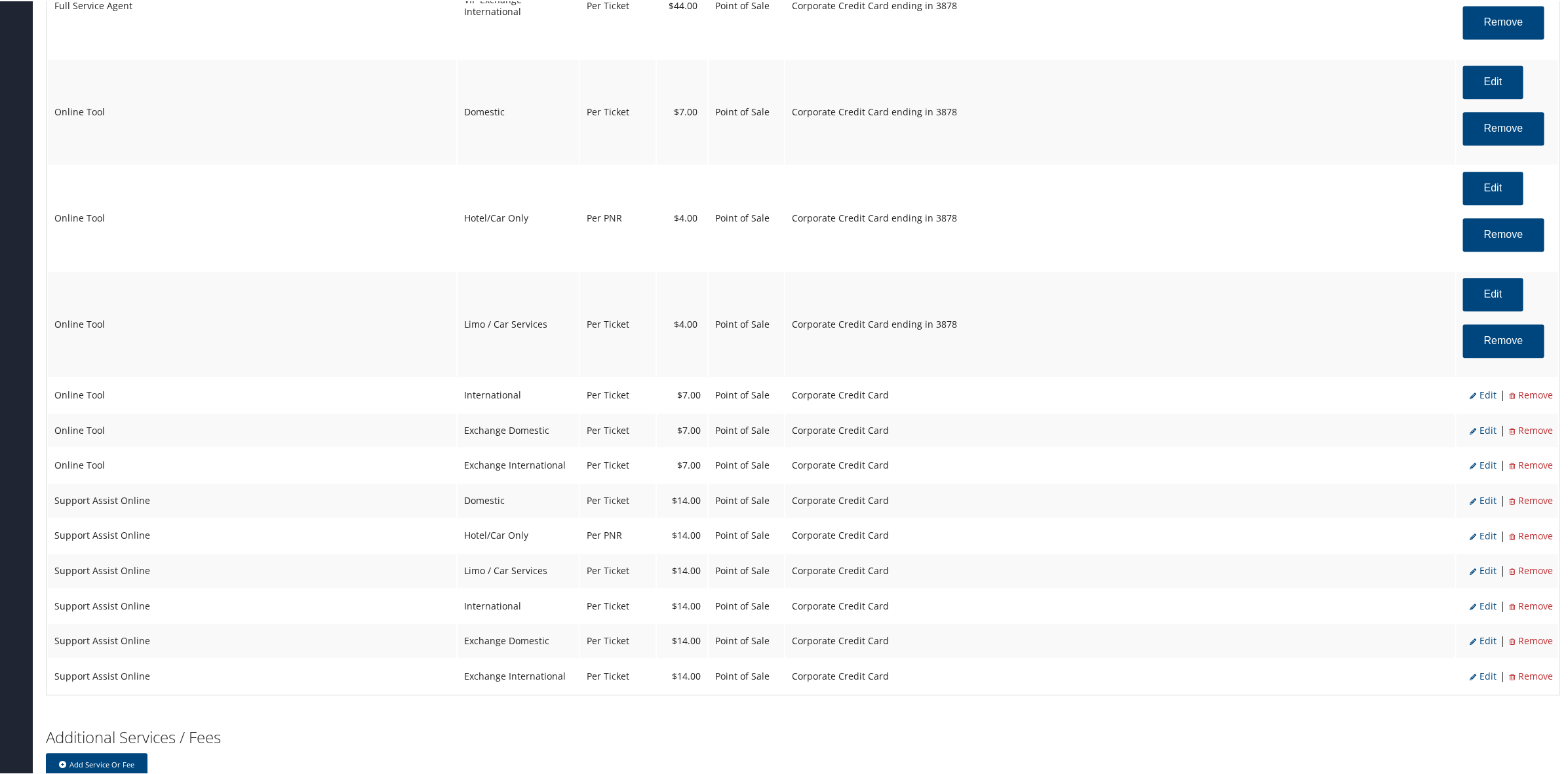
scroll to position [2048, 0]
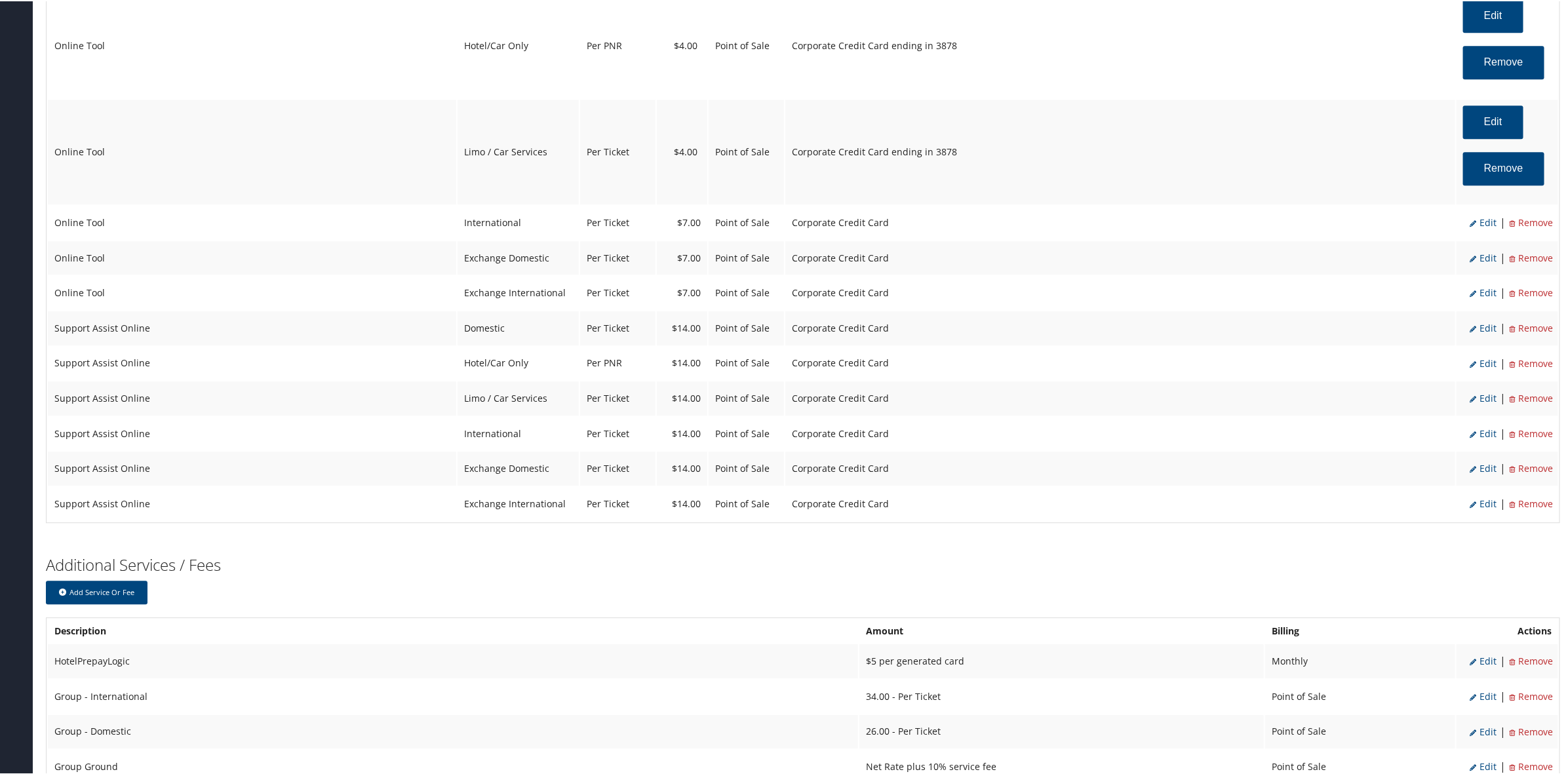
click at [1484, 227] on span "Edit" at bounding box center [1483, 221] width 27 height 12
select select "6"
select select "14"
select select "4"
select select "2"
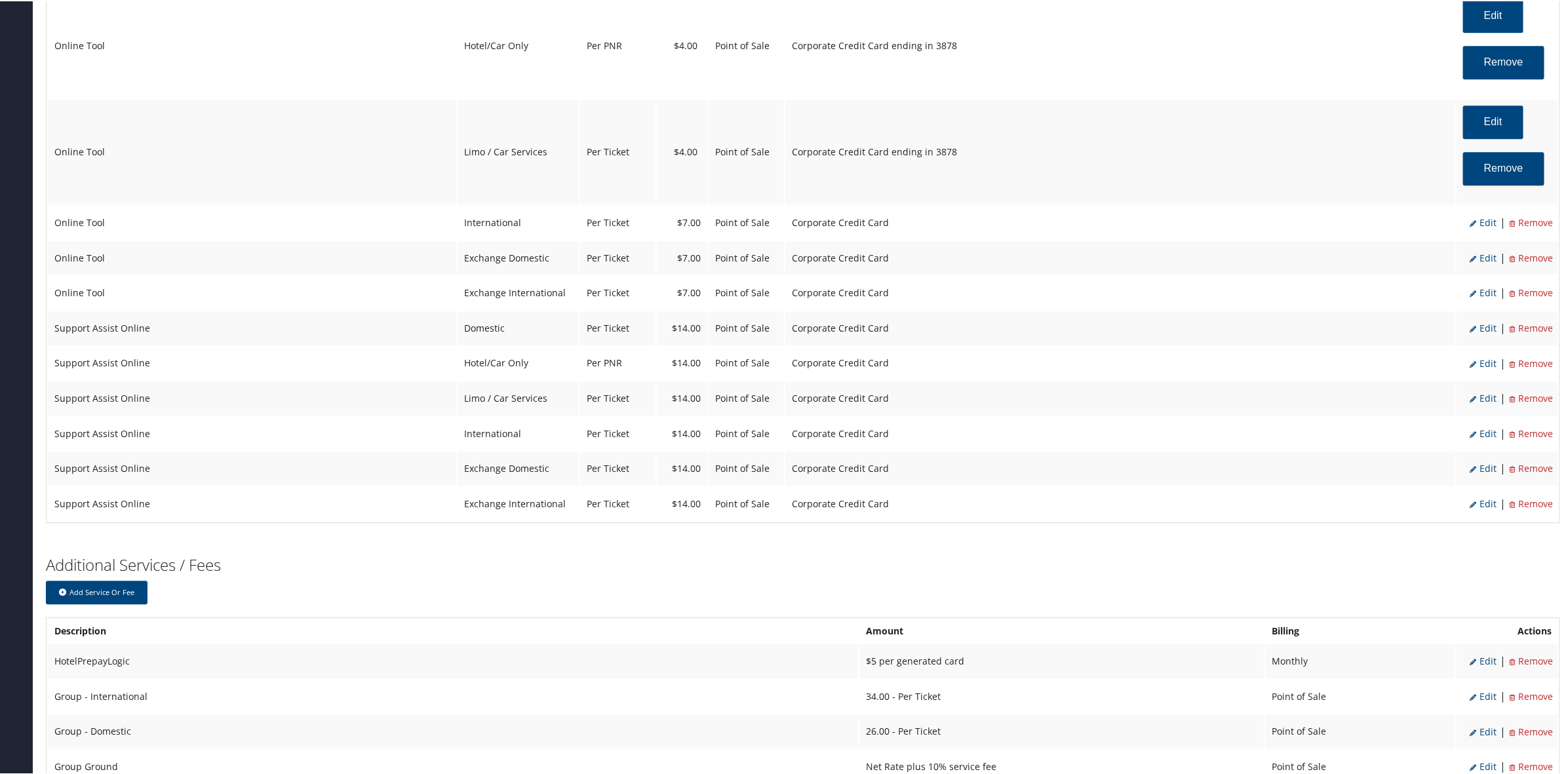
select select "2"
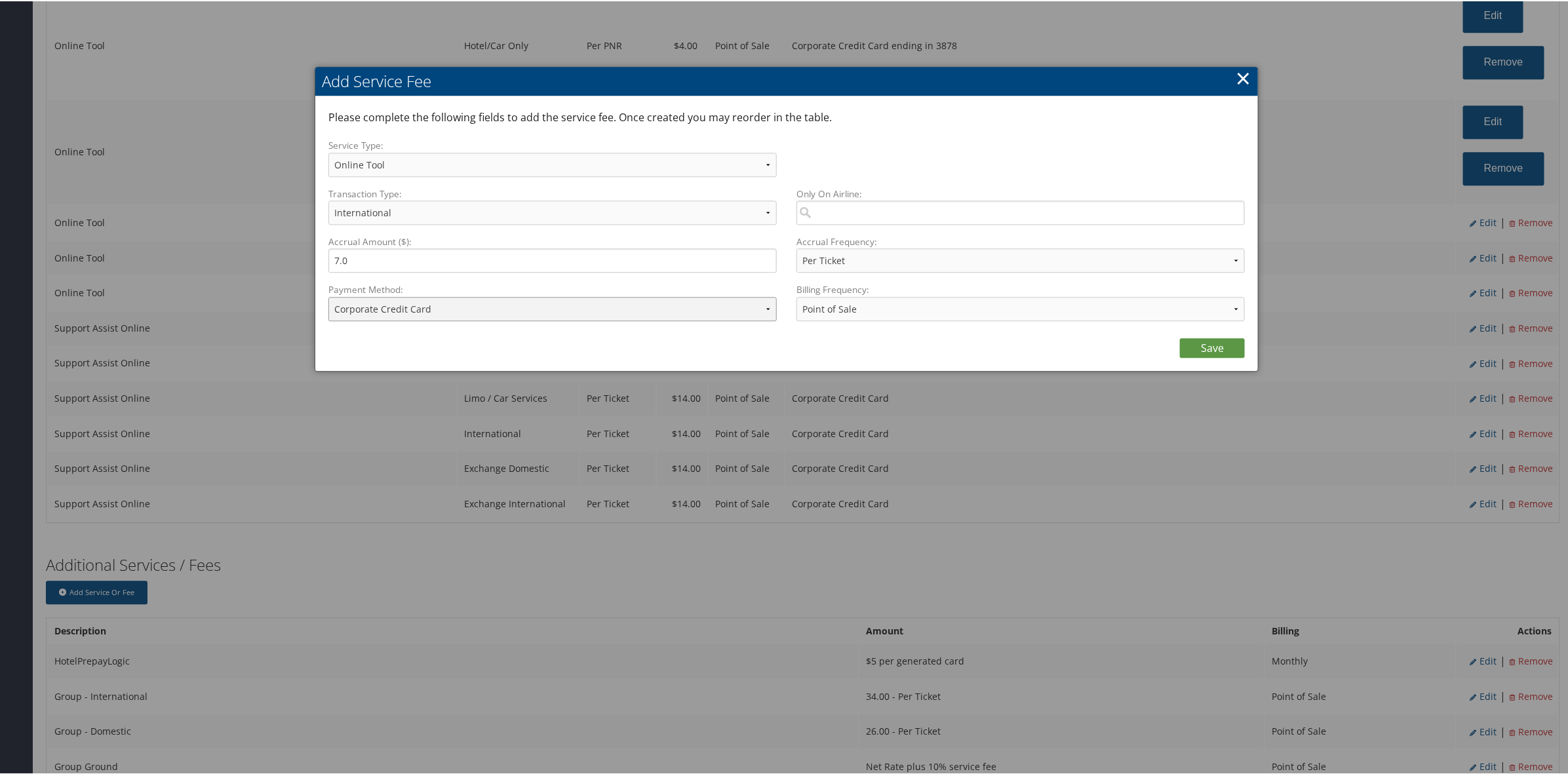
click at [471, 316] on select "ACH Transfer Cash / Check (AR) Corporate Credit Card Ghost Credit Card Hotel Gu…" at bounding box center [552, 308] width 448 height 24
select select "2_1856"
click at [328, 296] on select "ACH Transfer Cash / Check (AR) Corporate Credit Card Ghost Credit Card Hotel Gu…" at bounding box center [552, 308] width 448 height 24
click at [1195, 340] on link "Save" at bounding box center [1211, 347] width 65 height 20
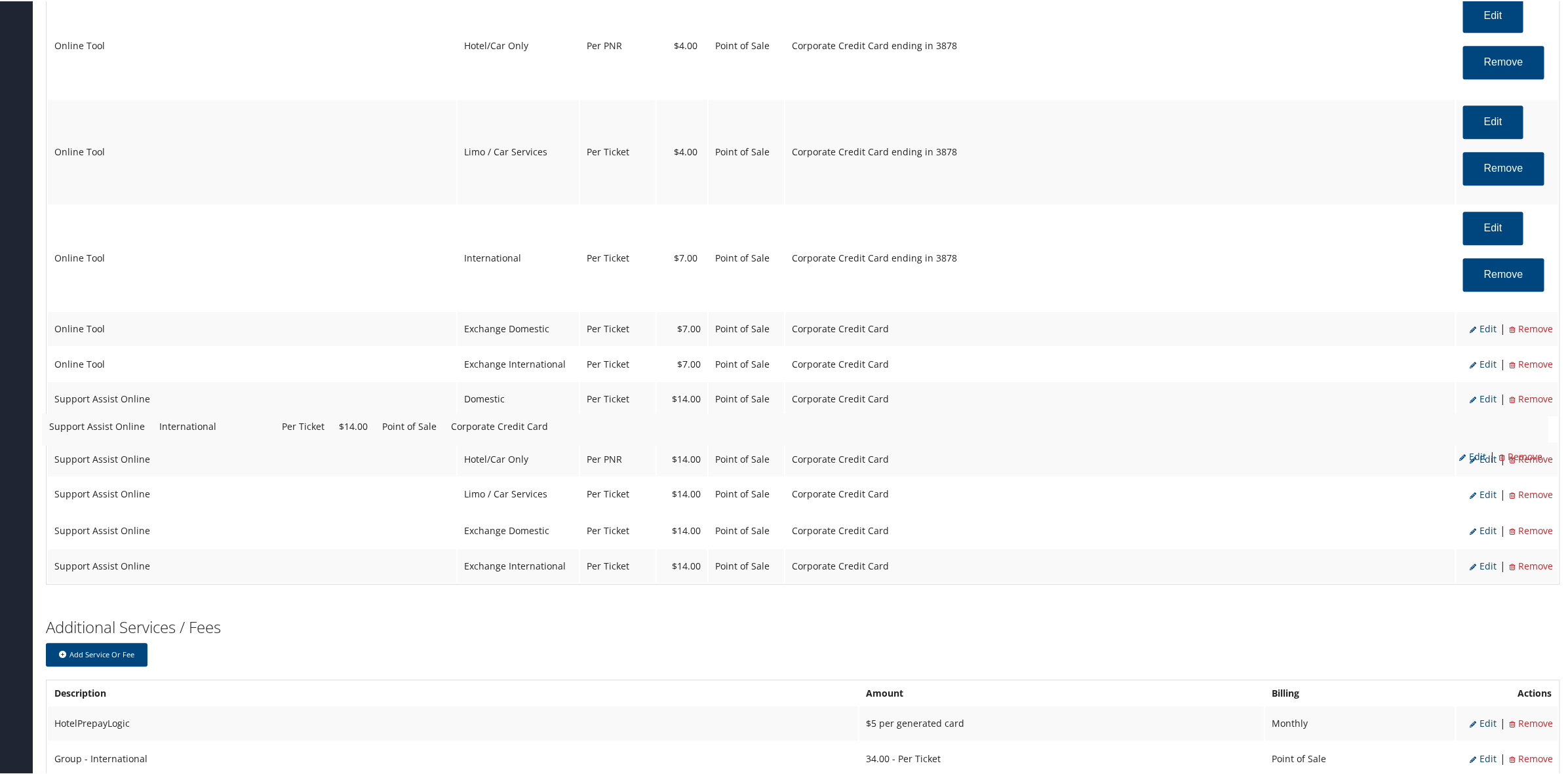
drag, startPoint x: 495, startPoint y: 498, endPoint x: 490, endPoint y: 430, distance: 68.2
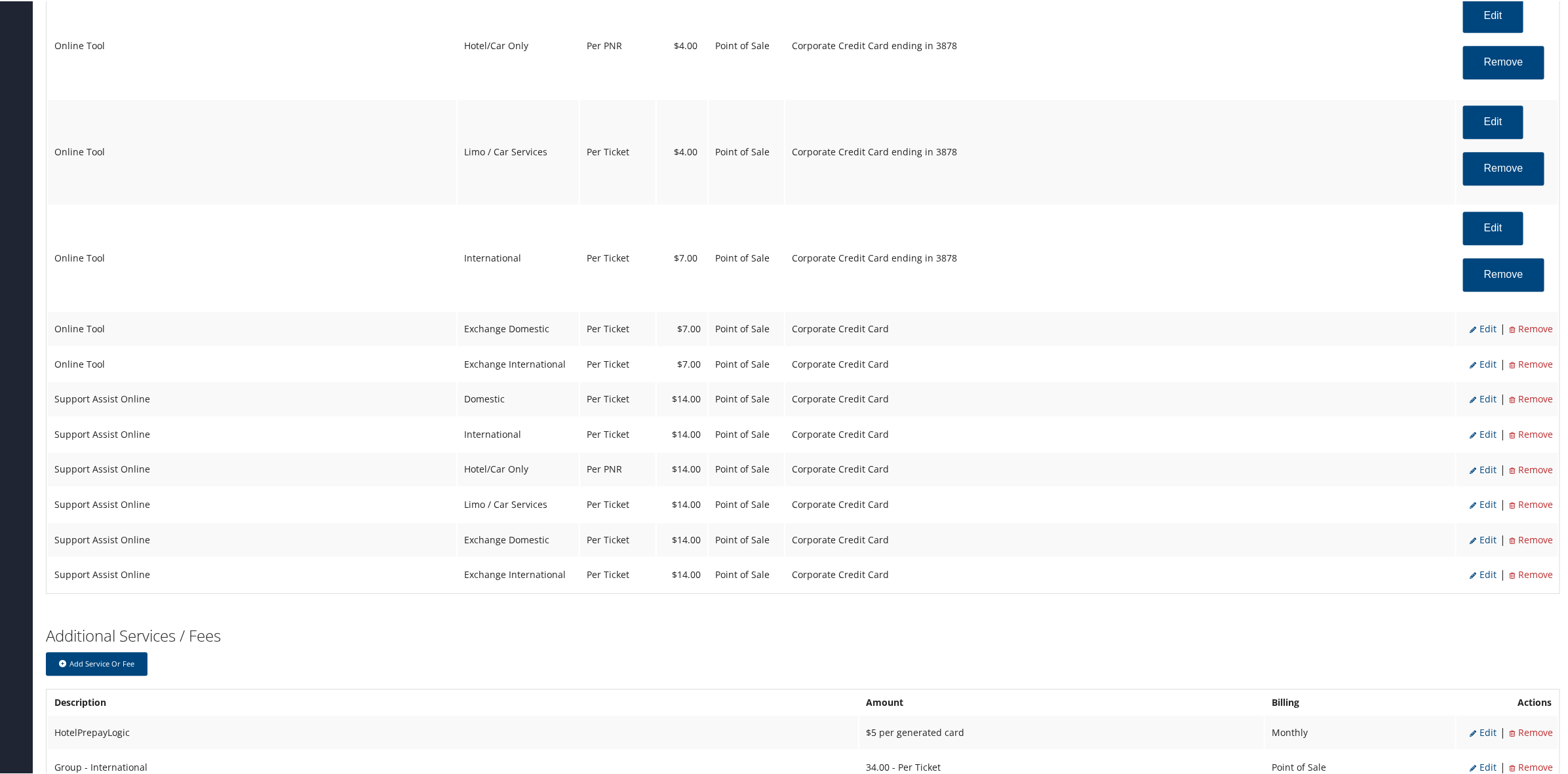
click at [1483, 334] on span "Edit" at bounding box center [1483, 327] width 27 height 12
select select "24"
select select "2"
select select "6"
select select "24"
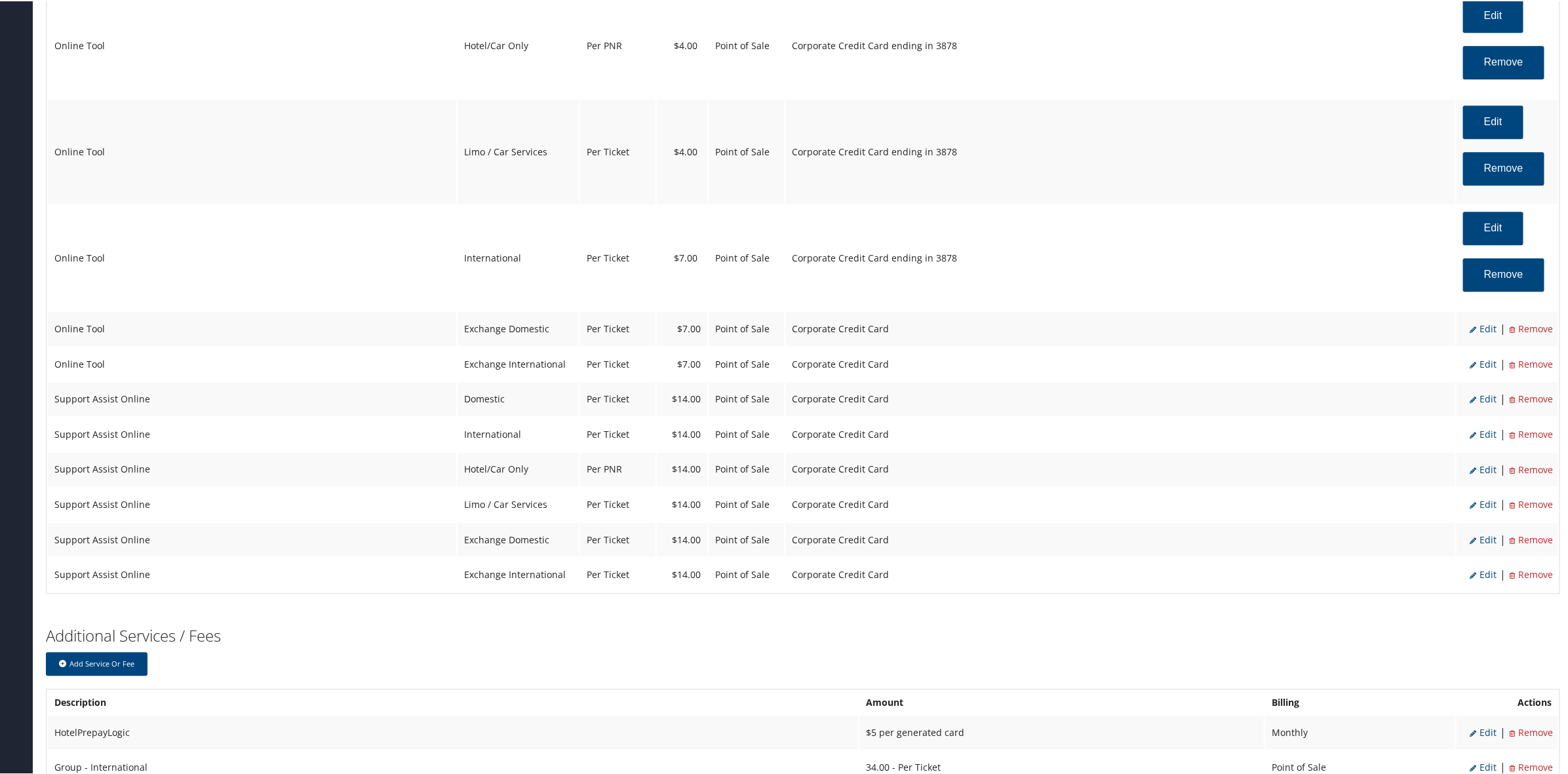
select select "4"
select select "2"
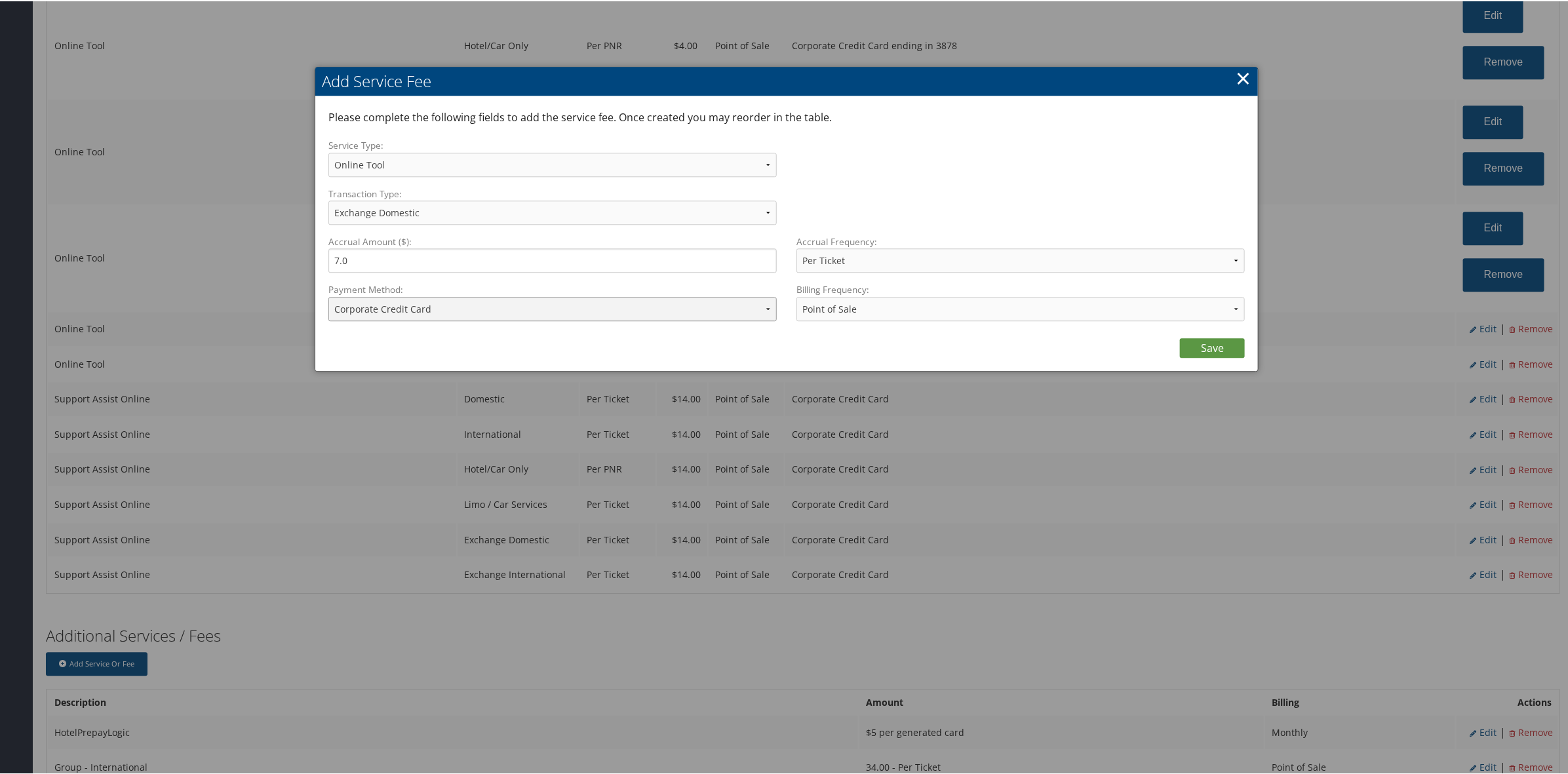
drag, startPoint x: 456, startPoint y: 305, endPoint x: 464, endPoint y: 316, distance: 13.6
click at [457, 307] on select "ACH Transfer Cash / Check (AR) Corporate Credit Card Ghost Credit Card Hotel Gu…" at bounding box center [552, 308] width 448 height 24
select select "2_1856"
click at [328, 296] on select "ACH Transfer Cash / Check (AR) Corporate Credit Card Ghost Credit Card Hotel Gu…" at bounding box center [552, 308] width 448 height 24
click at [1214, 340] on link "Save" at bounding box center [1211, 347] width 65 height 20
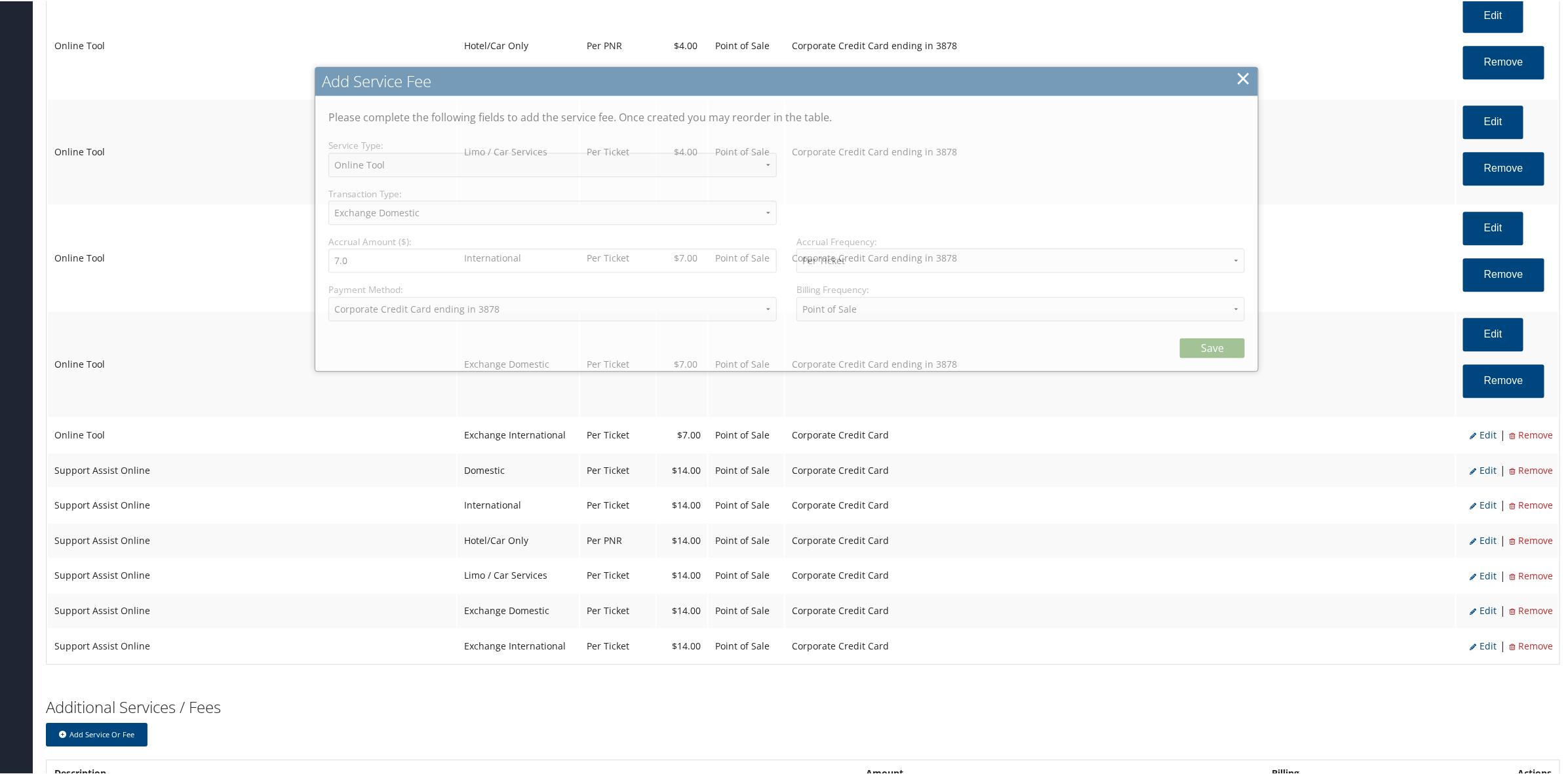
select select "6"
select select "24"
select select "4"
select select "2_1856"
select select "2"
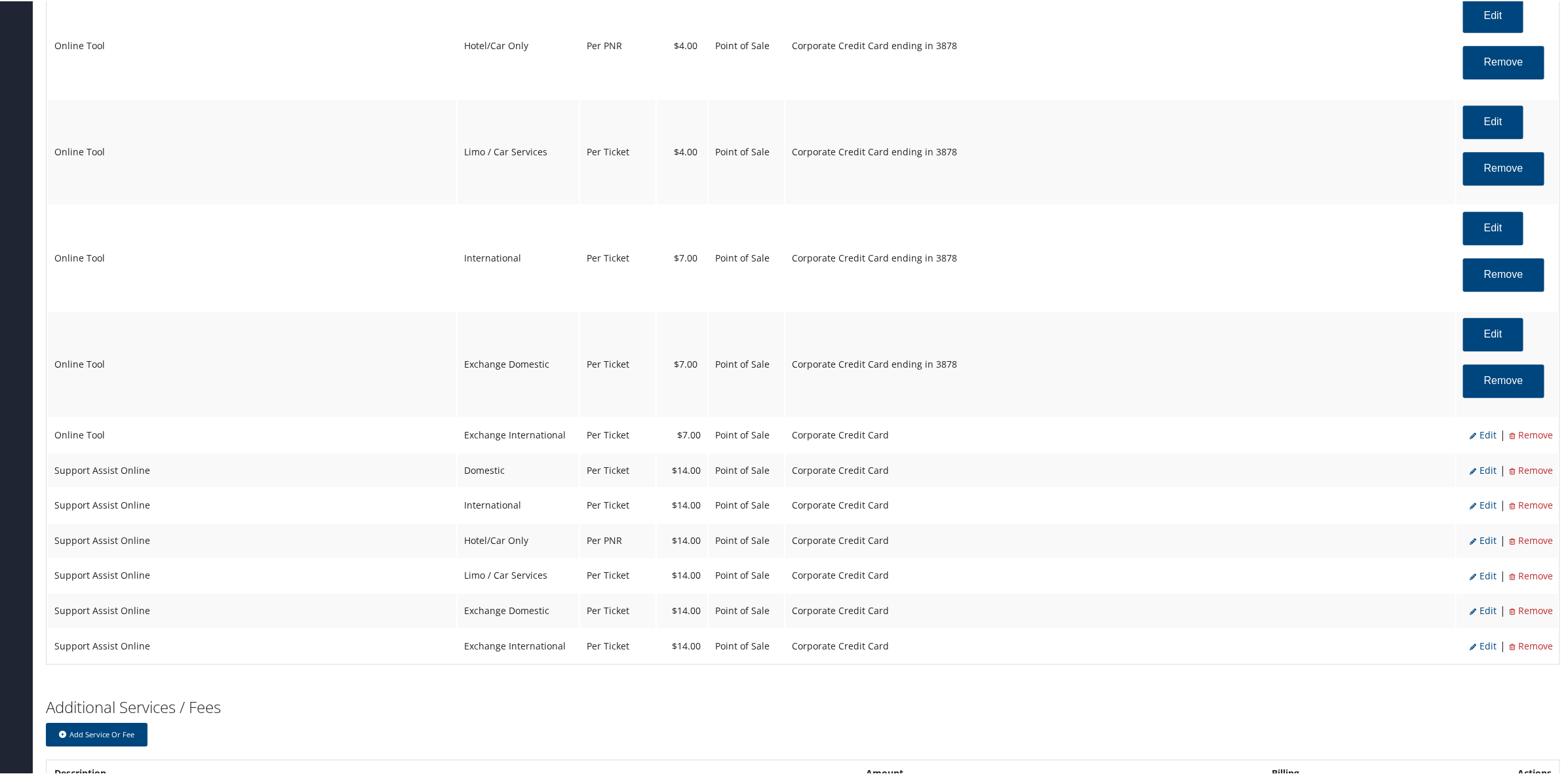
click at [1486, 443] on li "Edit" at bounding box center [1483, 433] width 27 height 17
select select "25"
select select "2"
select select "6"
select select "25"
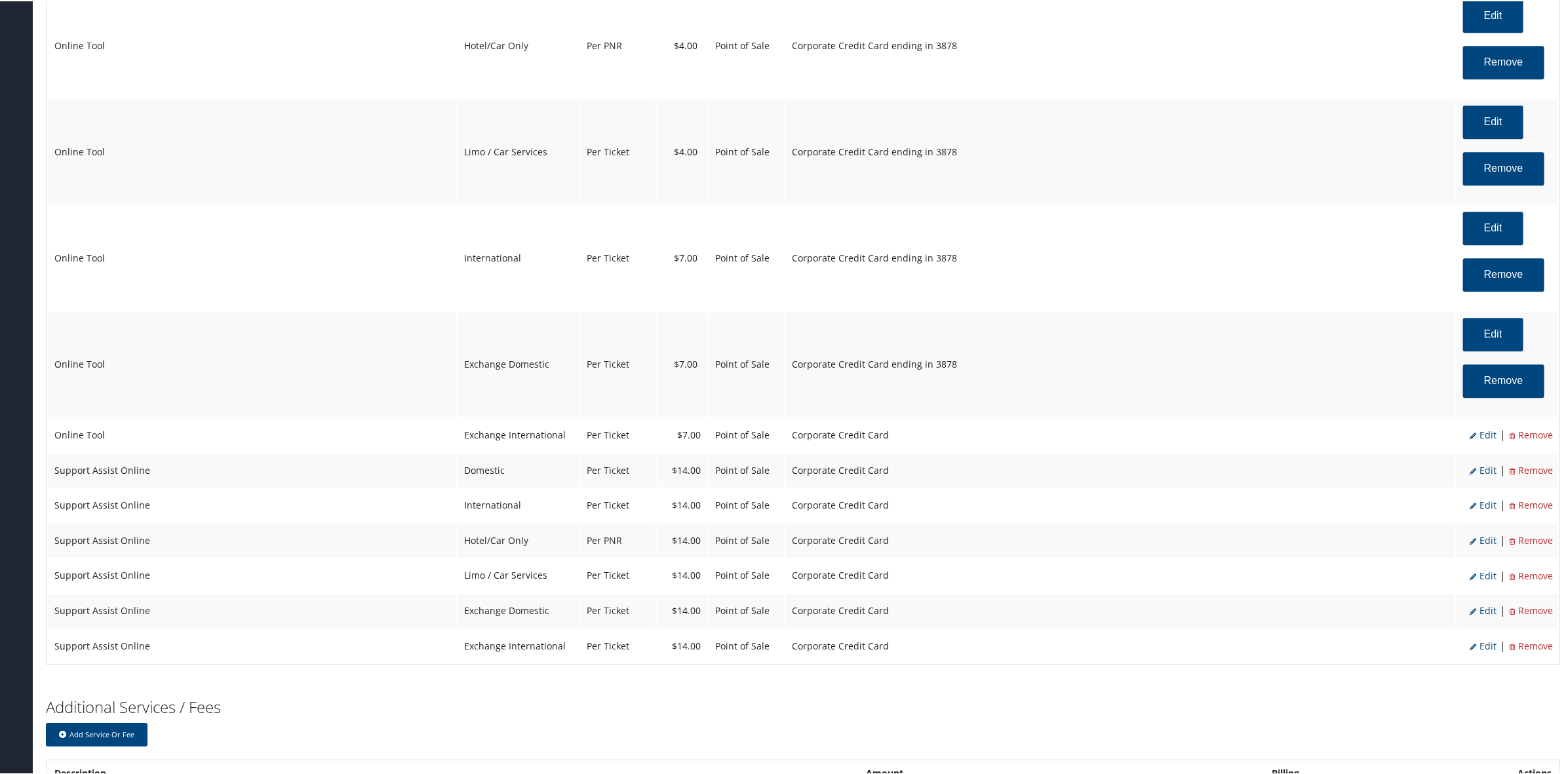
select select "4"
select select "2"
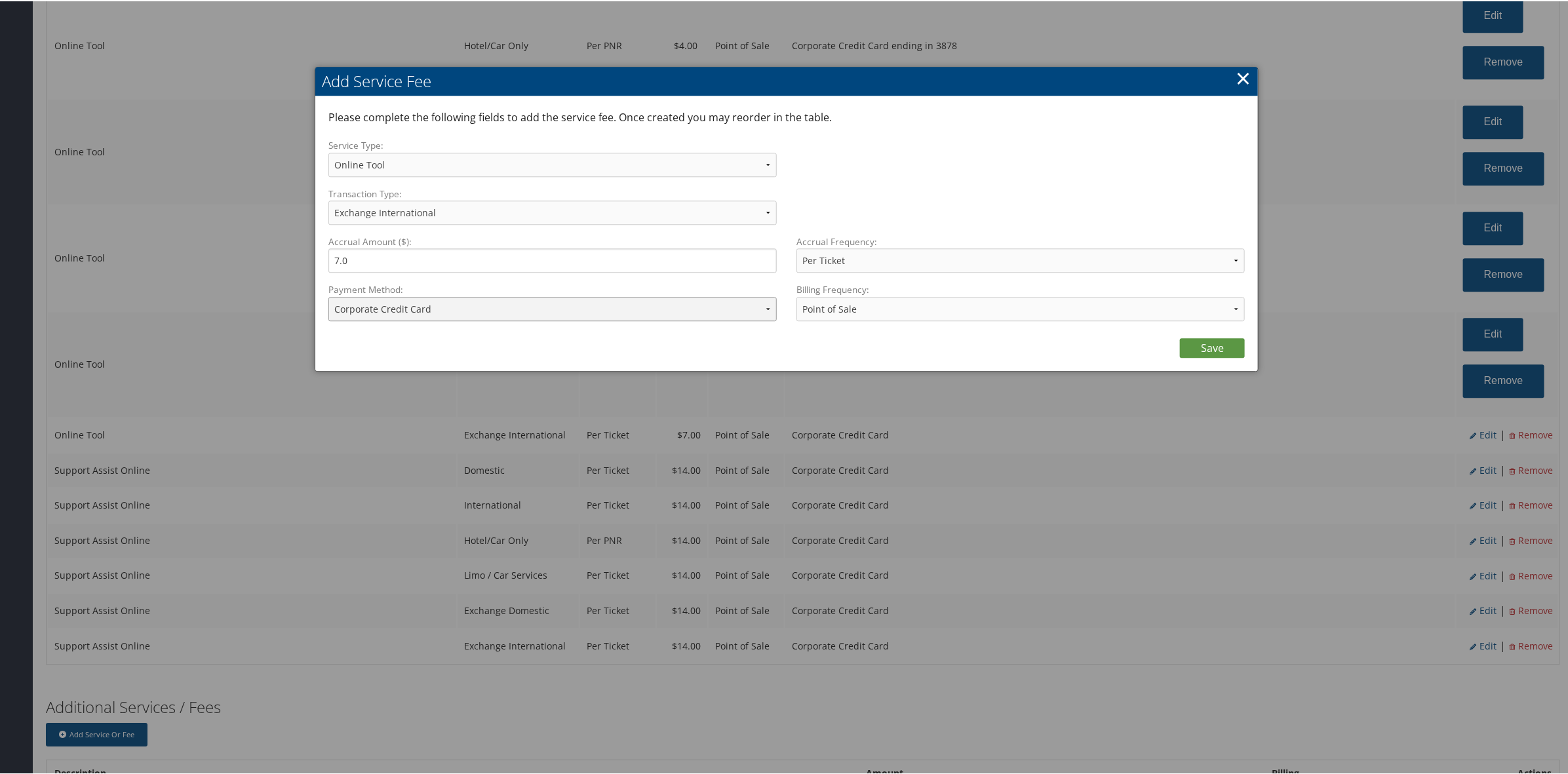
drag, startPoint x: 434, startPoint y: 312, endPoint x: 450, endPoint y: 318, distance: 17.1
click at [440, 315] on select "ACH Transfer Cash / Check (AR) Corporate Credit Card Ghost Credit Card Hotel Gu…" at bounding box center [552, 308] width 448 height 24
select select "2_1856"
click at [328, 296] on select "ACH Transfer Cash / Check (AR) Corporate Credit Card Ghost Credit Card Hotel Gu…" at bounding box center [552, 308] width 448 height 24
click at [1205, 344] on link "Save" at bounding box center [1211, 347] width 65 height 20
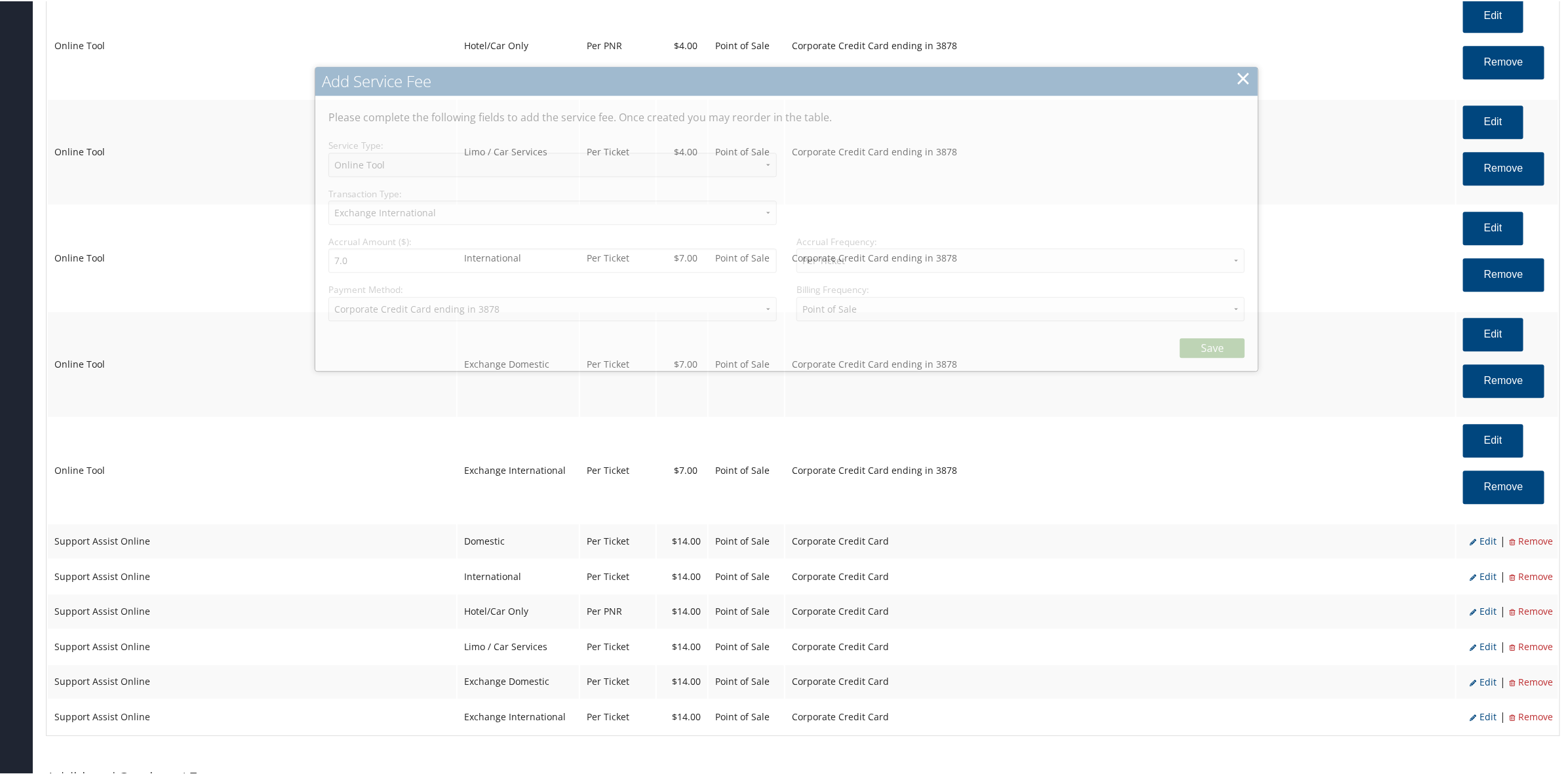
select select "6"
select select "25"
select select "4"
select select "2_1856"
select select "2"
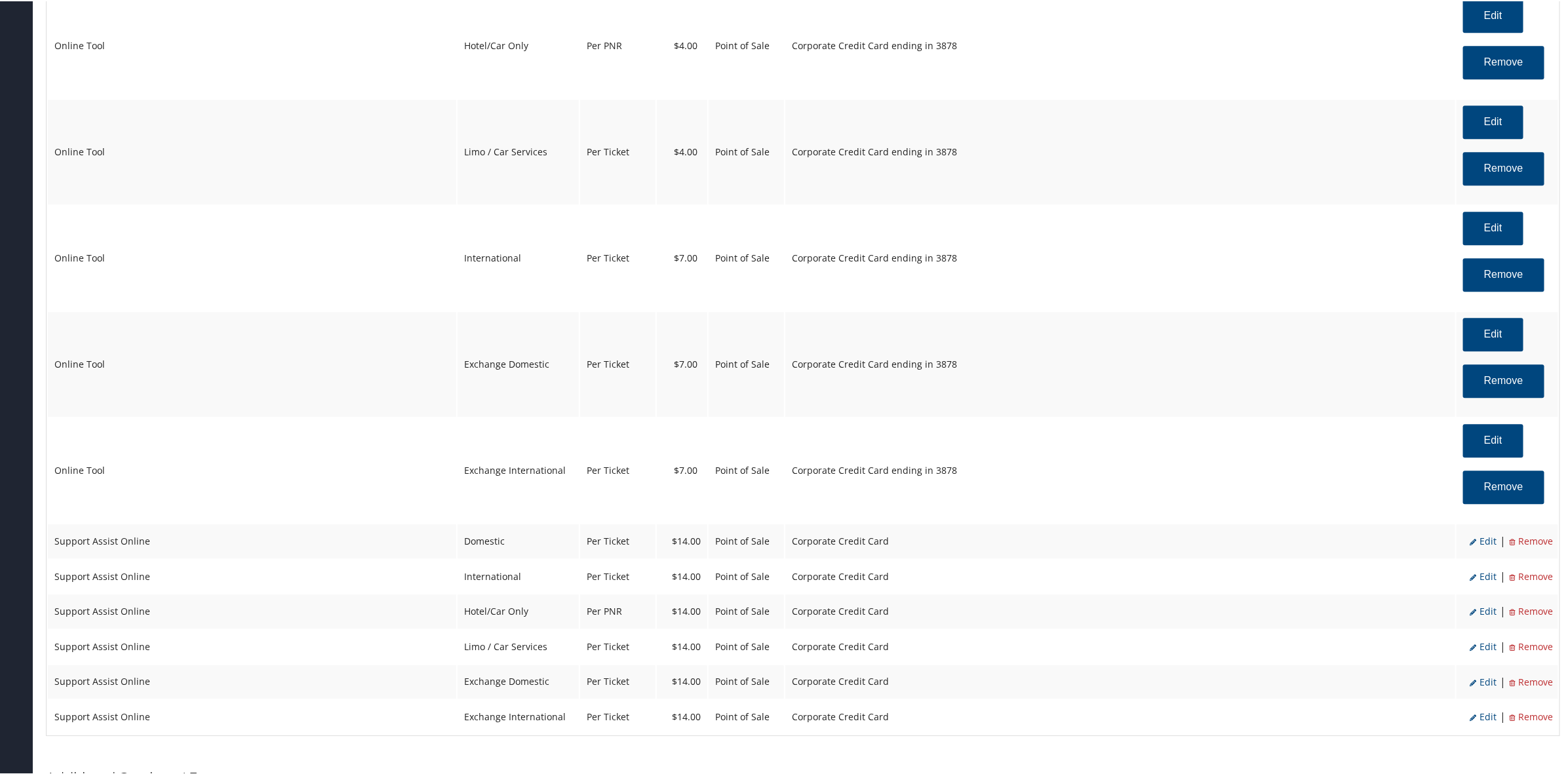
click at [1483, 546] on span "Edit" at bounding box center [1483, 539] width 27 height 12
select select "12"
select select "2"
type input "14.0"
select select "2"
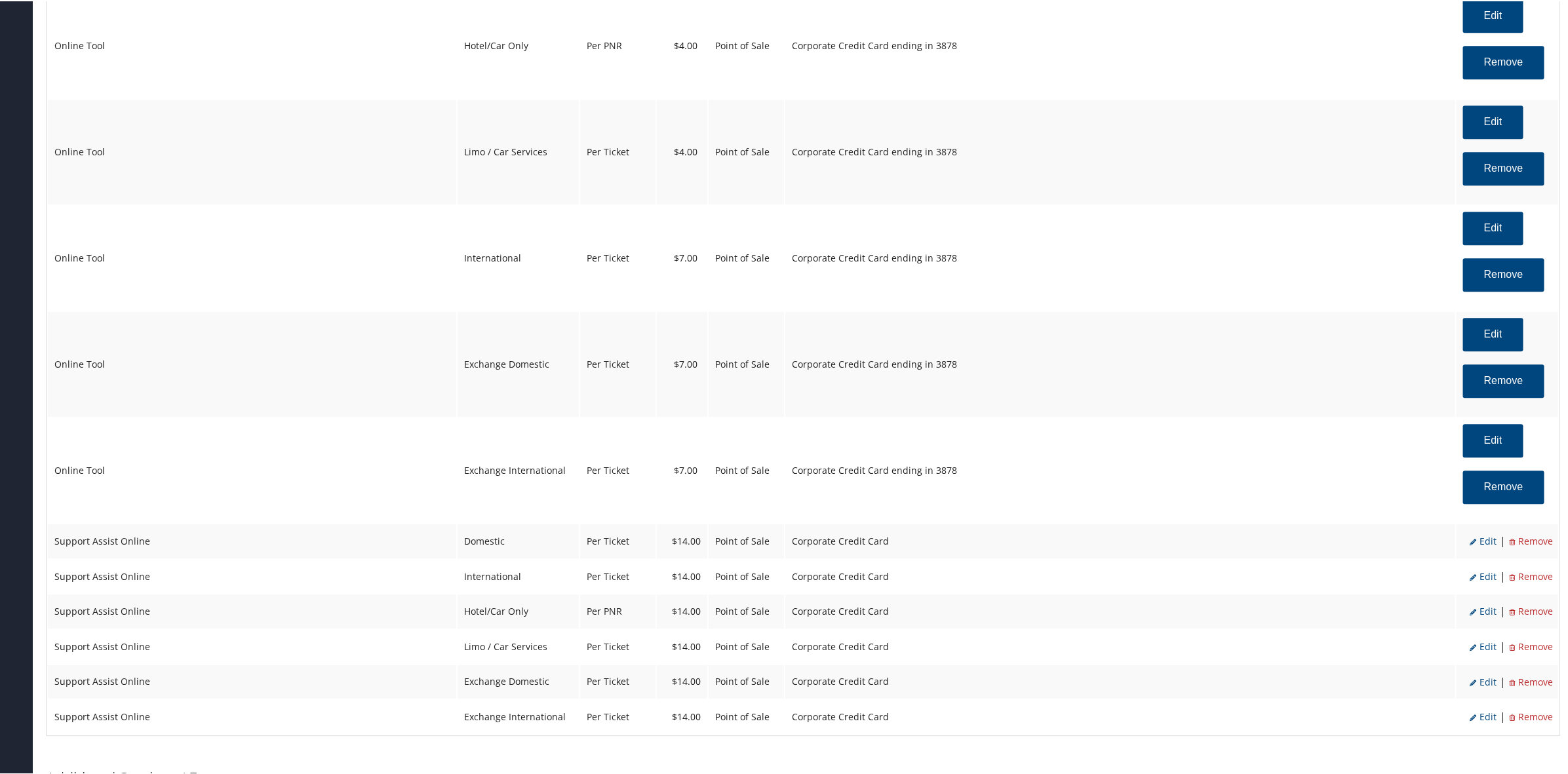
select select "12"
select select "2"
select select "4"
select select "2"
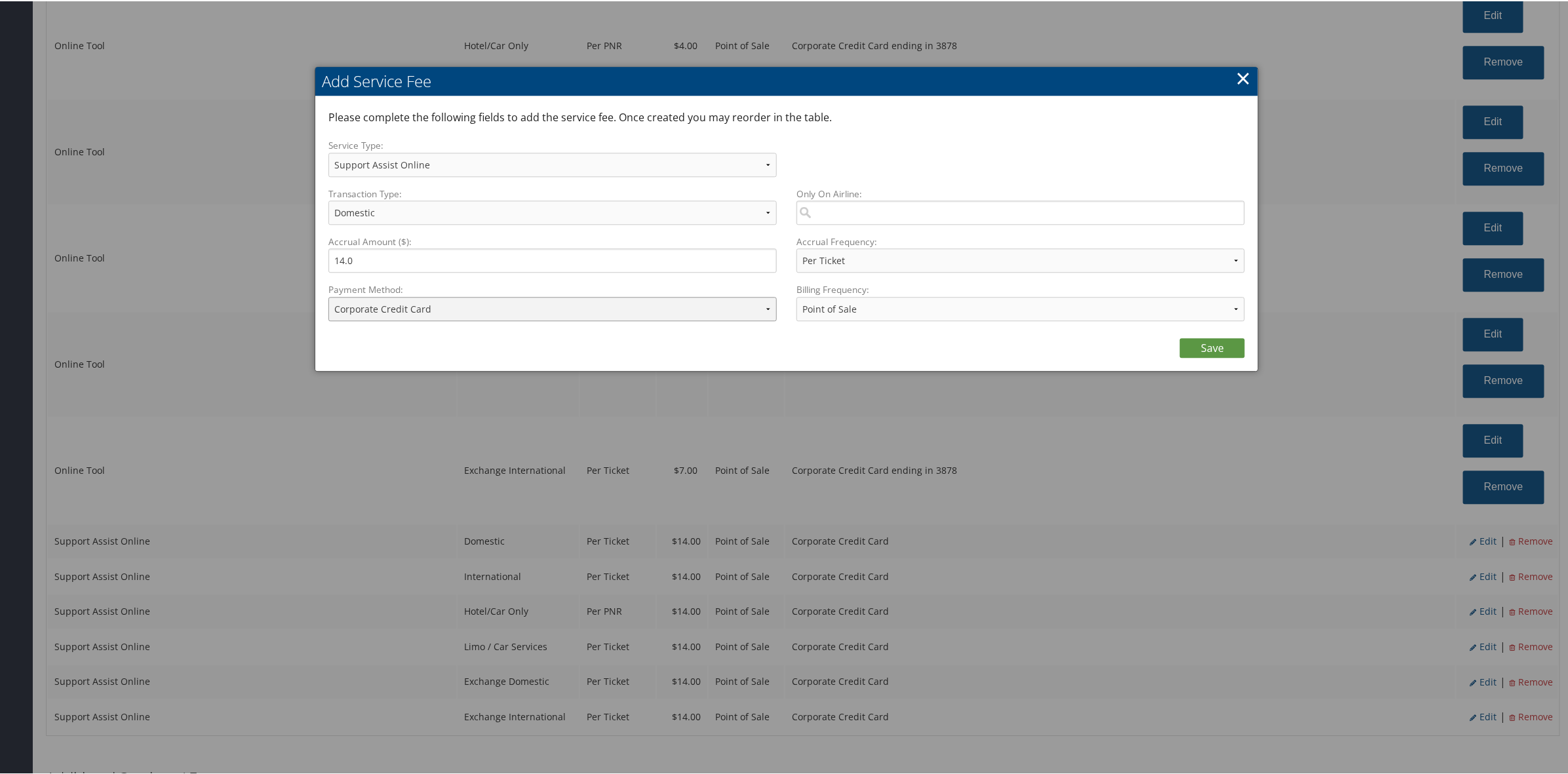
drag, startPoint x: 460, startPoint y: 307, endPoint x: 470, endPoint y: 316, distance: 13.5
click at [466, 310] on select "ACH Transfer Cash / Check (AR) Corporate Credit Card Ghost Credit Card Hotel Gu…" at bounding box center [552, 308] width 448 height 24
click at [328, 296] on select "ACH Transfer Cash / Check (AR) Corporate Credit Card Ghost Credit Card Hotel Gu…" at bounding box center [552, 308] width 448 height 24
click at [1183, 343] on link "Save" at bounding box center [1211, 347] width 65 height 20
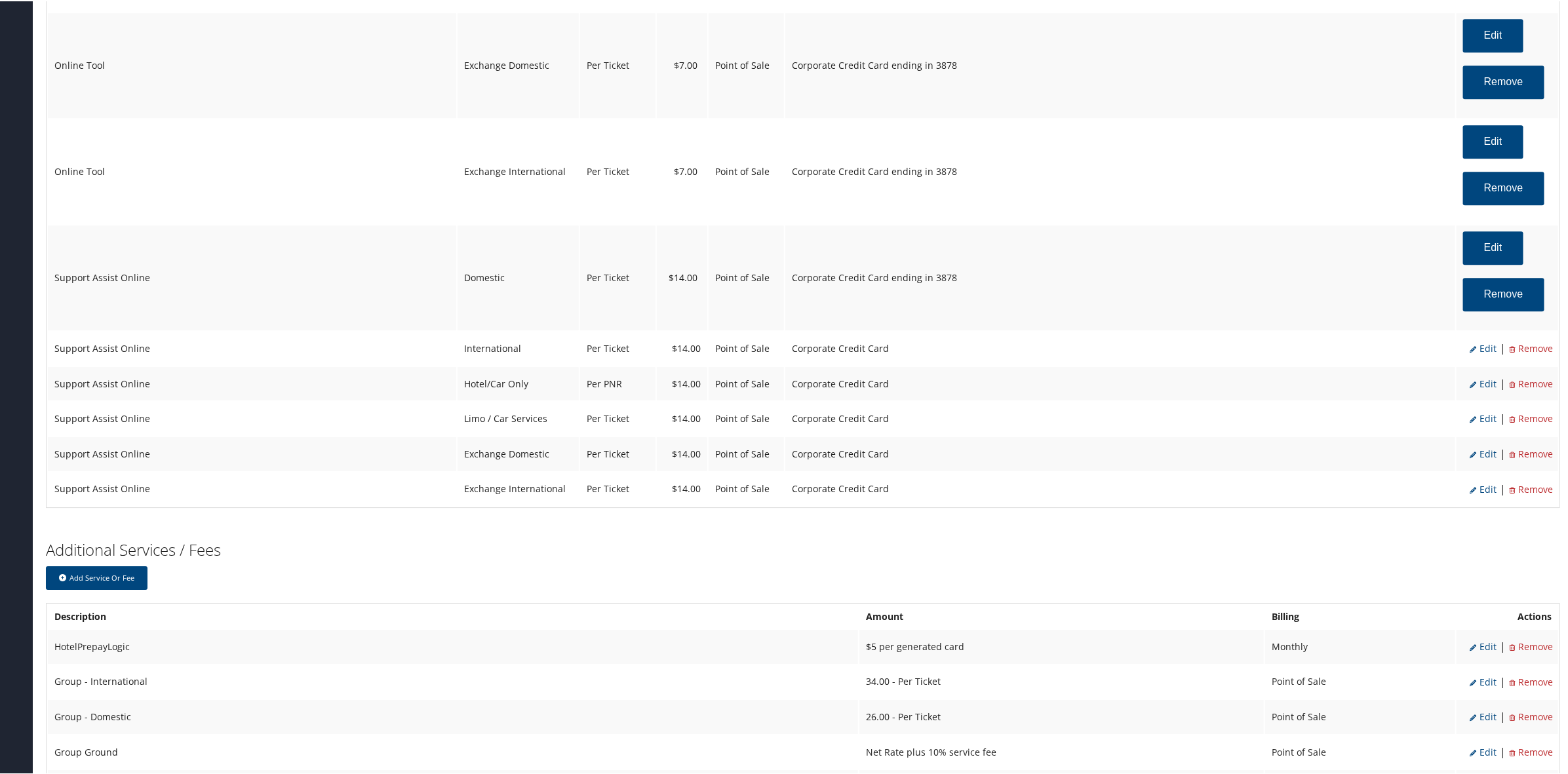
scroll to position [2375, 0]
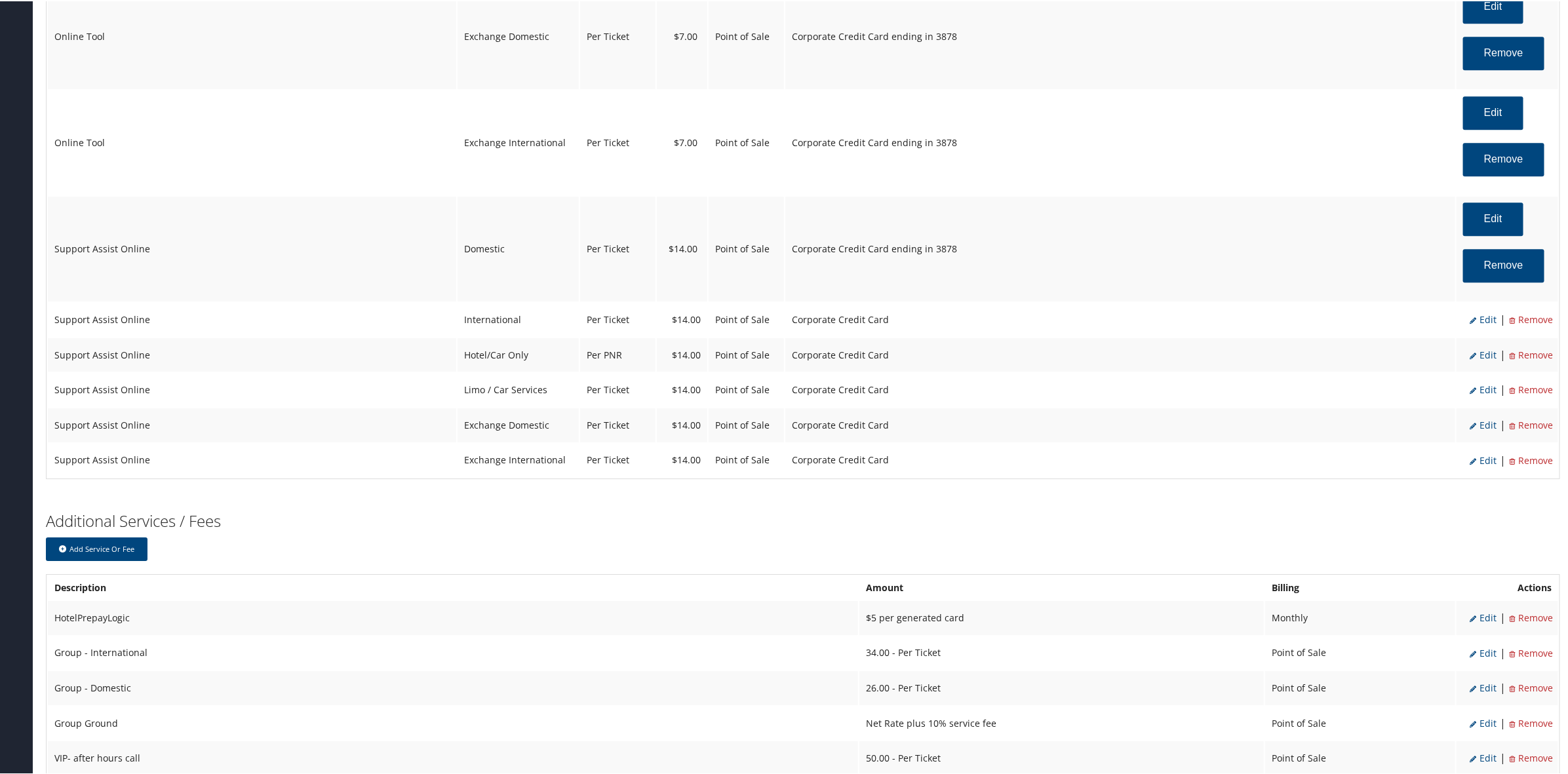
click at [1485, 325] on span "Edit" at bounding box center [1483, 318] width 27 height 12
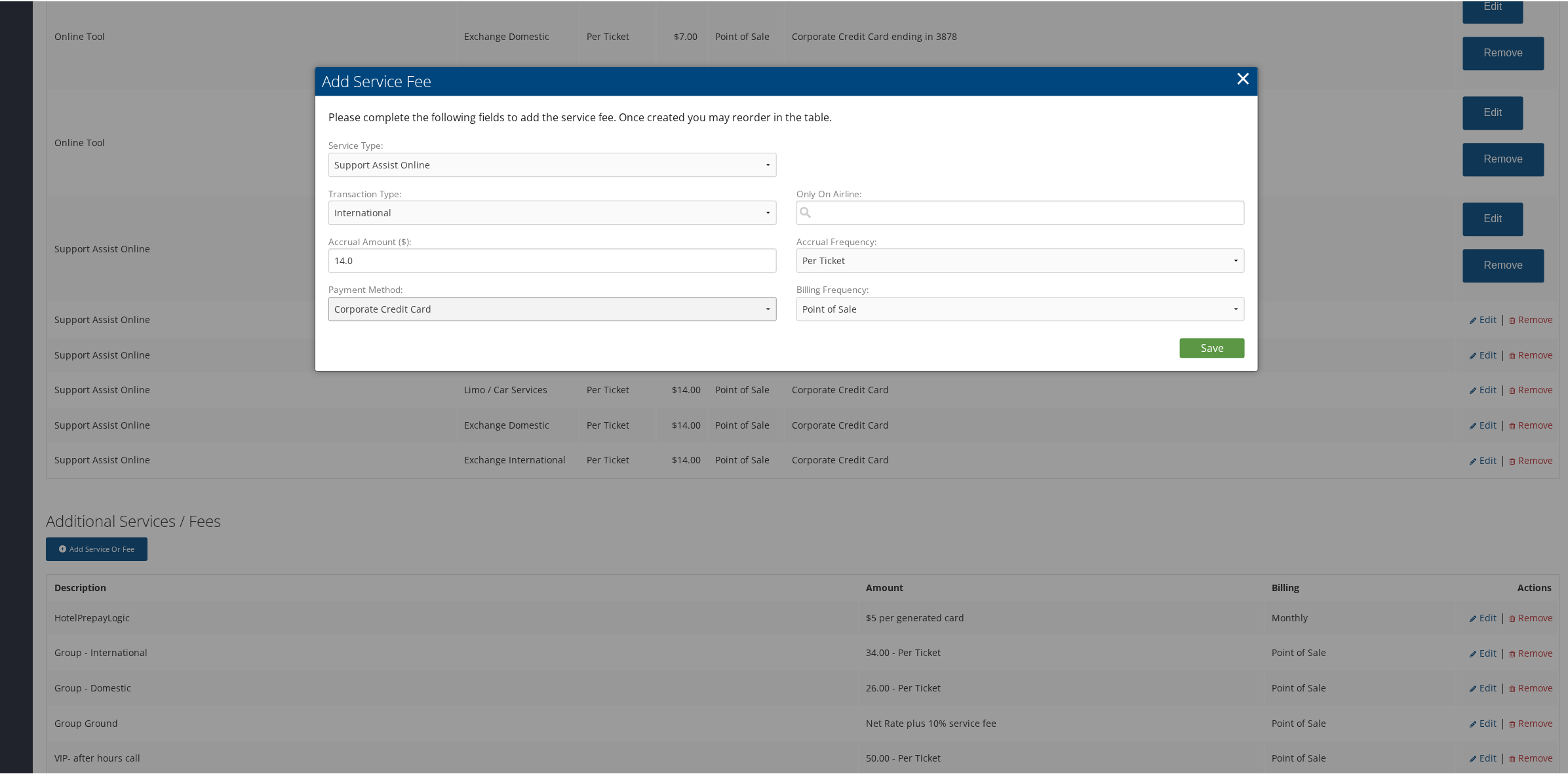
drag, startPoint x: 448, startPoint y: 306, endPoint x: 451, endPoint y: 318, distance: 12.4
click at [451, 310] on select "ACH Transfer Cash / Check (AR) Corporate Credit Card Ghost Credit Card Hotel Gu…" at bounding box center [552, 308] width 448 height 24
click at [328, 296] on select "ACH Transfer Cash / Check (AR) Corporate Credit Card Ghost Credit Card Hotel Gu…" at bounding box center [552, 308] width 448 height 24
drag, startPoint x: 1198, startPoint y: 344, endPoint x: 1216, endPoint y: 353, distance: 20.1
click at [1205, 348] on link "Save" at bounding box center [1211, 347] width 65 height 20
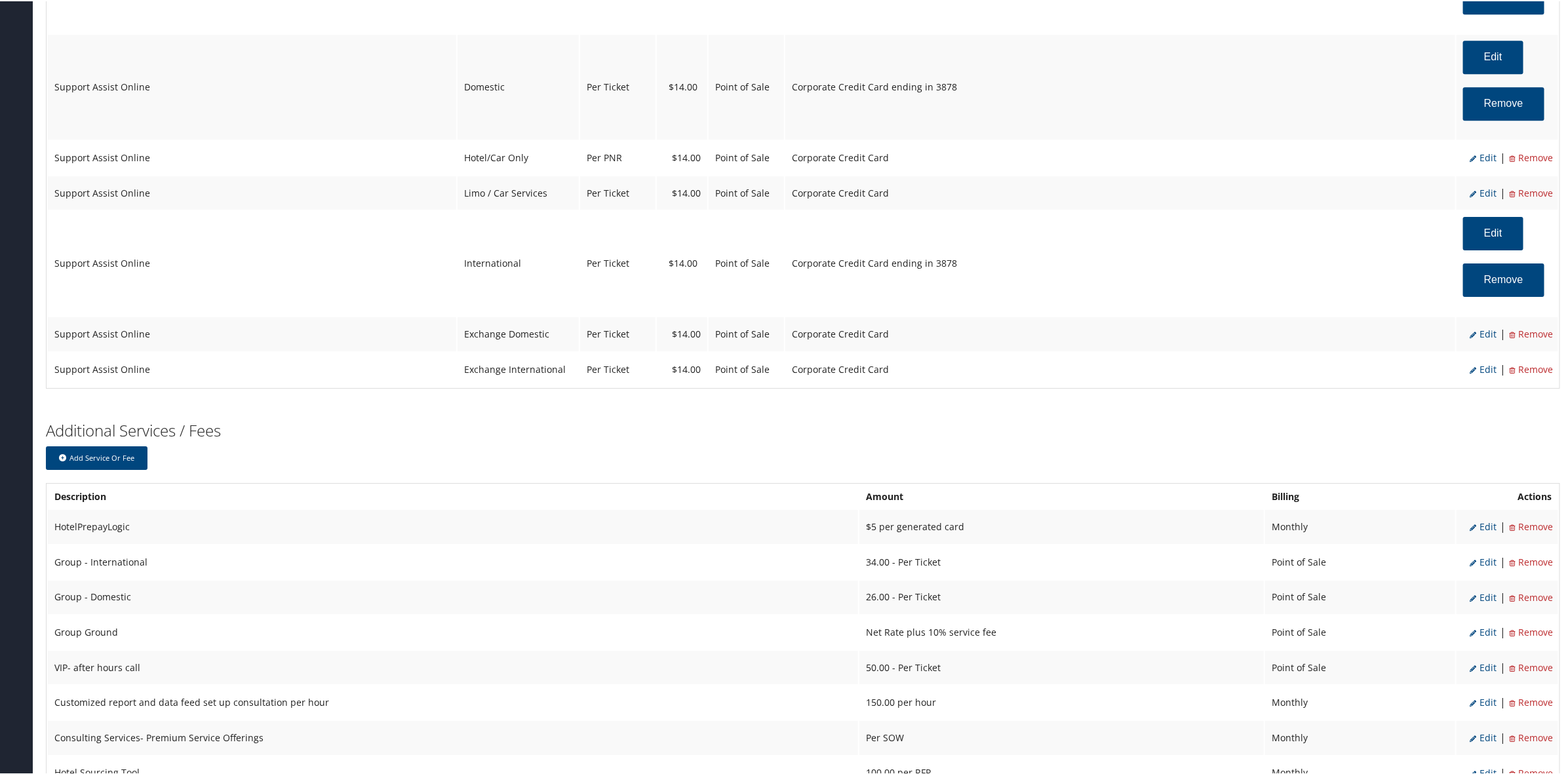
scroll to position [2539, 0]
click at [1481, 159] on span "Edit" at bounding box center [1483, 154] width 27 height 12
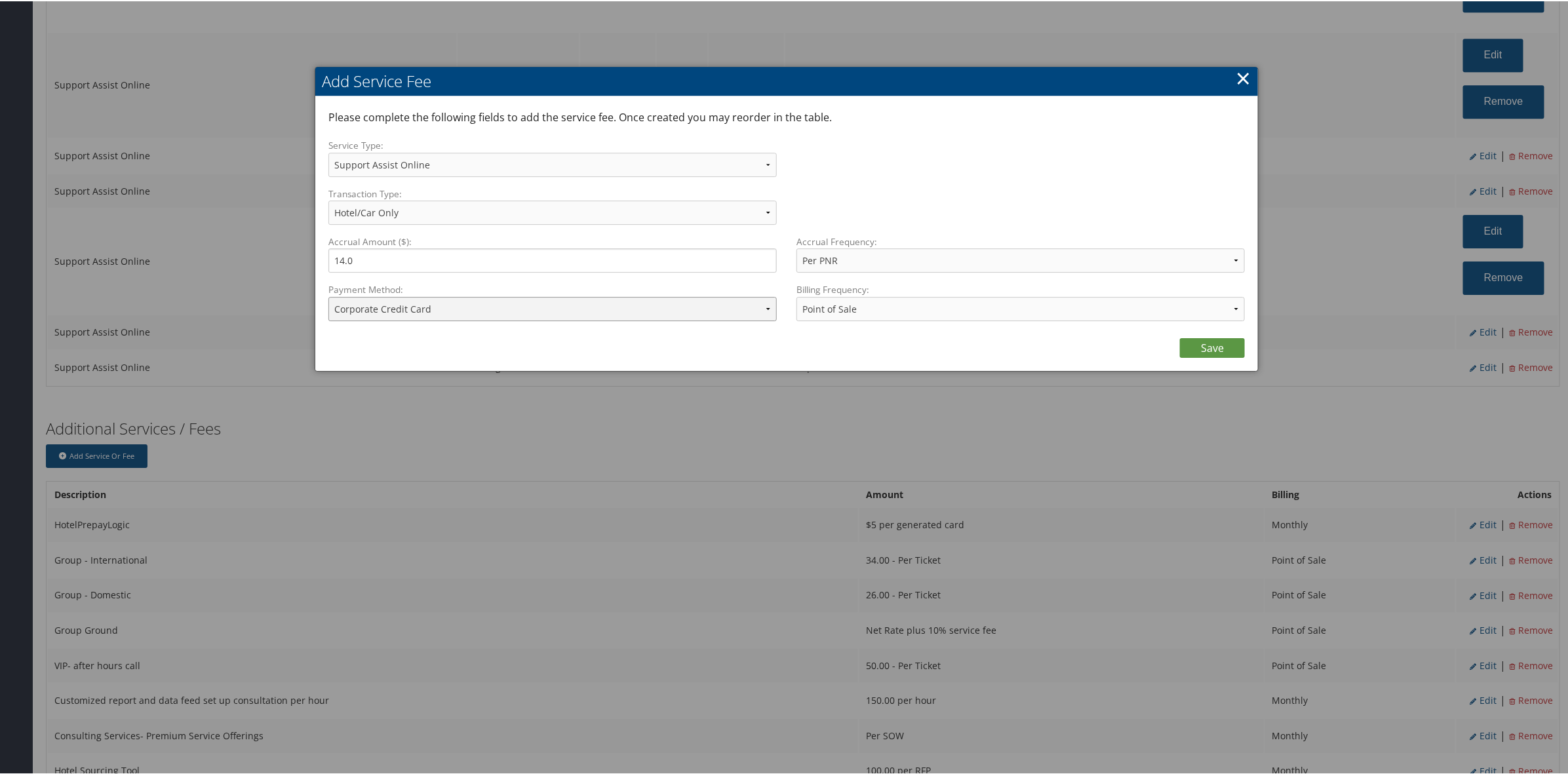
drag, startPoint x: 459, startPoint y: 305, endPoint x: 475, endPoint y: 313, distance: 17.9
click at [466, 309] on select "ACH Transfer Cash / Check (AR) Corporate Credit Card Ghost Credit Card Hotel Gu…" at bounding box center [552, 308] width 448 height 24
click at [328, 296] on select "ACH Transfer Cash / Check (AR) Corporate Credit Card Ghost Credit Card Hotel Gu…" at bounding box center [552, 308] width 448 height 24
click at [1200, 353] on link "Save" at bounding box center [1211, 347] width 65 height 20
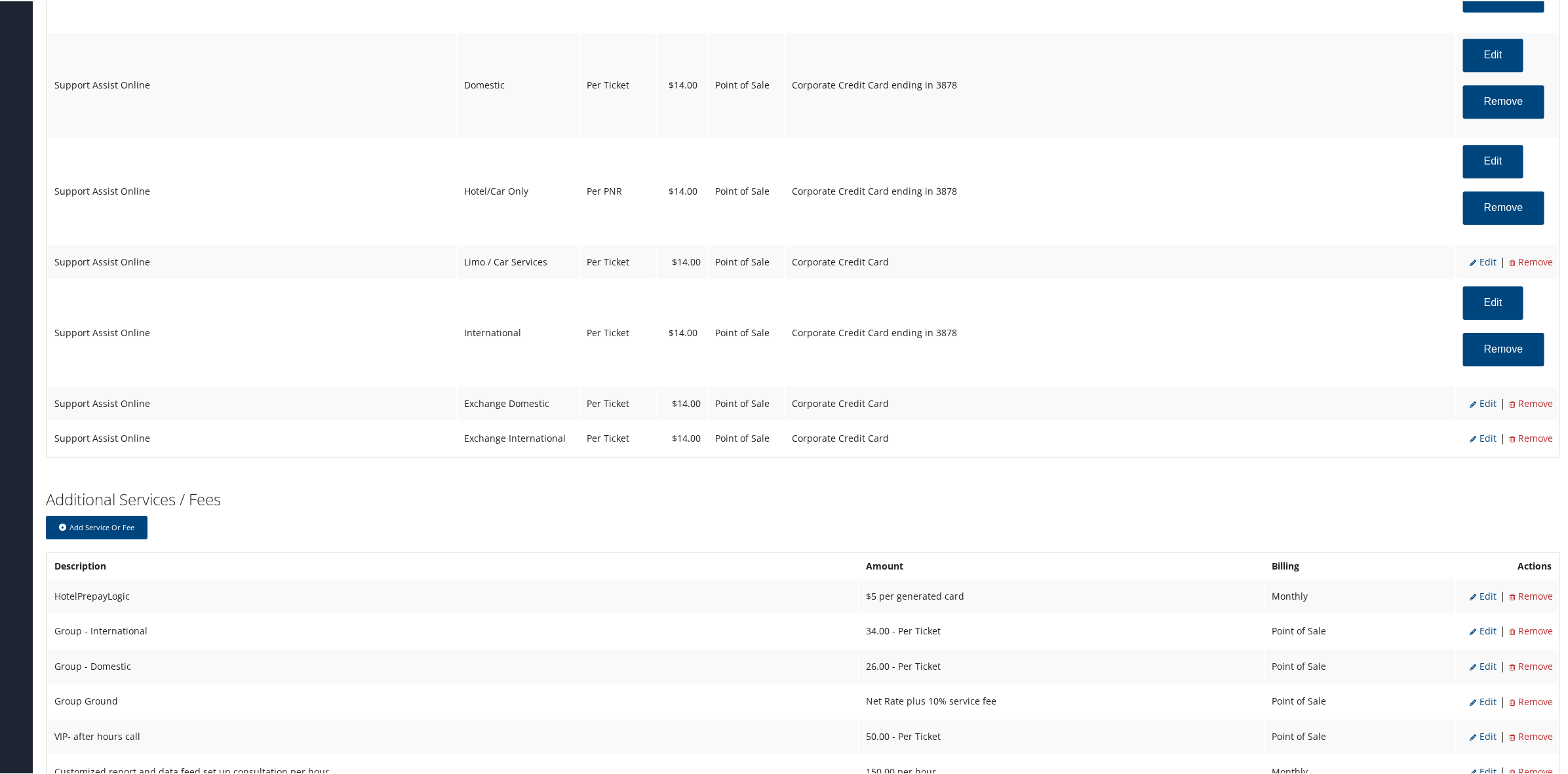
click at [1486, 270] on li "Edit" at bounding box center [1483, 261] width 27 height 17
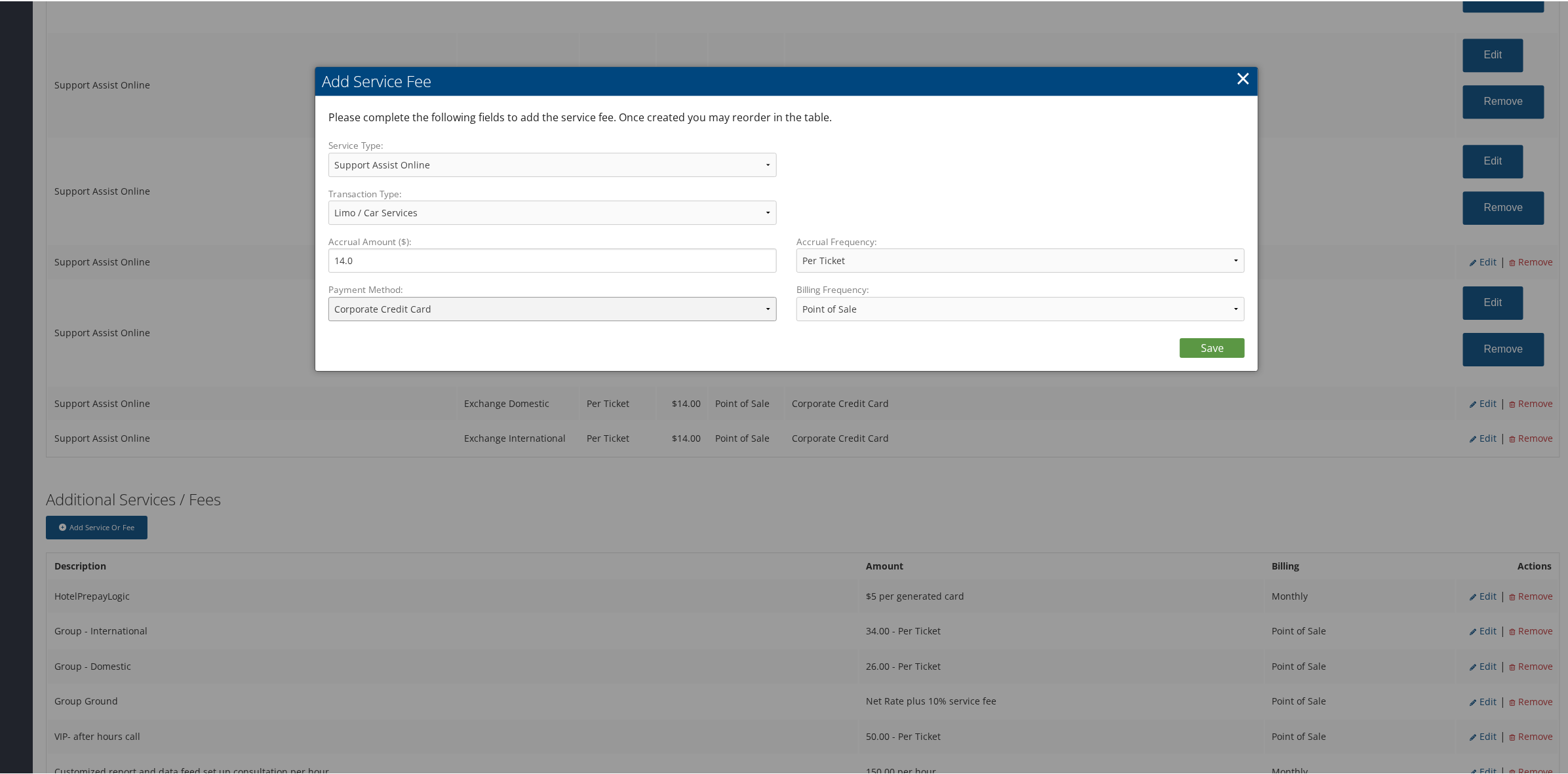
drag, startPoint x: 418, startPoint y: 305, endPoint x: 439, endPoint y: 321, distance: 26.4
click at [439, 321] on div "Payment Method: ACH Transfer Cash / Check (AR) Corporate Credit Card Ghost Cred…" at bounding box center [557, 305] width 458 height 48
click at [328, 296] on select "ACH Transfer Cash / Check (AR) Corporate Credit Card Ghost Credit Card Hotel Gu…" at bounding box center [552, 308] width 448 height 24
click at [1209, 352] on link "Save" at bounding box center [1211, 347] width 65 height 20
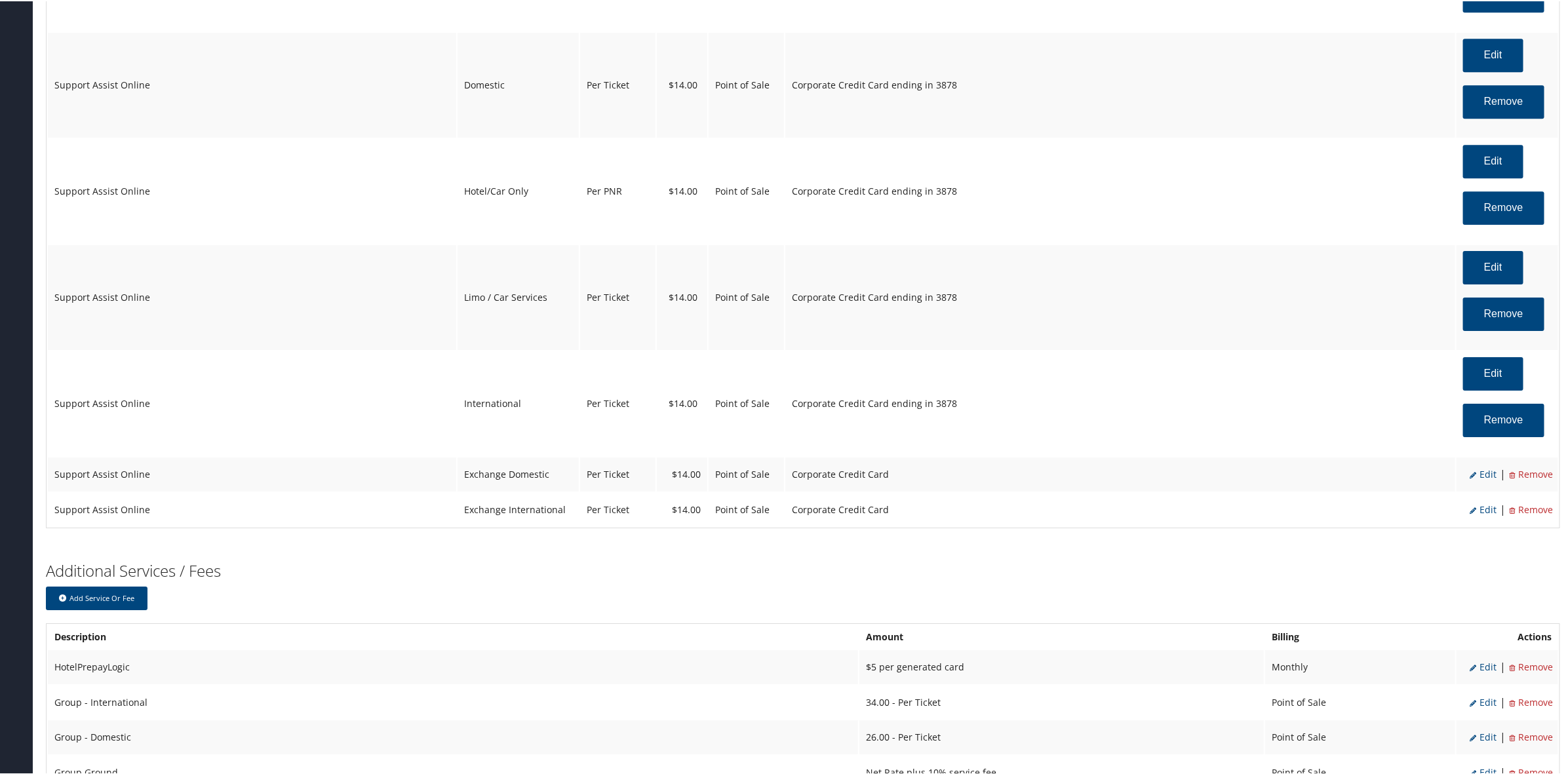
click at [1485, 479] on span "Edit" at bounding box center [1483, 472] width 27 height 12
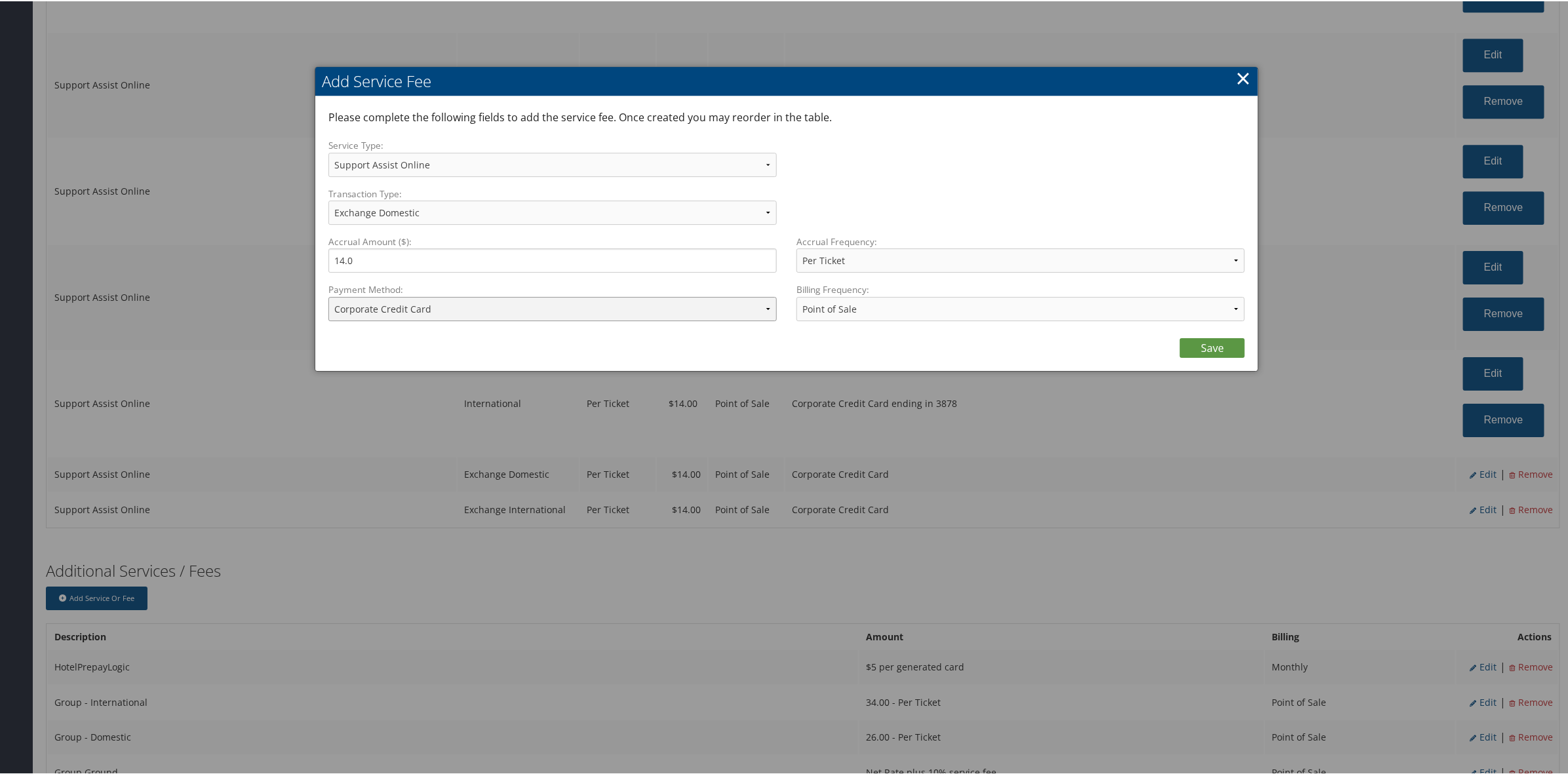
drag, startPoint x: 405, startPoint y: 306, endPoint x: 413, endPoint y: 312, distance: 10.0
click at [408, 309] on select "ACH Transfer Cash / Check (AR) Corporate Credit Card Ghost Credit Card Hotel Gu…" at bounding box center [552, 308] width 448 height 24
click at [328, 296] on select "ACH Transfer Cash / Check (AR) Corporate Credit Card Ghost Credit Card Hotel Gu…" at bounding box center [552, 308] width 448 height 24
click at [1204, 329] on div "Billing Frequency: Annually Bi-Monthly Monthly Point of Sale Pre Monthly Pre Qu…" at bounding box center [1015, 305] width 458 height 48
drag, startPoint x: 1213, startPoint y: 343, endPoint x: 1234, endPoint y: 357, distance: 25.2
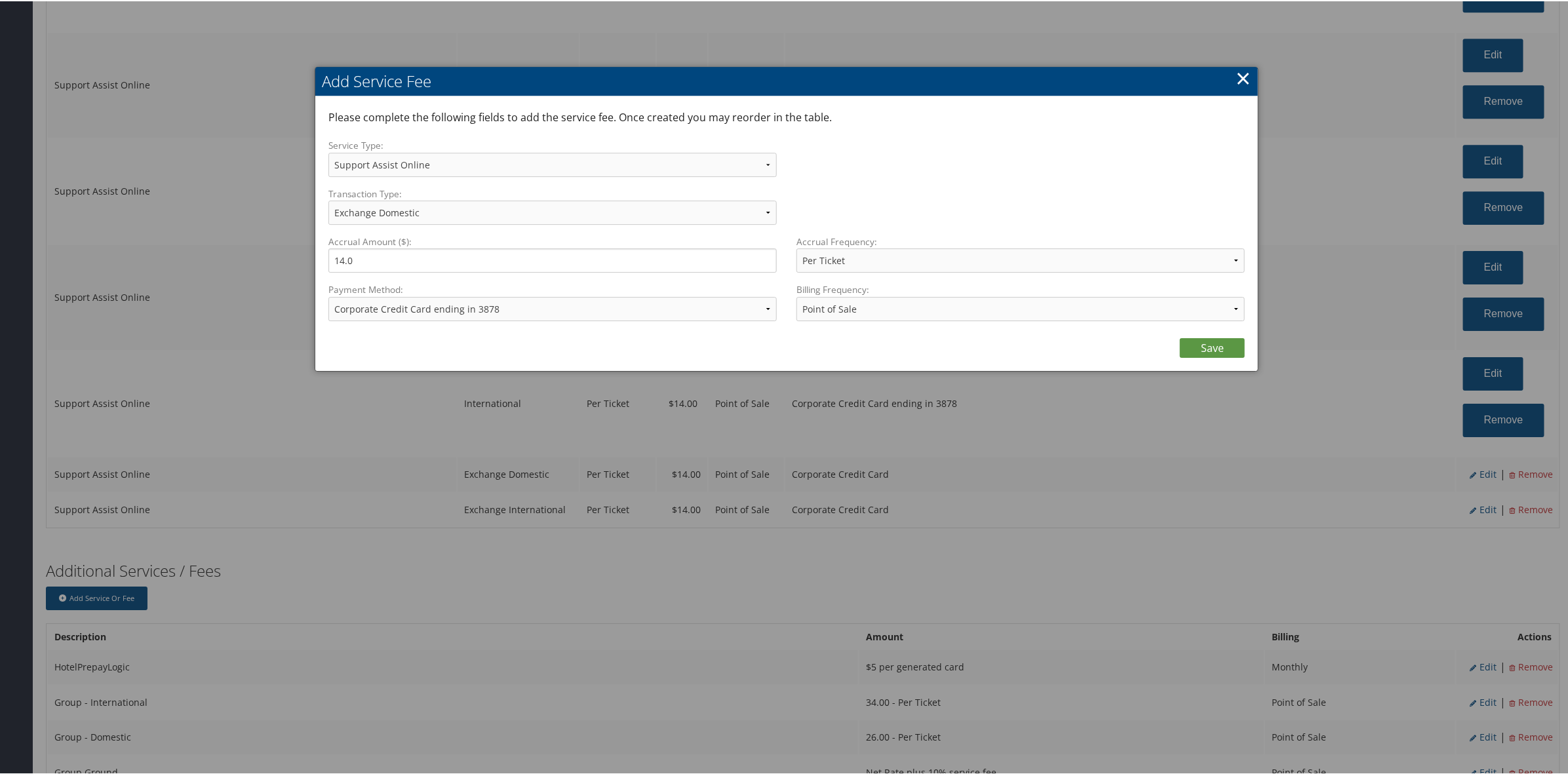
click at [1216, 347] on link "Save" at bounding box center [1211, 347] width 65 height 20
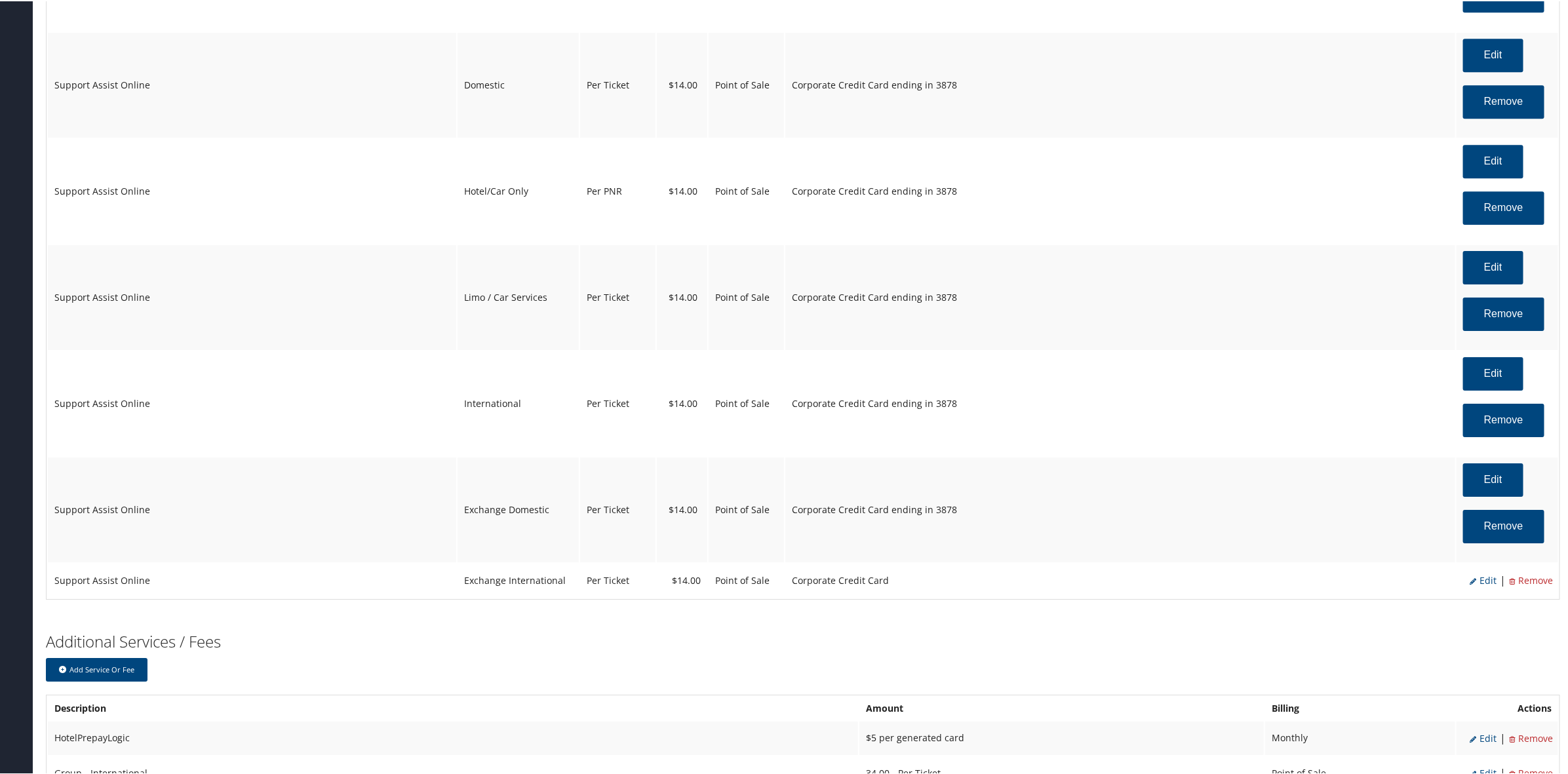
click at [1480, 585] on span "Edit" at bounding box center [1483, 579] width 27 height 12
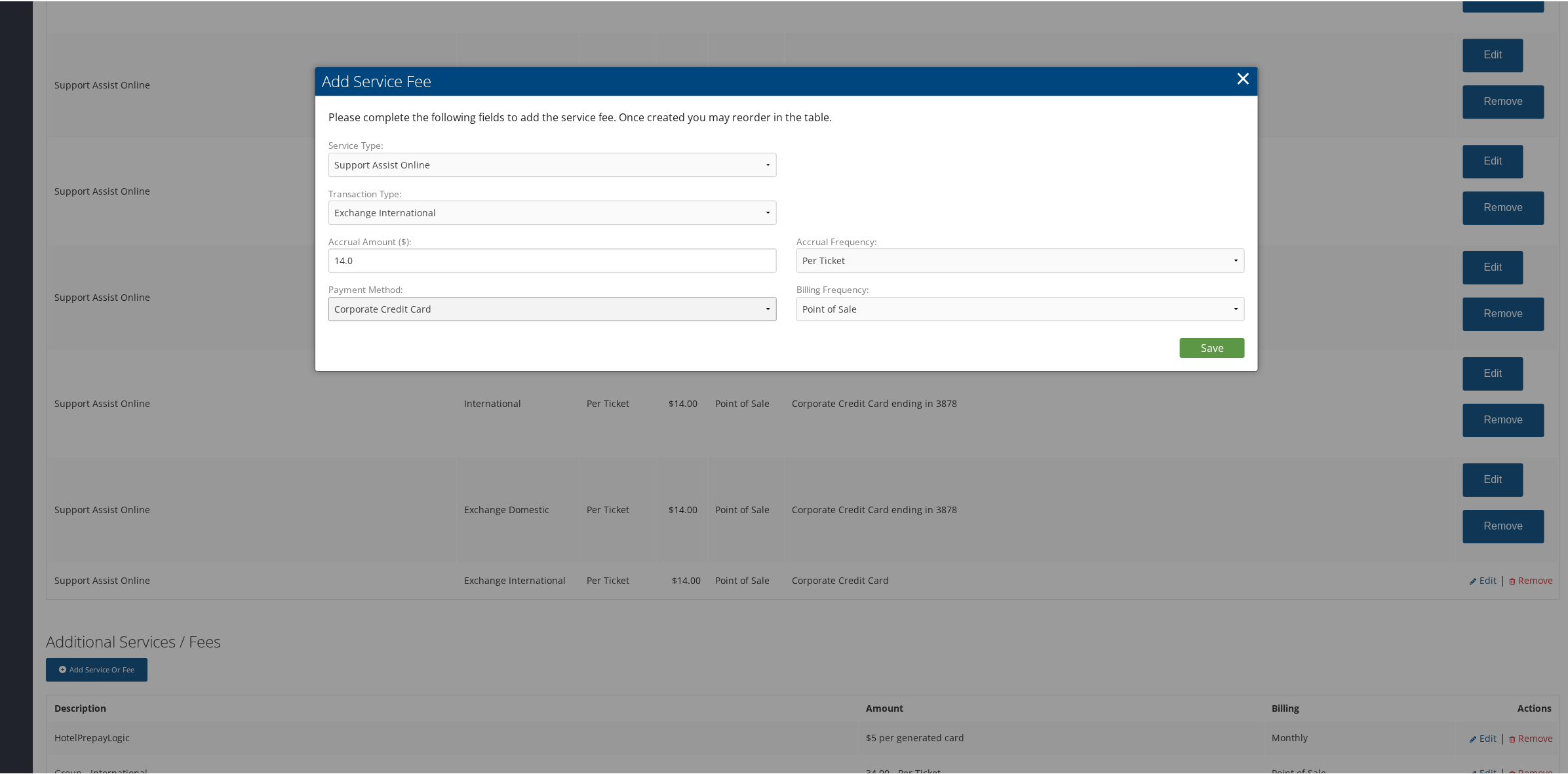
drag, startPoint x: 381, startPoint y: 305, endPoint x: 393, endPoint y: 313, distance: 14.4
click at [393, 313] on select "ACH Transfer Cash / Check (AR) Corporate Credit Card Ghost Credit Card Hotel Gu…" at bounding box center [552, 308] width 448 height 24
click at [328, 296] on select "ACH Transfer Cash / Check (AR) Corporate Credit Card Ghost Credit Card Hotel Gu…" at bounding box center [552, 308] width 448 height 24
click at [1207, 350] on link "Save" at bounding box center [1211, 347] width 65 height 20
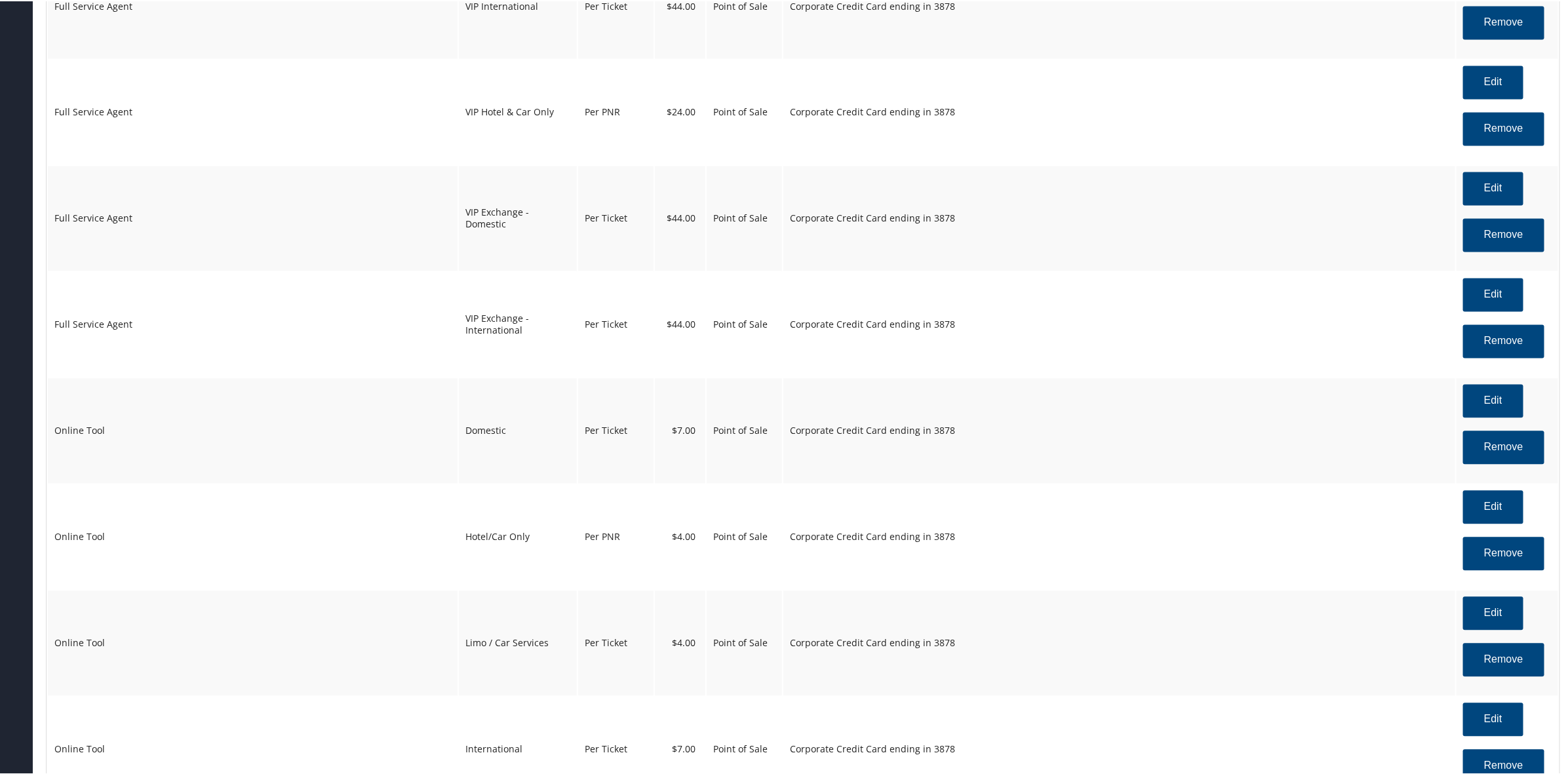
scroll to position [1638, 0]
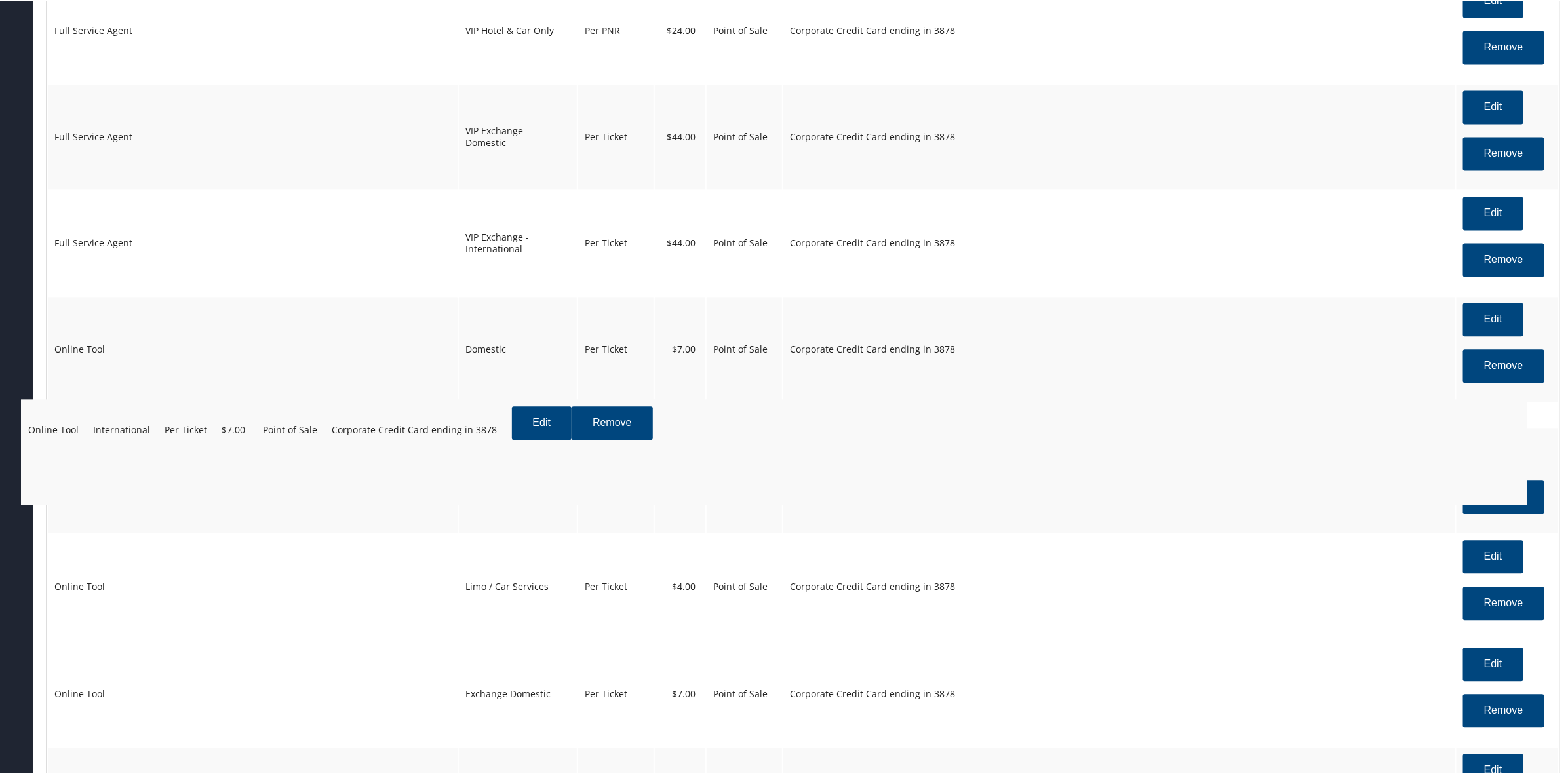
drag, startPoint x: 511, startPoint y: 689, endPoint x: 482, endPoint y: 462, distance: 228.8
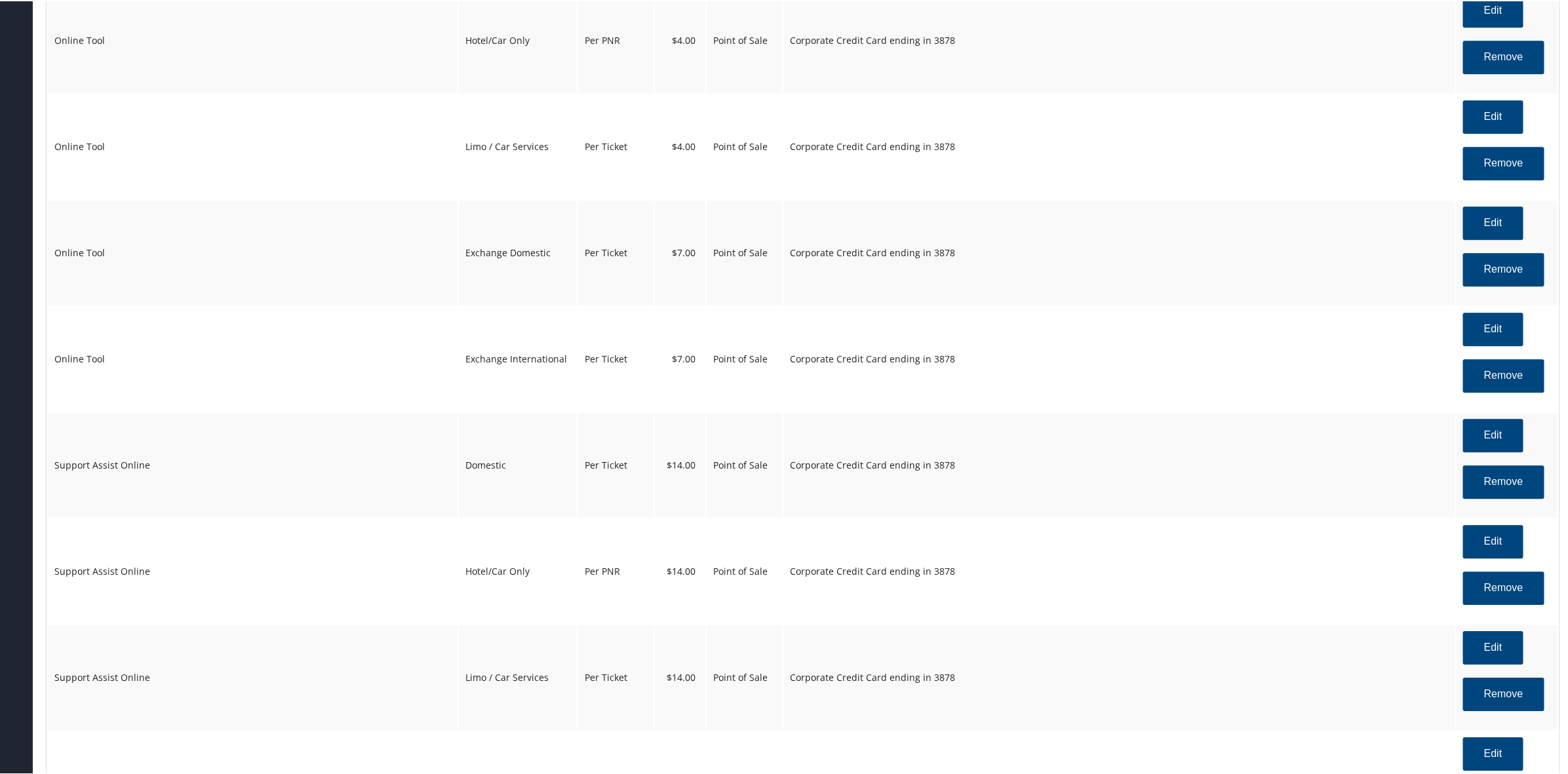
scroll to position [2212, 0]
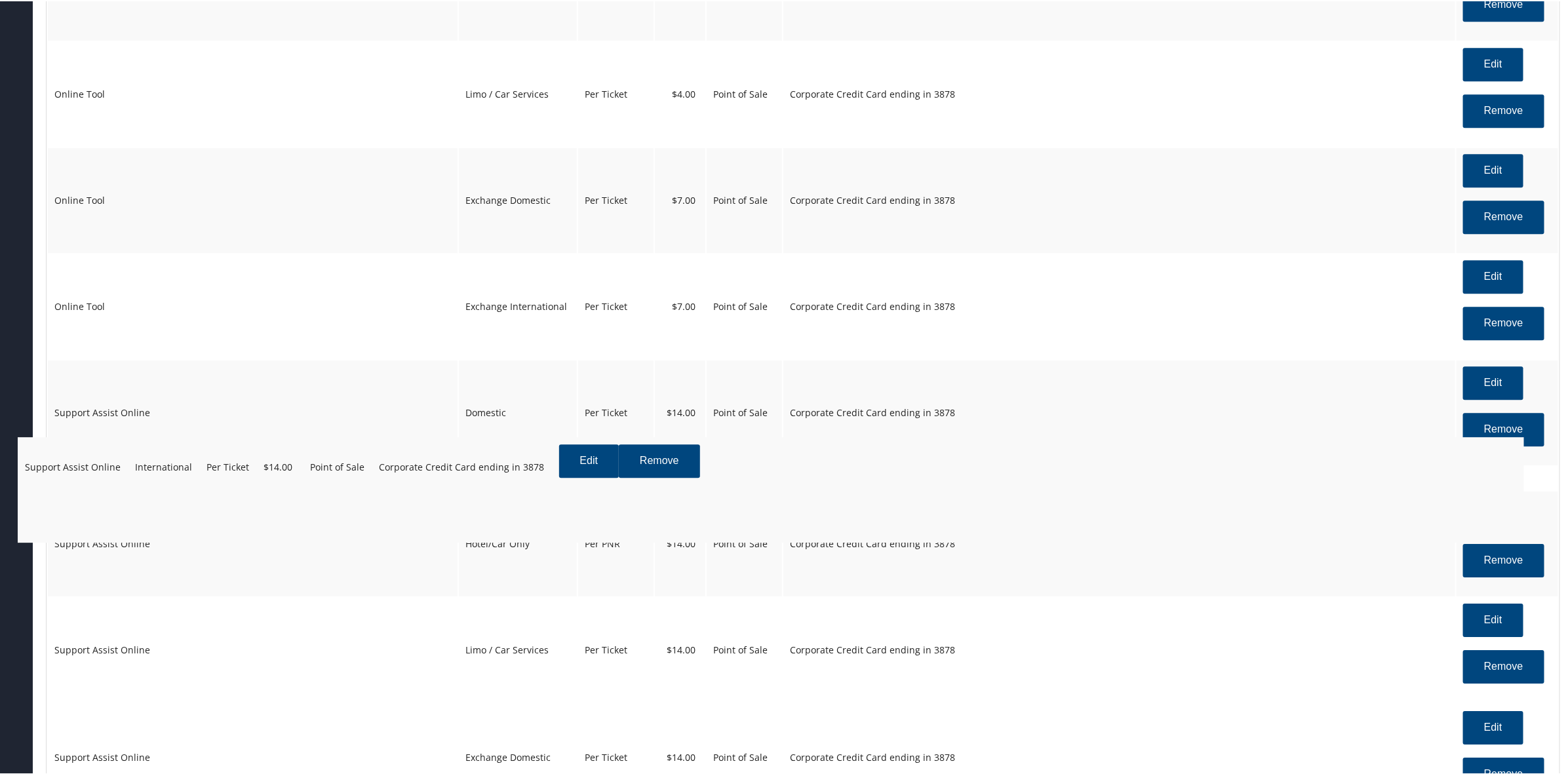
drag, startPoint x: 509, startPoint y: 734, endPoint x: 487, endPoint y: 490, distance: 245.0
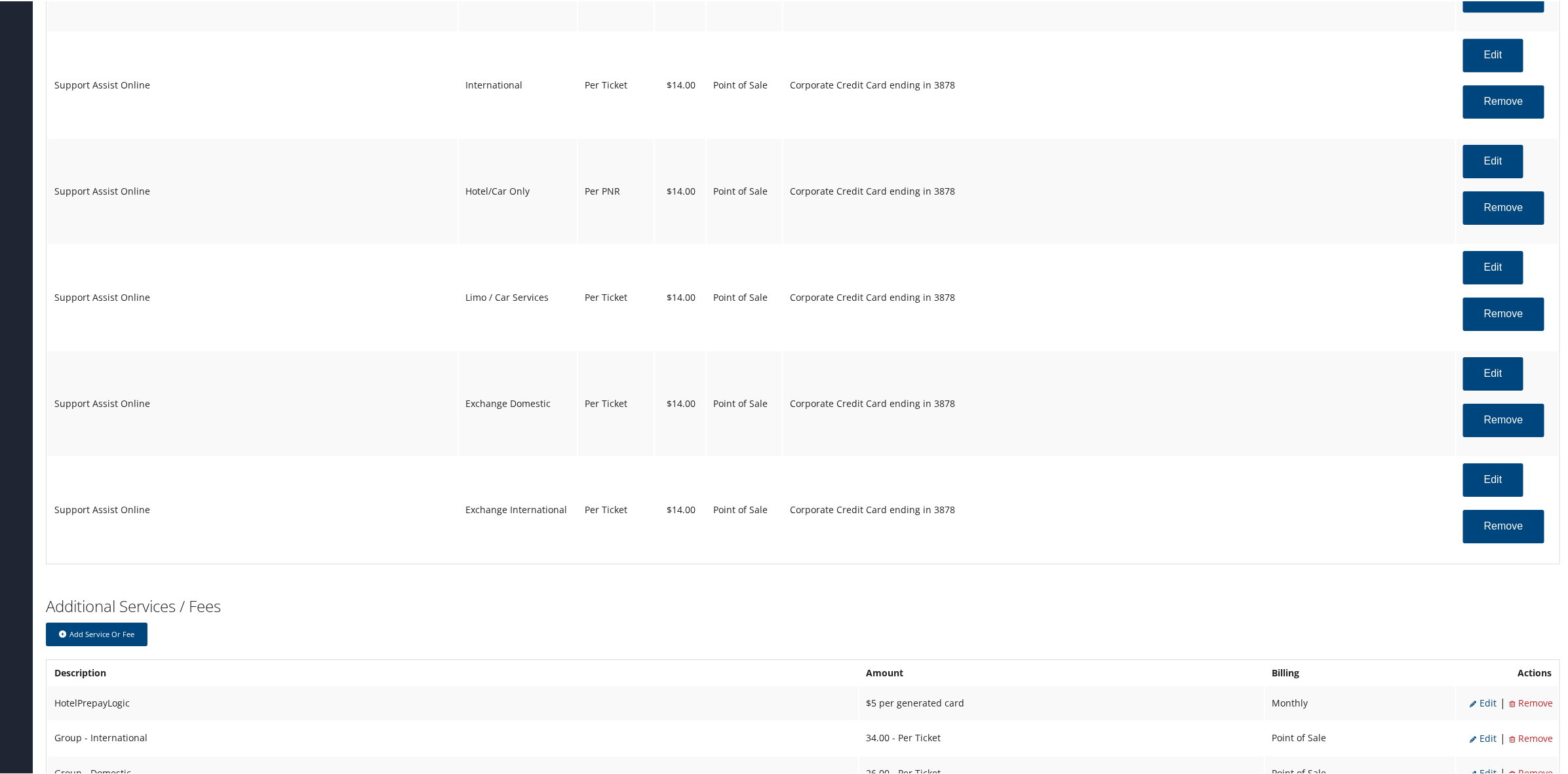
scroll to position [2927, 0]
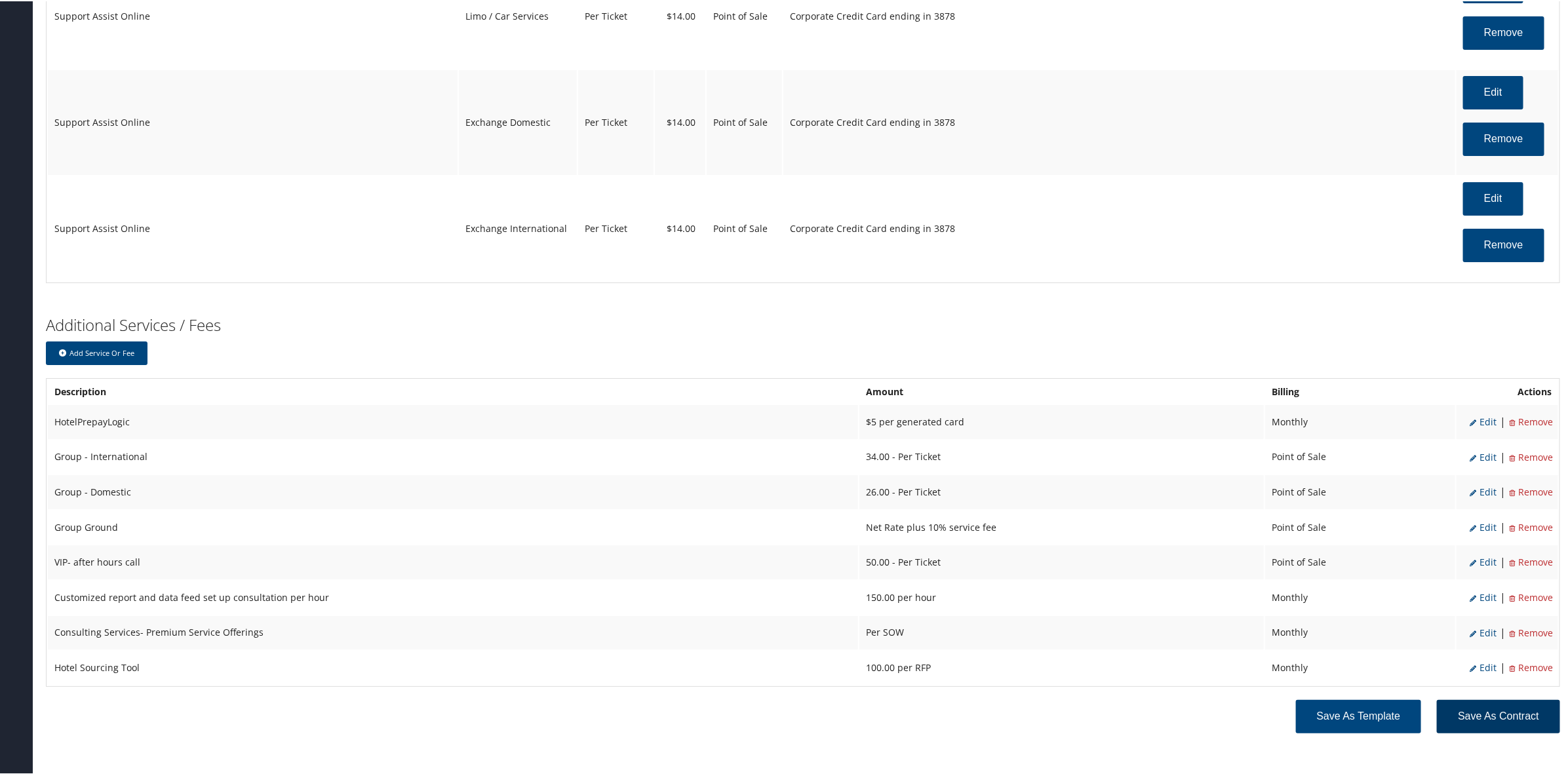
click at [1512, 711] on button "Save as Contract" at bounding box center [1499, 715] width 123 height 34
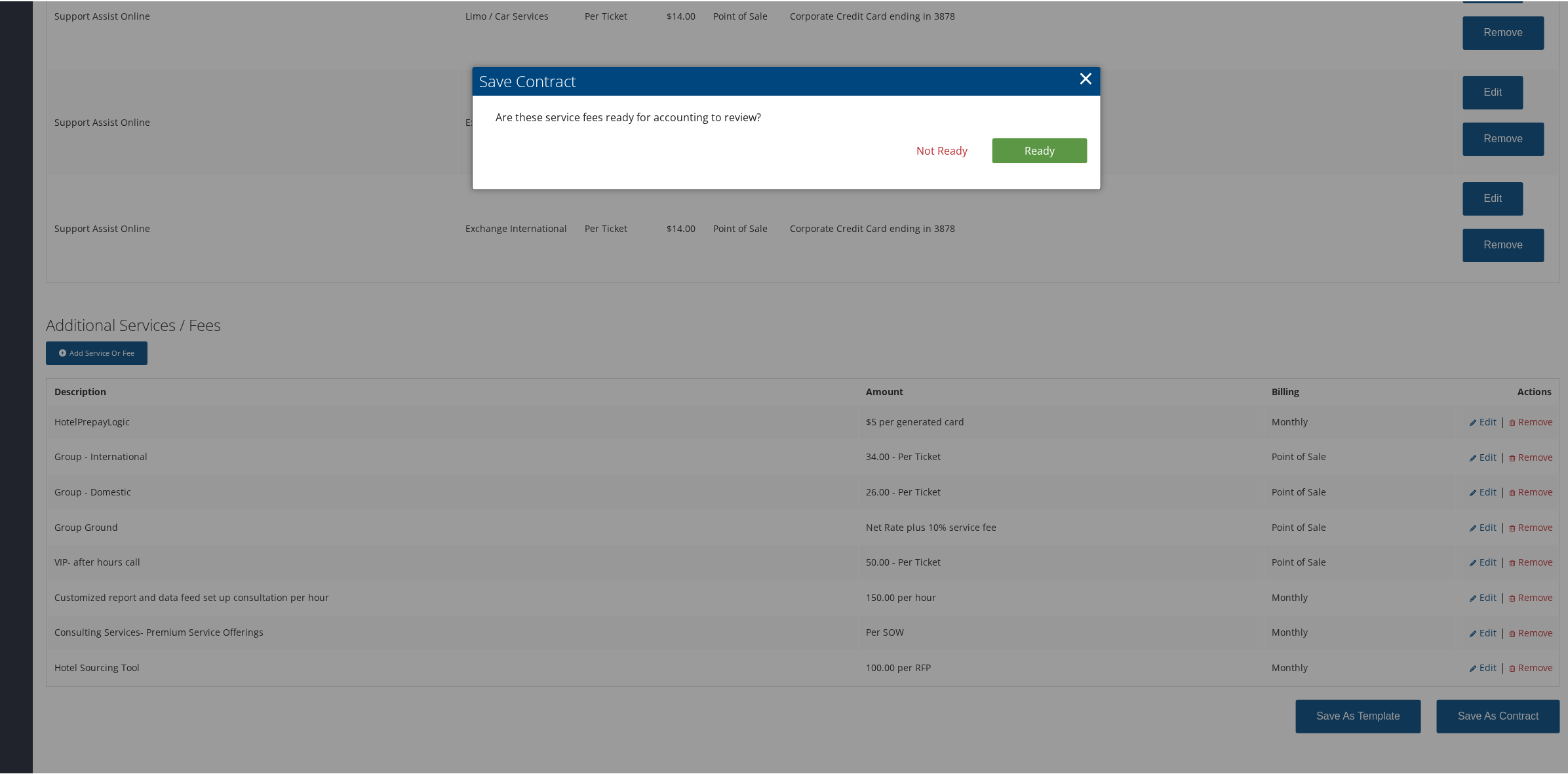
drag, startPoint x: 993, startPoint y: 139, endPoint x: 1252, endPoint y: 290, distance: 299.8
click at [997, 139] on link "Ready" at bounding box center [1039, 149] width 95 height 25
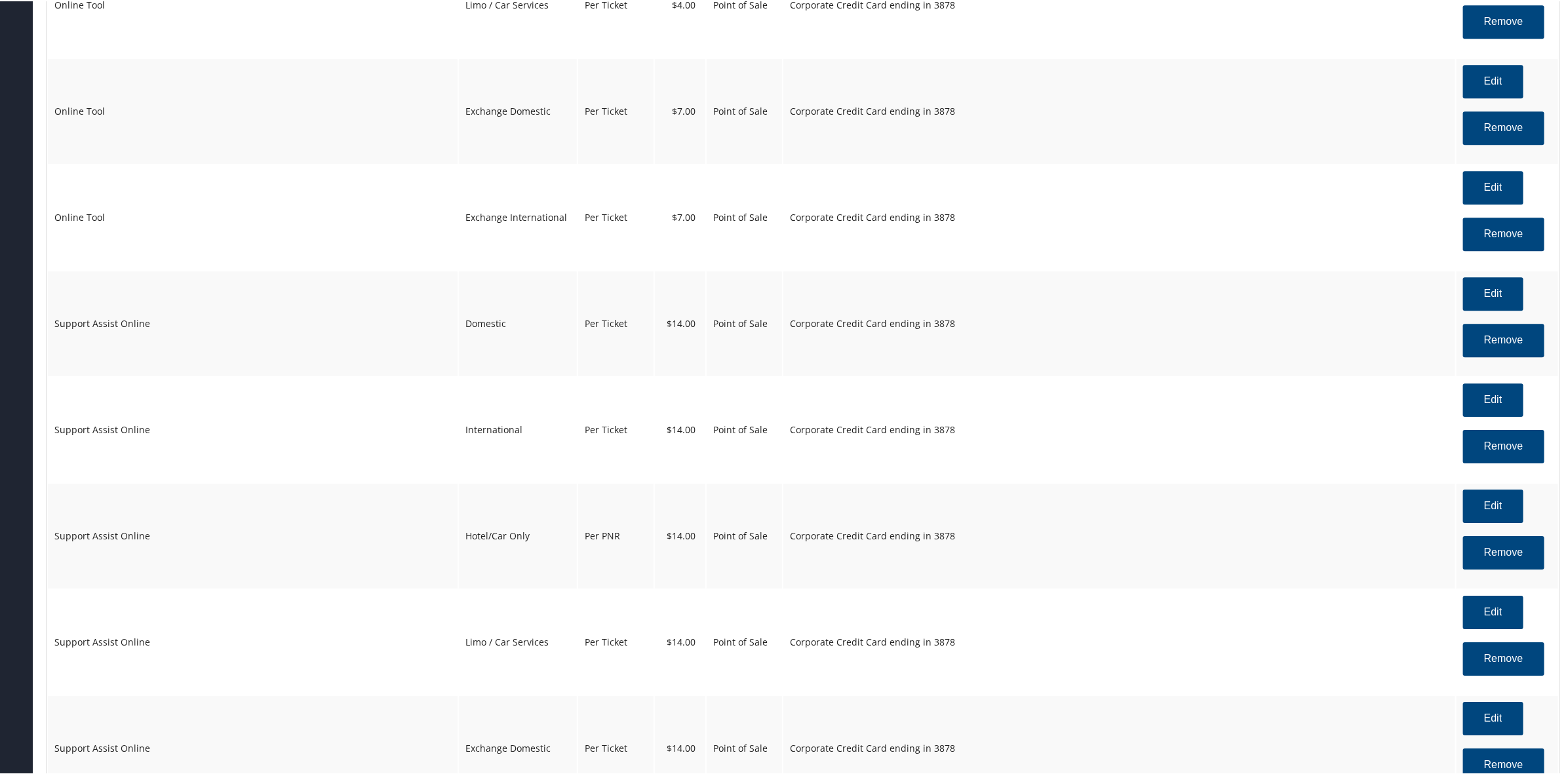
scroll to position [2314, 0]
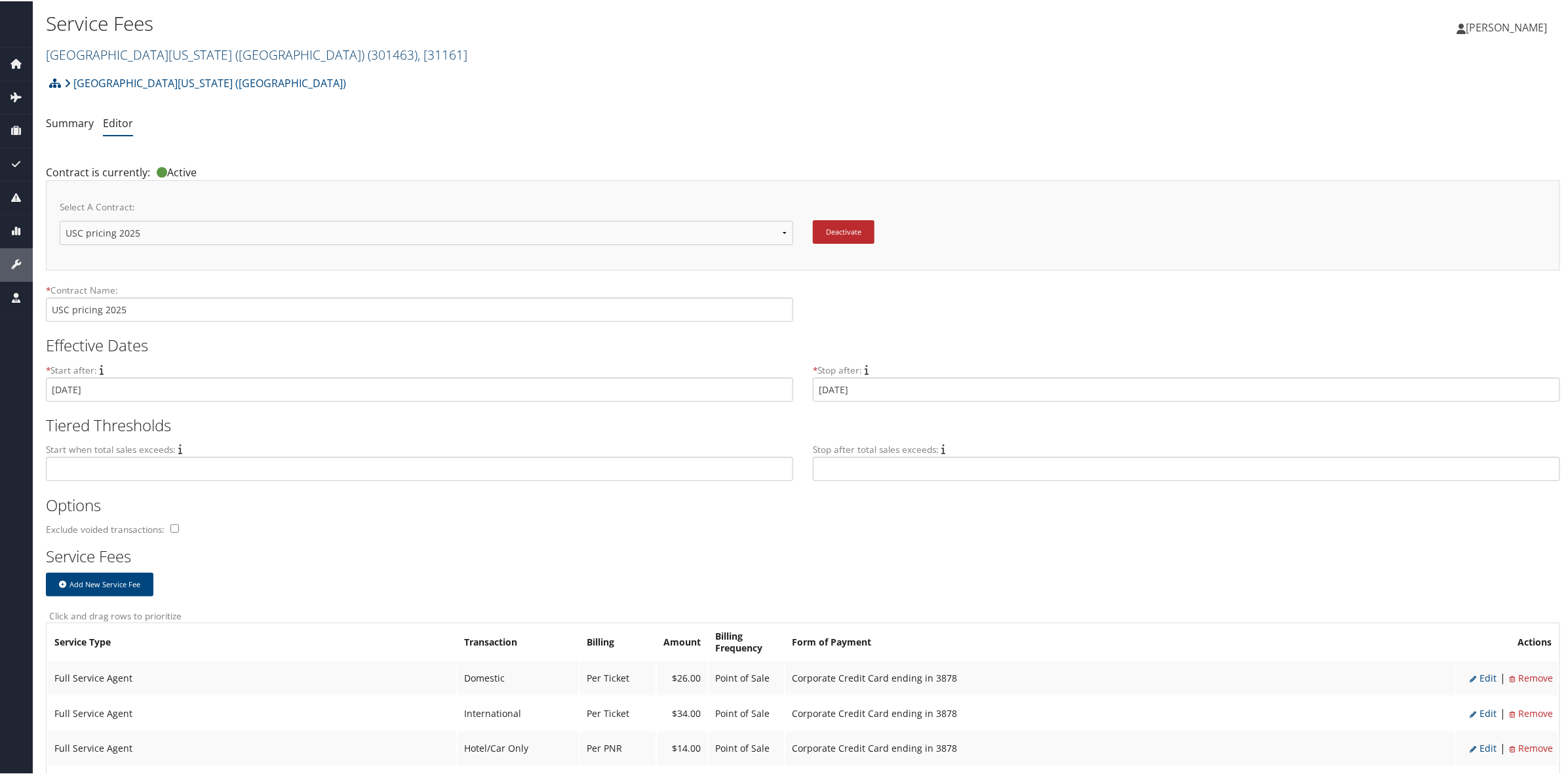
click at [208, 58] on link "University of Southern California (USC) ( 301463 ) , [ 31161 ]" at bounding box center [256, 53] width 421 height 18
click at [184, 86] on input "search" at bounding box center [133, 78] width 172 height 24
type input "narmco"
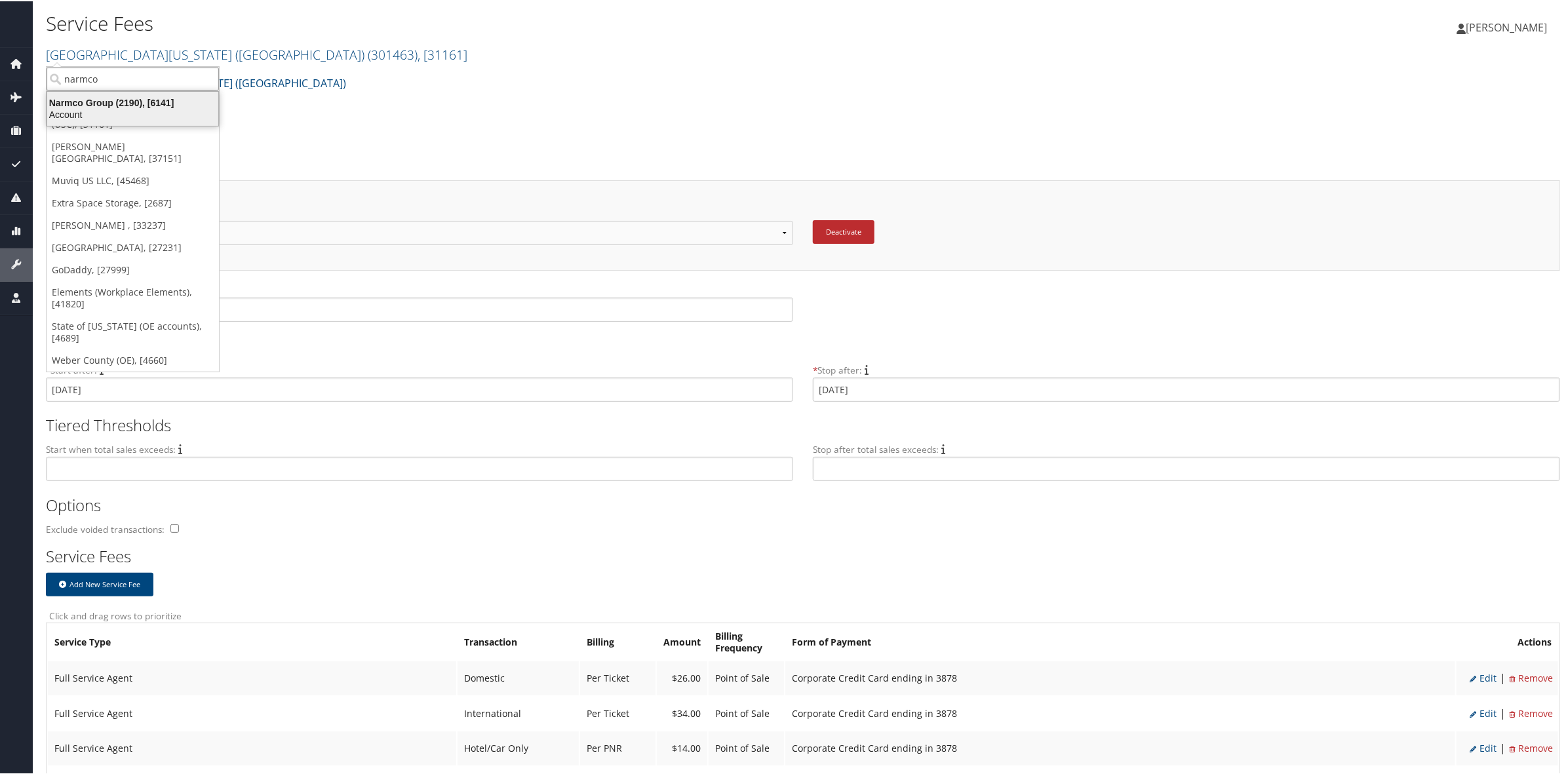
click at [115, 120] on div "Narmco Group (2190), [6141] Account" at bounding box center [133, 107] width 167 height 30
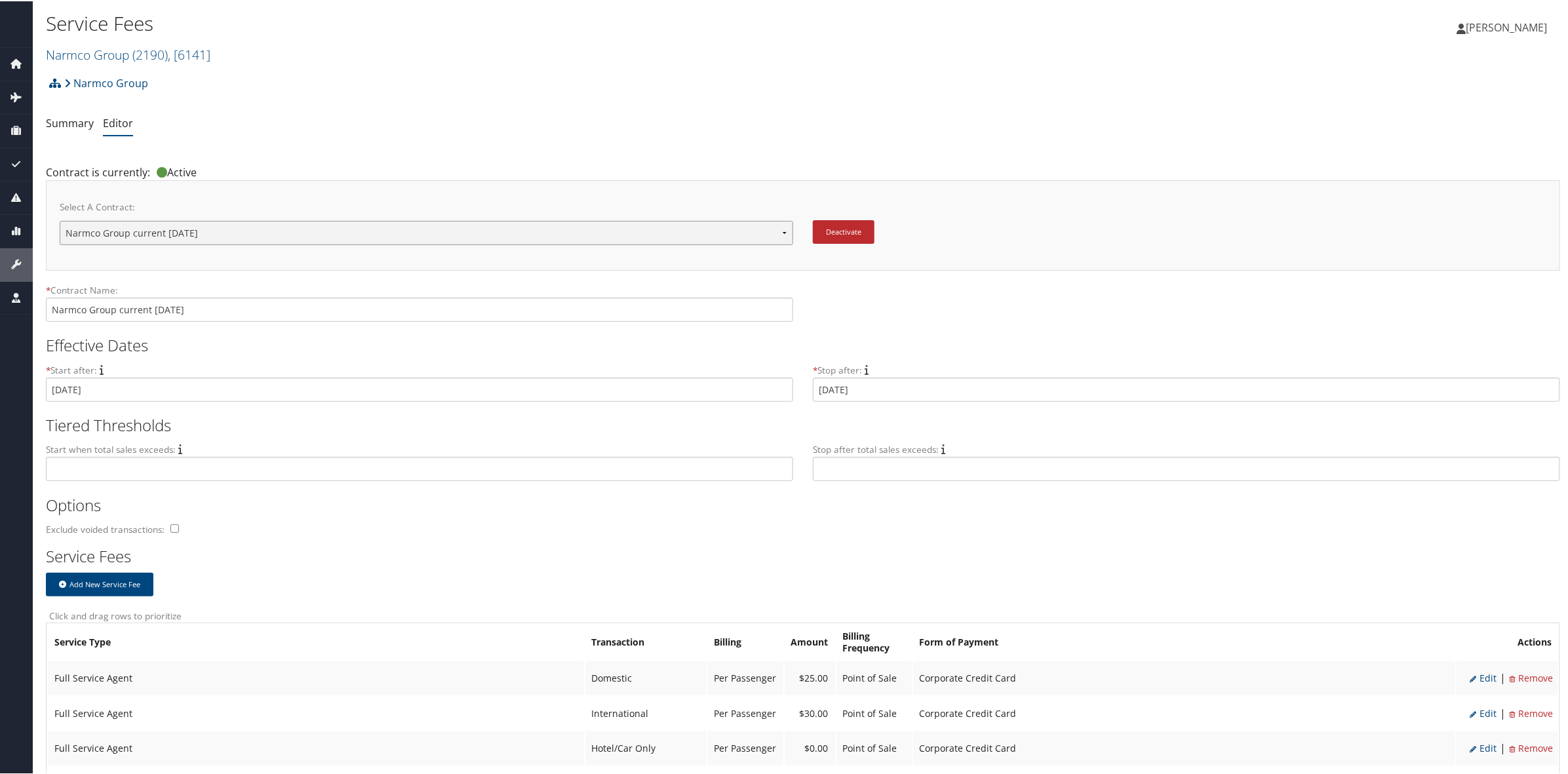
click at [292, 230] on select "Narmco Group current Narmco Group current [DATE] DO NOT TICKET Narmco Group cur…" at bounding box center [426, 232] width 734 height 24
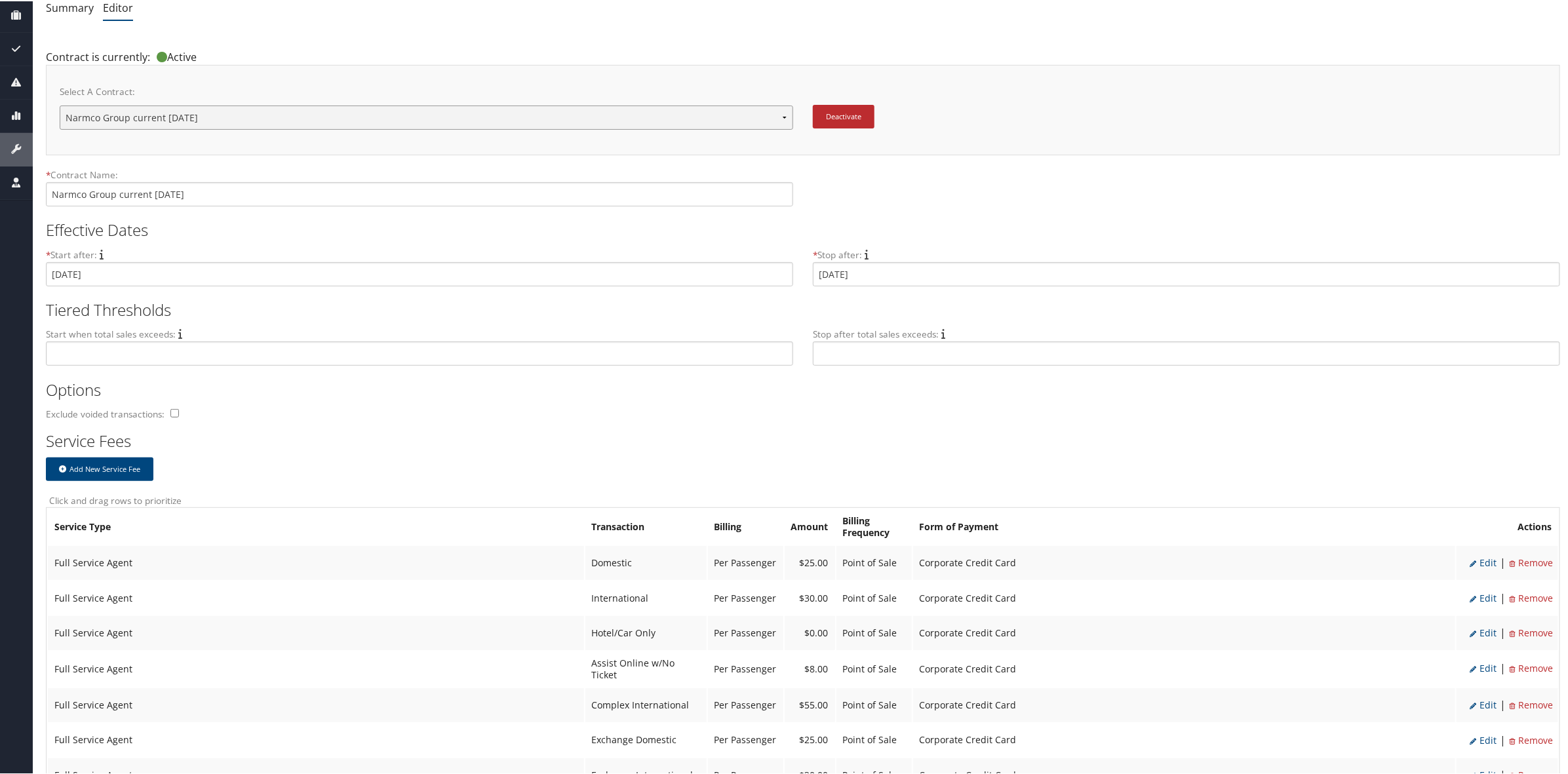
scroll to position [328, 0]
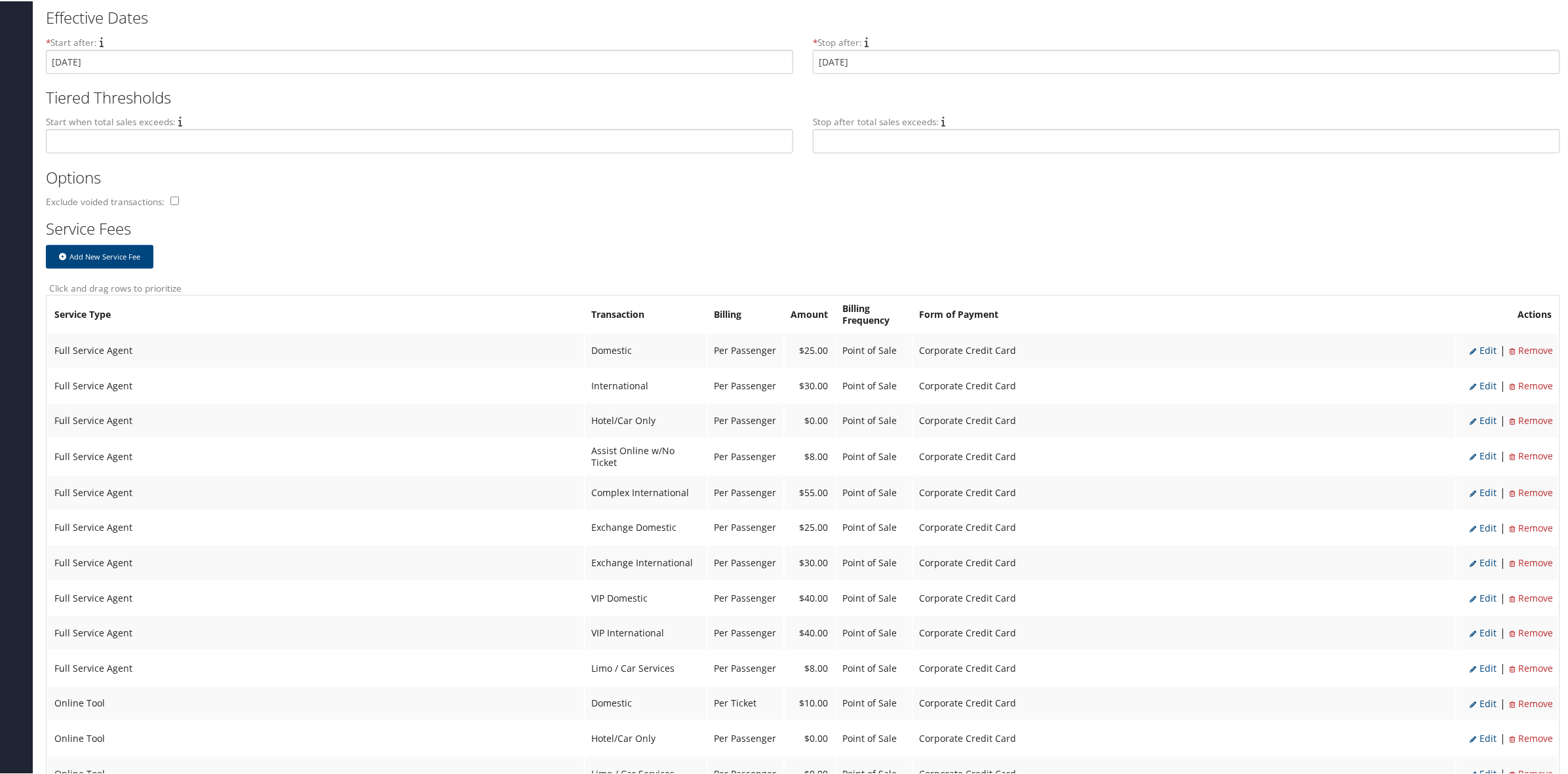
click at [1486, 347] on span "Edit" at bounding box center [1483, 349] width 27 height 12
select select "2"
type input "25.0"
select select "20"
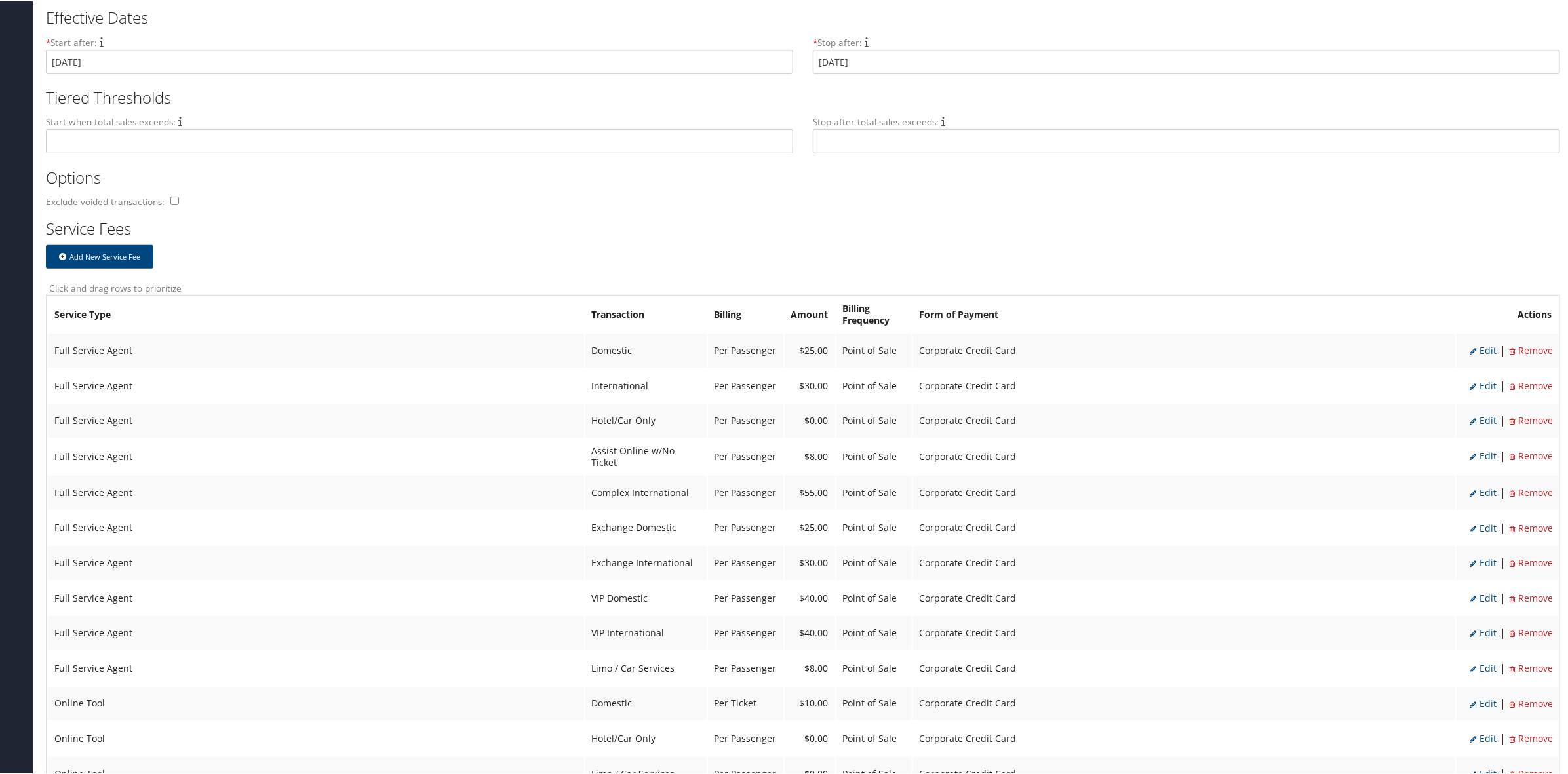
select select "2"
select select "20"
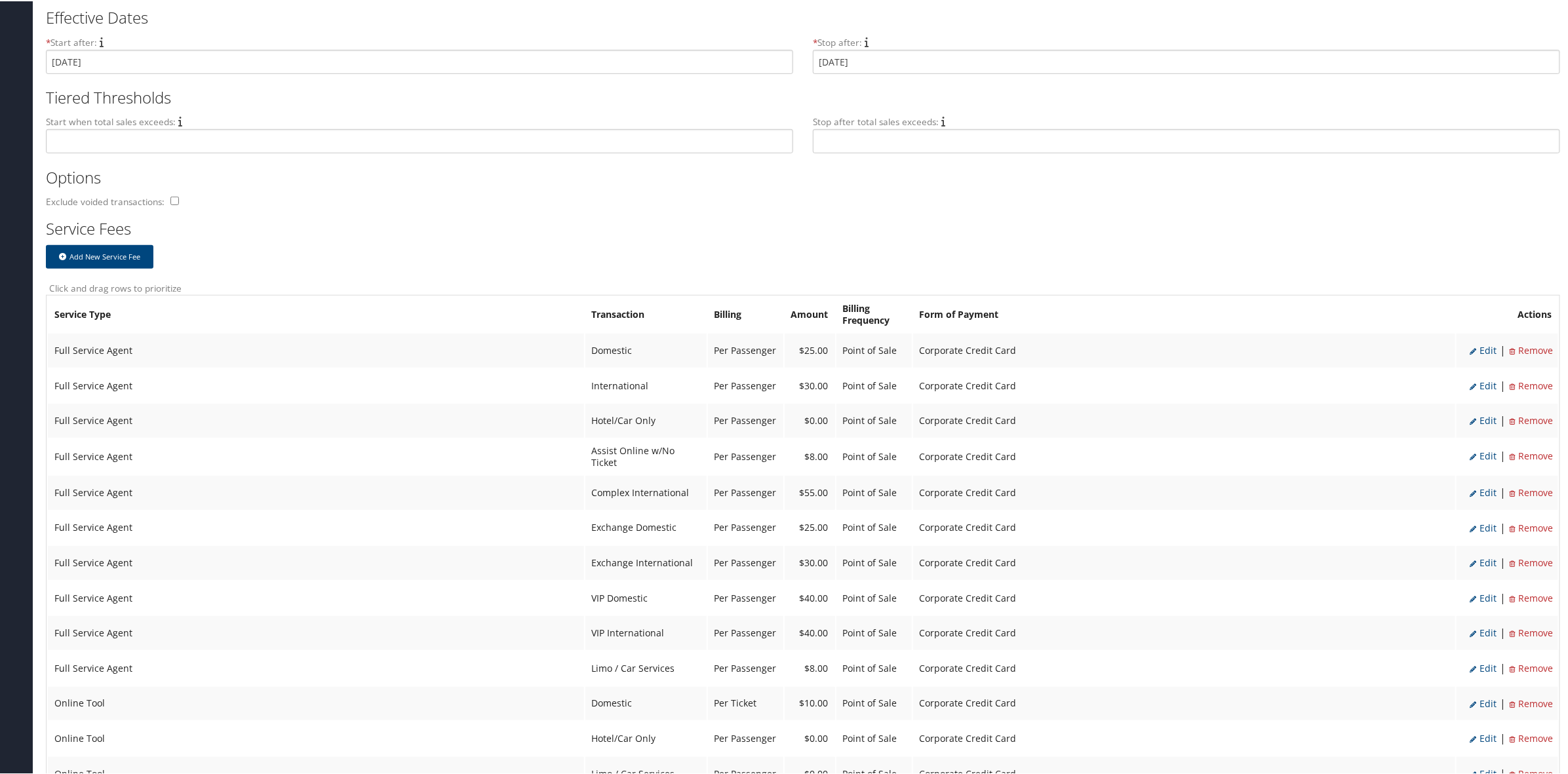
select select "2"
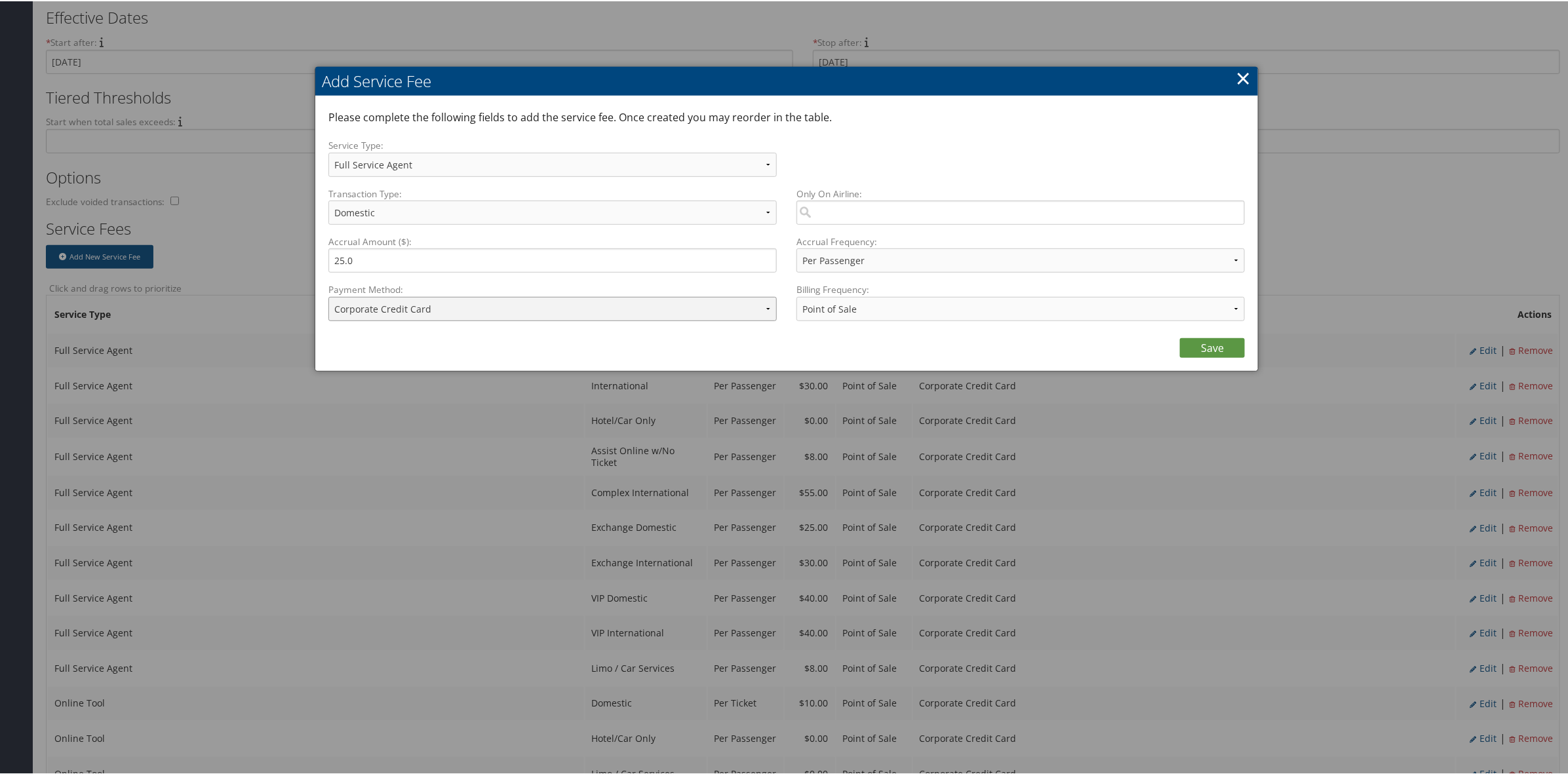
click at [453, 309] on select "ACH Transfer Cash / Check (AR) Corporate Credit Card Ghost Credit Card Hotel Gu…" at bounding box center [552, 308] width 448 height 24
click at [359, 305] on select "ACH Transfer Cash / Check (AR) Corporate Credit Card Ghost Credit Card Hotel Gu…" at bounding box center [552, 308] width 448 height 24
click at [500, 312] on select "ACH Transfer Cash / Check (AR) Corporate Credit Card Ghost Credit Card Hotel Gu…" at bounding box center [552, 308] width 448 height 24
click at [437, 309] on select "ACH Transfer Cash / Check (AR) Corporate Credit Card Ghost Credit Card Hotel Gu…" at bounding box center [552, 308] width 448 height 24
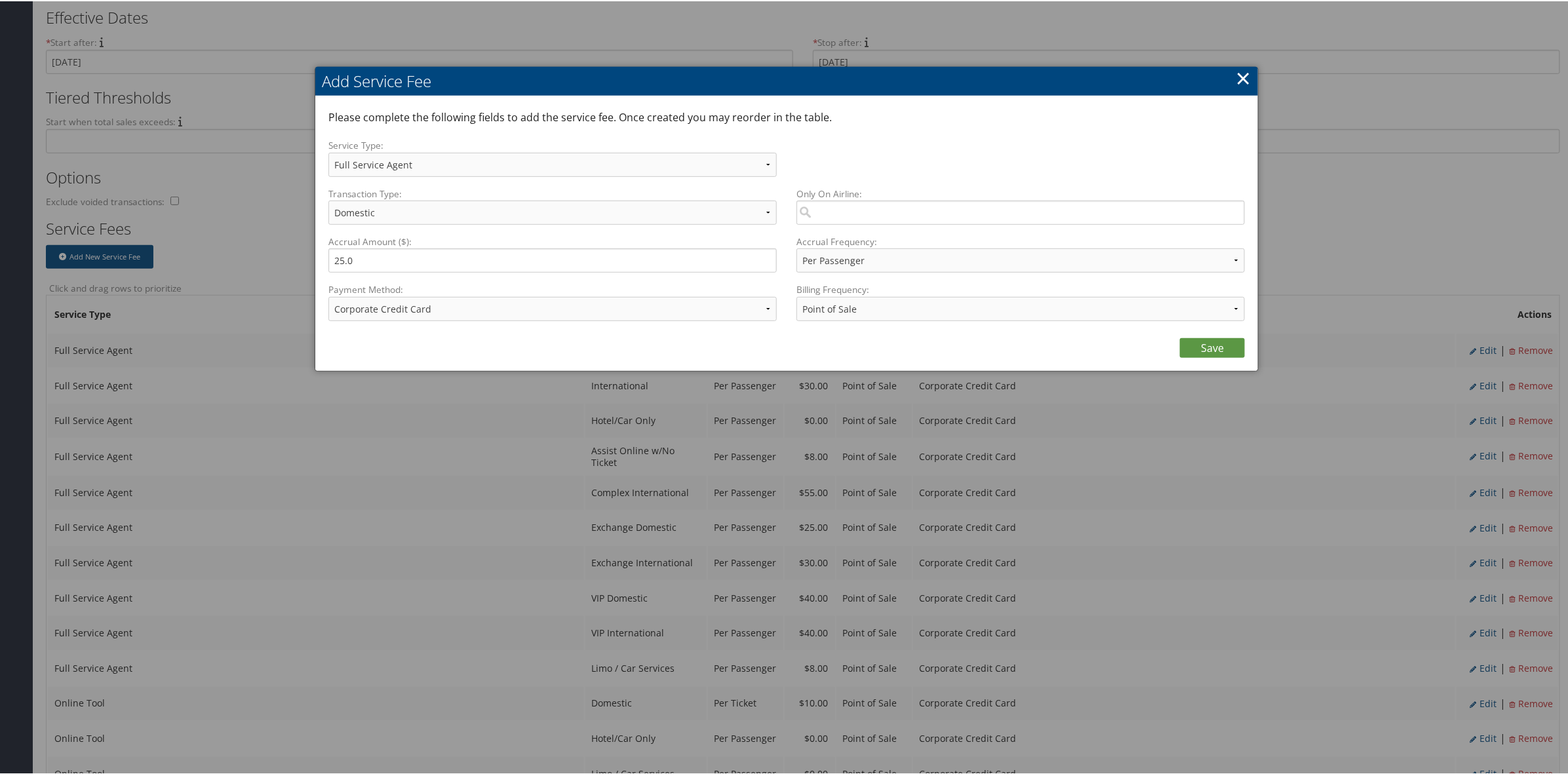
drag, startPoint x: 1237, startPoint y: 69, endPoint x: 1252, endPoint y: 80, distance: 18.6
click at [1247, 76] on div "Add Service Fee Please complete the following fields to add the service fee. On…" at bounding box center [786, 218] width 944 height 305
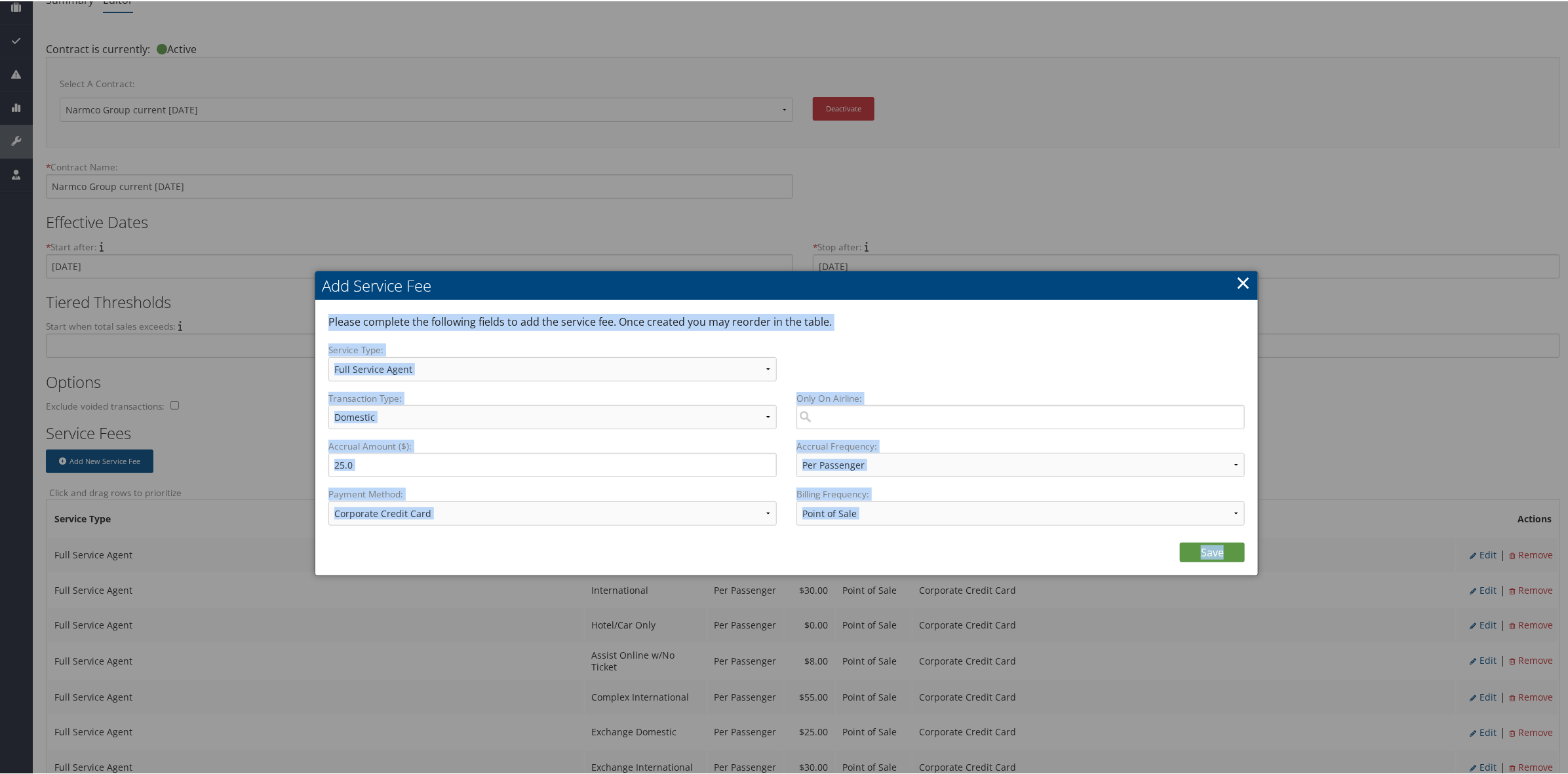
scroll to position [0, 0]
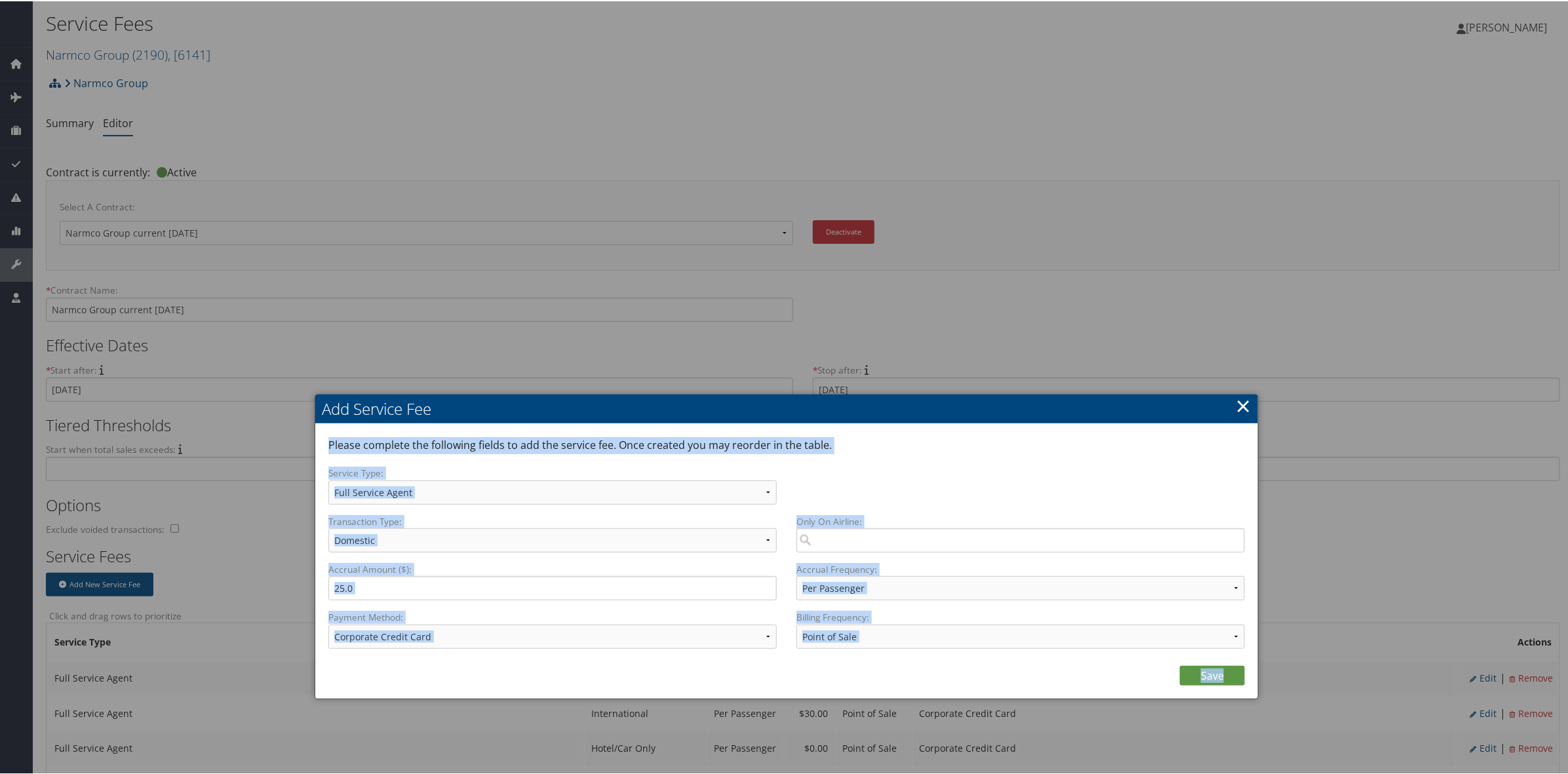
drag, startPoint x: 1239, startPoint y: 396, endPoint x: 1247, endPoint y: 462, distance: 66.5
click at [1239, 397] on link "×" at bounding box center [1243, 405] width 15 height 26
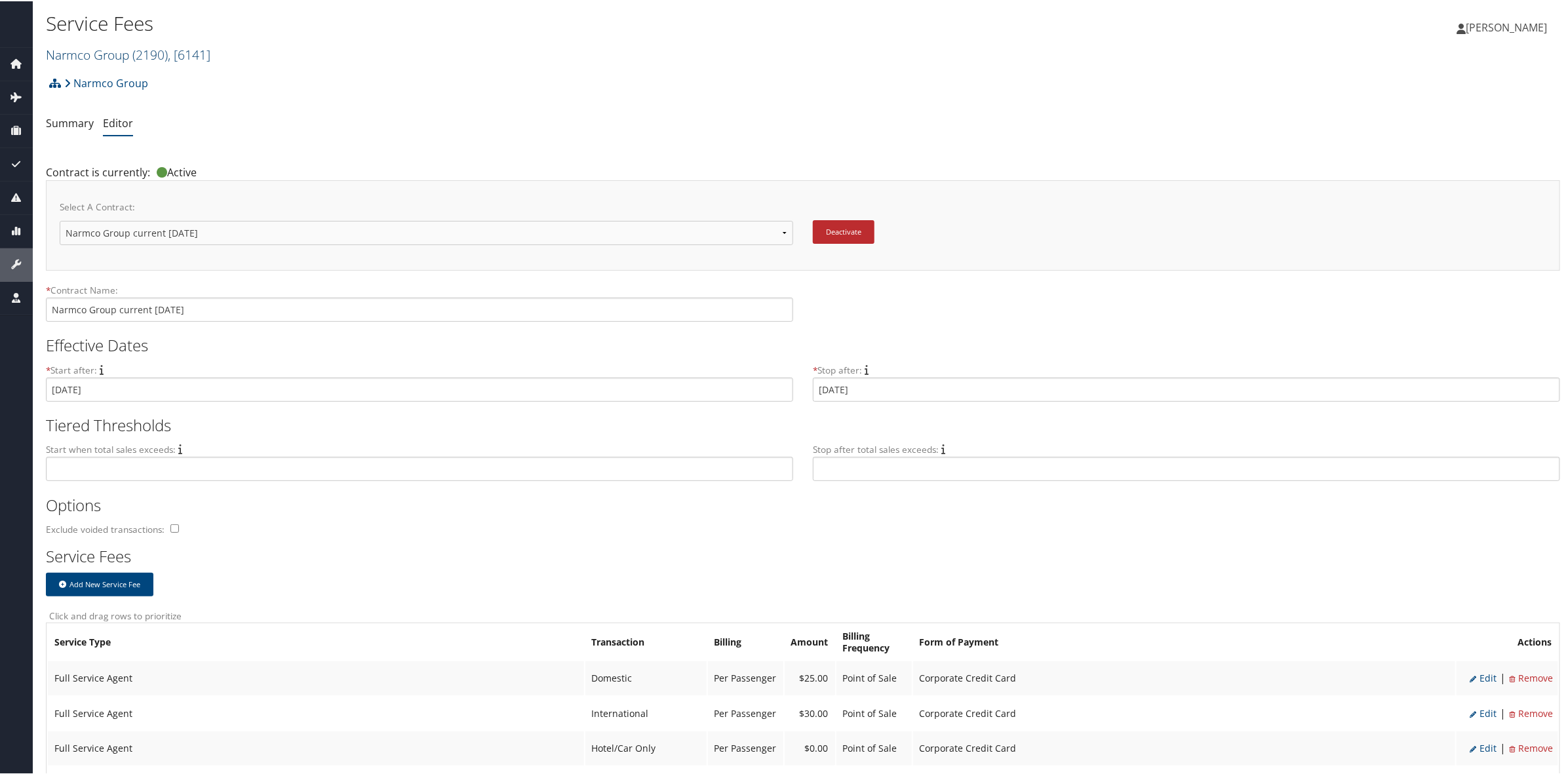
click at [133, 54] on link "Narmco Group ( 2190 ) , [ 6141 ]" at bounding box center [128, 53] width 165 height 18
click at [105, 67] on input "search" at bounding box center [133, 78] width 172 height 24
type input "cemb"
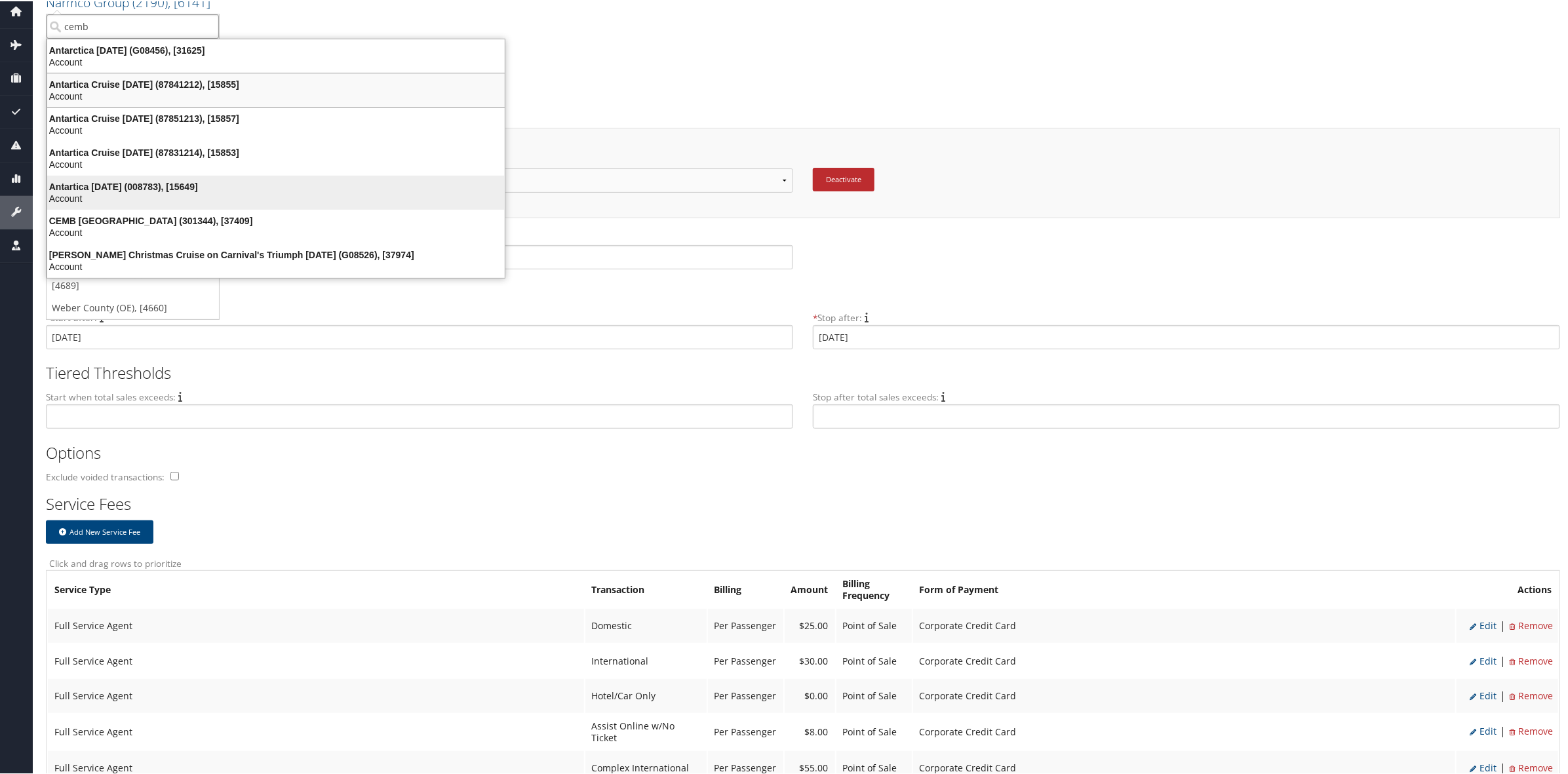
scroll to position [82, 0]
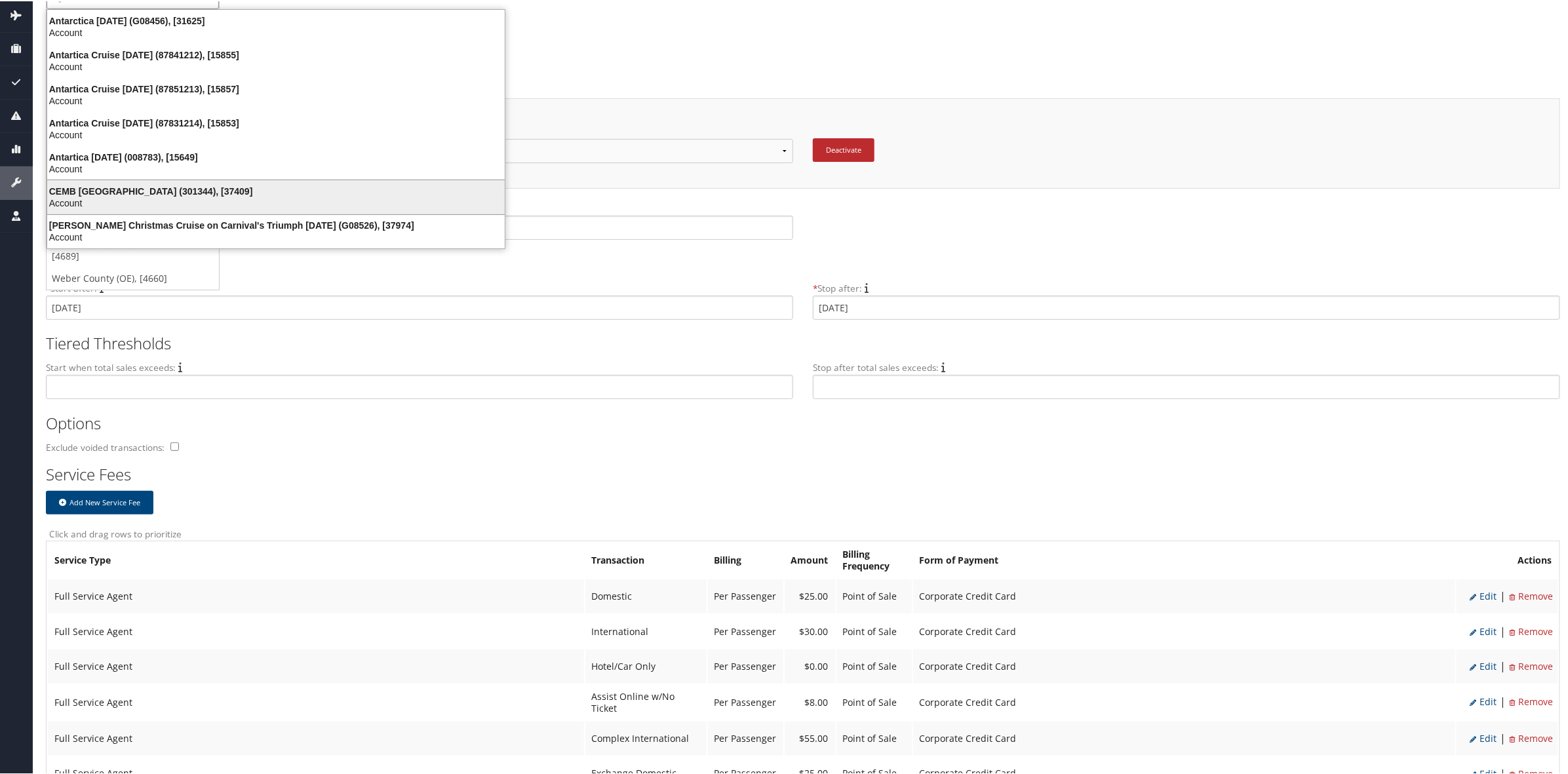
click at [159, 178] on li "CEMB USA (301344), [37409] Account" at bounding box center [276, 196] width 459 height 35
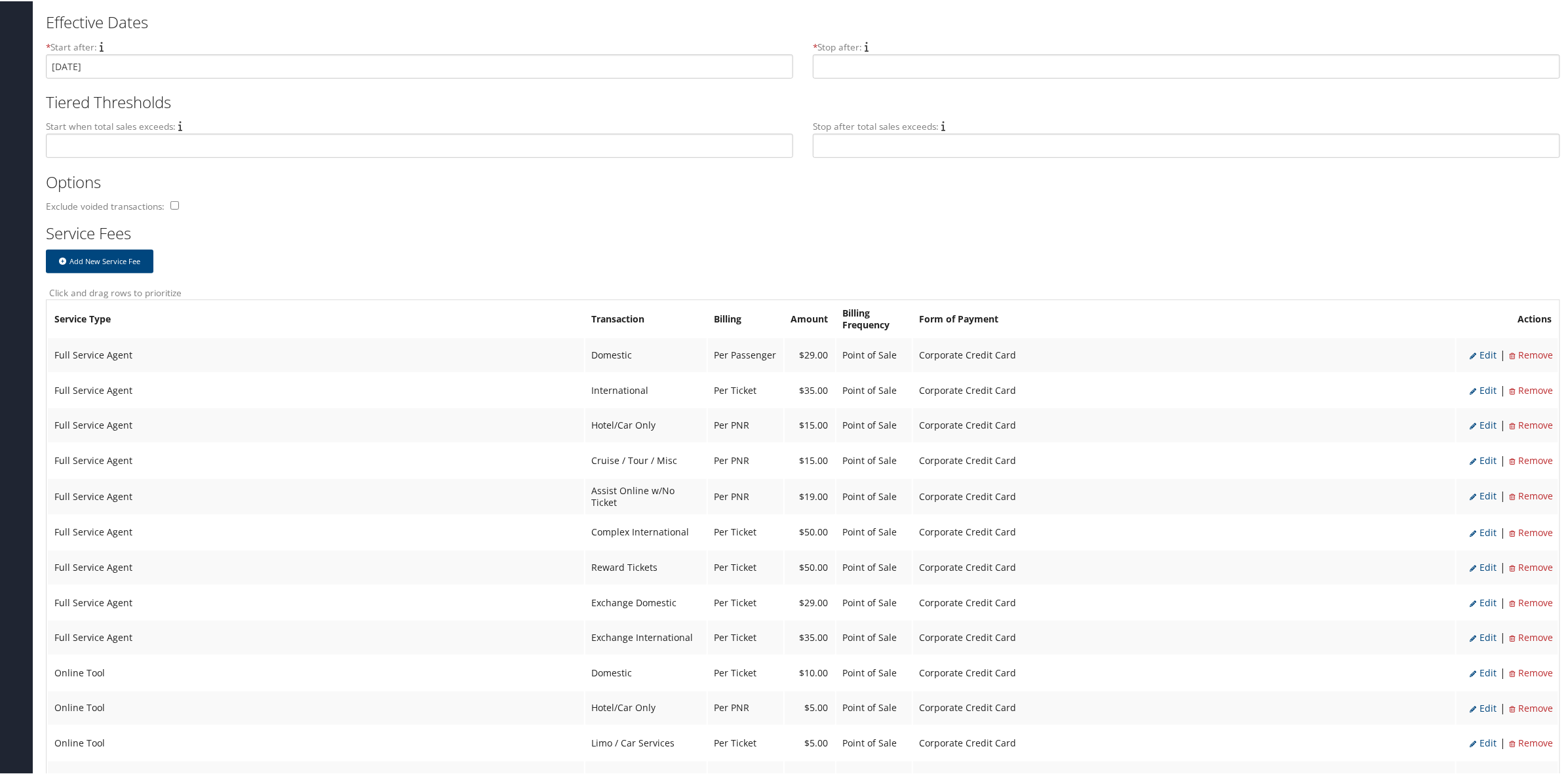
scroll to position [328, 0]
click at [1483, 346] on span "Edit" at bounding box center [1483, 349] width 27 height 12
select select "2"
type input "29.0"
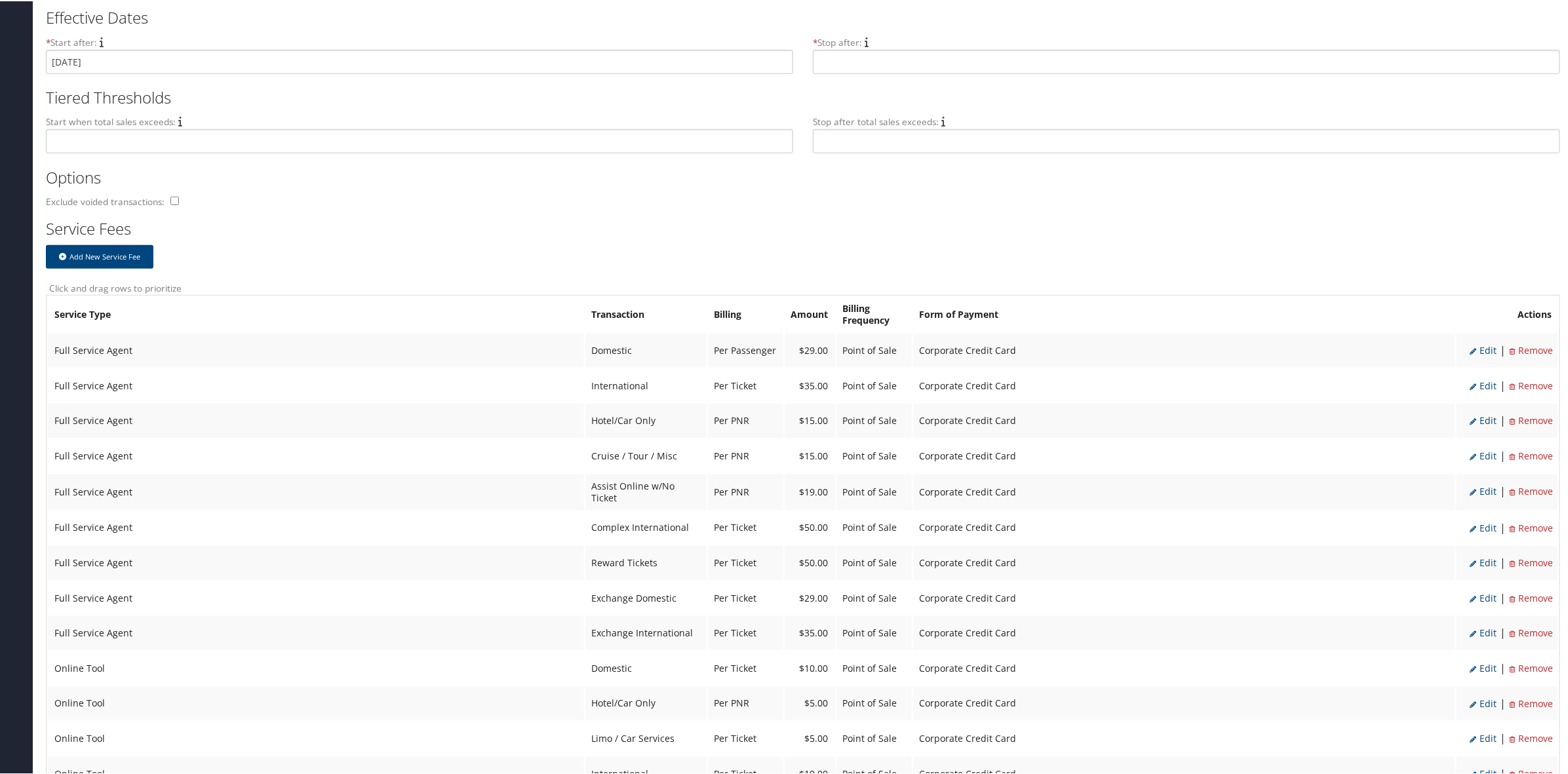
select select "20"
select select "2"
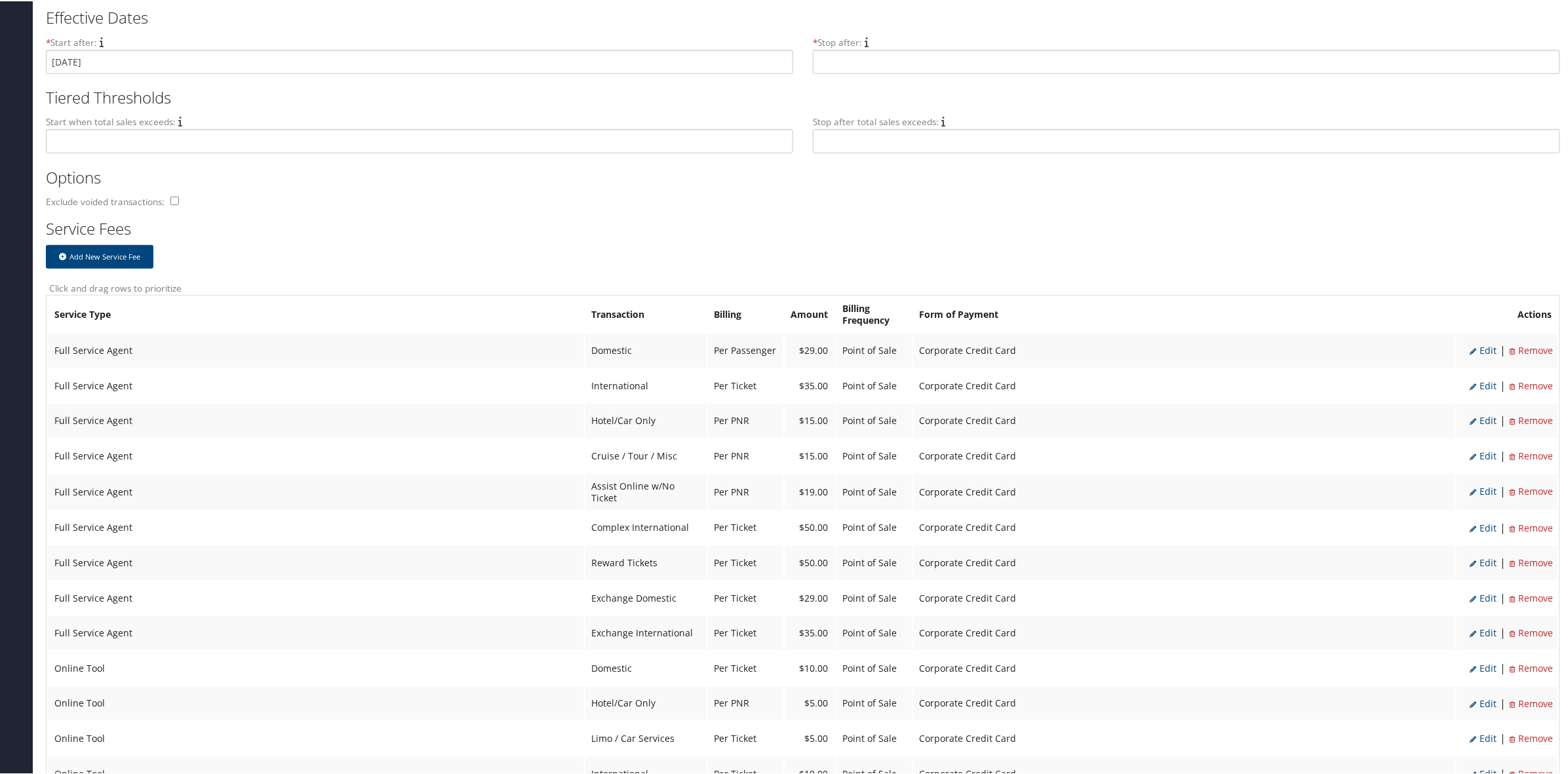
select select "20"
select select "2"
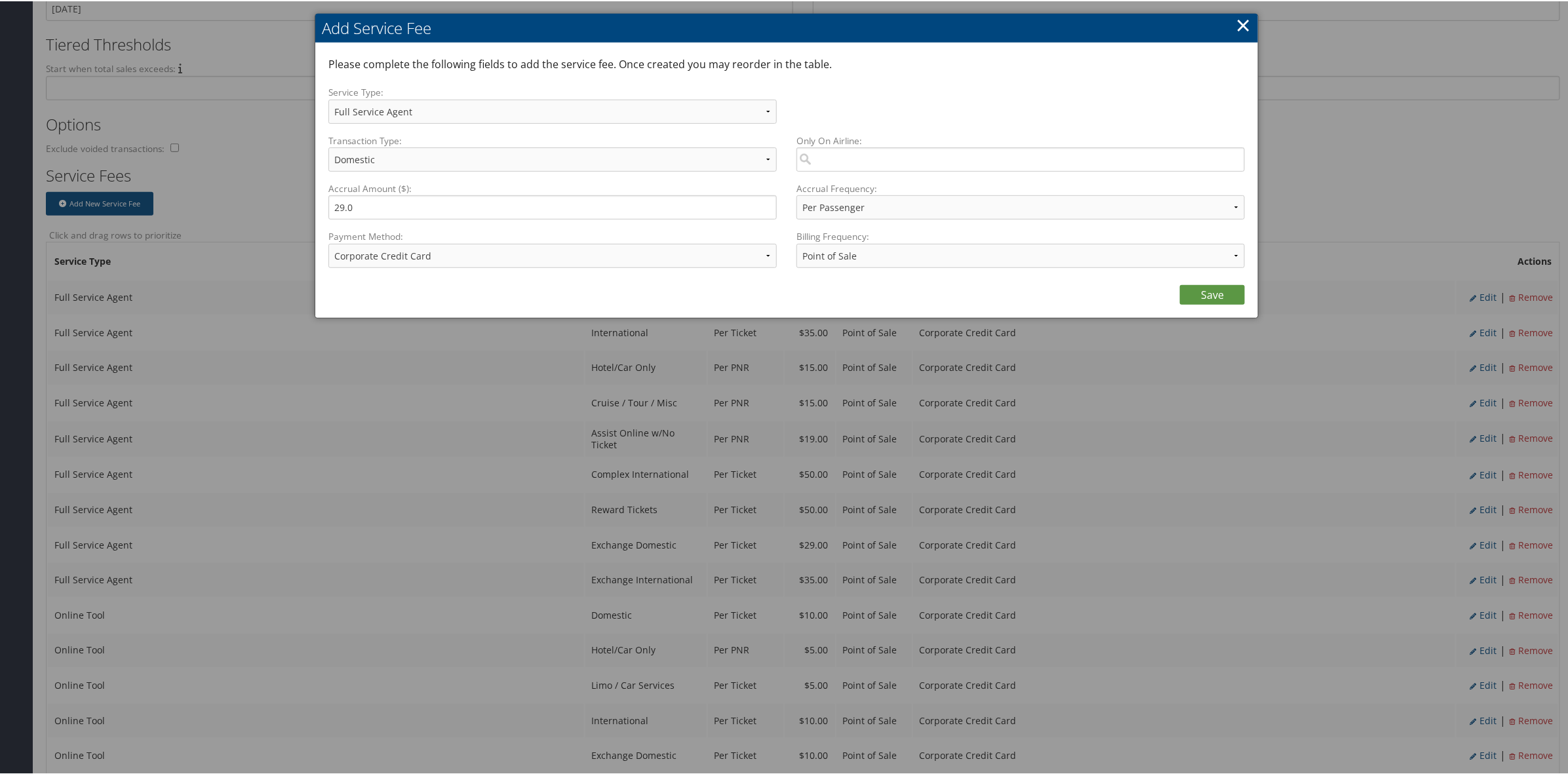
scroll to position [410, 0]
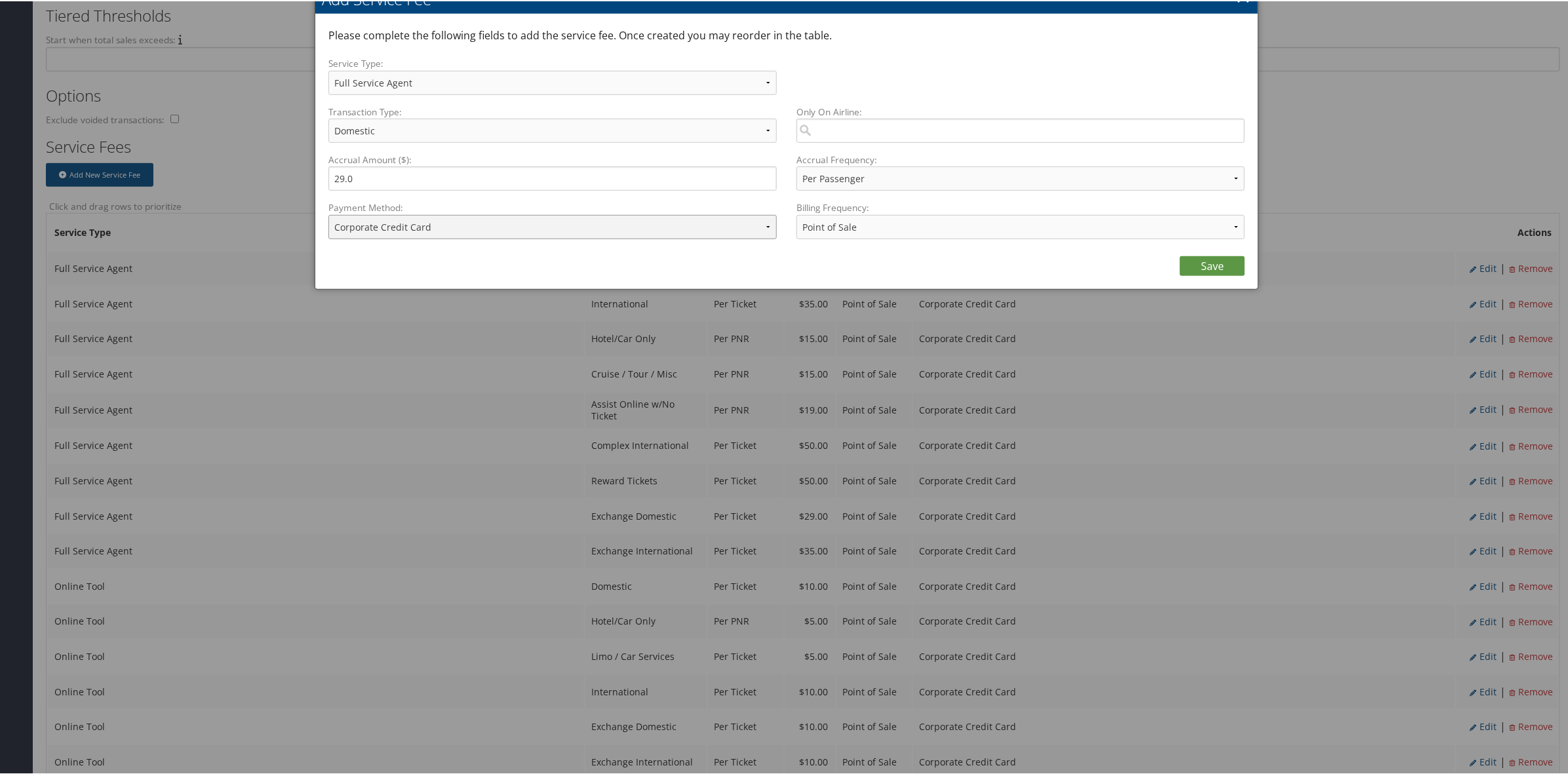
click at [423, 224] on select "ACH Transfer Cash / Check (AR) Corporate Credit Card Ghost Credit Card Hotel Gu…" at bounding box center [552, 225] width 448 height 24
select select "2_1469"
click at [328, 213] on select "ACH Transfer Cash / Check (AR) Corporate Credit Card Ghost Credit Card Hotel Gu…" at bounding box center [552, 225] width 448 height 24
click at [1224, 256] on link "Save" at bounding box center [1211, 265] width 65 height 20
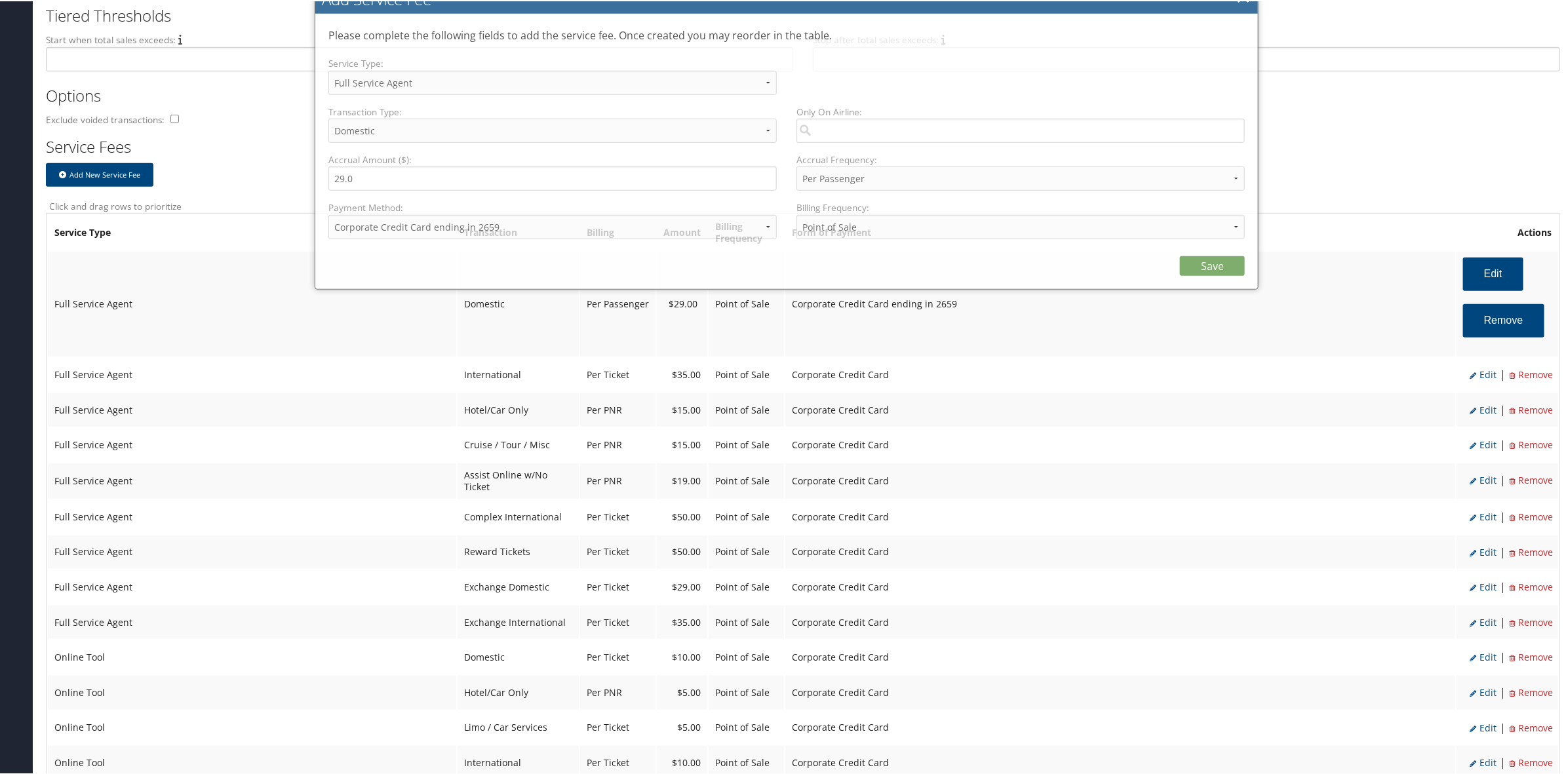
select select "2"
select select "20"
select select "2_1469"
select select "2"
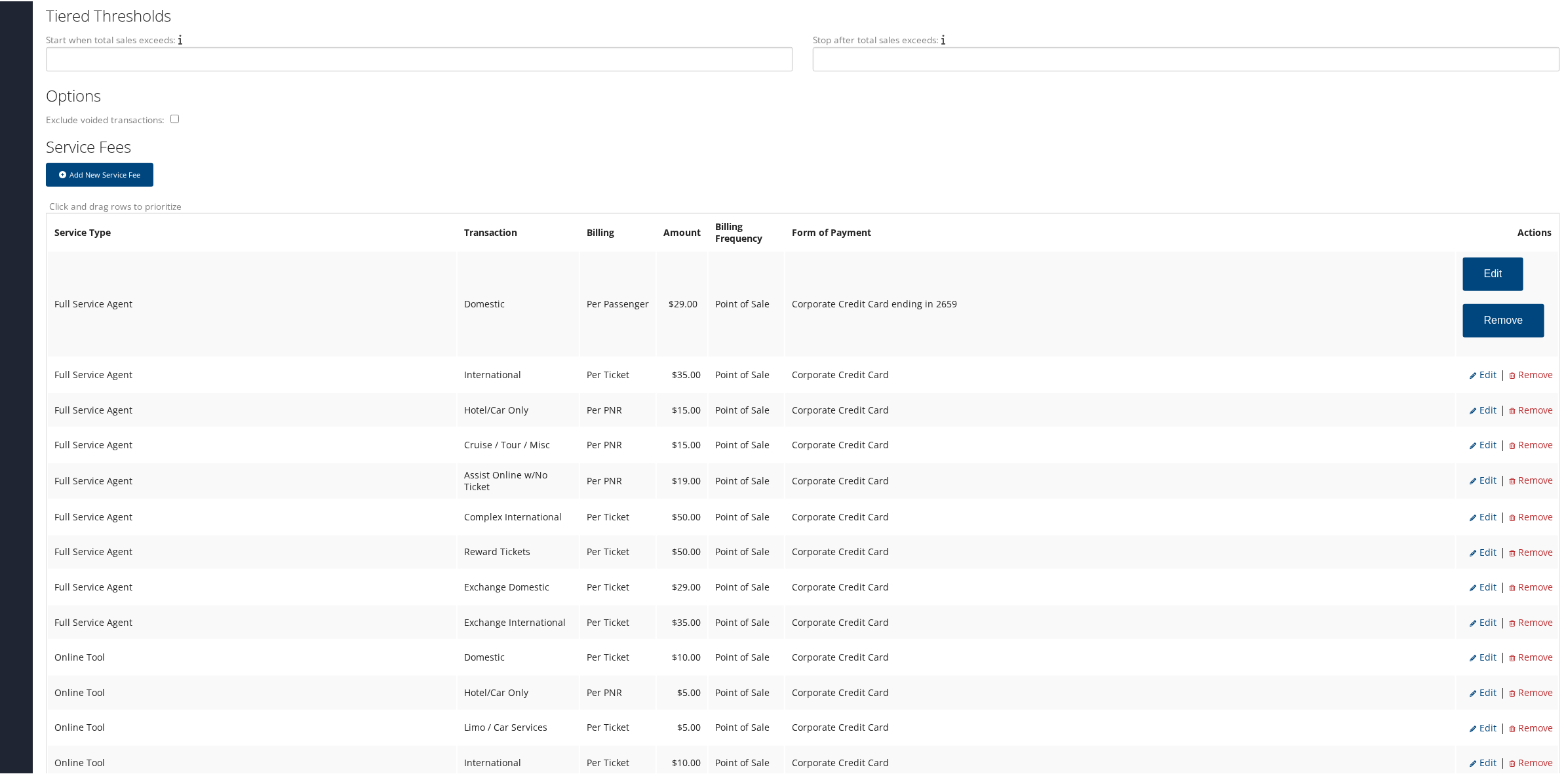
click at [1478, 374] on span "Edit" at bounding box center [1483, 373] width 27 height 12
select select "14"
type input "35.0"
select select "4"
select select "2"
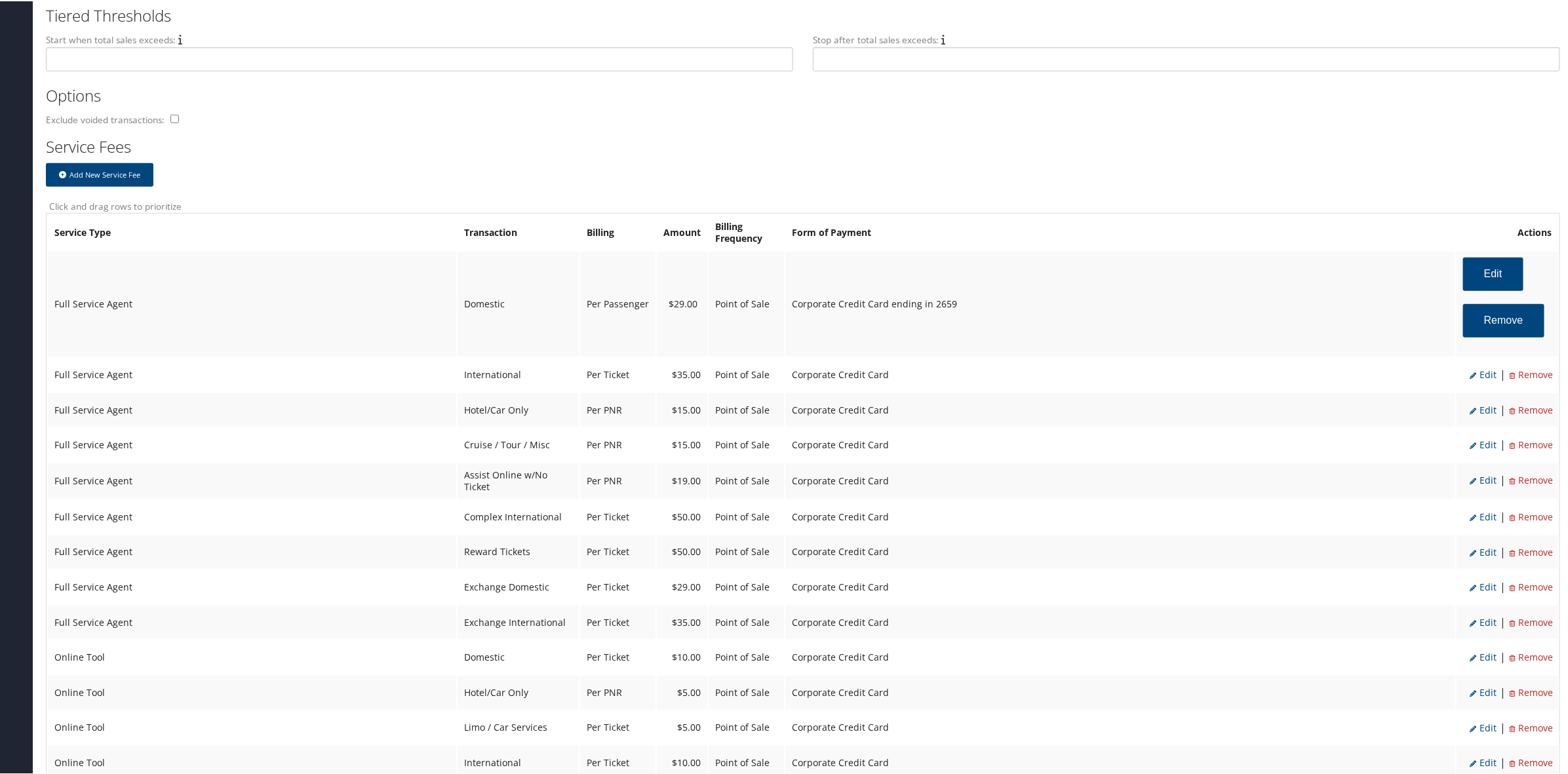
select select "2"
select select "14"
select select "4"
select select "2"
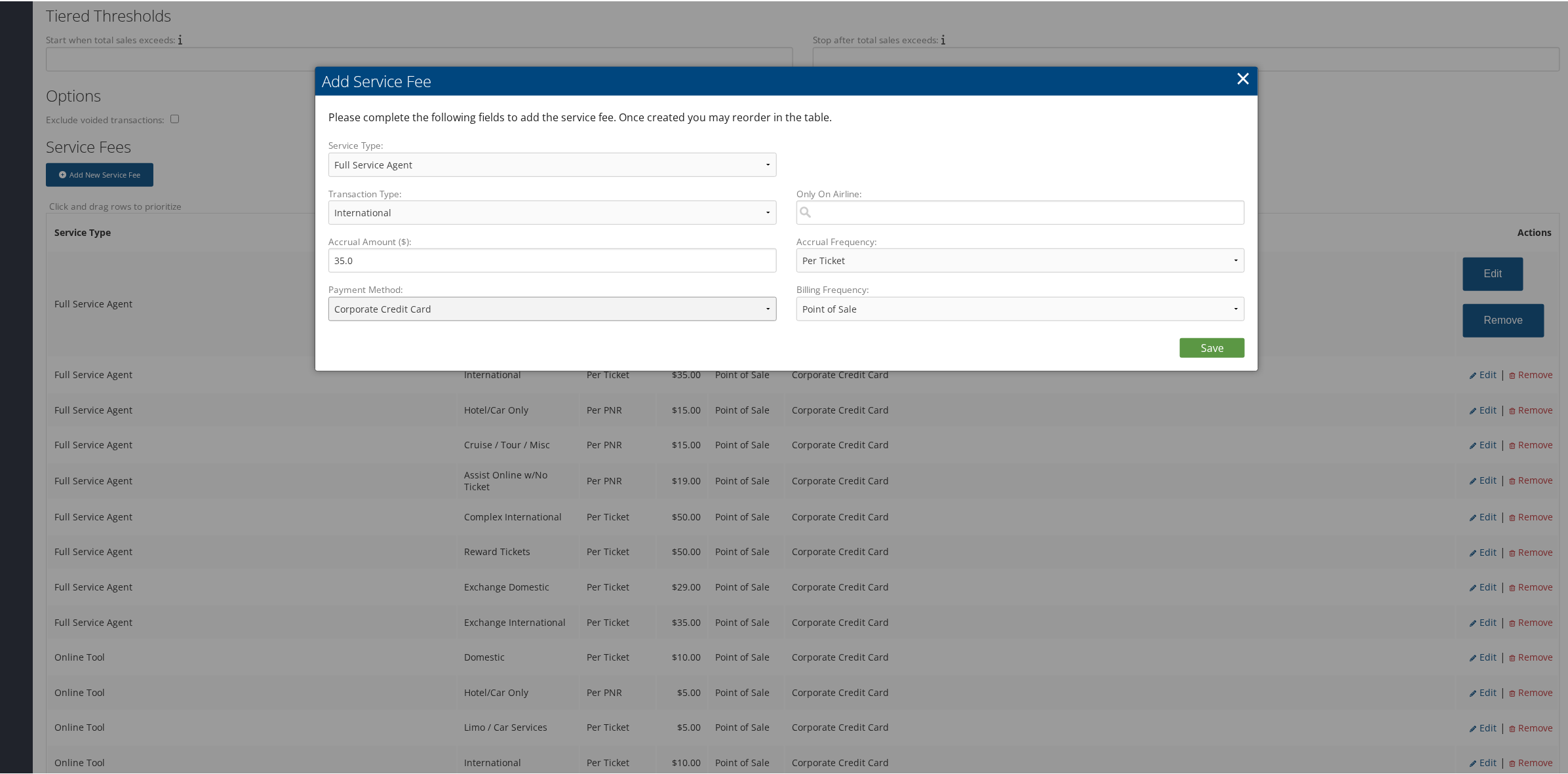
drag, startPoint x: 450, startPoint y: 312, endPoint x: 461, endPoint y: 318, distance: 12.5
click at [450, 312] on select "ACH Transfer Cash / Check (AR) Corporate Credit Card Ghost Credit Card Hotel Gu…" at bounding box center [552, 308] width 448 height 24
select select "2_1469"
click at [328, 296] on select "ACH Transfer Cash / Check (AR) Corporate Credit Card Ghost Credit Card Hotel Gu…" at bounding box center [552, 308] width 448 height 24
click at [1204, 341] on link "Save" at bounding box center [1211, 347] width 65 height 20
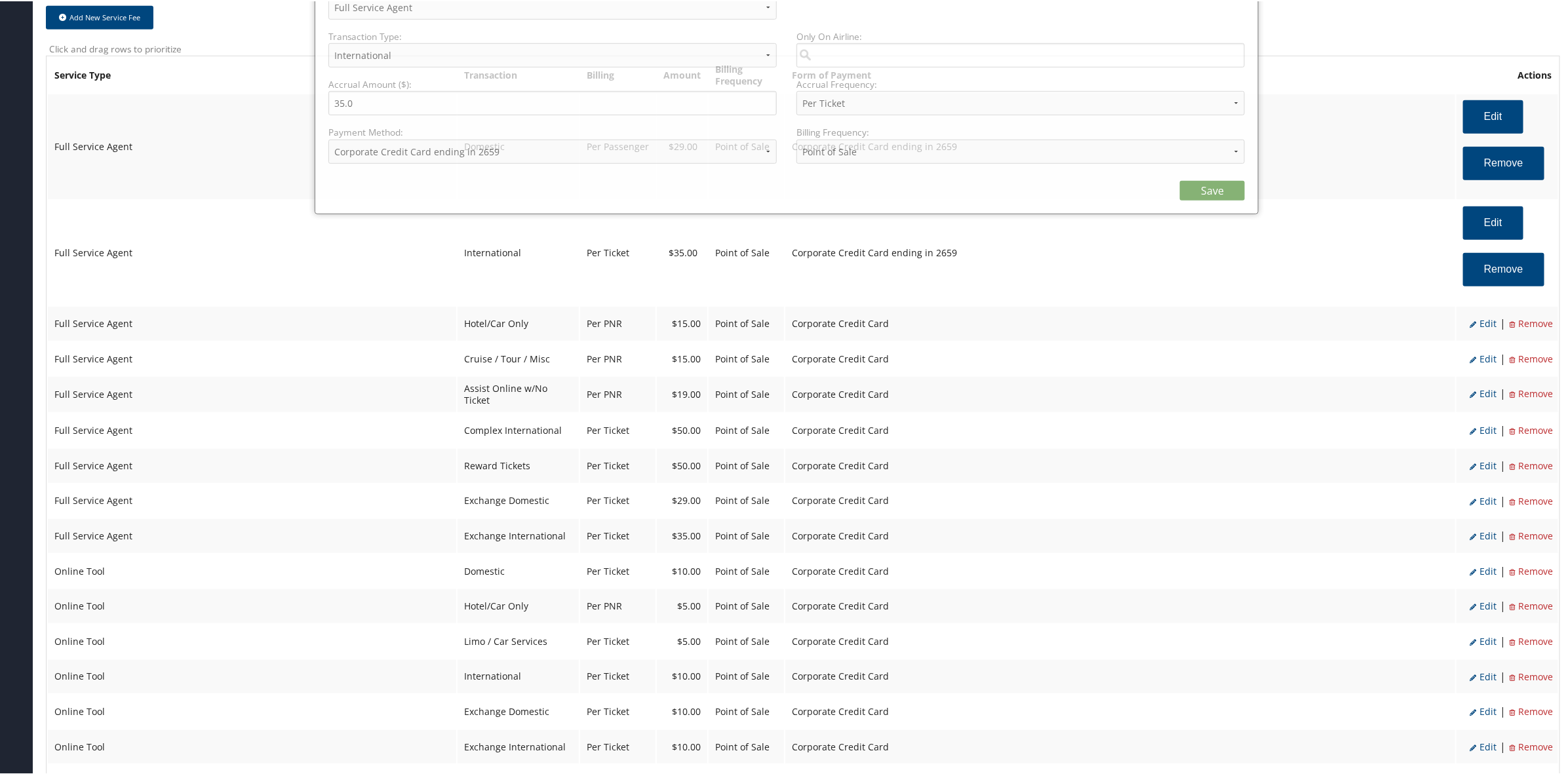
select select "2"
select select "14"
select select "4"
select select "2_1469"
select select "2"
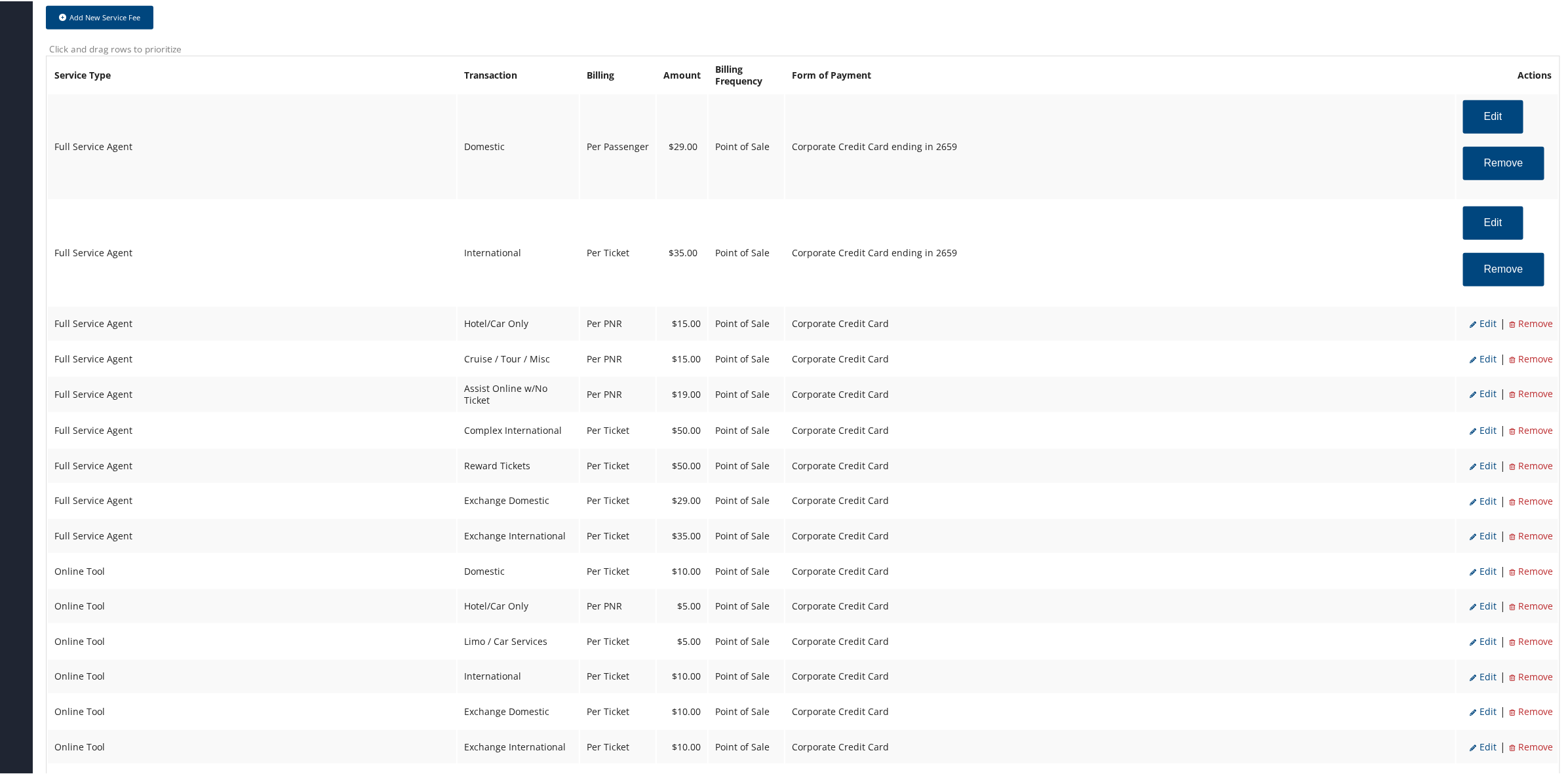
scroll to position [574, 0]
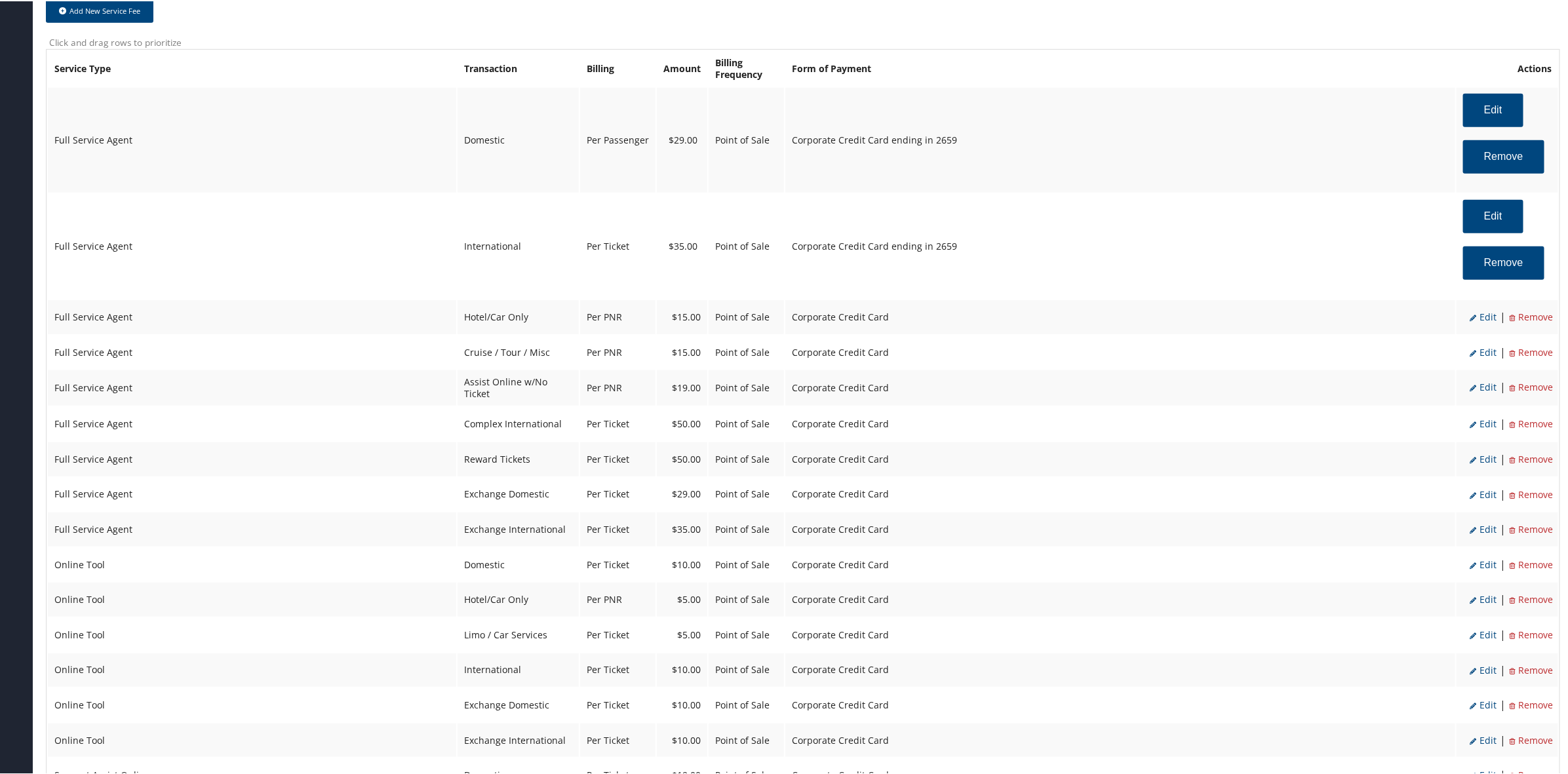
click at [1488, 310] on span "Edit" at bounding box center [1483, 315] width 27 height 12
select select "6"
type input "15.0"
select select "2"
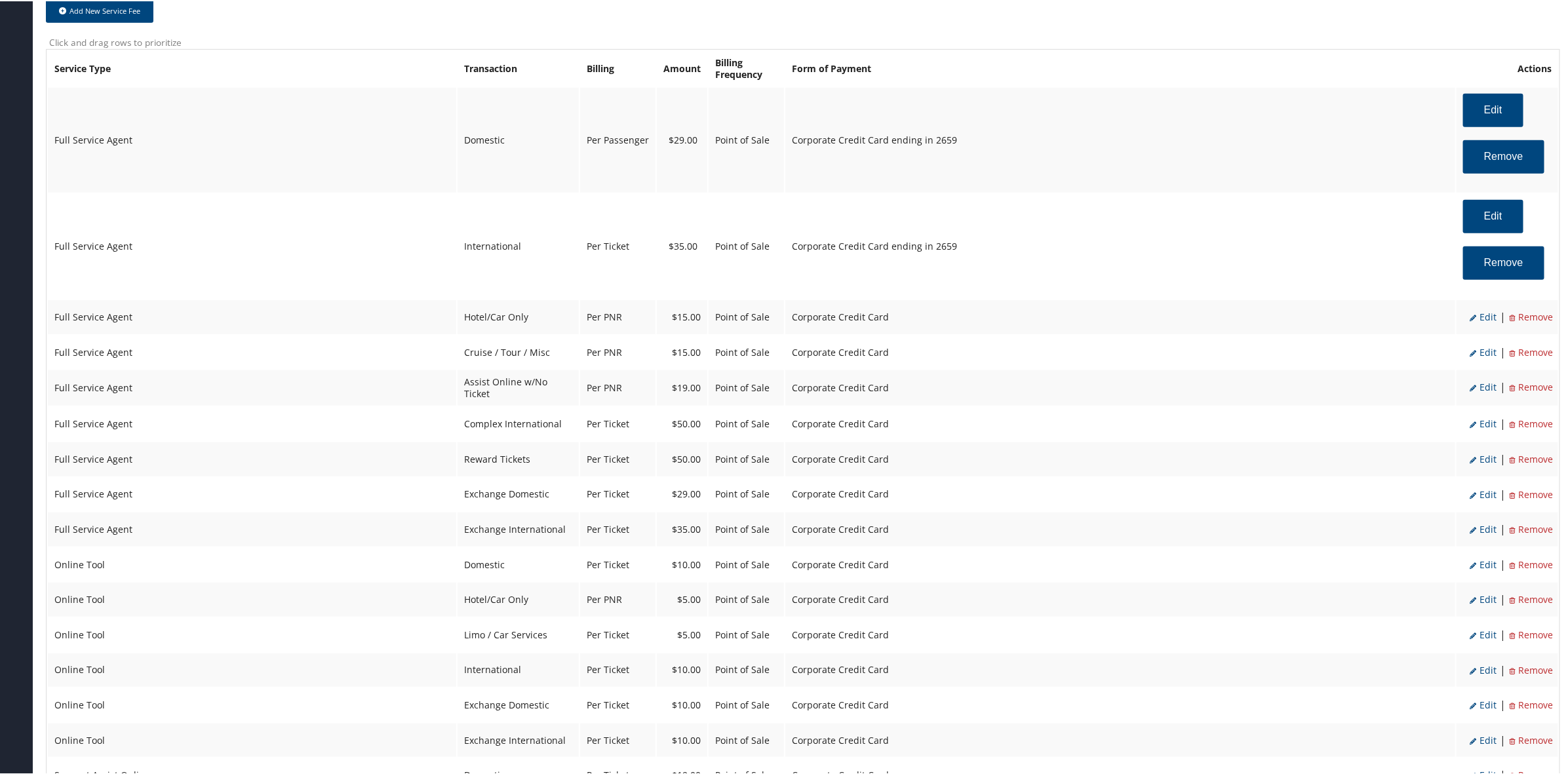
select select "2"
select select "6"
select select "2"
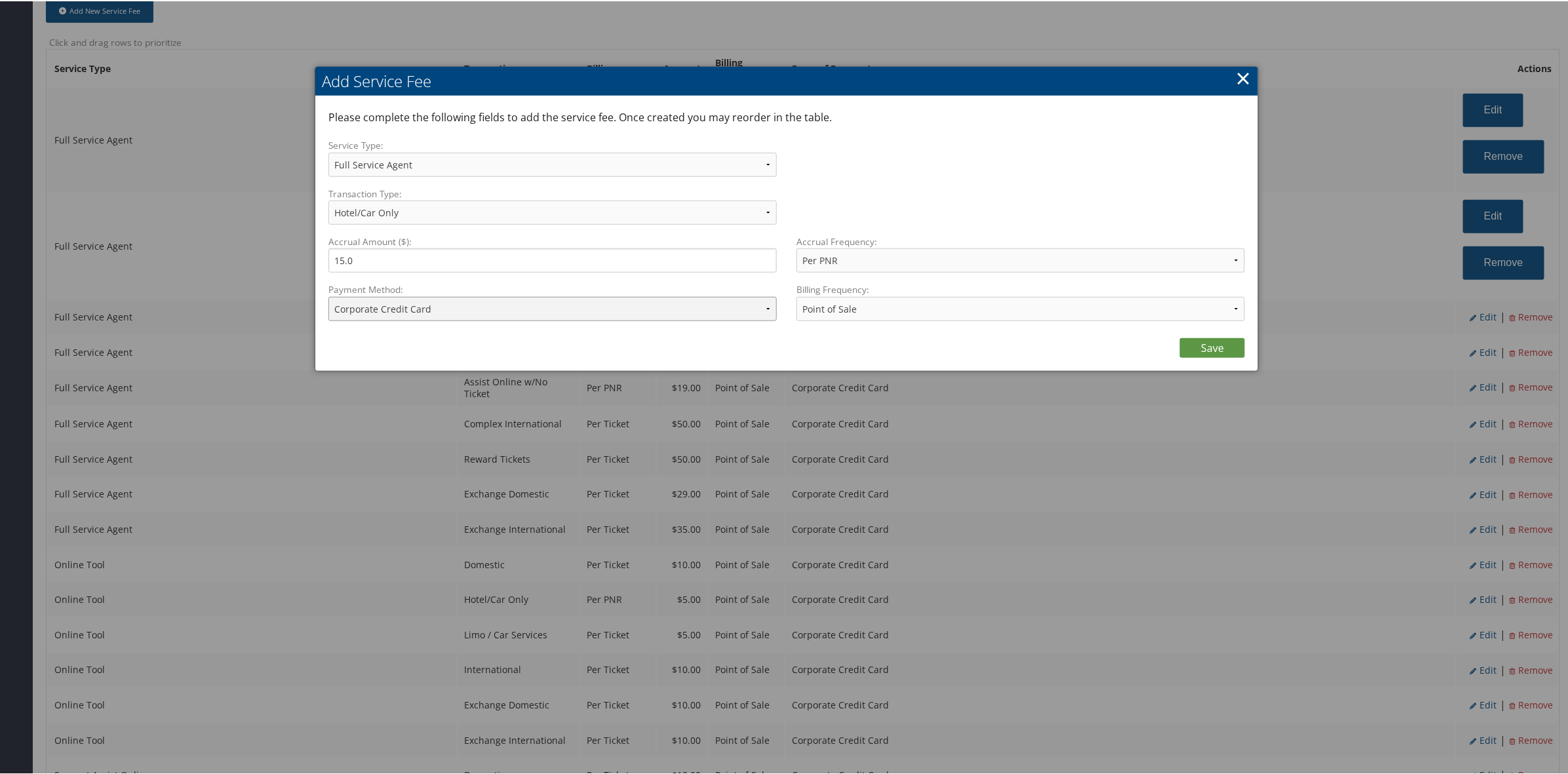
drag, startPoint x: 475, startPoint y: 312, endPoint x: 481, endPoint y: 325, distance: 14.3
click at [481, 325] on div "Payment Method: ACH Transfer Cash / Check (AR) Corporate Credit Card Ghost Cred…" at bounding box center [557, 305] width 458 height 48
select select "2_1469"
click at [328, 296] on select "ACH Transfer Cash / Check (AR) Corporate Credit Card Ghost Credit Card Hotel Gu…" at bounding box center [552, 308] width 448 height 24
click at [1208, 347] on link "Save" at bounding box center [1211, 347] width 65 height 20
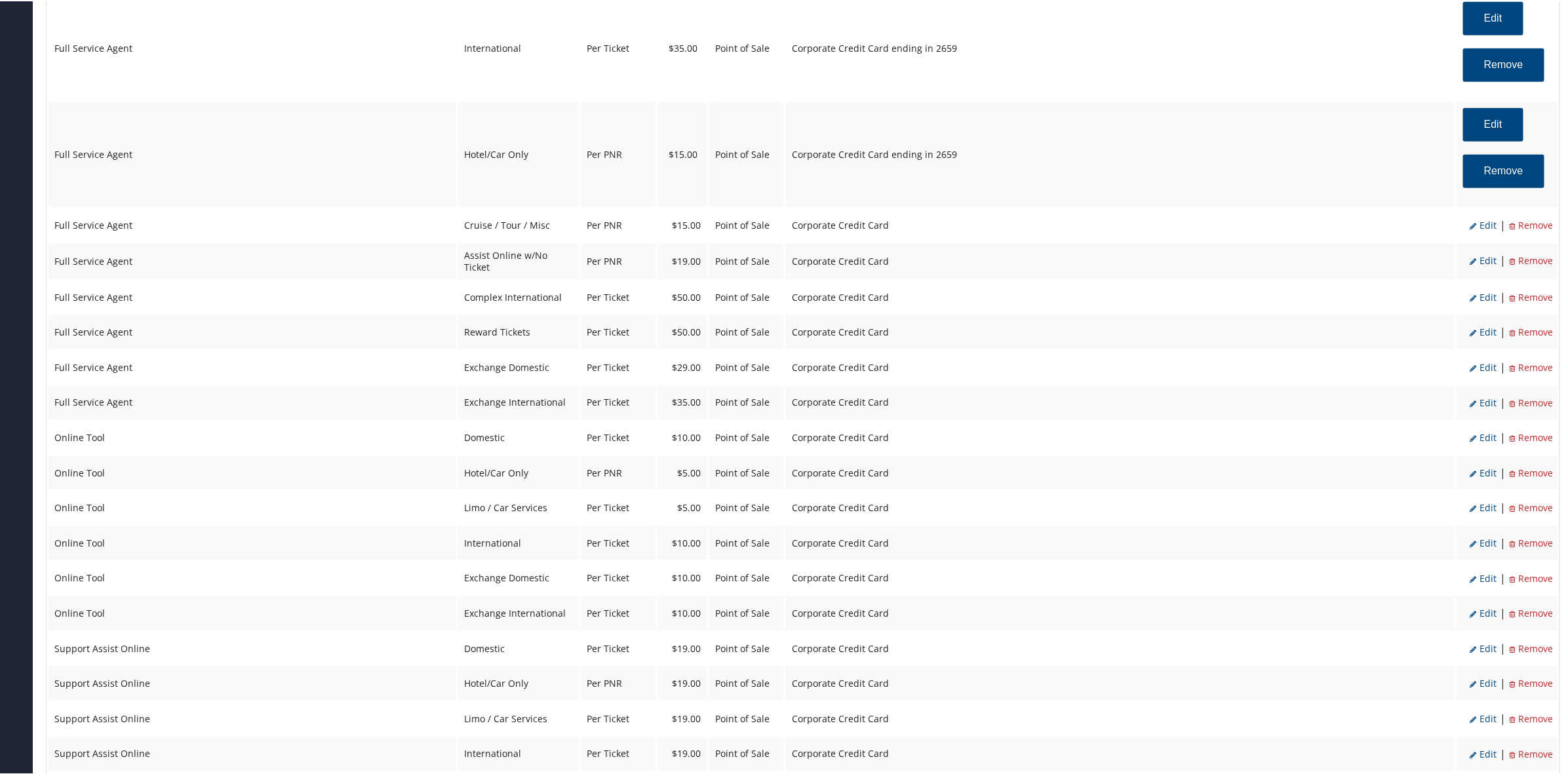
scroll to position [819, 0]
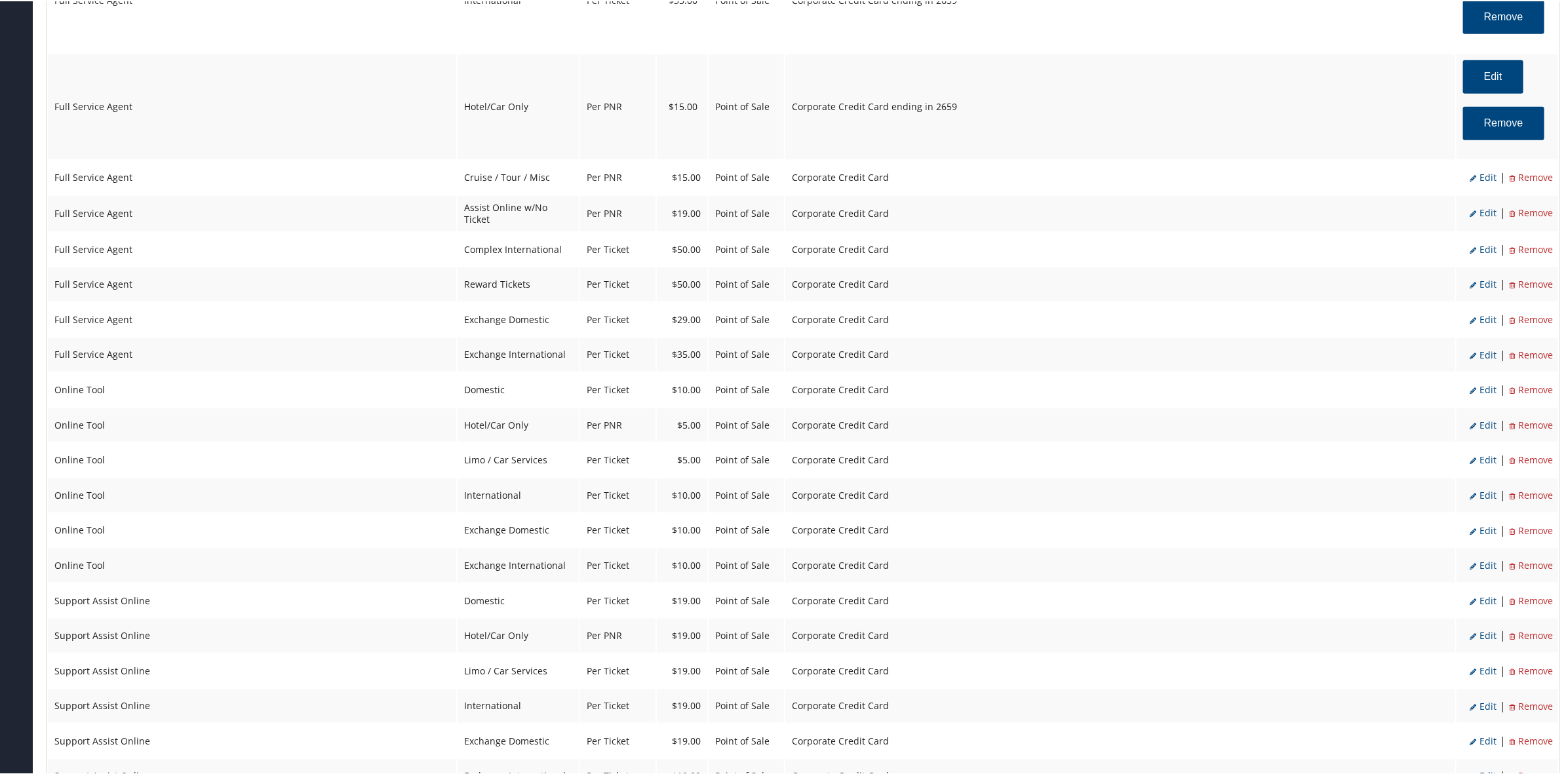
click at [1481, 171] on span "Edit" at bounding box center [1483, 176] width 27 height 12
select select "2"
select select "12"
select select "2"
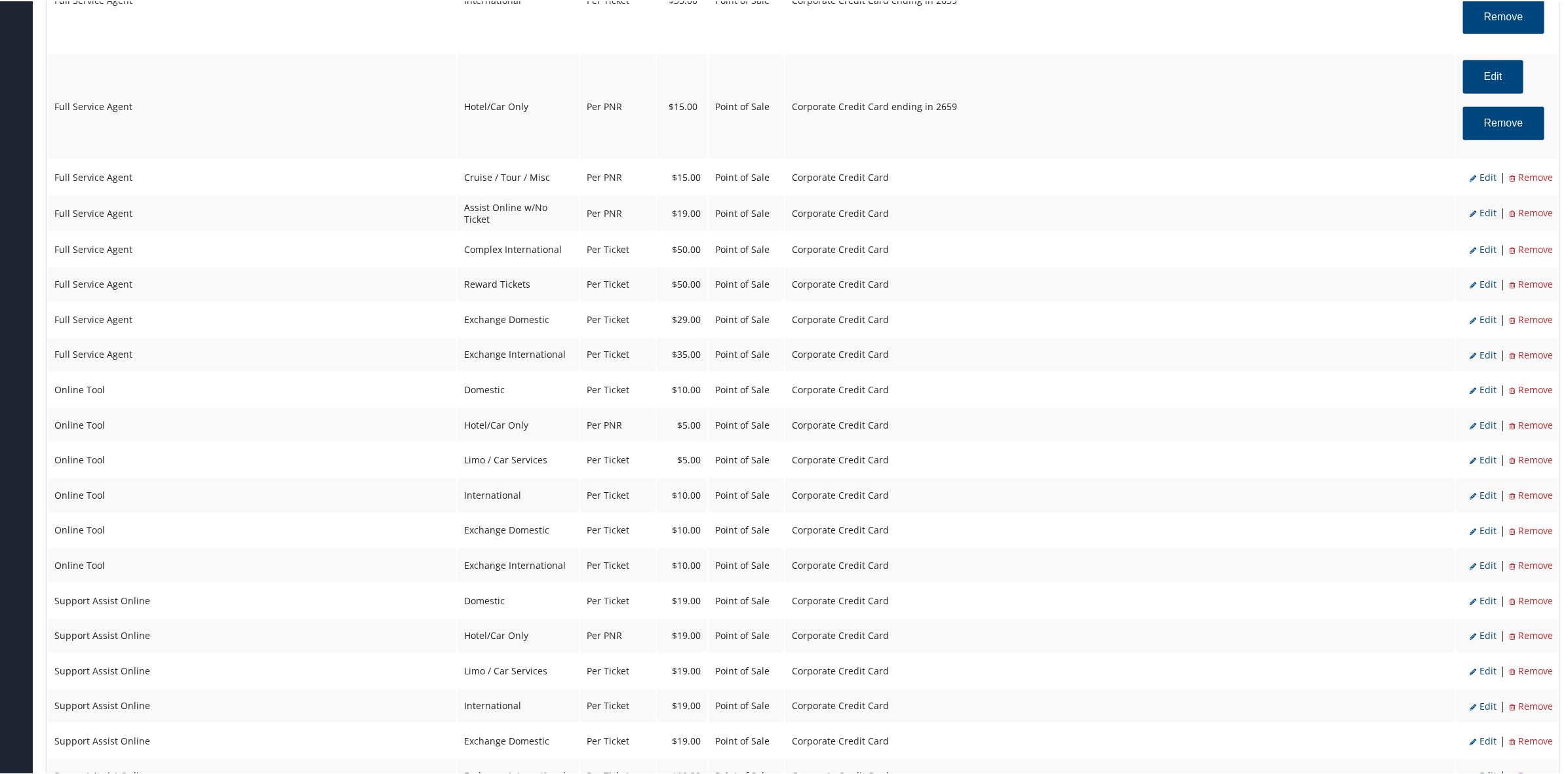
select select "2"
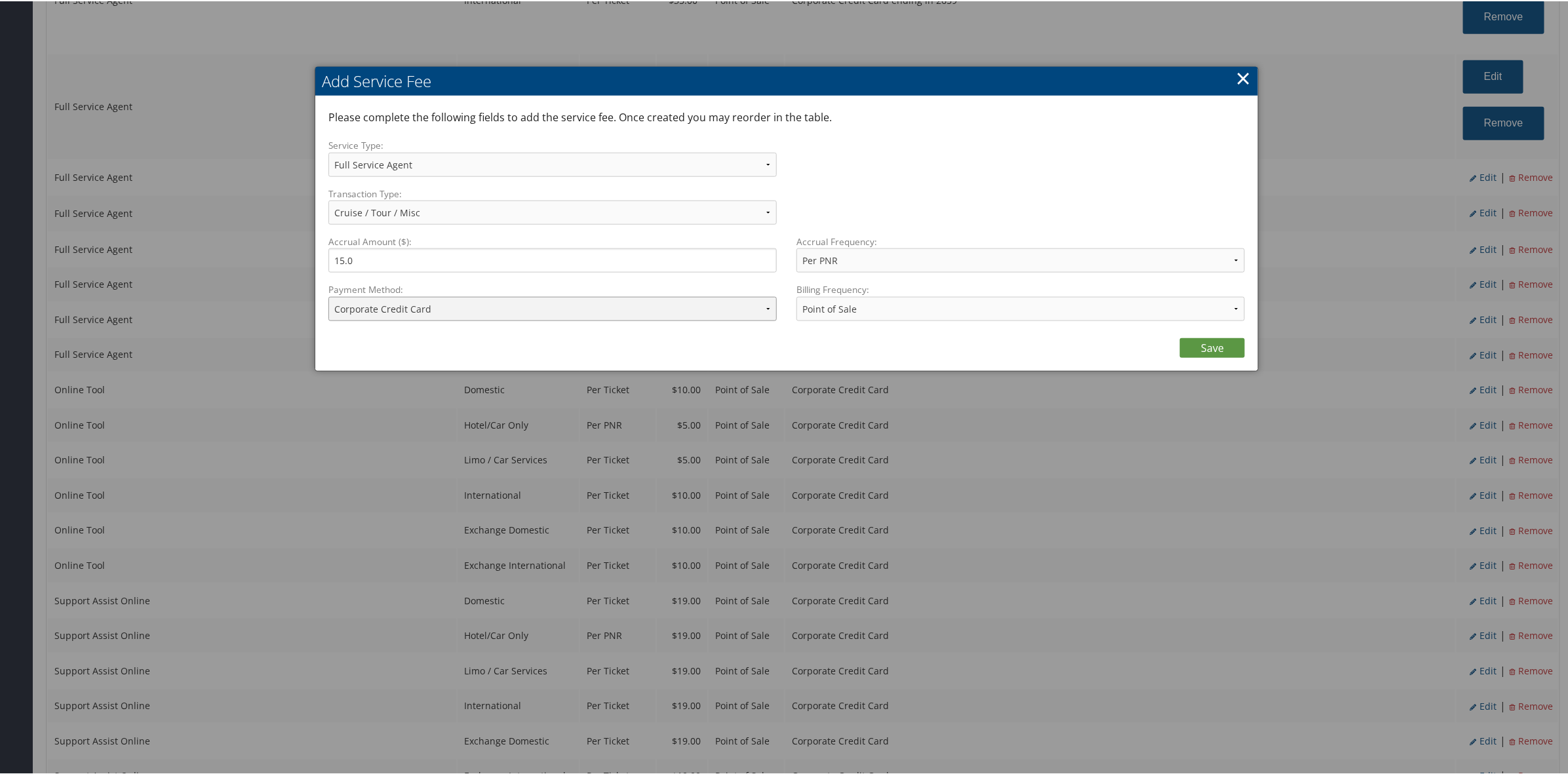
click at [466, 316] on select "ACH Transfer Cash / Check (AR) Corporate Credit Card Ghost Credit Card Hotel Gu…" at bounding box center [552, 308] width 448 height 24
select select "2_1469"
click at [328, 296] on select "ACH Transfer Cash / Check (AR) Corporate Credit Card Ghost Credit Card Hotel Gu…" at bounding box center [552, 308] width 448 height 24
click at [1206, 352] on link "Save" at bounding box center [1211, 347] width 65 height 20
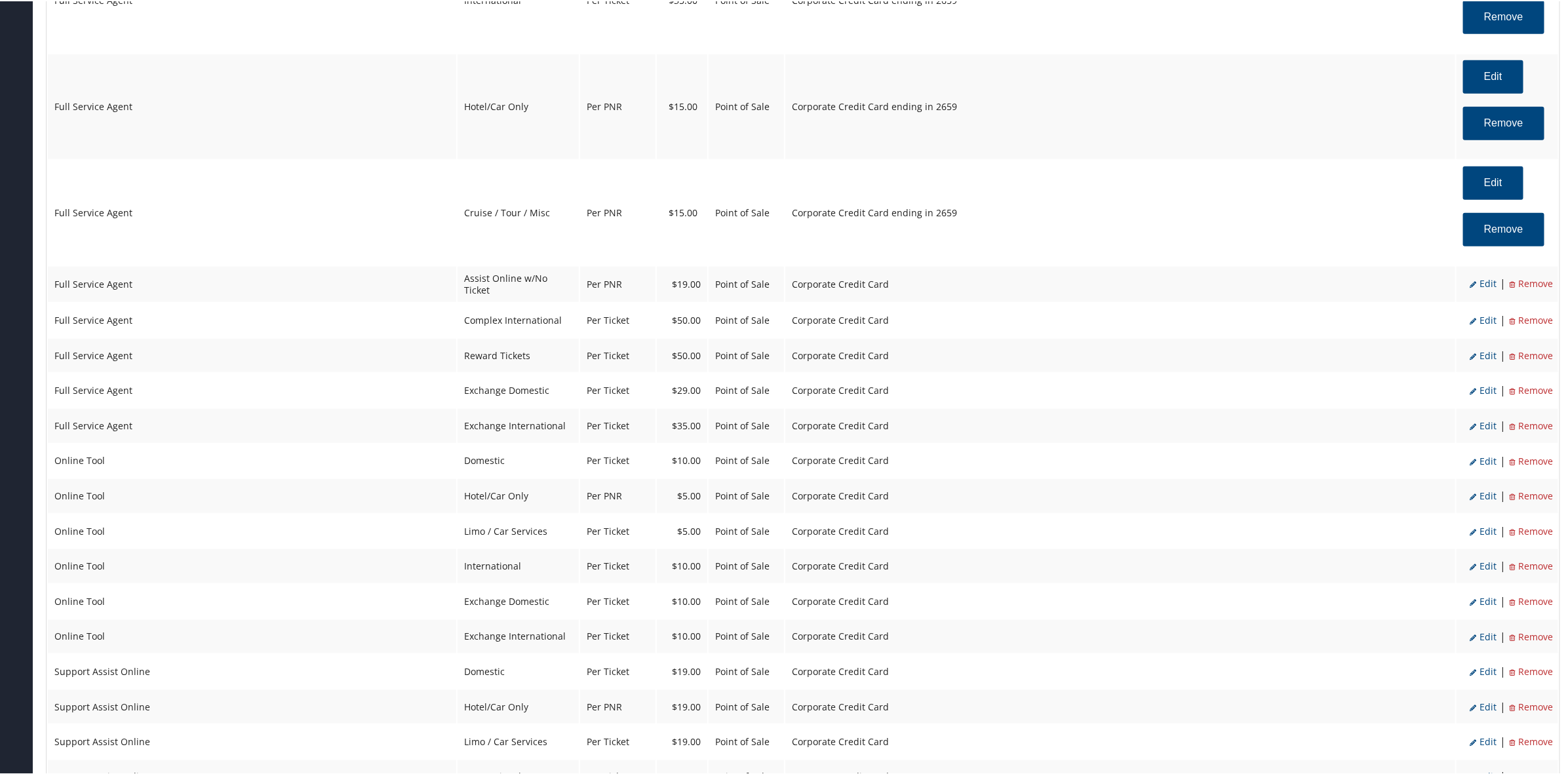
click at [1482, 279] on span "Edit" at bounding box center [1483, 282] width 27 height 12
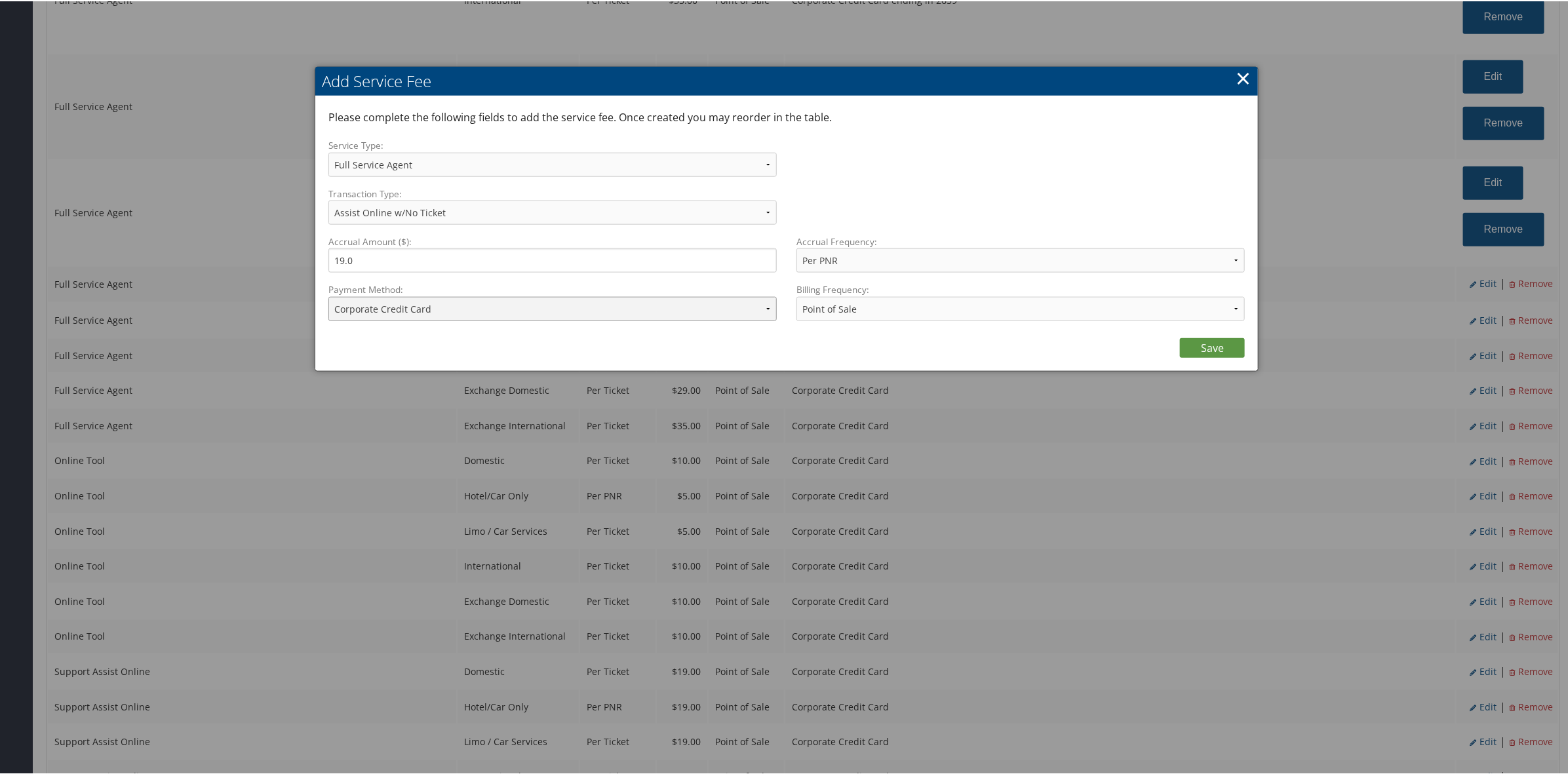
drag, startPoint x: 418, startPoint y: 306, endPoint x: 437, endPoint y: 325, distance: 26.9
click at [437, 325] on div "Payment Method: ACH Transfer Cash / Check (AR) Corporate Credit Card Ghost Cred…" at bounding box center [557, 305] width 458 height 48
select select "2_1469"
click at [328, 296] on select "ACH Transfer Cash / Check (AR) Corporate Credit Card Ghost Credit Card Hotel Gu…" at bounding box center [552, 308] width 448 height 24
click at [1198, 348] on link "Save" at bounding box center [1211, 347] width 65 height 20
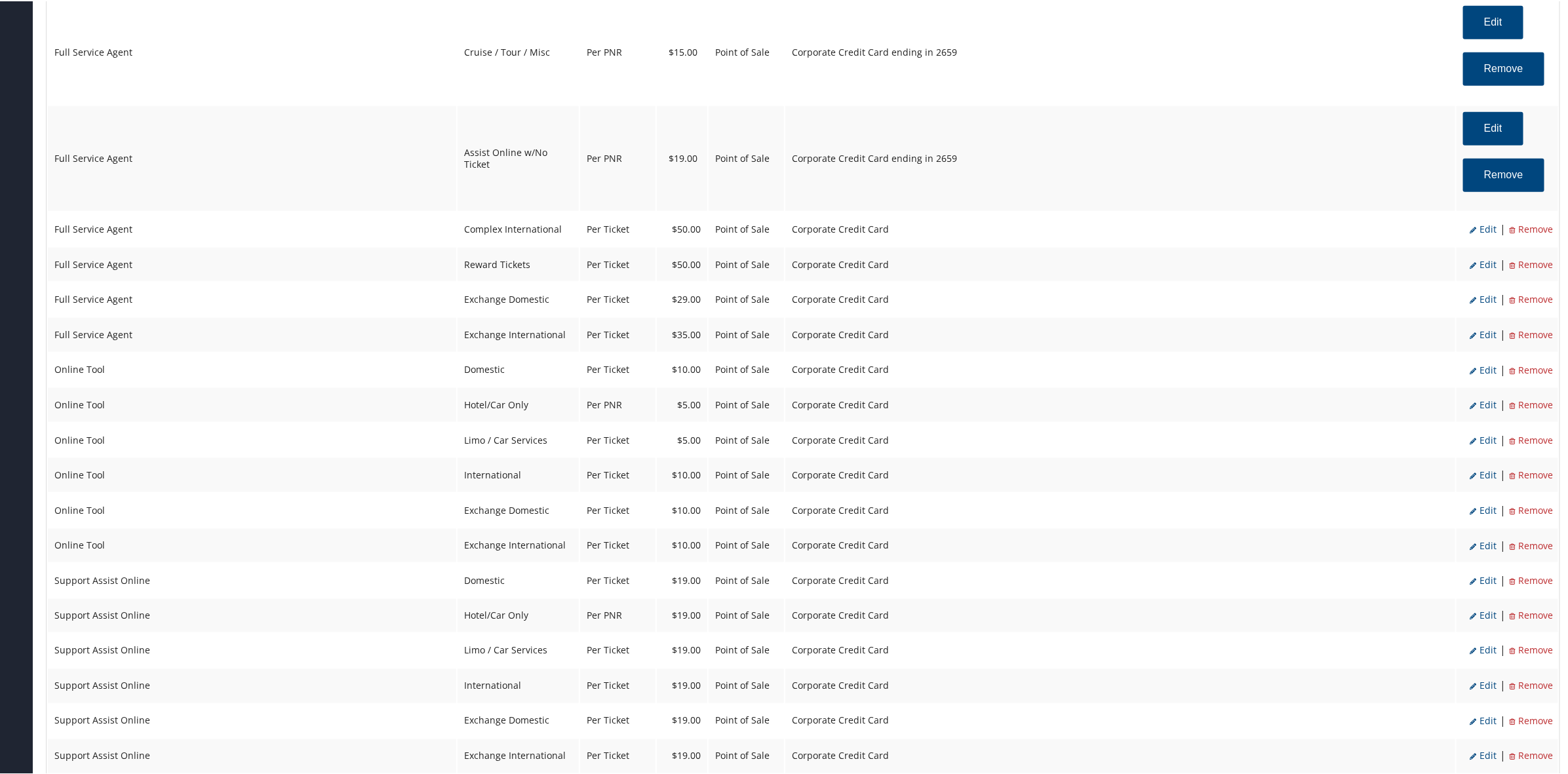
scroll to position [983, 0]
click at [1482, 228] on span "Edit" at bounding box center [1483, 224] width 27 height 12
select select "2"
select select "8"
select select "4"
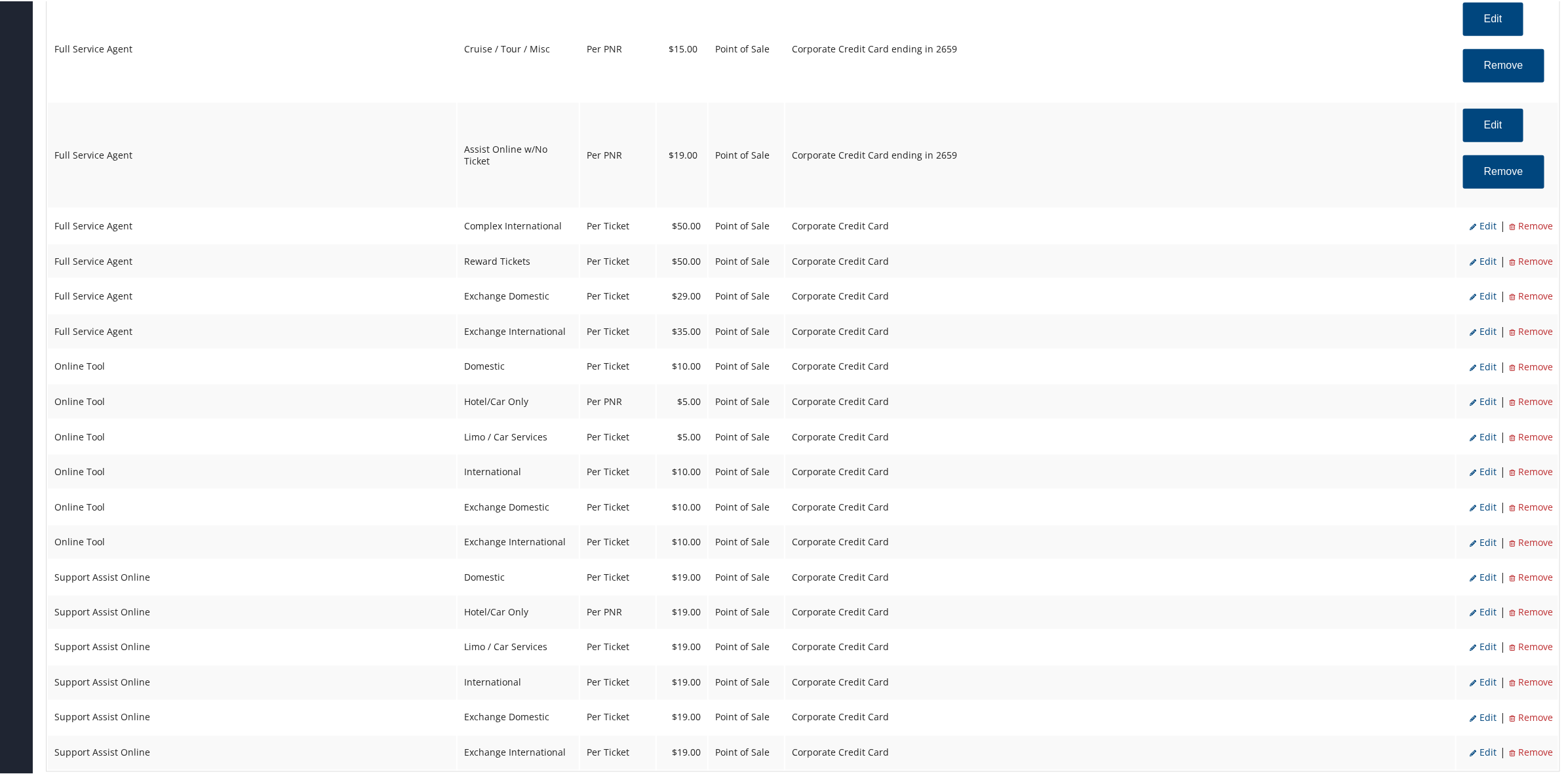
select select "2"
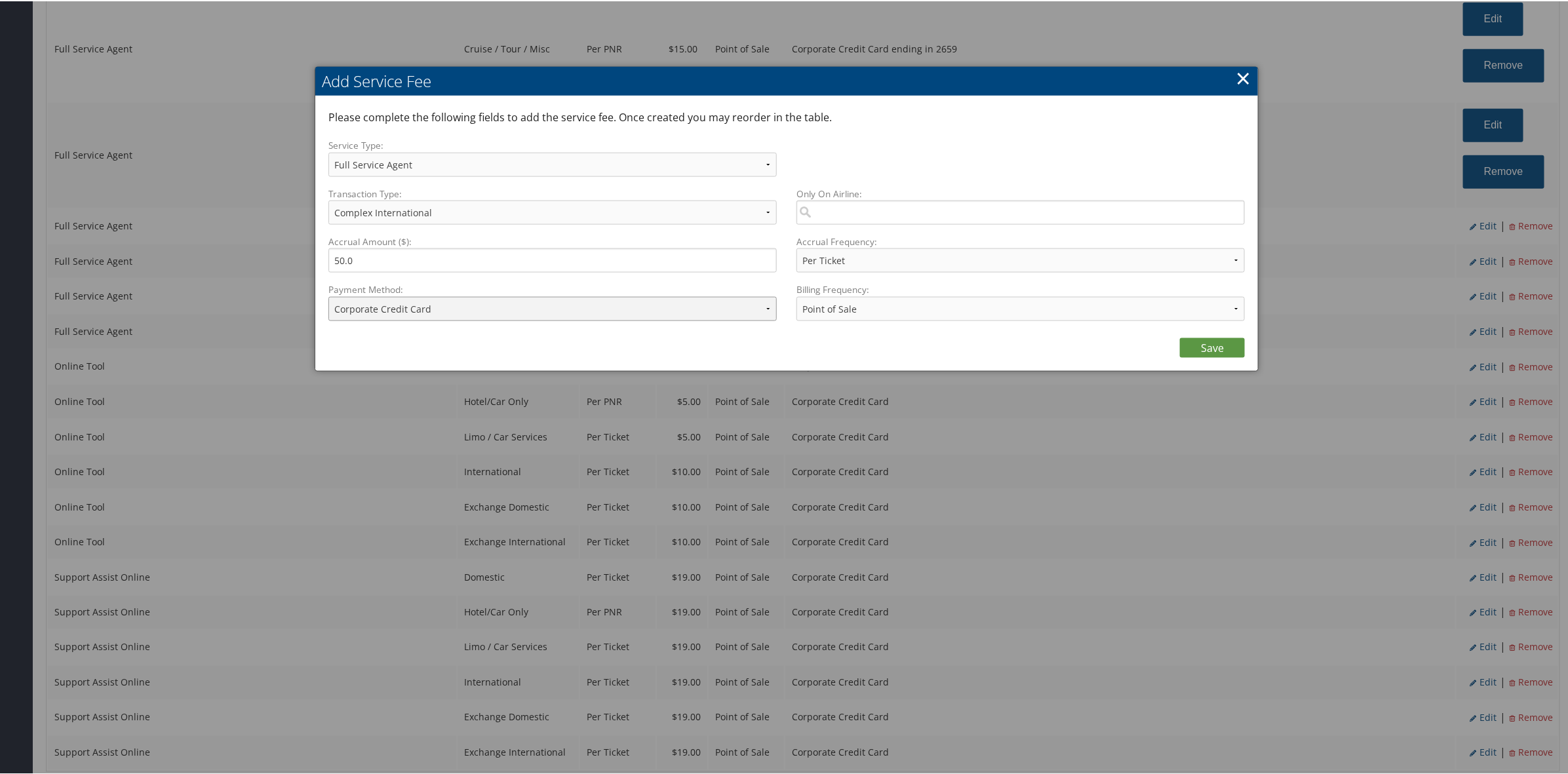
drag, startPoint x: 461, startPoint y: 309, endPoint x: 499, endPoint y: 335, distance: 46.0
click at [499, 335] on div "Please complete the following fields to add the service fee. Once created you m…" at bounding box center [786, 232] width 942 height 274
select select "2_1469"
click at [328, 296] on select "ACH Transfer Cash / Check (AR) Corporate Credit Card Ghost Credit Card Hotel Gu…" at bounding box center [552, 308] width 448 height 24
click at [1206, 343] on link "Save" at bounding box center [1211, 347] width 65 height 20
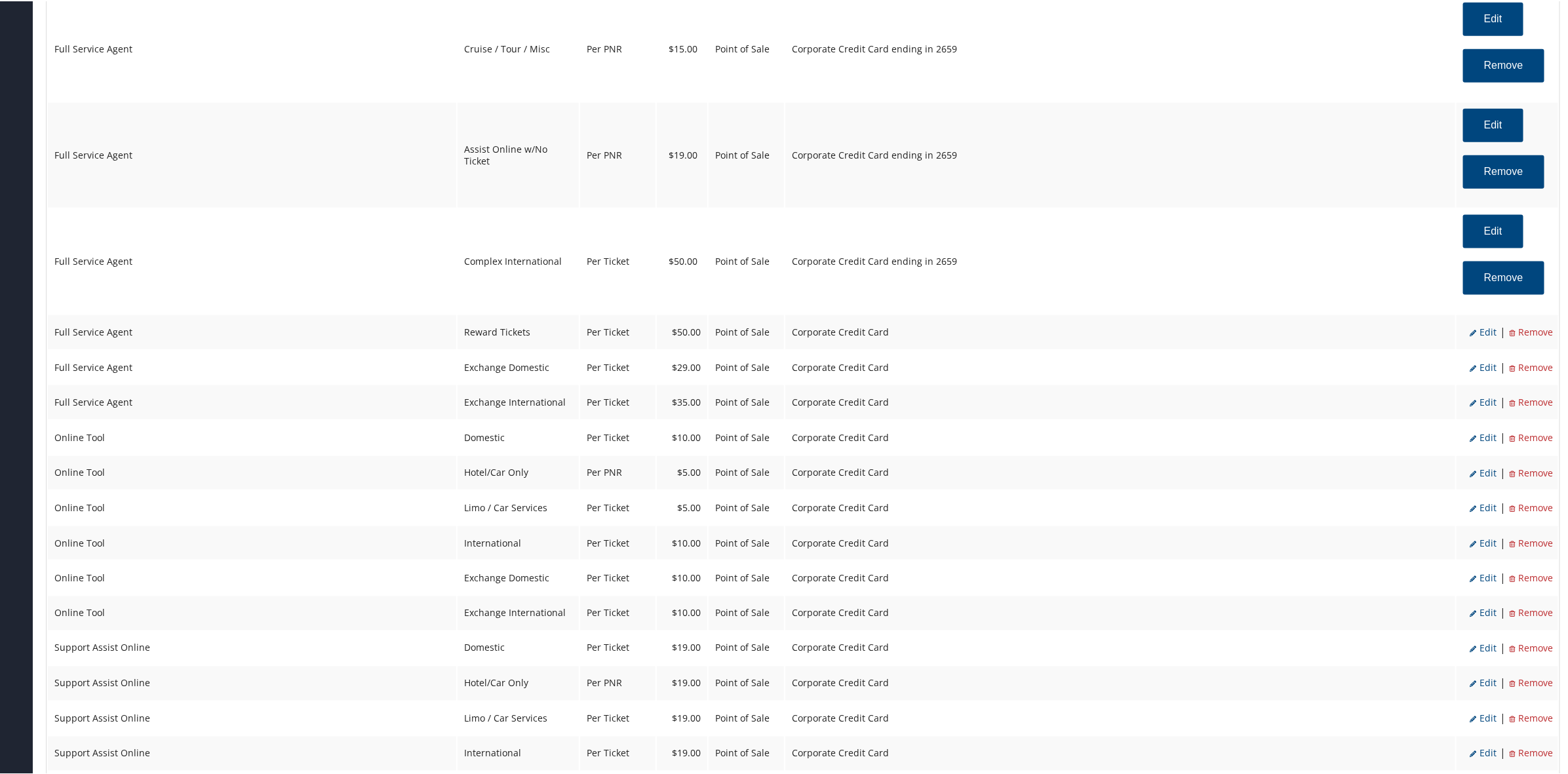
click at [1476, 332] on span "Edit" at bounding box center [1483, 331] width 27 height 12
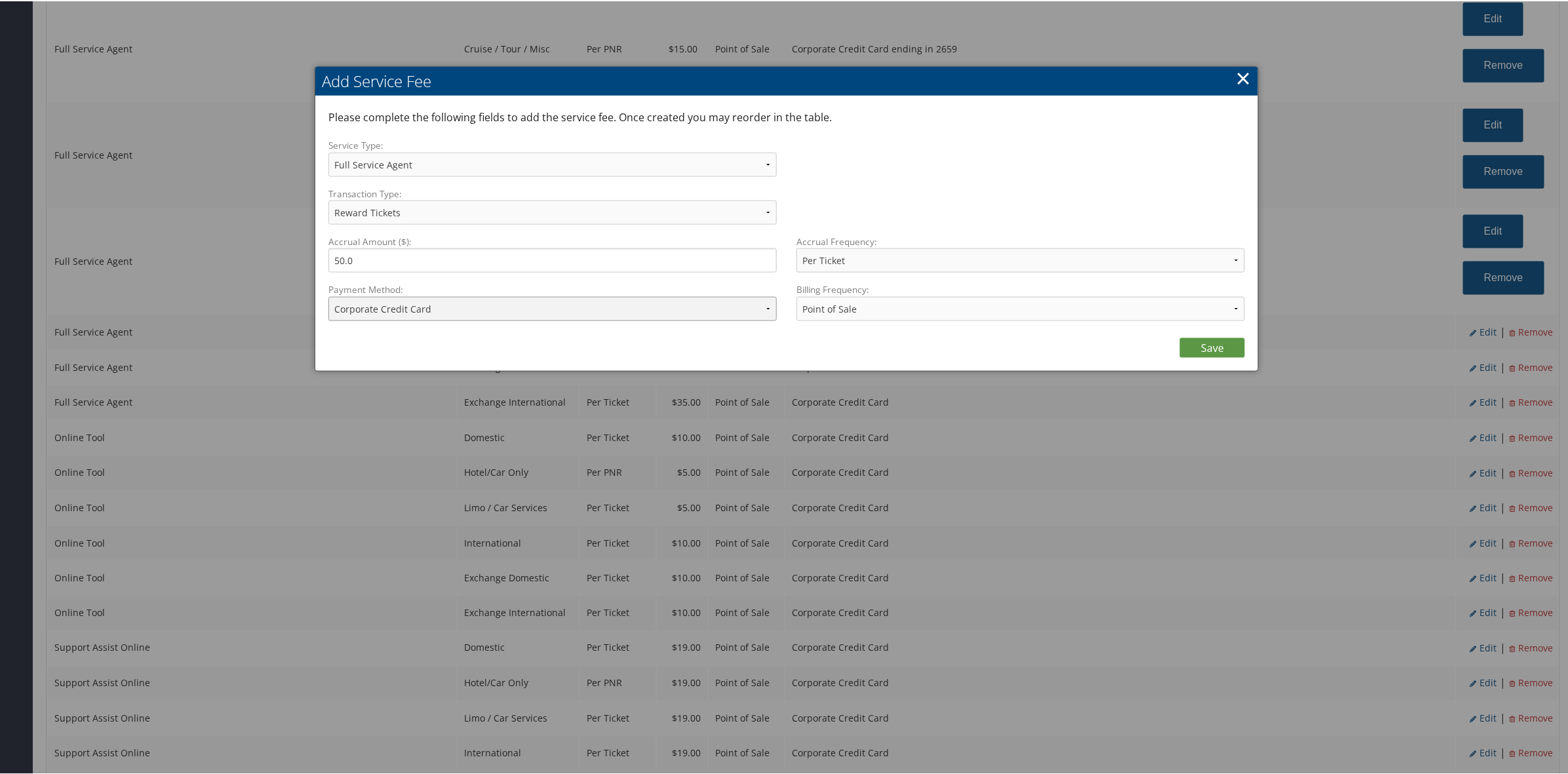
click at [457, 299] on select "ACH Transfer Cash / Check (AR) Corporate Credit Card Ghost Credit Card Hotel Gu…" at bounding box center [552, 308] width 448 height 24
select select "2_1469"
click at [328, 296] on select "ACH Transfer Cash / Check (AR) Corporate Credit Card Ghost Credit Card Hotel Gu…" at bounding box center [552, 308] width 448 height 24
click at [1226, 352] on link "Save" at bounding box center [1211, 347] width 65 height 20
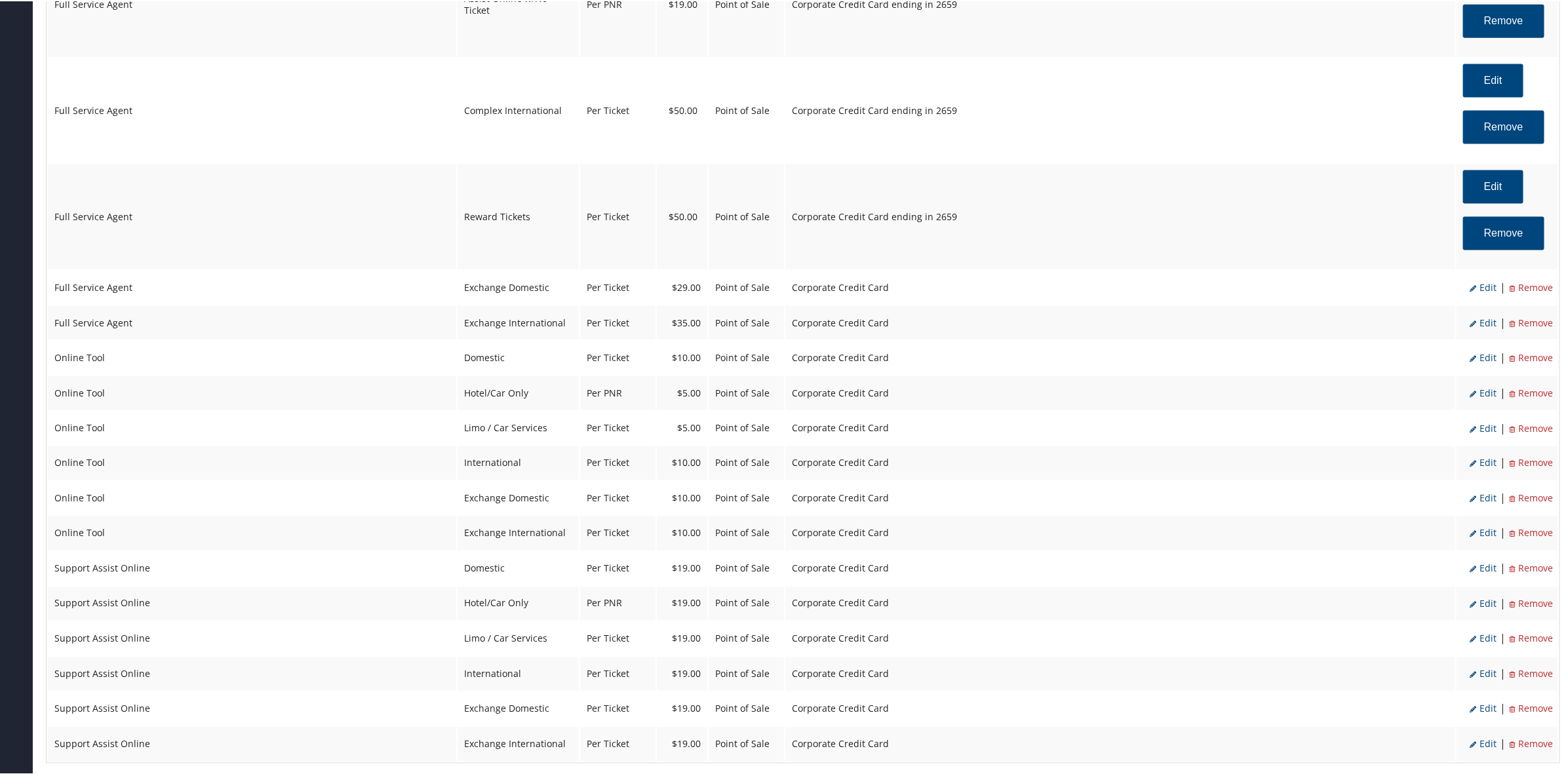
scroll to position [1147, 0]
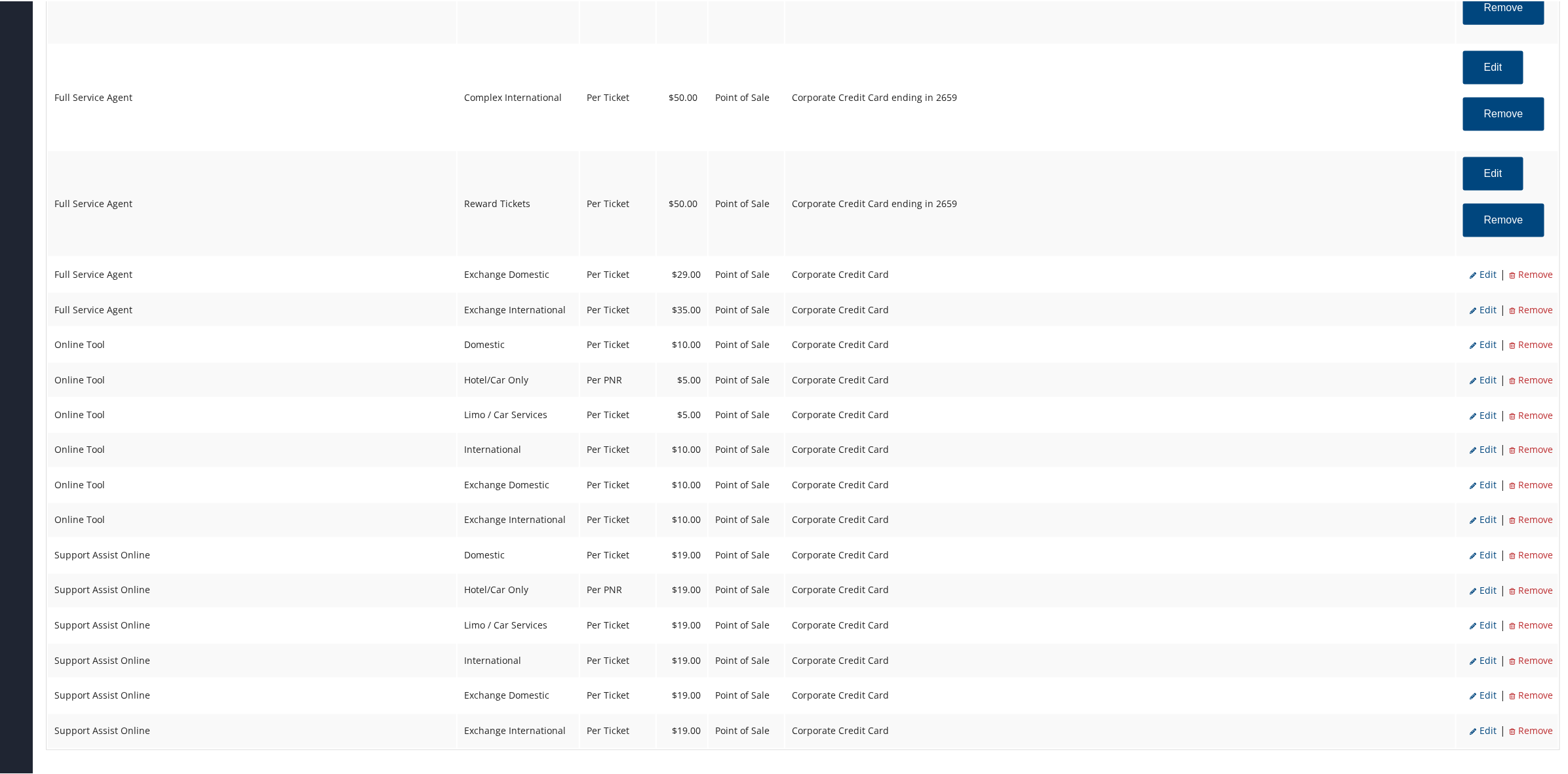
click at [1489, 274] on span "Edit" at bounding box center [1483, 273] width 27 height 12
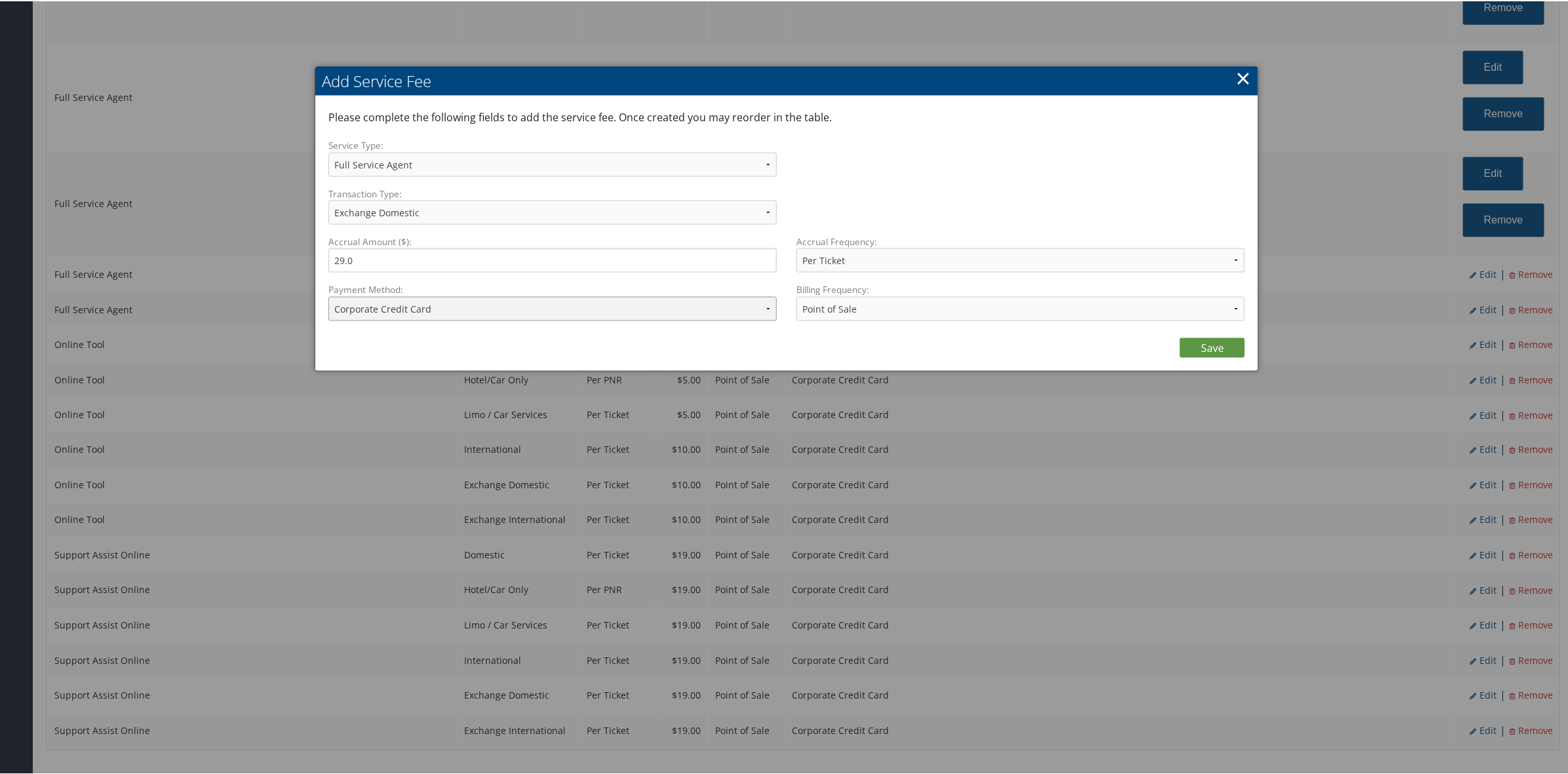
drag, startPoint x: 504, startPoint y: 302, endPoint x: 509, endPoint y: 316, distance: 14.9
click at [506, 309] on select "ACH Transfer Cash / Check (AR) Corporate Credit Card Ghost Credit Card Hotel Gu…" at bounding box center [552, 308] width 448 height 24
select select "2_1469"
click at [328, 296] on select "ACH Transfer Cash / Check (AR) Corporate Credit Card Ghost Credit Card Hotel Gu…" at bounding box center [552, 308] width 448 height 24
drag, startPoint x: 1199, startPoint y: 346, endPoint x: 1285, endPoint y: 331, distance: 87.3
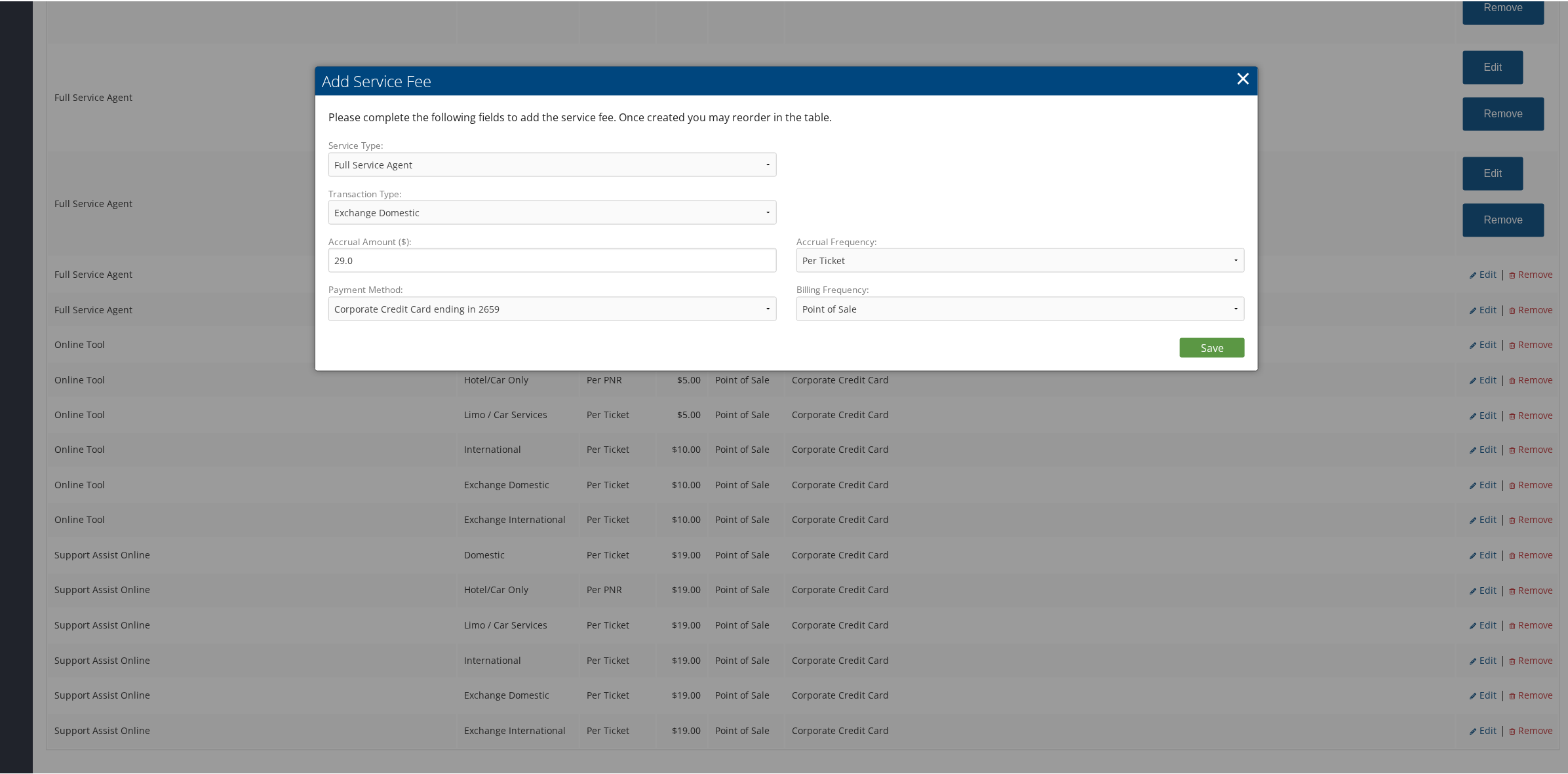
click at [1203, 349] on link "Save" at bounding box center [1211, 347] width 65 height 20
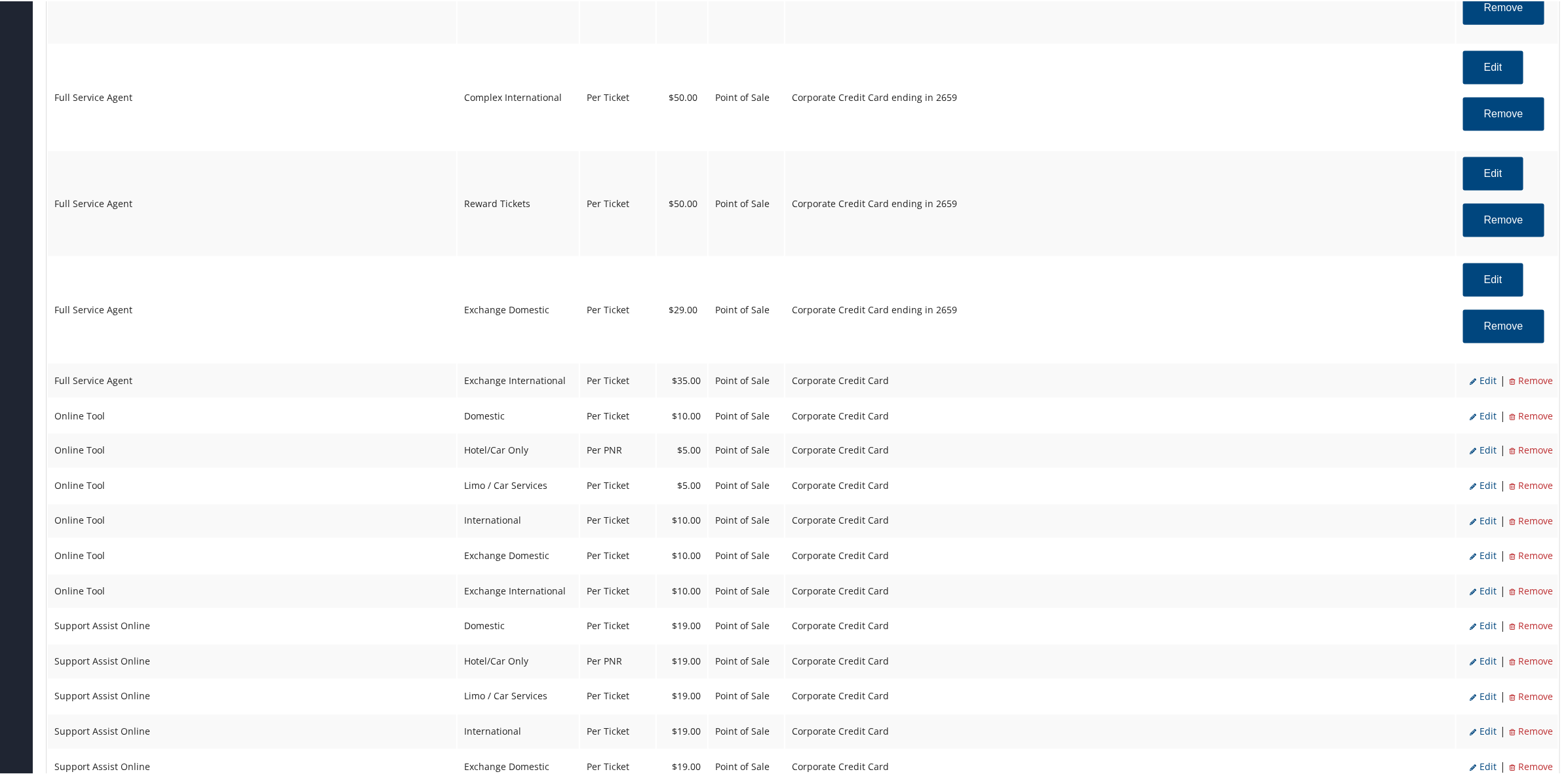
click at [1483, 381] on span "Edit" at bounding box center [1483, 379] width 27 height 12
select select "2"
select select "25"
select select "4"
select select "2"
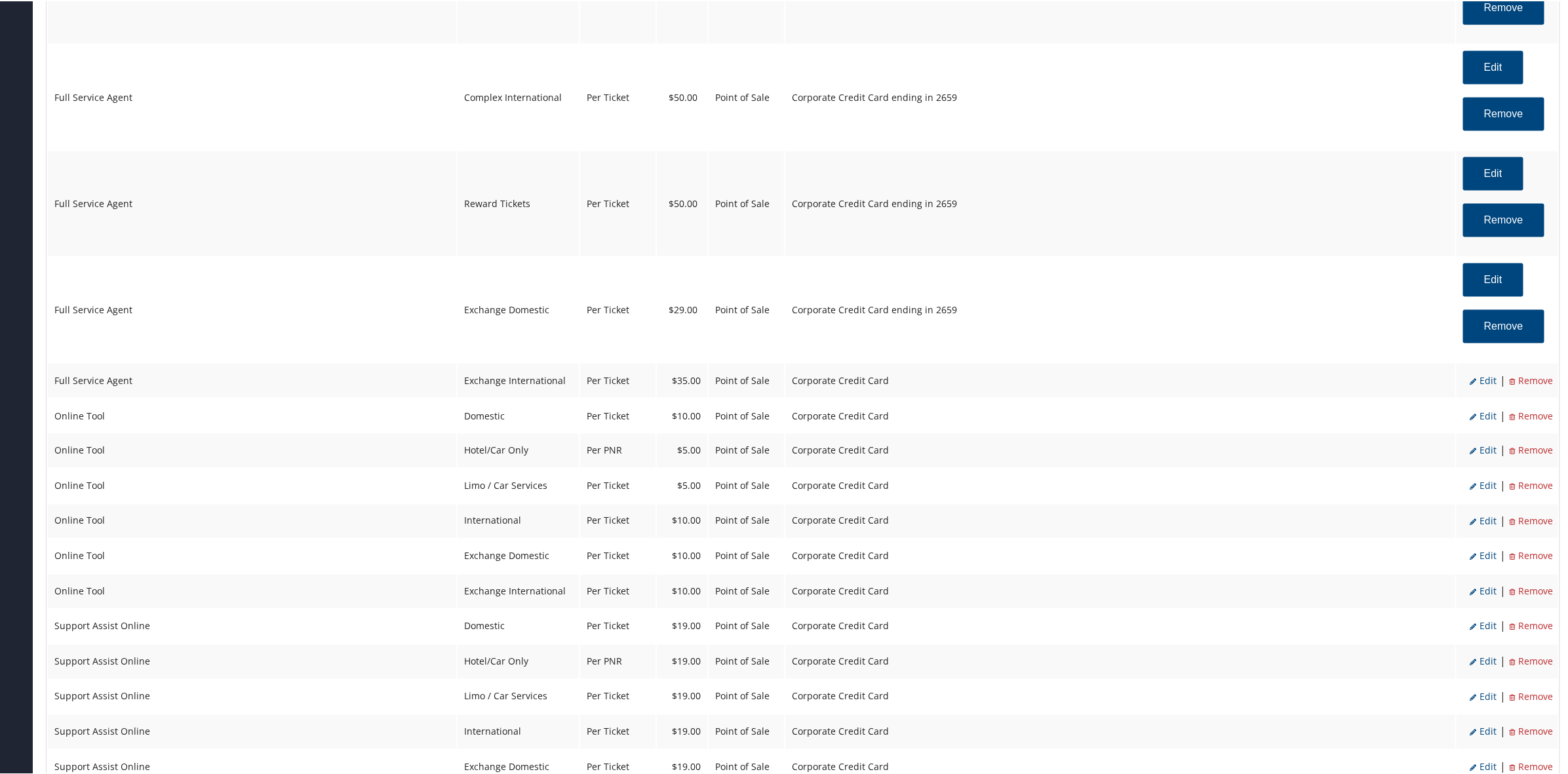
select select "2"
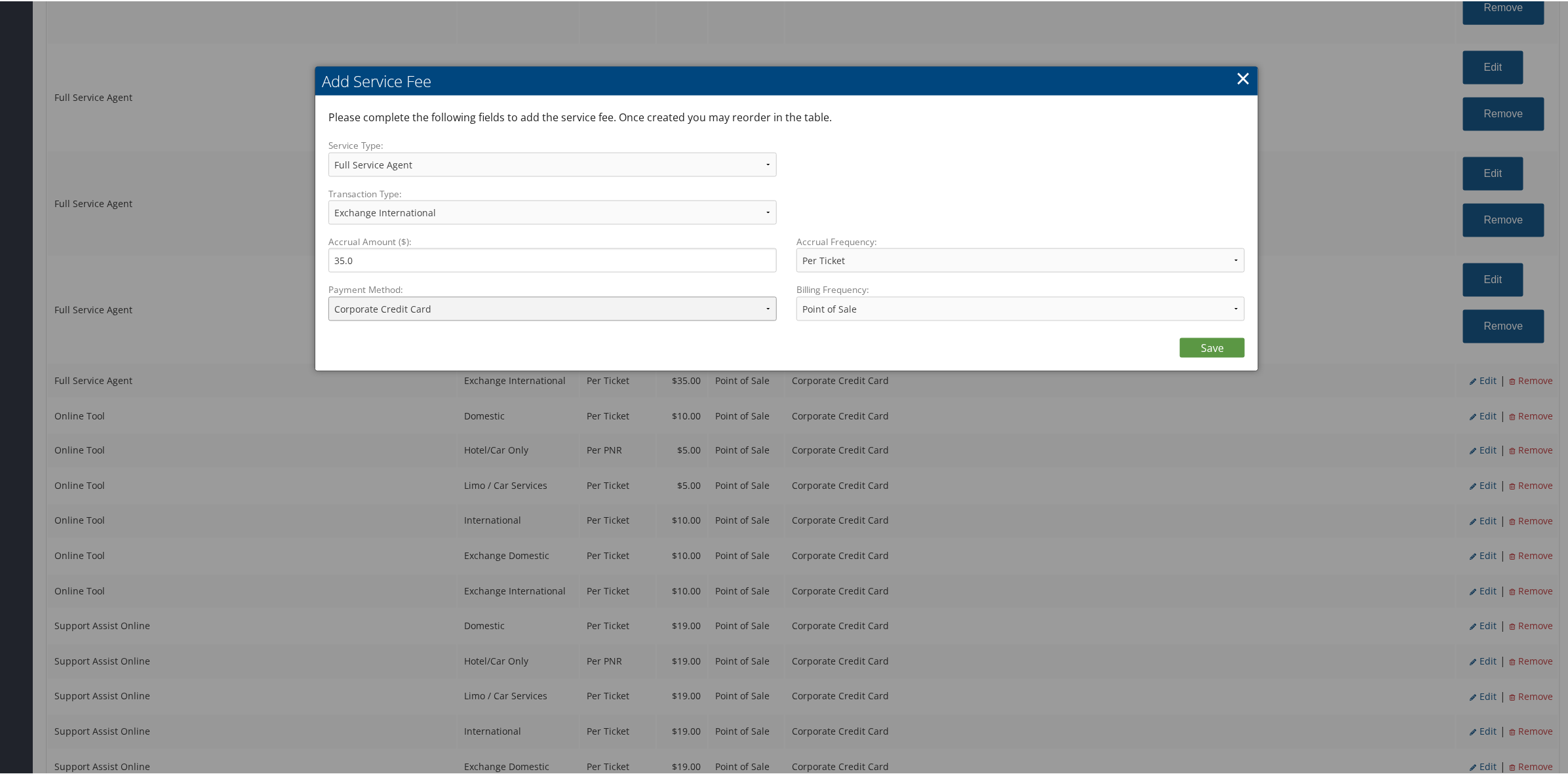
drag, startPoint x: 405, startPoint y: 307, endPoint x: 411, endPoint y: 315, distance: 10.0
click at [407, 310] on select "ACH Transfer Cash / Check (AR) Corporate Credit Card Ghost Credit Card Hotel Gu…" at bounding box center [552, 308] width 448 height 24
select select "2_1469"
click at [328, 296] on select "ACH Transfer Cash / Check (AR) Corporate Credit Card Ghost Credit Card Hotel Gu…" at bounding box center [552, 308] width 448 height 24
click at [1198, 342] on link "Save" at bounding box center [1211, 347] width 65 height 20
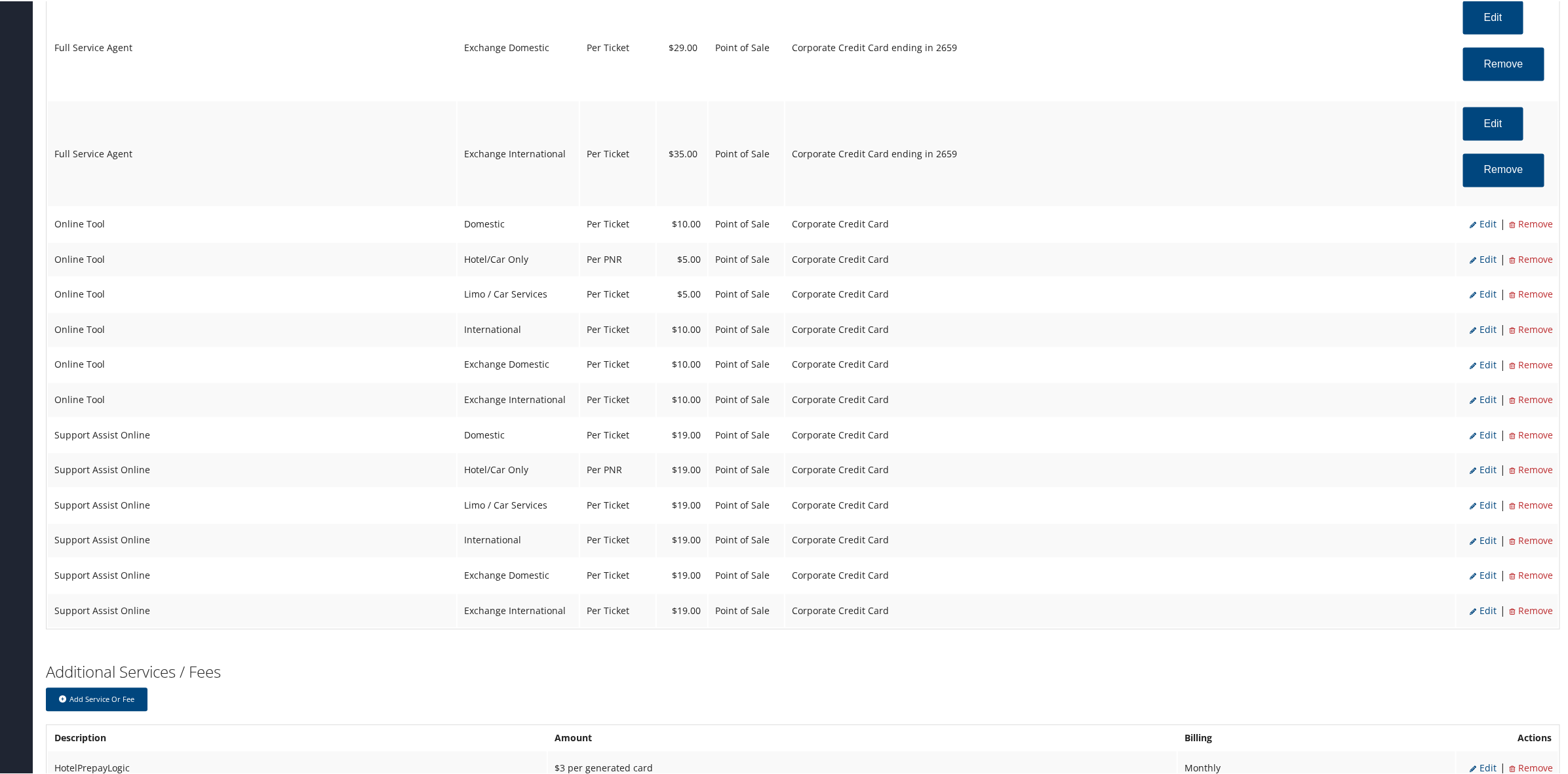
scroll to position [1474, 0]
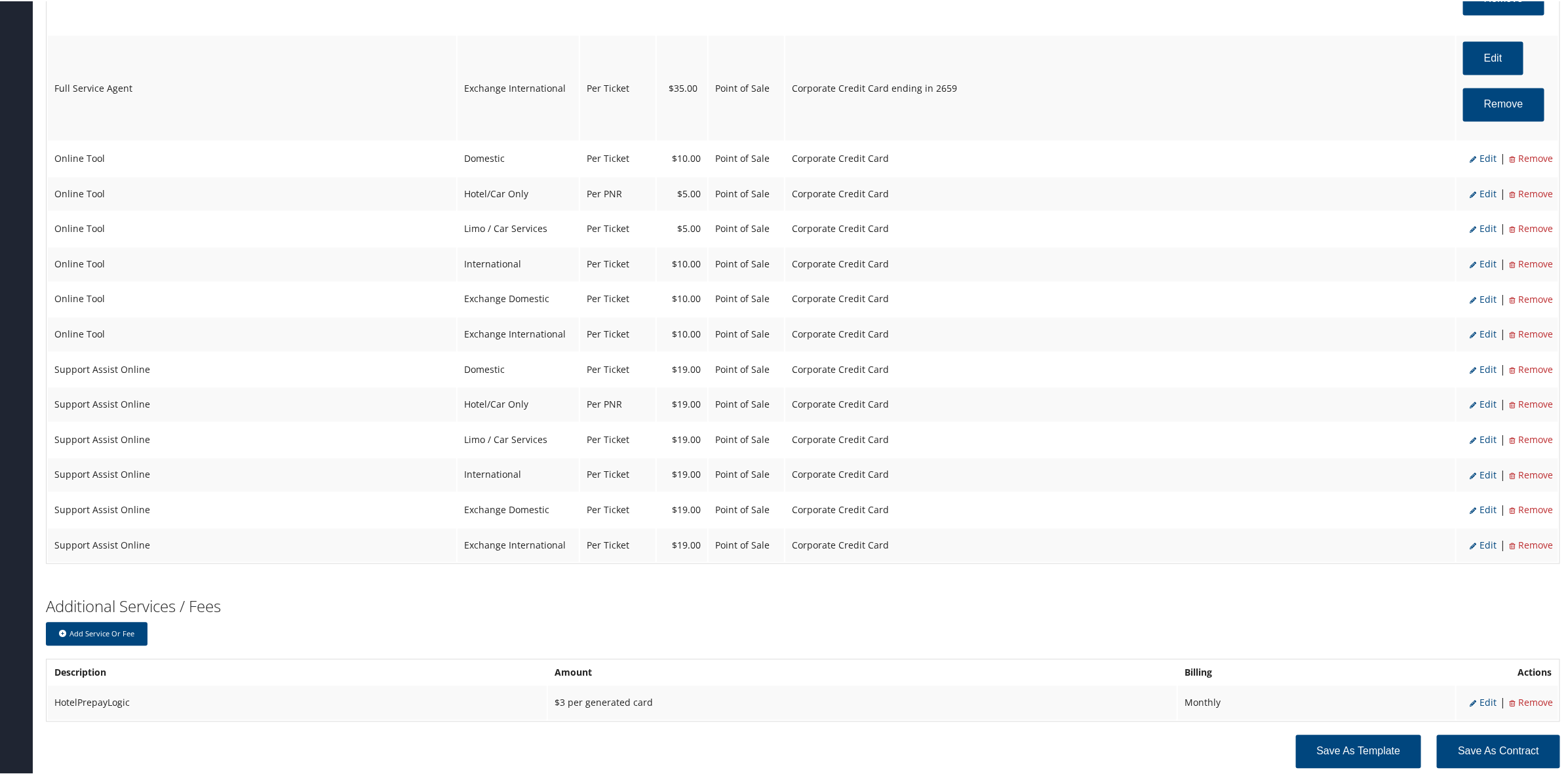
click at [1485, 157] on span "Edit" at bounding box center [1483, 158] width 27 height 12
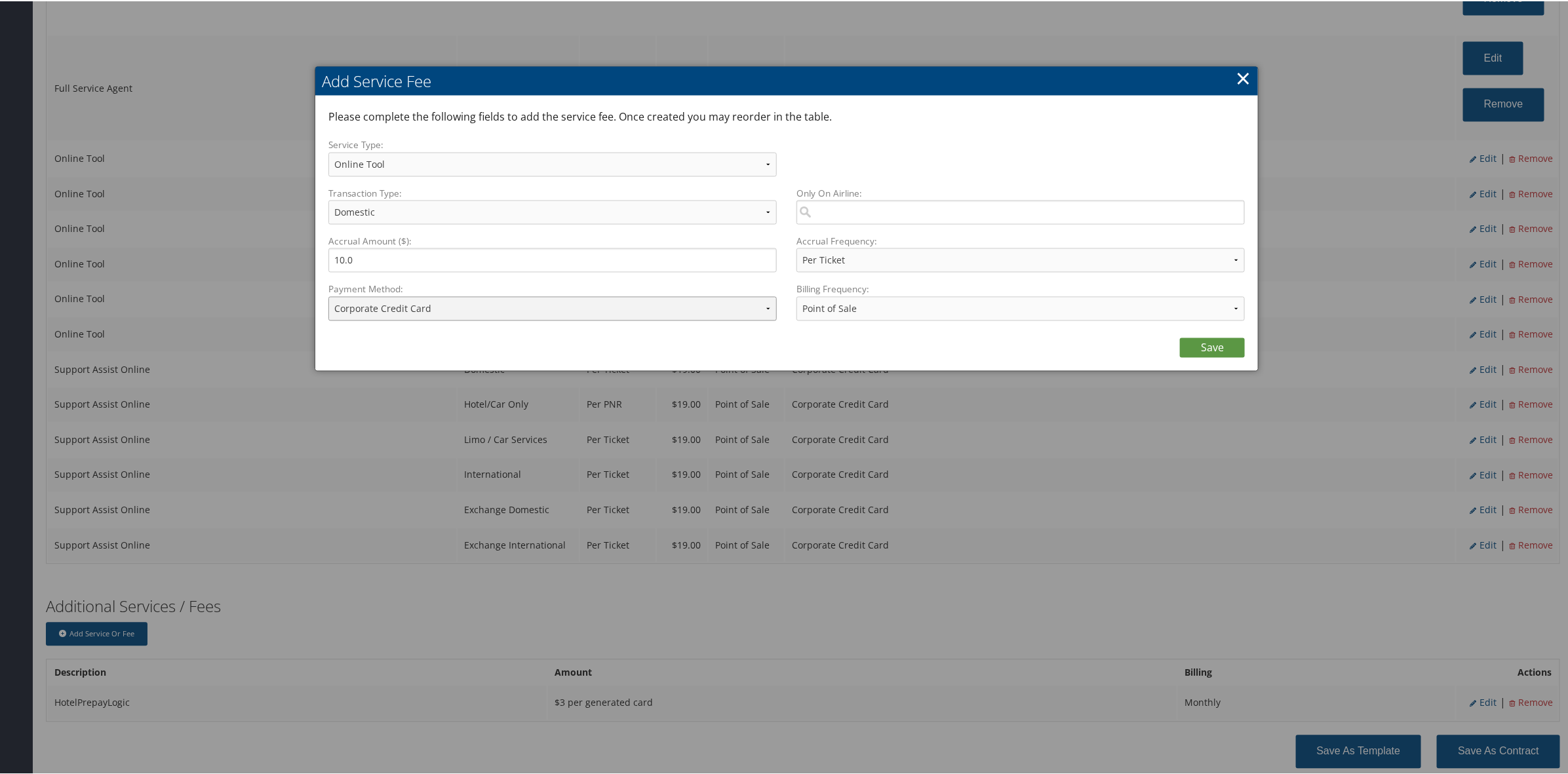
drag, startPoint x: 431, startPoint y: 305, endPoint x: 448, endPoint y: 318, distance: 21.4
click at [440, 312] on select "ACH Transfer Cash / Check (AR) Corporate Credit Card Ghost Credit Card Hotel Gu…" at bounding box center [552, 308] width 448 height 24
select select "2_1469"
click at [328, 296] on select "ACH Transfer Cash / Check (AR) Corporate Credit Card Ghost Credit Card Hotel Gu…" at bounding box center [552, 308] width 448 height 24
click at [1212, 344] on link "Save" at bounding box center [1211, 347] width 65 height 20
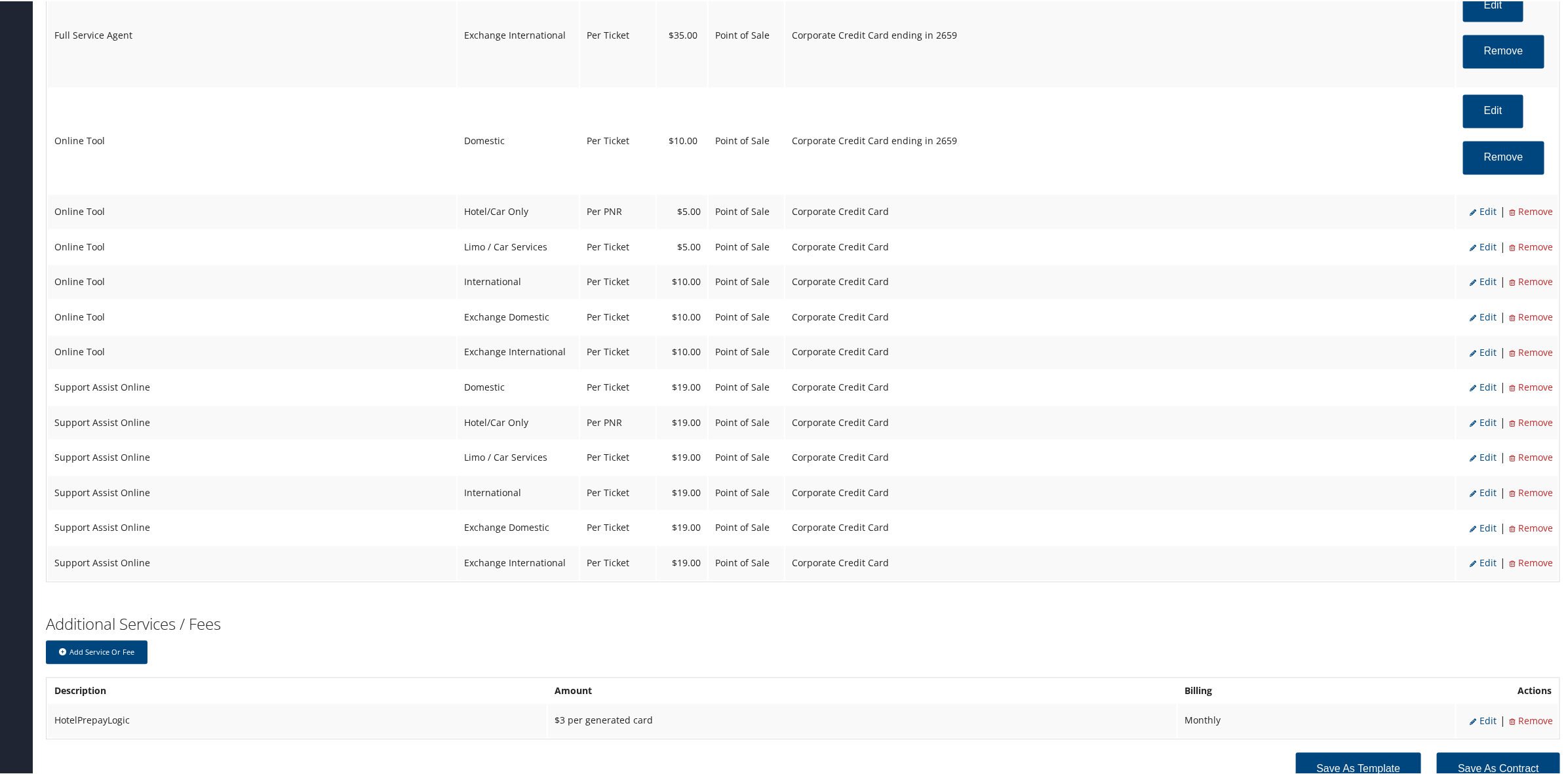
scroll to position [1556, 0]
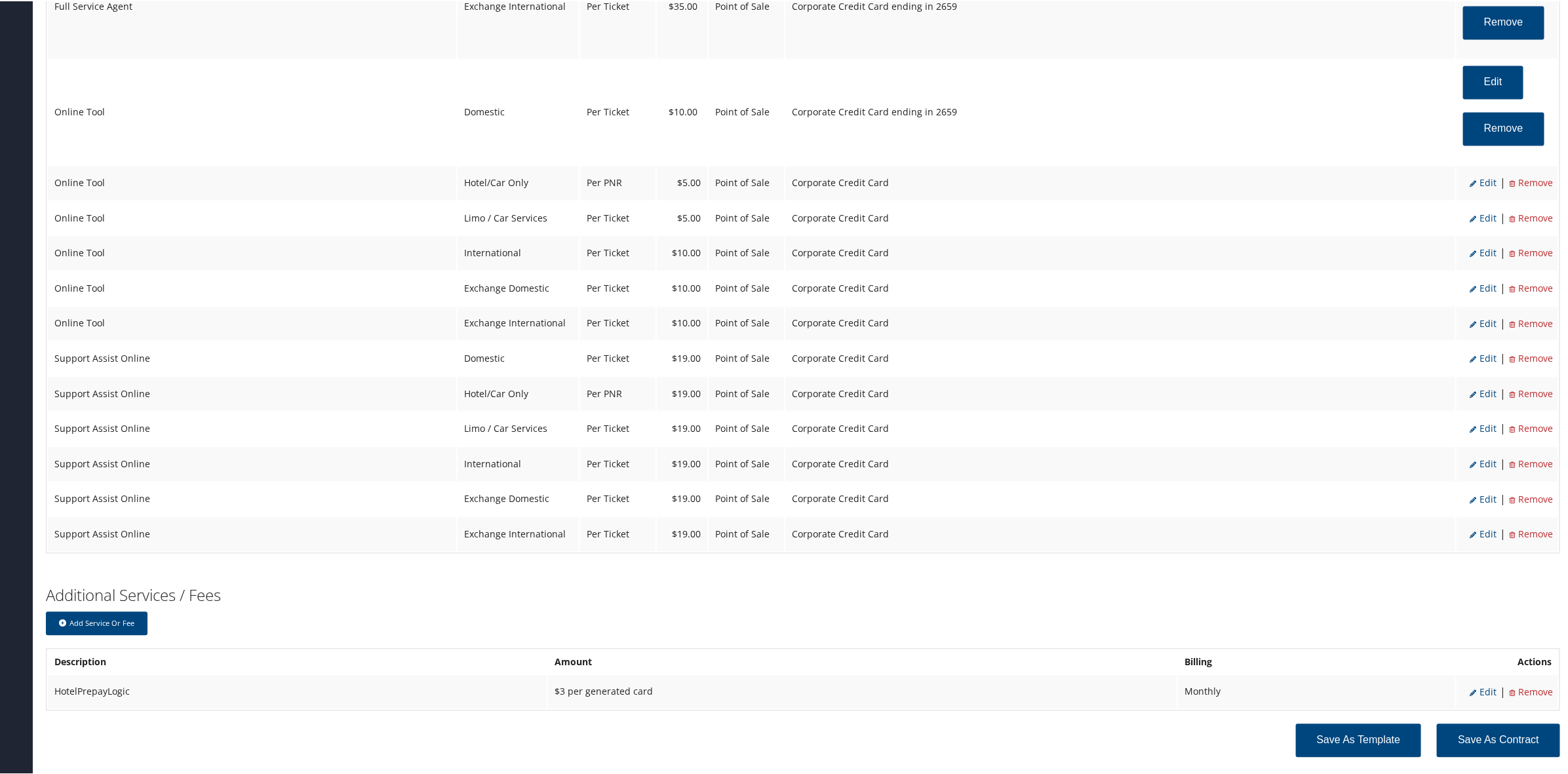
click at [1484, 188] on span "Edit" at bounding box center [1483, 182] width 27 height 12
select select "6"
select select "2"
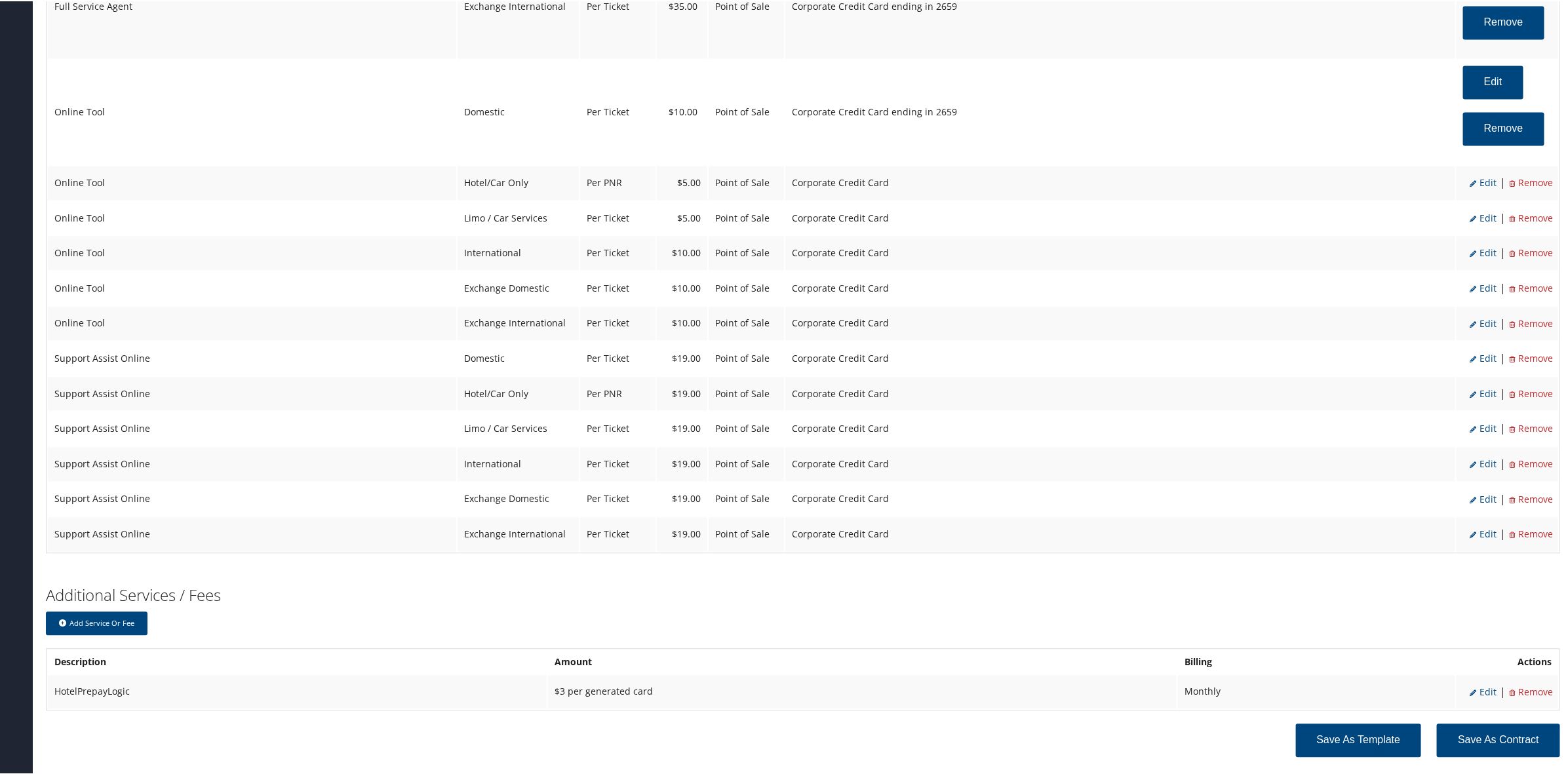
select select "2"
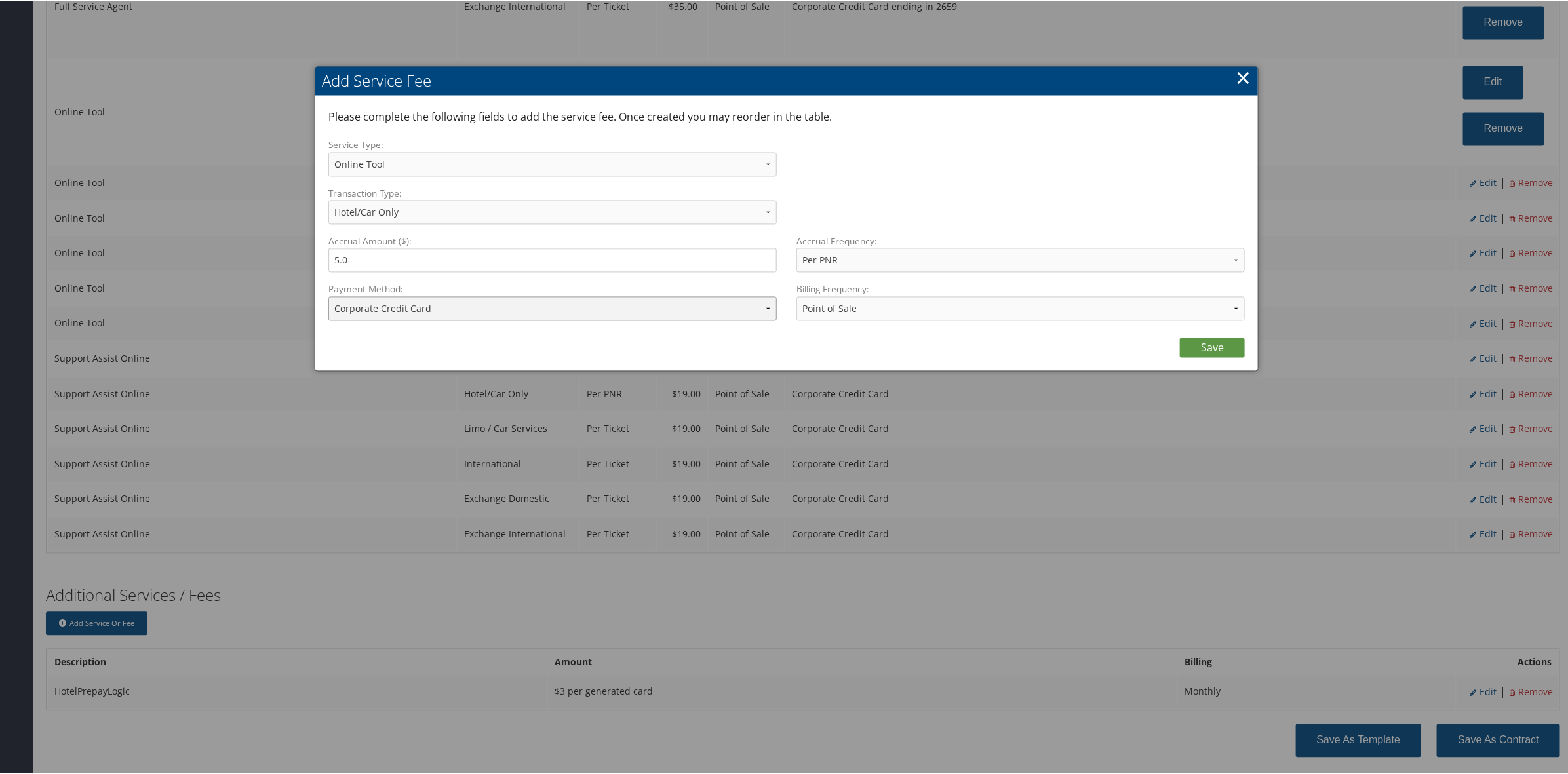
drag, startPoint x: 470, startPoint y: 307, endPoint x: 476, endPoint y: 315, distance: 10.0
click at [470, 307] on select "ACH Transfer Cash / Check (AR) Corporate Credit Card Ghost Credit Card Hotel Gu…" at bounding box center [552, 308] width 448 height 24
select select "2_1469"
click at [328, 296] on select "ACH Transfer Cash / Check (AR) Corporate Credit Card Ghost Credit Card Hotel Gu…" at bounding box center [552, 308] width 448 height 24
click at [1197, 348] on link "Save" at bounding box center [1211, 347] width 65 height 20
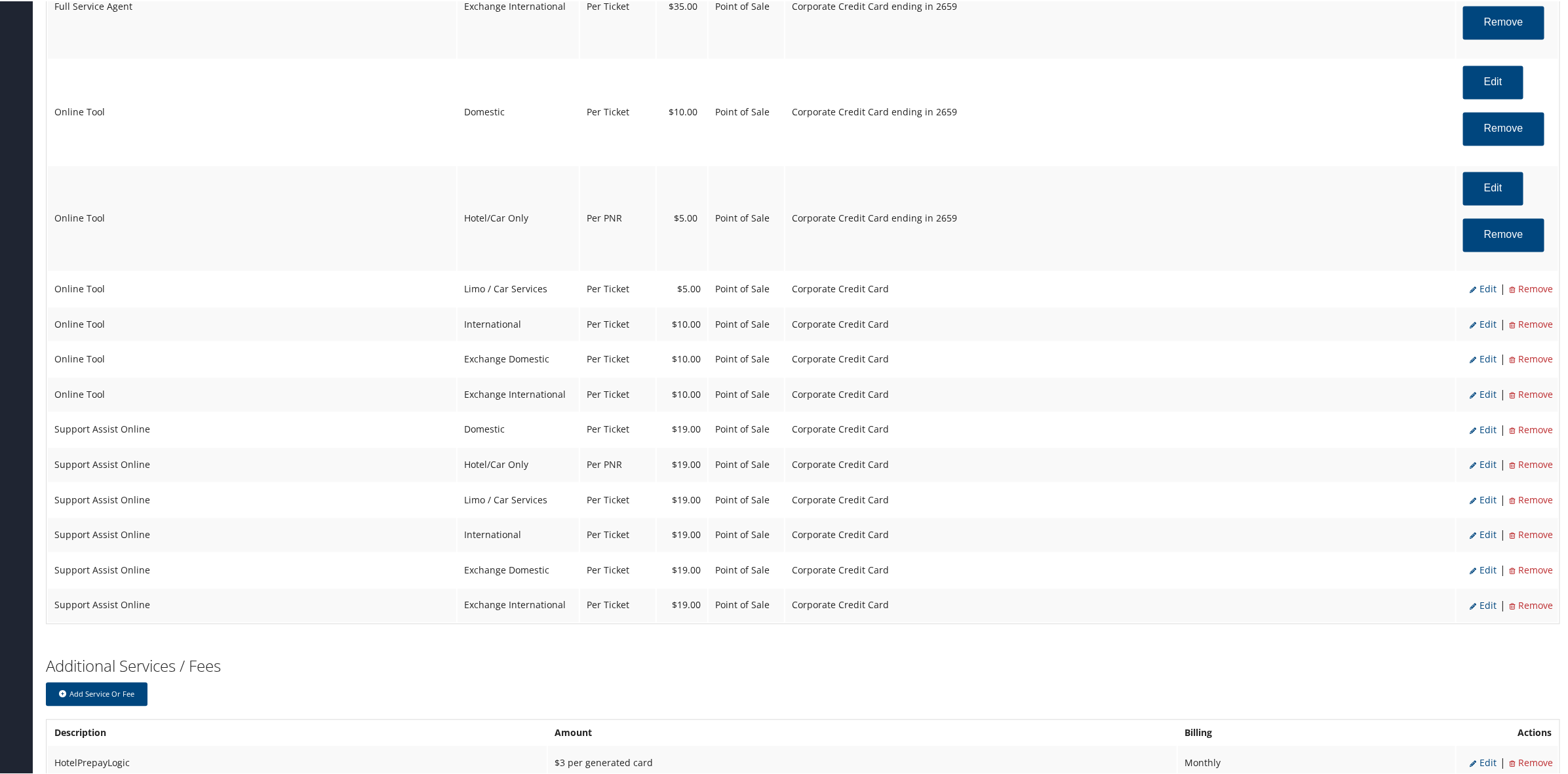
click at [1485, 297] on li "Edit" at bounding box center [1483, 288] width 27 height 17
select select "6"
select select "26"
select select "4"
select select "2"
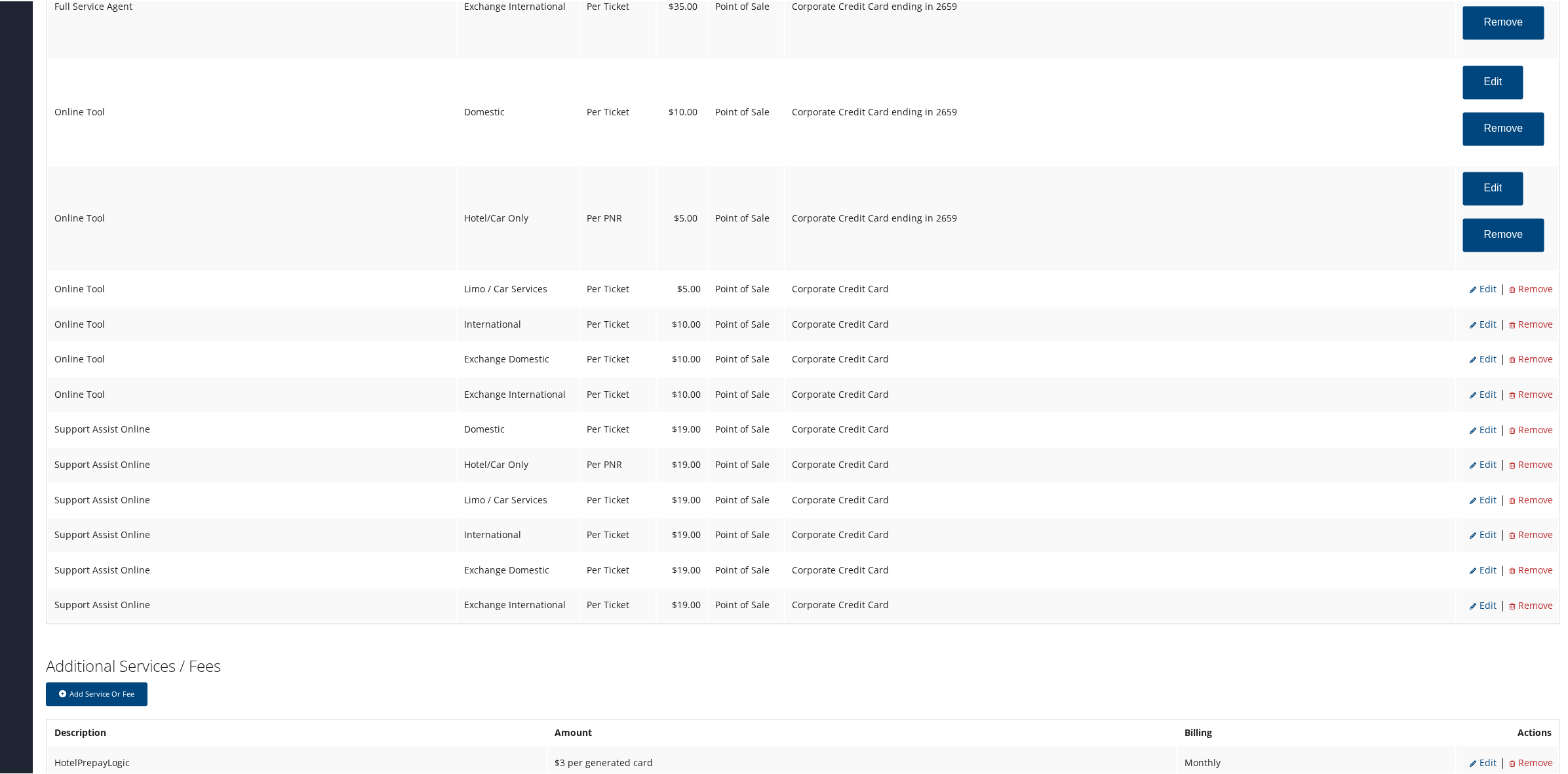
select select "2"
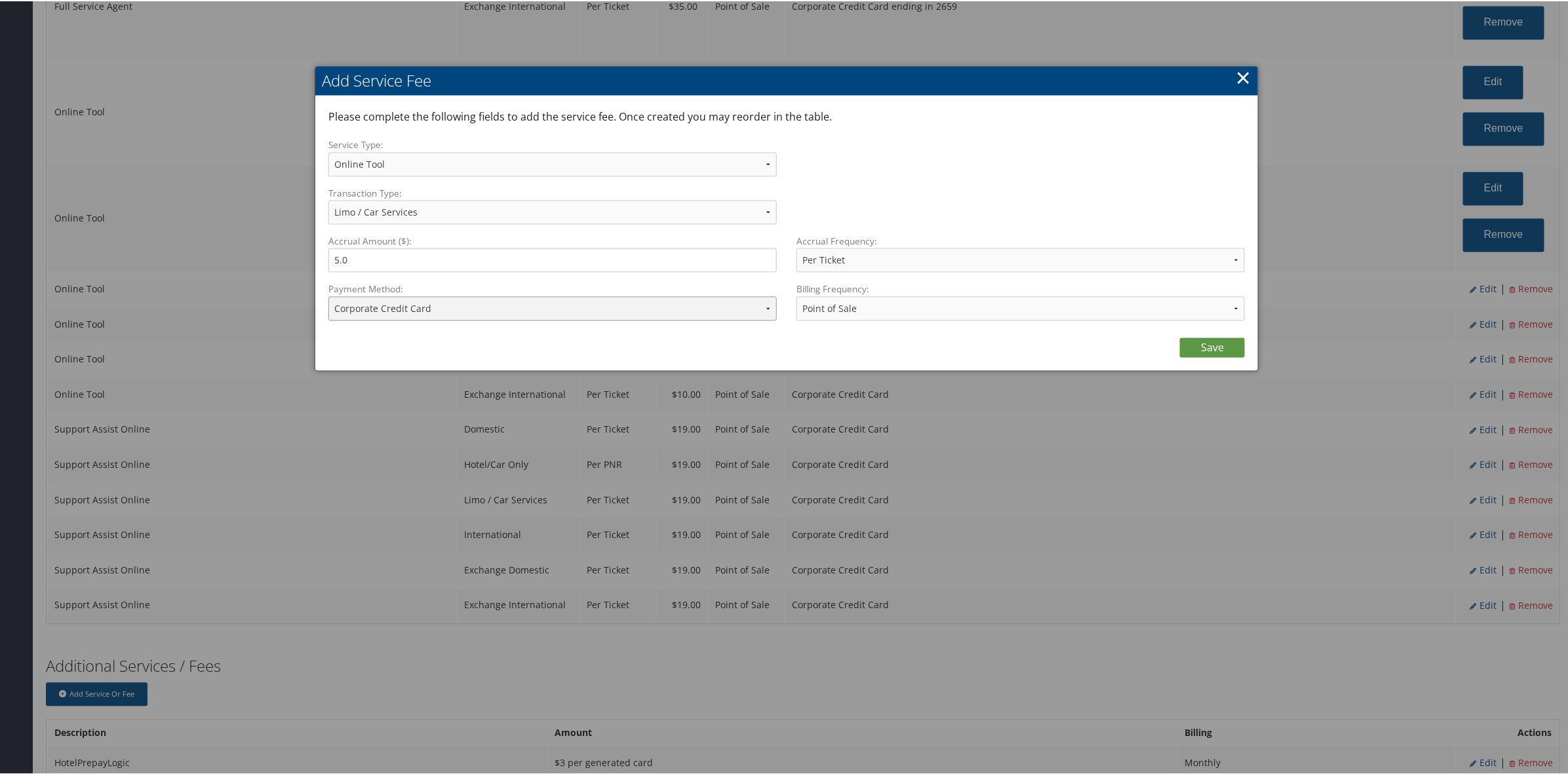
drag, startPoint x: 472, startPoint y: 302, endPoint x: 489, endPoint y: 315, distance: 21.4
click at [475, 302] on select "ACH Transfer Cash / Check (AR) Corporate Credit Card Ghost Credit Card Hotel Gu…" at bounding box center [552, 308] width 448 height 24
select select "2_1469"
click at [328, 296] on select "ACH Transfer Cash / Check (AR) Corporate Credit Card Ghost Credit Card Hotel Gu…" at bounding box center [552, 308] width 448 height 24
click at [1200, 349] on link "Save" at bounding box center [1211, 347] width 65 height 20
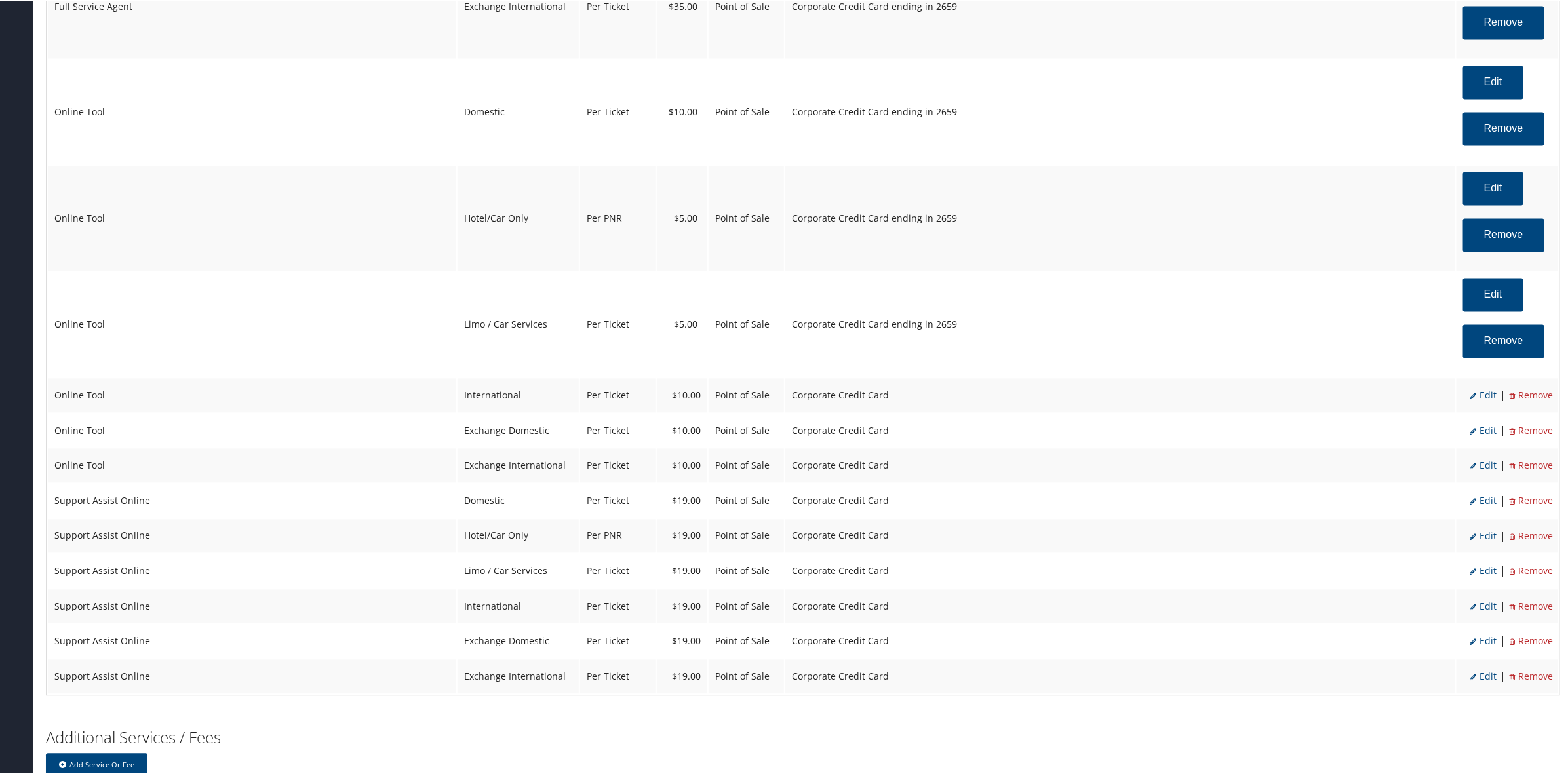
click at [1482, 395] on span "Edit" at bounding box center [1483, 394] width 27 height 12
select select "14"
type input "10.0"
select select "2"
select select "6"
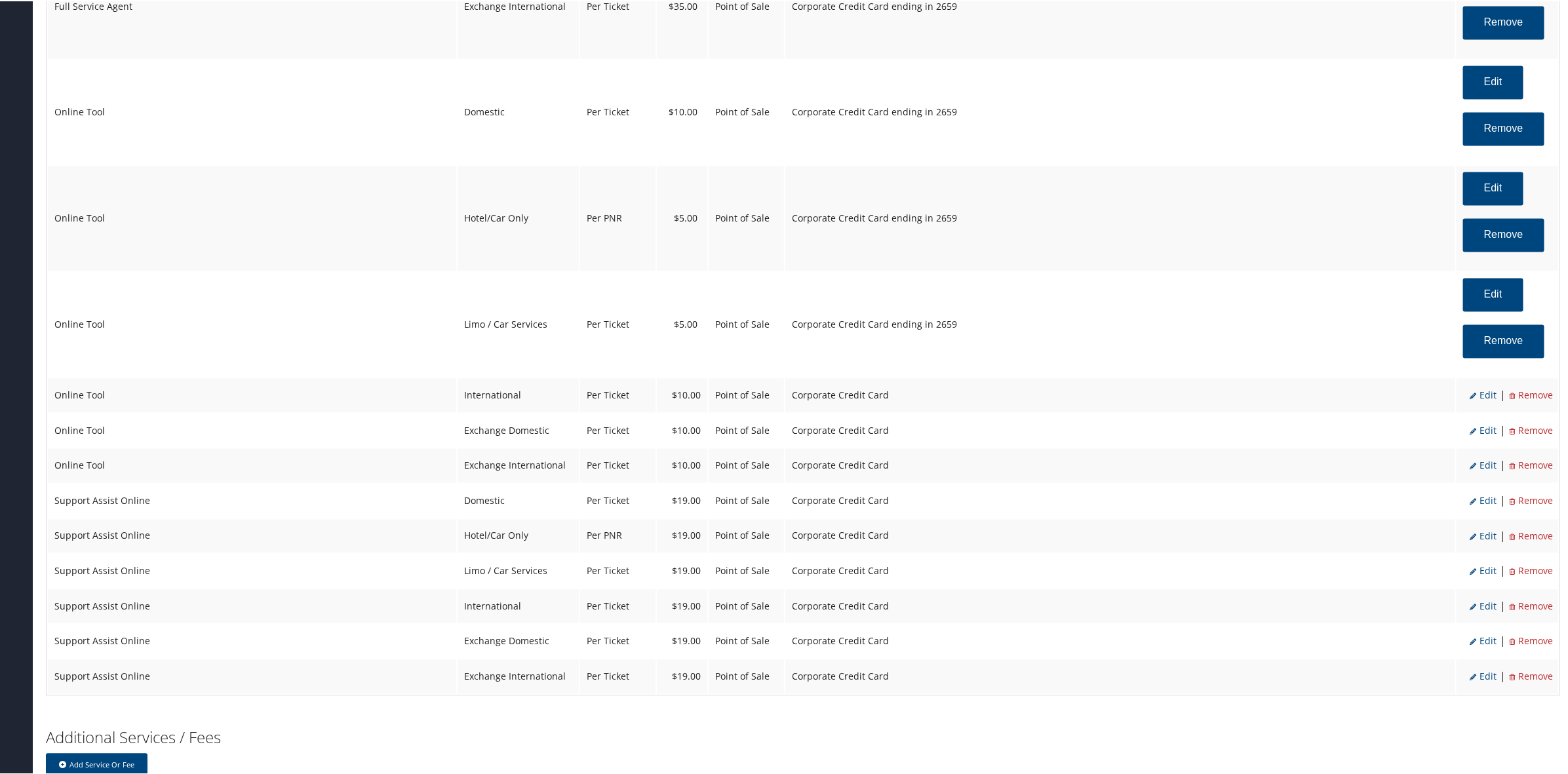
select select "14"
select select "4"
select select "2"
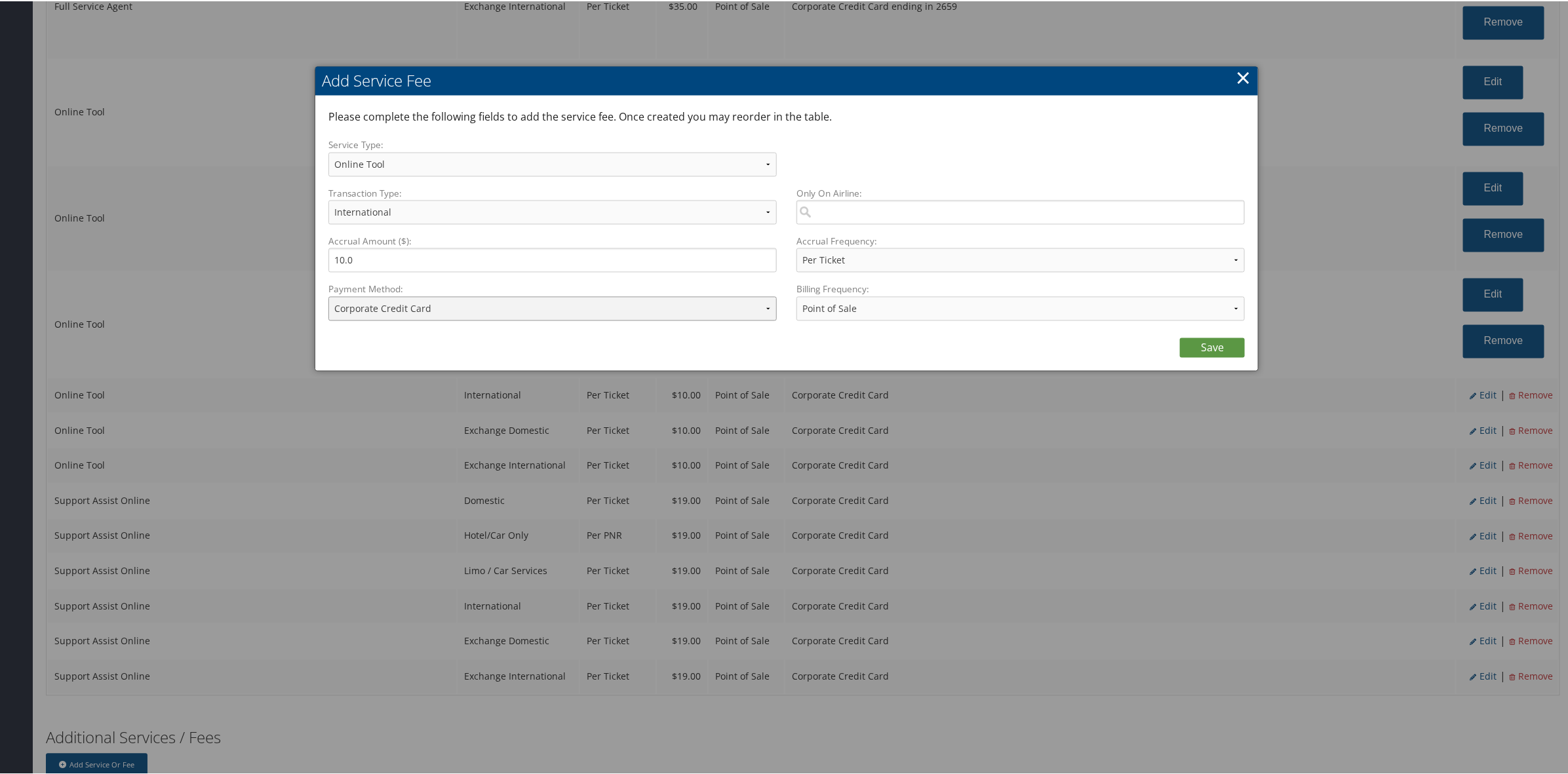
click at [477, 306] on select "ACH Transfer Cash / Check (AR) Corporate Credit Card Ghost Credit Card Hotel Gu…" at bounding box center [552, 308] width 448 height 24
select select "2_1469"
click at [328, 296] on select "ACH Transfer Cash / Check (AR) Corporate Credit Card Ghost Credit Card Hotel Gu…" at bounding box center [552, 308] width 448 height 24
click at [1208, 342] on link "Save" at bounding box center [1211, 347] width 65 height 20
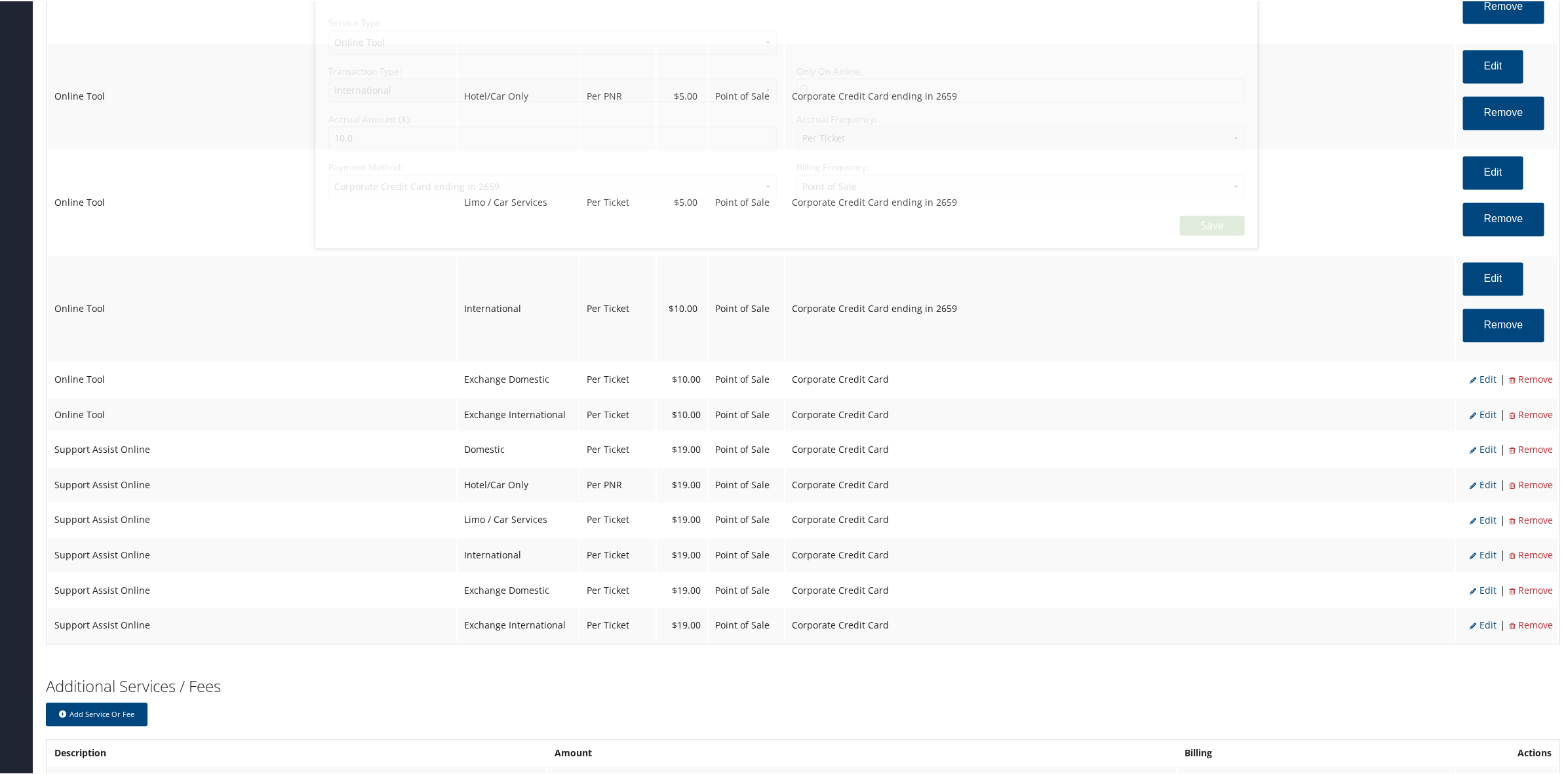
scroll to position [1720, 0]
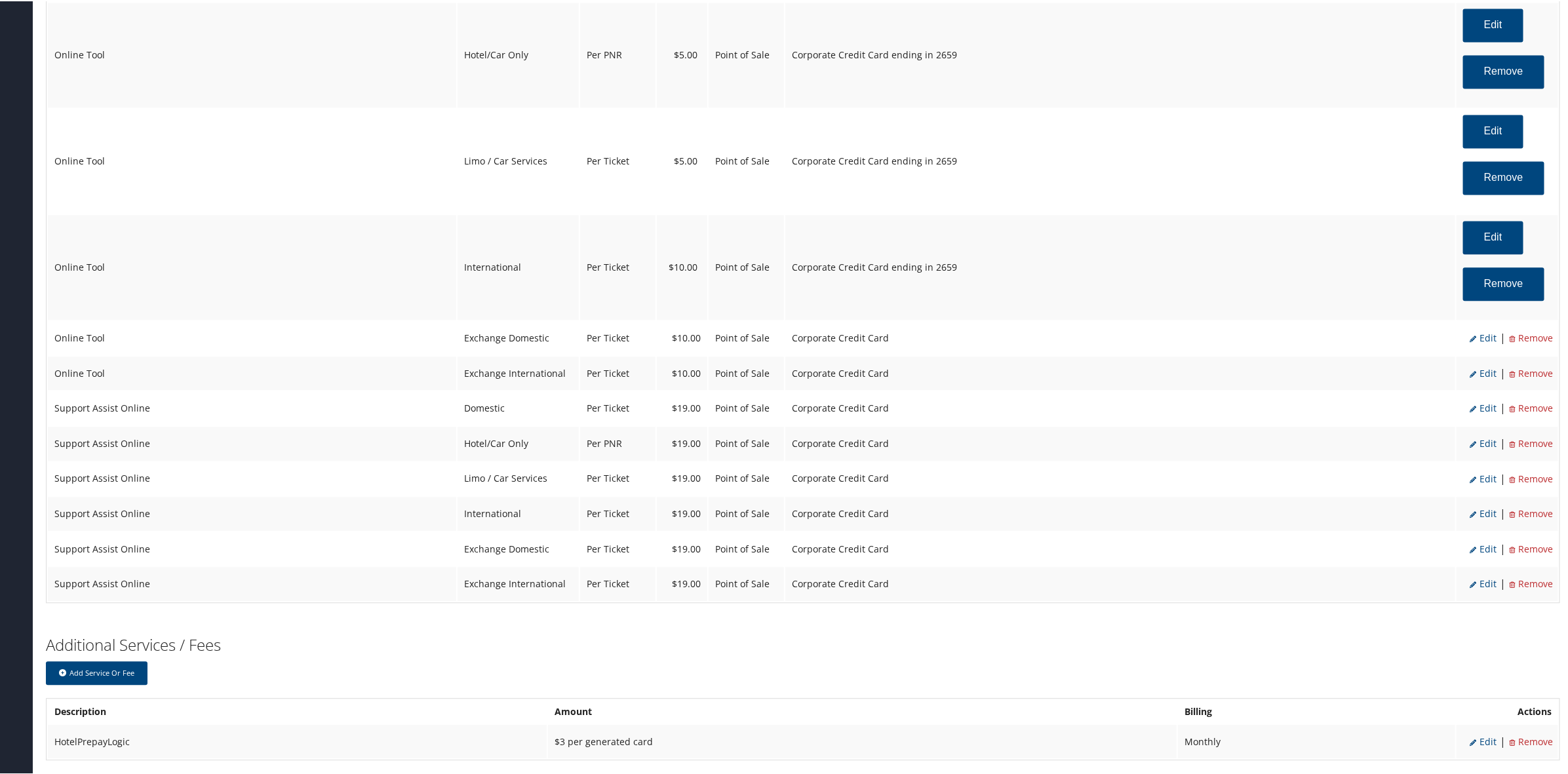
click at [1486, 343] on span "Edit" at bounding box center [1483, 337] width 27 height 12
select select "6"
select select "24"
select select "4"
select select "2"
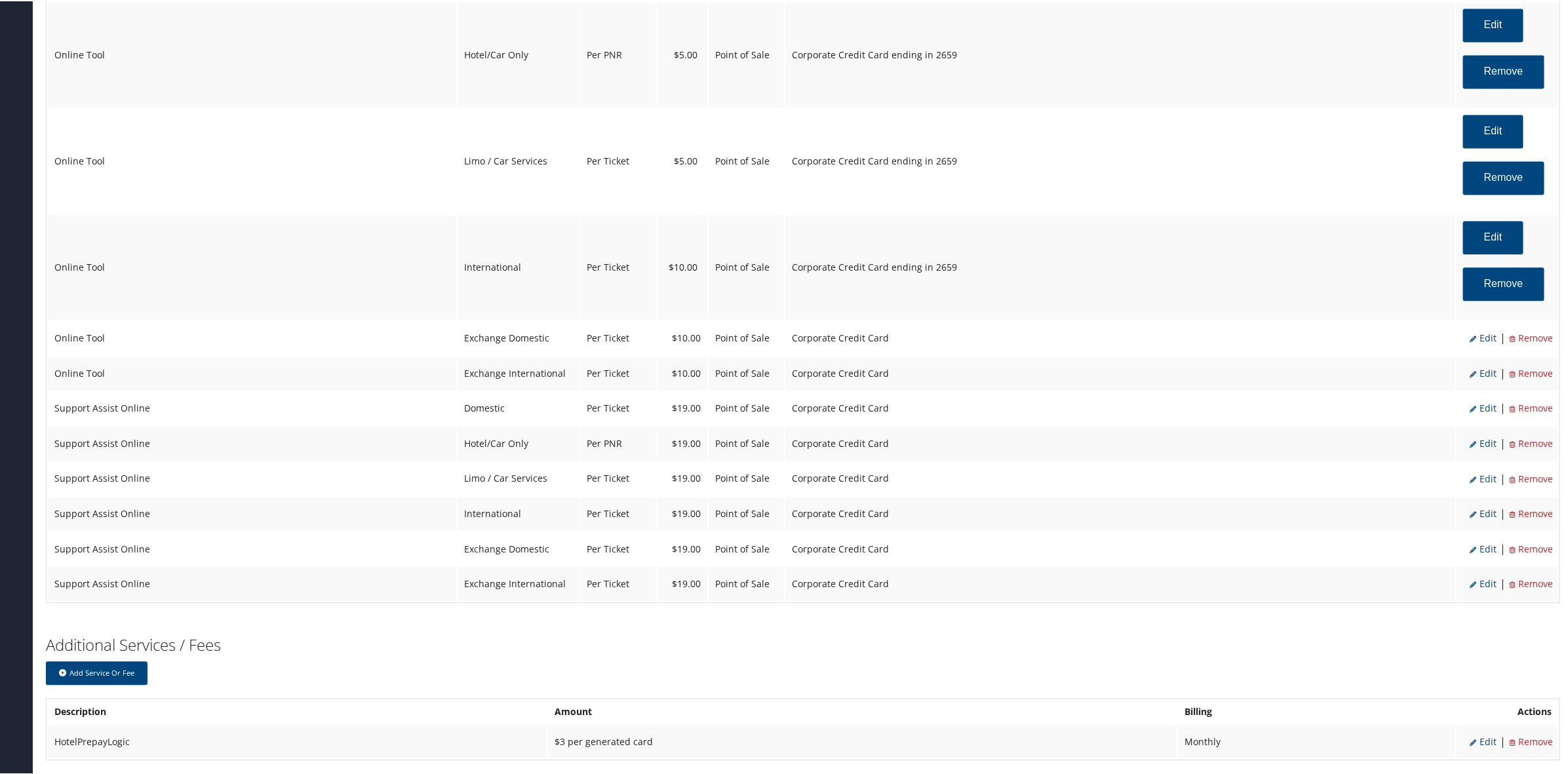
select select "2"
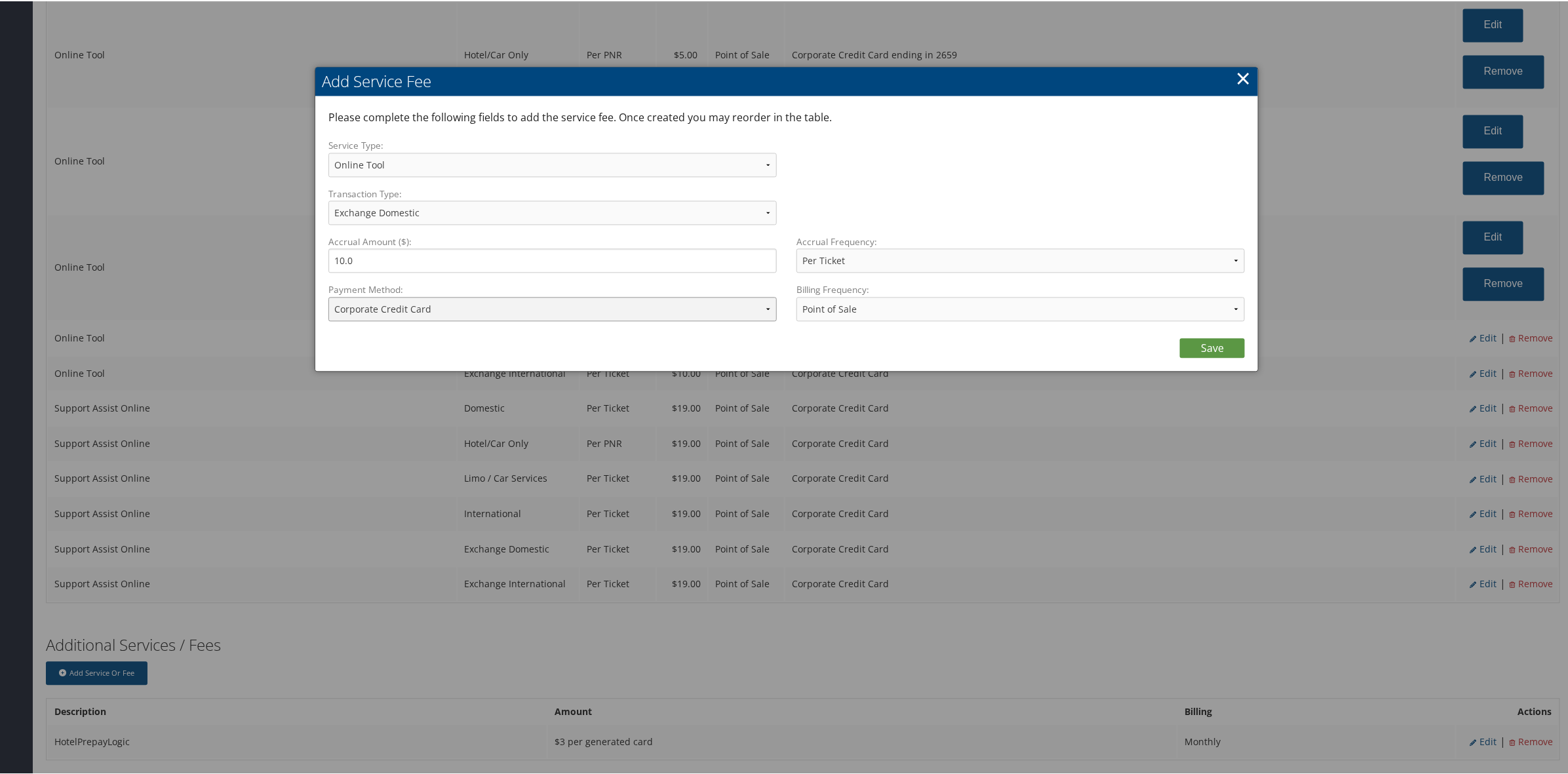
click at [482, 312] on select "ACH Transfer Cash / Check (AR) Corporate Credit Card Ghost Credit Card Hotel Gu…" at bounding box center [552, 308] width 448 height 24
select select "2_1469"
click at [328, 296] on select "ACH Transfer Cash / Check (AR) Corporate Credit Card Ghost Credit Card Hotel Gu…" at bounding box center [552, 308] width 448 height 24
click at [1201, 347] on link "Save" at bounding box center [1211, 347] width 65 height 20
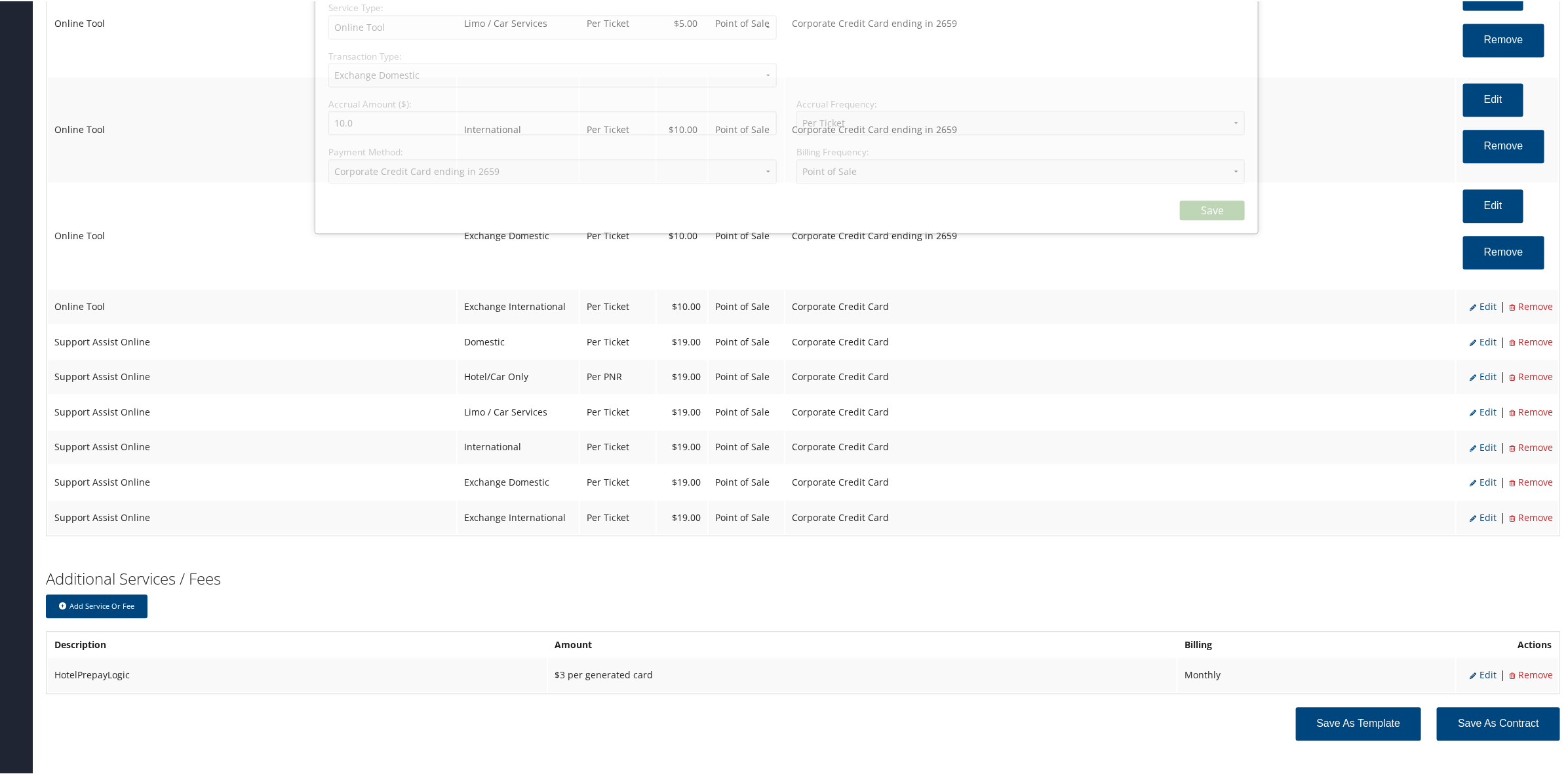
scroll to position [1860, 0]
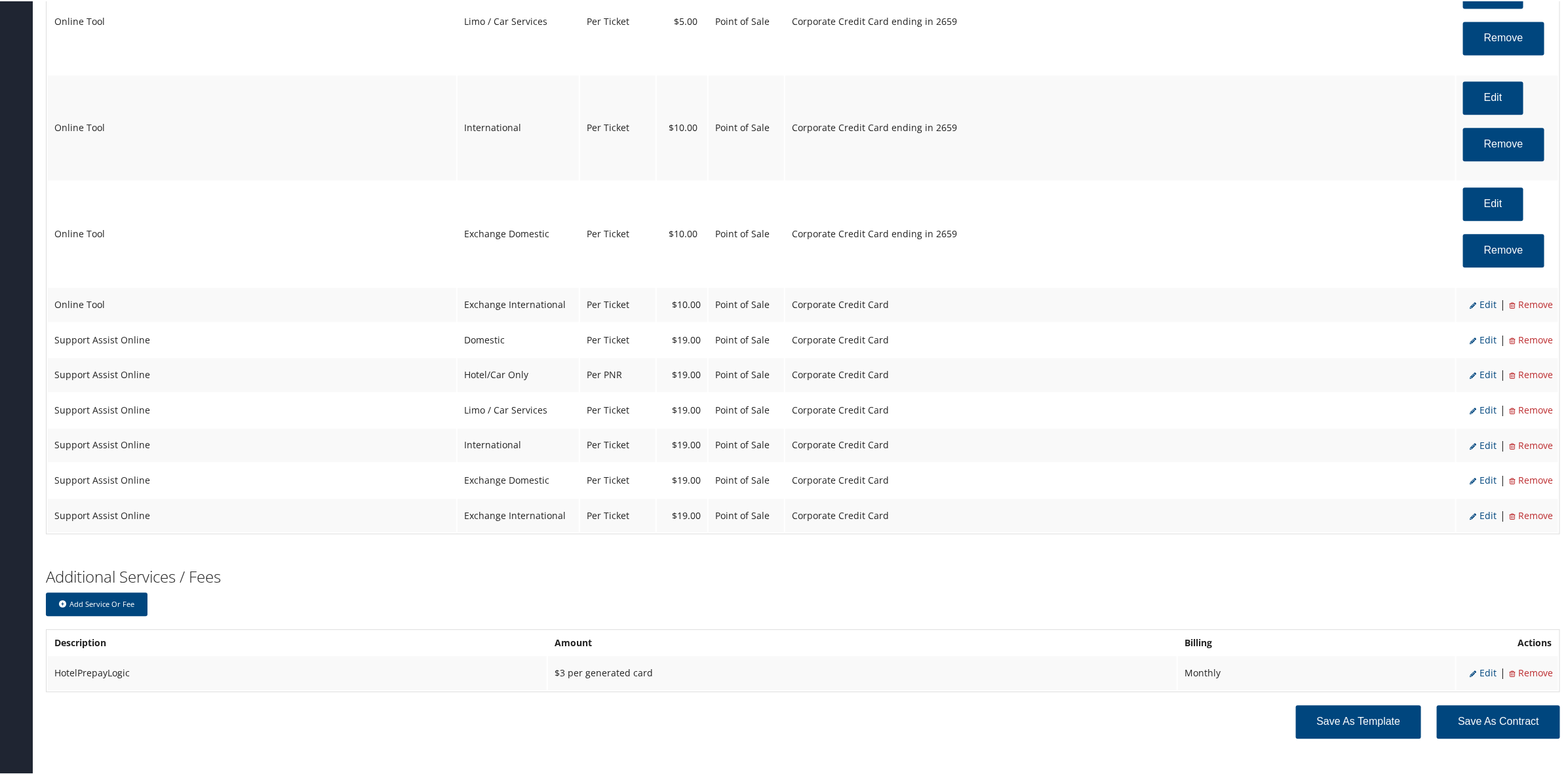
click at [1484, 308] on span "Edit" at bounding box center [1483, 303] width 27 height 12
select select "25"
select select "2"
select select "6"
select select "25"
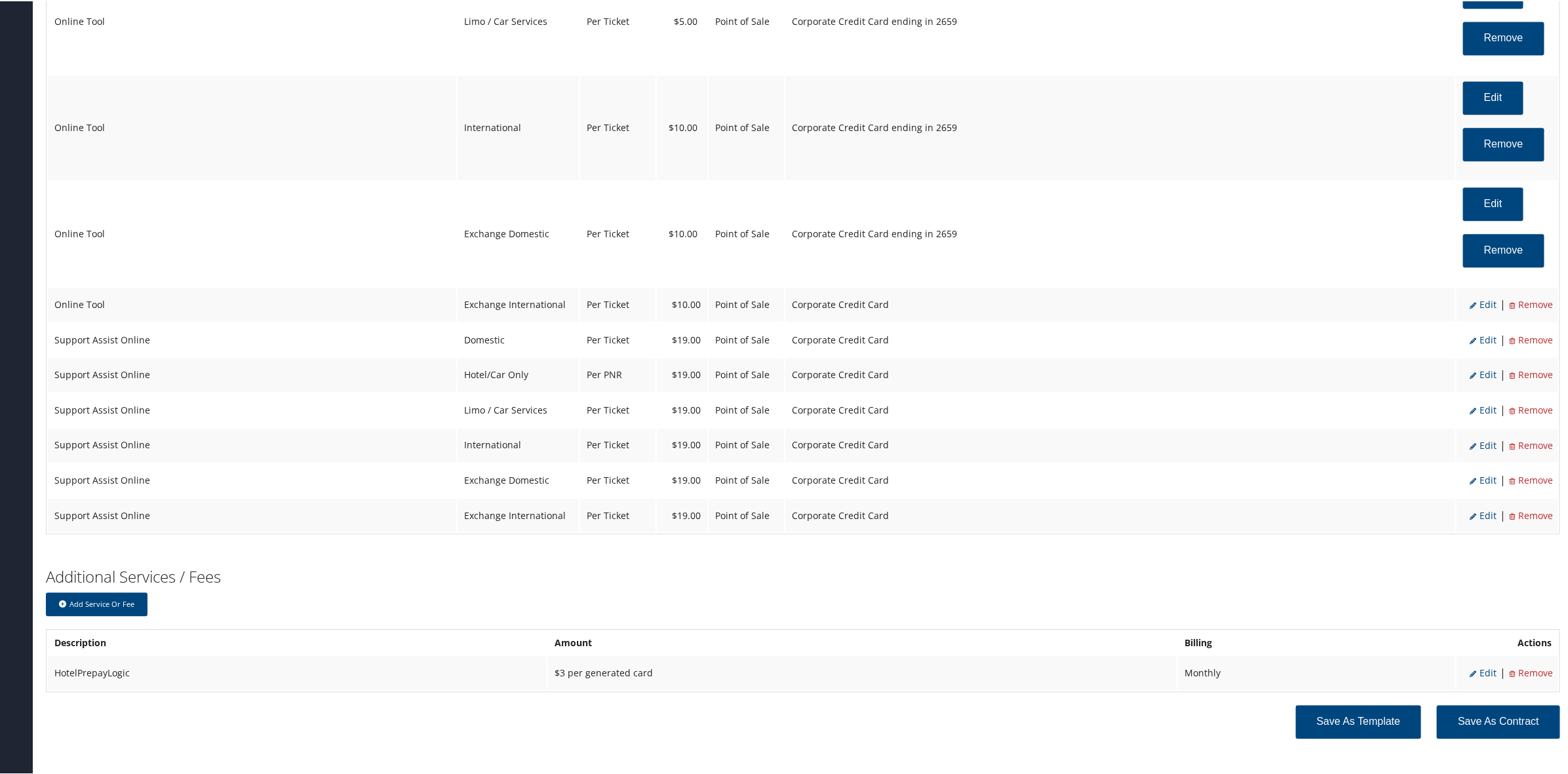
select select "4"
select select "2"
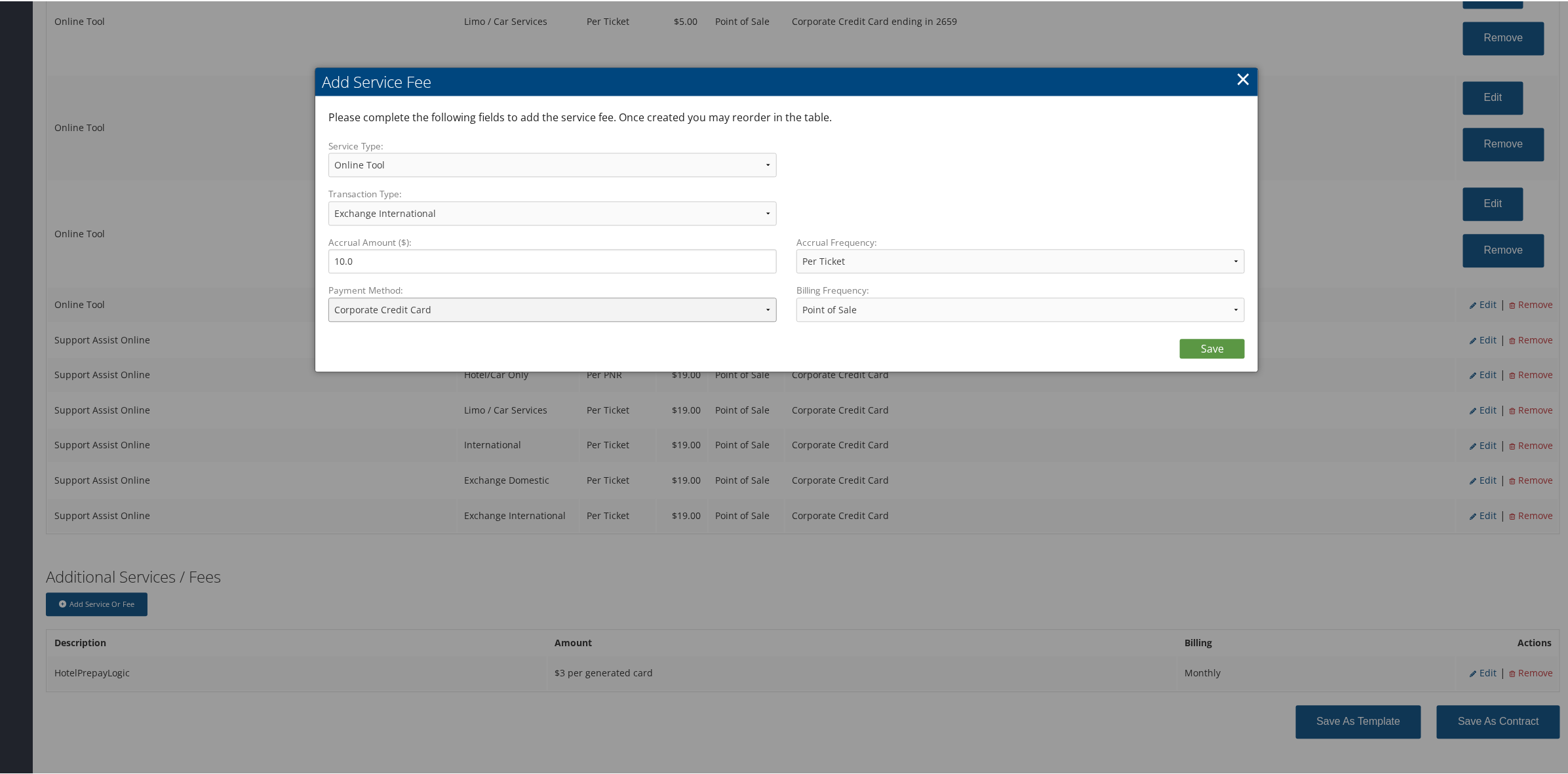
click at [428, 312] on select "ACH Transfer Cash / Check (AR) Corporate Credit Card Ghost Credit Card Hotel Gu…" at bounding box center [552, 309] width 448 height 24
select select "2_1469"
click at [328, 296] on select "ACH Transfer Cash / Check (AR) Corporate Credit Card Ghost Credit Card Hotel Gu…" at bounding box center [552, 309] width 448 height 24
drag, startPoint x: 481, startPoint y: 302, endPoint x: 502, endPoint y: 318, distance: 26.4
click at [490, 309] on select "ACH Transfer Cash / Check (AR) Corporate Credit Card Ghost Credit Card Hotel Gu…" at bounding box center [552, 309] width 448 height 24
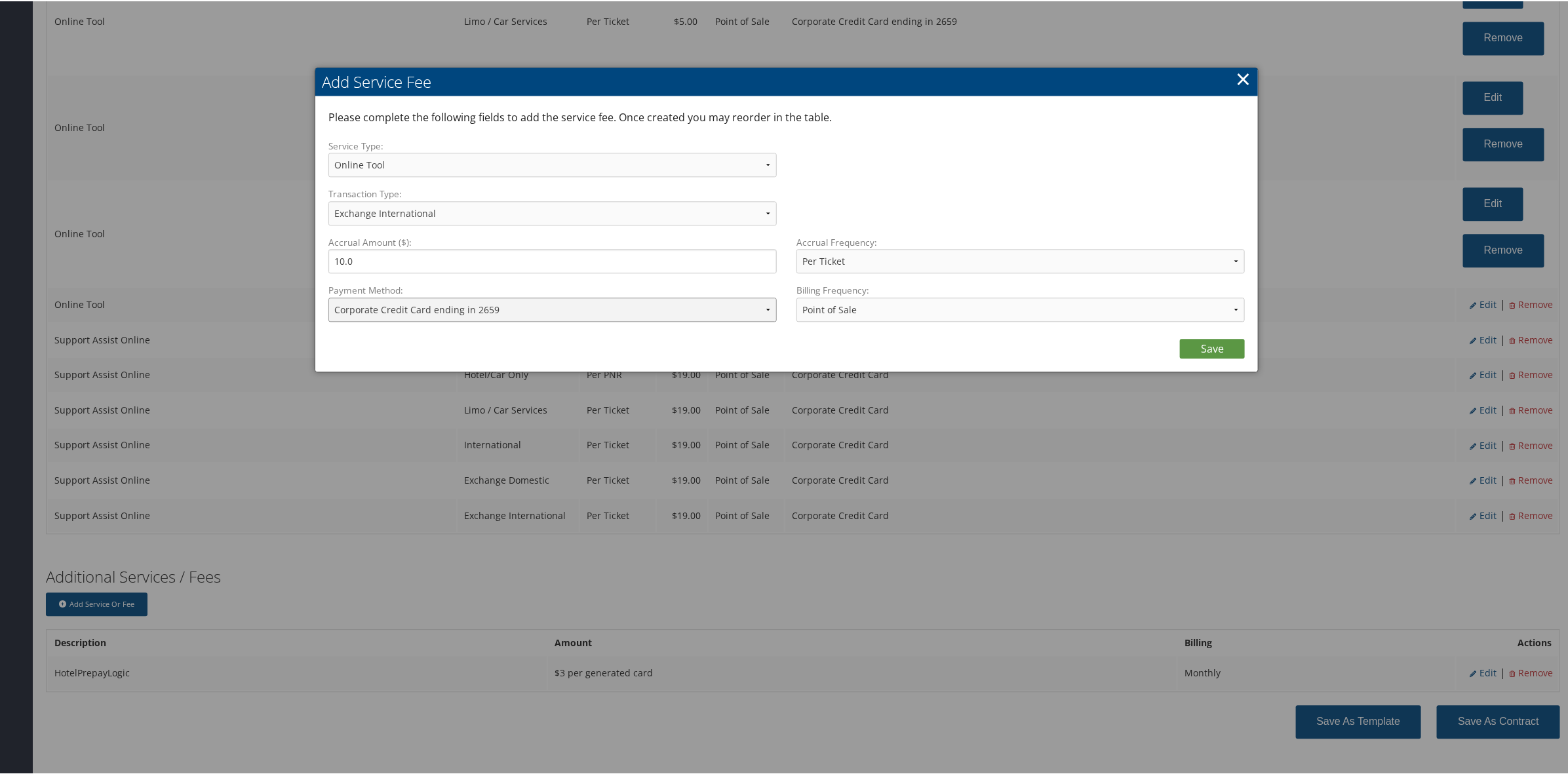
click at [328, 296] on select "ACH Transfer Cash / Check (AR) Corporate Credit Card Ghost Credit Card Hotel Gu…" at bounding box center [552, 309] width 448 height 24
click at [1216, 361] on div "Please complete the following fields to add the service fee. Once created you m…" at bounding box center [786, 232] width 942 height 274
click at [1208, 359] on div "Please complete the following fields to add the service fee. Once created you m…" at bounding box center [786, 232] width 942 height 274
drag, startPoint x: 1208, startPoint y: 343, endPoint x: 1214, endPoint y: 333, distance: 11.7
click at [1209, 343] on link "Save" at bounding box center [1211, 347] width 65 height 20
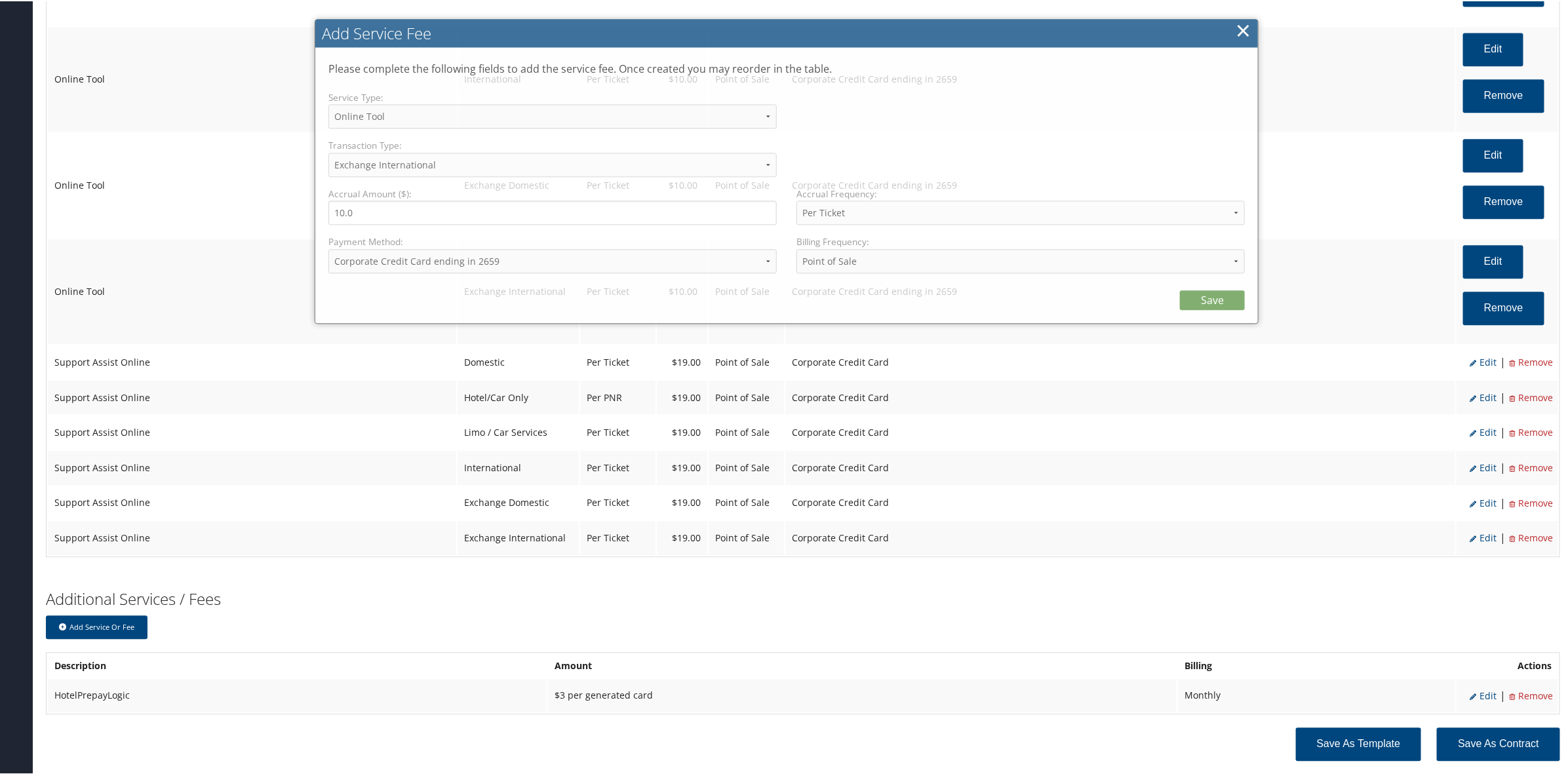
select select "6"
select select "25"
select select "4"
select select "2_1469"
select select "2"
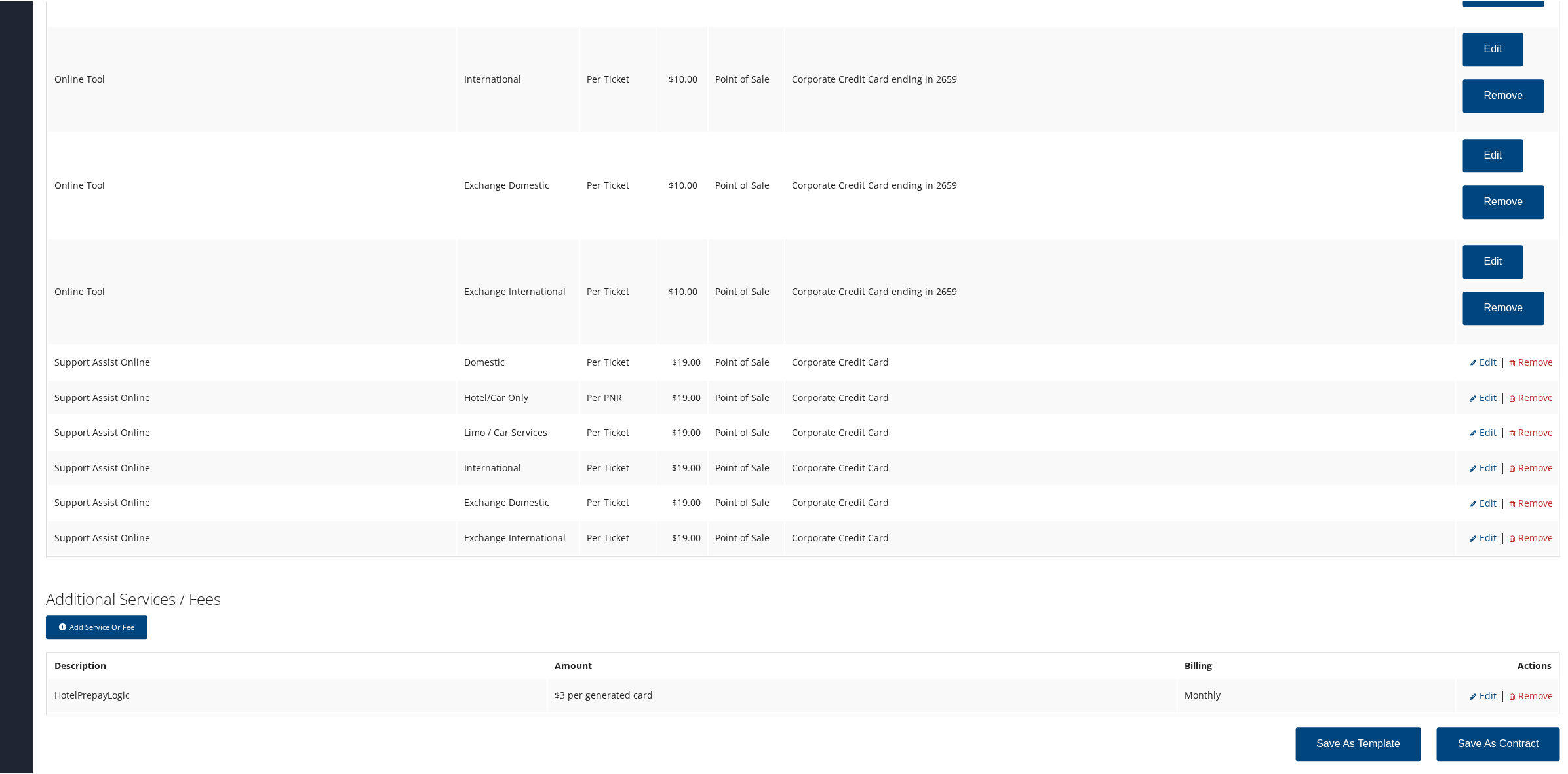
scroll to position [1934, 0]
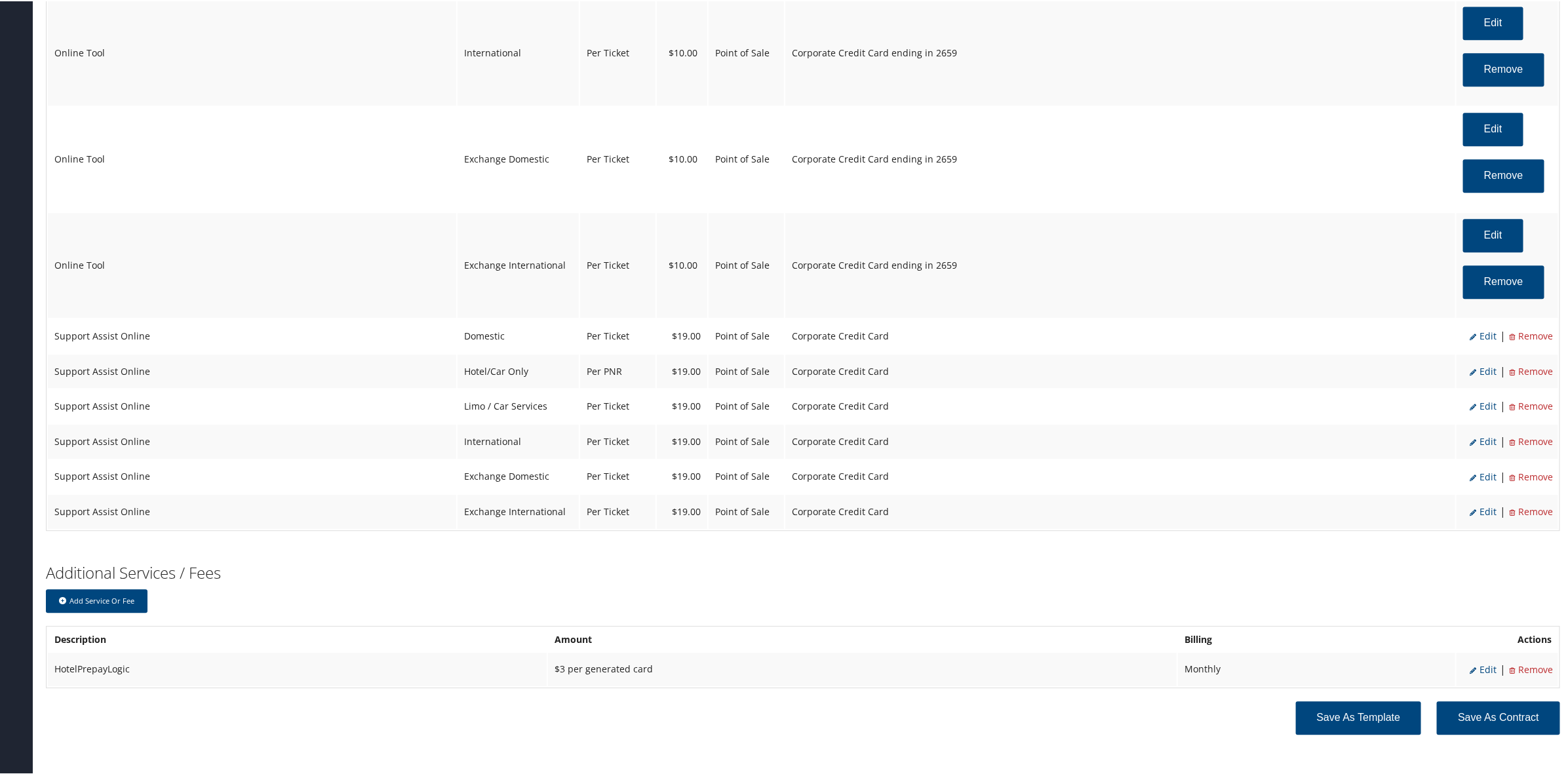
click at [1481, 340] on span "Edit" at bounding box center [1483, 334] width 27 height 12
select select "12"
select select "2"
type input "19.0"
select select "2"
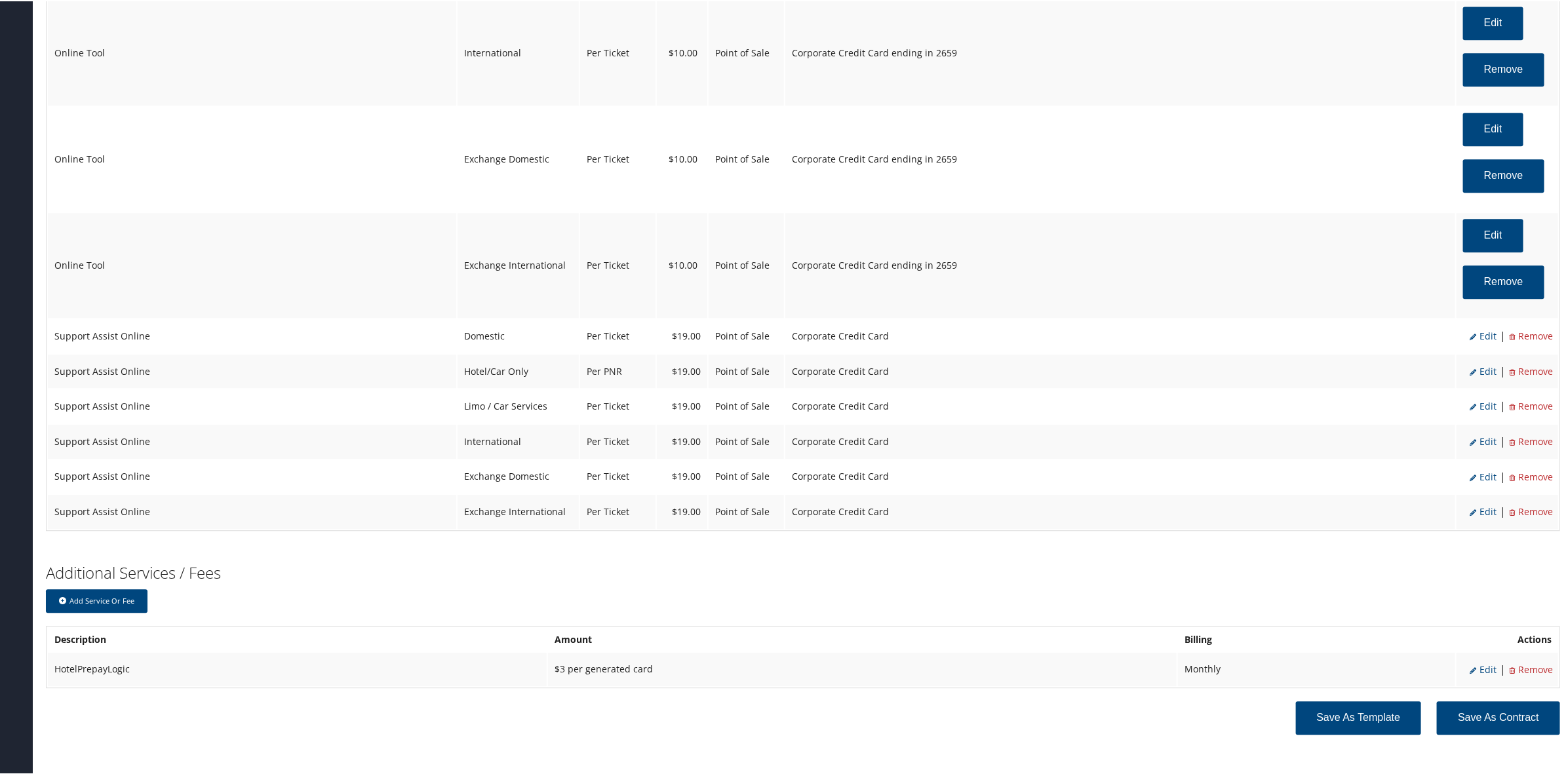
select select "12"
select select "2"
select select "4"
select select "2"
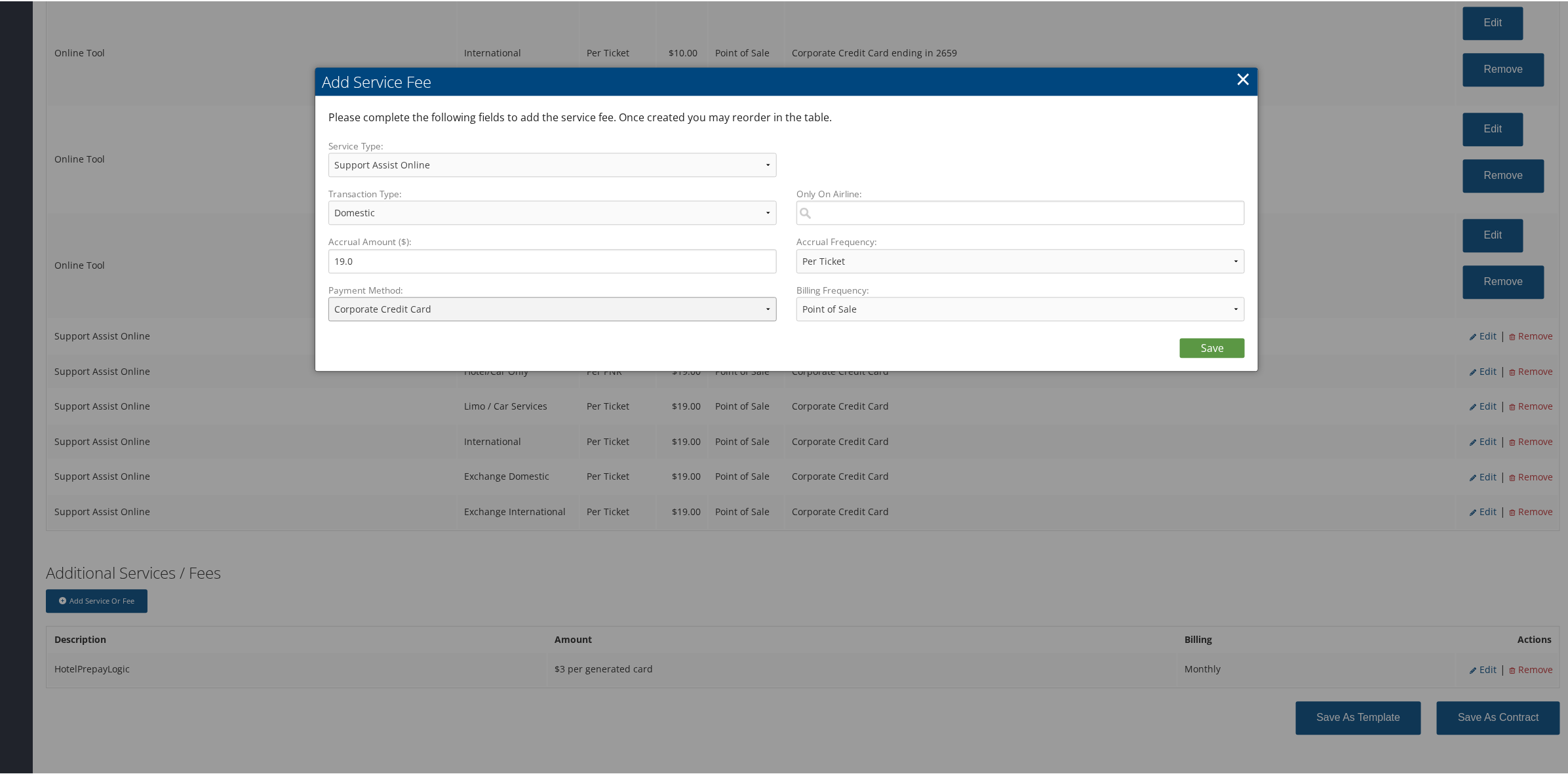
drag, startPoint x: 387, startPoint y: 299, endPoint x: 416, endPoint y: 318, distance: 34.7
click at [392, 302] on select "ACH Transfer Cash / Check (AR) Corporate Credit Card Ghost Credit Card Hotel Gu…" at bounding box center [552, 308] width 448 height 24
select select "2_1469"
click at [328, 296] on select "ACH Transfer Cash / Check (AR) Corporate Credit Card Ghost Credit Card Hotel Gu…" at bounding box center [552, 308] width 448 height 24
click at [1192, 341] on link "Save" at bounding box center [1211, 347] width 65 height 20
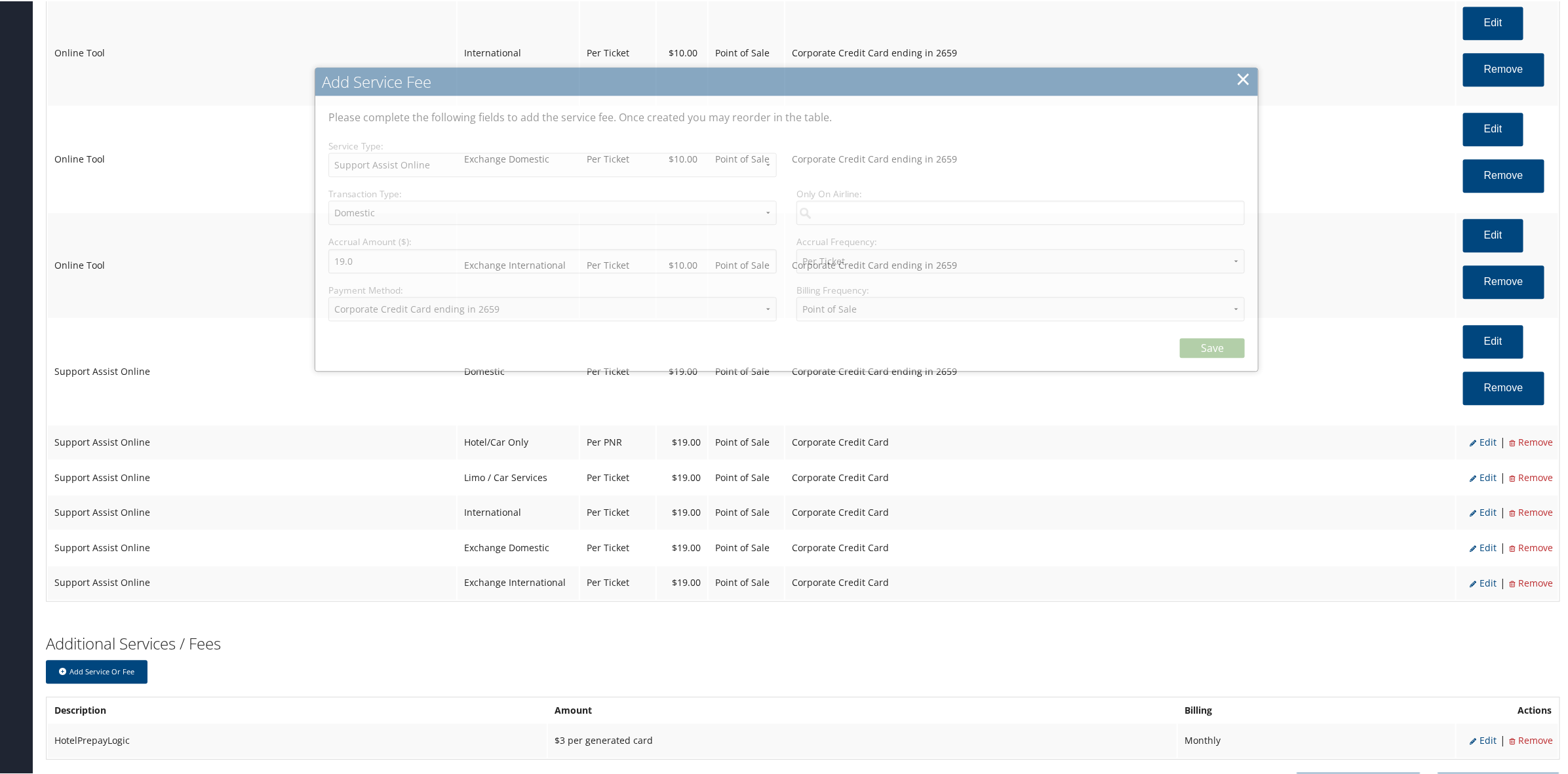
select select "12"
select select "2"
select select "4"
select select "2_1469"
select select "2"
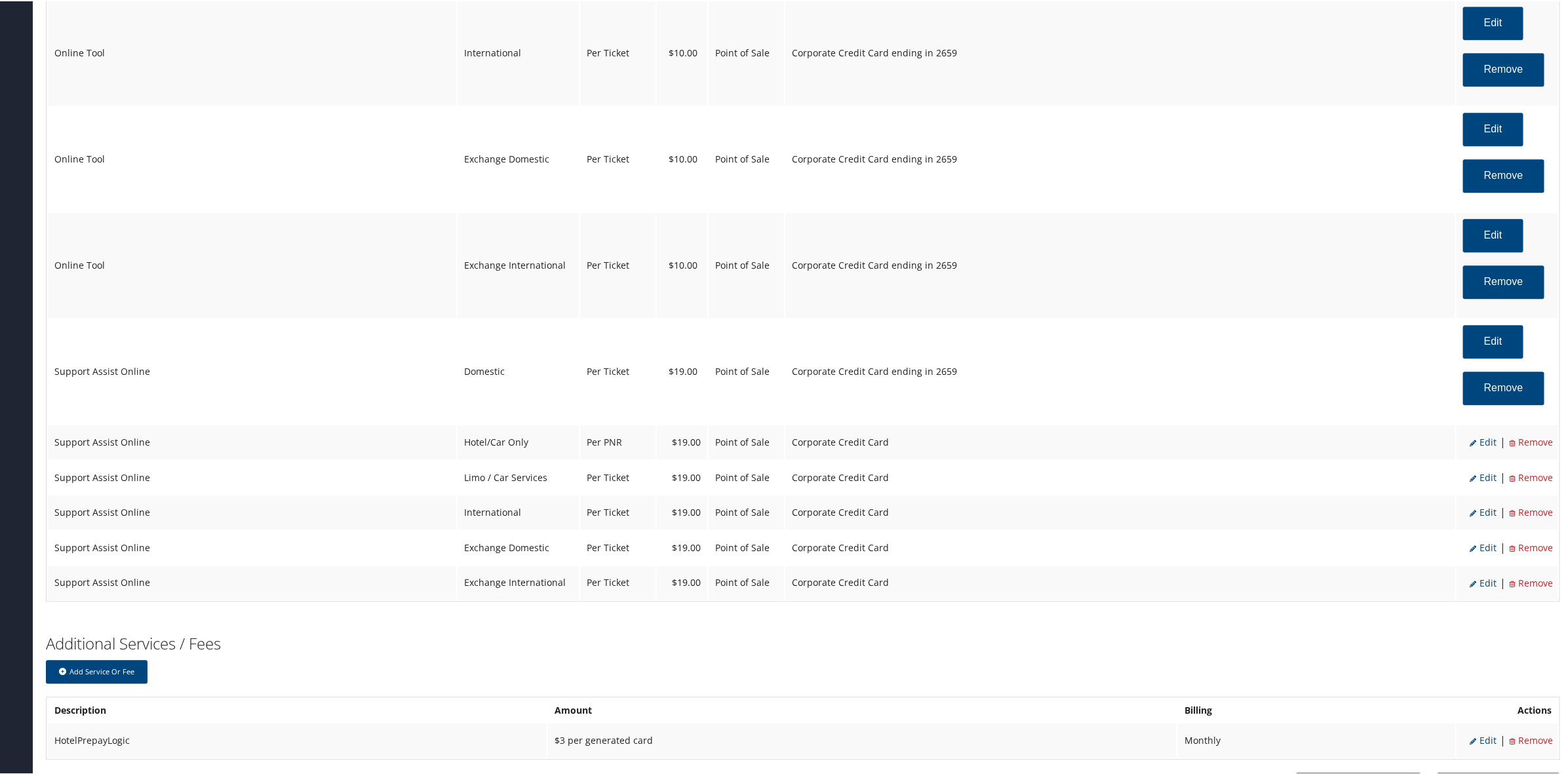
click at [1482, 449] on li "Edit" at bounding box center [1483, 441] width 27 height 17
select select "6"
select select "2"
select select "12"
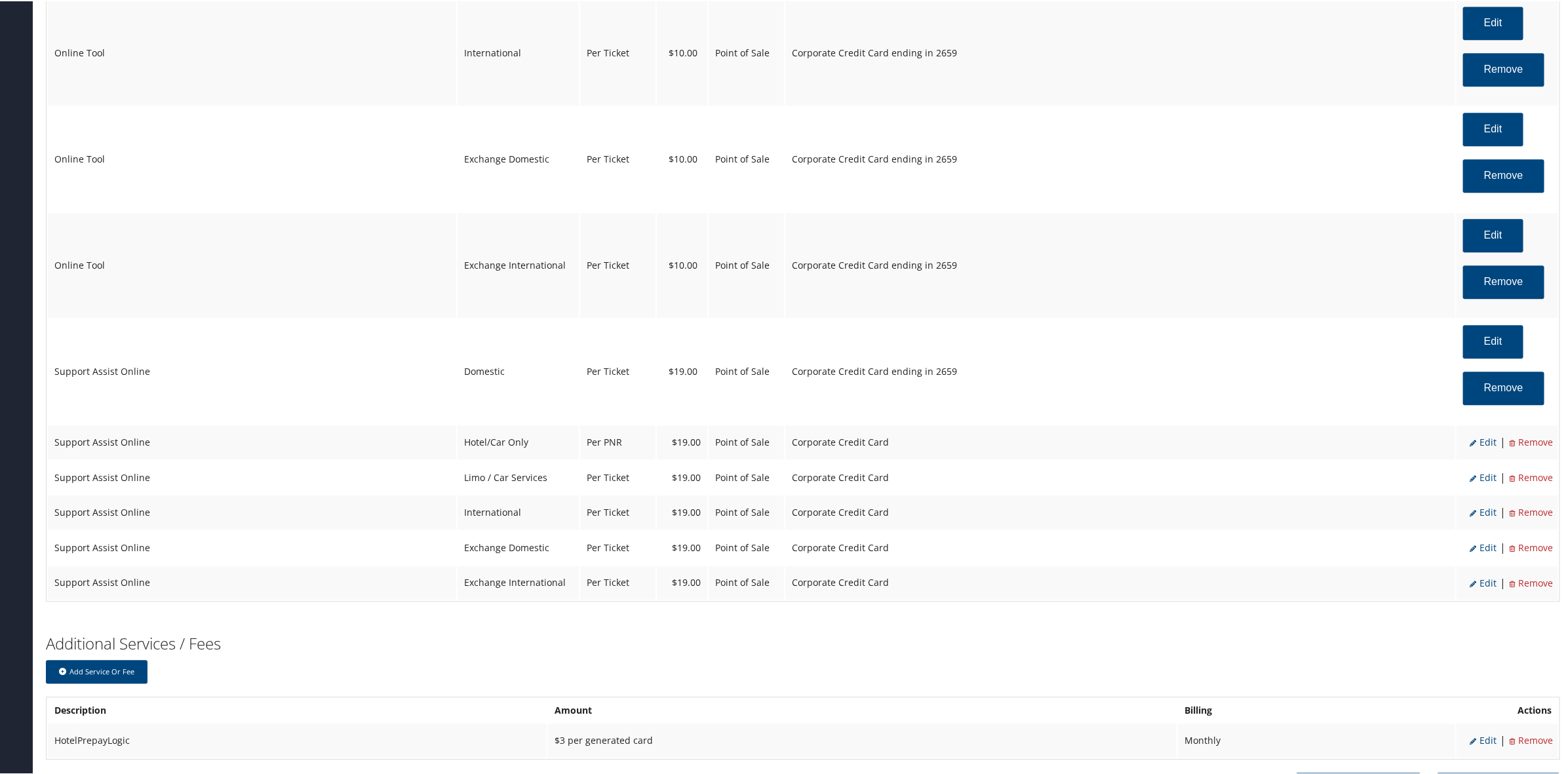
select select "6"
select select "2"
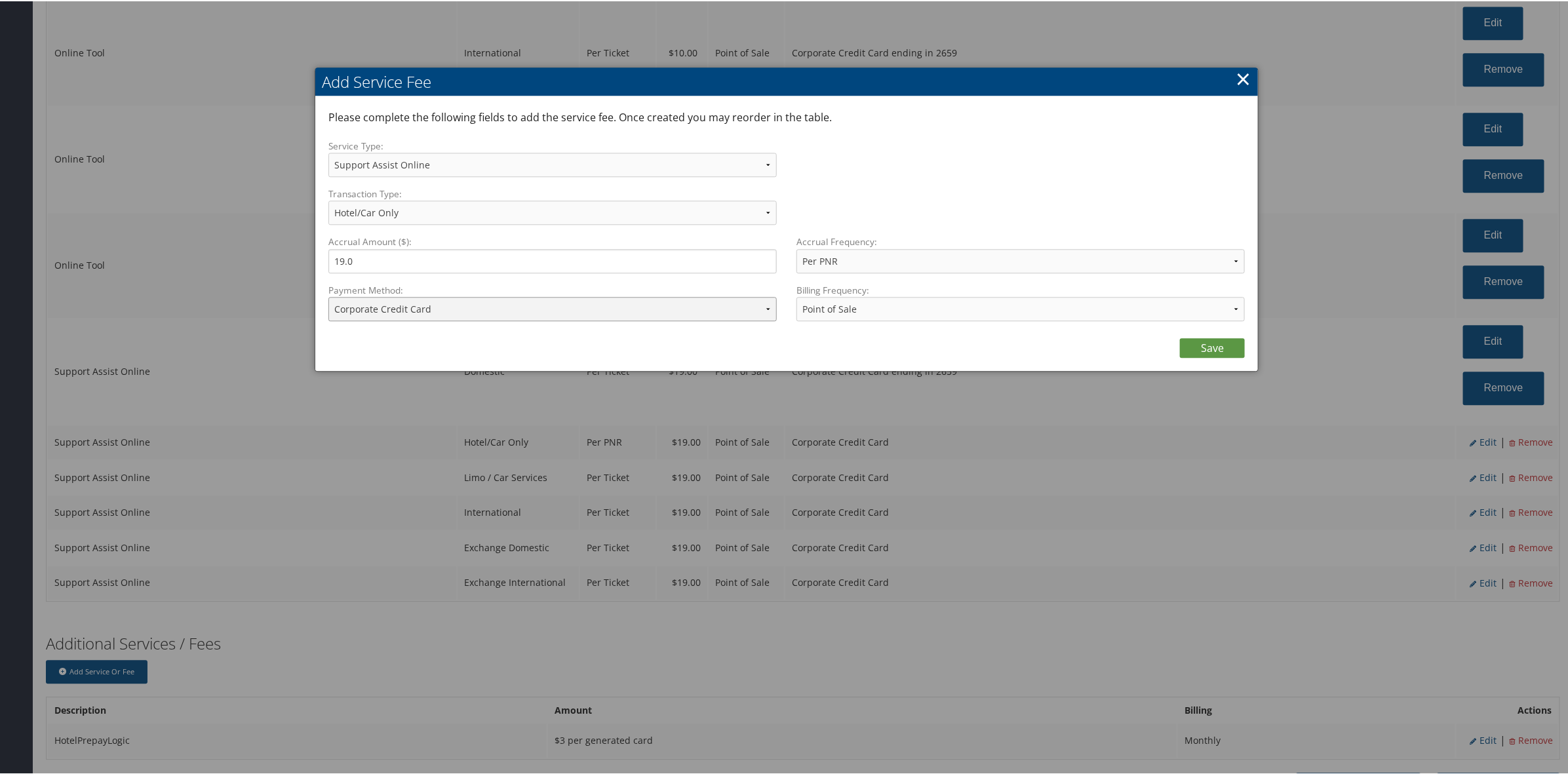
drag, startPoint x: 411, startPoint y: 302, endPoint x: 433, endPoint y: 321, distance: 29.1
click at [433, 321] on div "Payment Method: ACH Transfer Cash / Check (AR) Corporate Credit Card Ghost Cred…" at bounding box center [557, 306] width 458 height 48
select select "2_1469"
click at [328, 296] on select "ACH Transfer Cash / Check (AR) Corporate Credit Card Ghost Credit Card Hotel Gu…" at bounding box center [552, 308] width 448 height 24
click at [1203, 349] on link "Save" at bounding box center [1211, 347] width 65 height 20
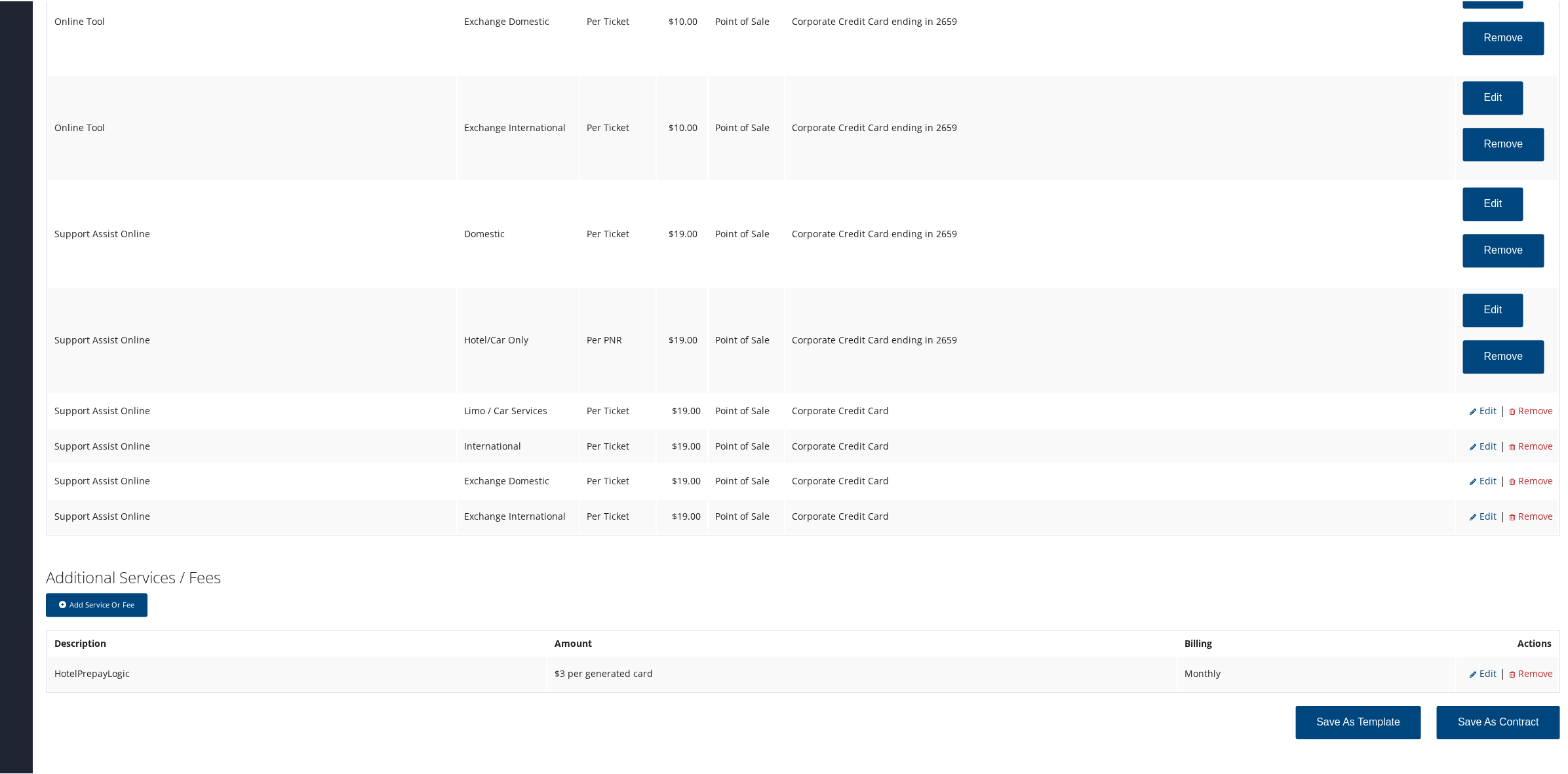
scroll to position [2082, 0]
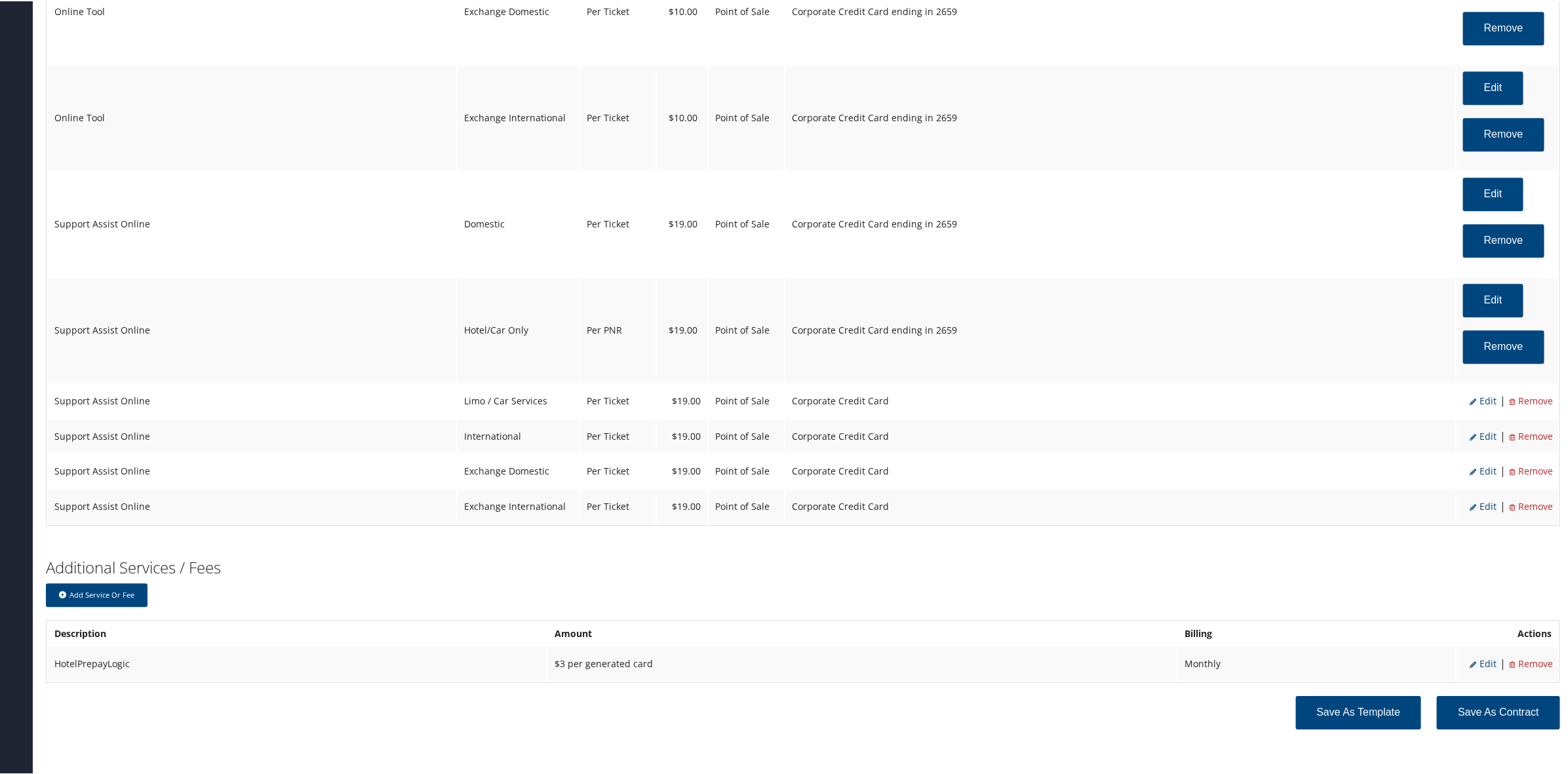
click at [1481, 398] on span "Edit" at bounding box center [1483, 399] width 27 height 12
select select "12"
select select "26"
select select "4"
select select "2"
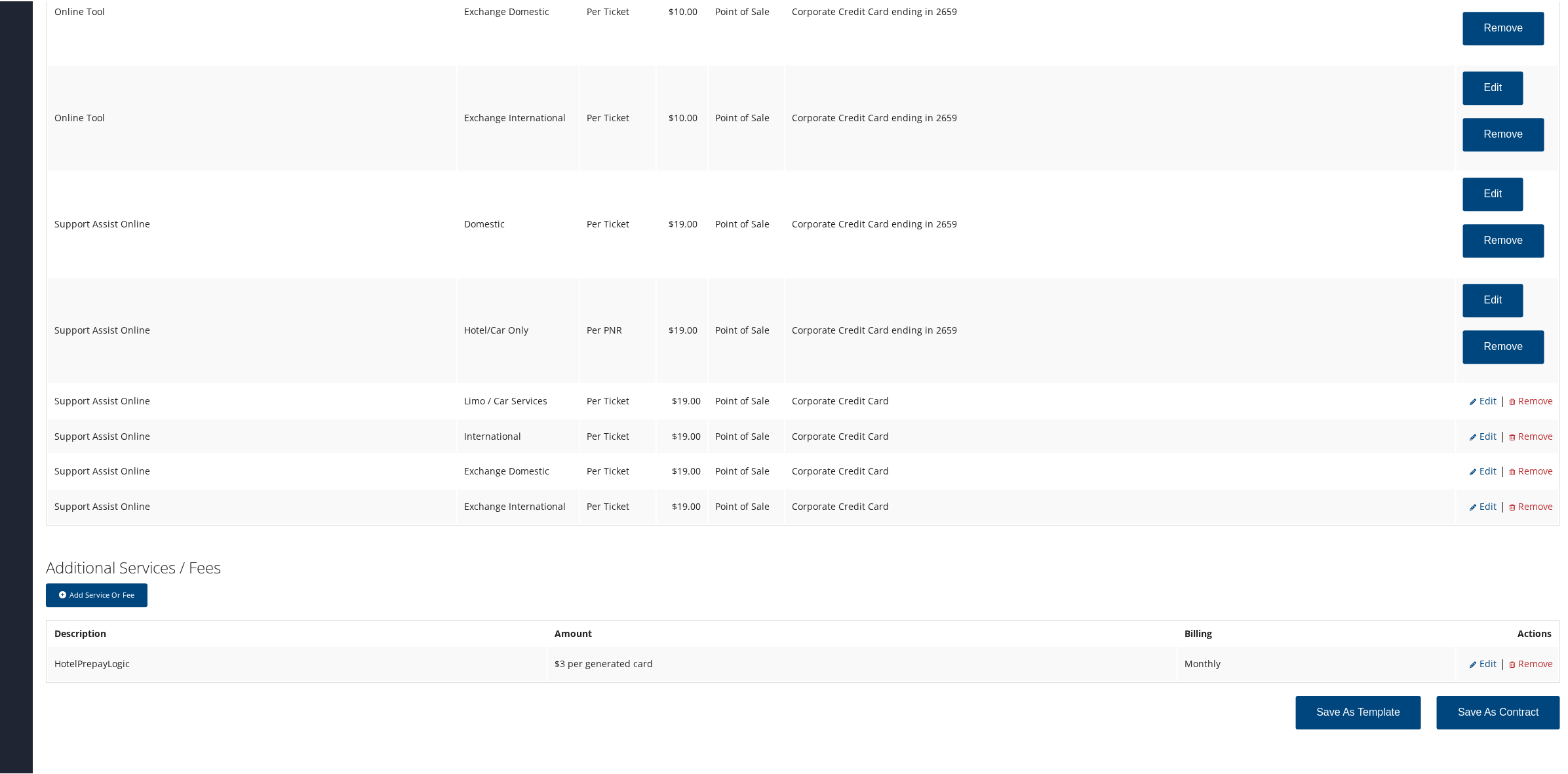
select select "2"
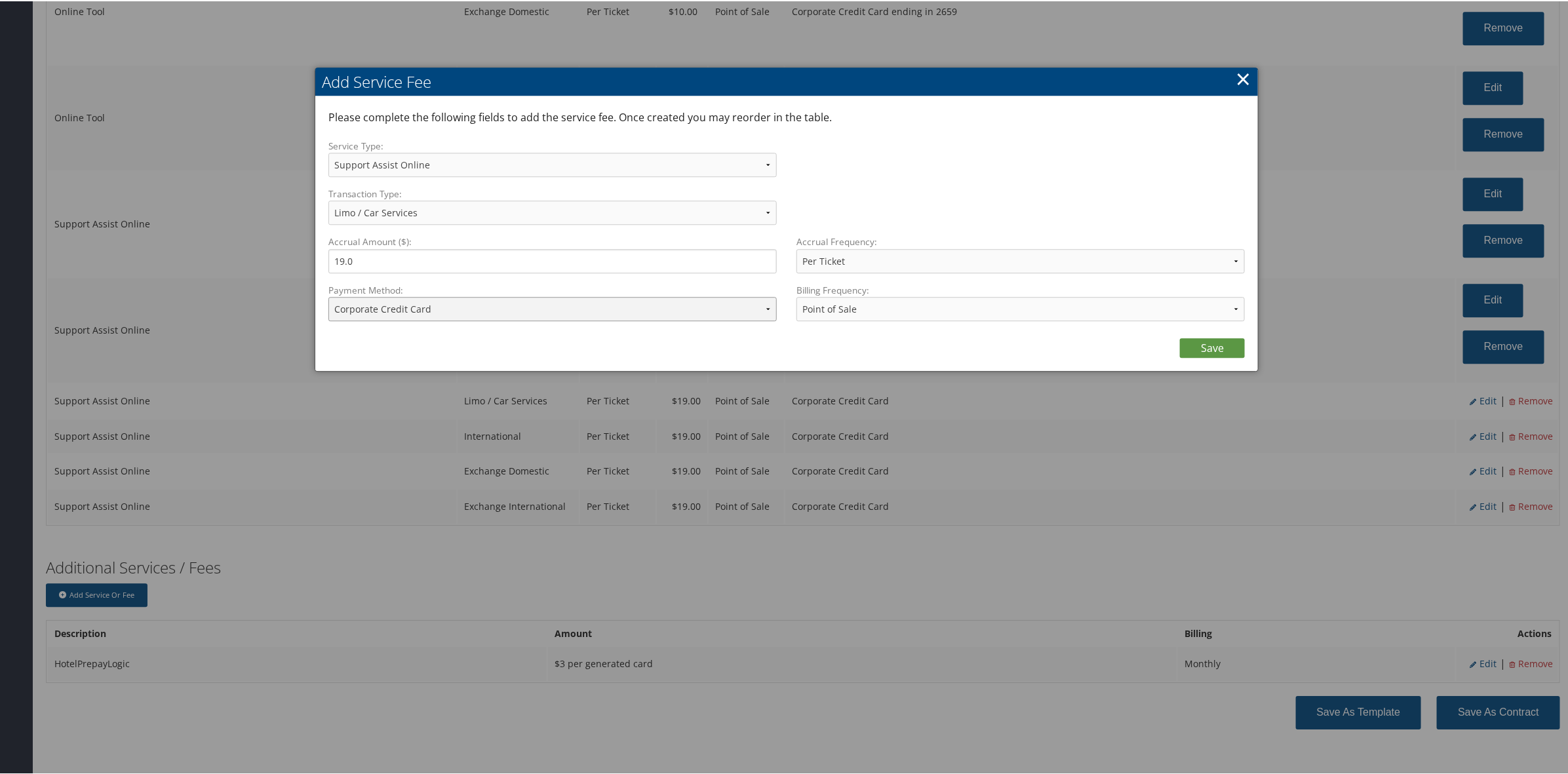
drag, startPoint x: 478, startPoint y: 305, endPoint x: 482, endPoint y: 312, distance: 8.1
click at [480, 308] on select "ACH Transfer Cash / Check (AR) Corporate Credit Card Ghost Credit Card Hotel Gu…" at bounding box center [552, 308] width 448 height 24
select select "2_1469"
click at [328, 296] on select "ACH Transfer Cash / Check (AR) Corporate Credit Card Ghost Credit Card Hotel Gu…" at bounding box center [552, 308] width 448 height 24
click at [1214, 353] on link "Save" at bounding box center [1211, 347] width 65 height 20
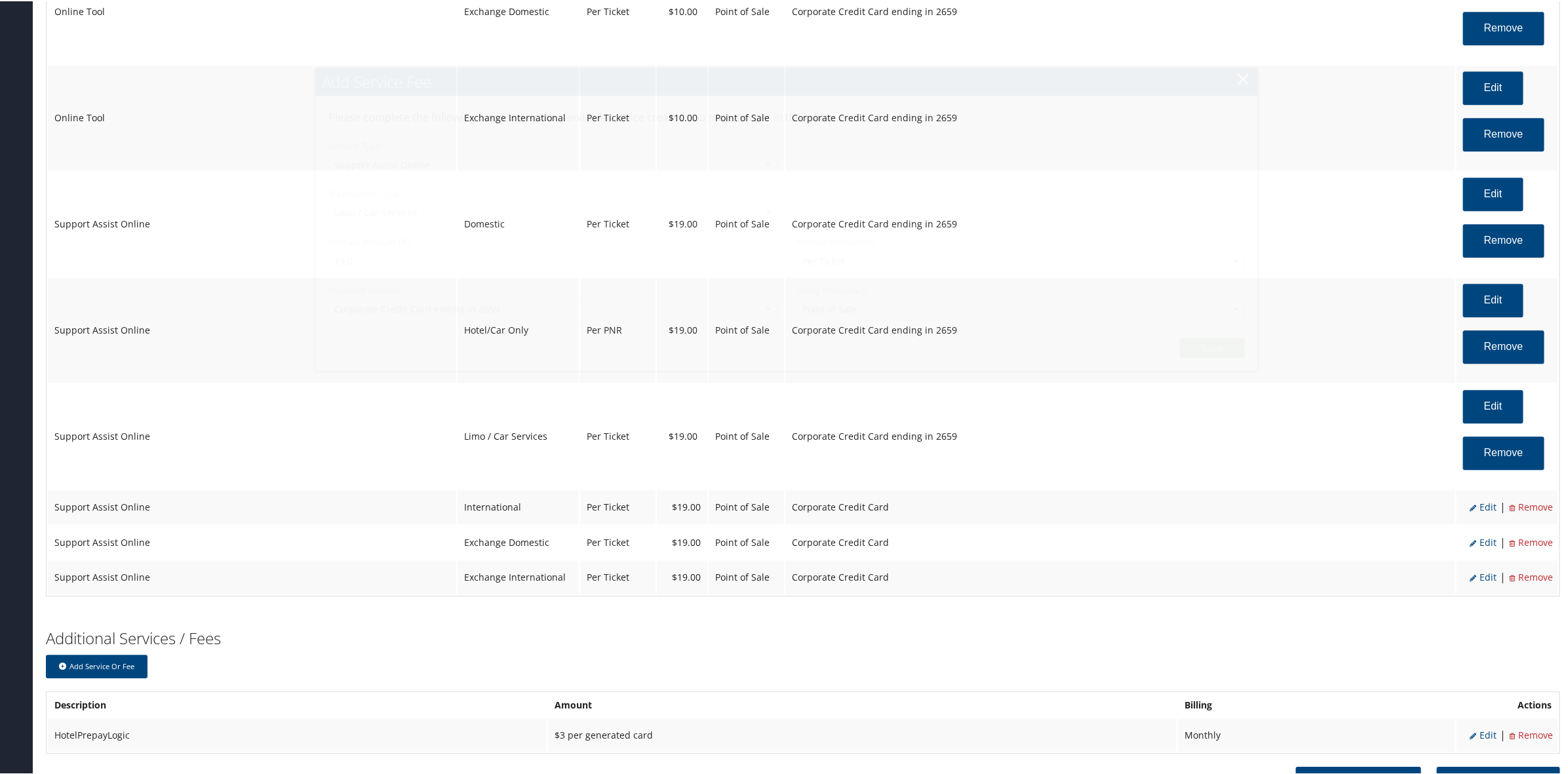
scroll to position [2157, 0]
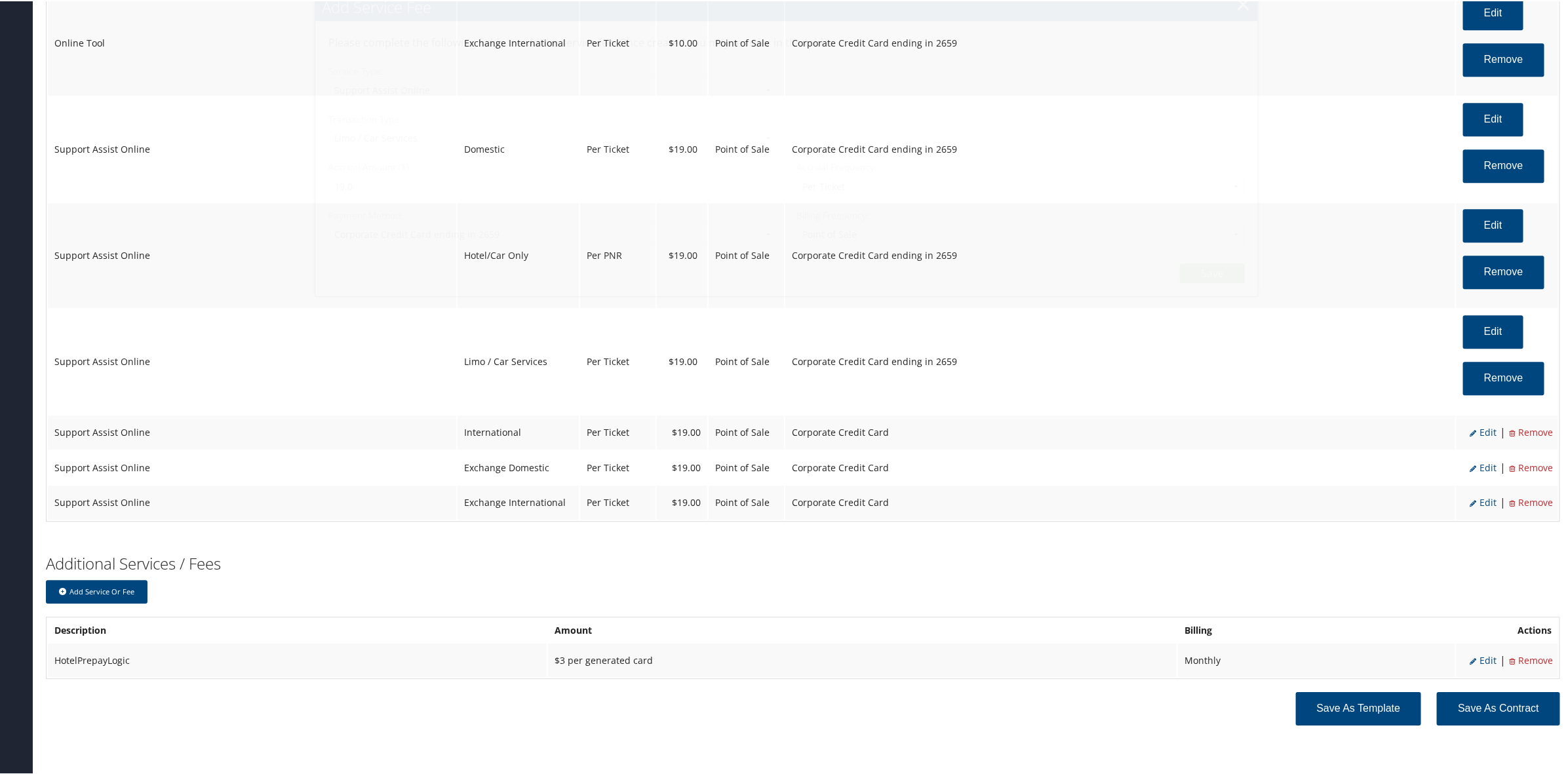
select select "12"
select select "26"
select select "4"
select select "2_1469"
select select "2"
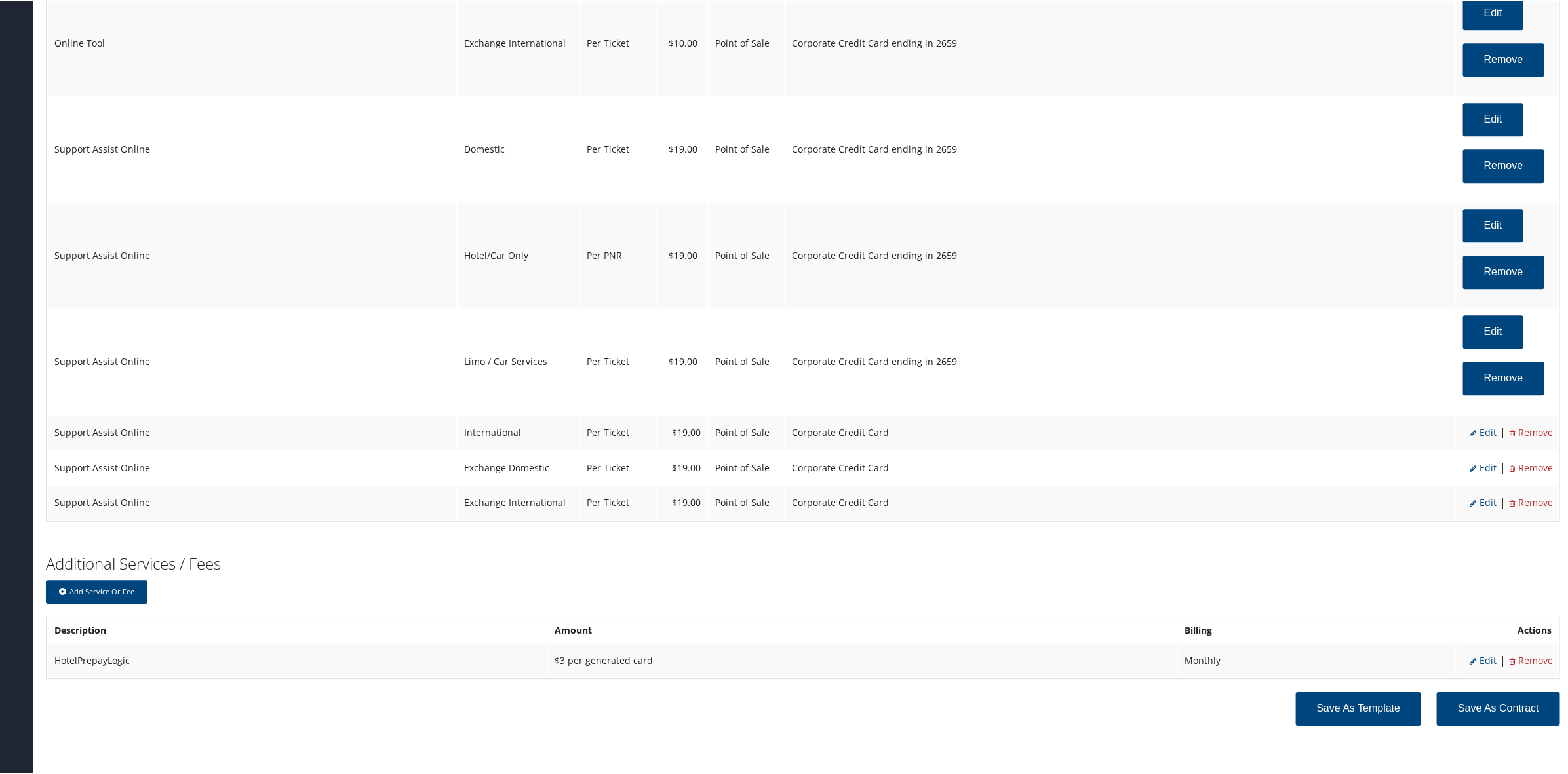
click at [1485, 437] on span "Edit" at bounding box center [1483, 430] width 27 height 12
select select "14"
select select "2"
select select "12"
select select "14"
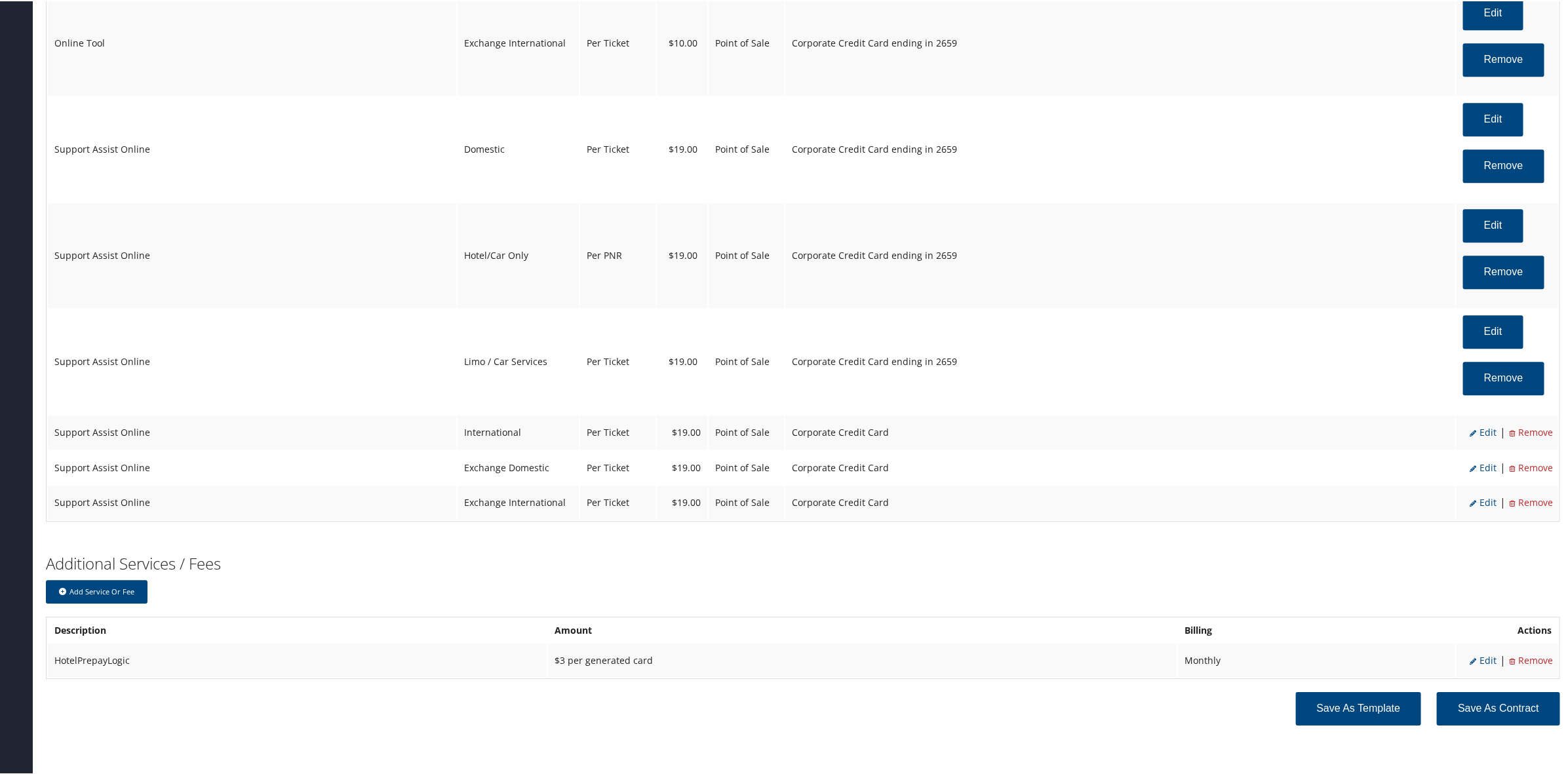
select select "4"
select select "2"
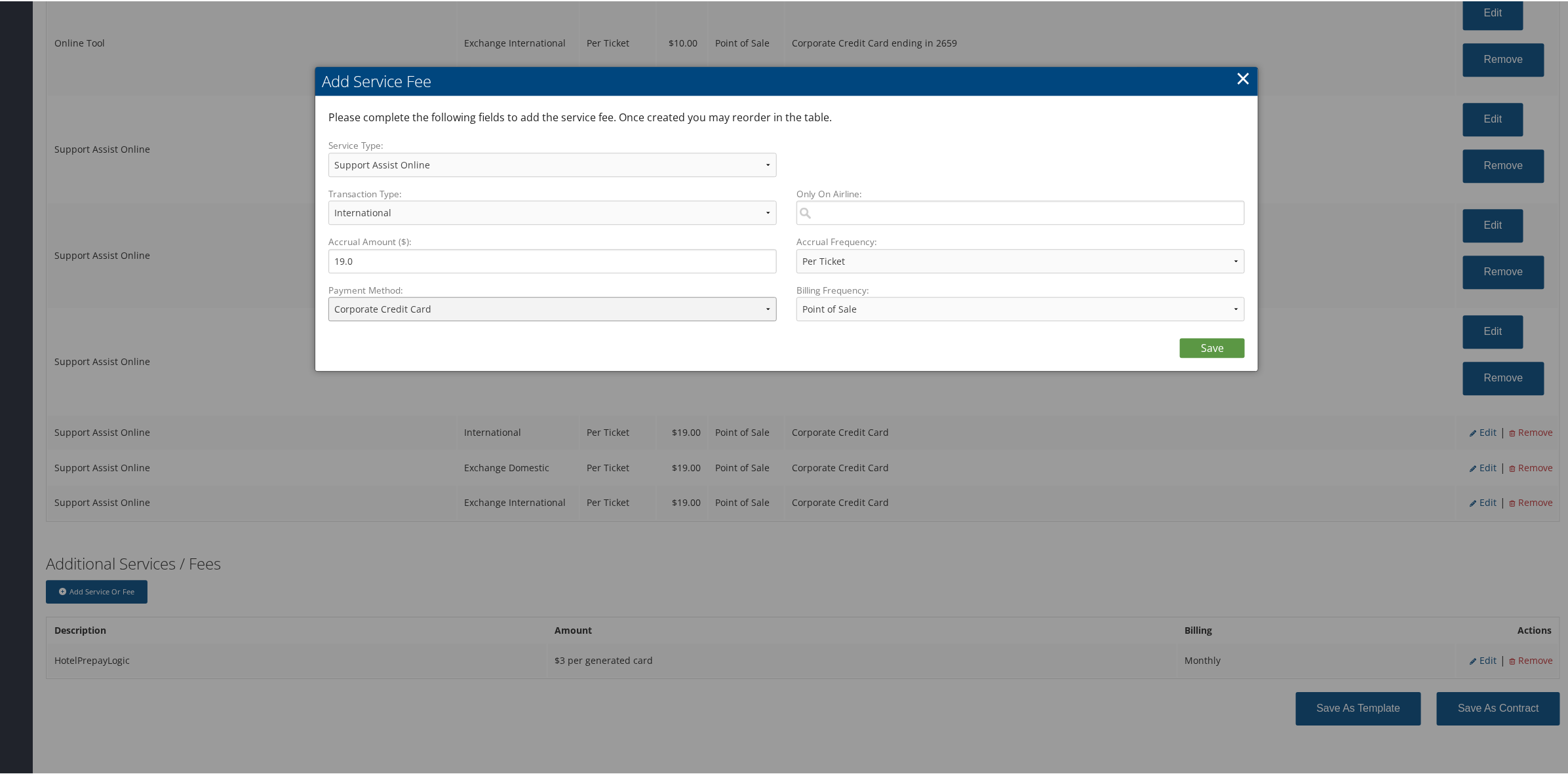
drag, startPoint x: 447, startPoint y: 300, endPoint x: 469, endPoint y: 318, distance: 28.4
click at [451, 305] on select "ACH Transfer Cash / Check (AR) Corporate Credit Card Ghost Credit Card Hotel Gu…" at bounding box center [552, 308] width 448 height 24
select select "2_1469"
click at [328, 296] on select "ACH Transfer Cash / Check (AR) Corporate Credit Card Ghost Credit Card Hotel Gu…" at bounding box center [552, 308] width 448 height 24
click at [1198, 348] on link "Save" at bounding box center [1211, 347] width 65 height 20
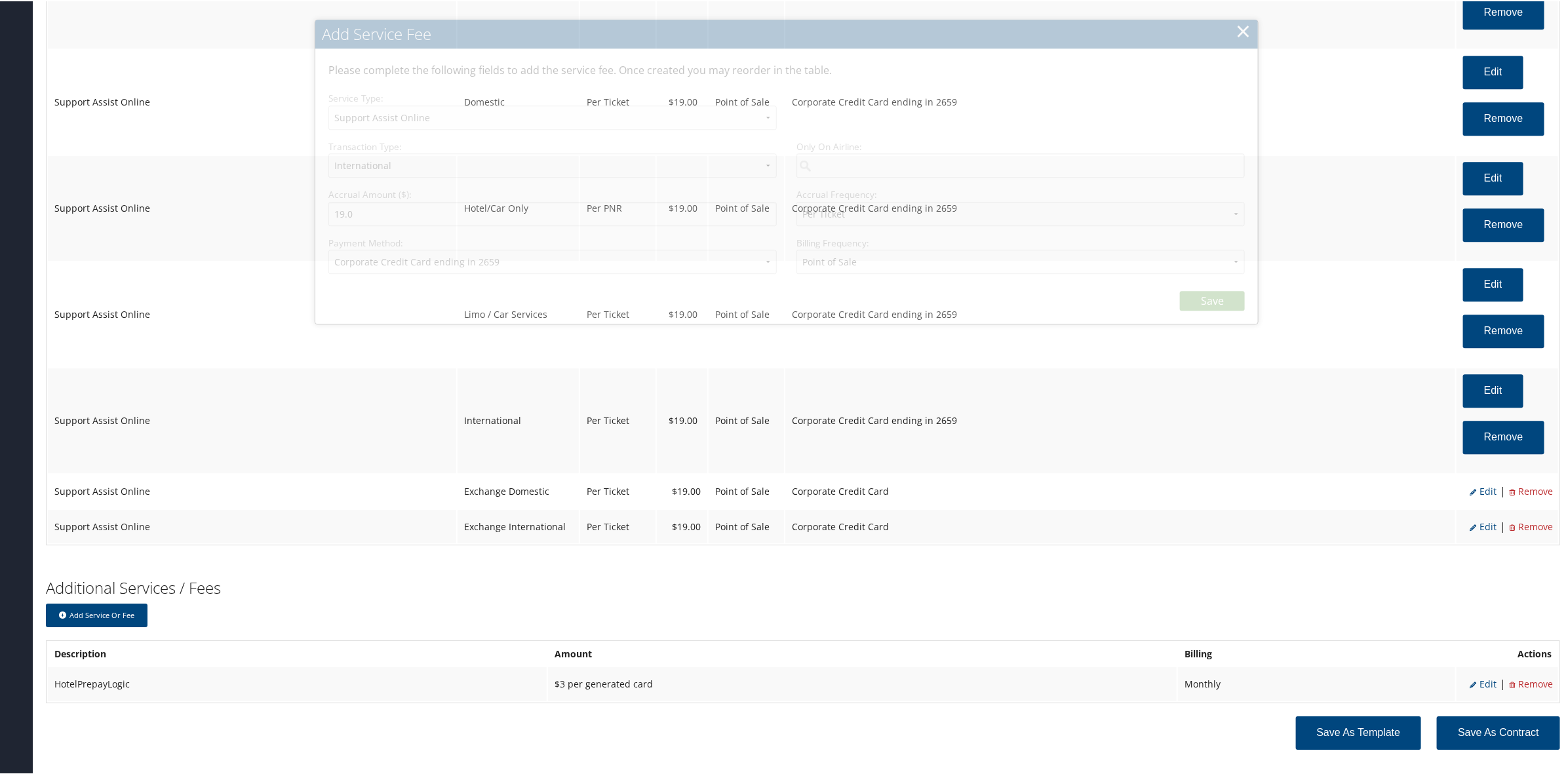
scroll to position [2230, 0]
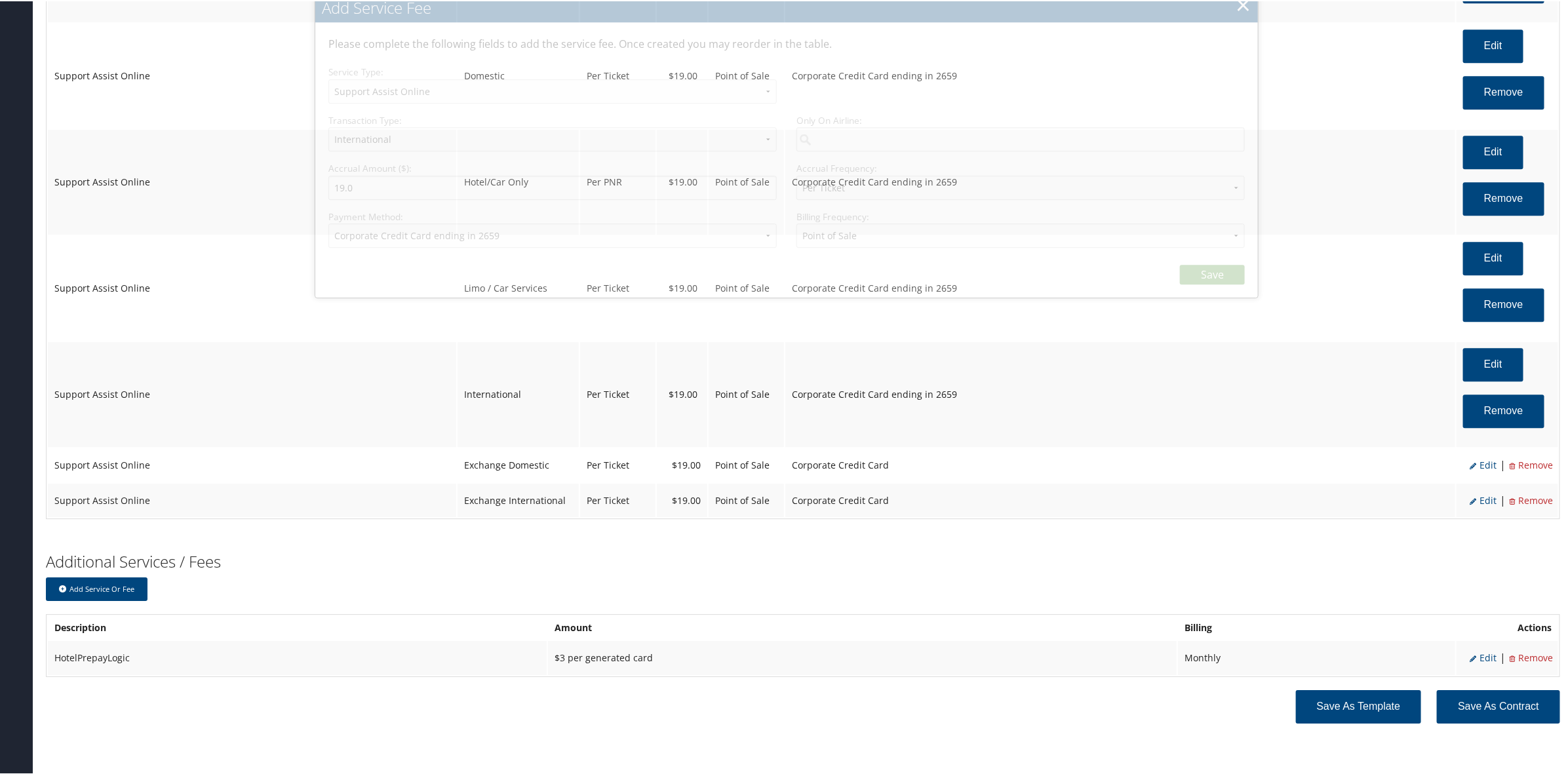
select select "12"
select select "14"
select select "4"
select select "2_1469"
select select "2"
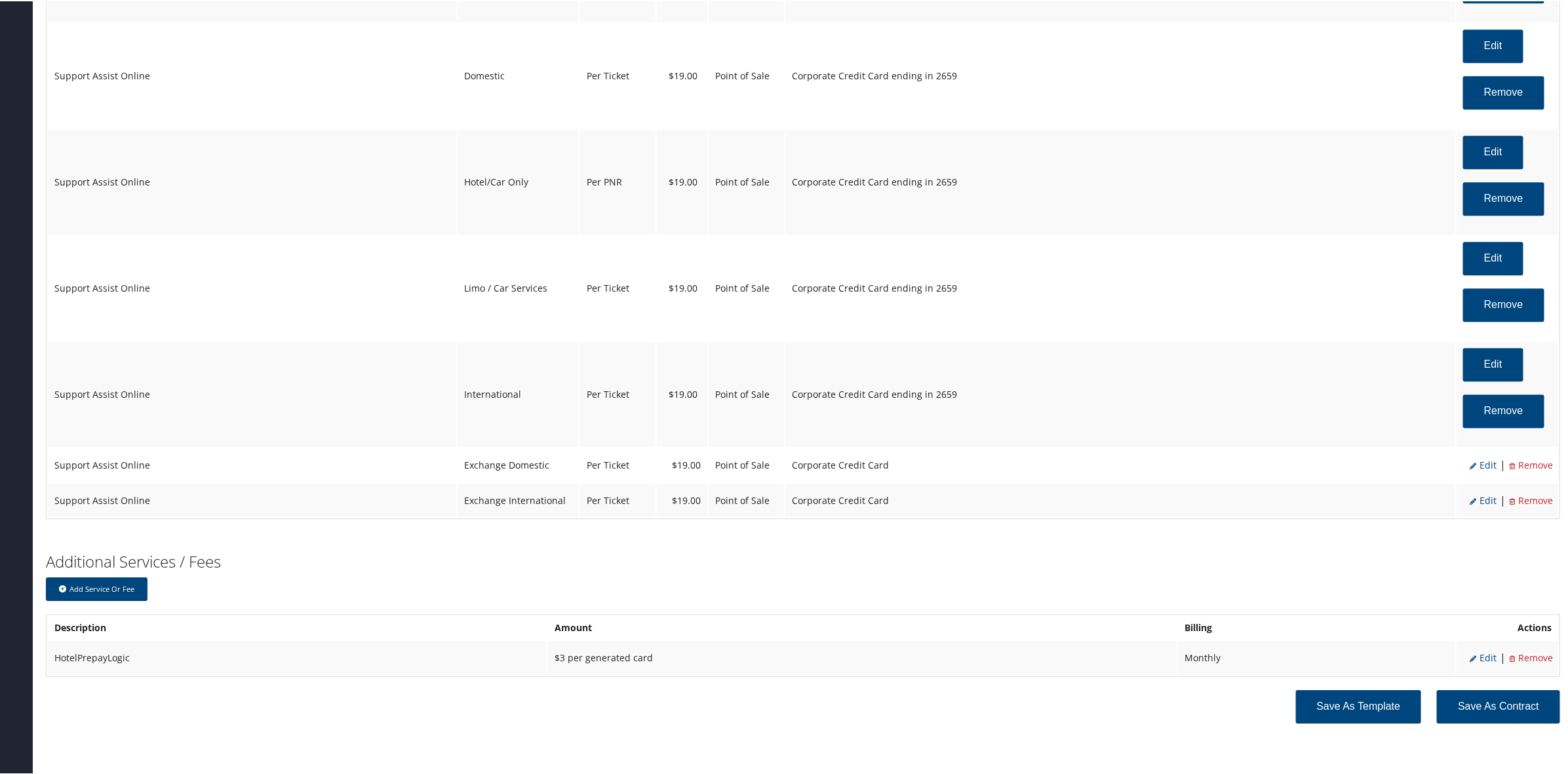
click at [1477, 465] on span "Edit" at bounding box center [1483, 463] width 27 height 12
select select "24"
select select "2"
select select "12"
select select "24"
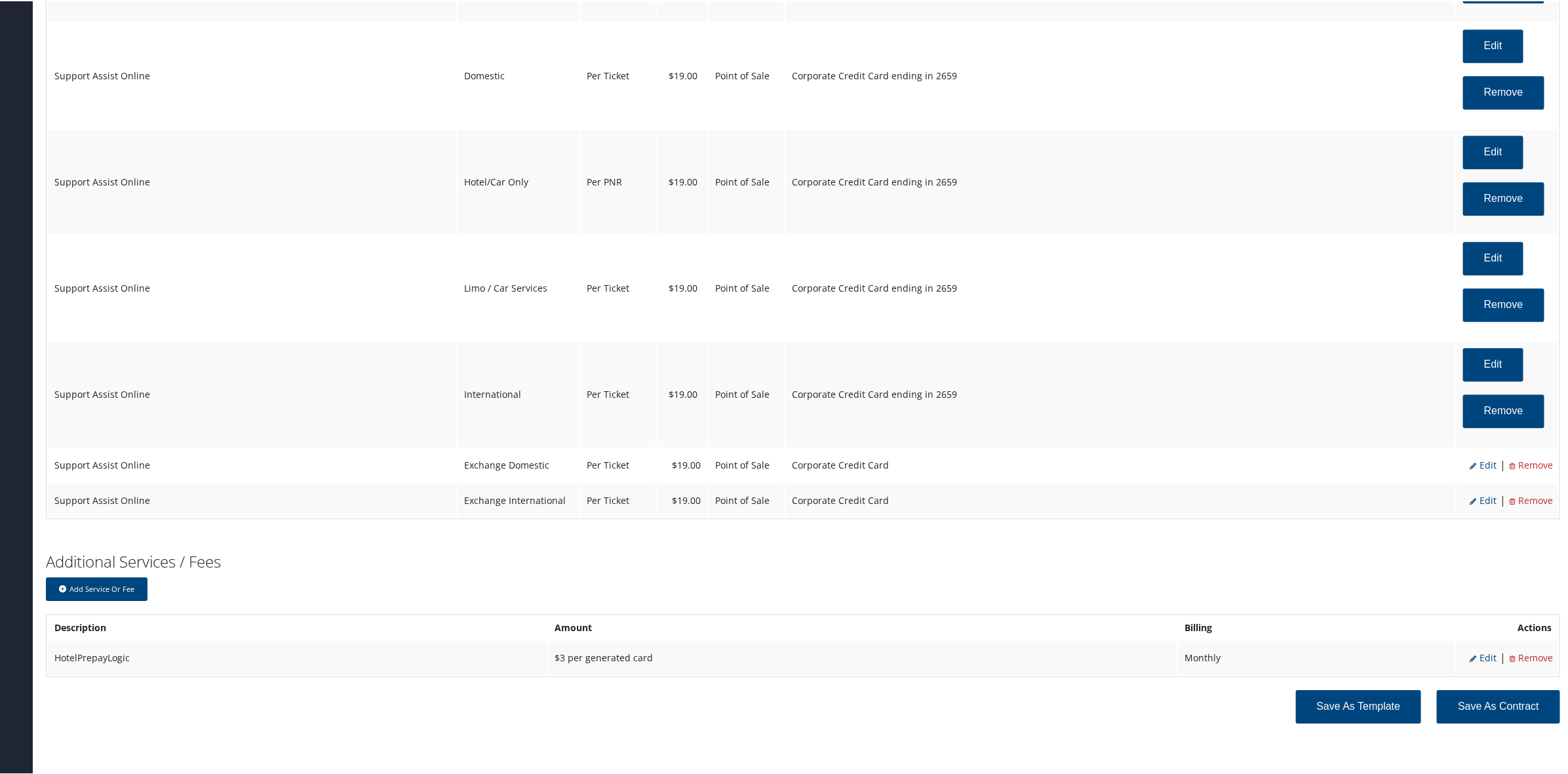
select select "4"
select select "2"
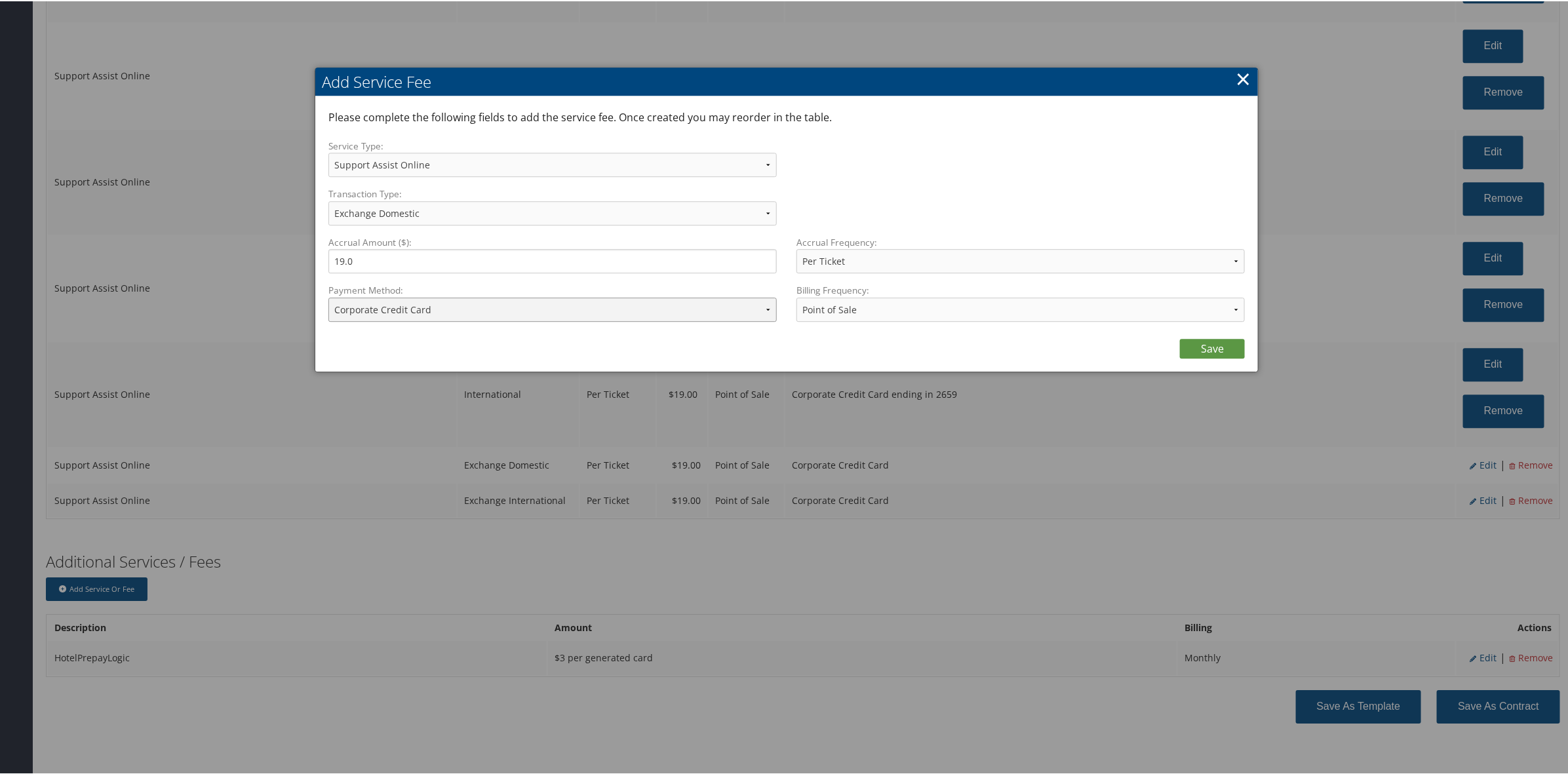
drag, startPoint x: 397, startPoint y: 300, endPoint x: 413, endPoint y: 318, distance: 24.1
click at [408, 313] on select "ACH Transfer Cash / Check (AR) Corporate Credit Card Ghost Credit Card Hotel Gu…" at bounding box center [552, 309] width 448 height 24
select select "2_1469"
click at [328, 296] on select "ACH Transfer Cash / Check (AR) Corporate Credit Card Ghost Credit Card Hotel Gu…" at bounding box center [552, 309] width 448 height 24
click at [1183, 330] on div "Billing Frequency: Annually Bi-Monthly Monthly Point of Sale Pre Monthly Pre Qu…" at bounding box center [1015, 306] width 458 height 48
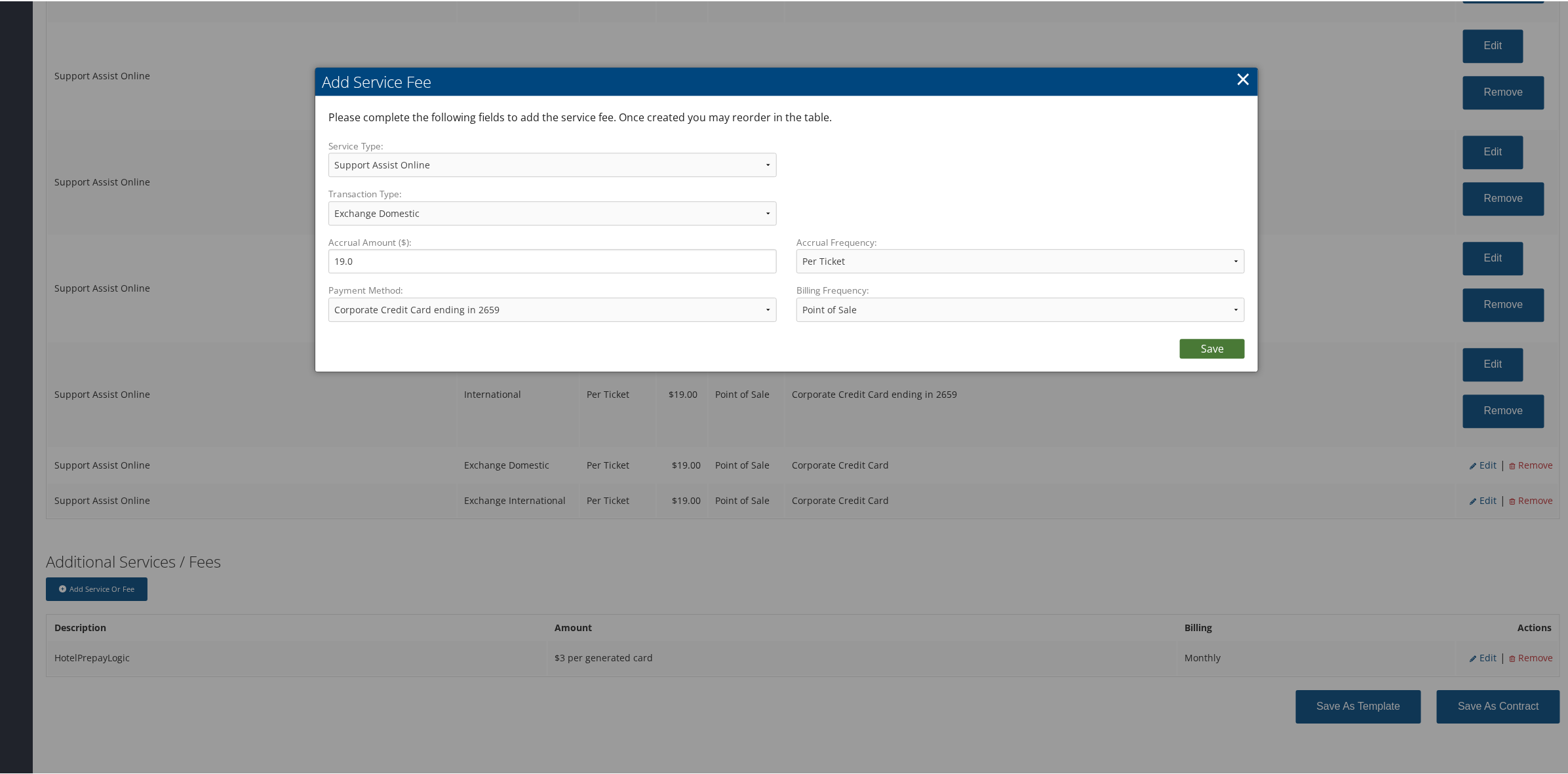
click at [1218, 349] on link "Save" at bounding box center [1211, 347] width 65 height 20
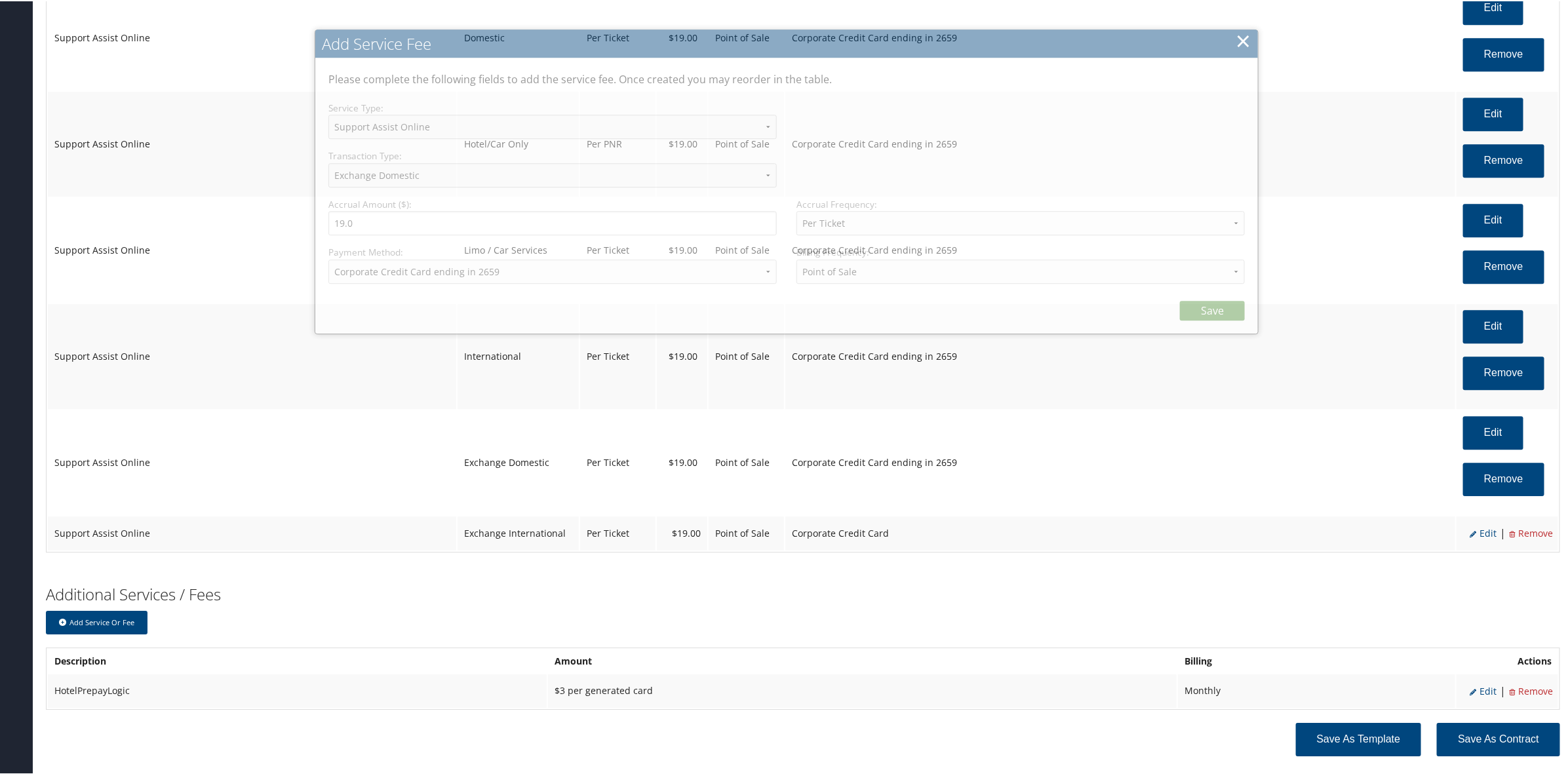
scroll to position [2304, 0]
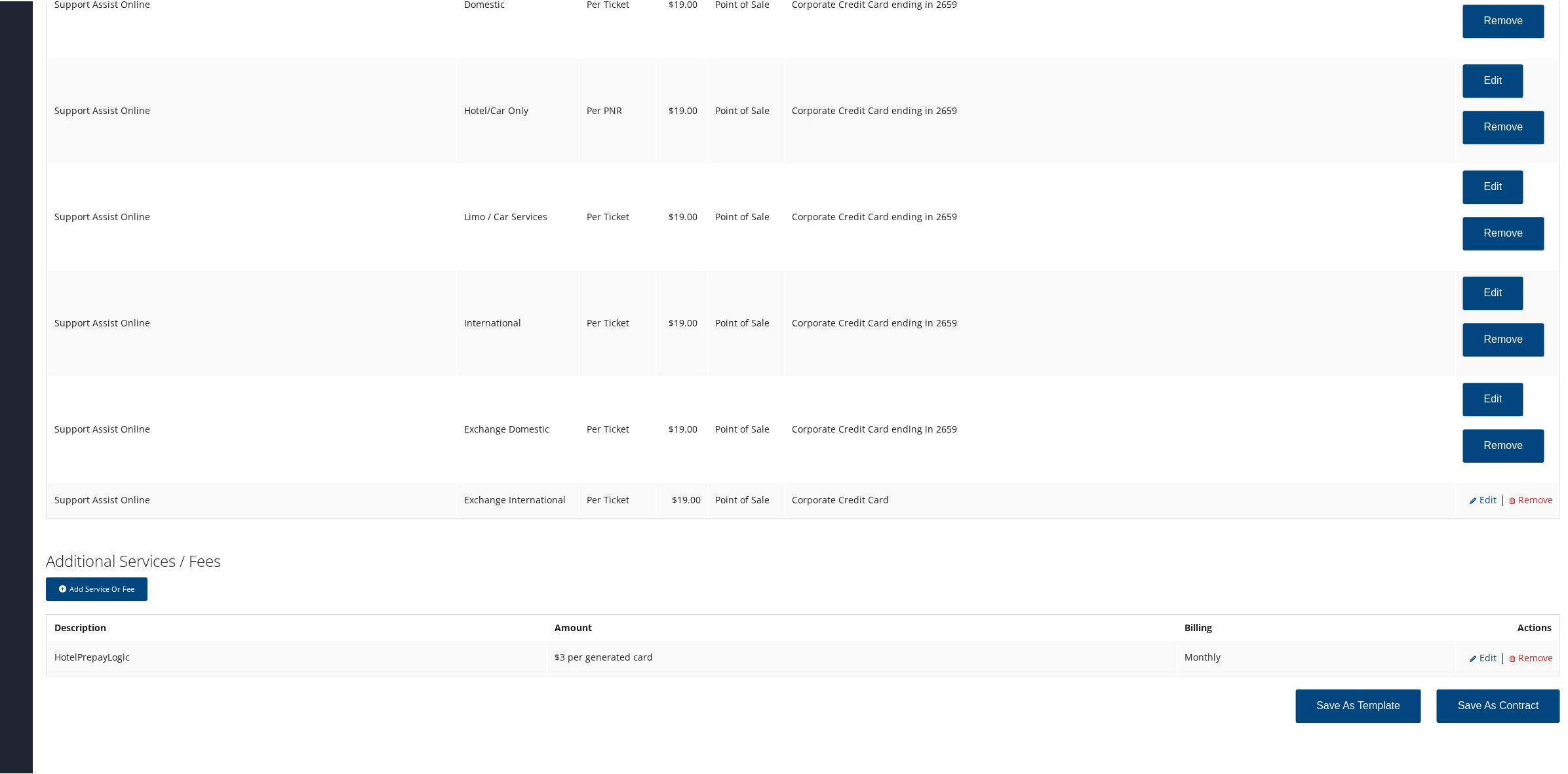
click at [1483, 502] on span "Edit" at bounding box center [1483, 498] width 27 height 12
select select "12"
select select "25"
select select "4"
select select "2"
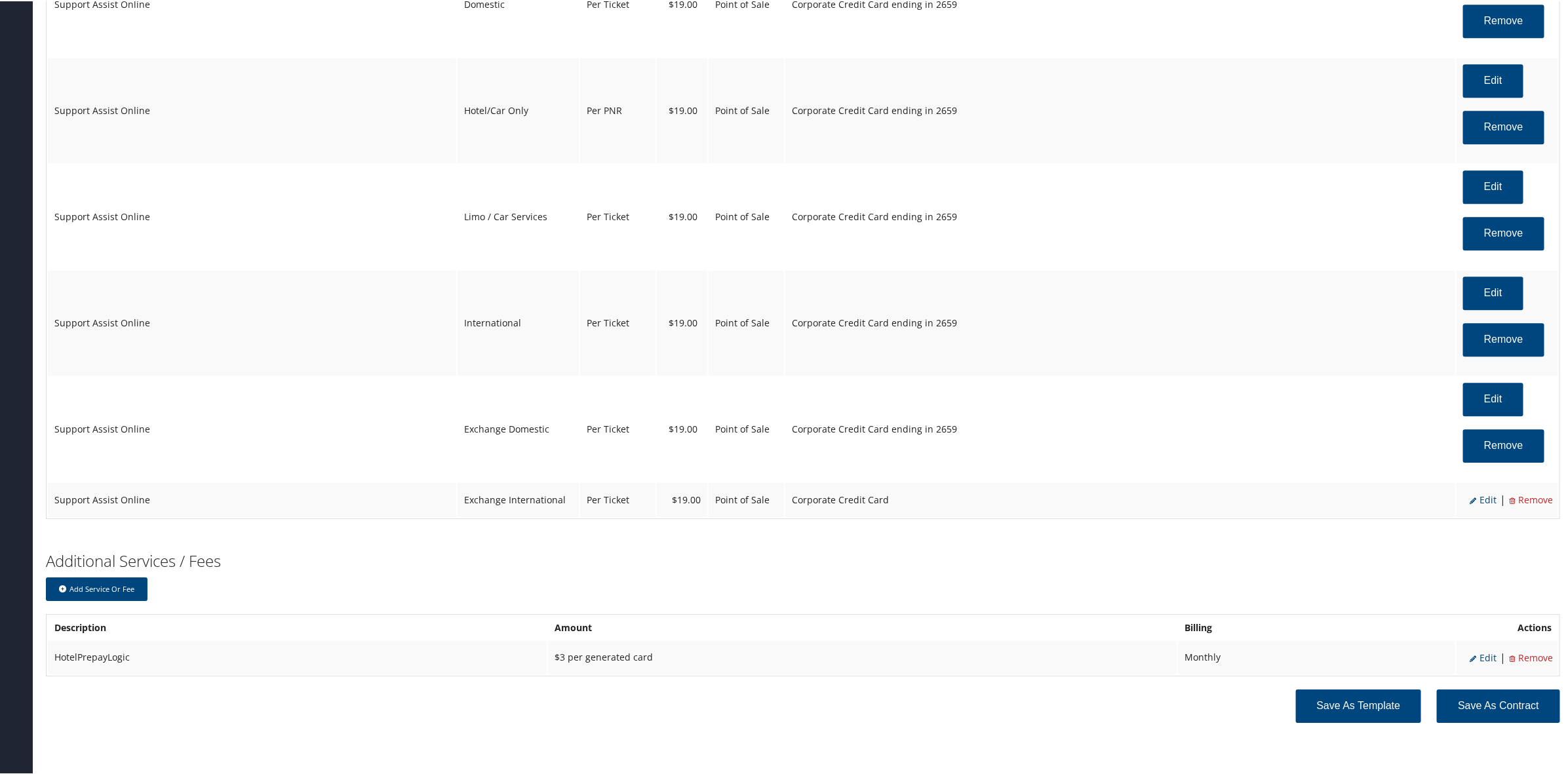
select select "2"
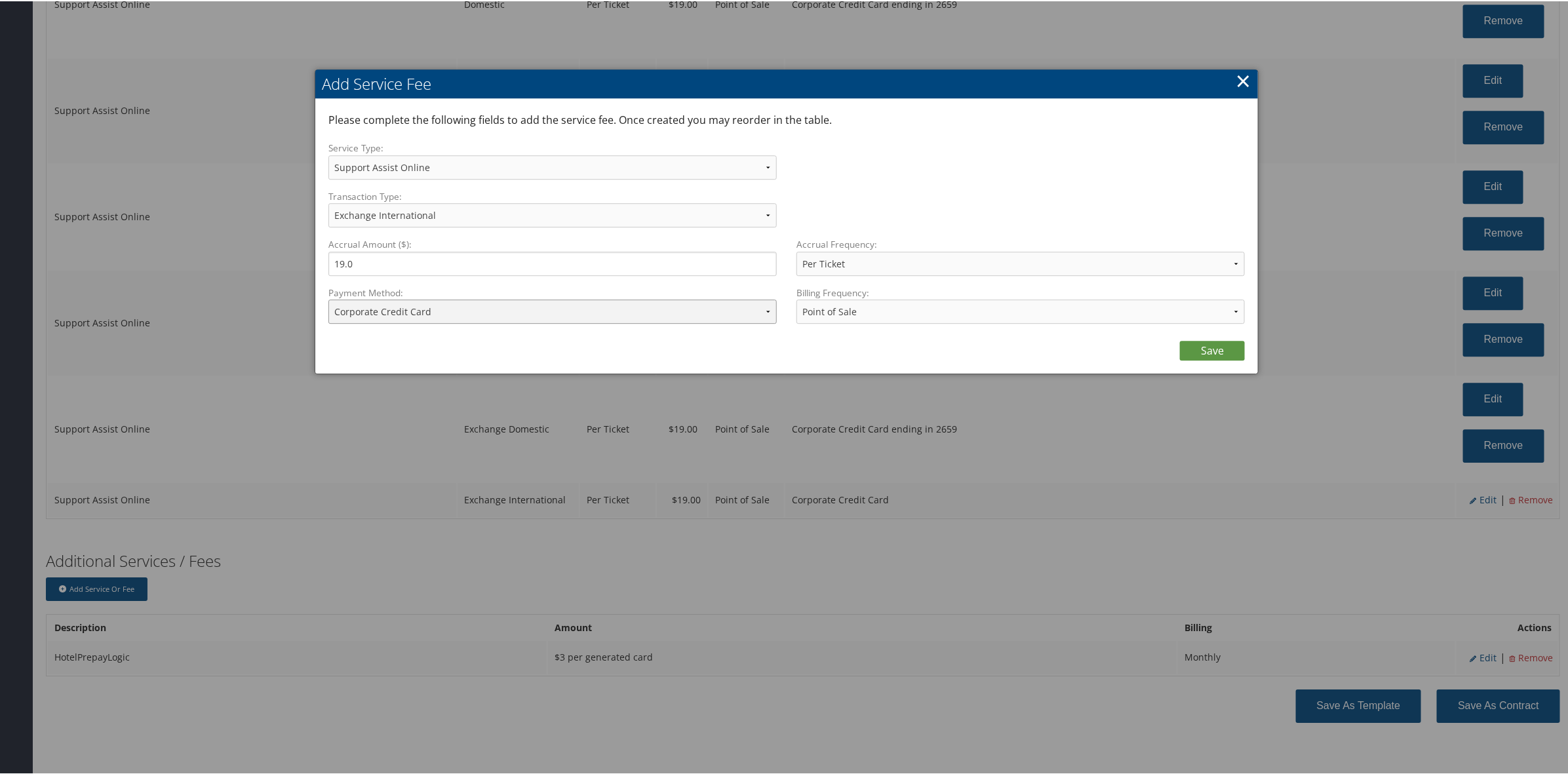
drag, startPoint x: 411, startPoint y: 306, endPoint x: 427, endPoint y: 312, distance: 17.1
click at [427, 312] on select "ACH Transfer Cash / Check (AR) Corporate Credit Card Ghost Credit Card Hotel Gu…" at bounding box center [552, 310] width 448 height 24
select select "2_1469"
click at [328, 298] on select "ACH Transfer Cash / Check (AR) Corporate Credit Card Ghost Credit Card Hotel Gu…" at bounding box center [552, 310] width 448 height 24
click at [1211, 351] on link "Save" at bounding box center [1211, 350] width 65 height 20
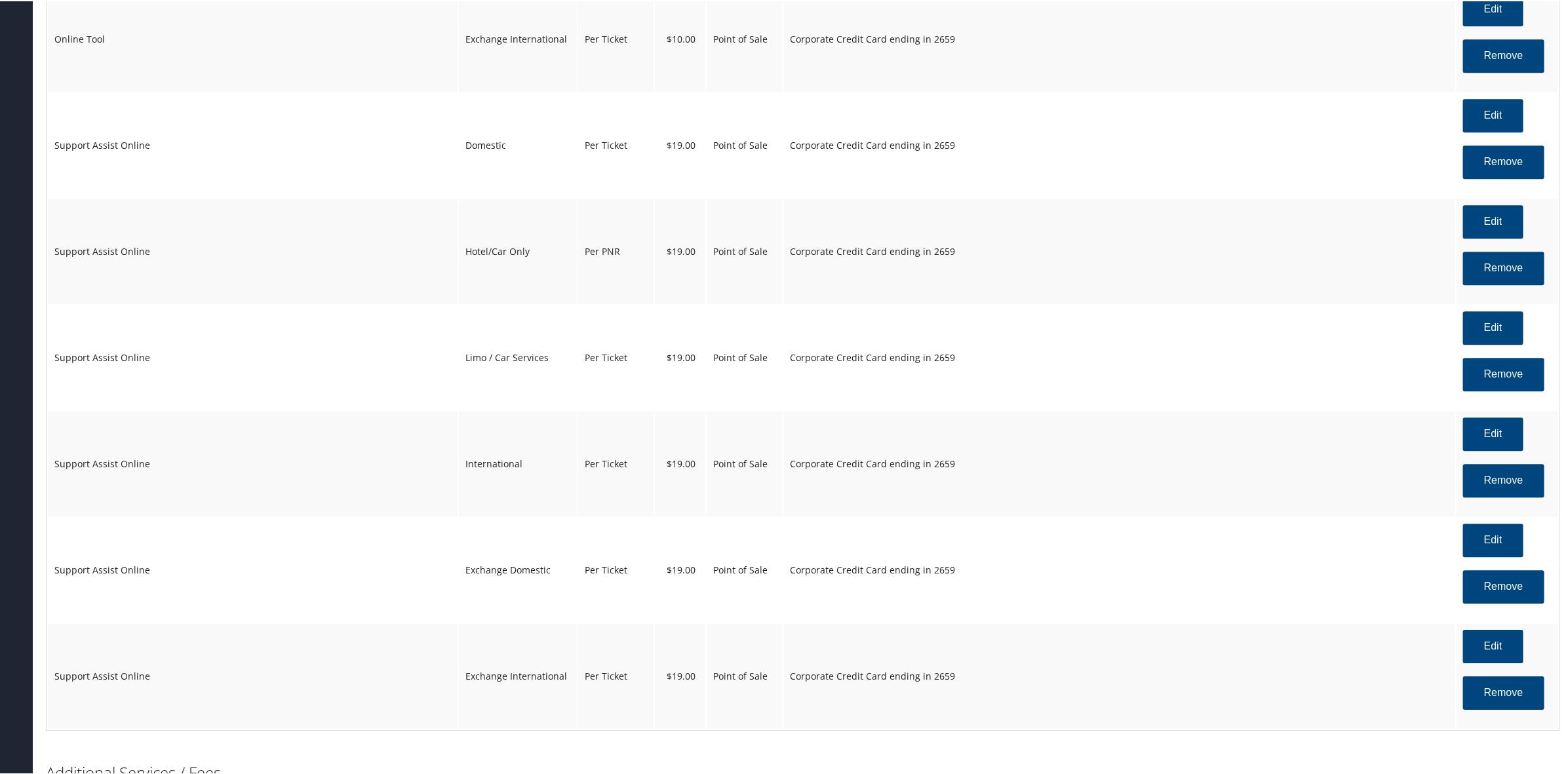
scroll to position [2140, 0]
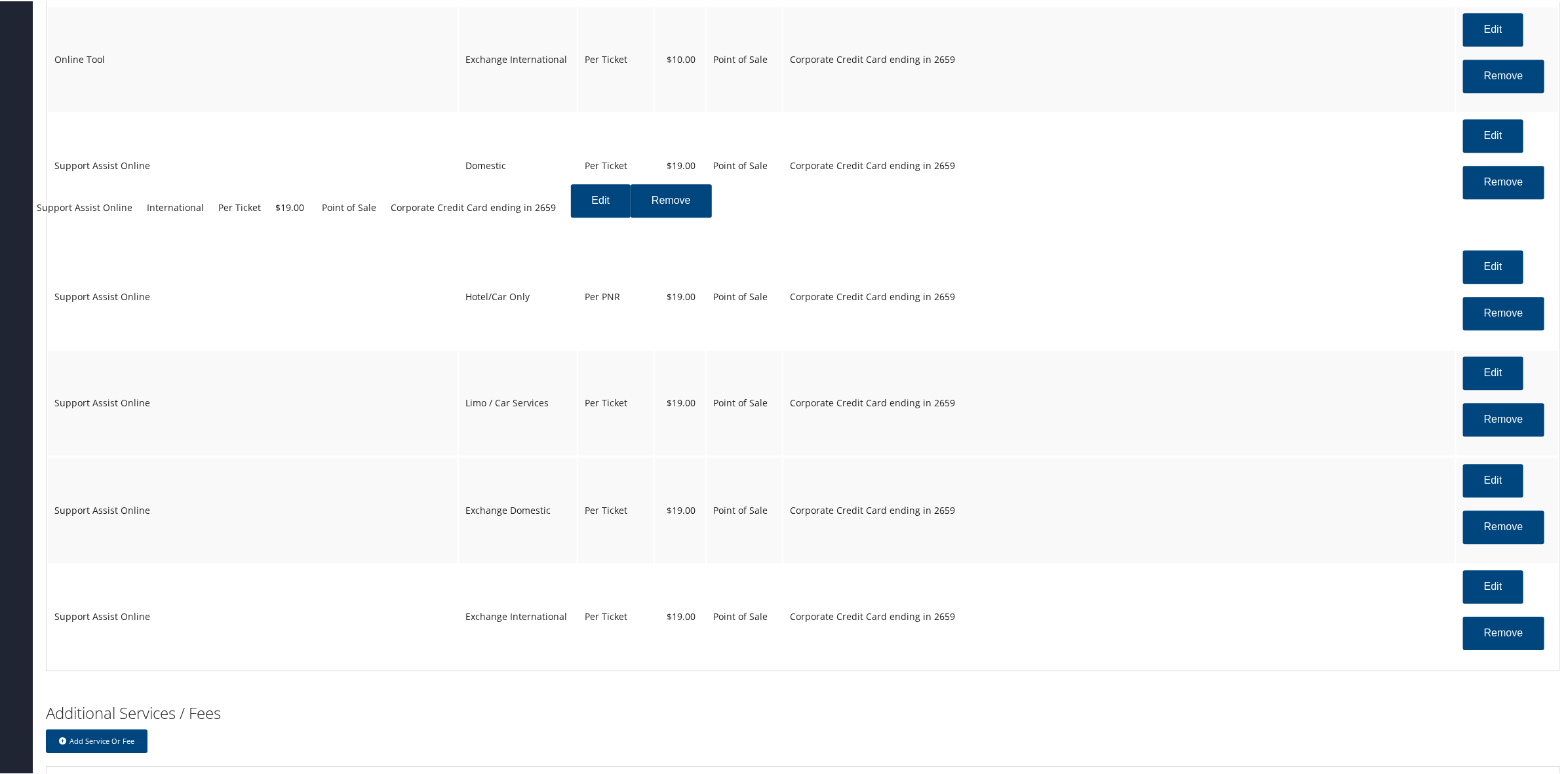
drag, startPoint x: 481, startPoint y: 488, endPoint x: 462, endPoint y: 226, distance: 262.7
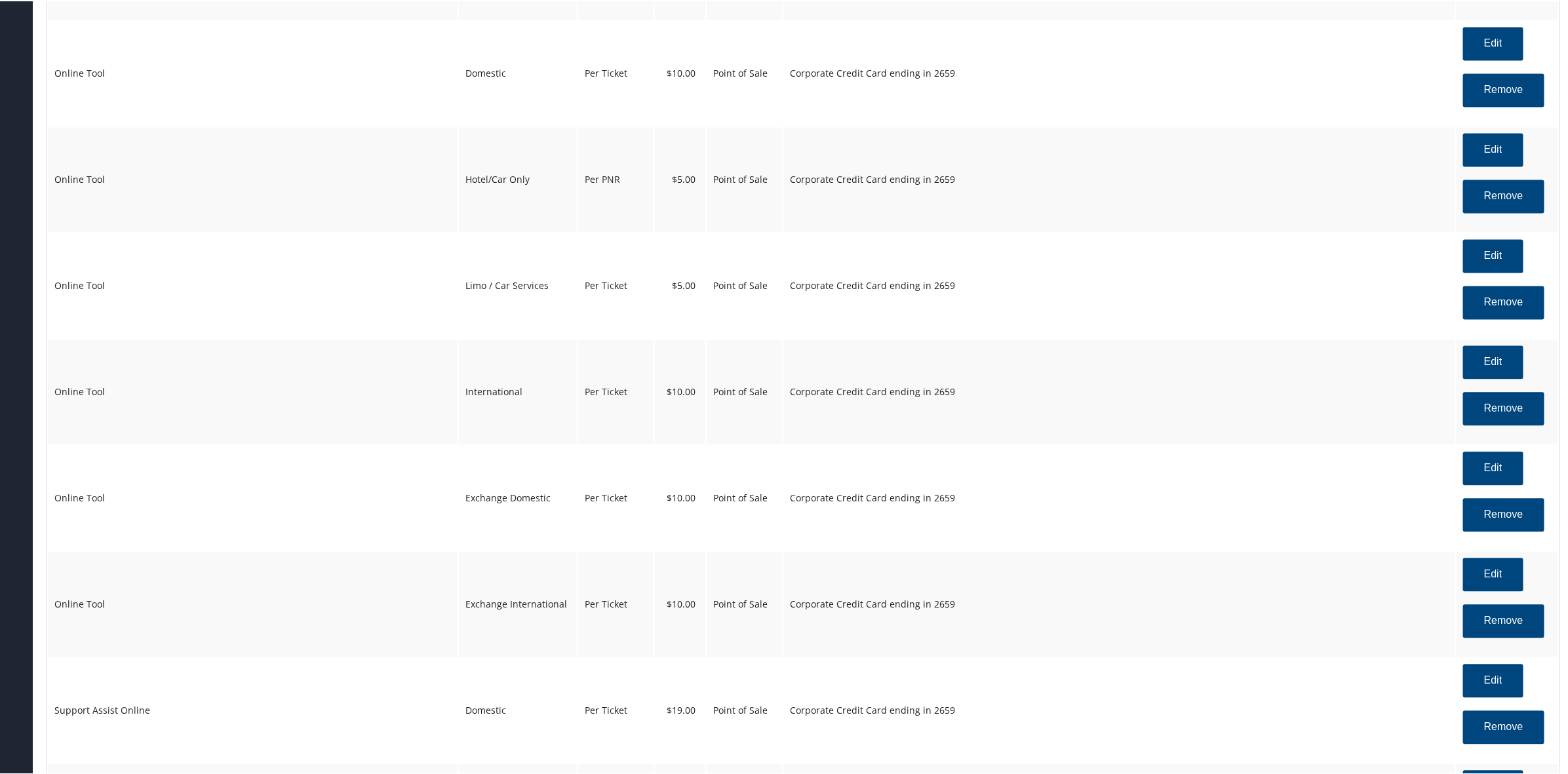
scroll to position [1567, 0]
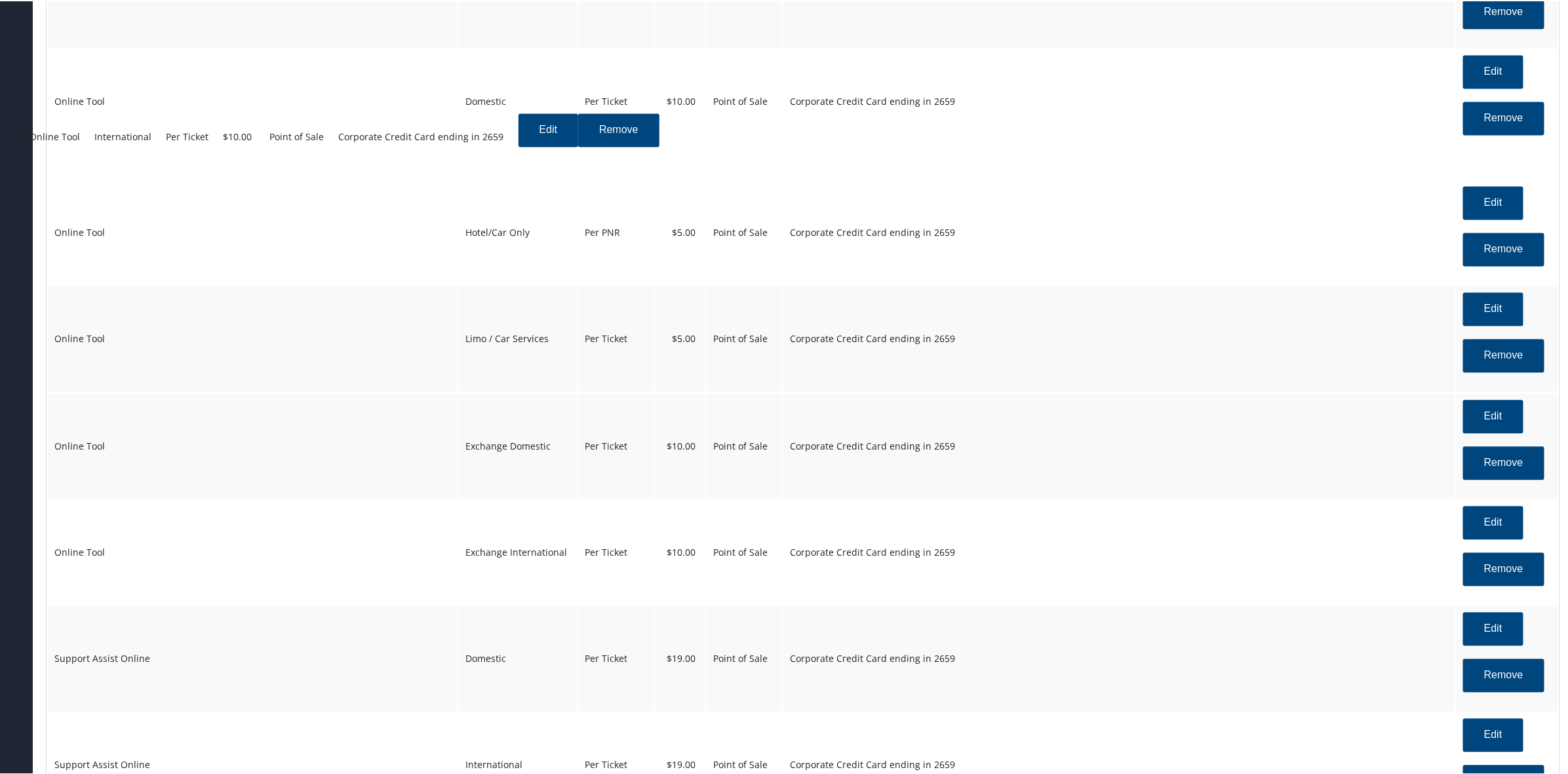
drag, startPoint x: 506, startPoint y: 429, endPoint x: 481, endPoint y: 162, distance: 268.2
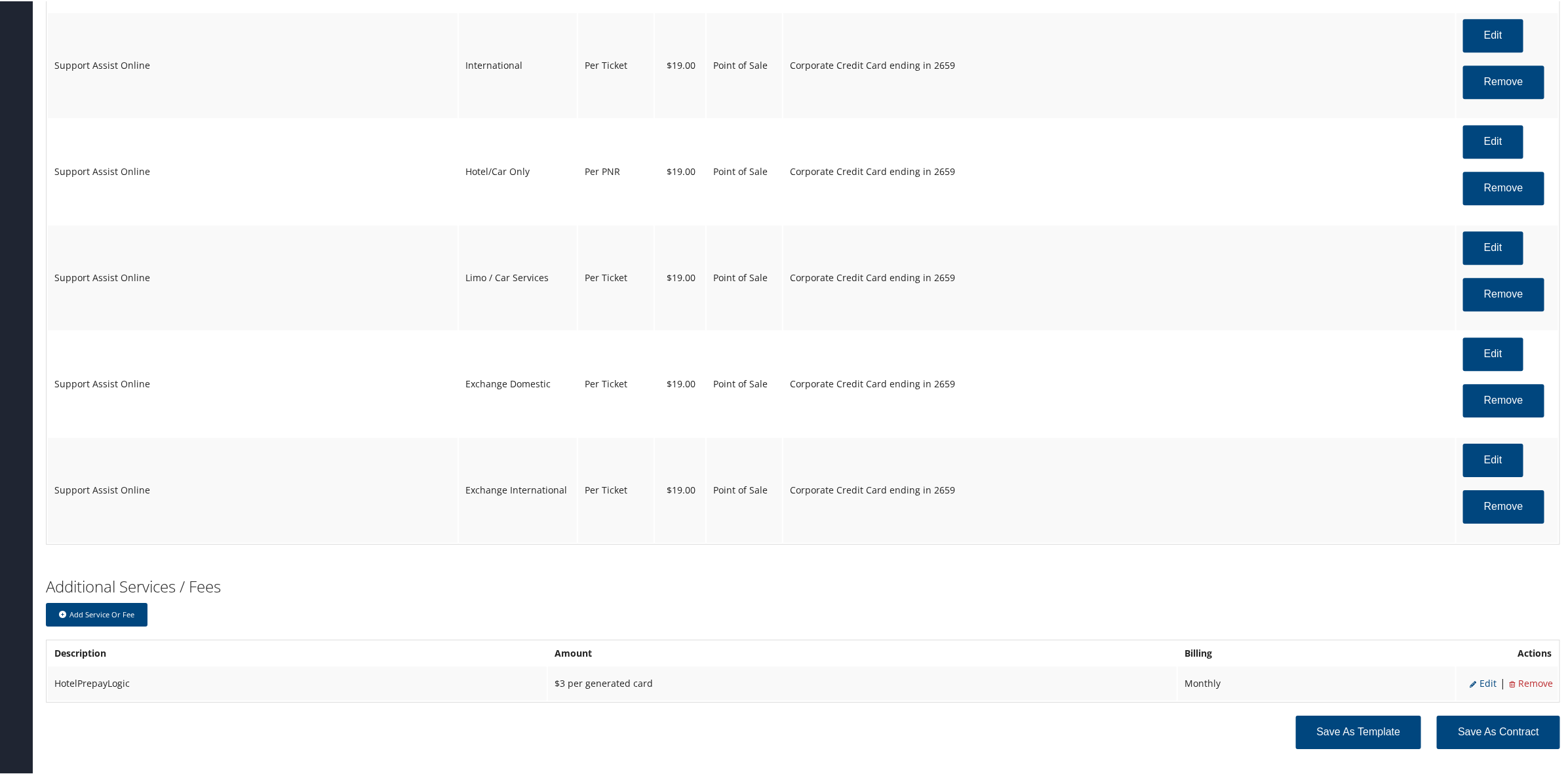
scroll to position [2378, 0]
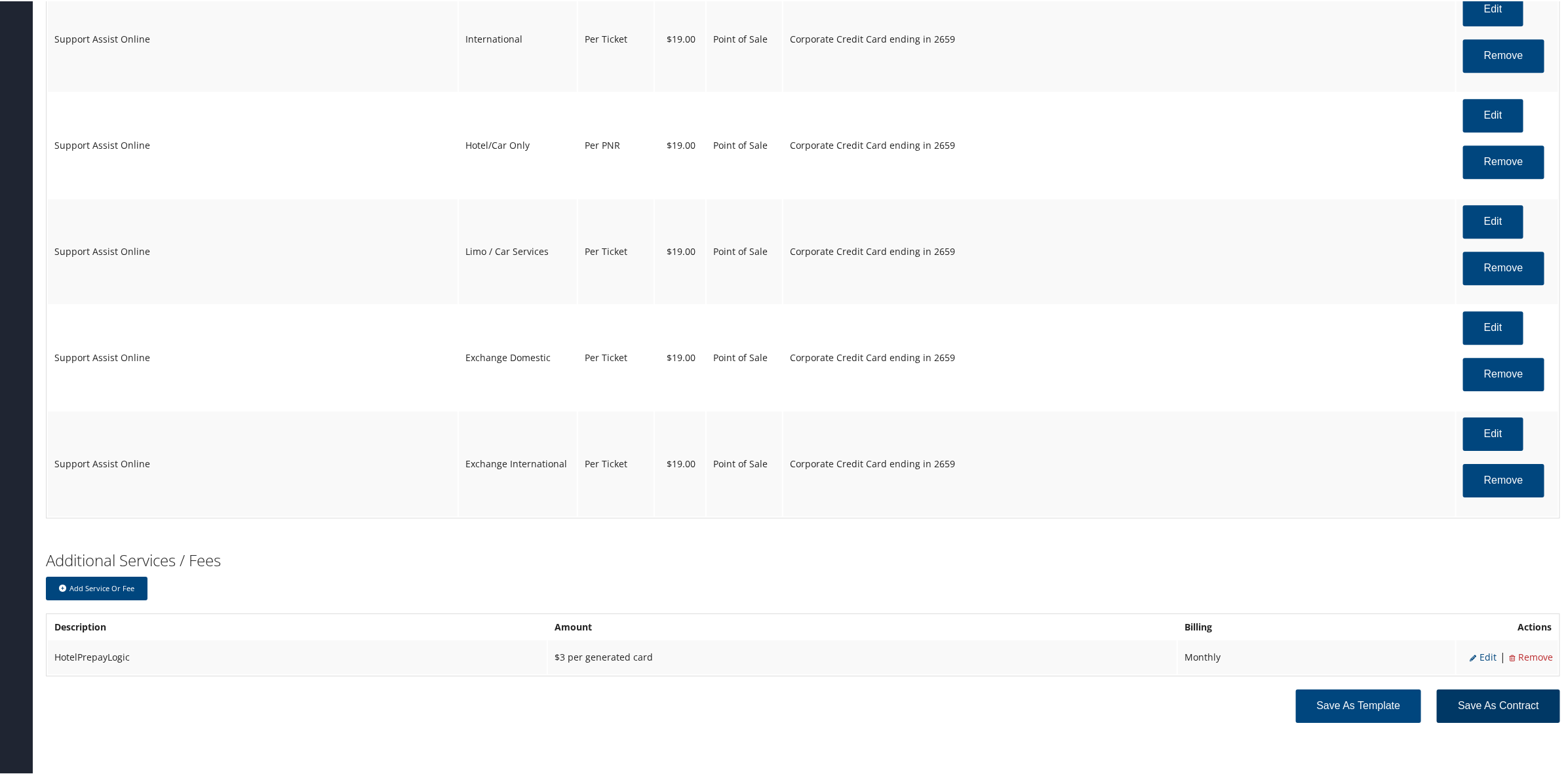
click at [1492, 700] on button "Save as Contract" at bounding box center [1499, 705] width 123 height 34
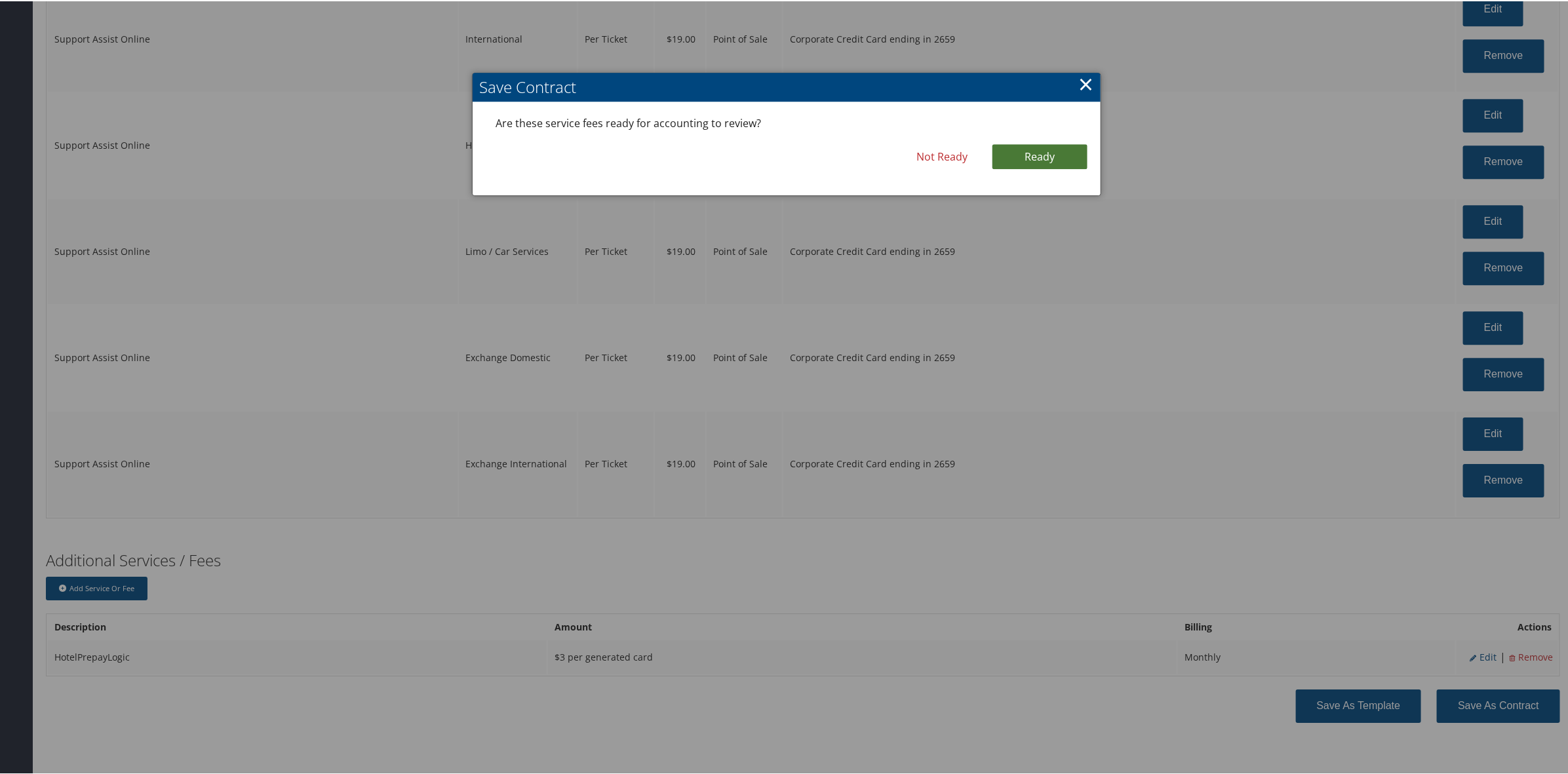
click at [1026, 144] on link "Ready" at bounding box center [1039, 155] width 95 height 25
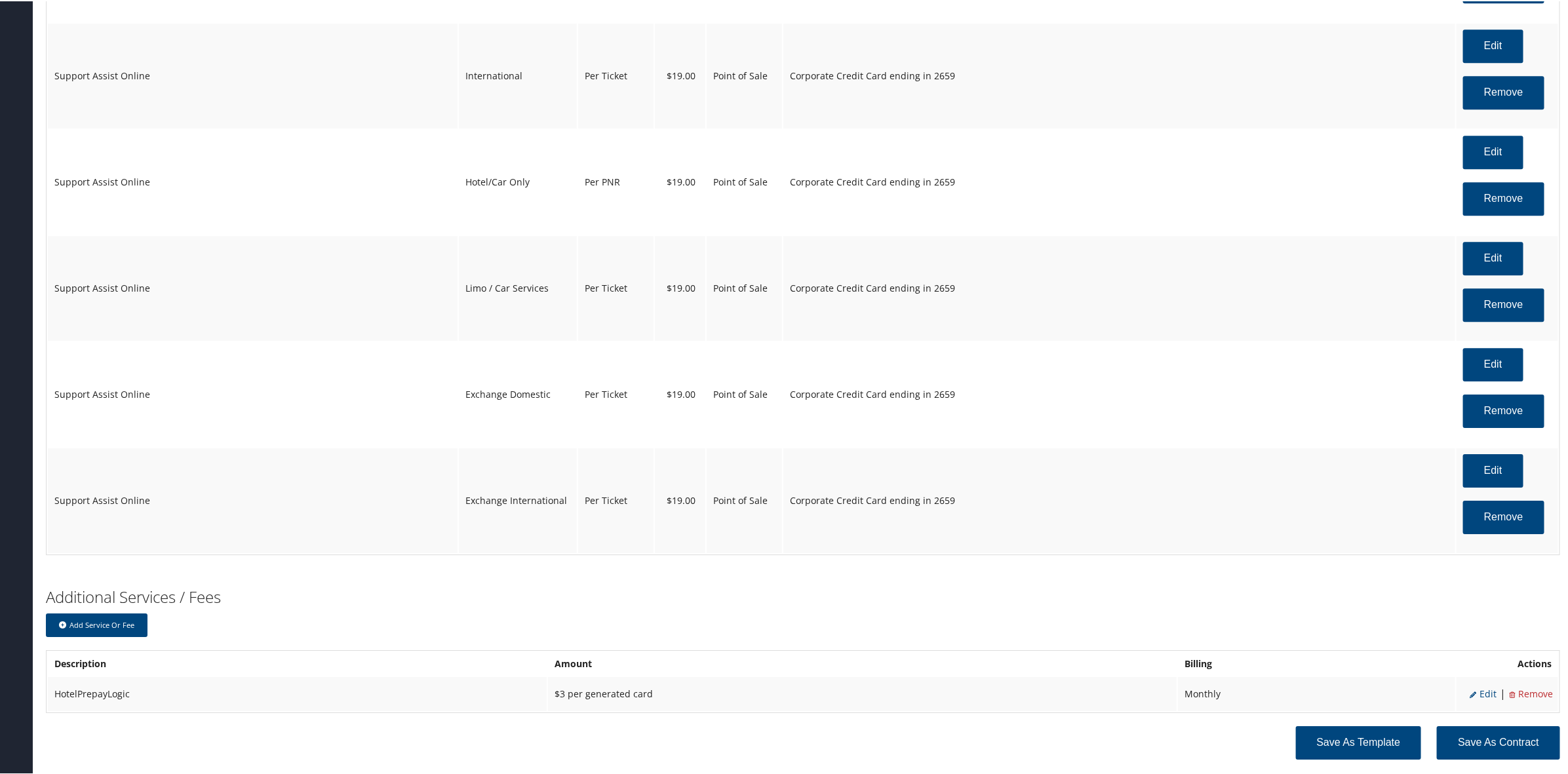
scroll to position [2421, 0]
